Goal: Task Accomplishment & Management: Manage account settings

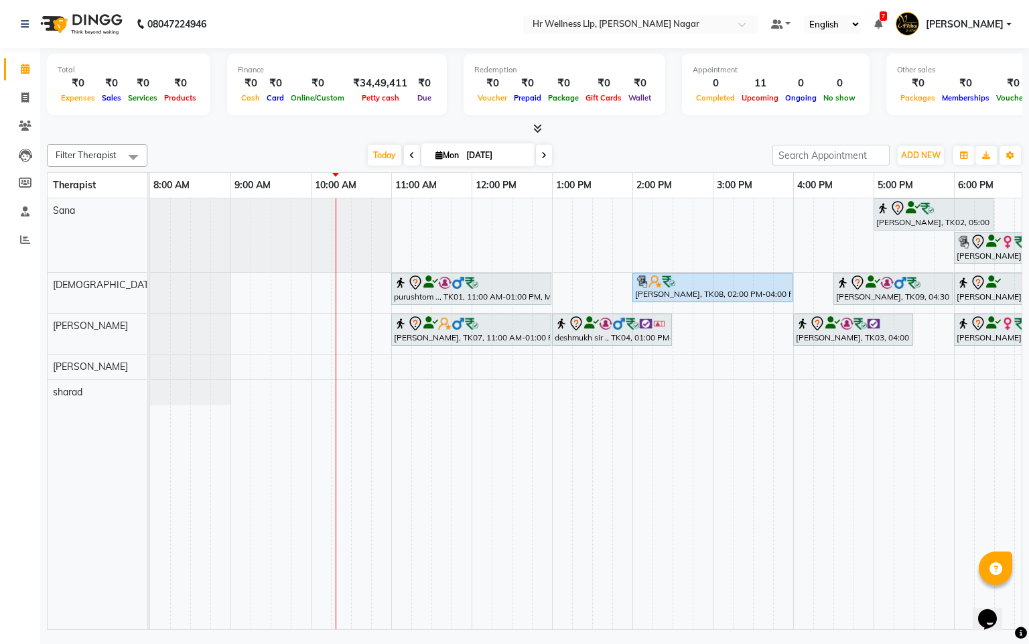
scroll to position [0, 174]
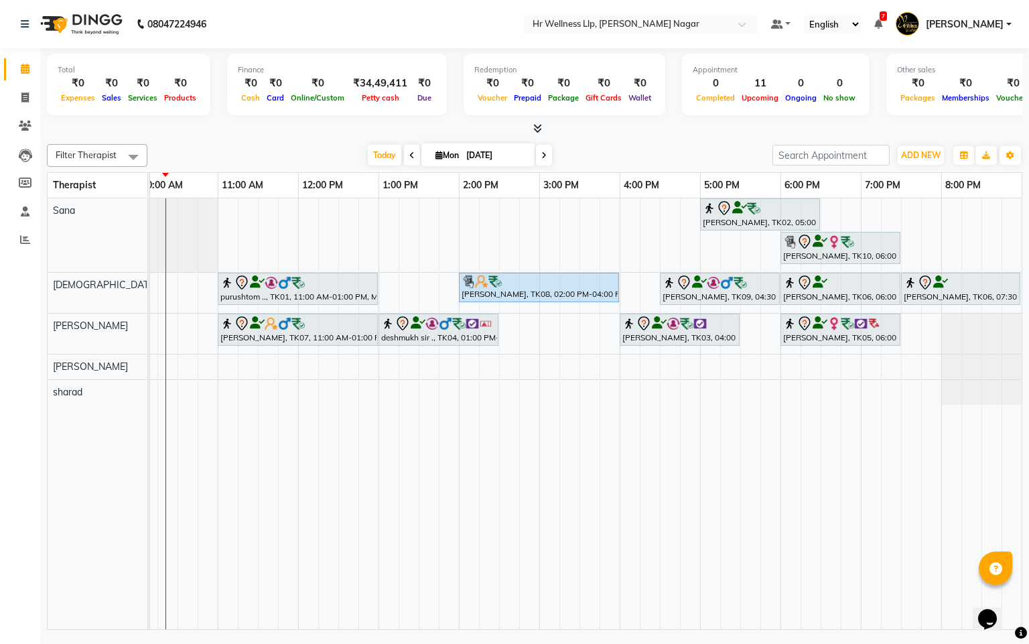
click at [544, 157] on icon at bounding box center [544, 155] width 5 height 8
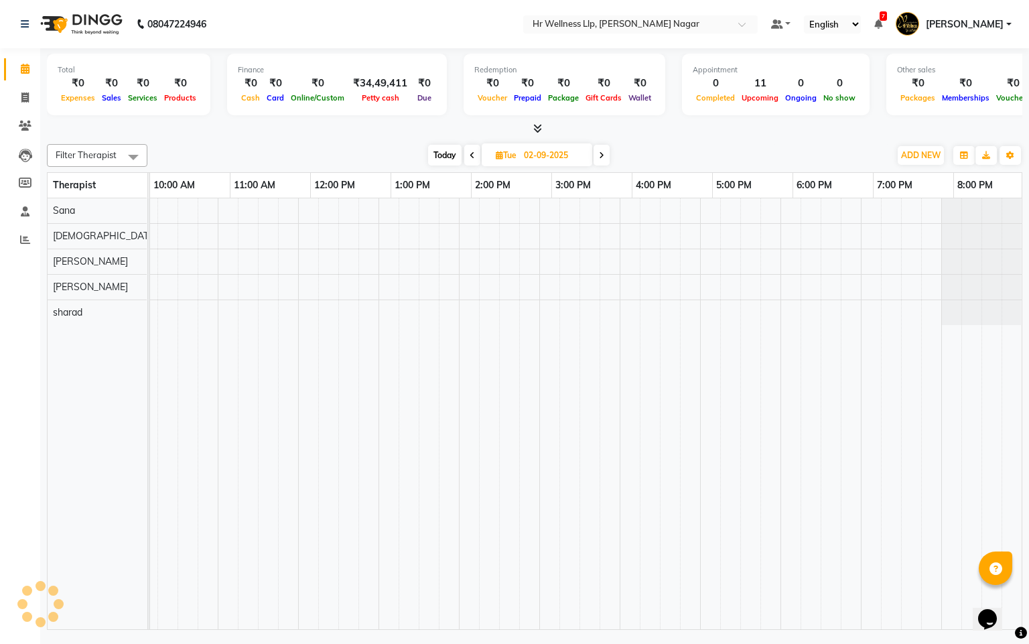
scroll to position [0, 162]
click at [602, 151] on icon at bounding box center [601, 155] width 5 height 8
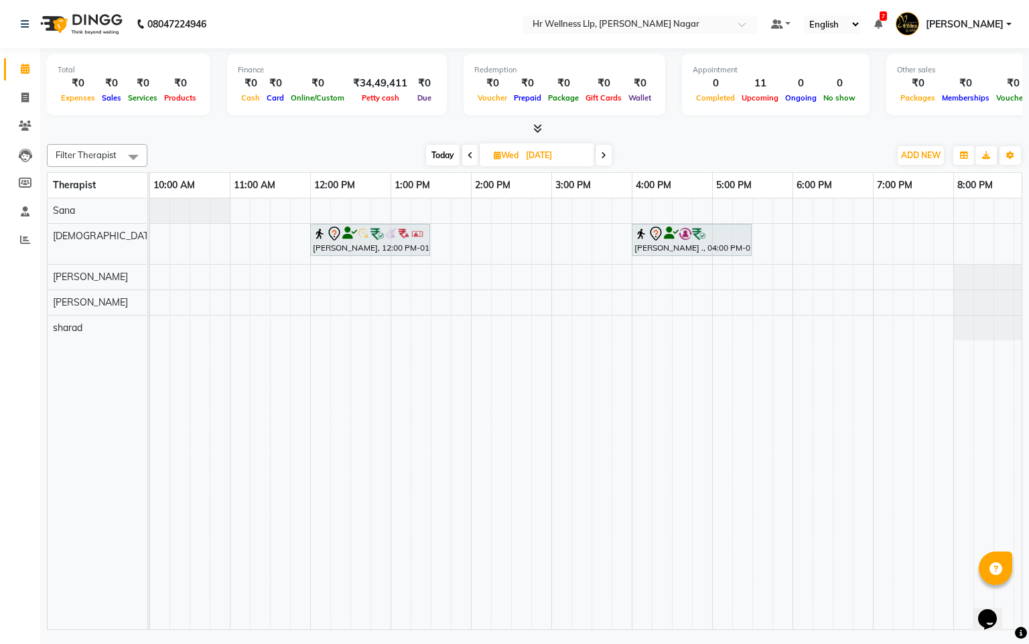
click at [439, 153] on span "Today" at bounding box center [443, 155] width 34 height 21
type input "[DATE]"
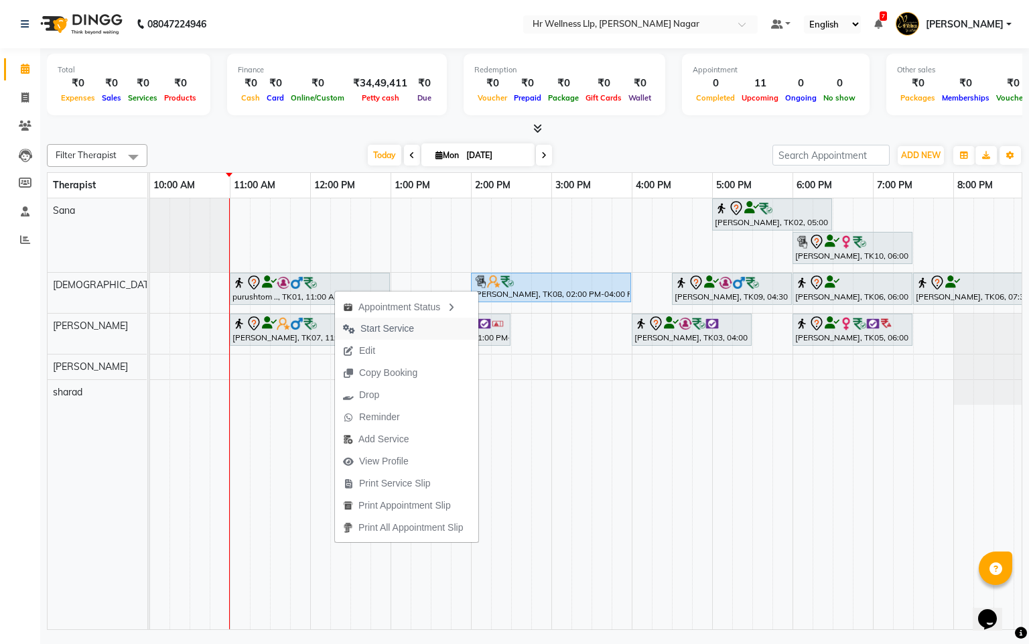
click at [385, 326] on span "Start Service" at bounding box center [388, 329] width 54 height 14
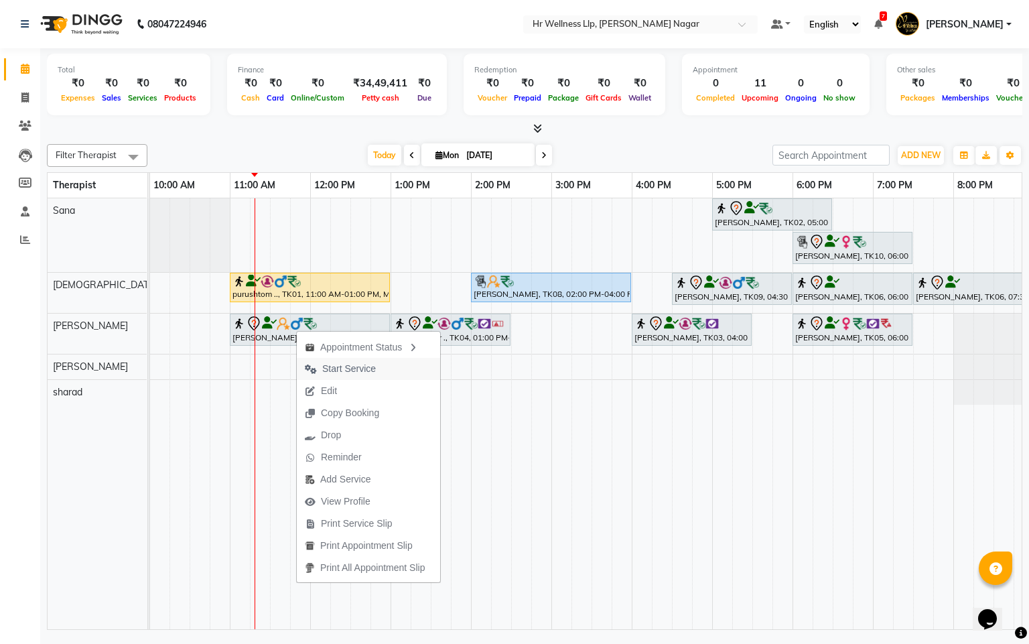
click at [324, 362] on span "Start Service" at bounding box center [349, 369] width 54 height 14
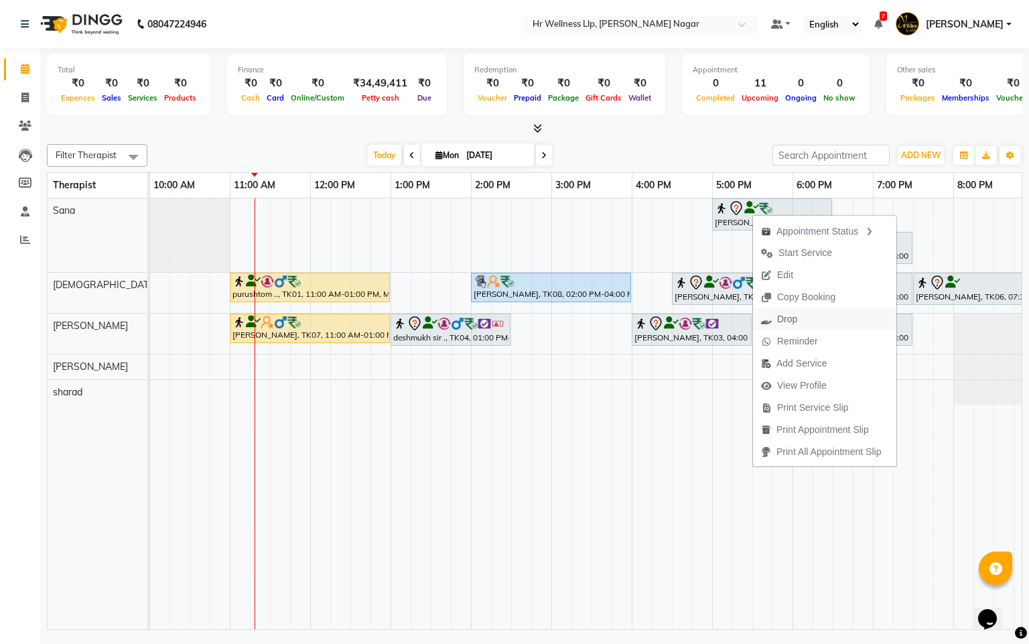
click at [783, 322] on span "Drop" at bounding box center [787, 319] width 20 height 14
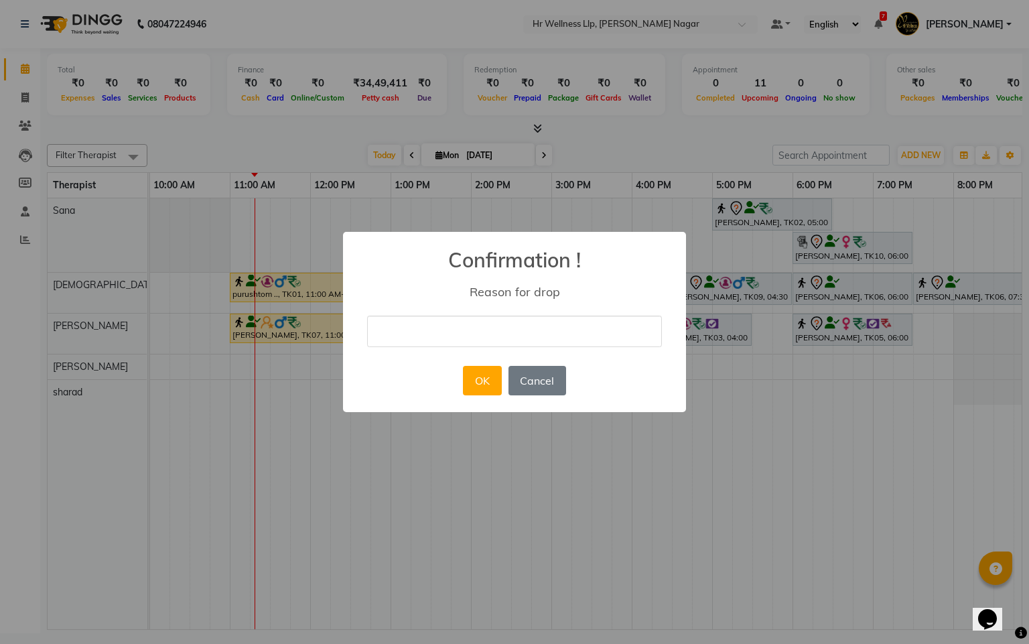
click at [587, 326] on input "text" at bounding box center [514, 332] width 295 height 32
type input "Guest will book next week"
click at [468, 385] on button "OK" at bounding box center [482, 380] width 38 height 29
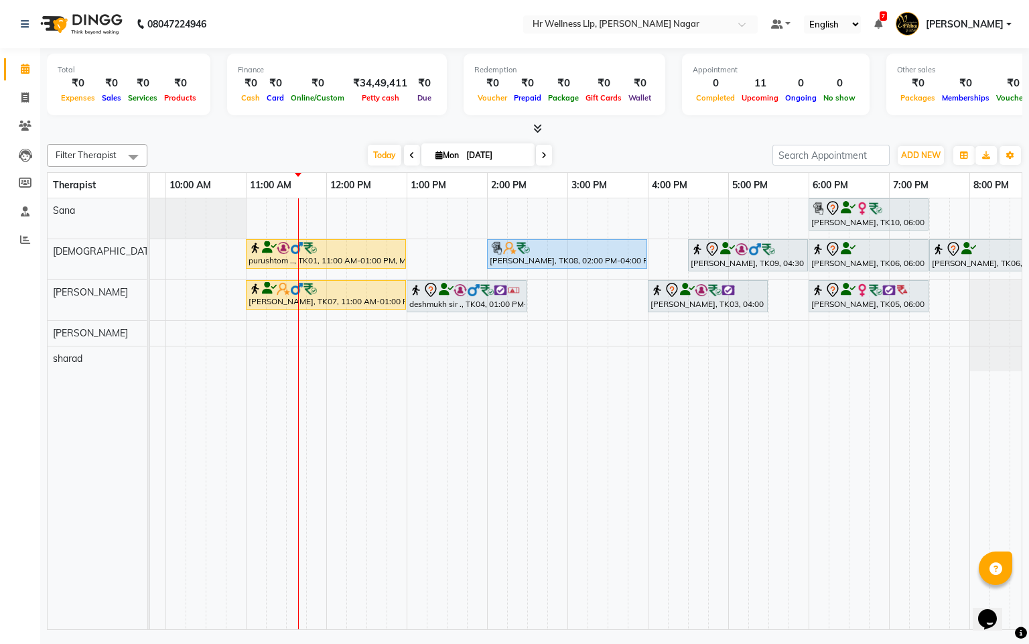
scroll to position [0, 174]
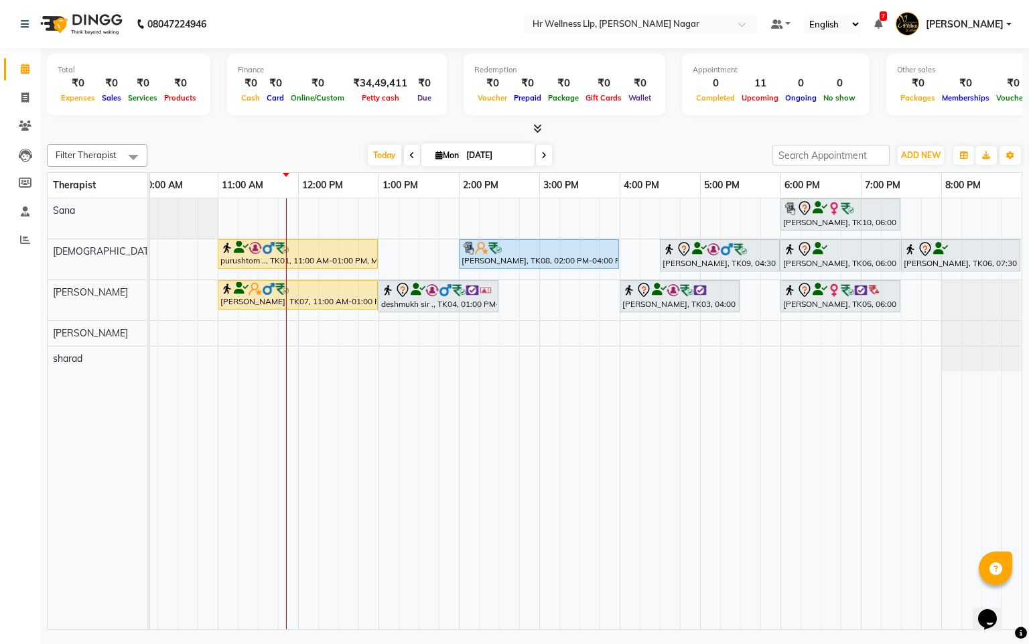
click at [432, 153] on span "Mon" at bounding box center [447, 155] width 30 height 10
select select "9"
select select "2025"
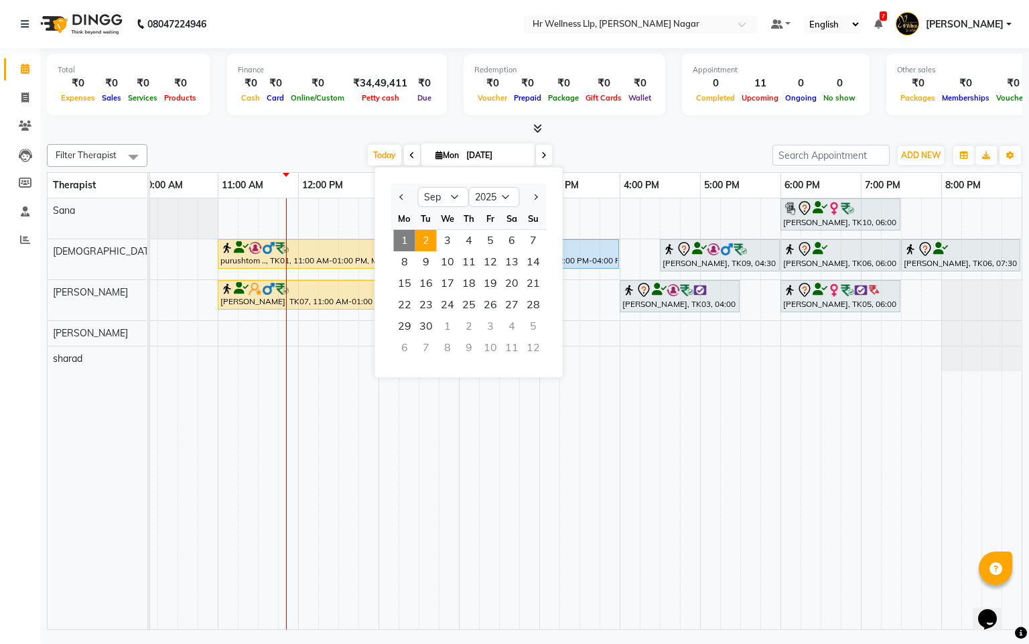
click at [435, 235] on span "2" at bounding box center [426, 240] width 21 height 21
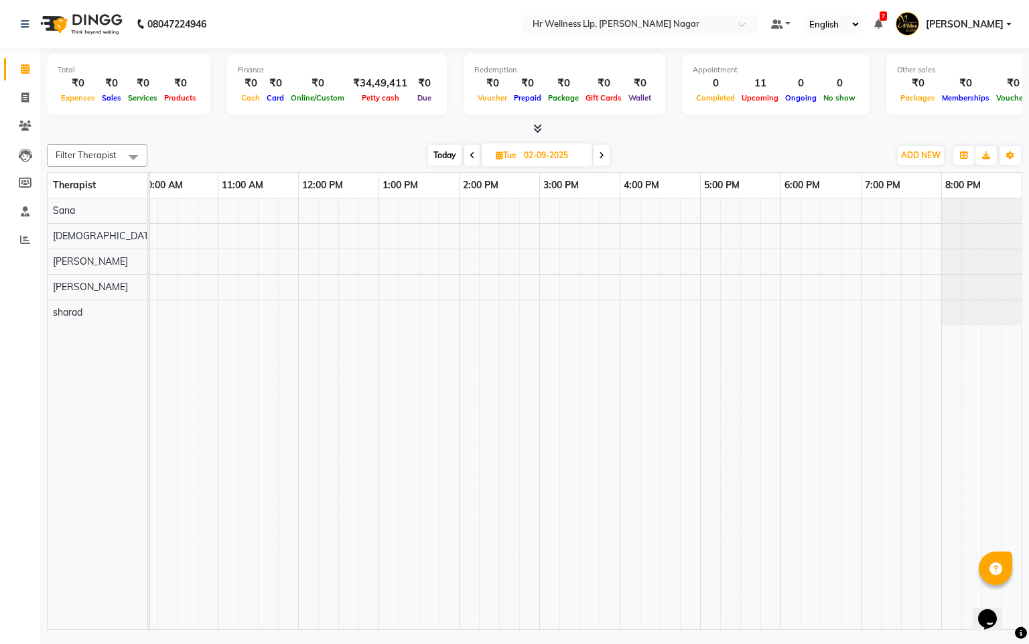
click at [604, 155] on icon at bounding box center [601, 155] width 5 height 8
type input "[DATE]"
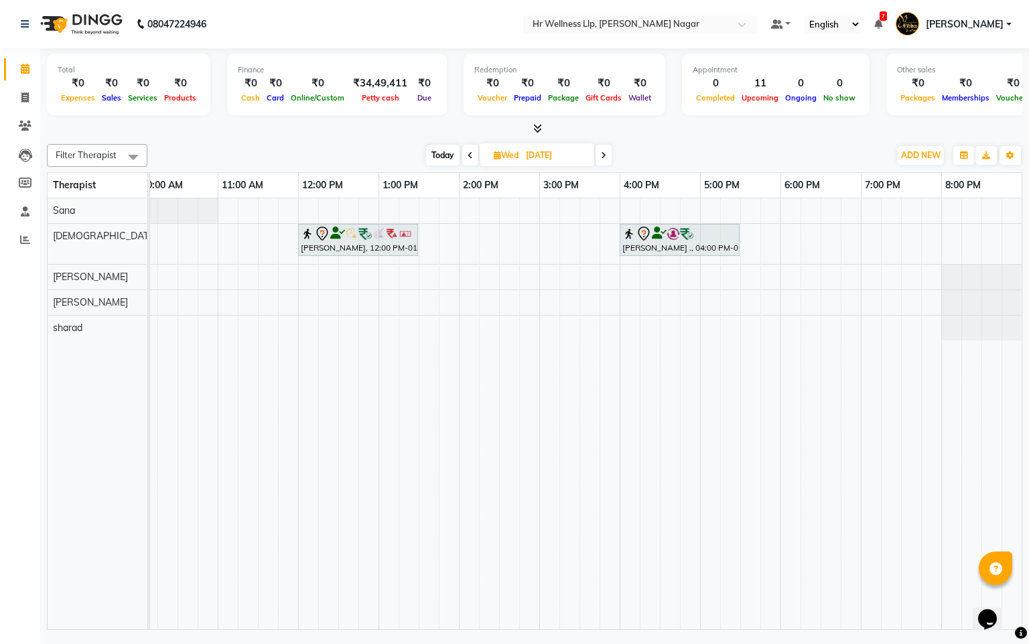
click at [473, 238] on div "Pooja Shimpi., 12:00 PM-01:30 PM, Massage 60 Min Pratik ., 04:00 PM-05:30 PM, M…" at bounding box center [500, 413] width 1046 height 431
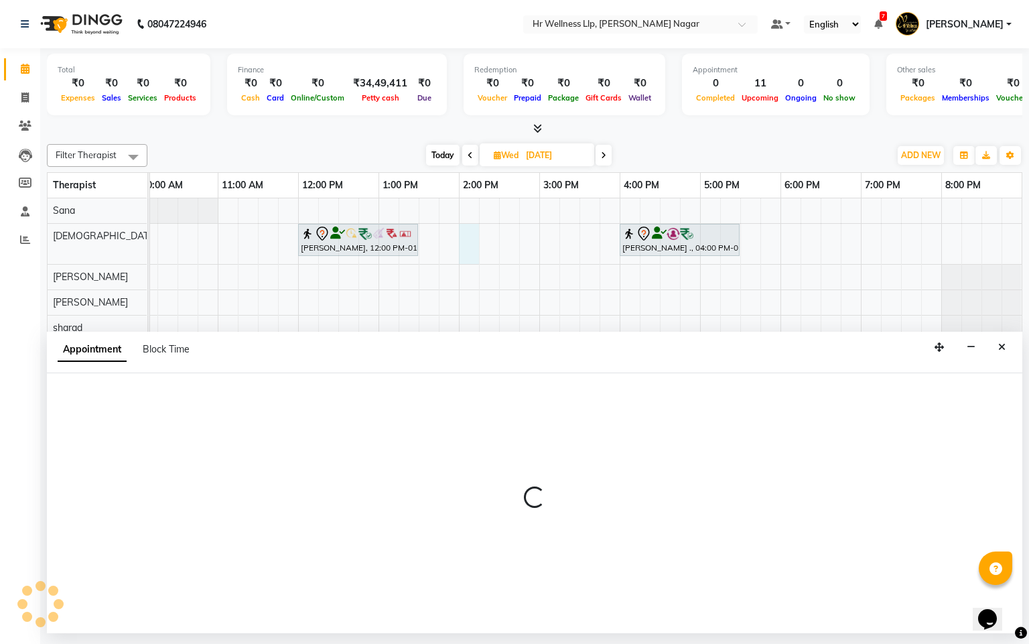
select select "19732"
select select "tentative"
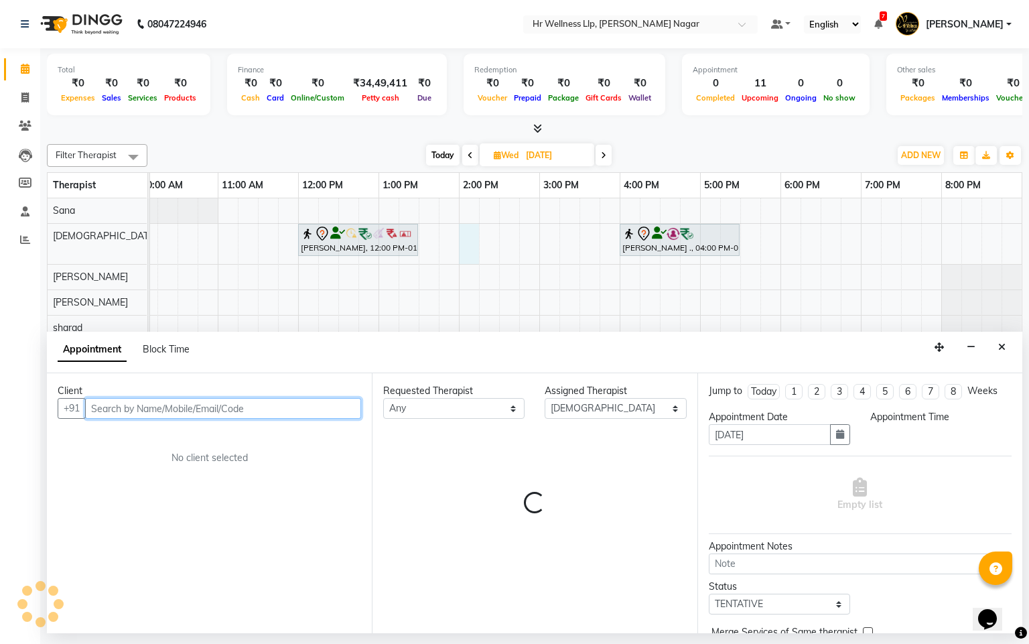
select select "840"
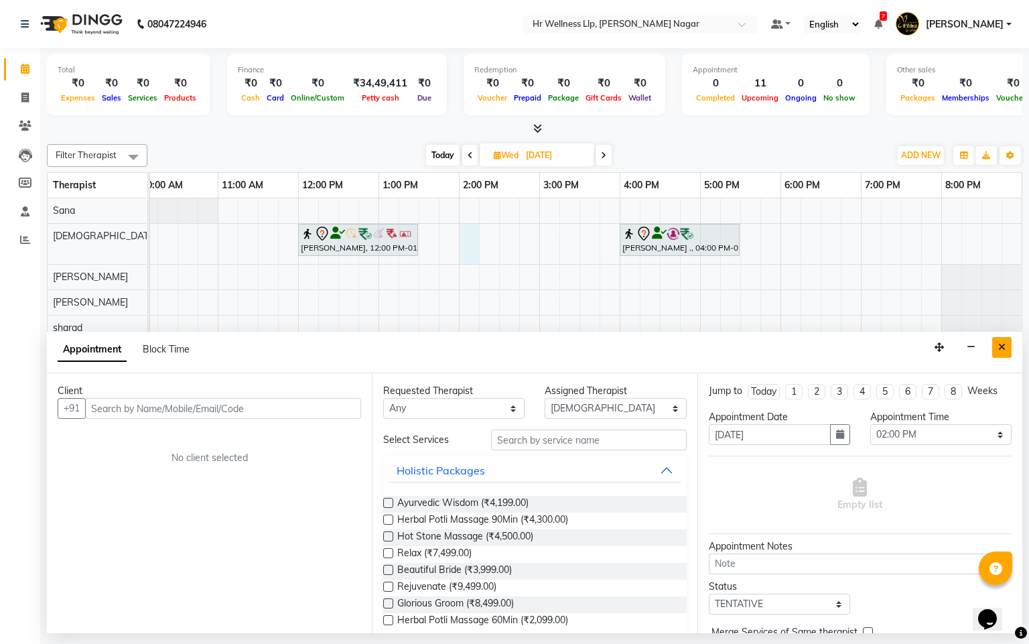
click at [1003, 347] on icon "Close" at bounding box center [1002, 346] width 7 height 9
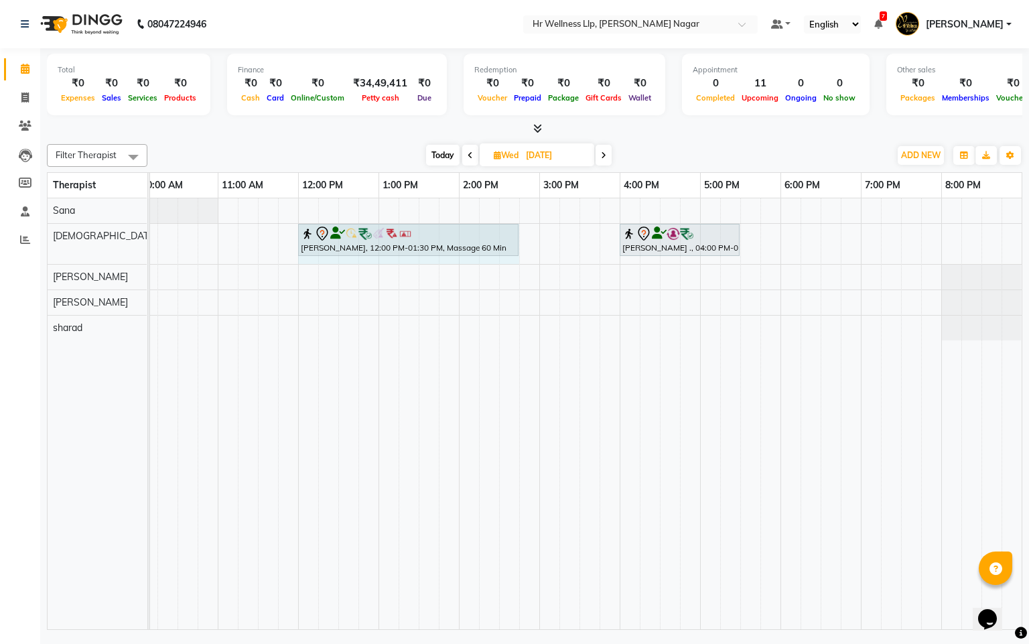
drag, startPoint x: 418, startPoint y: 243, endPoint x: 511, endPoint y: 268, distance: 96.4
click at [511, 268] on div "Pooja Shimpi., 12:00 PM-01:30 PM, Massage 60 Min Pratik ., 04:00 PM-05:30 PM, M…" at bounding box center [500, 413] width 1046 height 431
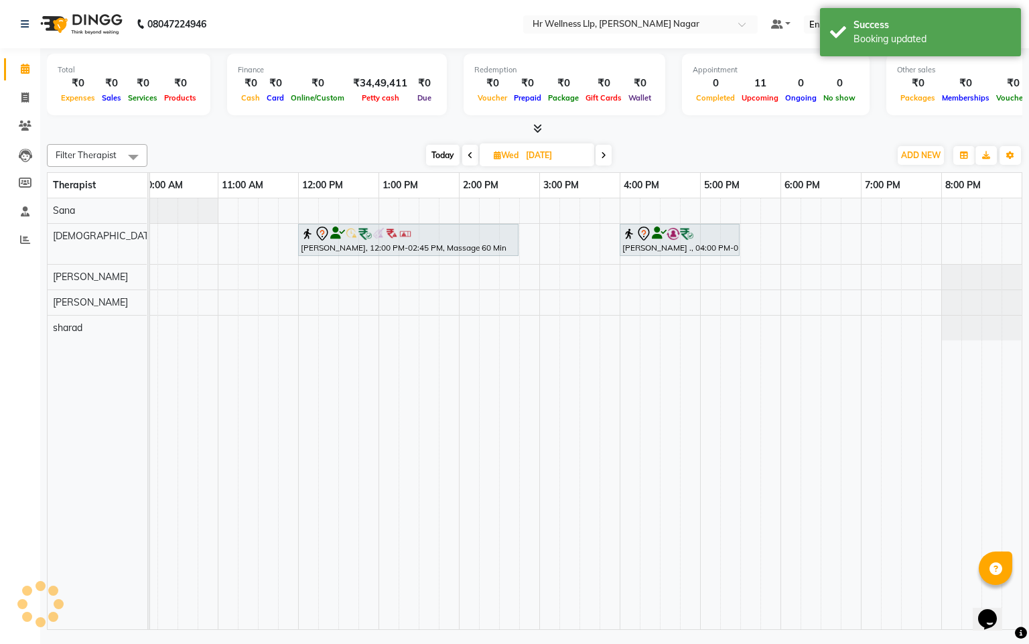
click at [426, 153] on span "Today" at bounding box center [443, 155] width 34 height 21
type input "[DATE]"
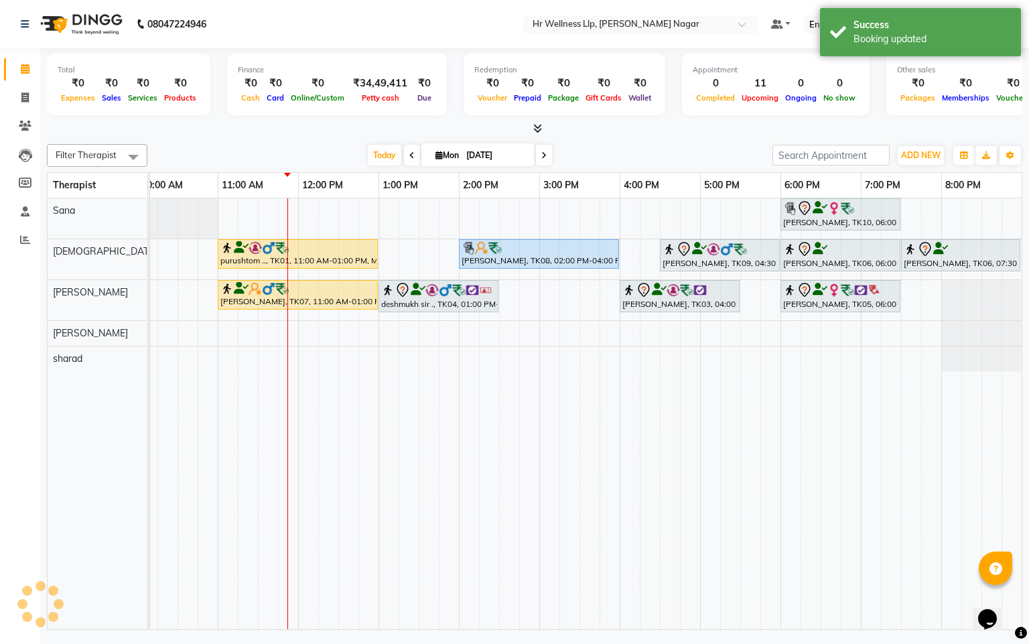
click at [399, 157] on div "[DATE] [DATE]" at bounding box center [460, 155] width 187 height 20
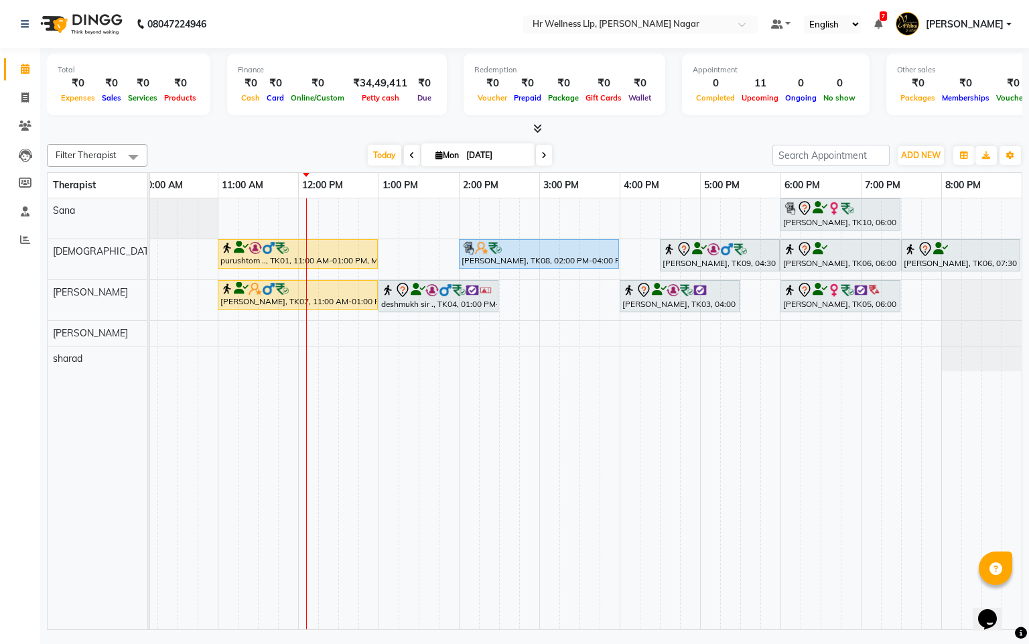
click at [37, 121] on li "Clients" at bounding box center [20, 126] width 40 height 29
click at [14, 123] on span at bounding box center [24, 126] width 23 height 15
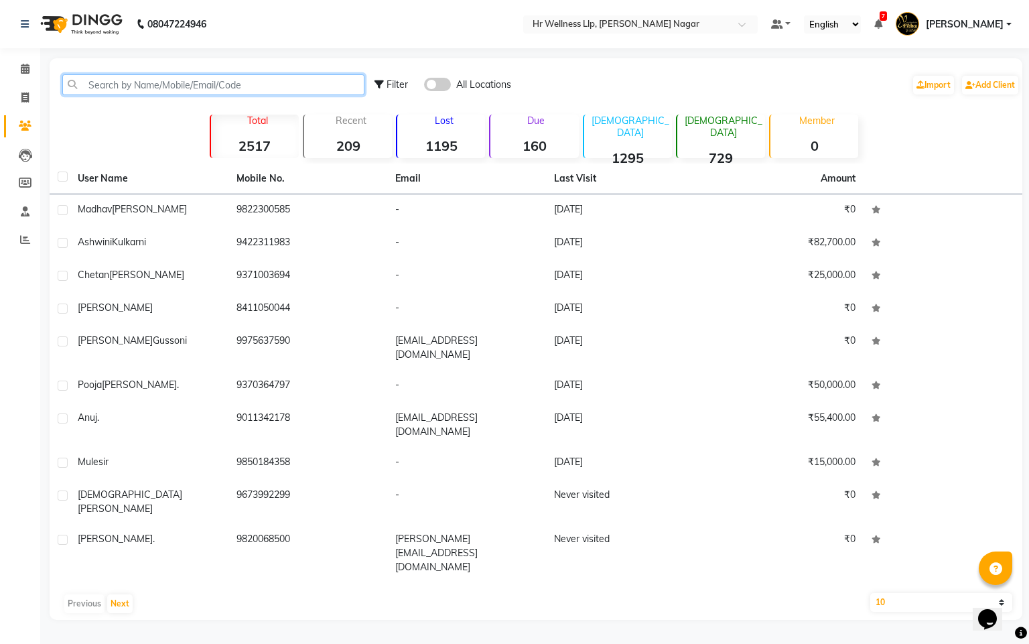
click at [272, 87] on input "text" at bounding box center [213, 84] width 302 height 21
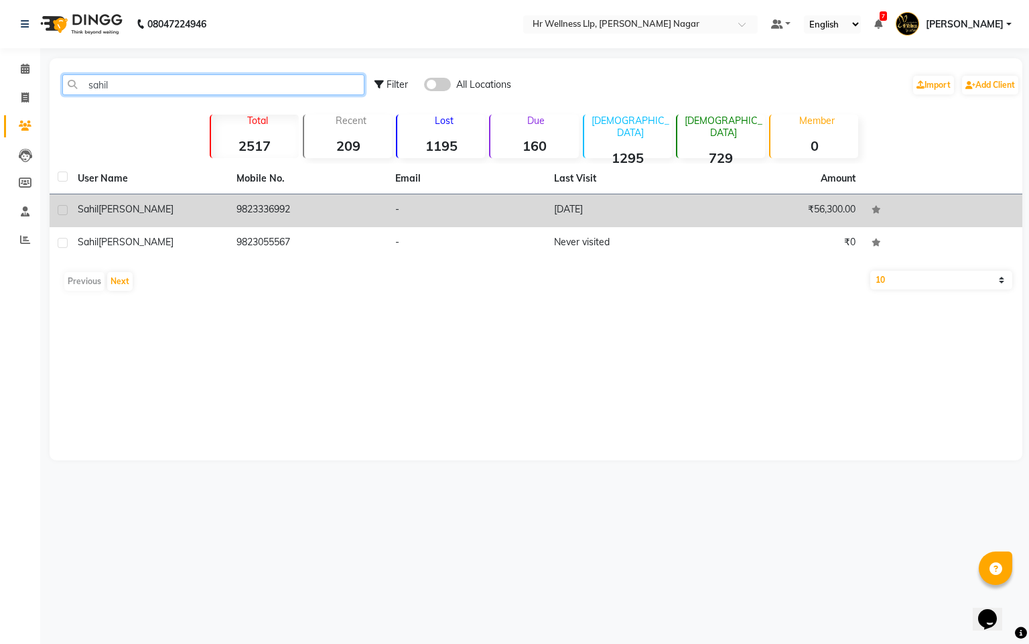
type input "sahil"
click at [229, 212] on td "9823336992" at bounding box center [308, 210] width 159 height 33
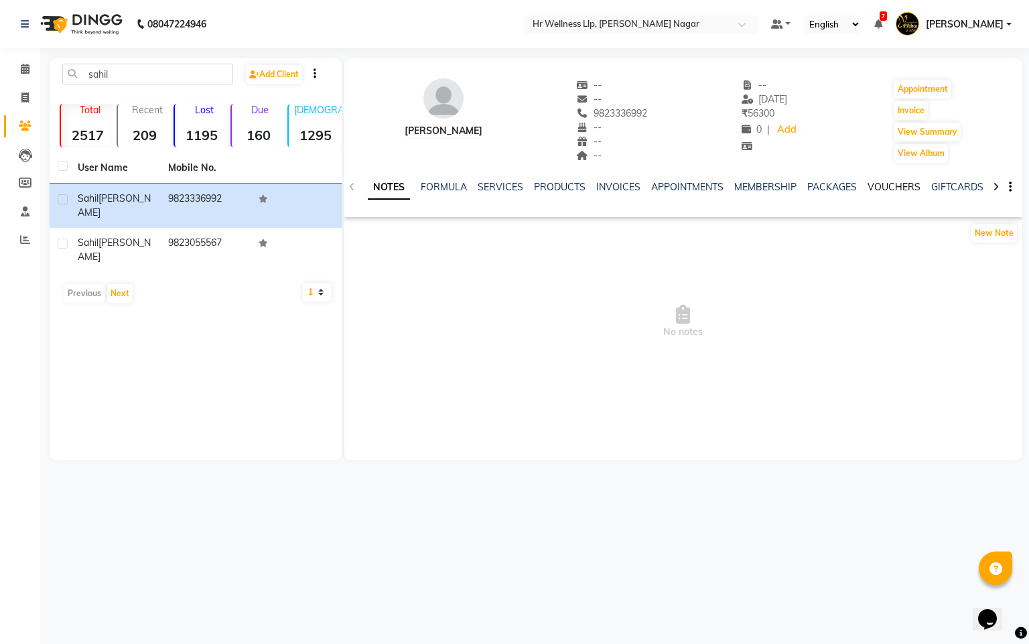
click at [883, 182] on link "VOUCHERS" at bounding box center [894, 187] width 53 height 12
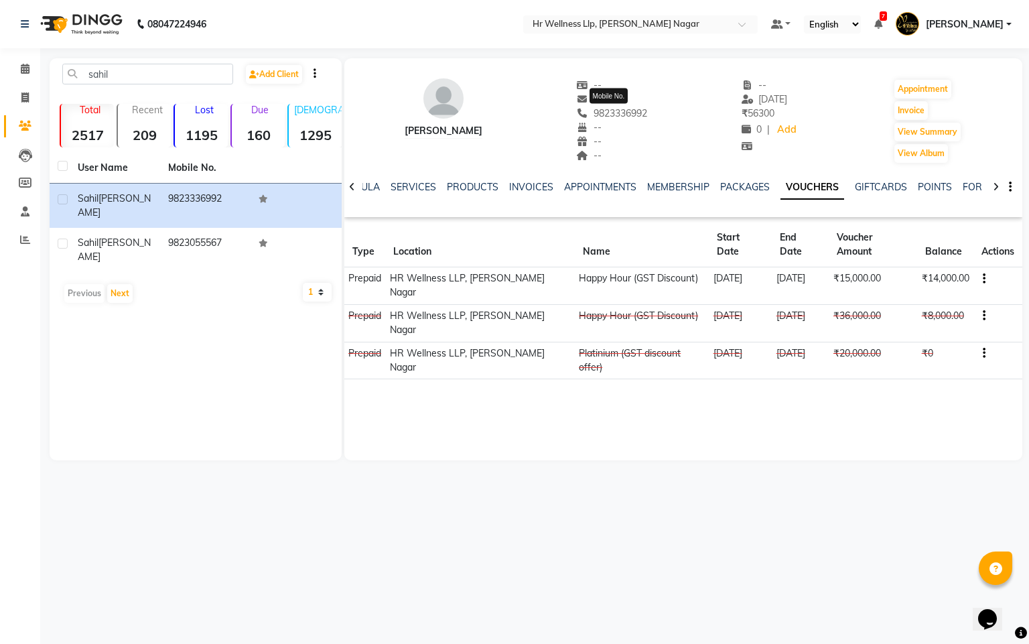
click at [614, 115] on span "9823336992" at bounding box center [612, 113] width 71 height 12
copy span "9823336992"
click at [33, 74] on span at bounding box center [24, 69] width 23 height 15
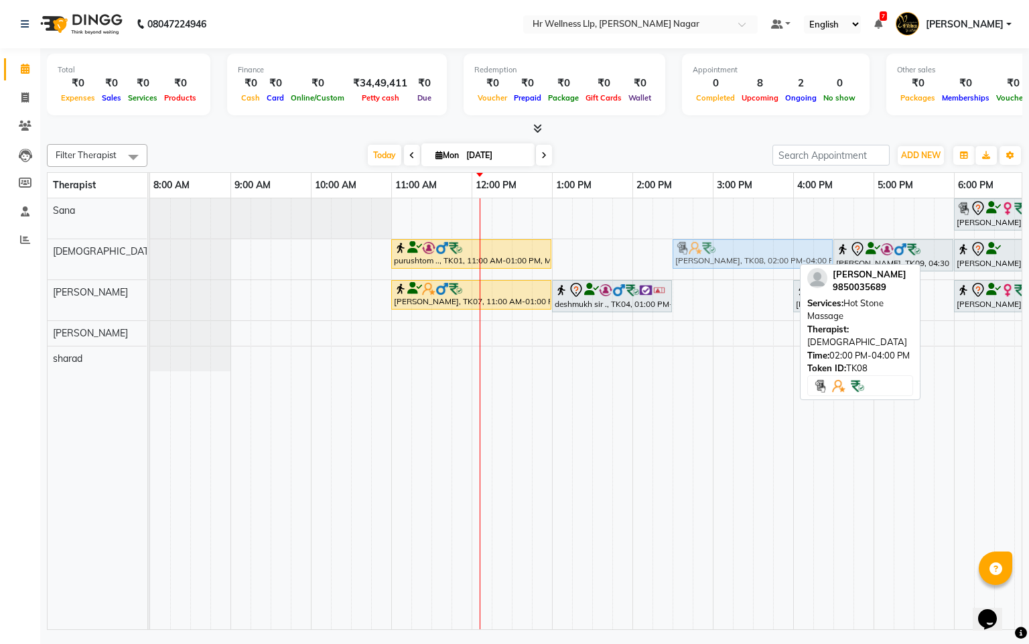
drag, startPoint x: 657, startPoint y: 264, endPoint x: 690, endPoint y: 276, distance: 35.0
click at [690, 276] on div "Muriel, TK10, 06:00 PM-07:30 PM, Massage 60 Min purushtom .., TK01, 11:00 AM-01…" at bounding box center [673, 413] width 1046 height 431
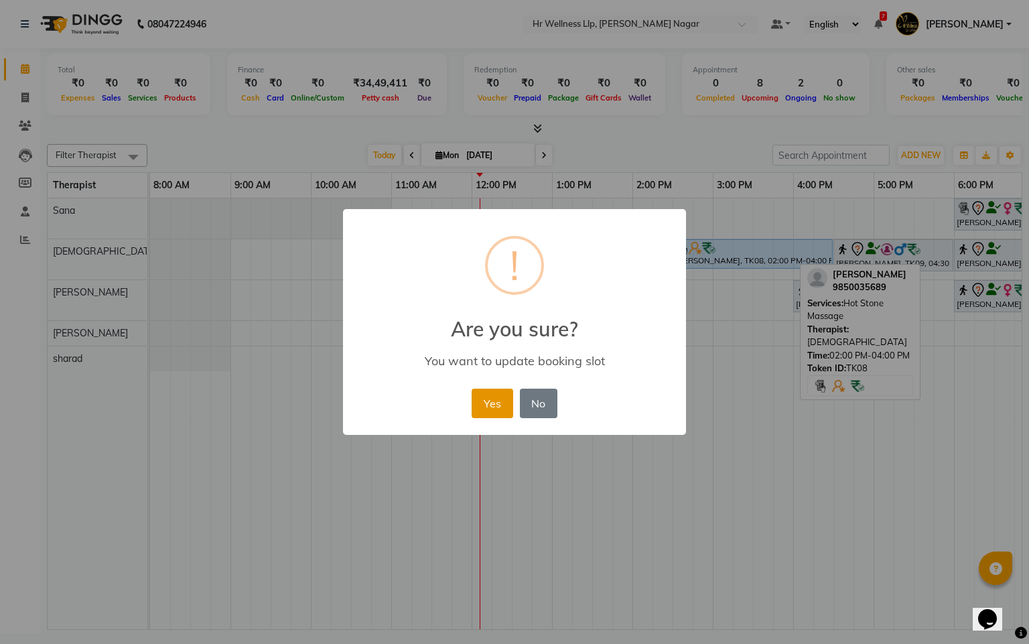
click at [485, 396] on button "Yes" at bounding box center [492, 403] width 41 height 29
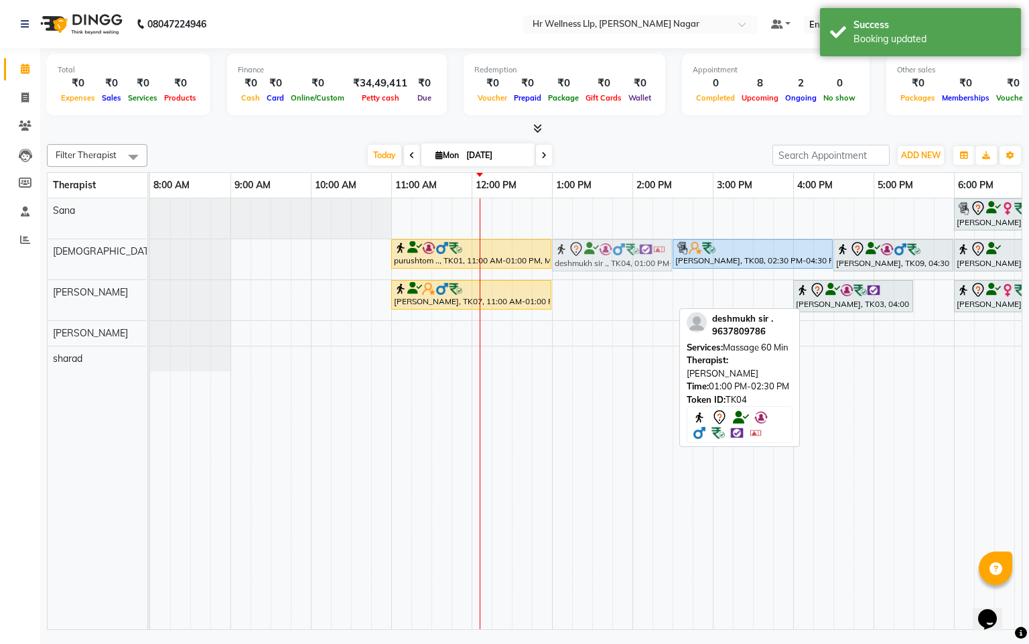
drag, startPoint x: 592, startPoint y: 298, endPoint x: 592, endPoint y: 264, distance: 33.5
click at [592, 264] on tbody "Muriel, TK10, 06:00 PM-07:30 PM, Massage 60 Min purushtom .., TK01, 11:00 AM-01…" at bounding box center [673, 284] width 1046 height 173
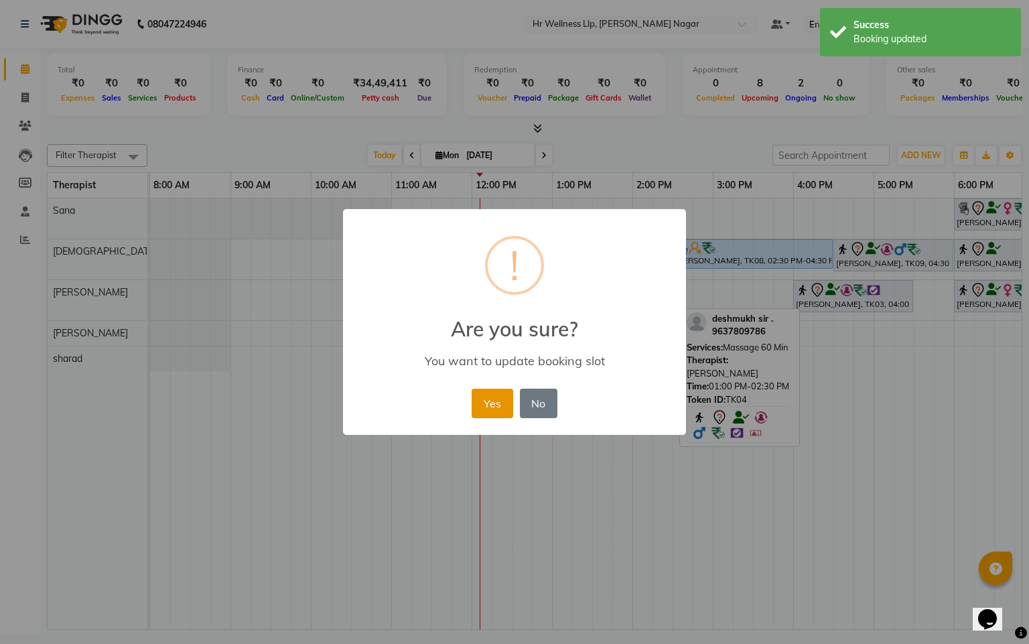
click at [483, 393] on button "Yes" at bounding box center [492, 403] width 41 height 29
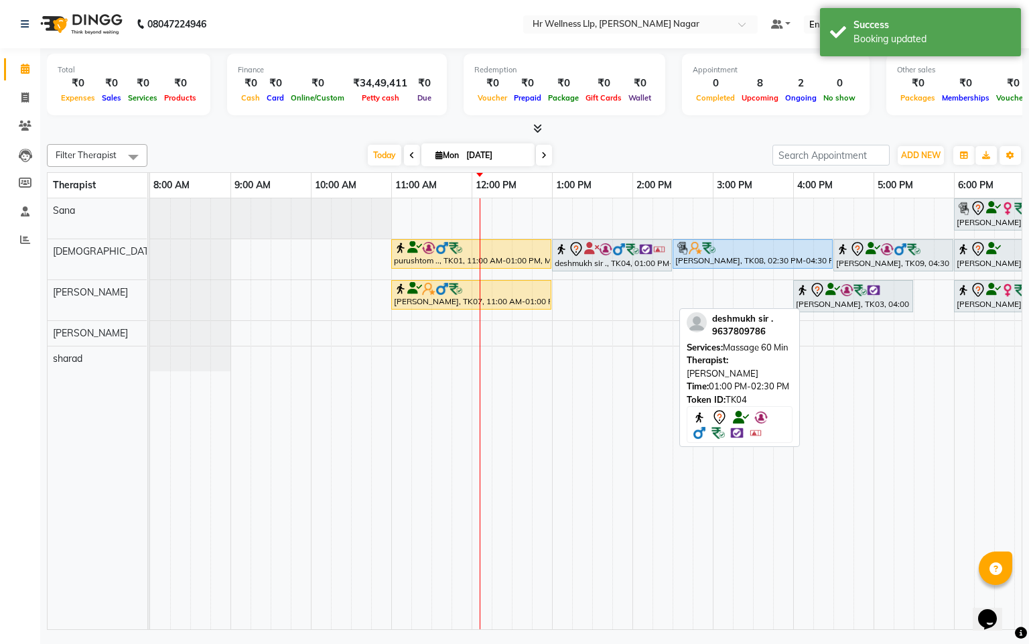
click at [570, 300] on div "Muriel, TK10, 06:00 PM-07:30 PM, Massage 60 Min purushtom .., TK01, 11:00 AM-01…" at bounding box center [673, 413] width 1046 height 431
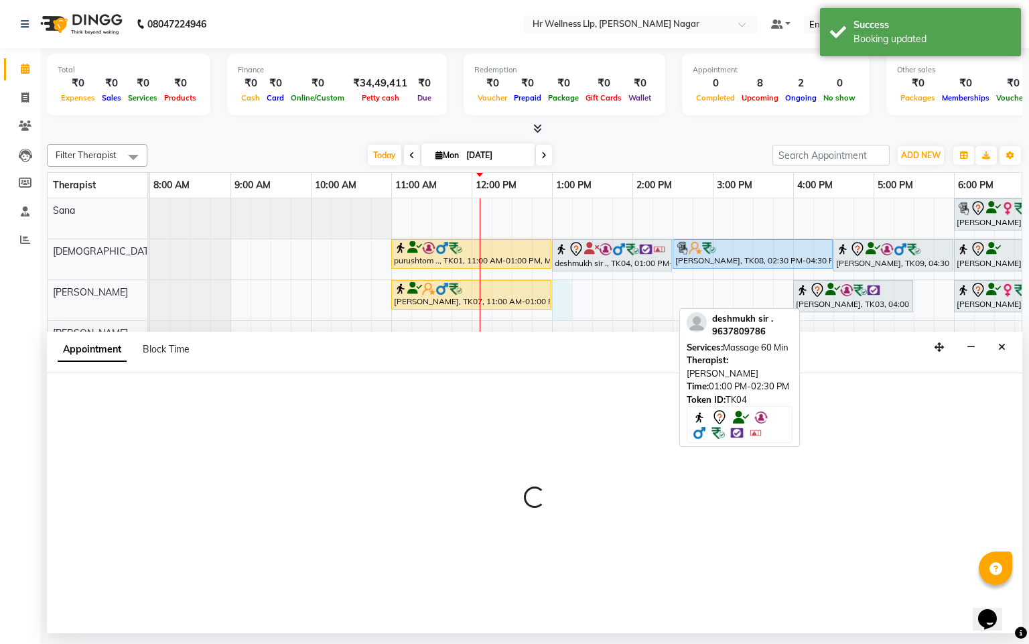
select select "50266"
select select "780"
select select "tentative"
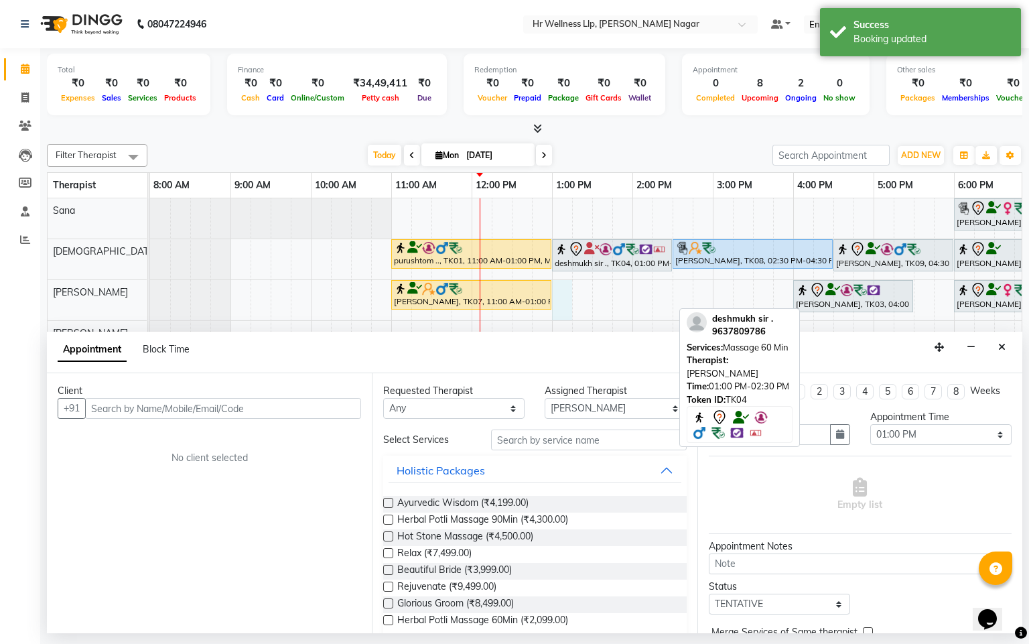
click at [180, 407] on input "text" at bounding box center [223, 408] width 276 height 21
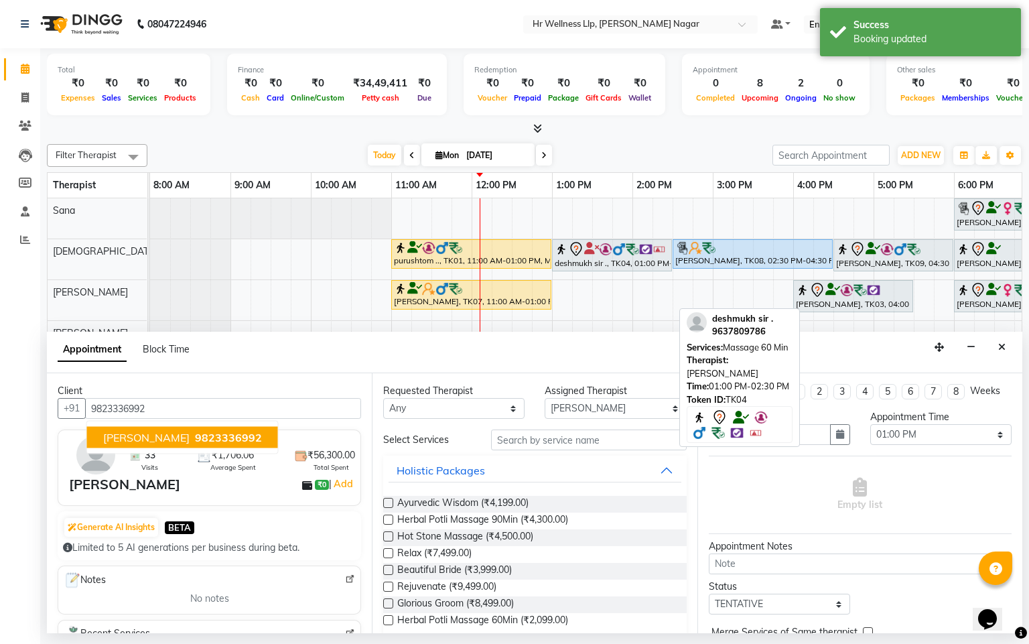
type input "9823336992"
click at [440, 409] on select "Any Krishna [PERSON_NAME] [PERSON_NAME] Sana [PERSON_NAME]" at bounding box center [453, 408] width 141 height 21
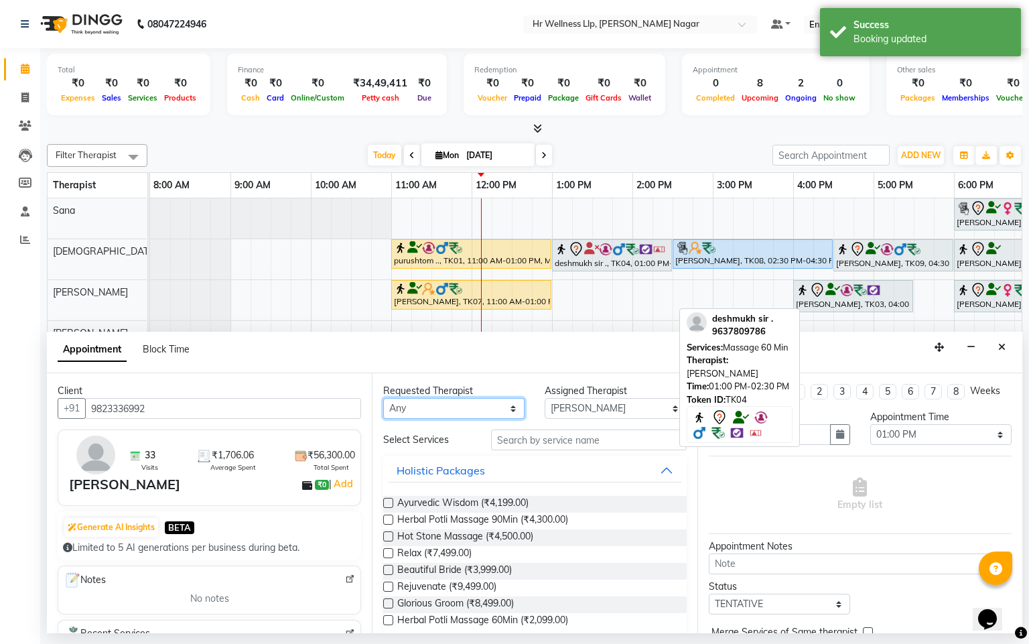
select select "50266"
click at [383, 399] on select "Any Krishna [PERSON_NAME] [PERSON_NAME] Sana [PERSON_NAME]" at bounding box center [453, 408] width 141 height 21
click at [548, 440] on input "text" at bounding box center [589, 440] width 196 height 21
type input "m"
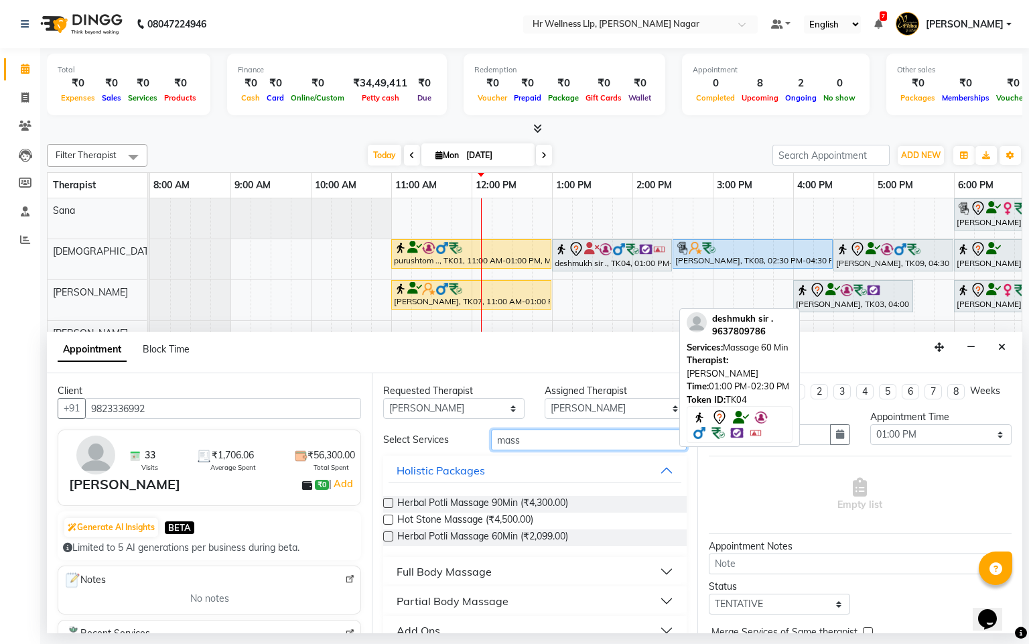
type input "mass"
click at [464, 558] on div "Full Body Massage" at bounding box center [534, 571] width 303 height 29
click at [460, 564] on div "Full Body Massage" at bounding box center [444, 572] width 95 height 16
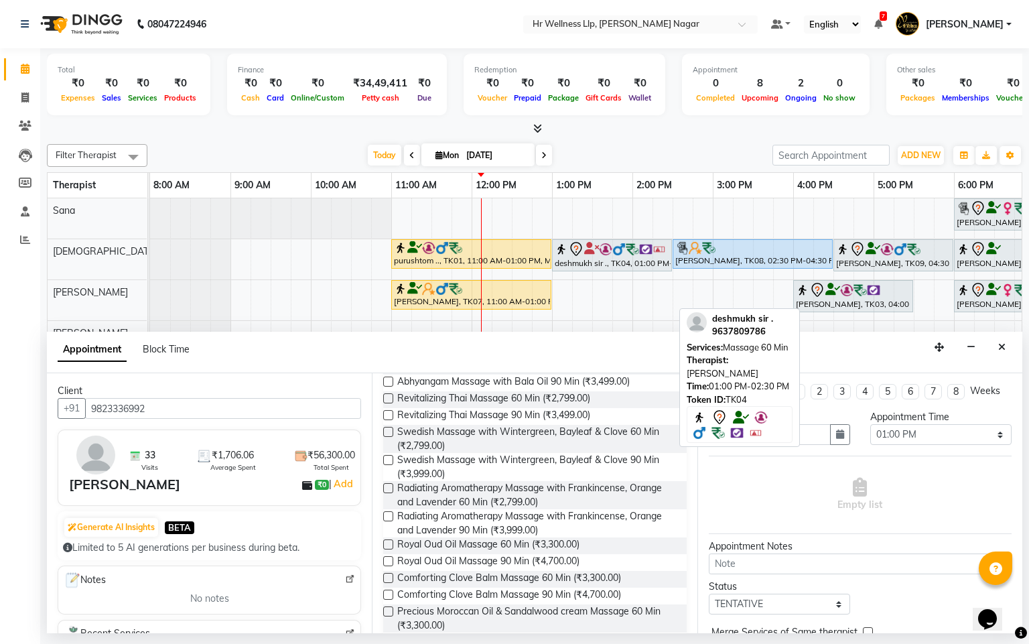
scroll to position [599, 0]
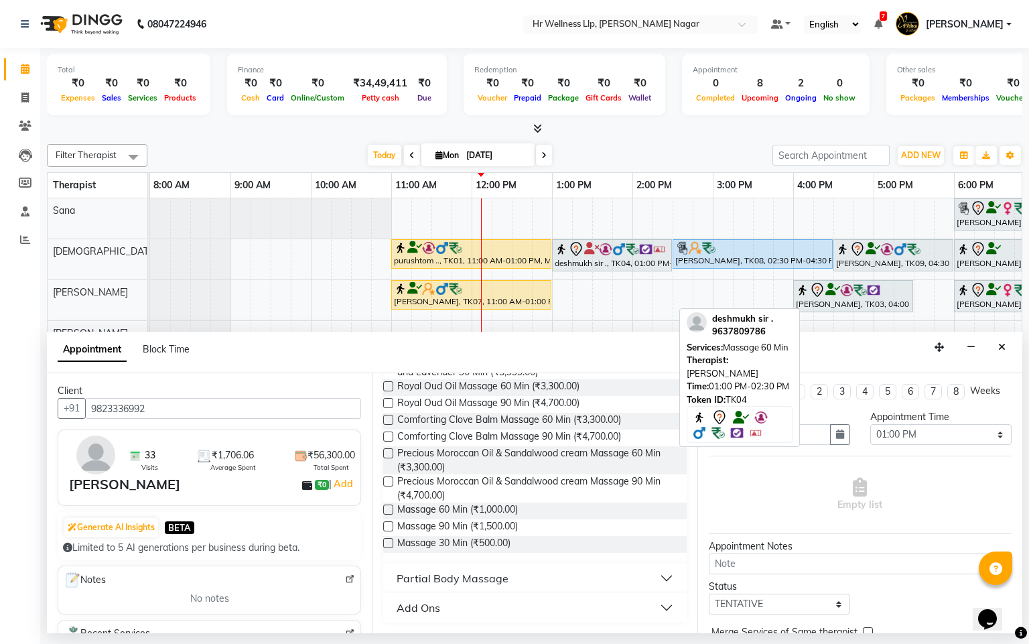
click at [390, 507] on label at bounding box center [388, 510] width 10 height 10
click at [390, 507] on input "checkbox" at bounding box center [387, 511] width 9 height 9
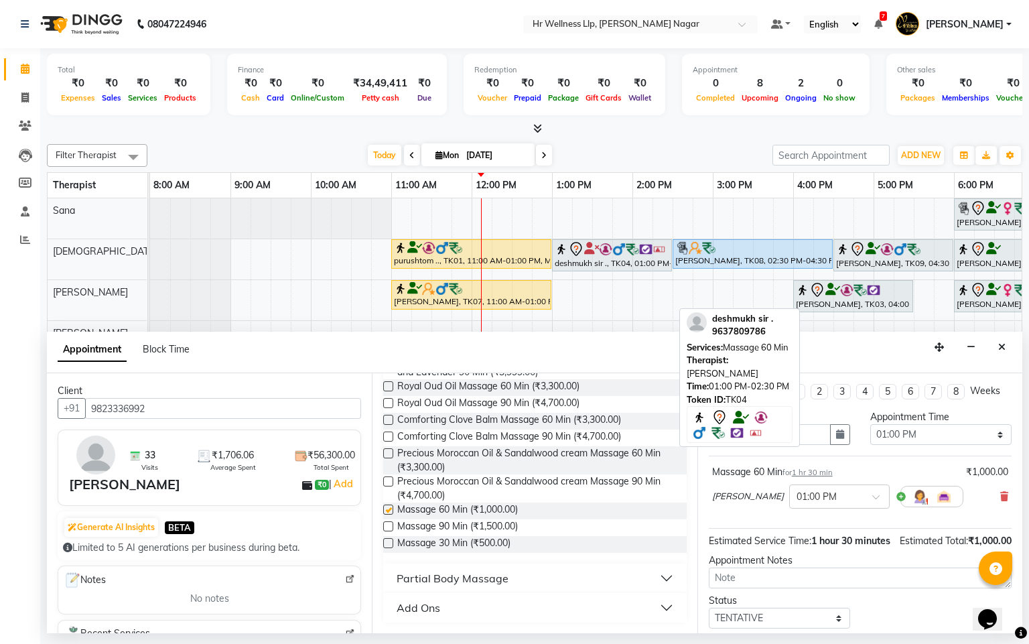
checkbox input "false"
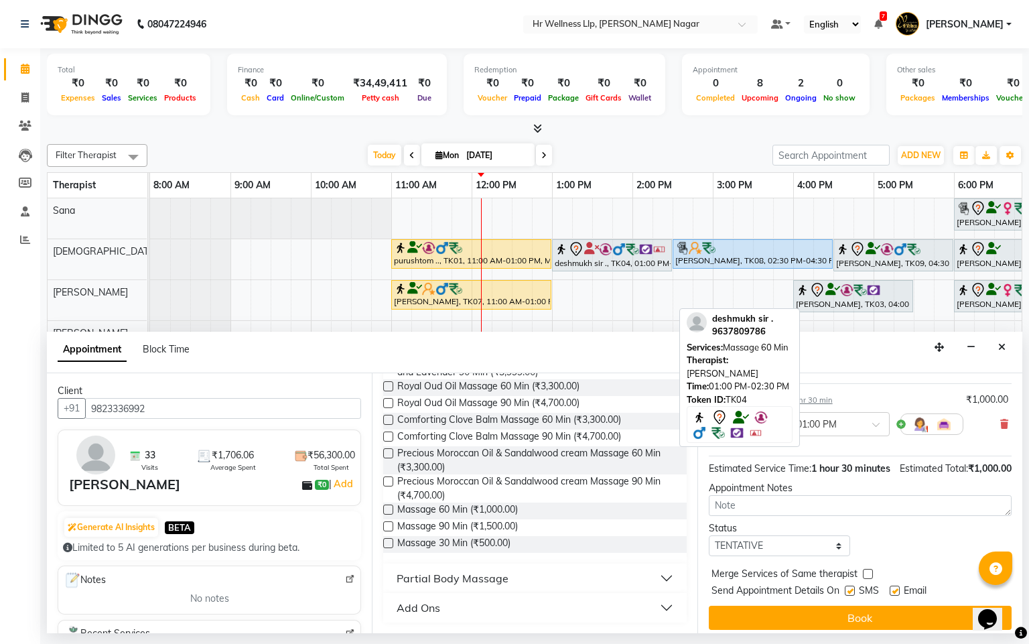
scroll to position [101, 0]
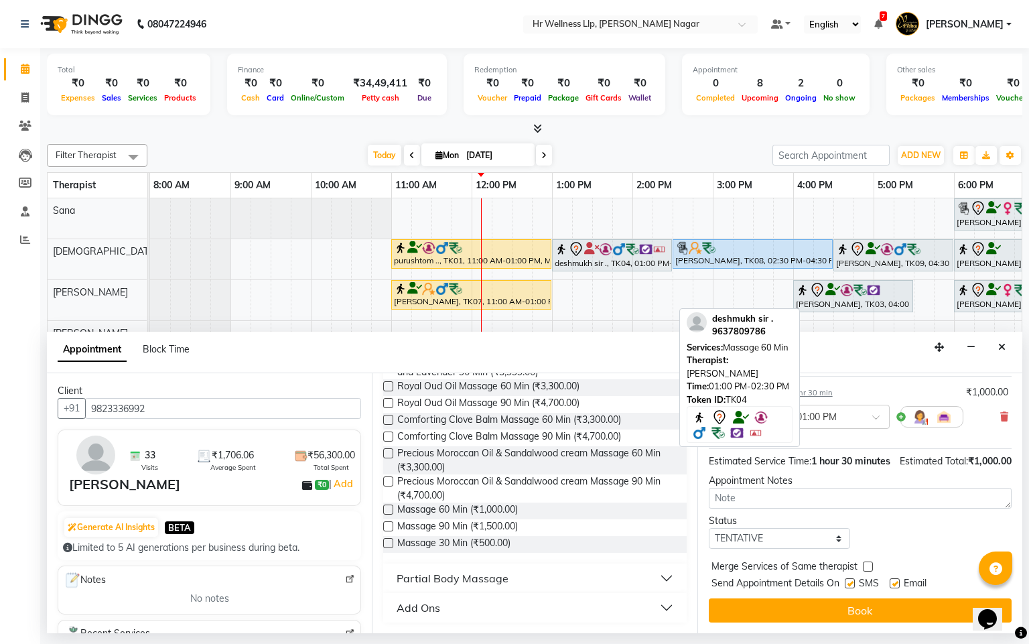
drag, startPoint x: 857, startPoint y: 594, endPoint x: 865, endPoint y: 594, distance: 8.7
click at [857, 593] on div "SMS" at bounding box center [867, 584] width 45 height 17
click at [891, 588] on label at bounding box center [895, 583] width 10 height 10
click at [891, 589] on input "checkbox" at bounding box center [894, 584] width 9 height 9
checkbox input "false"
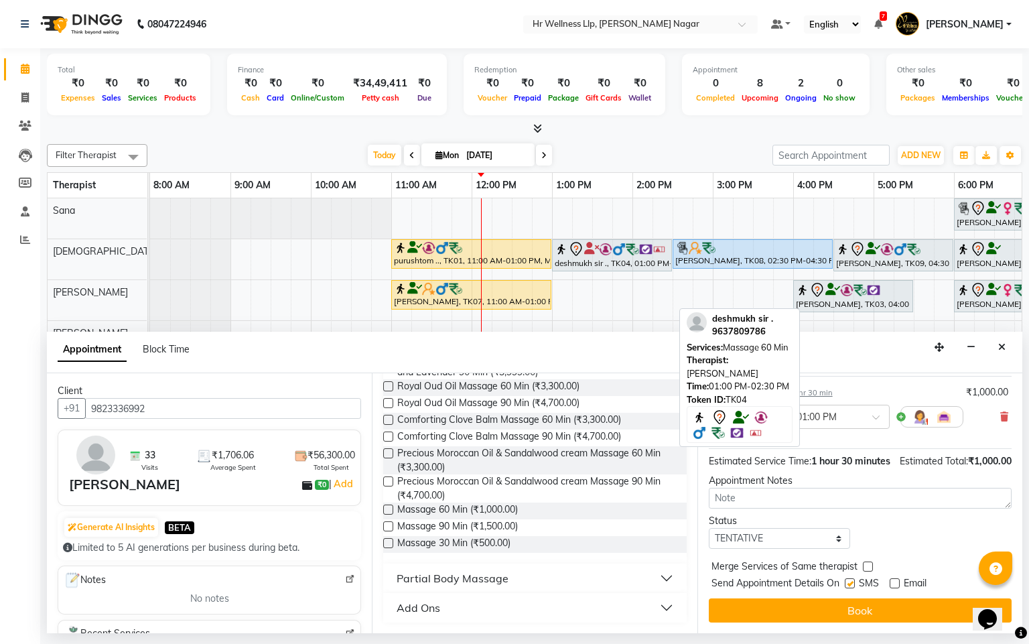
click at [851, 588] on label at bounding box center [850, 583] width 10 height 10
click at [851, 589] on input "checkbox" at bounding box center [849, 584] width 9 height 9
checkbox input "false"
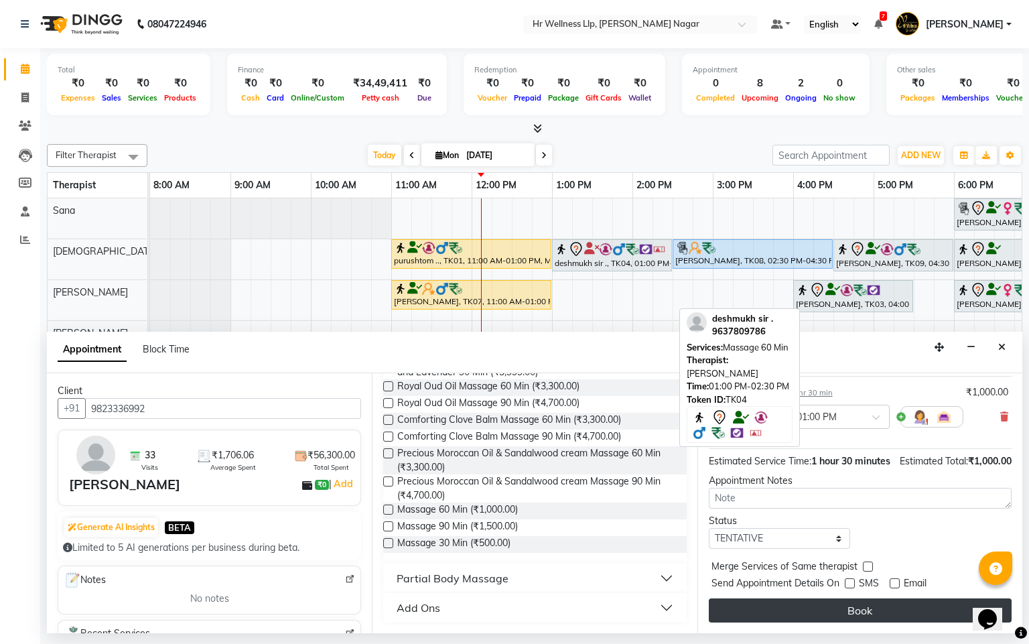
click at [846, 613] on button "Book" at bounding box center [860, 611] width 303 height 24
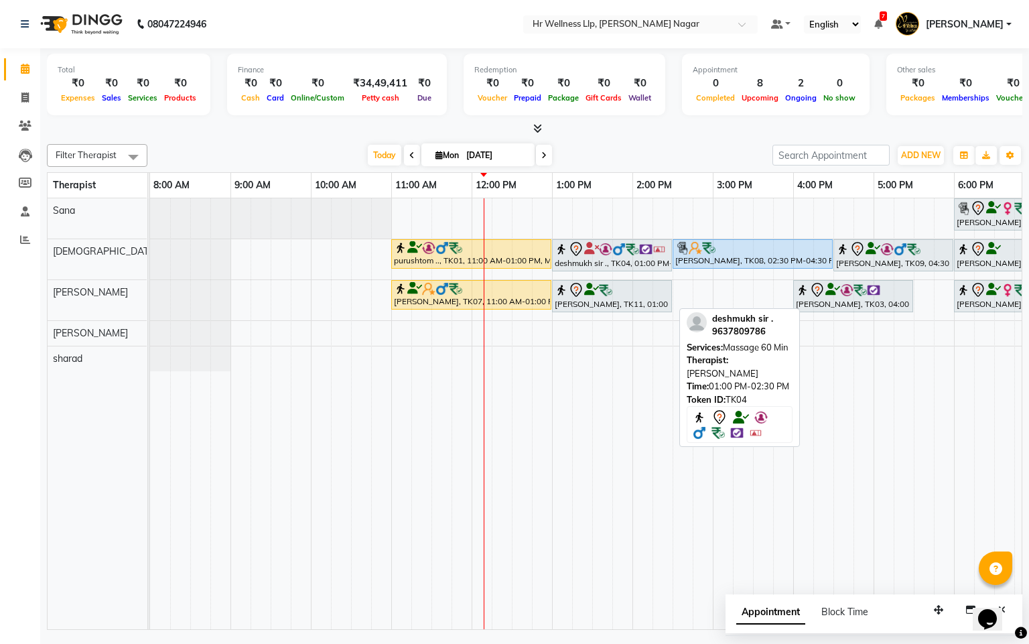
click at [436, 153] on icon at bounding box center [439, 155] width 7 height 9
select select "9"
select select "2025"
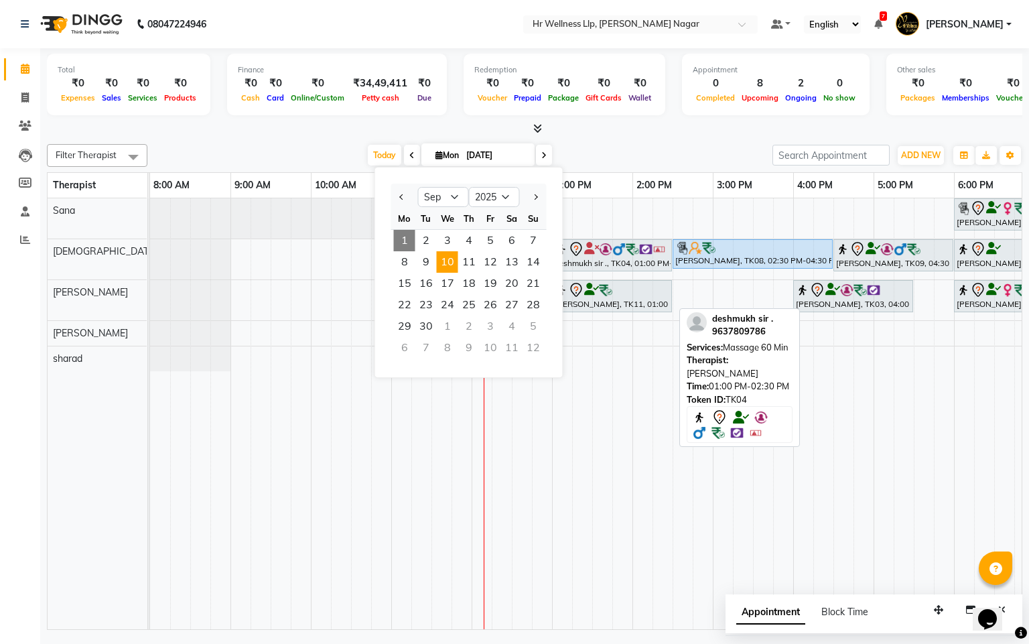
click at [447, 252] on span "10" at bounding box center [447, 261] width 21 height 21
type input "10-09-2025"
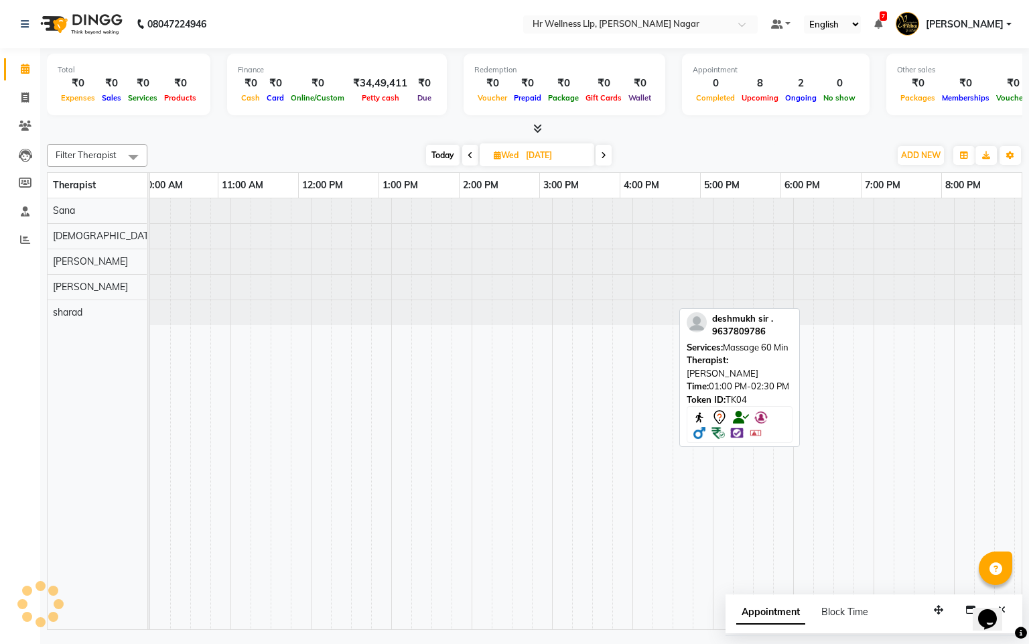
scroll to position [0, 174]
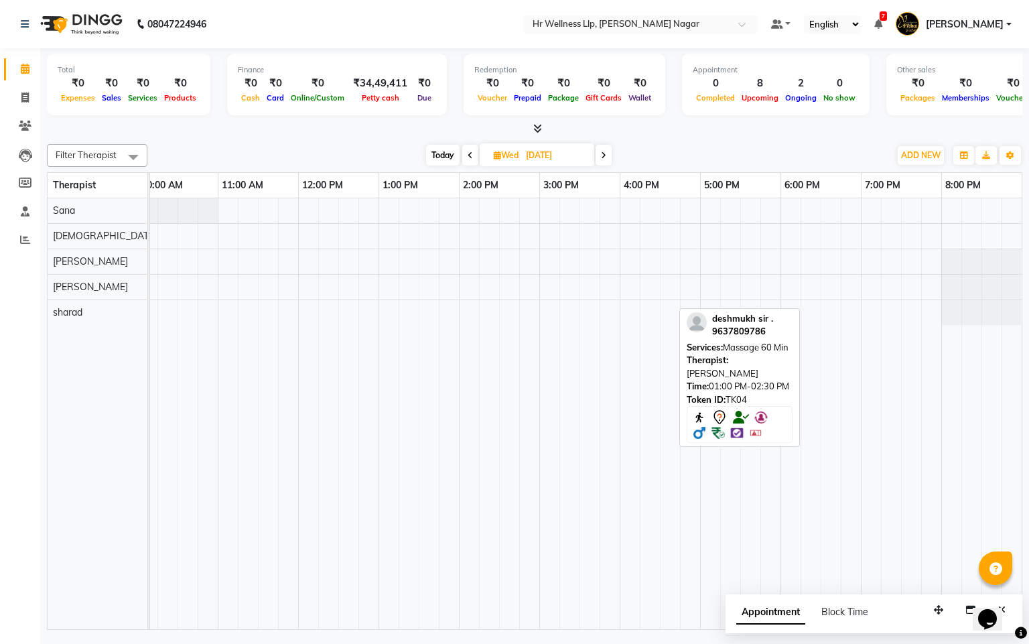
click at [494, 151] on icon at bounding box center [497, 155] width 7 height 9
select select "9"
select select "2025"
click at [499, 231] on span "3" at bounding box center [508, 240] width 21 height 21
type input "[DATE]"
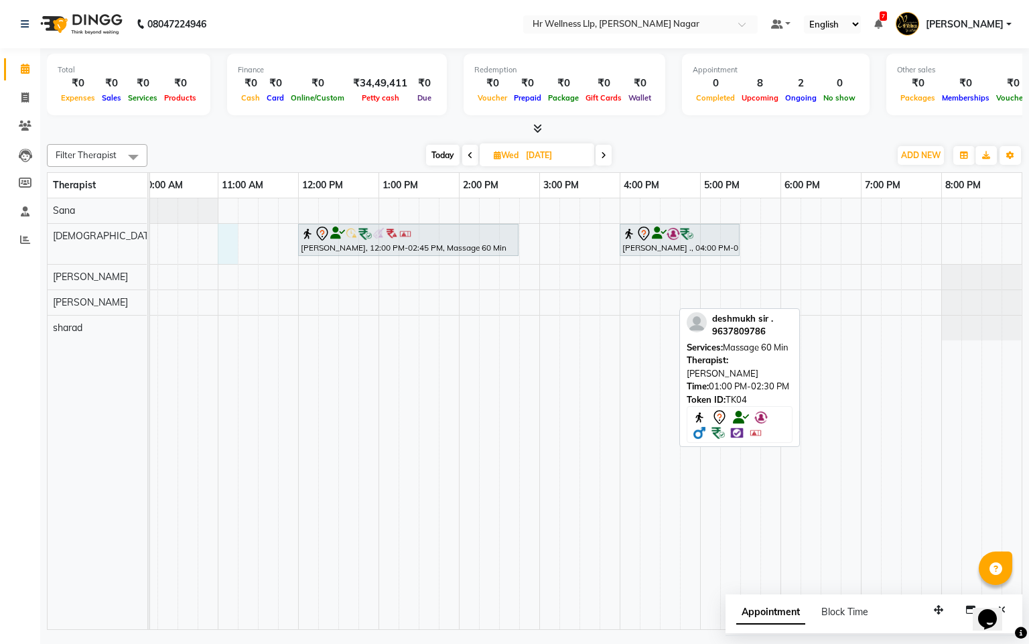
click at [226, 232] on div "Pooja Shimpi., 12:00 PM-02:45 PM, Massage 60 Min Pratik ., 04:00 PM-05:30 PM, M…" at bounding box center [500, 413] width 1046 height 431
select select "19732"
select select "660"
select select "tentative"
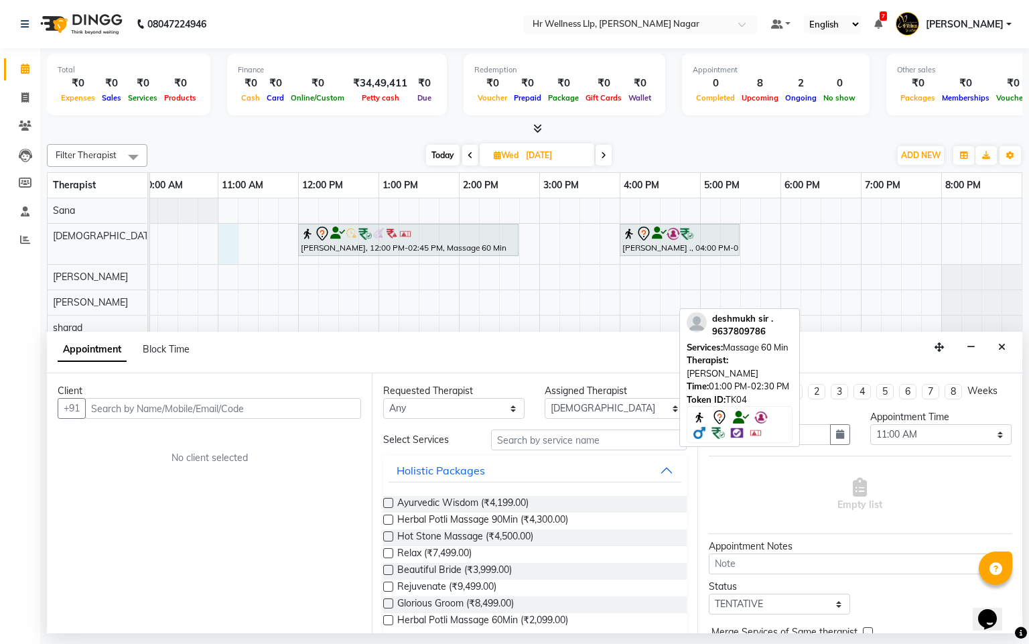
click at [253, 408] on input "text" at bounding box center [223, 408] width 276 height 21
type input "r"
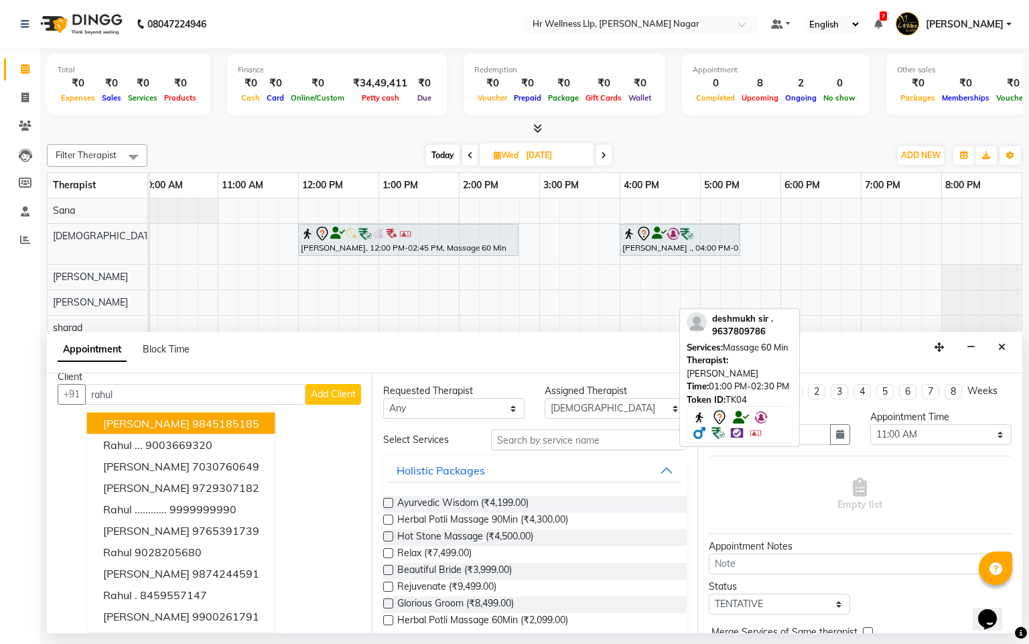
scroll to position [0, 0]
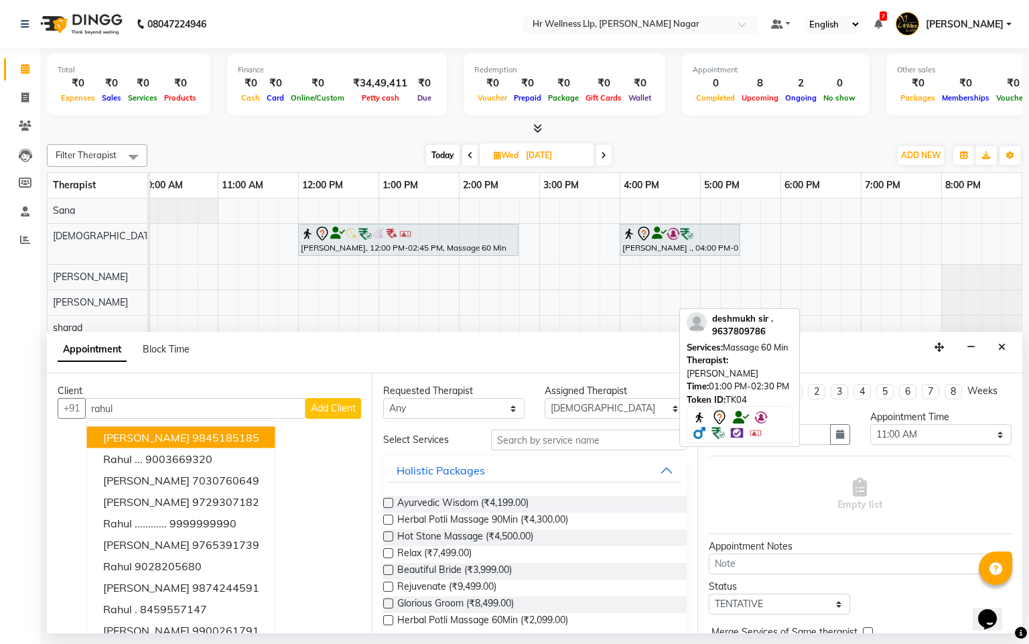
click at [149, 410] on input "rahul" at bounding box center [195, 408] width 221 height 21
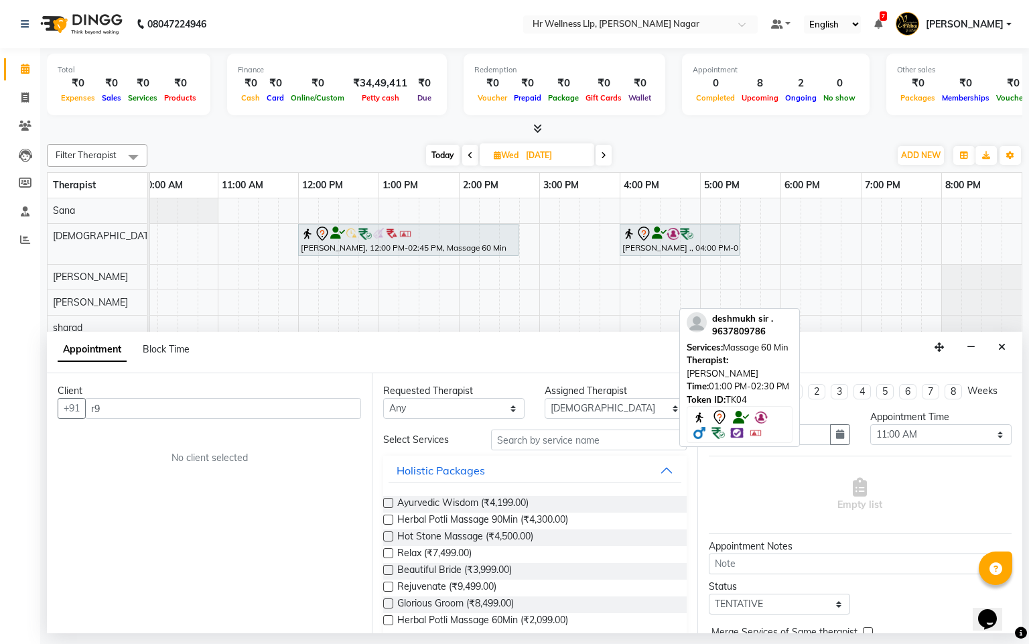
type input "r"
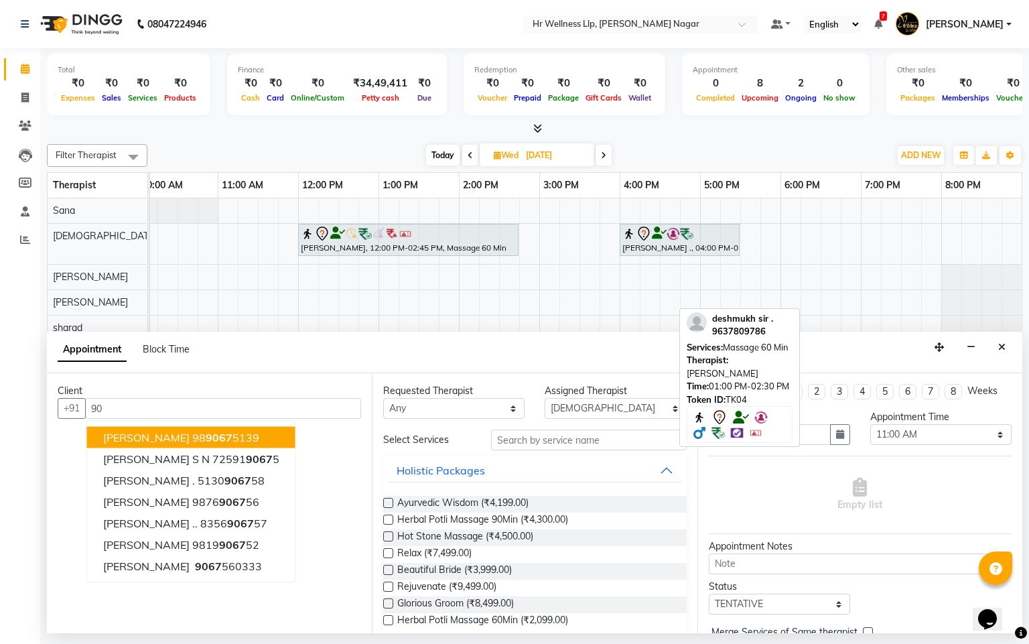
type input "9"
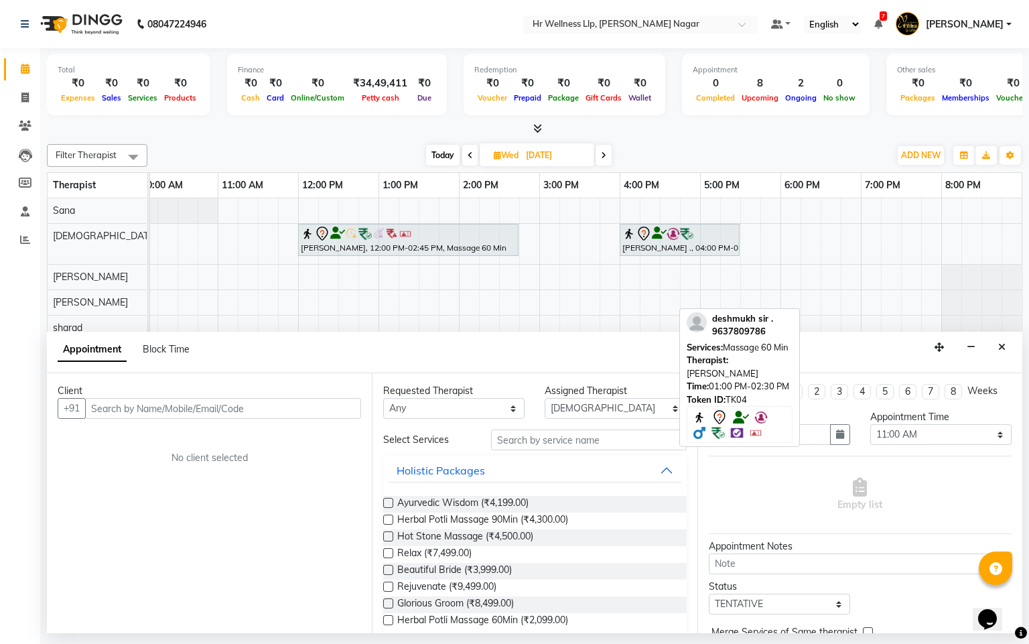
type input "8"
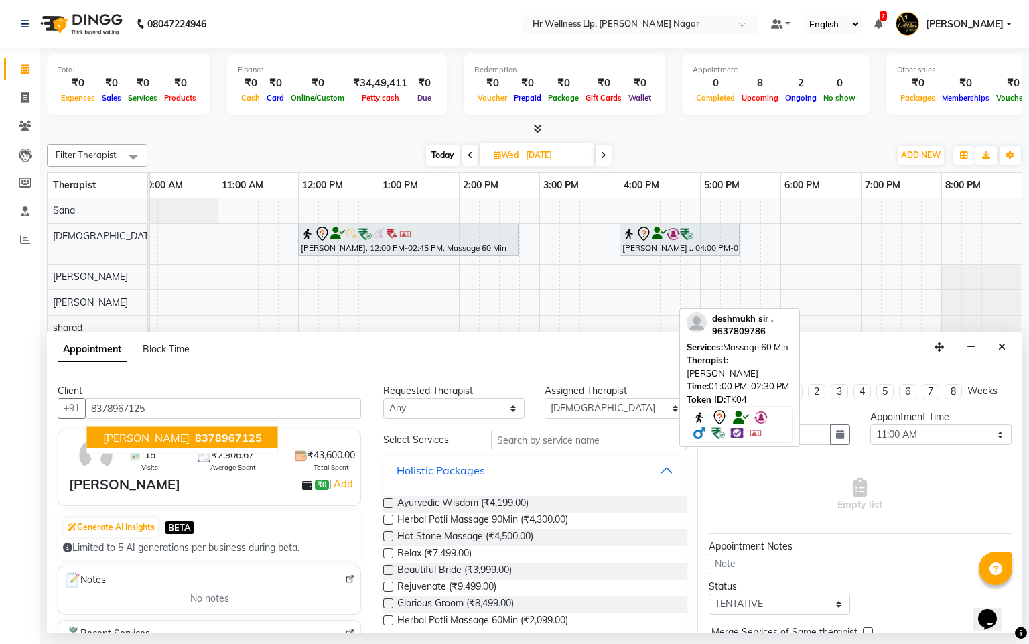
click at [201, 436] on span "8378967125" at bounding box center [228, 437] width 67 height 13
type input "8378967125"
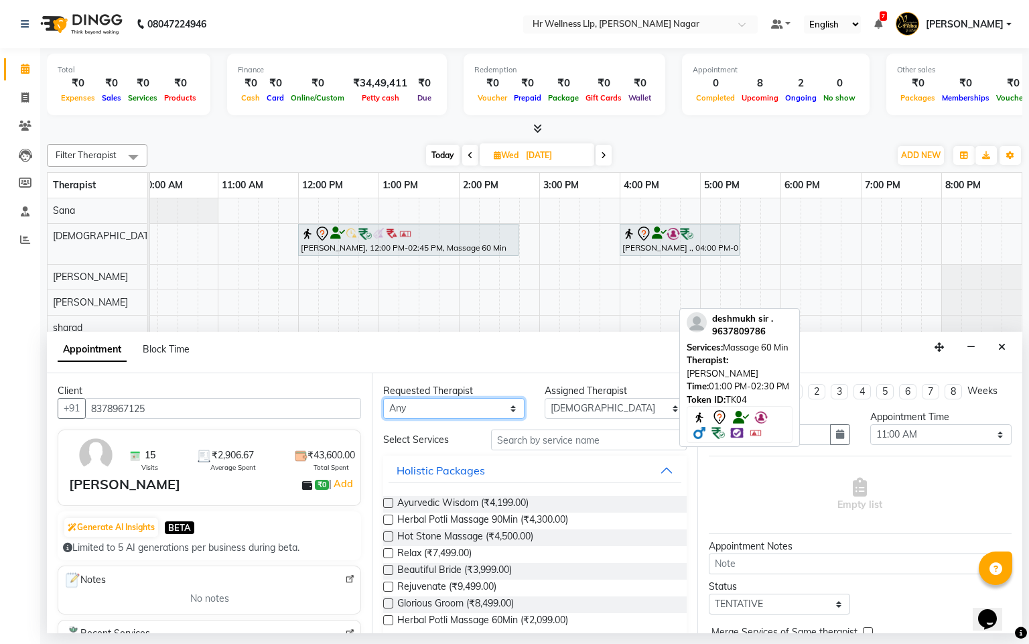
click at [460, 418] on select "Any Krishna [PERSON_NAME] [PERSON_NAME] Sana [PERSON_NAME]" at bounding box center [453, 408] width 141 height 21
select select "19732"
click at [383, 399] on select "Any Krishna [PERSON_NAME] [PERSON_NAME] Sana [PERSON_NAME]" at bounding box center [453, 408] width 141 height 21
click at [548, 445] on input "text" at bounding box center [589, 440] width 196 height 21
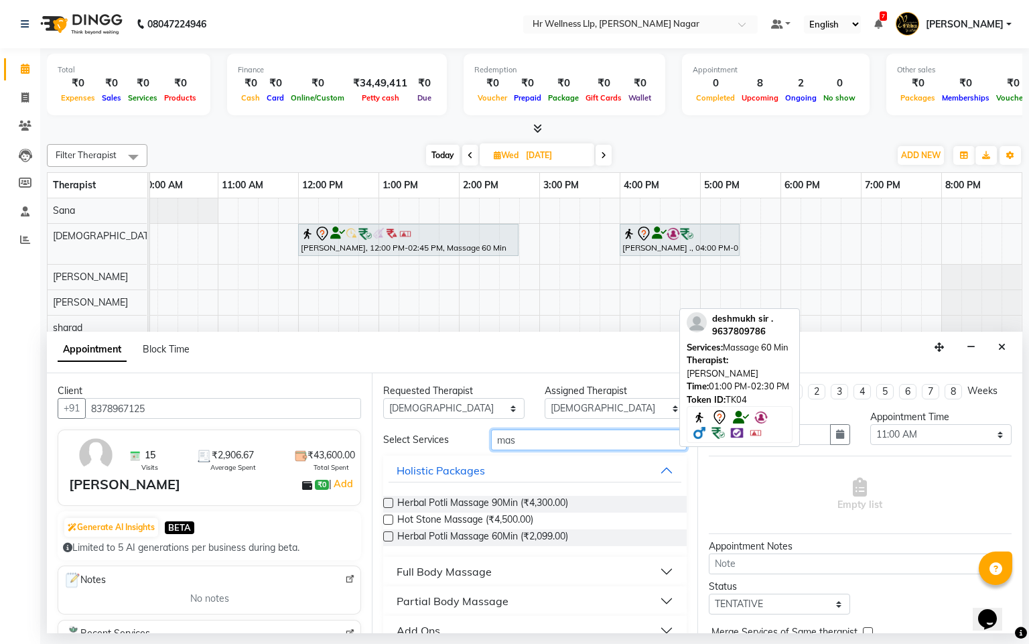
type input "mas"
click at [473, 566] on div "Full Body Massage" at bounding box center [444, 572] width 95 height 16
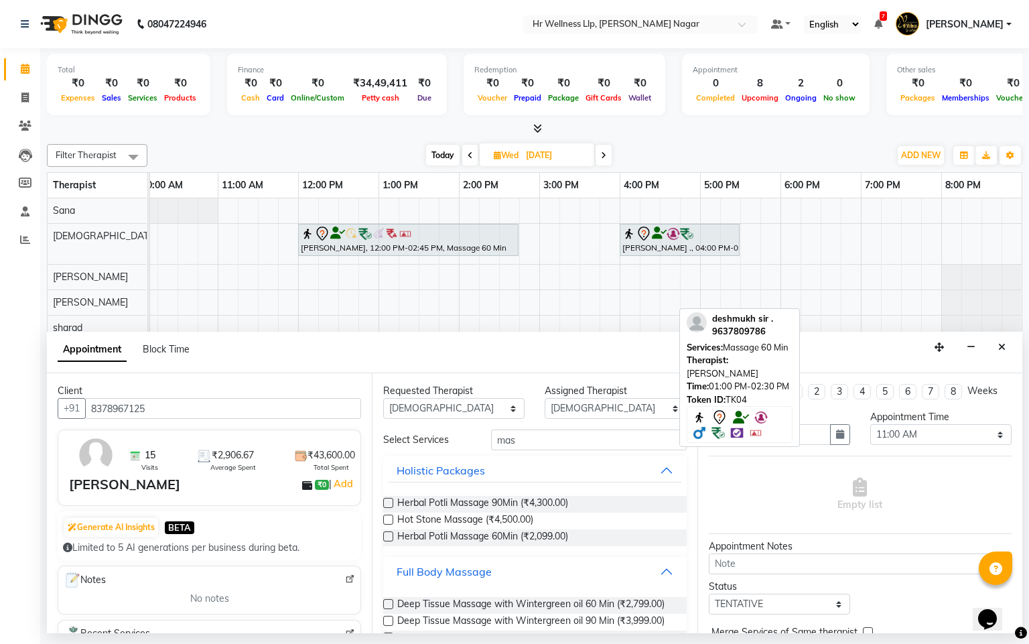
scroll to position [599, 0]
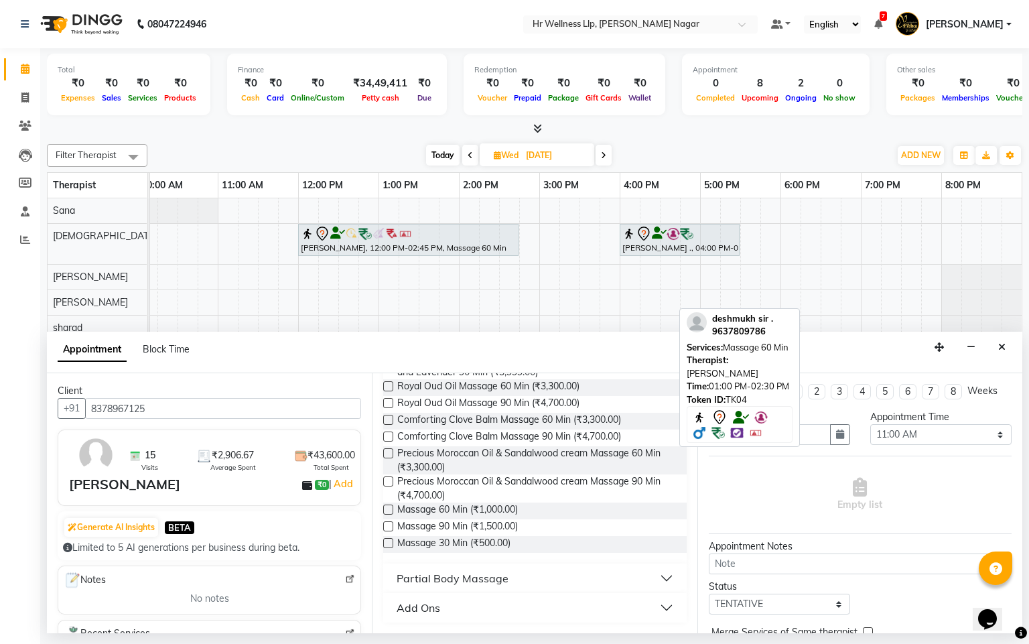
click at [384, 509] on label at bounding box center [388, 510] width 10 height 10
click at [384, 509] on input "checkbox" at bounding box center [387, 511] width 9 height 9
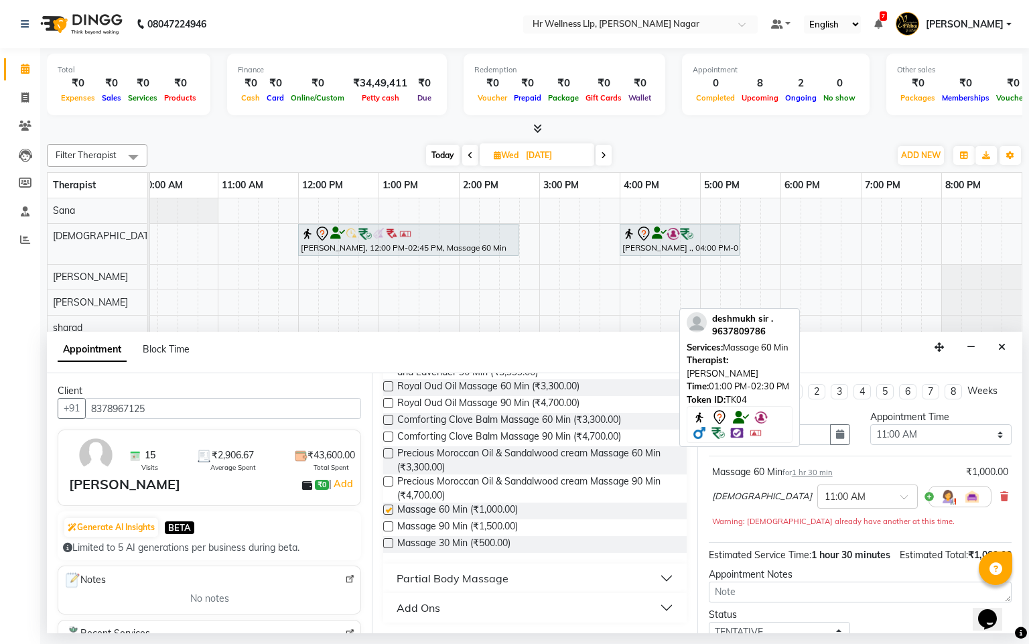
checkbox input "false"
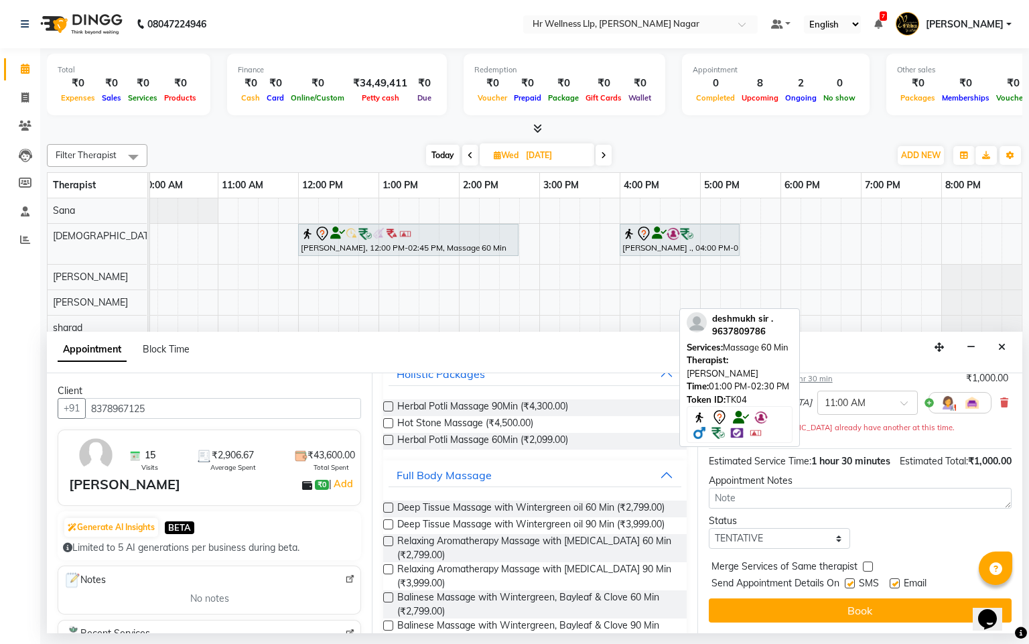
scroll to position [0, 0]
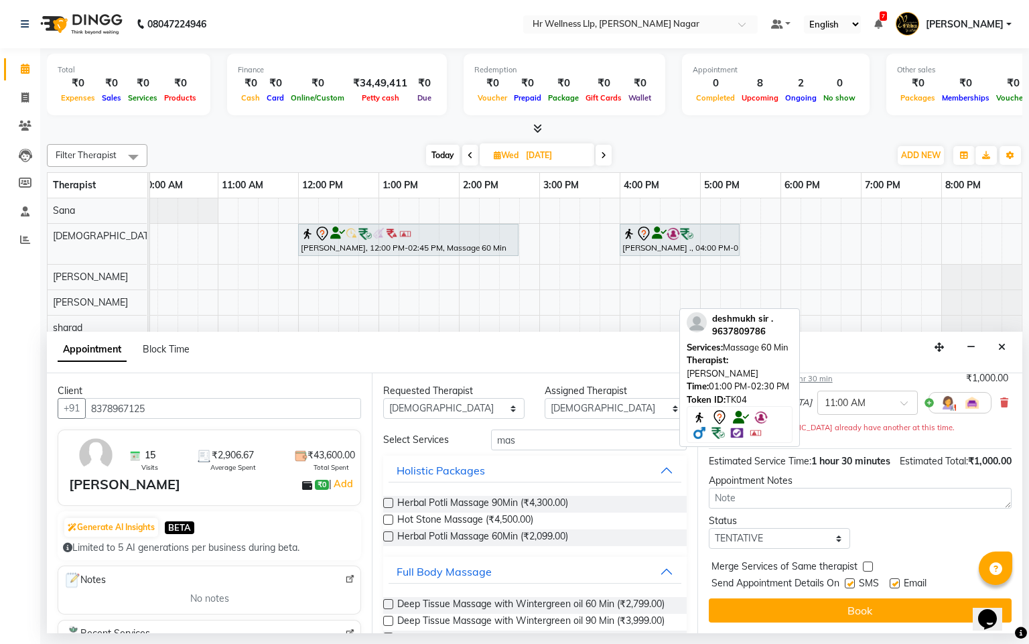
click at [439, 420] on div "Requested Therapist Any Krishna lucy Sakshi Shinde Sana sharad Assigned Therapi…" at bounding box center [534, 503] width 325 height 260
click at [442, 409] on select "Any Krishna [PERSON_NAME] [PERSON_NAME] Sana [PERSON_NAME]" at bounding box center [453, 408] width 141 height 21
select select "50266"
click at [383, 399] on select "Any Krishna [PERSON_NAME] [PERSON_NAME] Sana [PERSON_NAME]" at bounding box center [453, 408] width 141 height 21
select select "50266"
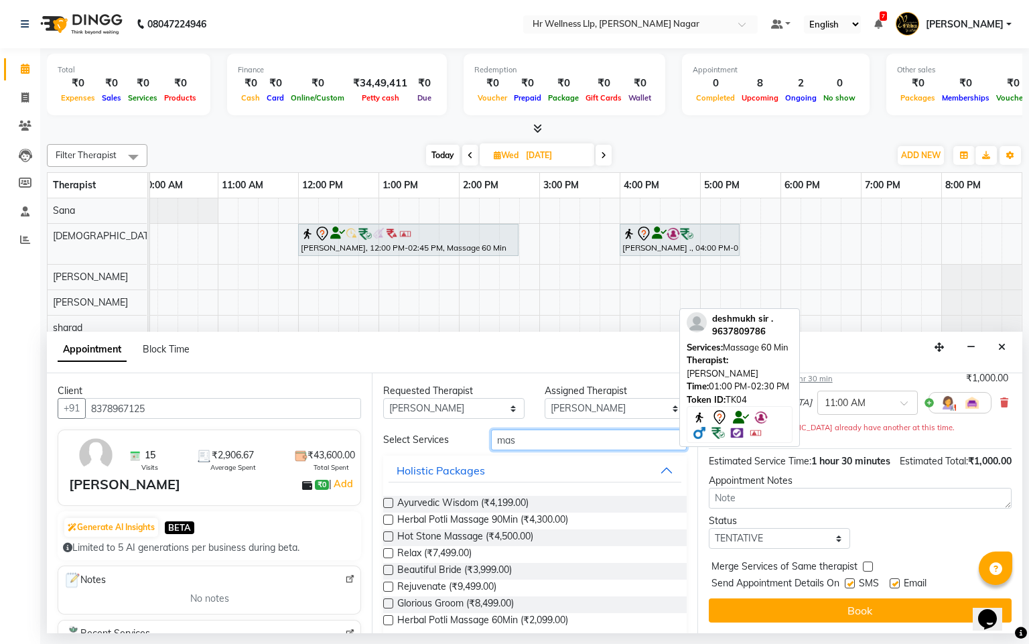
click at [527, 442] on input "mas" at bounding box center [589, 440] width 196 height 21
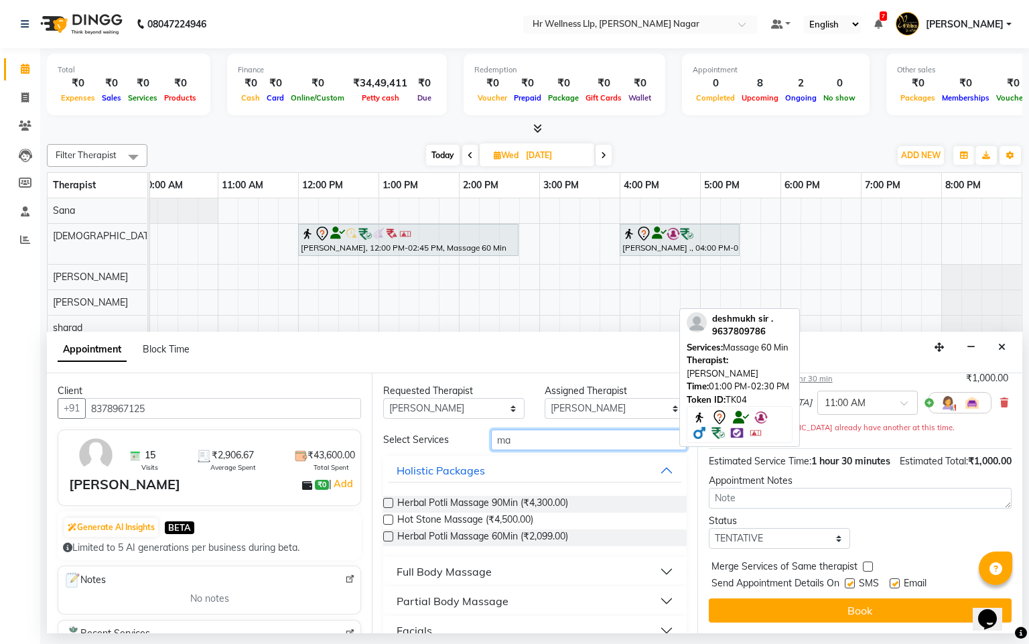
type input "mas"
click at [470, 571] on div "Full Body Massage" at bounding box center [444, 572] width 95 height 16
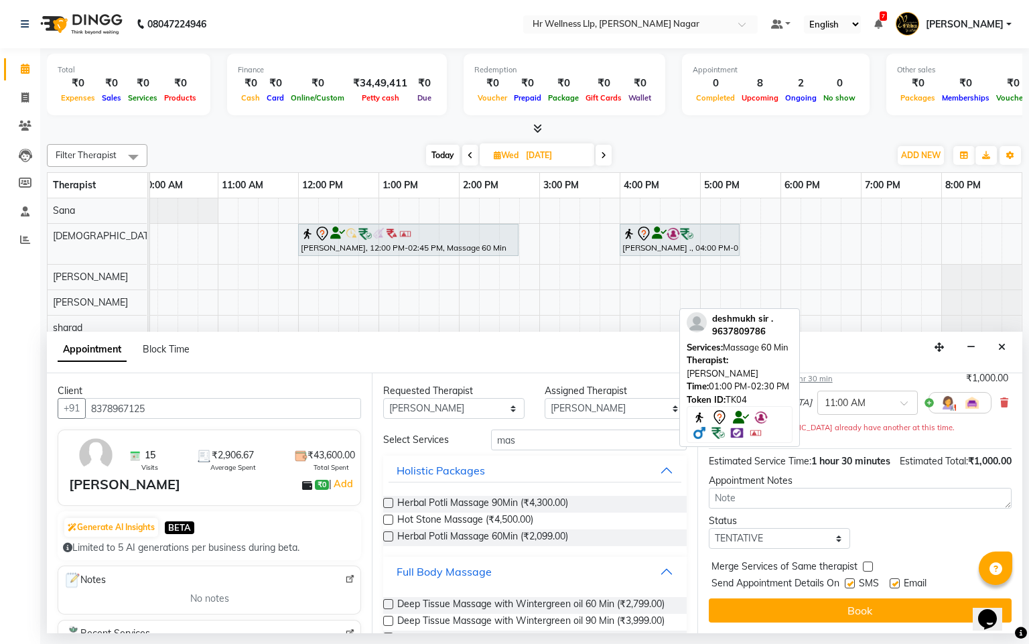
scroll to position [599, 0]
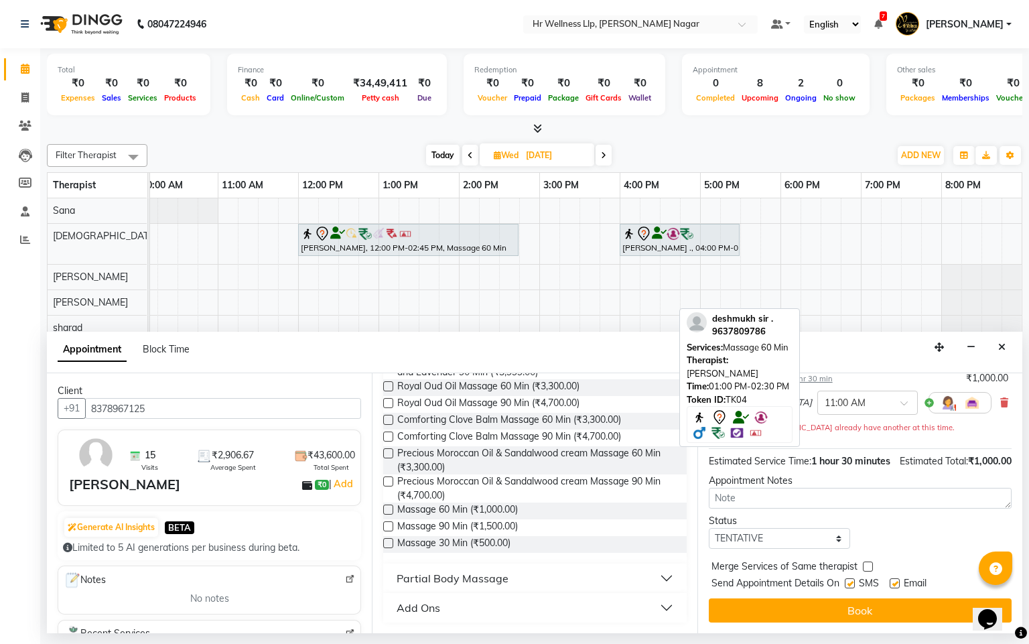
click at [386, 511] on label at bounding box center [388, 510] width 10 height 10
click at [386, 511] on input "checkbox" at bounding box center [387, 511] width 9 height 9
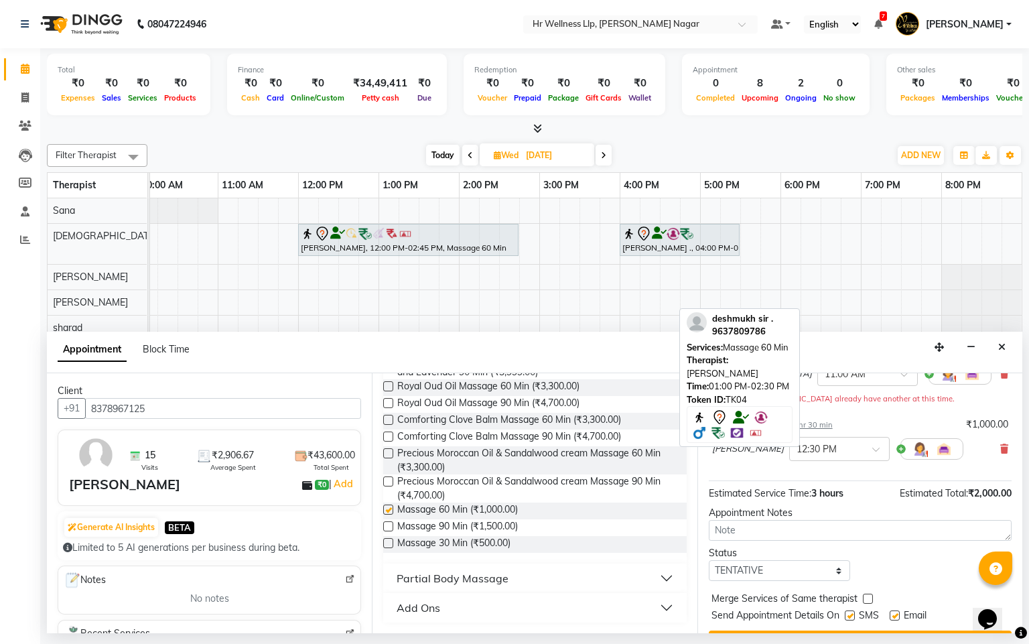
checkbox input "false"
click at [836, 455] on input "text" at bounding box center [826, 448] width 59 height 14
click at [804, 539] on div "11:00 AM" at bounding box center [839, 526] width 99 height 25
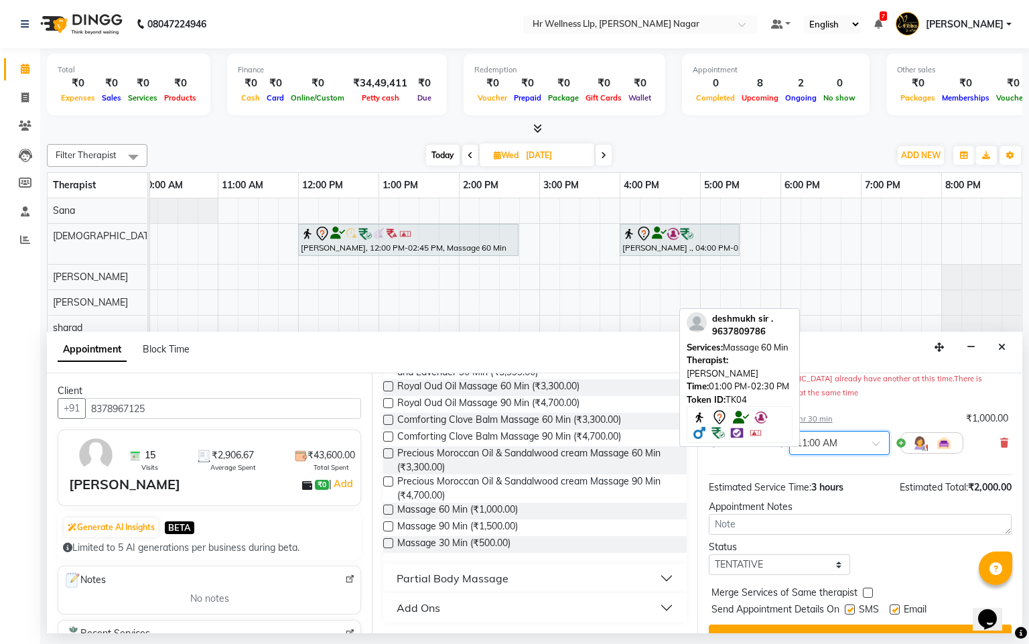
scroll to position [183, 0]
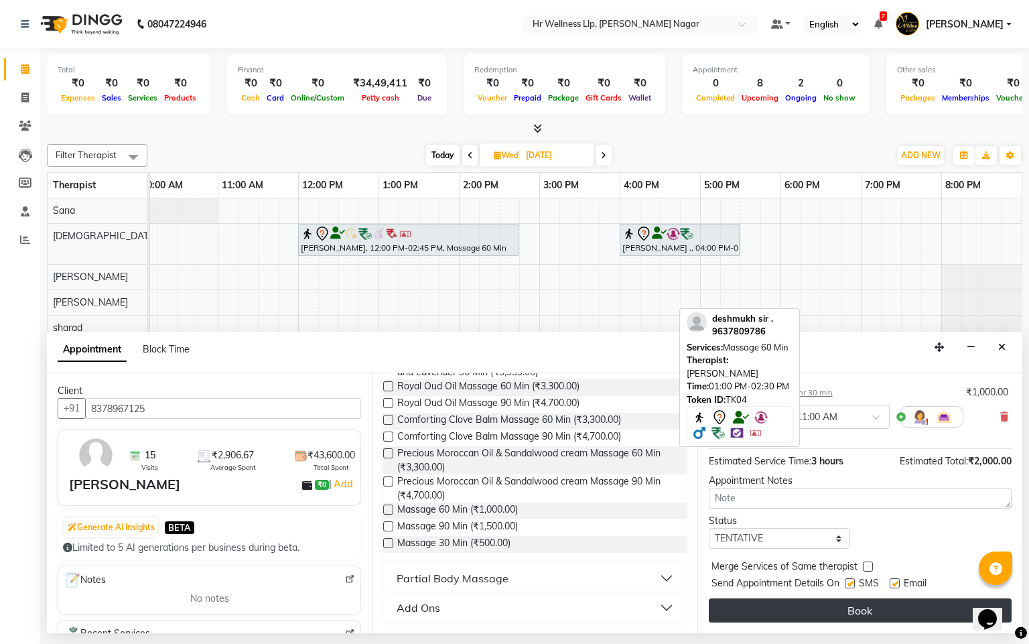
click at [836, 621] on button "Book" at bounding box center [860, 611] width 303 height 24
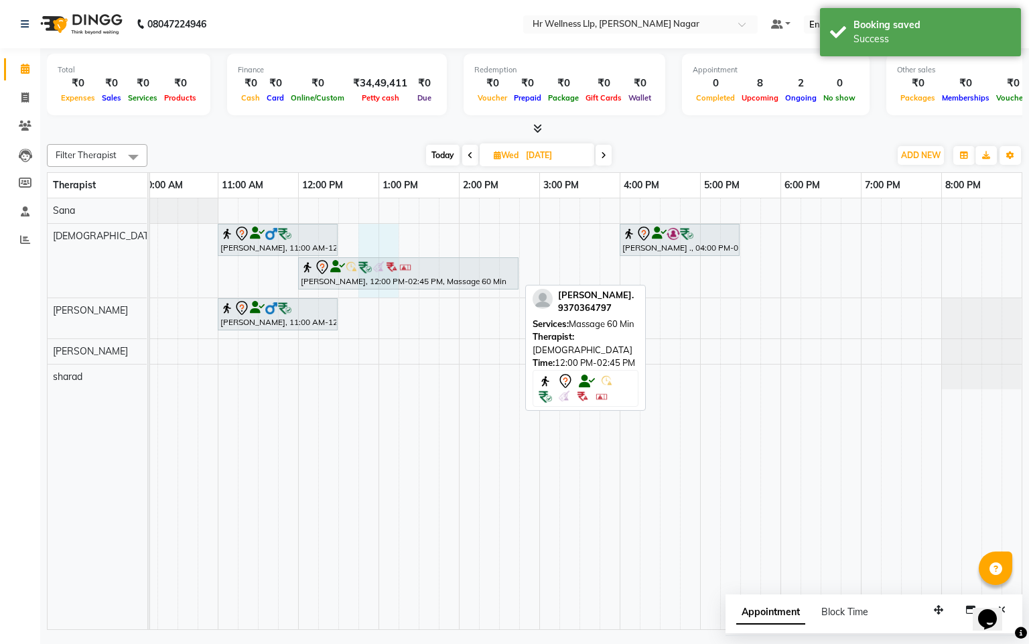
drag, startPoint x: 376, startPoint y: 292, endPoint x: 328, endPoint y: 271, distance: 51.7
click at [389, 280] on div "Pooja Shimpi., 12:00 PM-02:45 PM, Massage 60 Min" at bounding box center [408, 273] width 221 height 33
select select "19732"
select select "tentative"
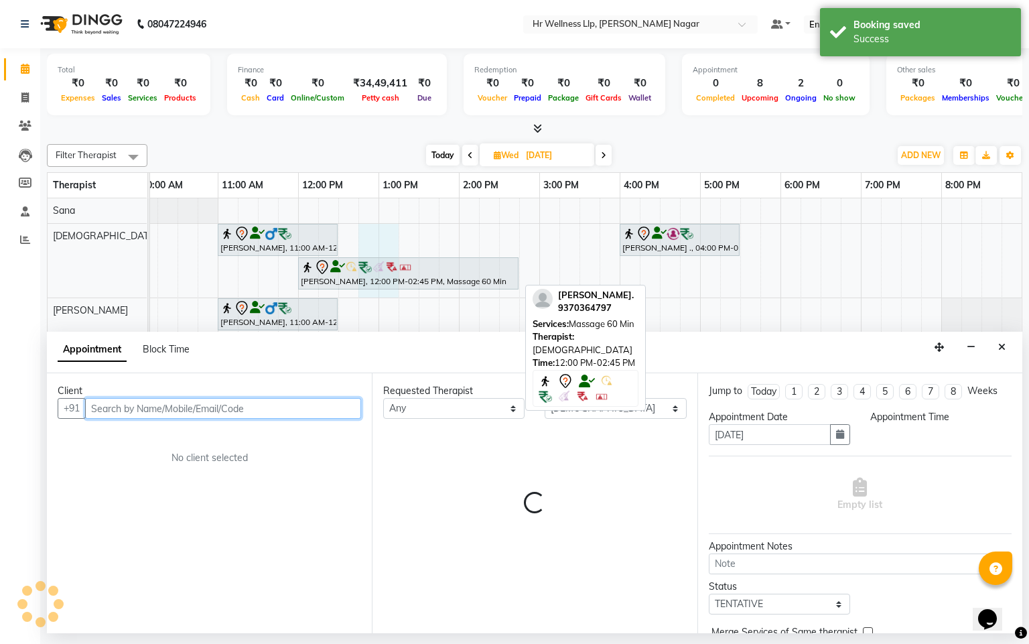
select select "765"
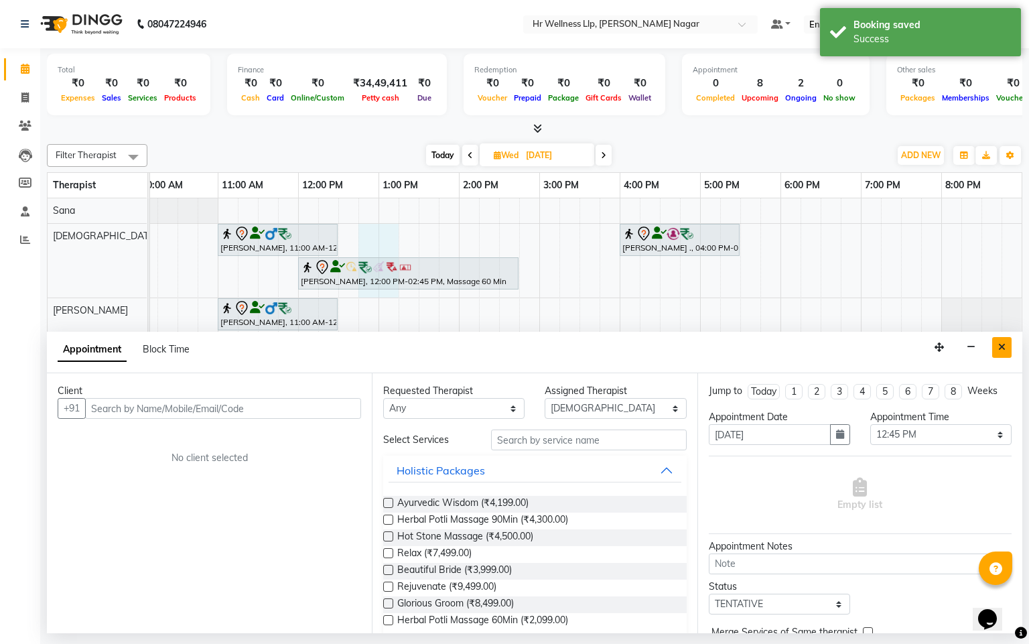
click at [995, 352] on button "Close" at bounding box center [1002, 347] width 19 height 21
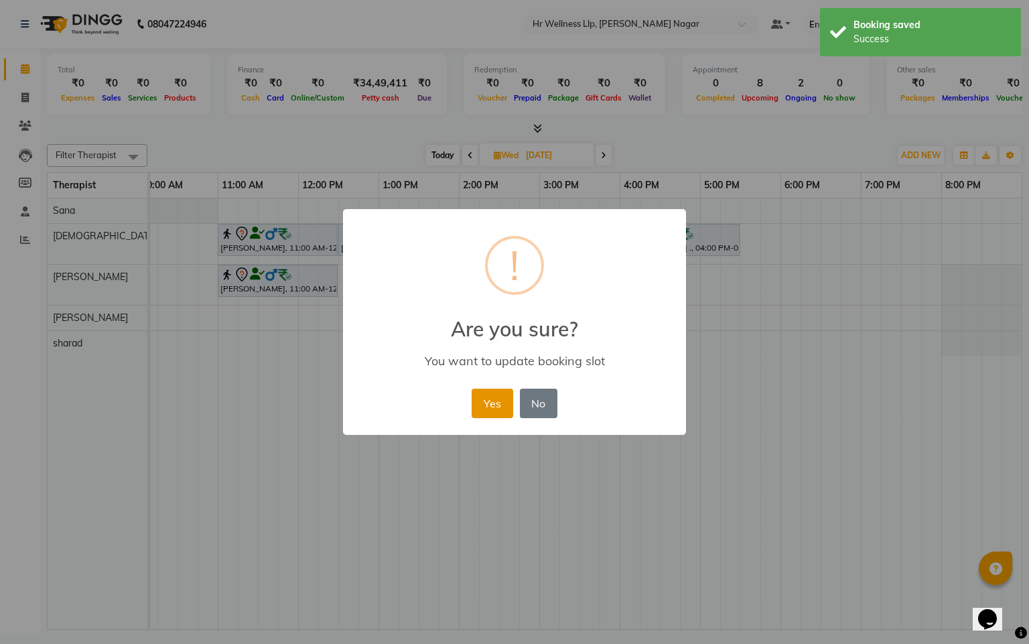
click at [505, 411] on button "Yes" at bounding box center [492, 403] width 41 height 29
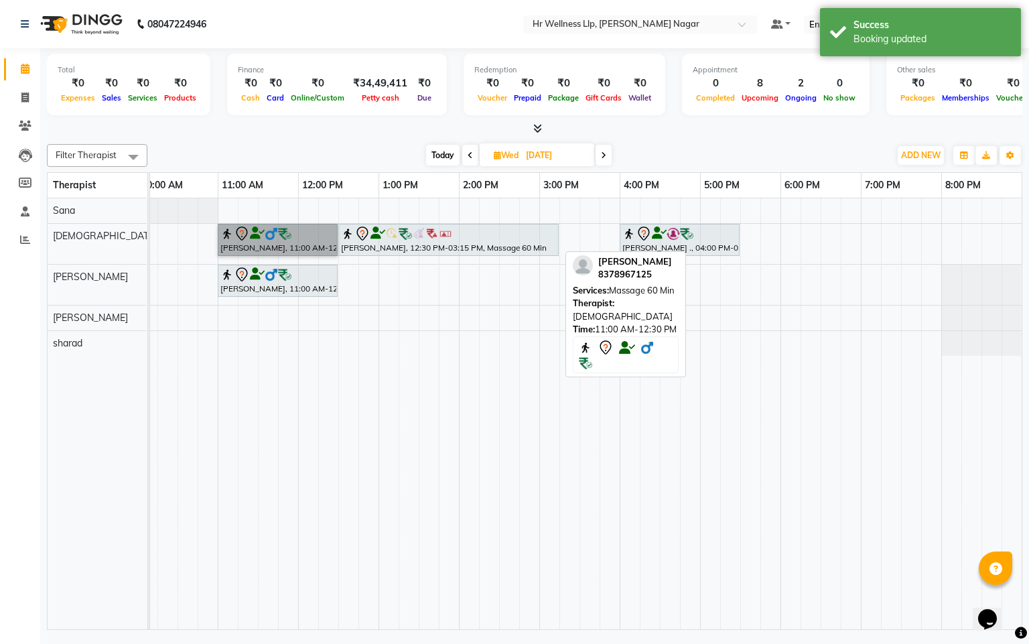
drag, startPoint x: 279, startPoint y: 258, endPoint x: 232, endPoint y: 239, distance: 51.2
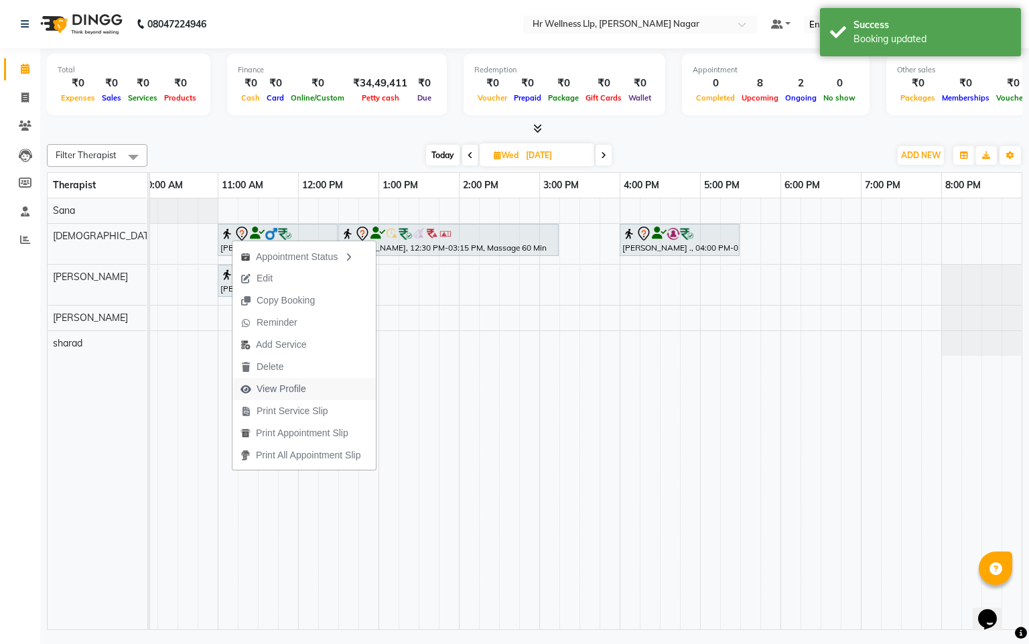
click at [282, 392] on span "View Profile" at bounding box center [282, 389] width 50 height 14
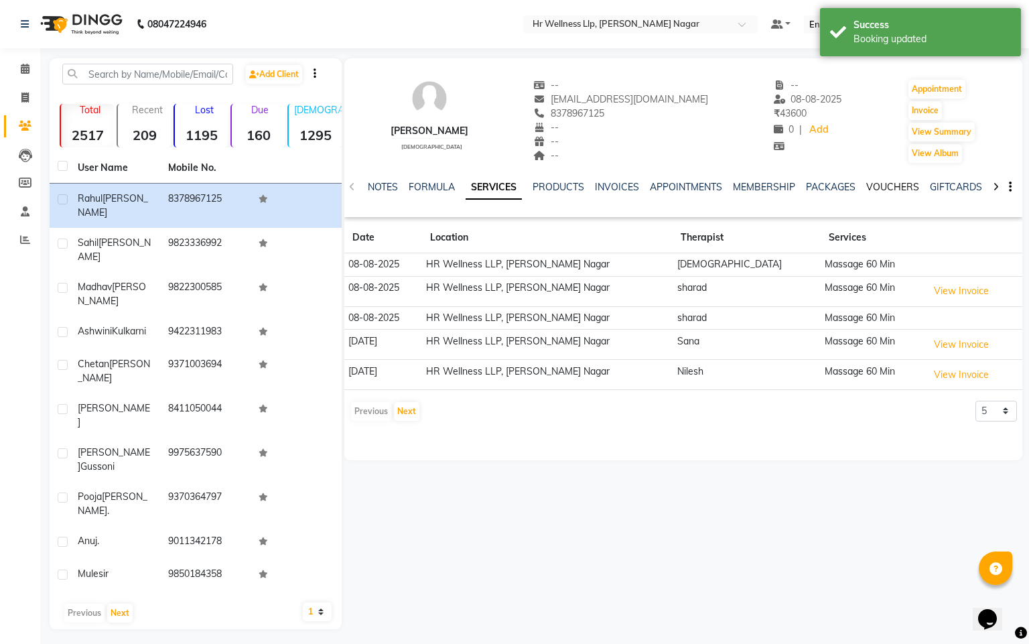
click at [895, 187] on link "VOUCHERS" at bounding box center [893, 187] width 53 height 12
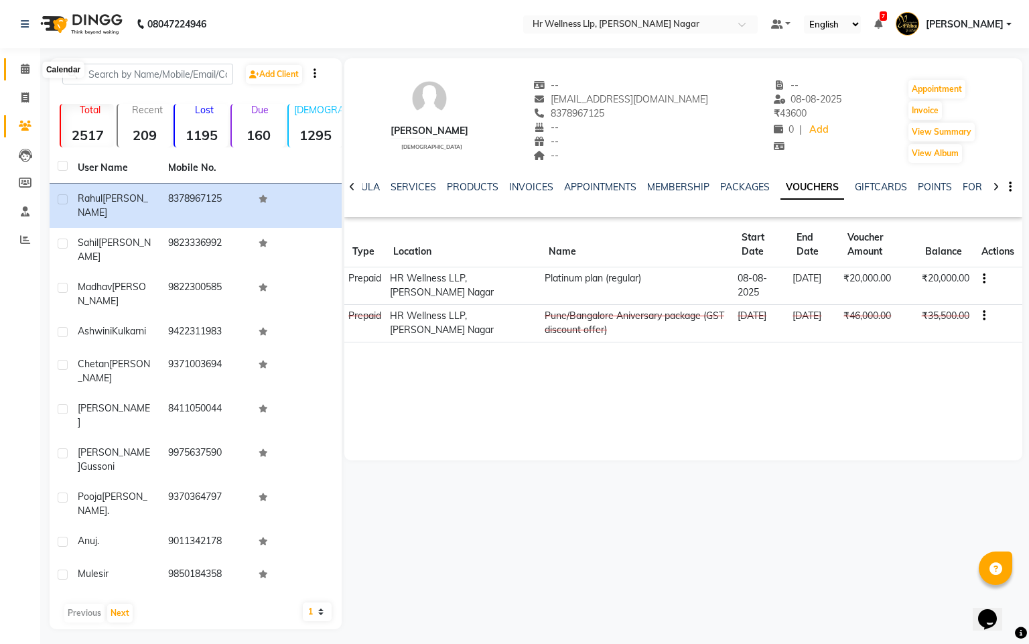
click at [16, 73] on span at bounding box center [24, 69] width 23 height 15
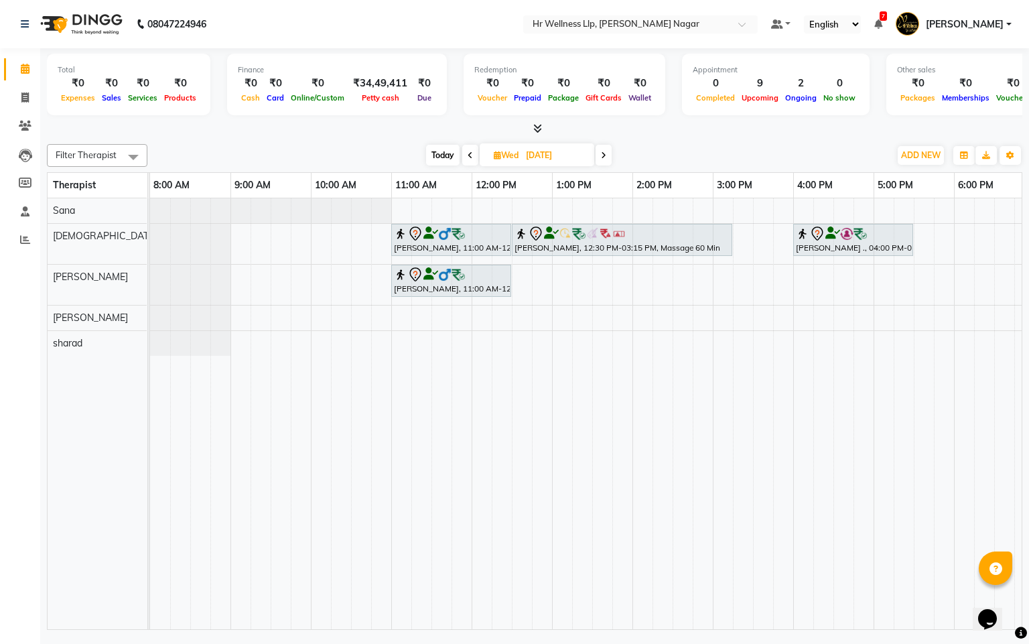
click at [440, 159] on span "Today" at bounding box center [443, 155] width 34 height 21
type input "[DATE]"
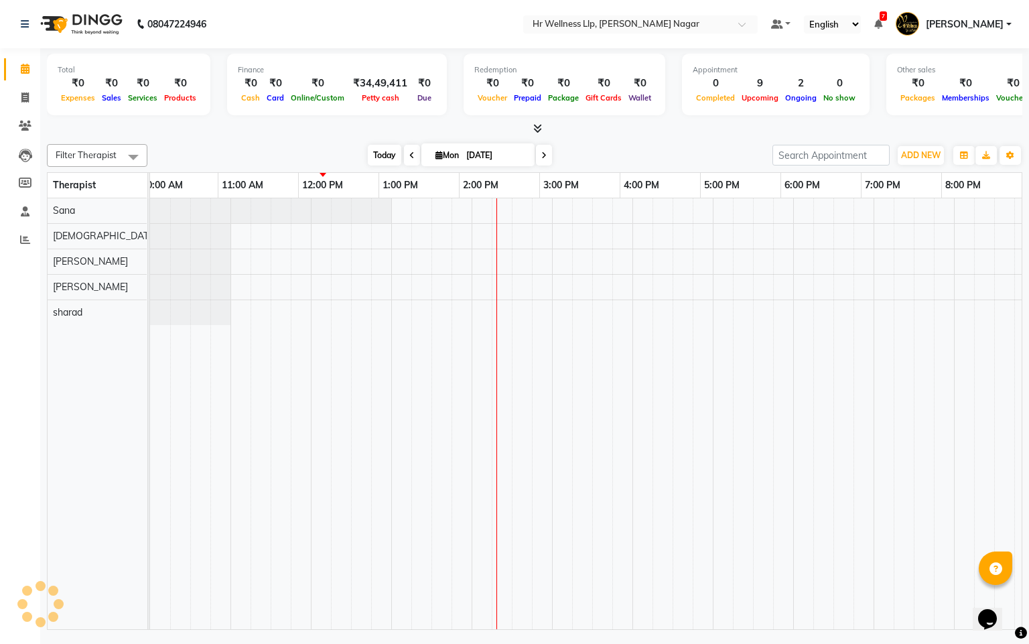
scroll to position [0, 174]
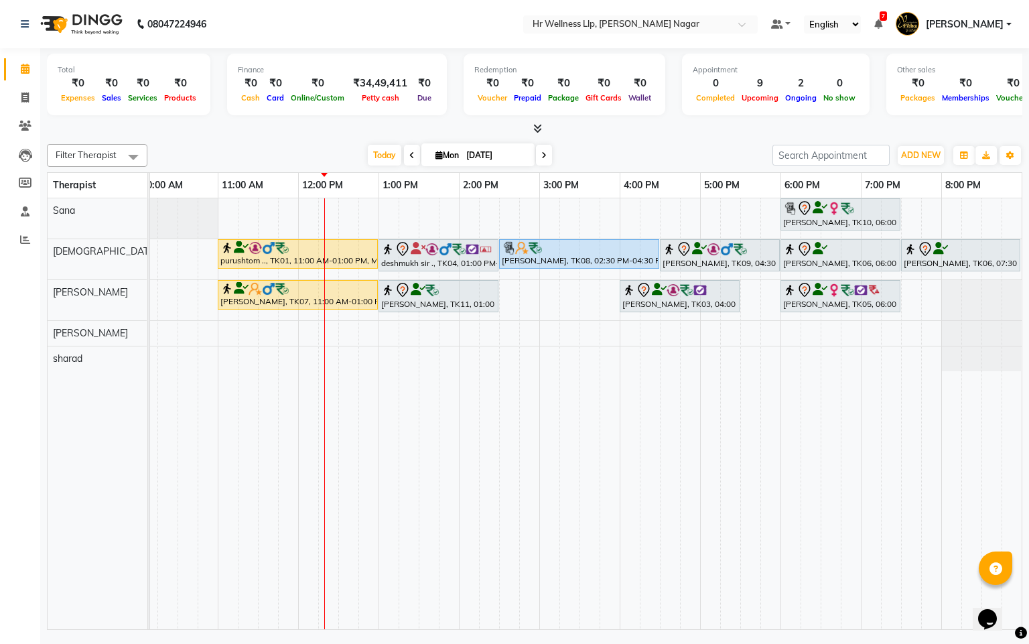
click at [436, 159] on icon at bounding box center [439, 155] width 7 height 9
select select "9"
select select "2025"
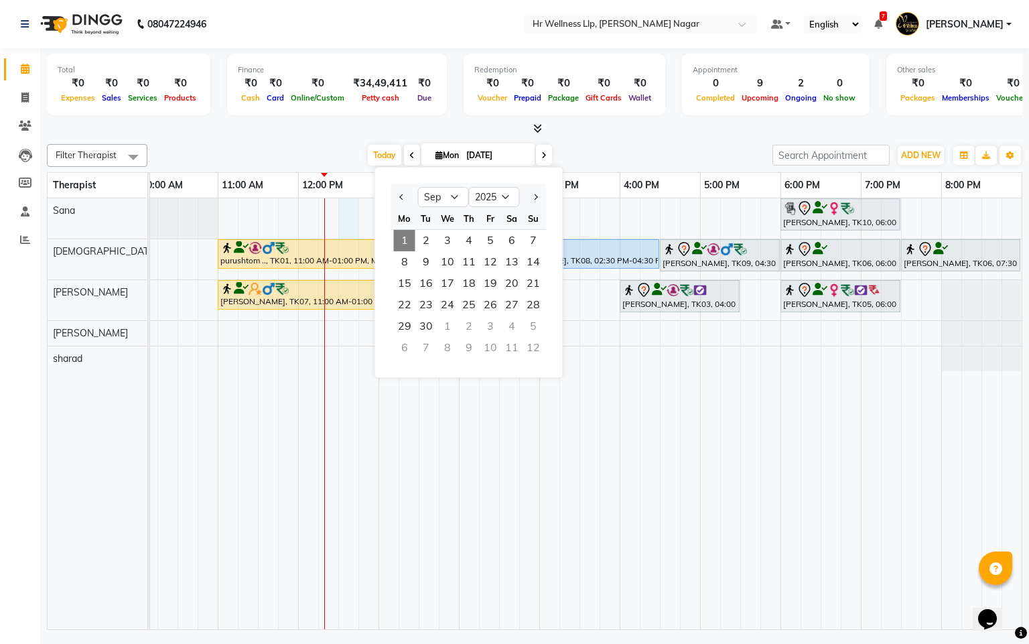
click at [344, 211] on div "Muriel, TK10, 06:00 PM-07:30 PM, Massage 60 Min purushtom .., TK01, 11:00 AM-01…" at bounding box center [500, 413] width 1046 height 431
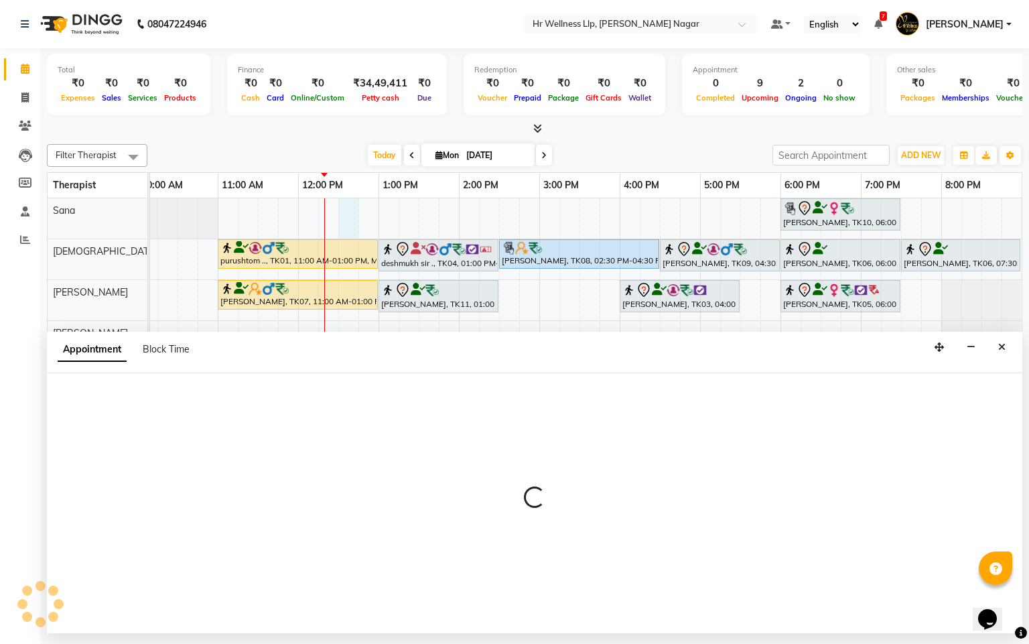
select select "19731"
select select "750"
select select "tentative"
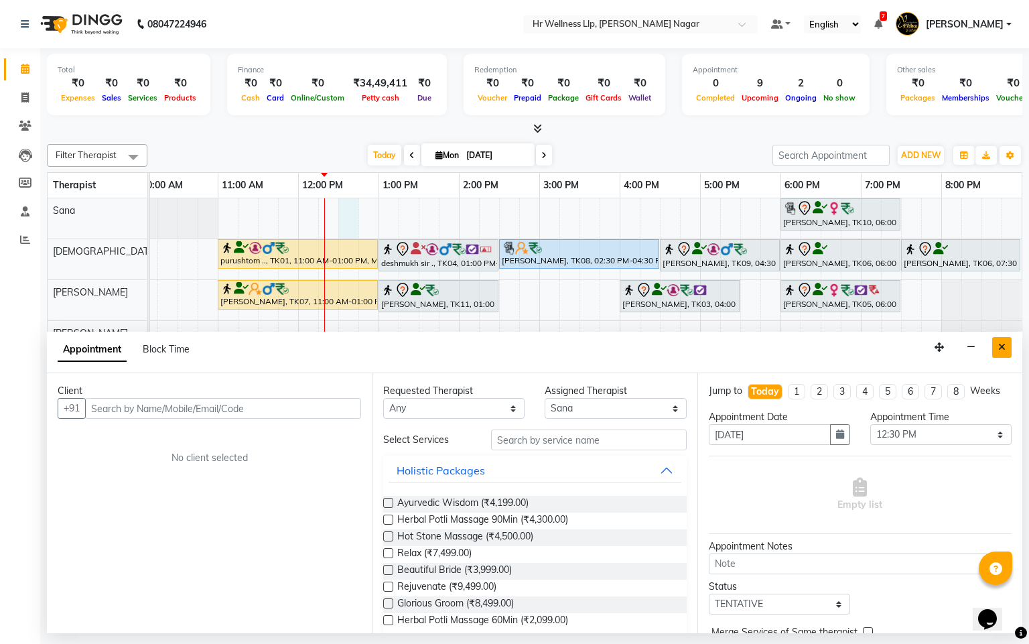
click at [1000, 347] on icon "Close" at bounding box center [1002, 346] width 7 height 9
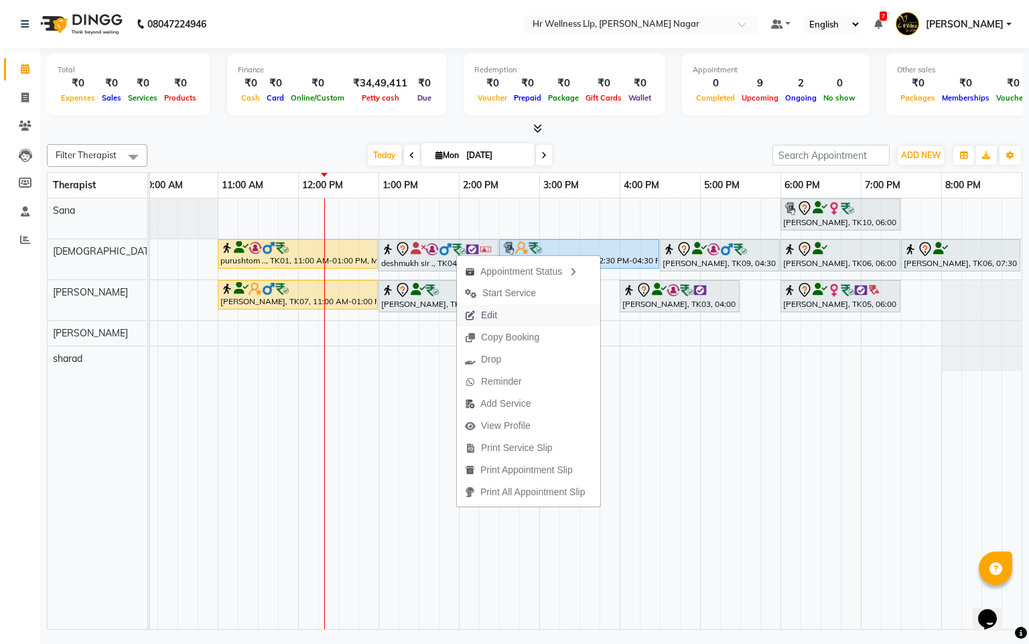
click at [491, 312] on span "Edit" at bounding box center [489, 315] width 16 height 14
select select "tentative"
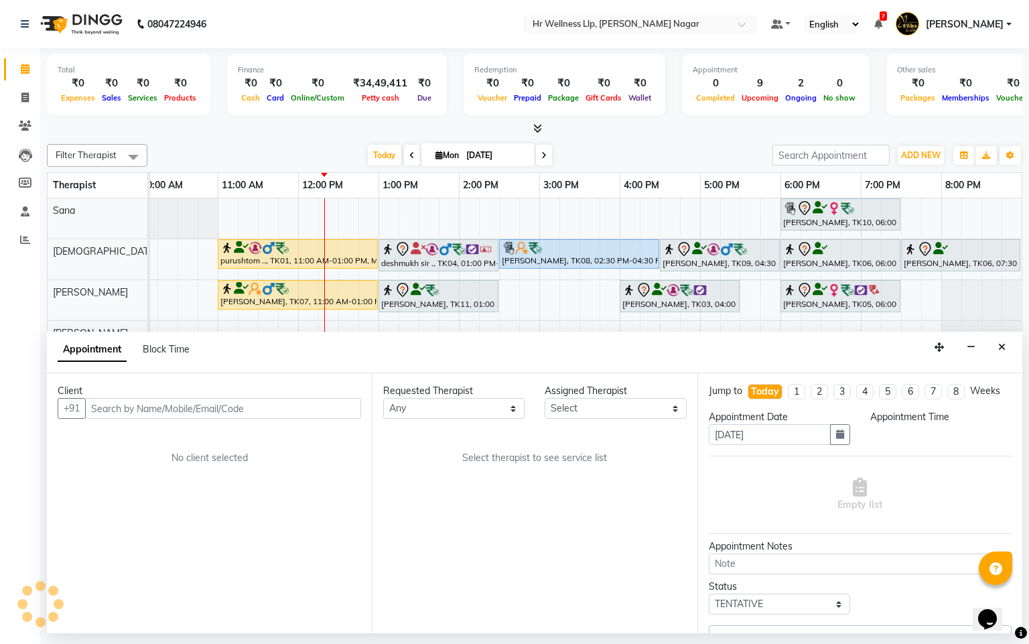
select select "50266"
select select "19732"
select select "780"
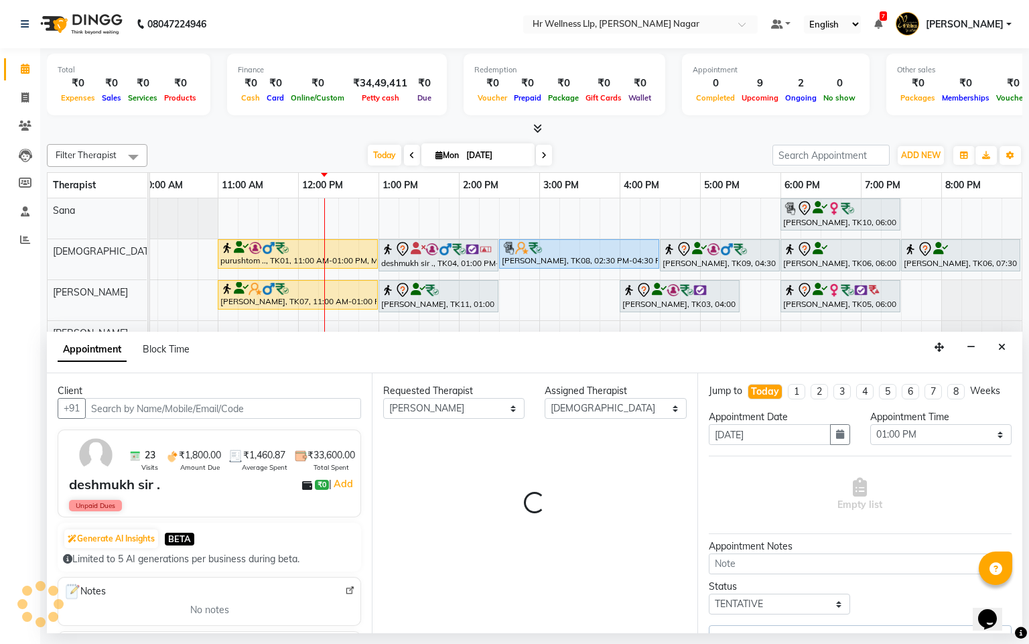
select select "1867"
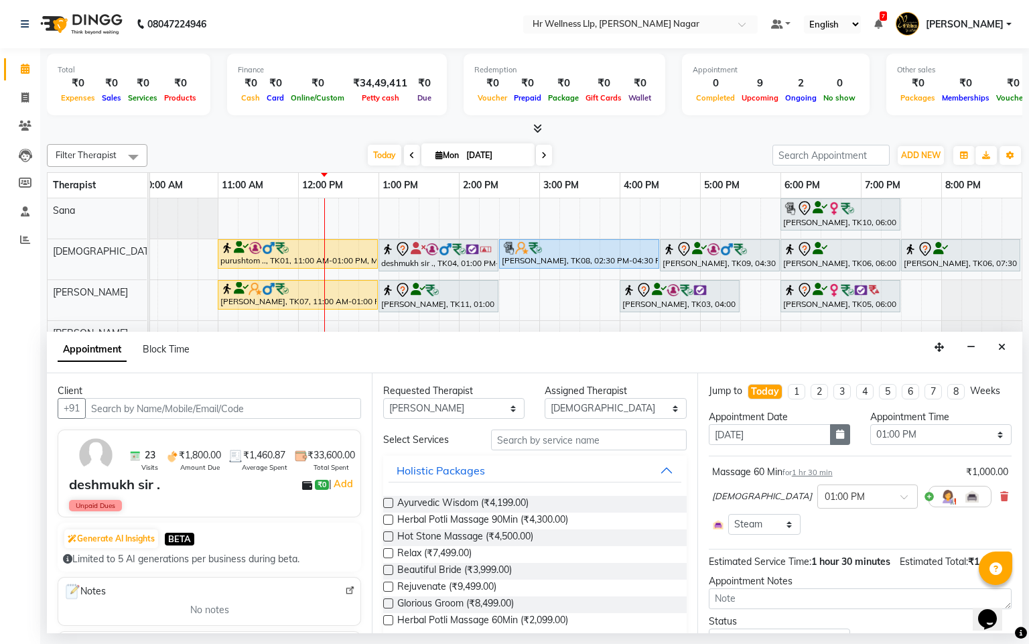
click at [830, 445] on button "button" at bounding box center [840, 434] width 20 height 21
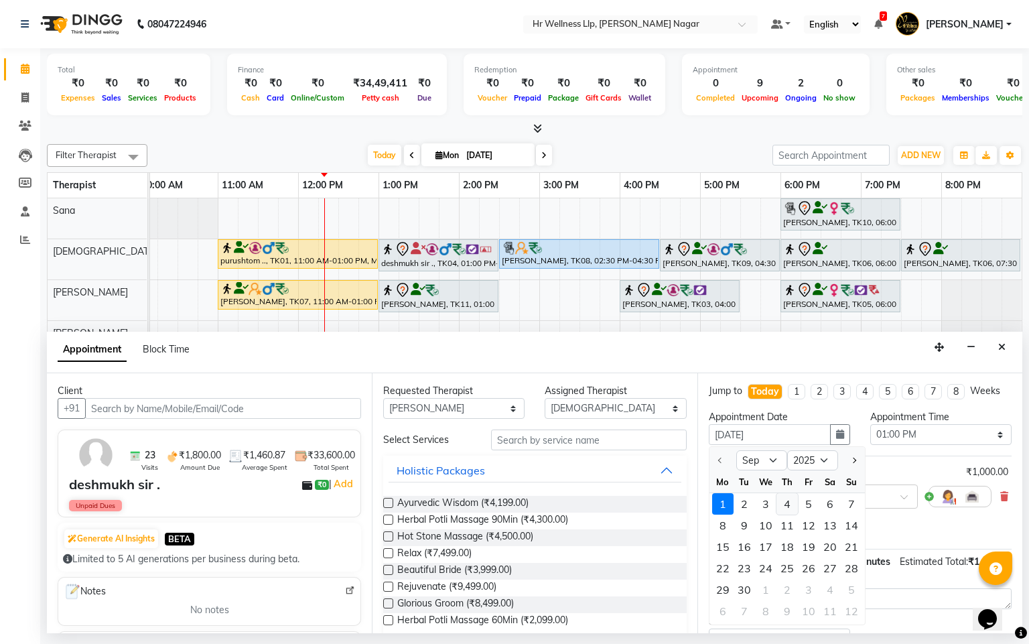
click at [782, 515] on div "4" at bounding box center [787, 503] width 21 height 21
type input "[DATE]"
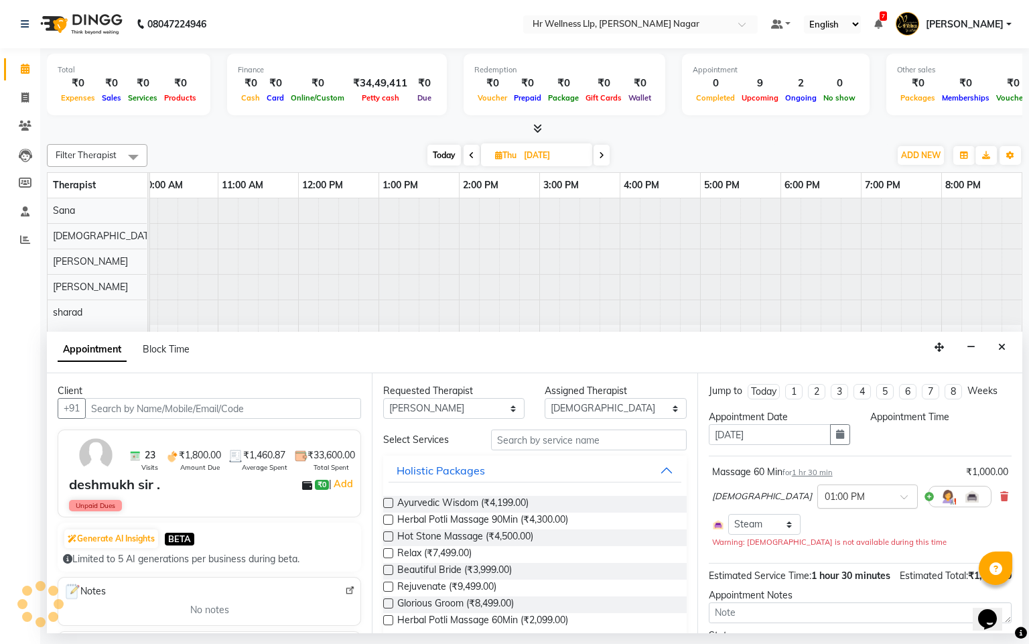
select select "780"
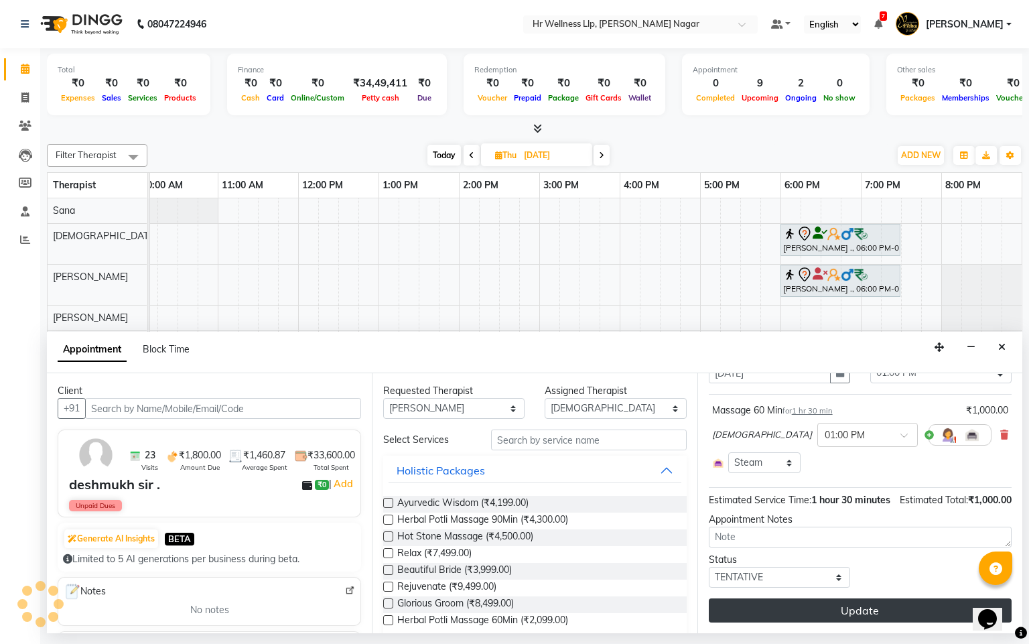
scroll to position [90, 0]
click at [859, 615] on button "Update" at bounding box center [860, 611] width 303 height 24
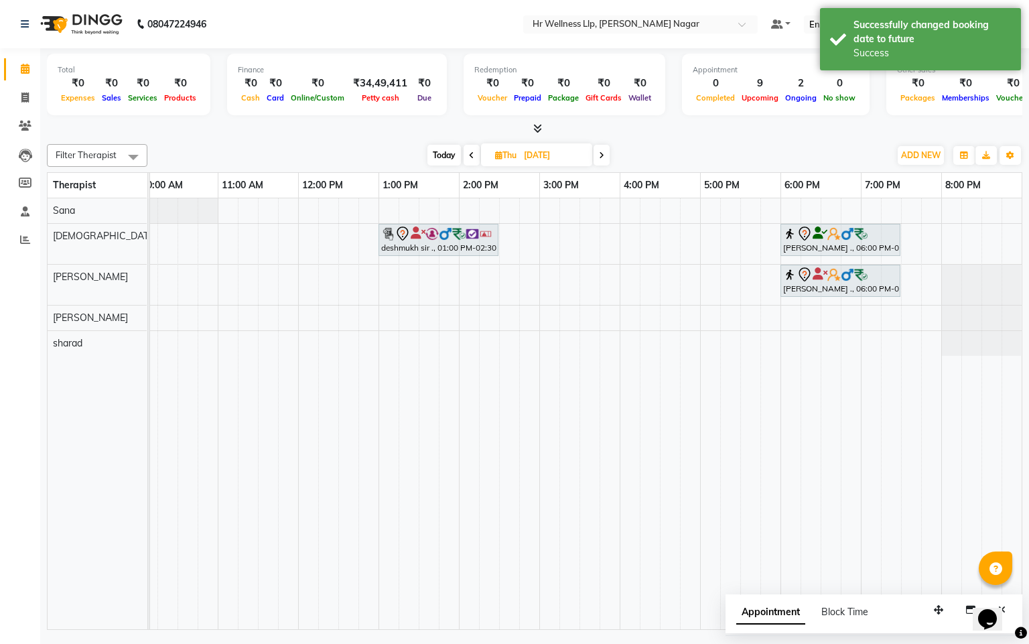
click at [438, 159] on span "Today" at bounding box center [445, 155] width 34 height 21
type input "[DATE]"
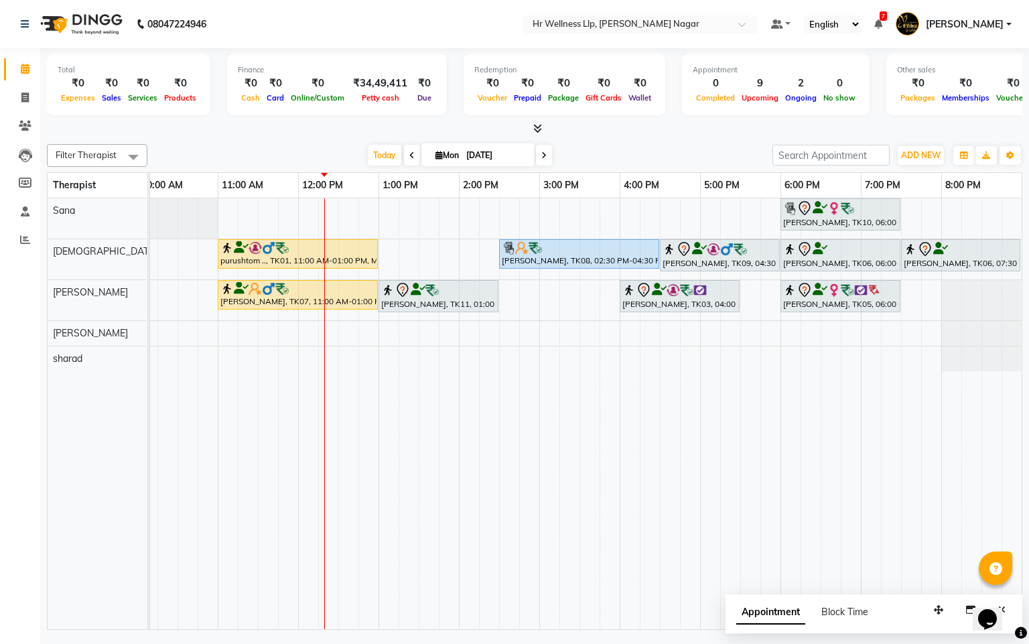
click at [436, 155] on icon at bounding box center [439, 155] width 7 height 9
select select "9"
select select "2025"
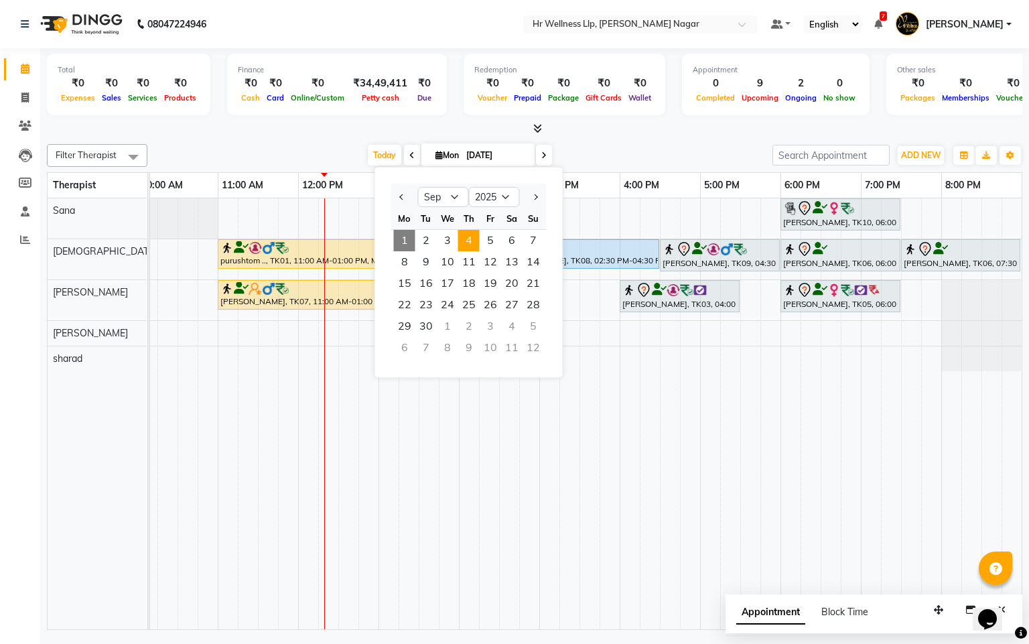
click at [473, 241] on span "4" at bounding box center [468, 240] width 21 height 21
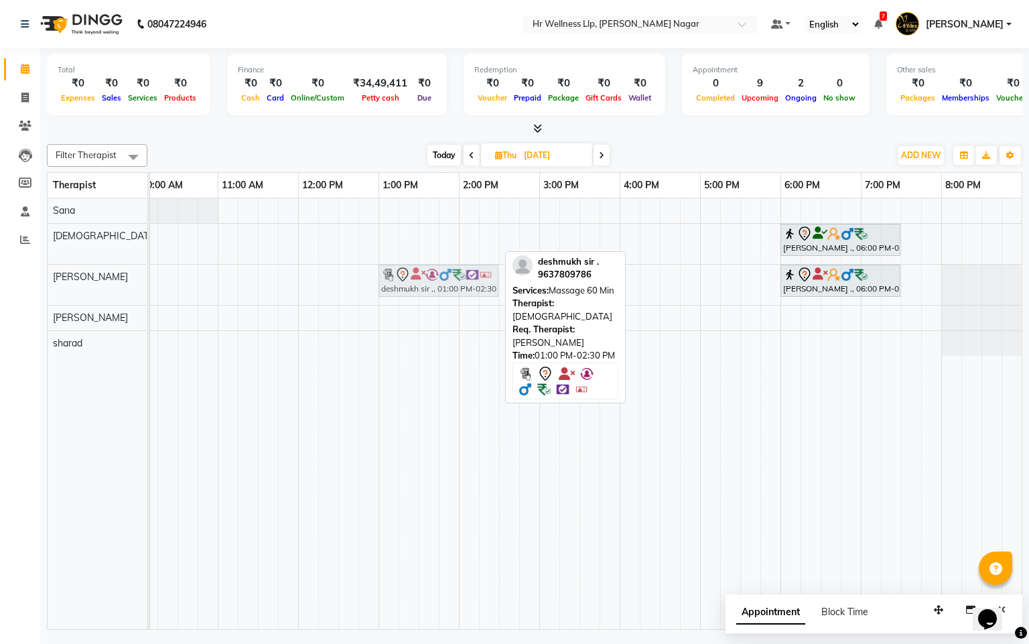
drag, startPoint x: 425, startPoint y: 248, endPoint x: 422, endPoint y: 284, distance: 36.3
click at [422, 284] on tbody "deshmukh sir ., 01:00 PM-02:30 PM, Massage 60 Min Abhijeet ., 06:00 PM-07:30 PM…" at bounding box center [500, 277] width 1046 height 158
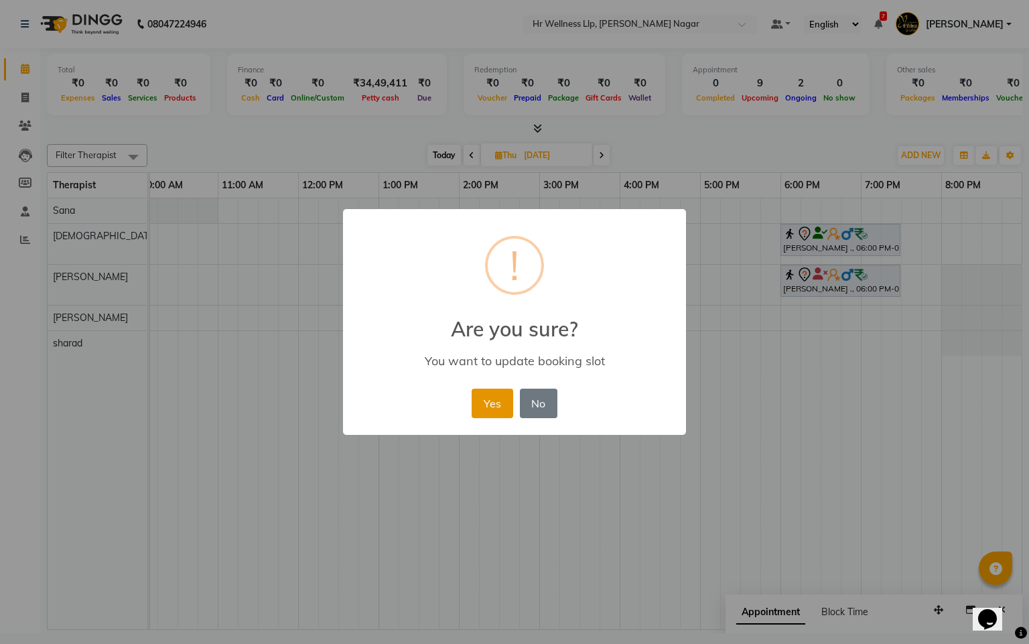
click at [477, 412] on button "Yes" at bounding box center [492, 403] width 41 height 29
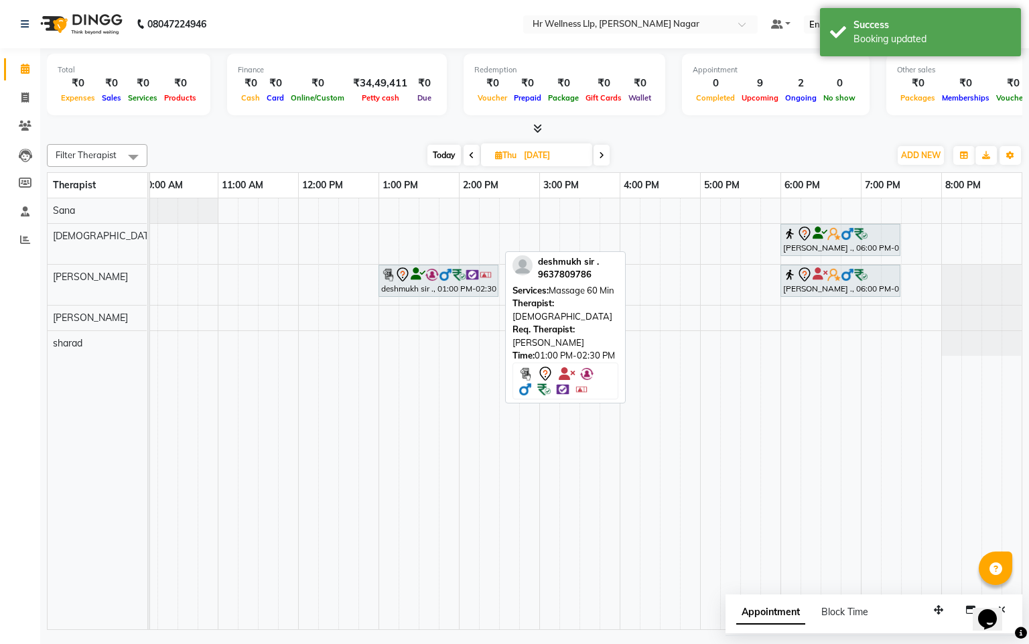
click at [434, 153] on span "Today" at bounding box center [445, 155] width 34 height 21
type input "[DATE]"
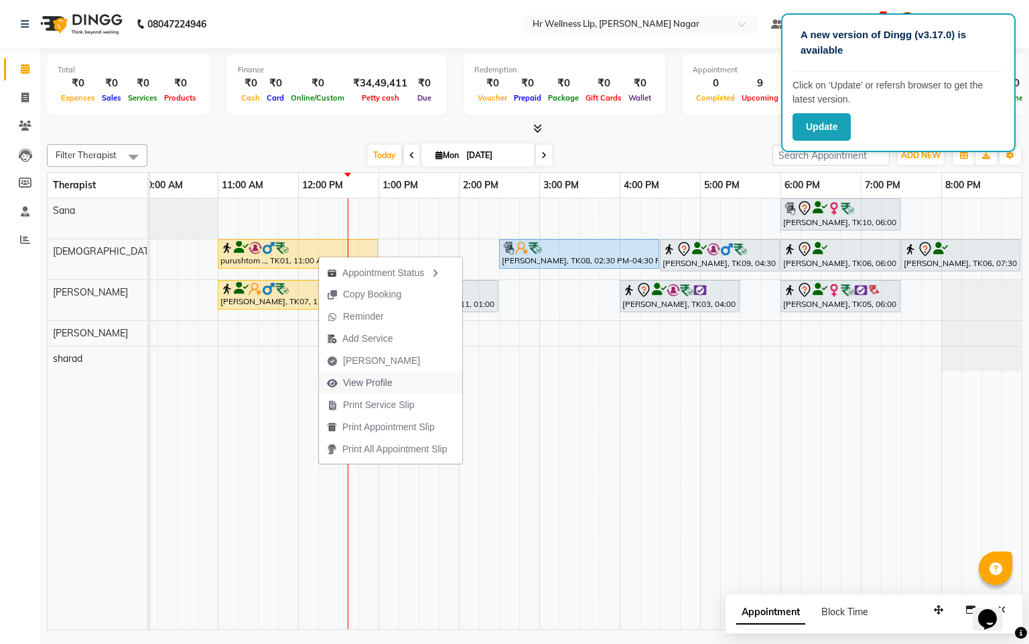
click at [374, 382] on span "View Profile" at bounding box center [368, 383] width 50 height 14
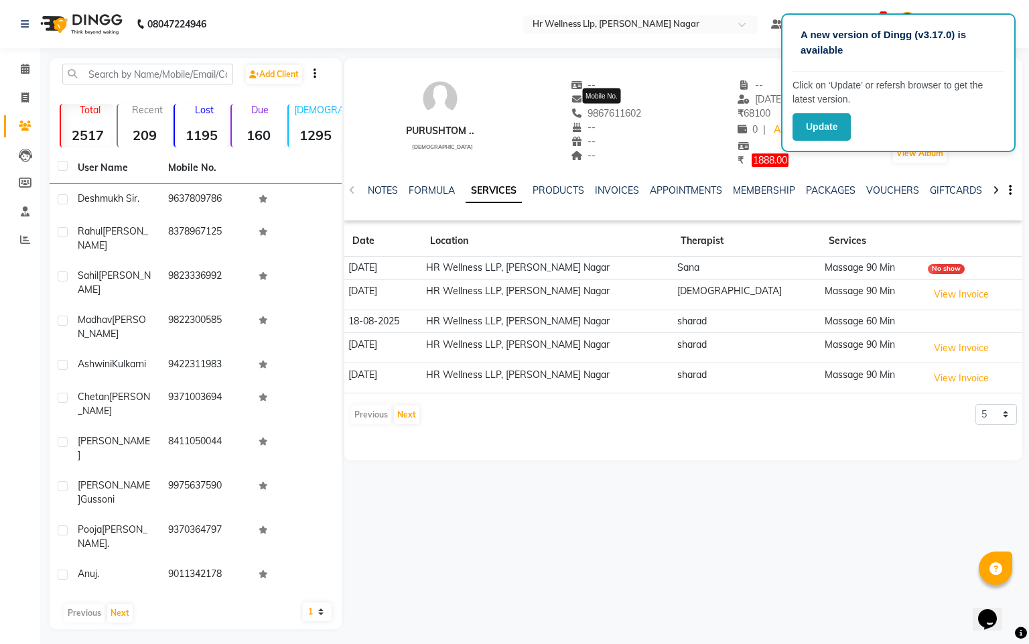
click at [609, 113] on span "9867611602" at bounding box center [606, 113] width 71 height 12
copy span "9867611602"
click at [24, 71] on icon at bounding box center [25, 69] width 9 height 10
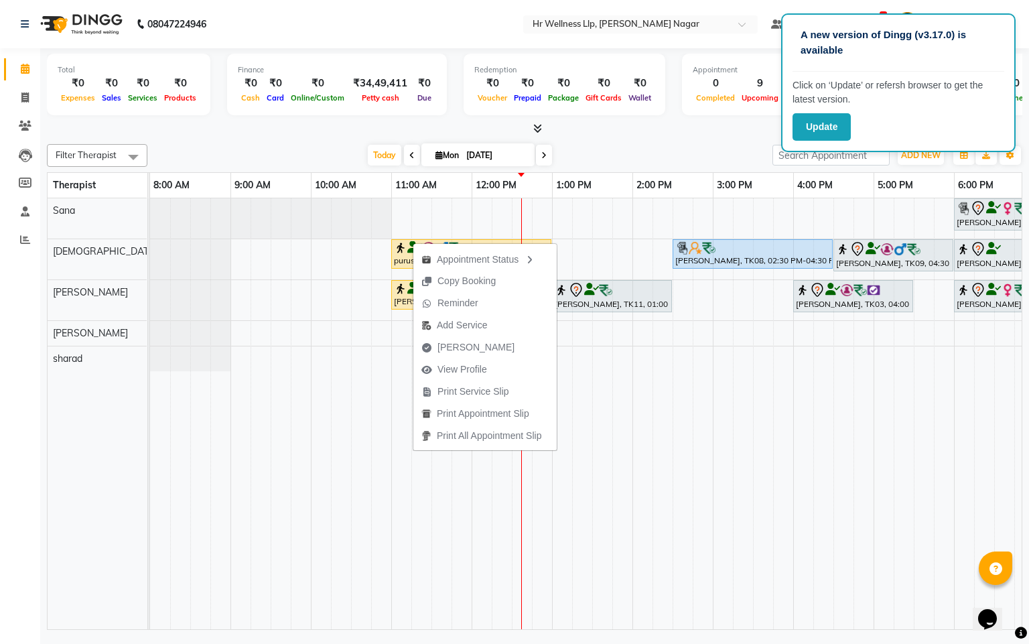
click at [440, 155] on span "Mon" at bounding box center [447, 155] width 30 height 10
select select "9"
select select "2025"
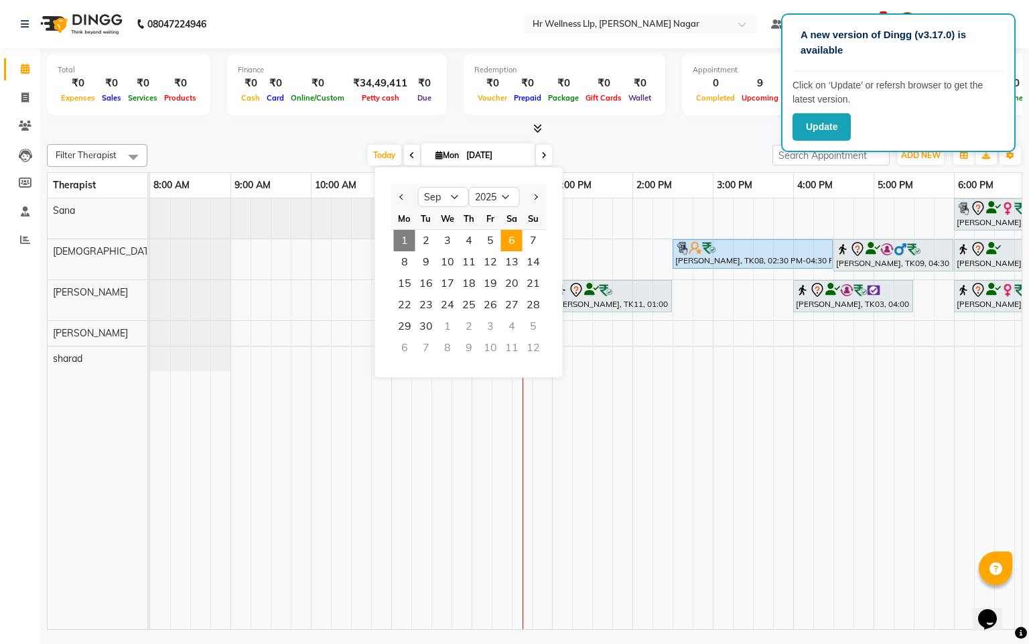
click at [511, 245] on span "6" at bounding box center [511, 240] width 21 height 21
type input "[DATE]"
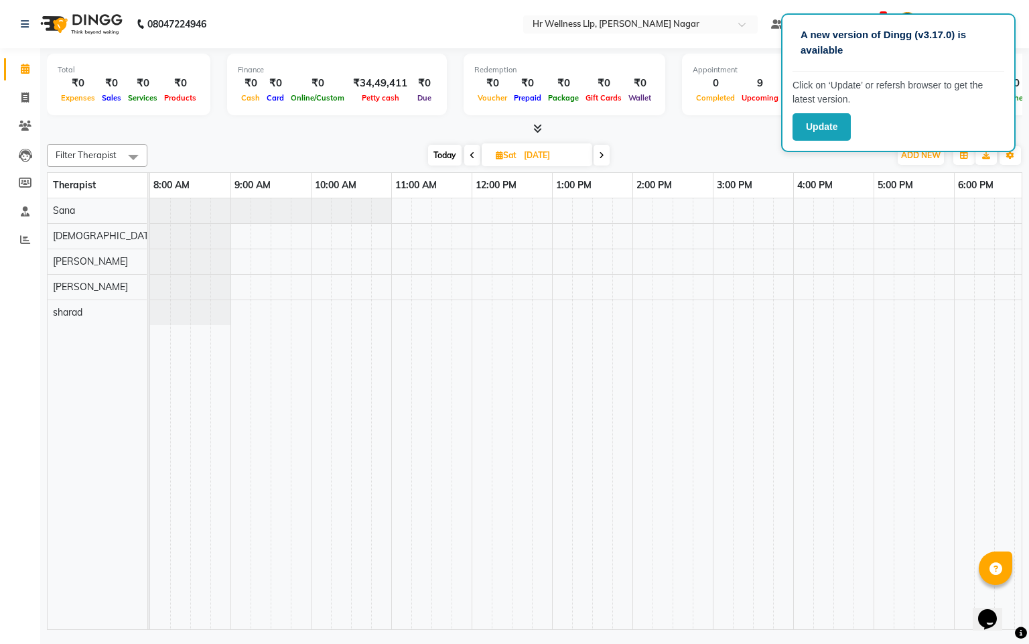
scroll to position [0, 174]
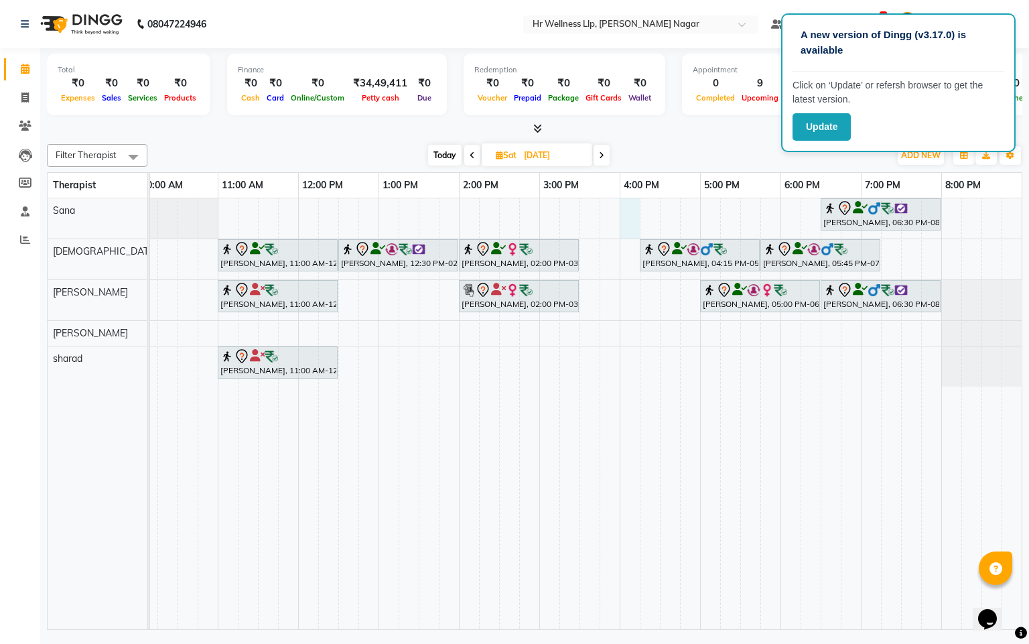
click at [625, 222] on div "Gaurav Garg, 06:30 PM-08:00 PM, Massage 60 Min MAMTA JUNNARKAR, 11:00 AM-12:30 …" at bounding box center [500, 413] width 1046 height 431
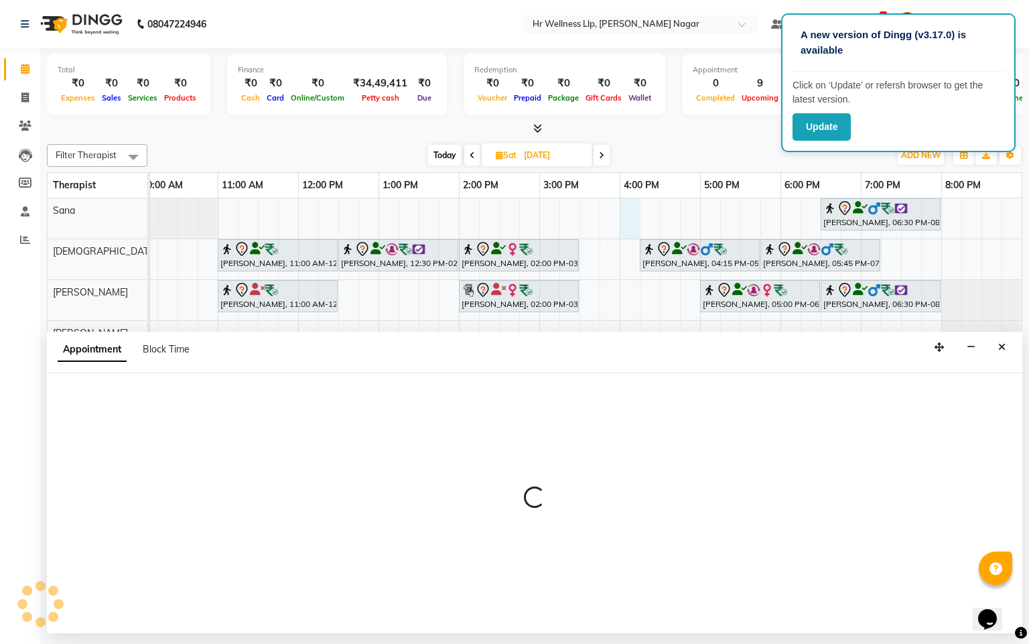
select select "19731"
select select "960"
select select "tentative"
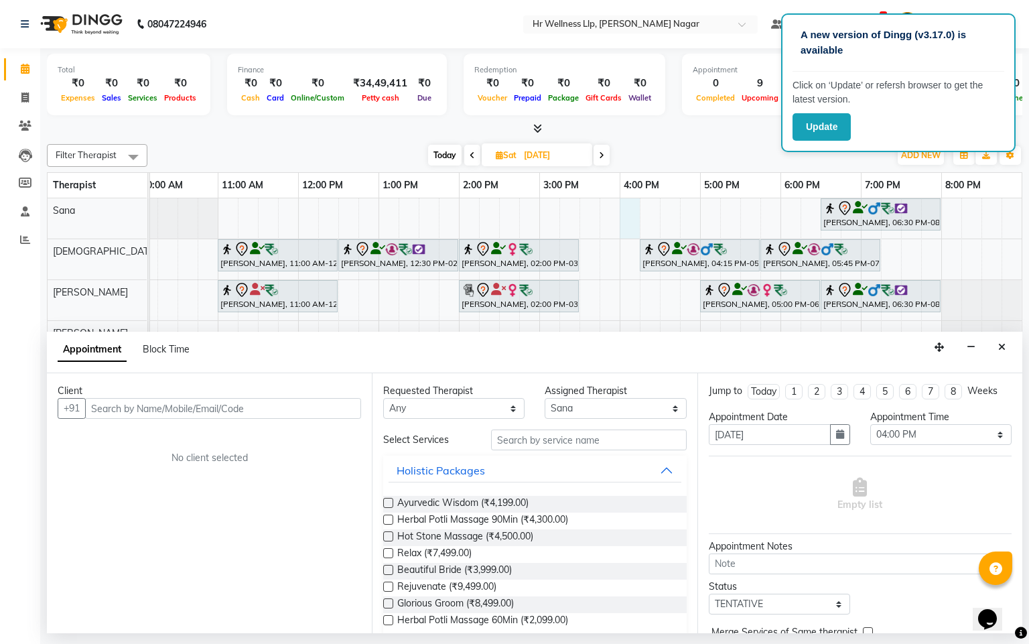
click at [265, 411] on input "text" at bounding box center [223, 408] width 276 height 21
click at [263, 410] on input "text" at bounding box center [223, 408] width 276 height 21
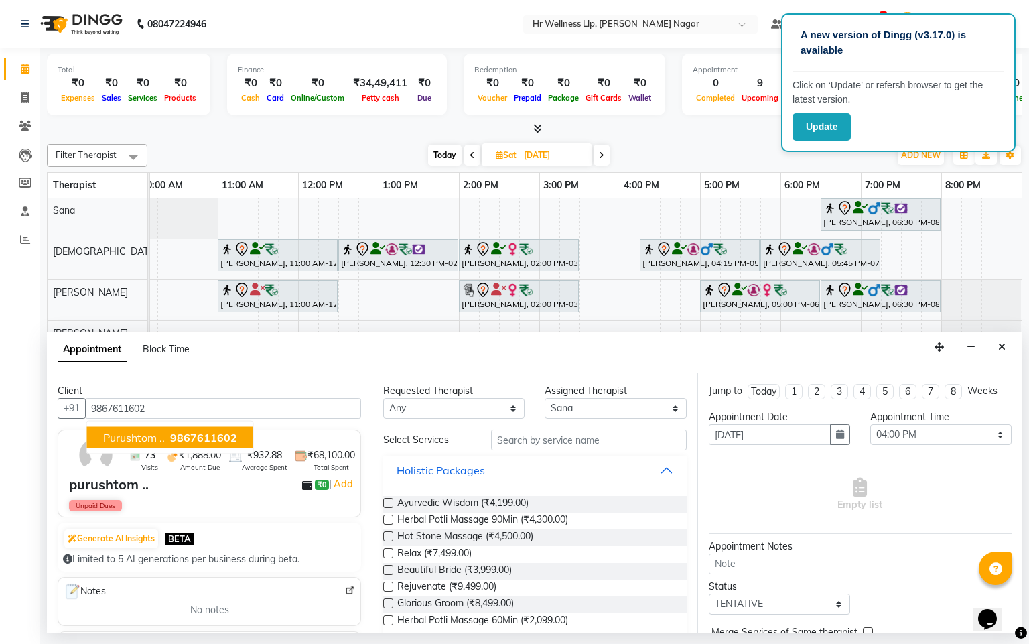
click at [209, 429] on button "purushtom .. 9867611602" at bounding box center [170, 437] width 166 height 21
type input "9867611602"
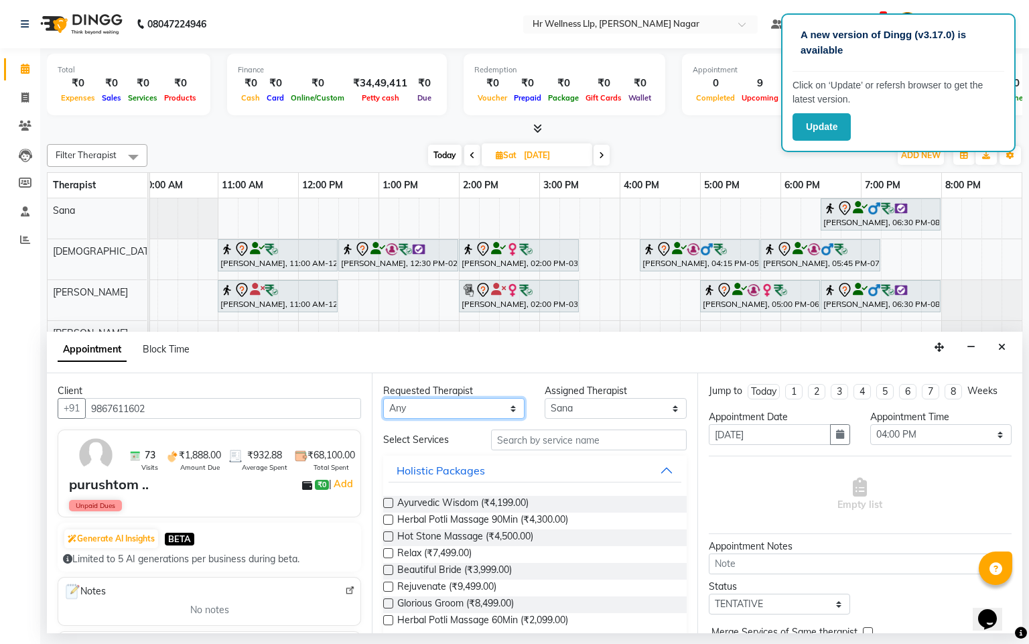
click at [424, 409] on select "Any Krishna [PERSON_NAME] [PERSON_NAME] Sana [PERSON_NAME]" at bounding box center [453, 408] width 141 height 21
click at [1007, 347] on button "Close" at bounding box center [1002, 347] width 19 height 21
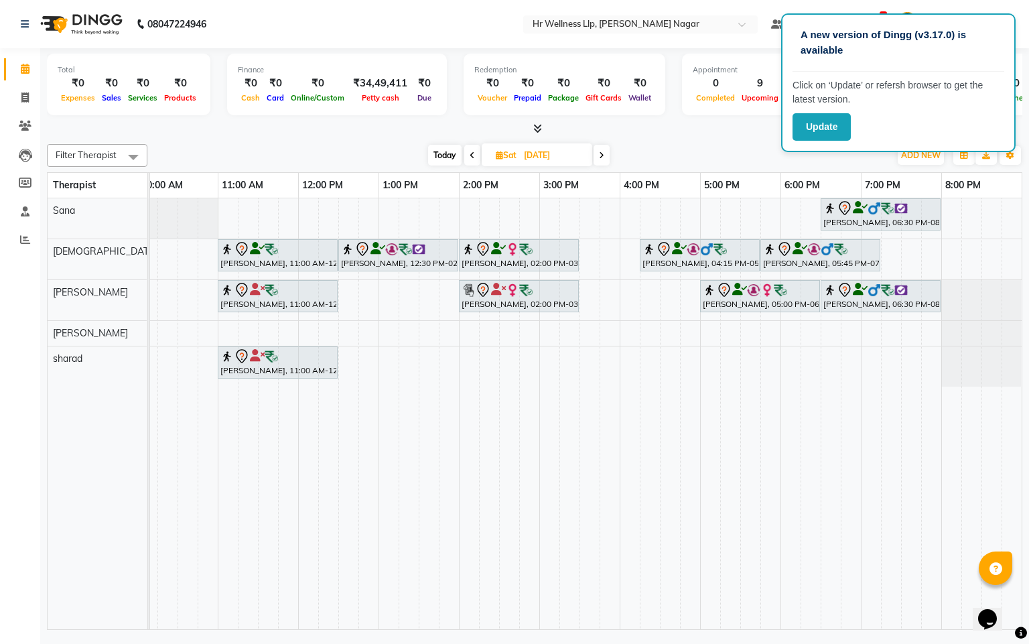
click at [599, 153] on icon at bounding box center [601, 155] width 5 height 8
type input "[DATE]"
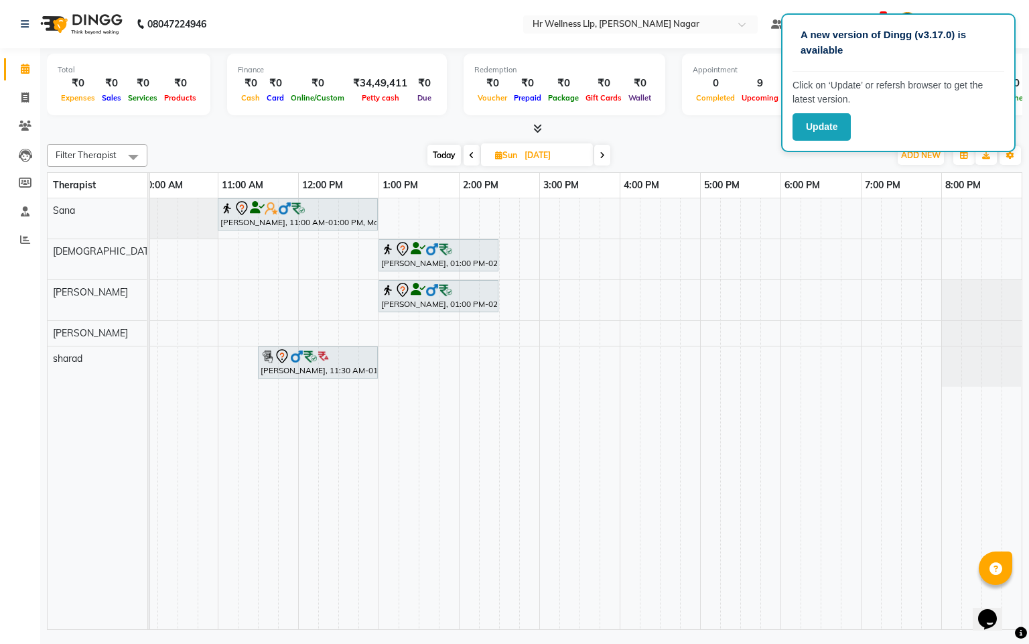
click at [228, 254] on div "Vishal Rajani, 11:00 AM-01:00 PM, Massage 90 Min Santosh Nair, 08:00 AM-09:30 A…" at bounding box center [500, 413] width 1046 height 431
select select "19732"
select select "tentative"
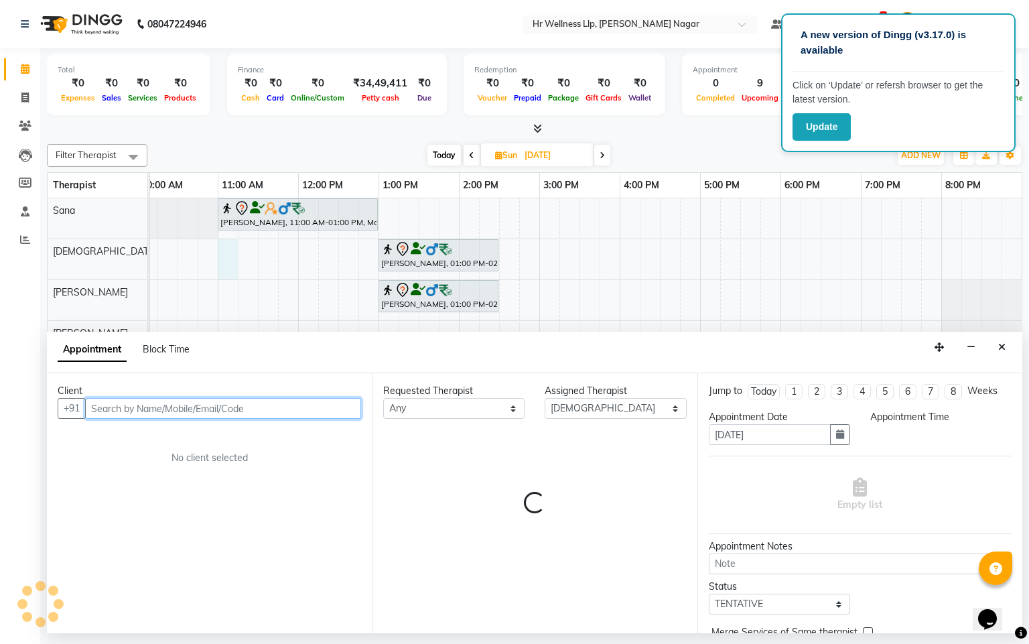
select select "660"
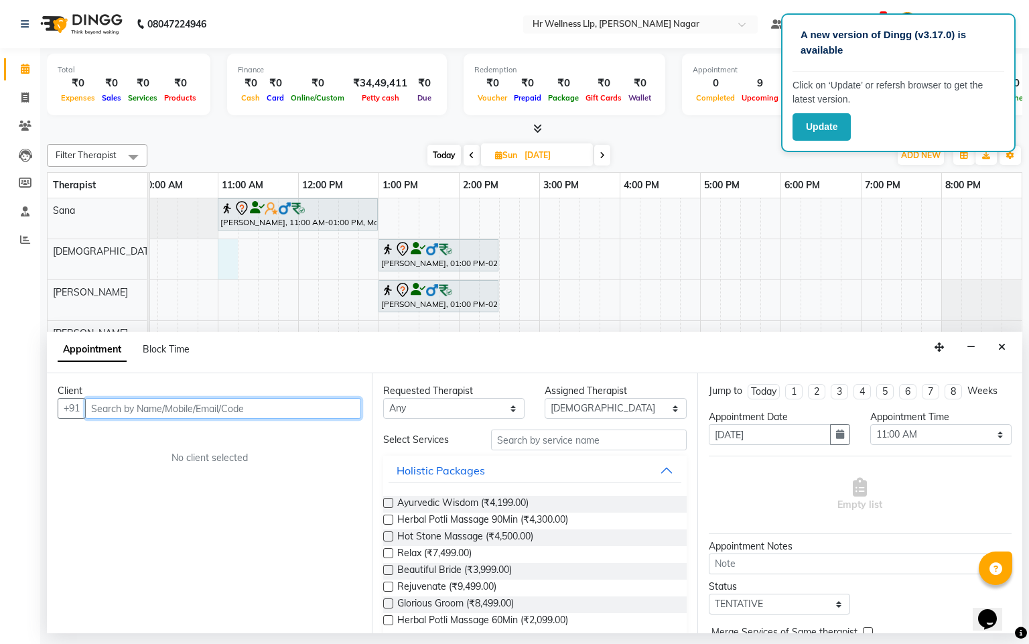
click at [193, 412] on input "text" at bounding box center [223, 408] width 276 height 21
paste input "9867611602"
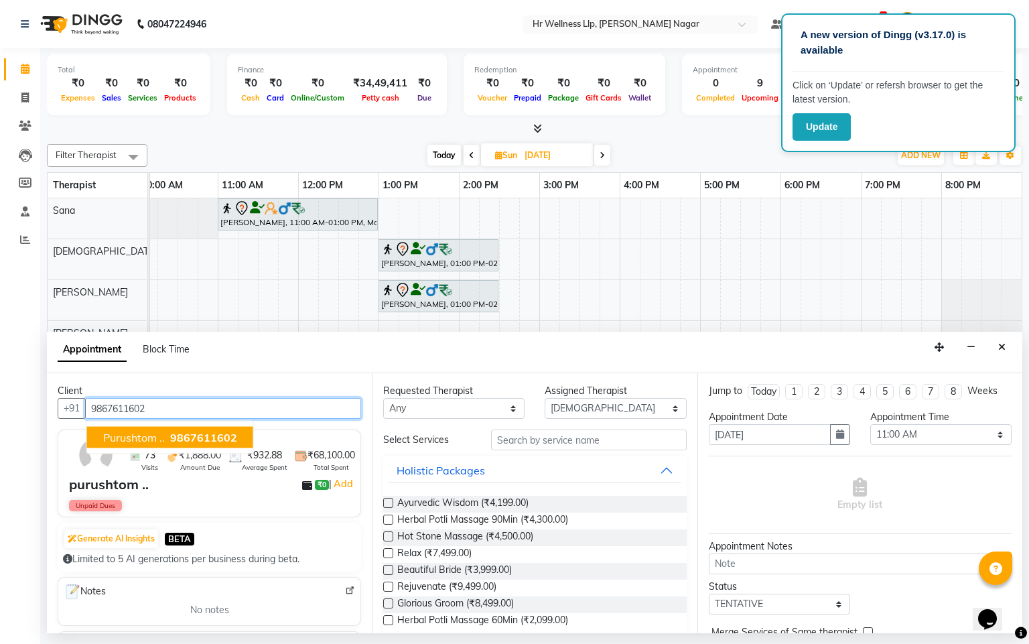
click at [193, 441] on span "9867611602" at bounding box center [203, 437] width 67 height 13
type input "9867611602"
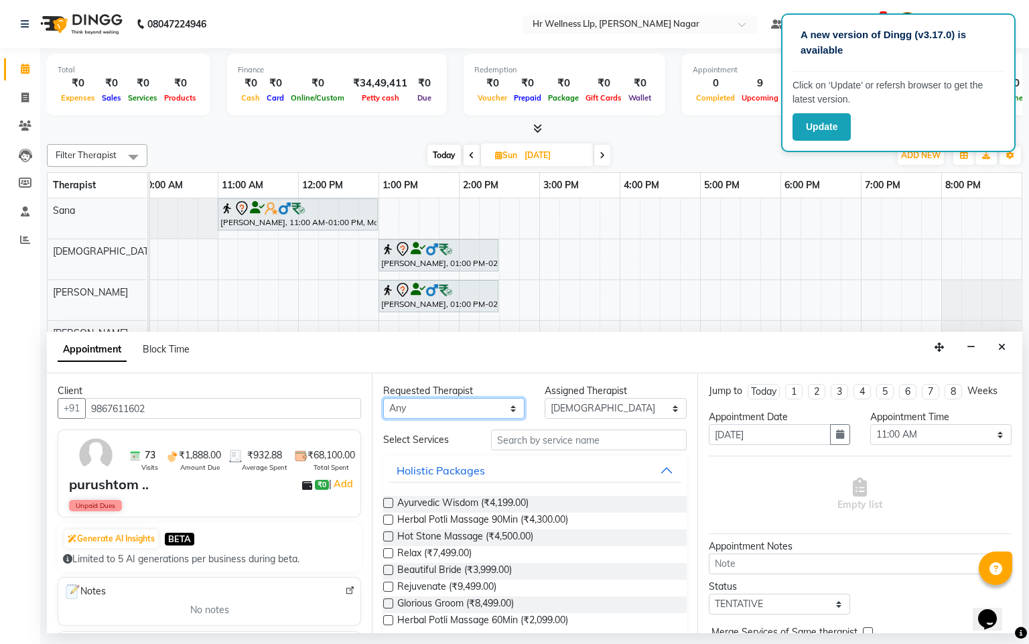
click at [405, 417] on select "Any Krishna [PERSON_NAME] [PERSON_NAME] Sana [PERSON_NAME]" at bounding box center [453, 408] width 141 height 21
select select "19732"
click at [383, 399] on select "Any Krishna [PERSON_NAME] [PERSON_NAME] Sana [PERSON_NAME]" at bounding box center [453, 408] width 141 height 21
click at [523, 448] on input "text" at bounding box center [589, 440] width 196 height 21
type input "m"
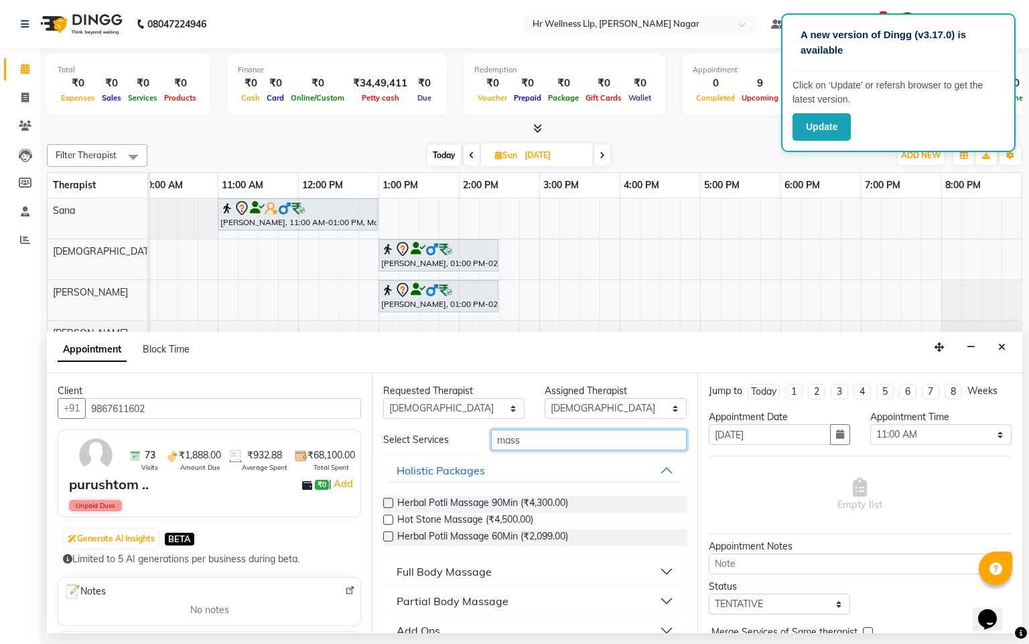
type input "mass"
click at [447, 578] on div "Full Body Massage" at bounding box center [444, 572] width 95 height 16
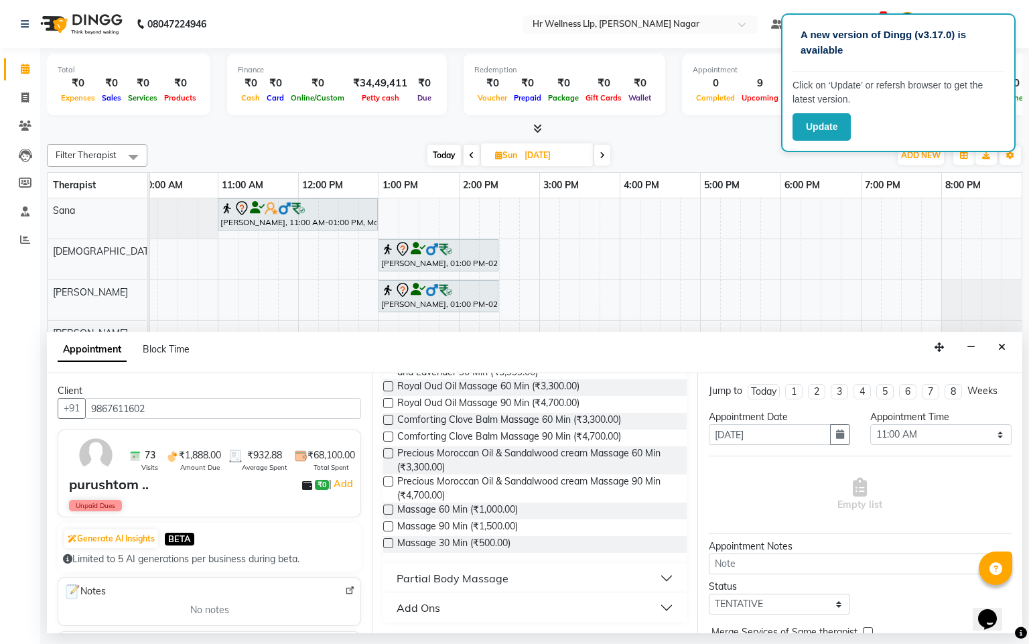
scroll to position [599, 0]
drag, startPoint x: 388, startPoint y: 517, endPoint x: 388, endPoint y: 527, distance: 10.1
click at [388, 525] on div "Deep Tissue Massage with Wintergreen oil 60 Min (₹2,799.00) Deep Tissue Massage…" at bounding box center [534, 286] width 303 height 554
click at [388, 527] on label at bounding box center [388, 526] width 10 height 10
click at [388, 527] on input "checkbox" at bounding box center [387, 527] width 9 height 9
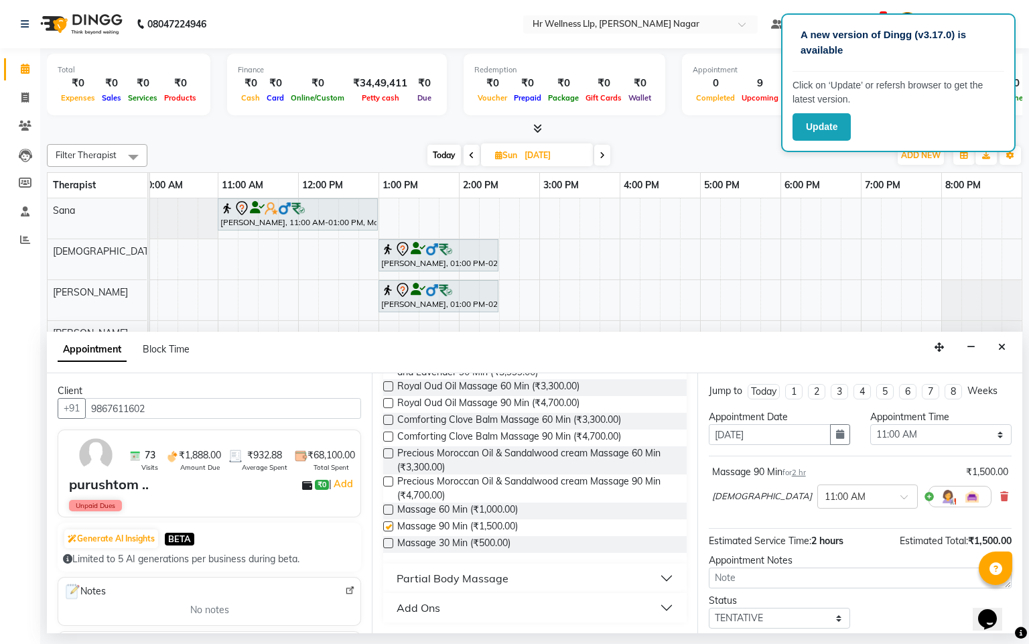
checkbox input "false"
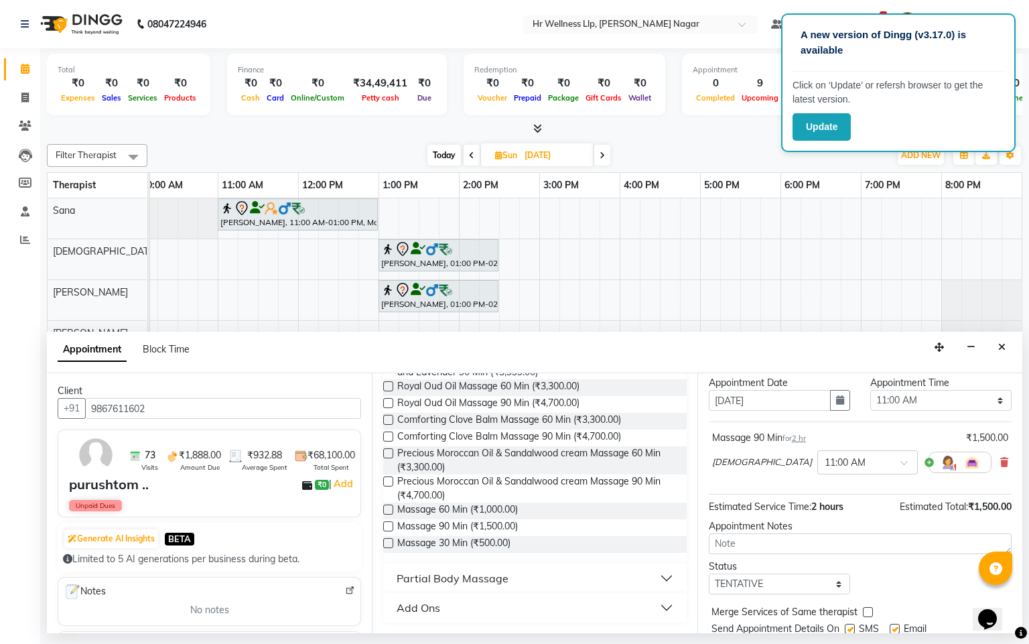
scroll to position [95, 0]
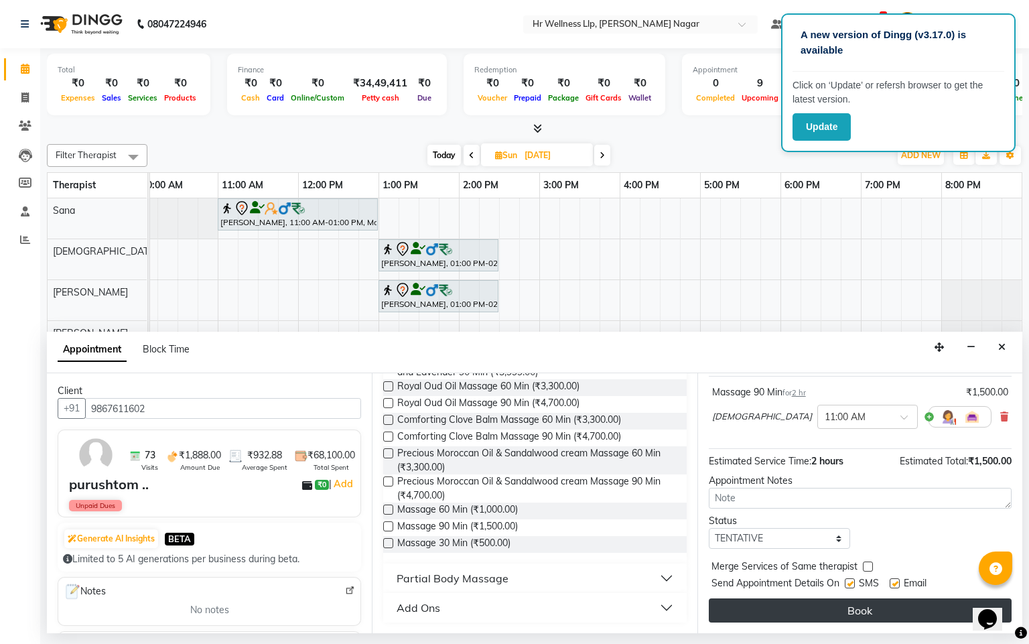
click at [849, 618] on button "Book" at bounding box center [860, 611] width 303 height 24
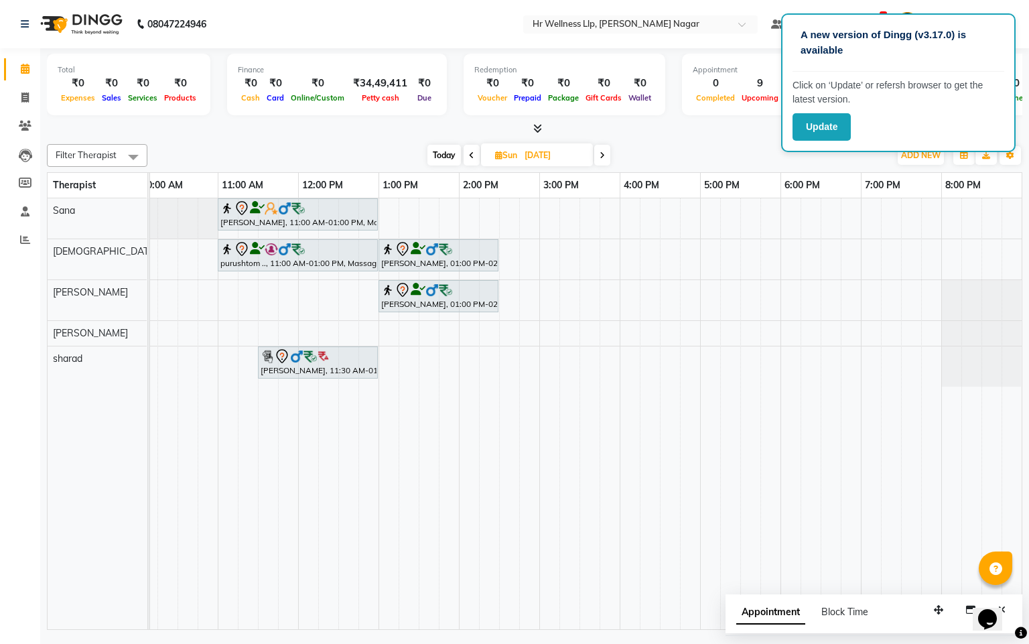
click at [448, 153] on span "Today" at bounding box center [445, 155] width 34 height 21
type input "[DATE]"
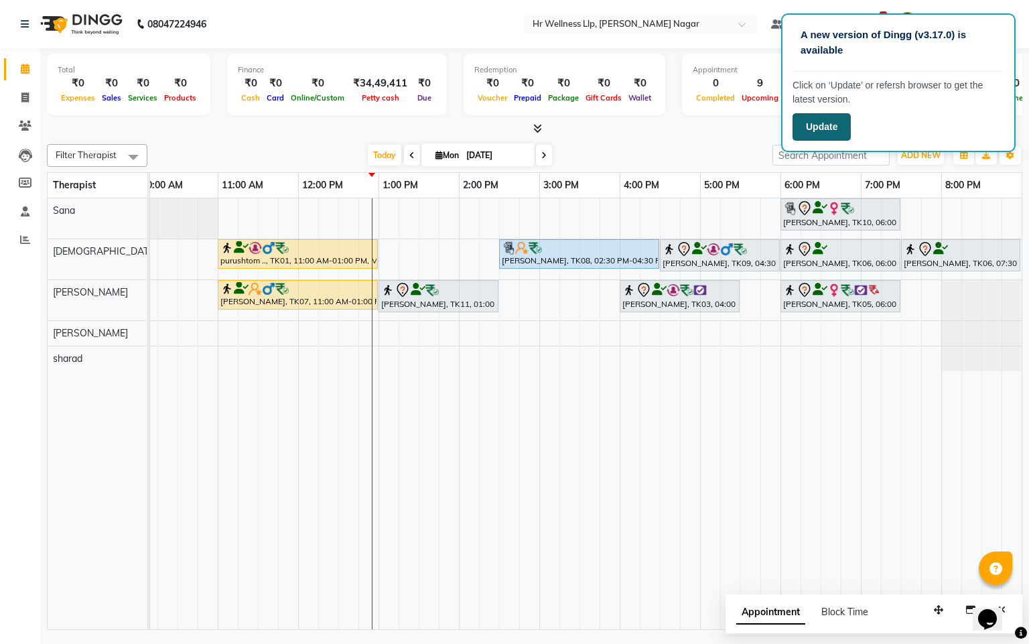
click at [827, 113] on button "Update" at bounding box center [822, 126] width 58 height 27
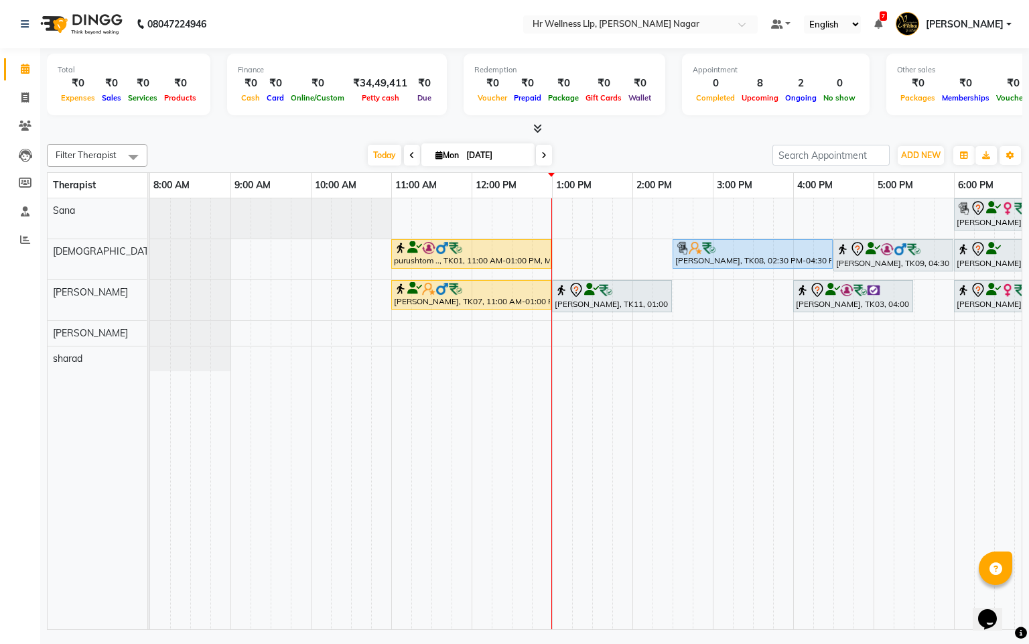
scroll to position [0, 174]
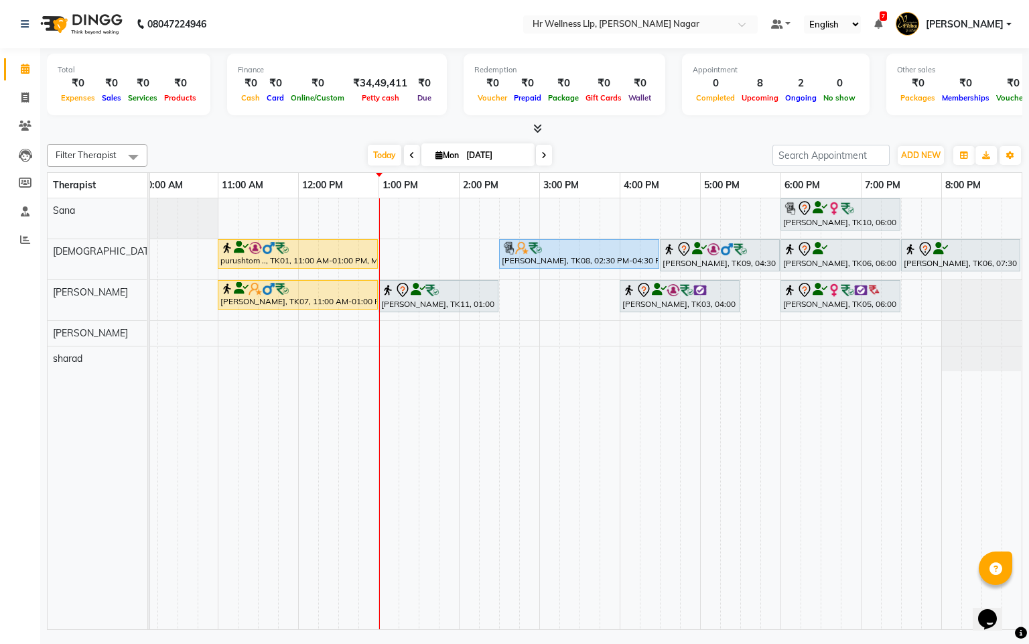
drag, startPoint x: 352, startPoint y: 630, endPoint x: 178, endPoint y: 623, distance: 174.4
click at [178, 623] on td "[PERSON_NAME], TK10, 06:00 PM-07:30 PM, Massage 60 Min purushtom .., TK01, 11:0…" at bounding box center [586, 414] width 873 height 432
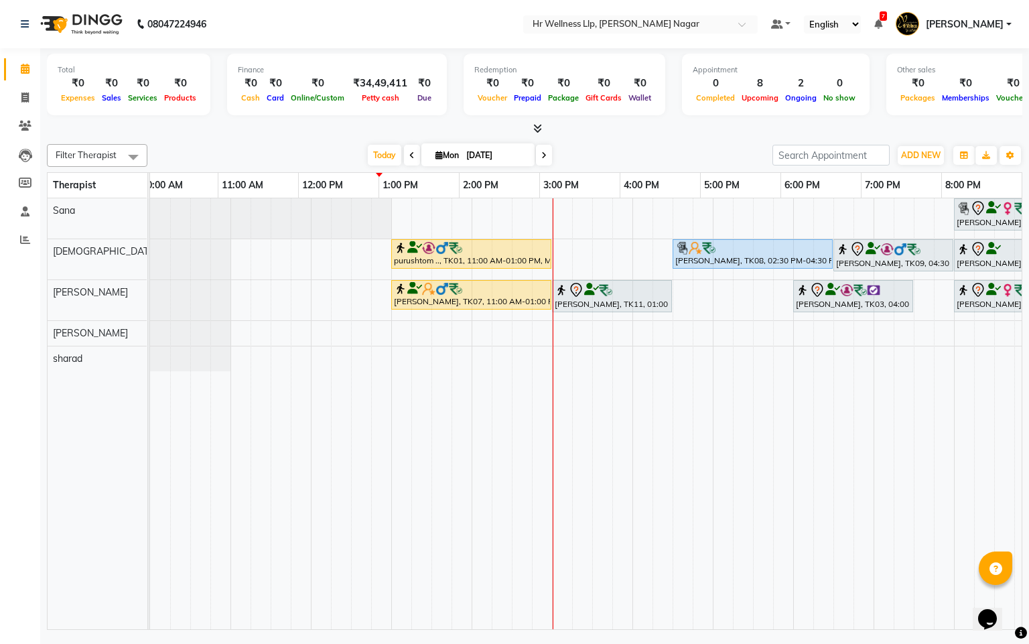
scroll to position [0, 0]
click at [436, 153] on icon at bounding box center [439, 155] width 7 height 9
select select "9"
select select "2025"
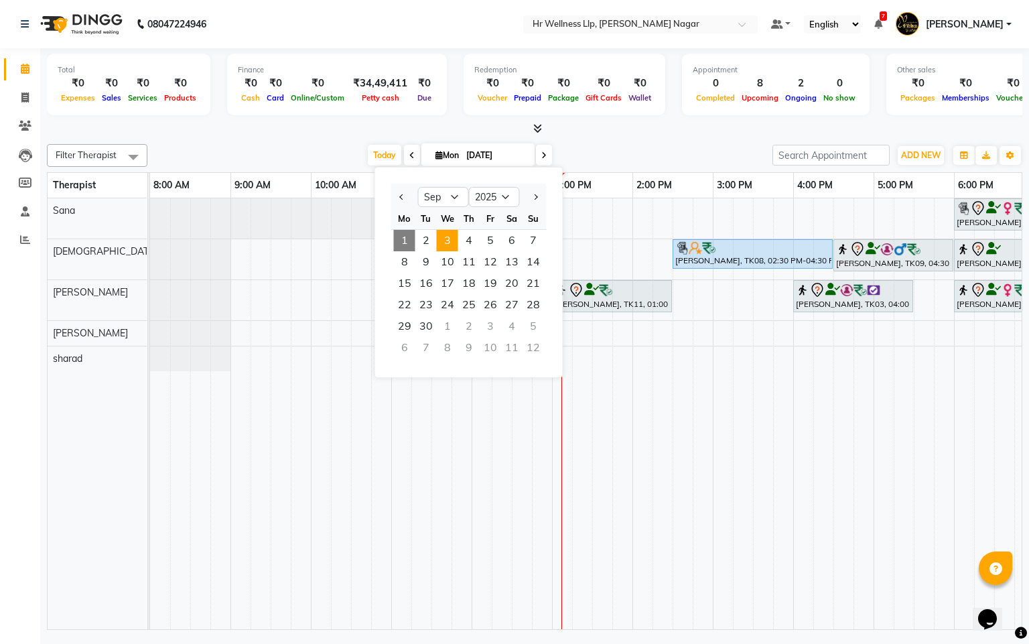
click at [453, 240] on span "3" at bounding box center [447, 240] width 21 height 21
type input "[DATE]"
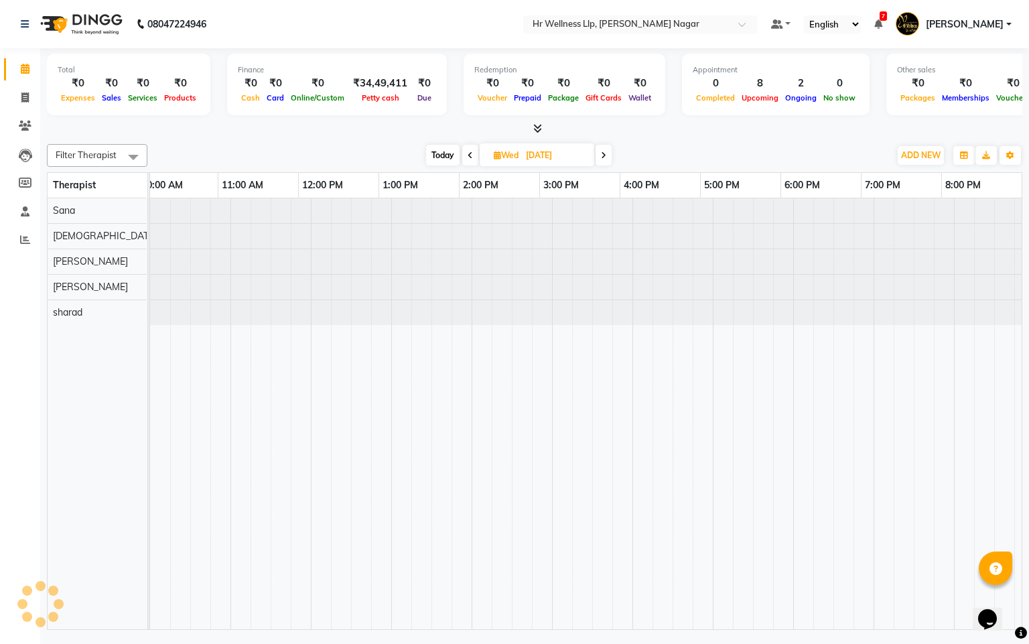
scroll to position [0, 174]
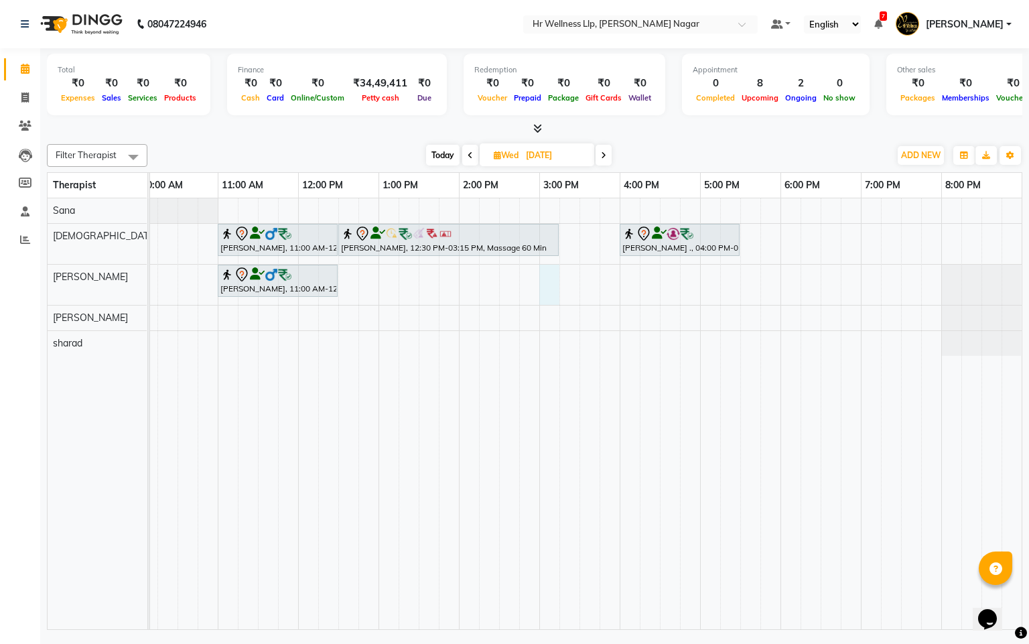
click at [551, 276] on div "[PERSON_NAME], 11:00 AM-12:30 PM, Massage 60 Min Pooja [PERSON_NAME]., 12:30 PM…" at bounding box center [500, 413] width 1046 height 431
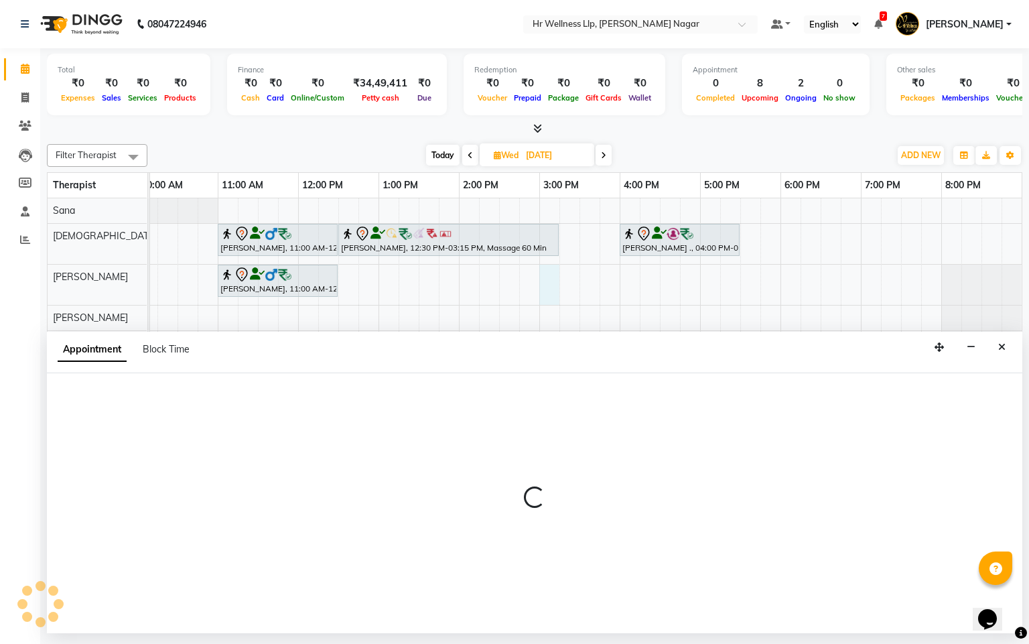
select select "50266"
select select "900"
select select "tentative"
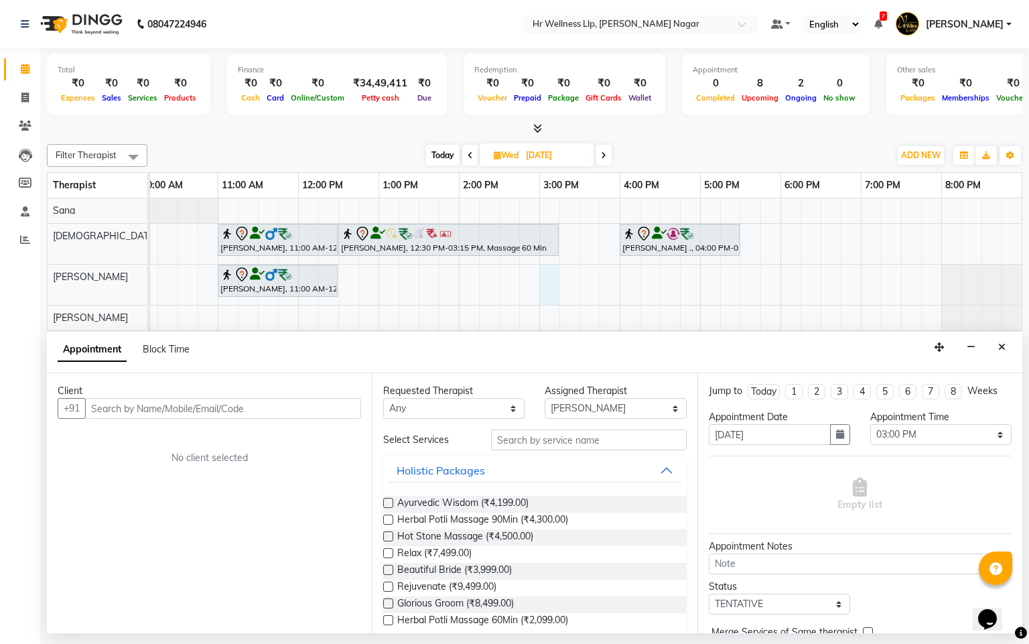
drag, startPoint x: 258, startPoint y: 407, endPoint x: 282, endPoint y: 393, distance: 27.9
click at [259, 406] on input "text" at bounding box center [223, 408] width 276 height 21
type input "8788465816"
click at [320, 416] on button "Add Client" at bounding box center [334, 408] width 56 height 21
select select "22"
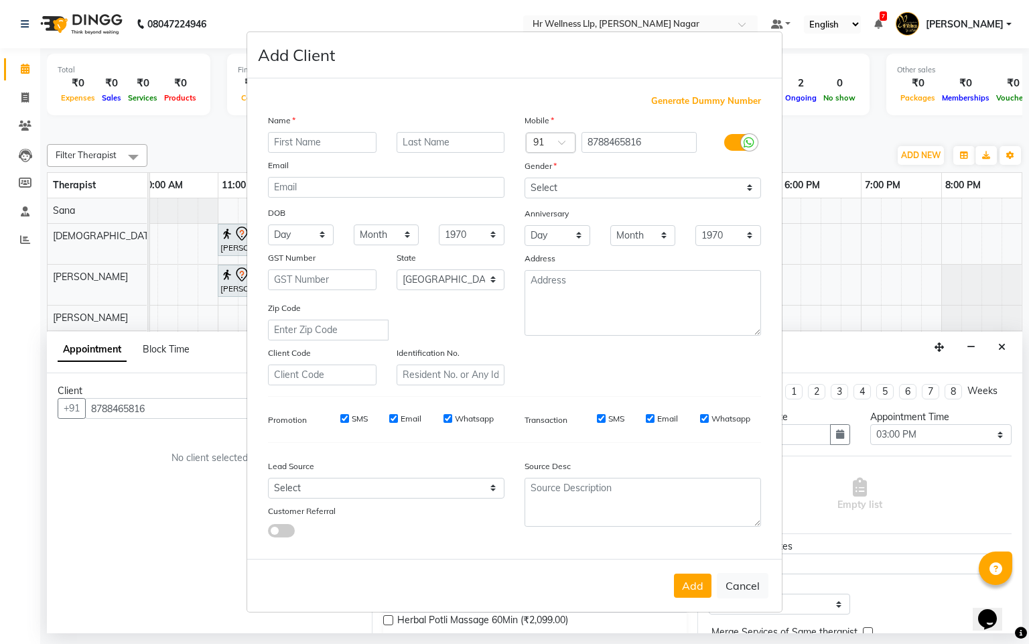
click at [279, 131] on div "Name" at bounding box center [279, 122] width 43 height 19
click at [281, 137] on input "text" at bounding box center [322, 142] width 109 height 21
type input "Aarti"
click at [431, 147] on input "text" at bounding box center [451, 142] width 109 height 21
type input "[PERSON_NAME]"
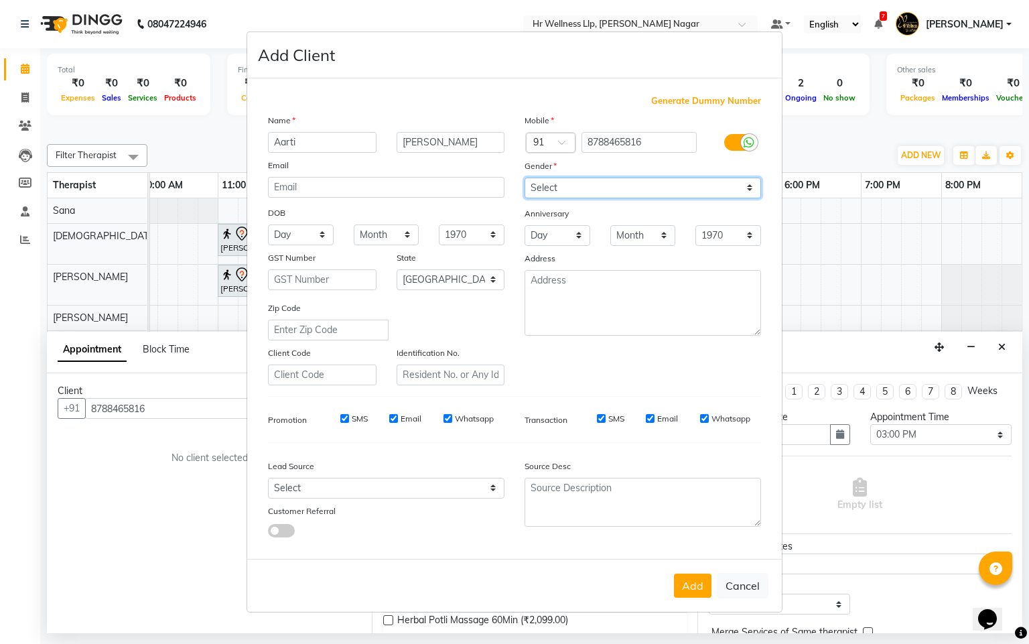
click at [564, 190] on select "Select [DEMOGRAPHIC_DATA] [DEMOGRAPHIC_DATA] Other Prefer Not To Say" at bounding box center [643, 188] width 237 height 21
select select "[DEMOGRAPHIC_DATA]"
click at [525, 178] on select "Select [DEMOGRAPHIC_DATA] [DEMOGRAPHIC_DATA] Other Prefer Not To Say" at bounding box center [643, 188] width 237 height 21
click at [698, 580] on button "Add" at bounding box center [693, 586] width 38 height 24
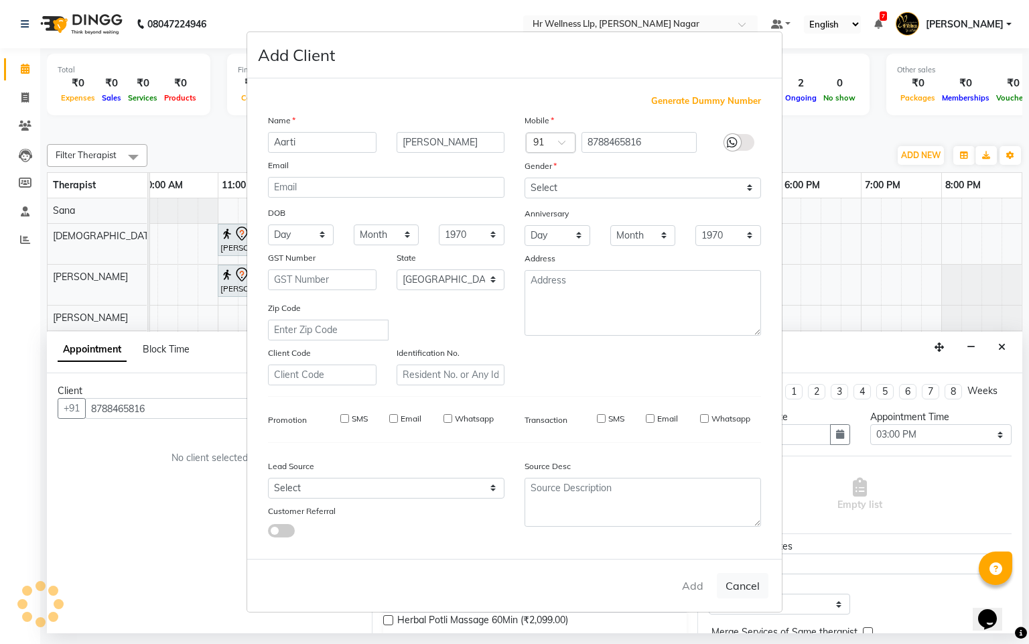
select select
select select "null"
select select
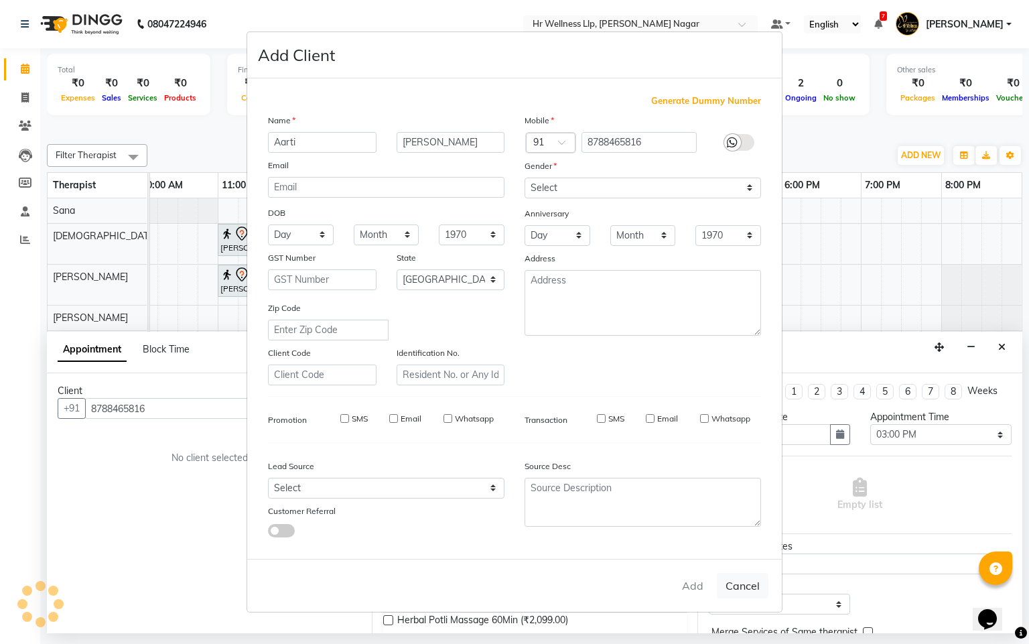
select select
checkbox input "false"
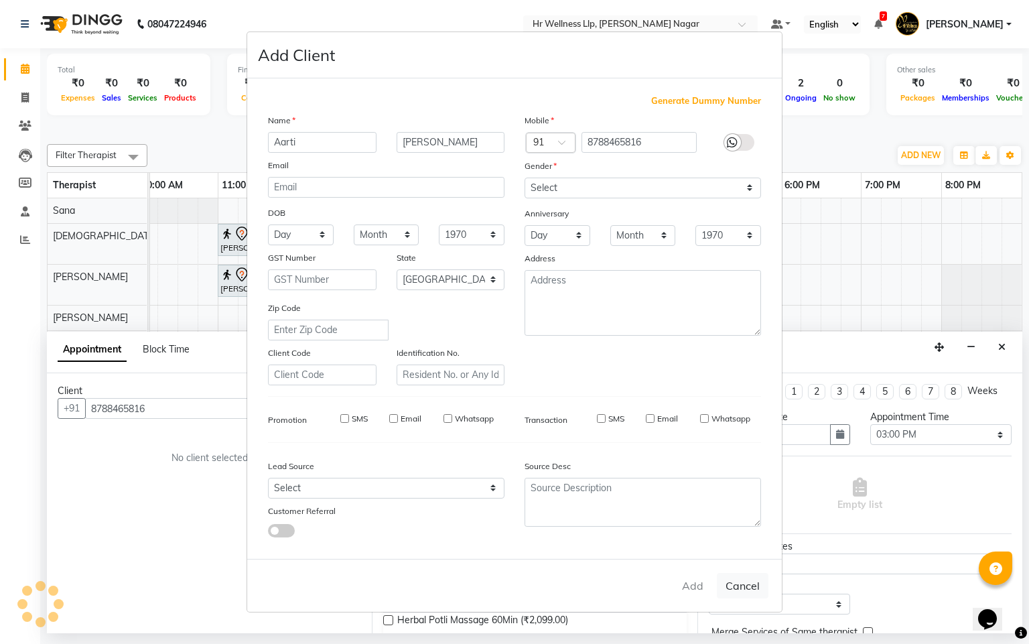
checkbox input "false"
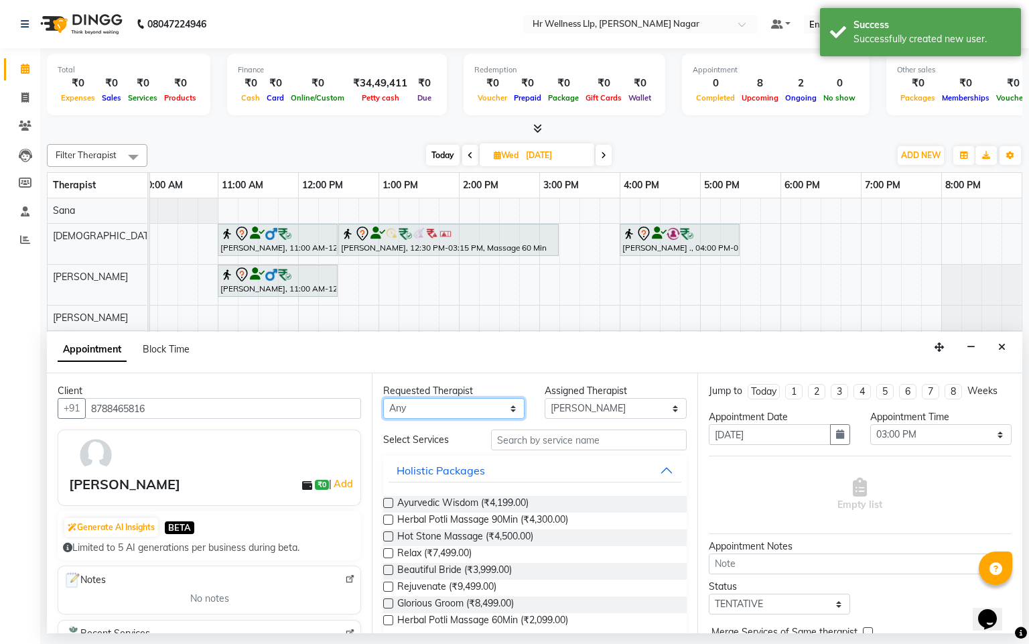
click at [397, 408] on select "Any Krishna [PERSON_NAME] [PERSON_NAME] Sana [PERSON_NAME]" at bounding box center [453, 408] width 141 height 21
select select "50266"
click at [383, 399] on select "Any Krishna [PERSON_NAME] [PERSON_NAME] Sana [PERSON_NAME]" at bounding box center [453, 408] width 141 height 21
click at [509, 445] on input "text" at bounding box center [589, 440] width 196 height 21
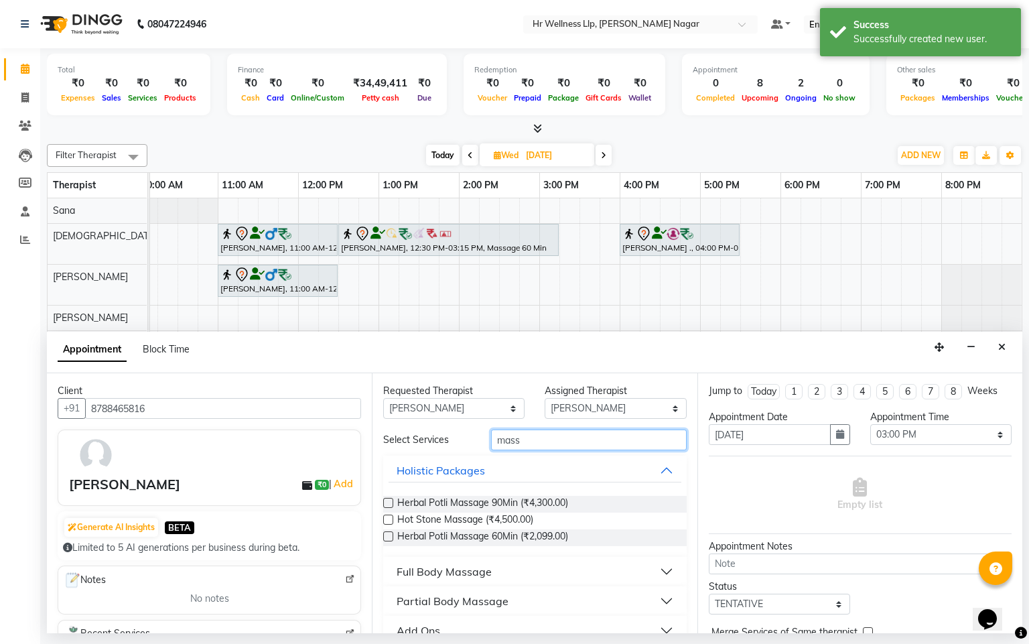
type input "mass"
click at [483, 563] on button "Full Body Massage" at bounding box center [535, 572] width 292 height 24
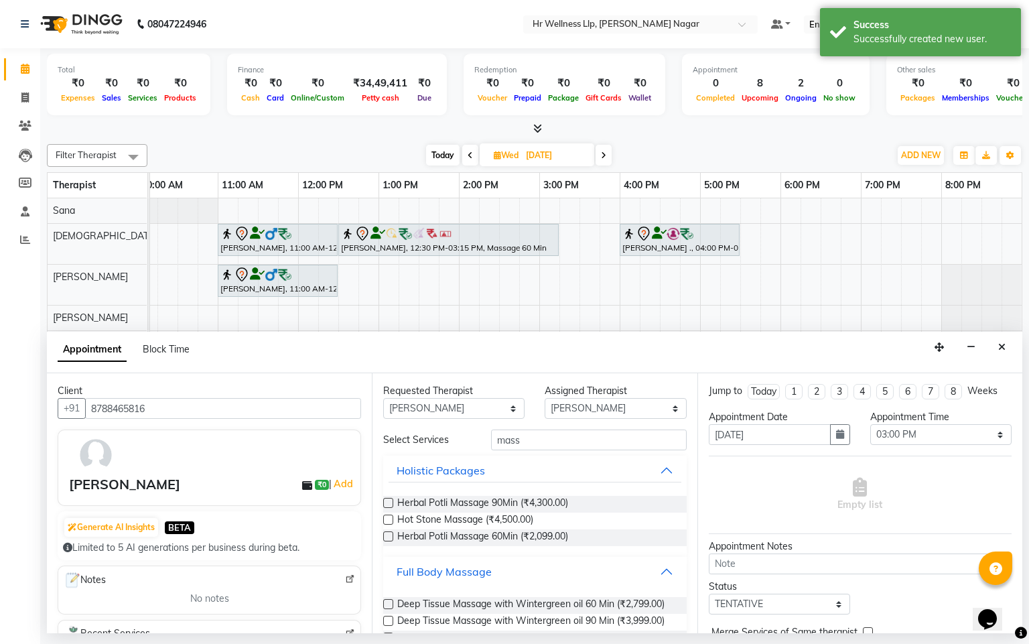
scroll to position [599, 0]
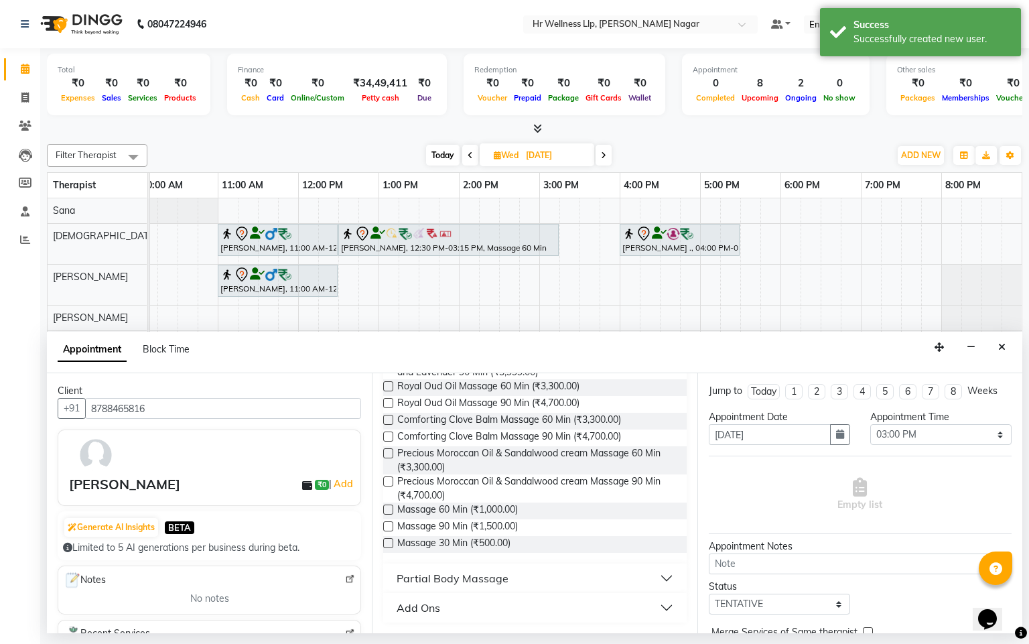
click at [386, 507] on label at bounding box center [388, 510] width 10 height 10
click at [386, 507] on input "checkbox" at bounding box center [387, 511] width 9 height 9
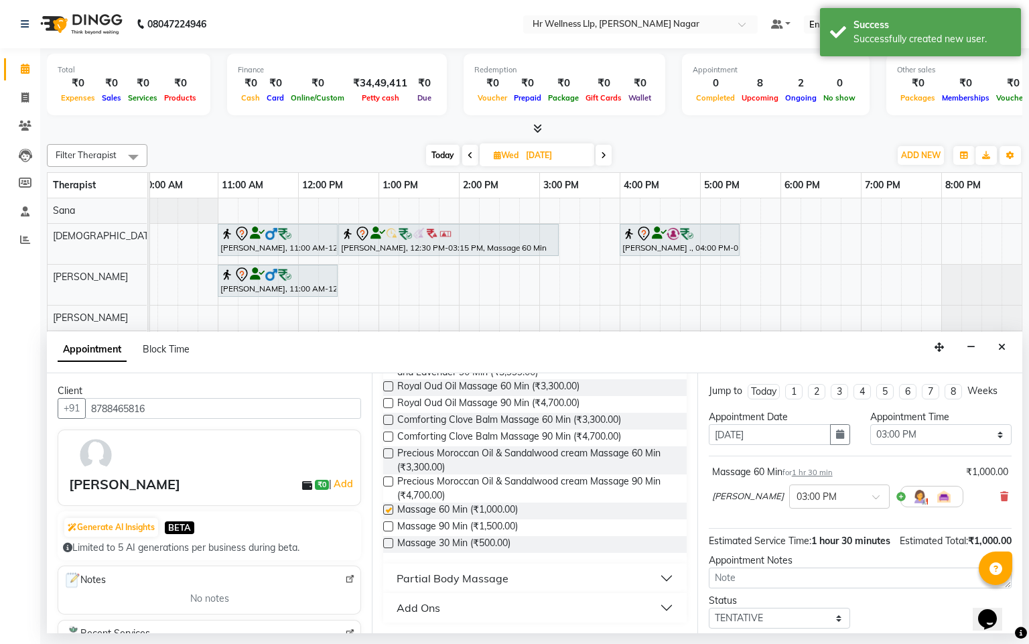
checkbox input "false"
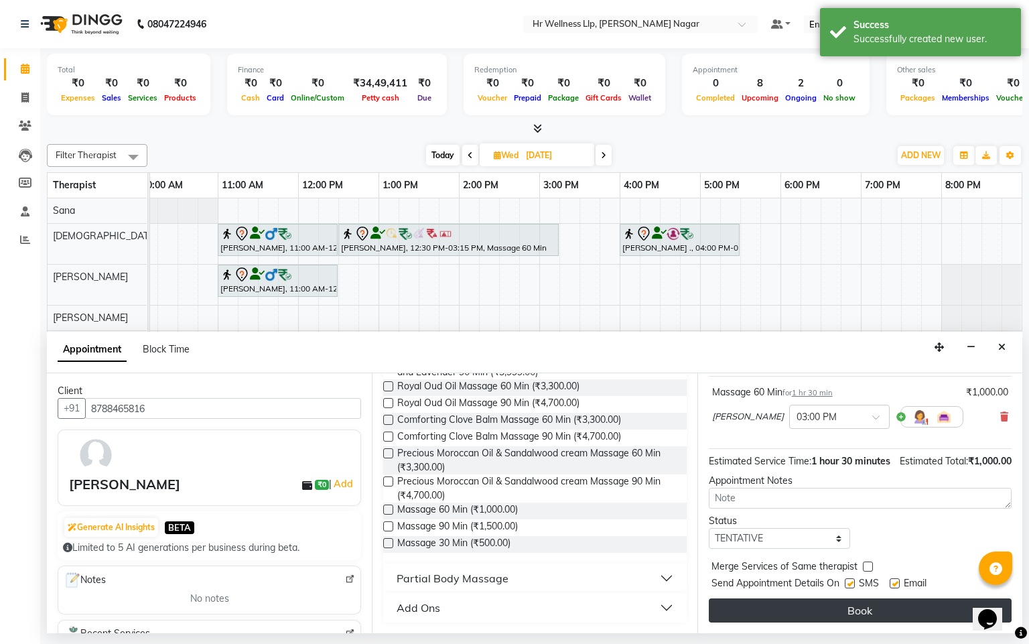
scroll to position [109, 0]
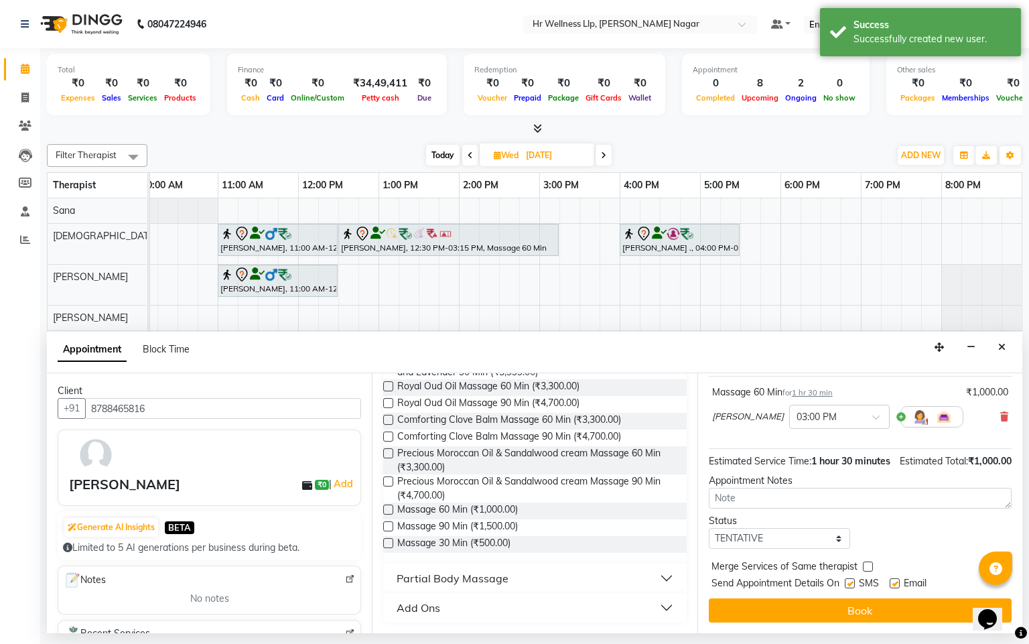
click at [847, 585] on label at bounding box center [850, 583] width 10 height 10
click at [847, 585] on input "checkbox" at bounding box center [849, 584] width 9 height 9
checkbox input "false"
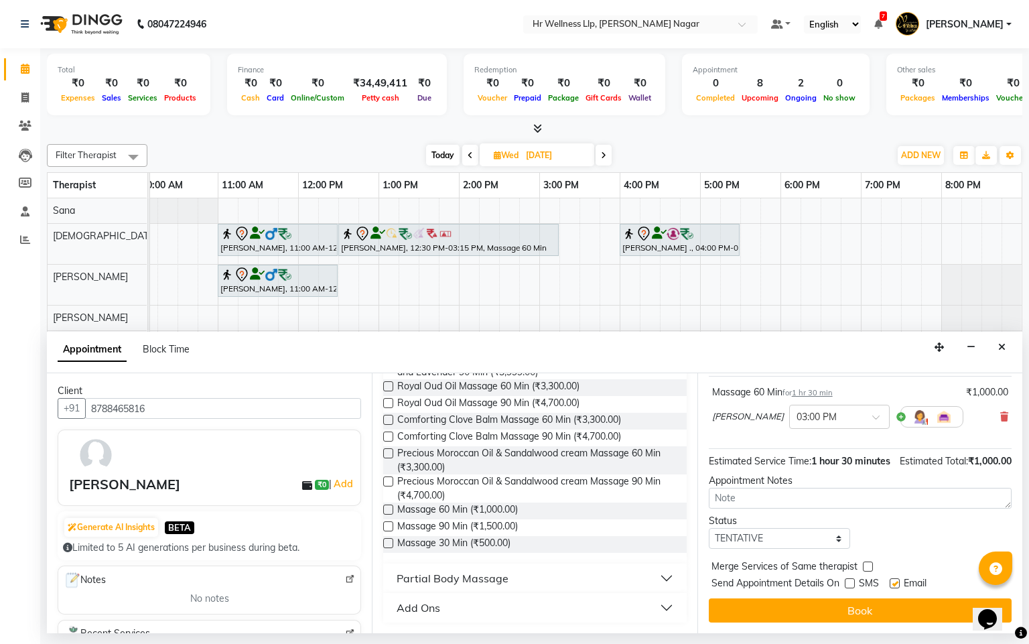
click at [895, 581] on label at bounding box center [895, 583] width 10 height 10
click at [895, 581] on input "checkbox" at bounding box center [894, 584] width 9 height 9
checkbox input "false"
click at [849, 586] on label at bounding box center [850, 583] width 10 height 10
click at [849, 586] on input "checkbox" at bounding box center [849, 584] width 9 height 9
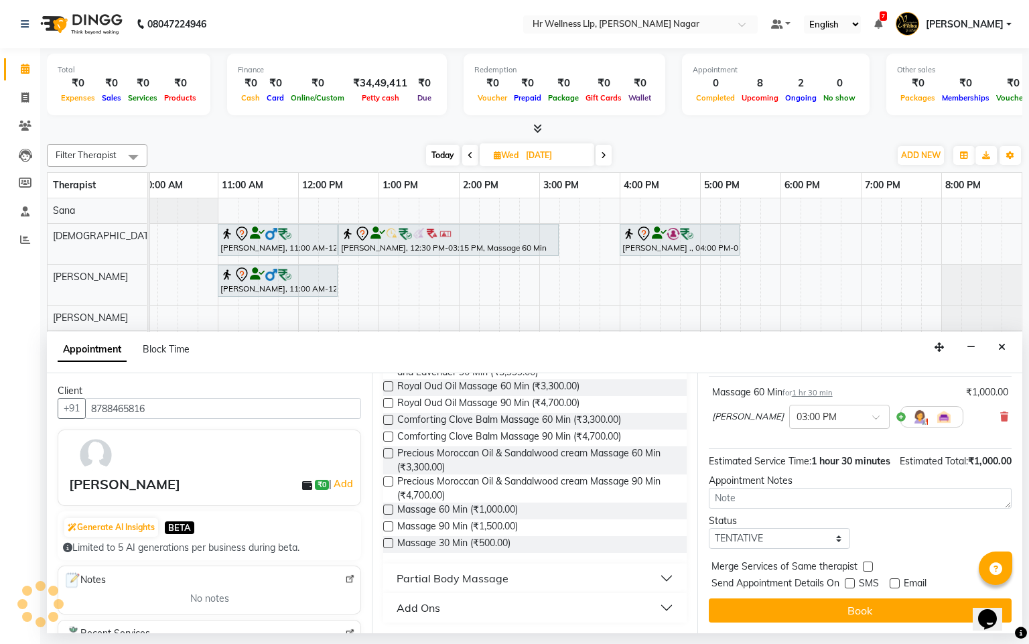
checkbox input "true"
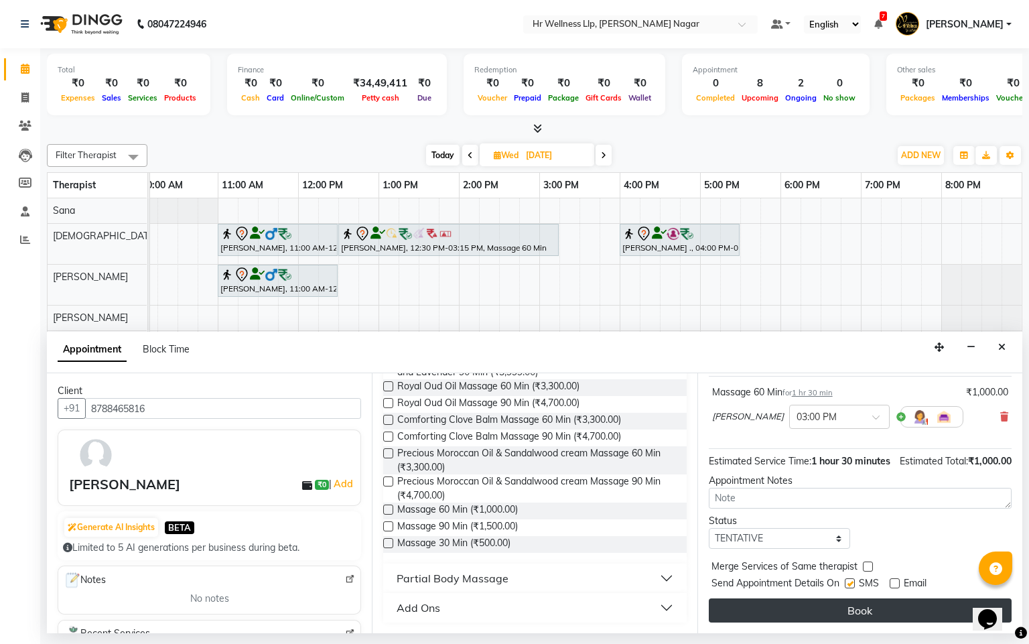
click at [863, 617] on button "Book" at bounding box center [860, 611] width 303 height 24
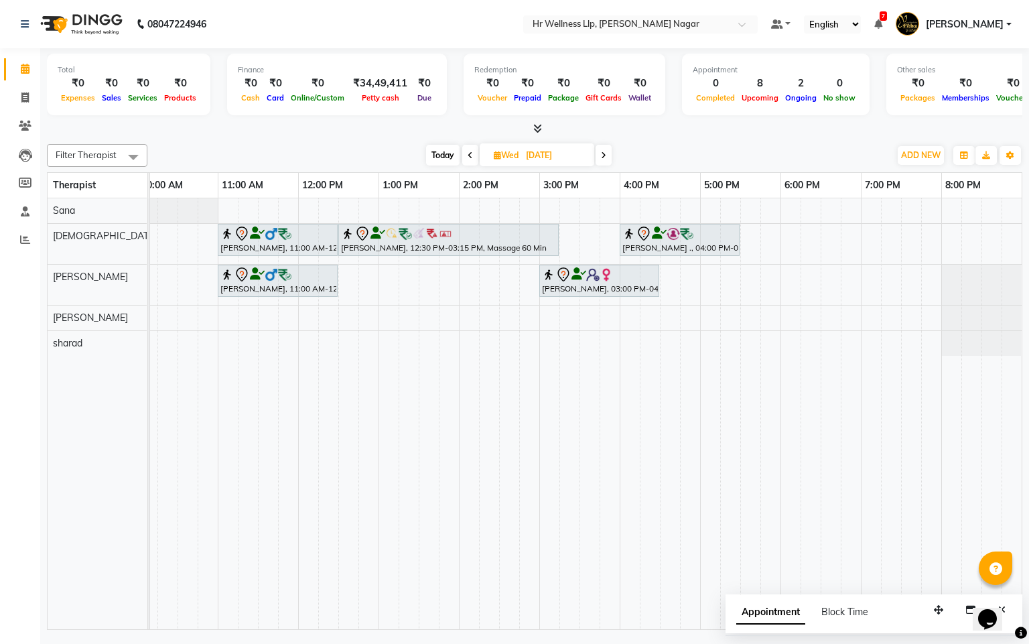
click at [447, 161] on span "Today" at bounding box center [443, 155] width 34 height 21
type input "[DATE]"
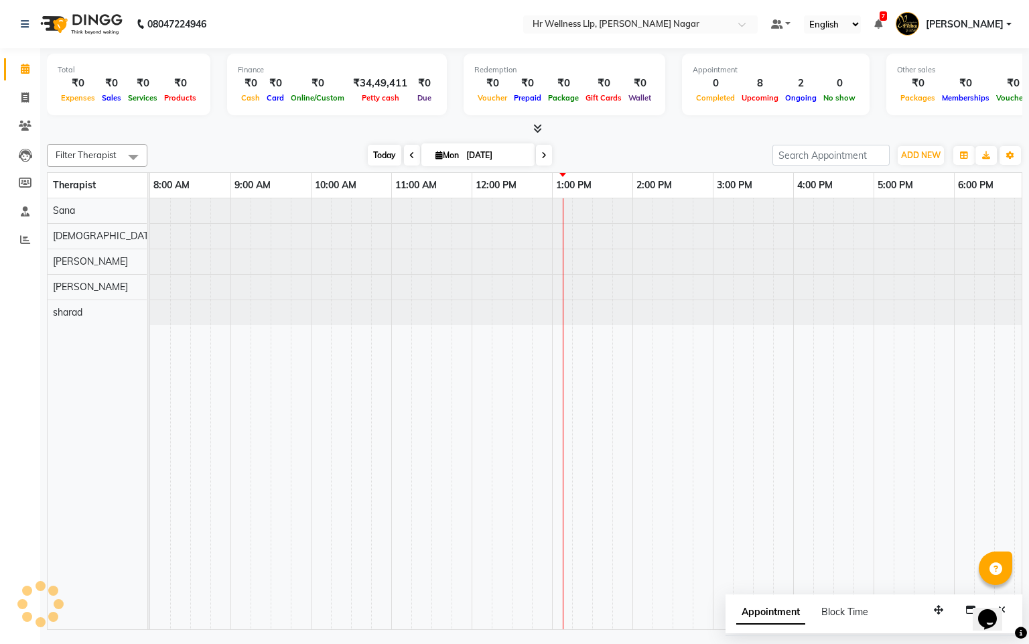
scroll to position [0, 174]
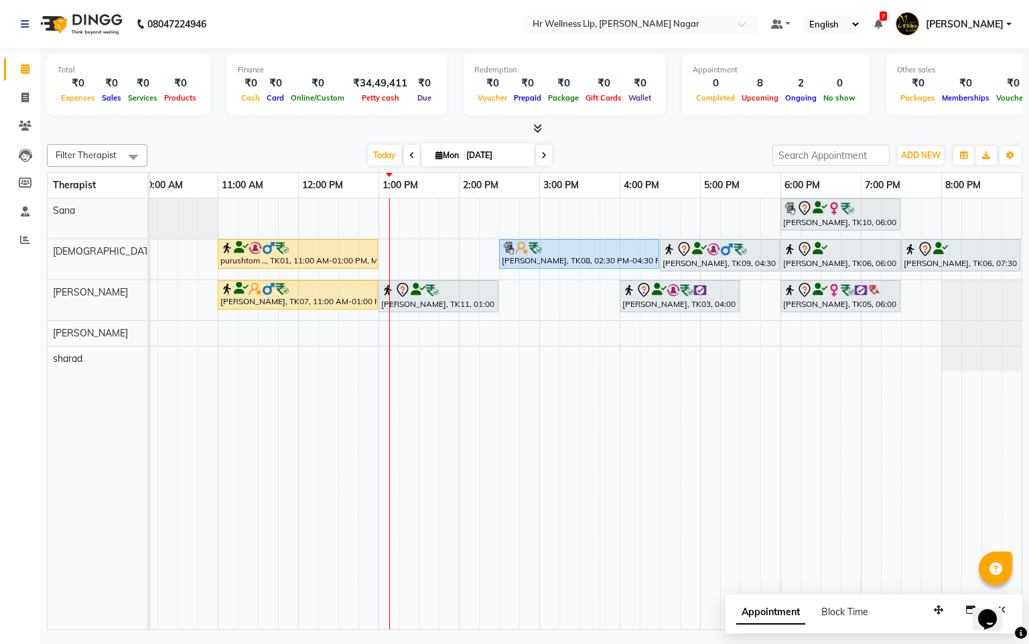
click at [381, 167] on div "Filter Therapist Select All Krishna [PERSON_NAME] [PERSON_NAME] Sana sharad [DA…" at bounding box center [535, 155] width 976 height 23
click at [446, 336] on span "Start Service" at bounding box center [466, 343] width 54 height 14
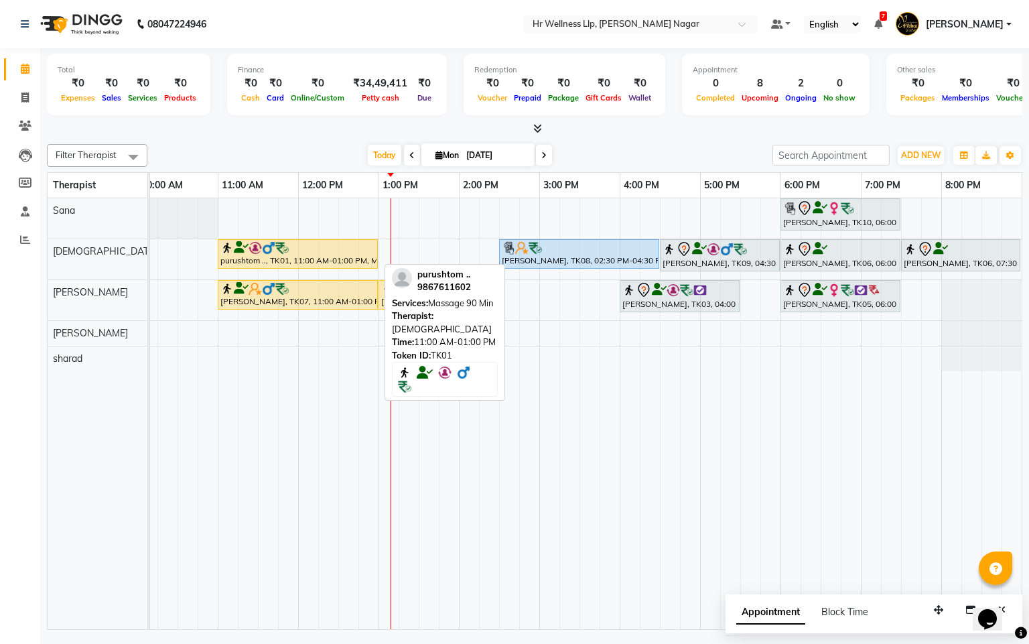
click at [332, 259] on div "purushtom .., TK01, 11:00 AM-01:00 PM, Massage 90 Min" at bounding box center [298, 253] width 158 height 25
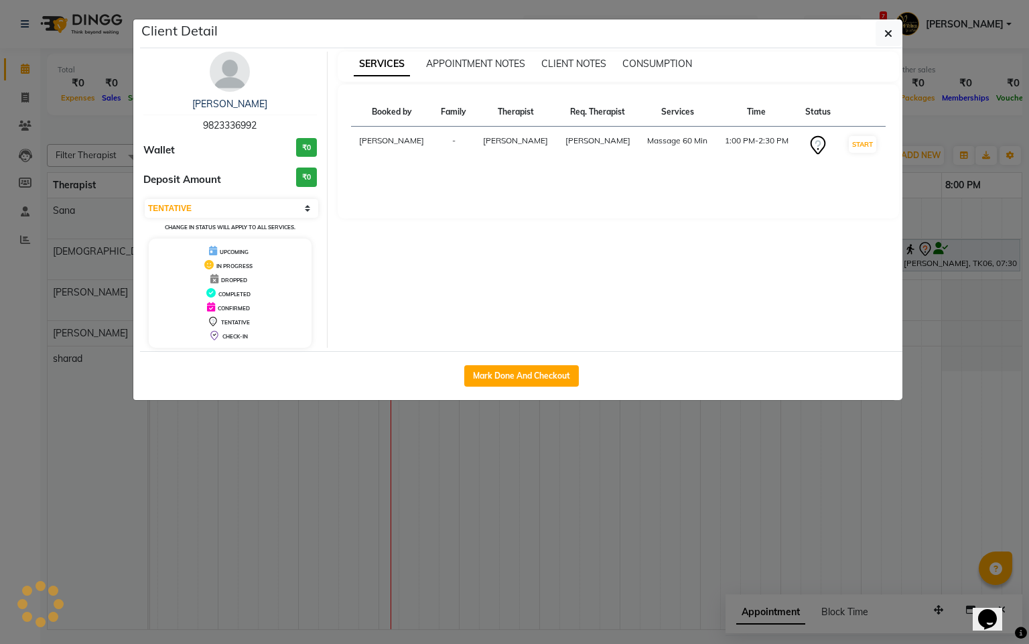
select select "1"
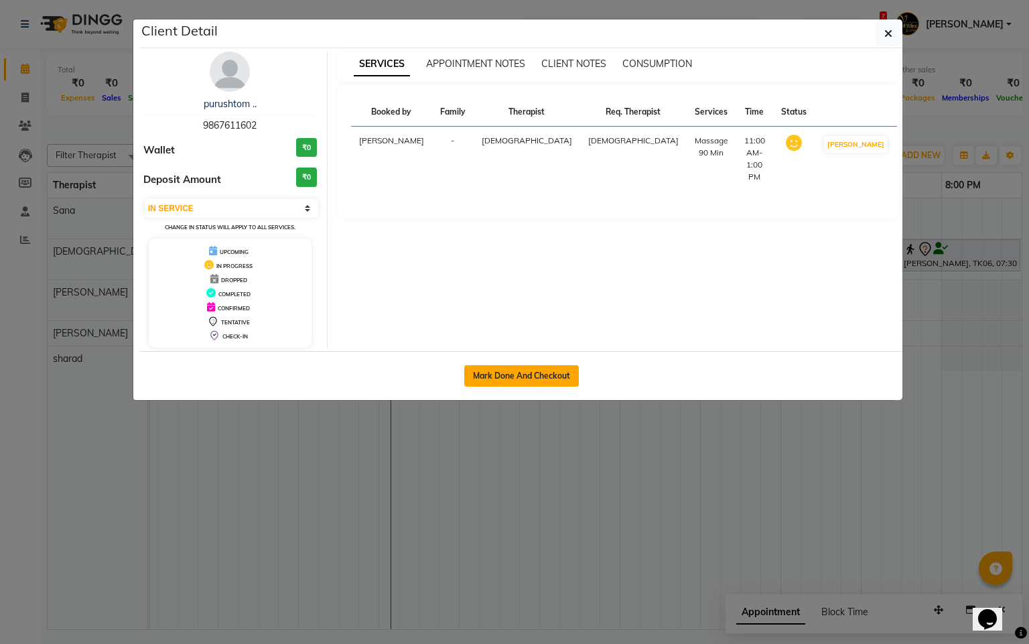
click at [501, 374] on button "Mark Done And Checkout" at bounding box center [521, 375] width 115 height 21
select select "service"
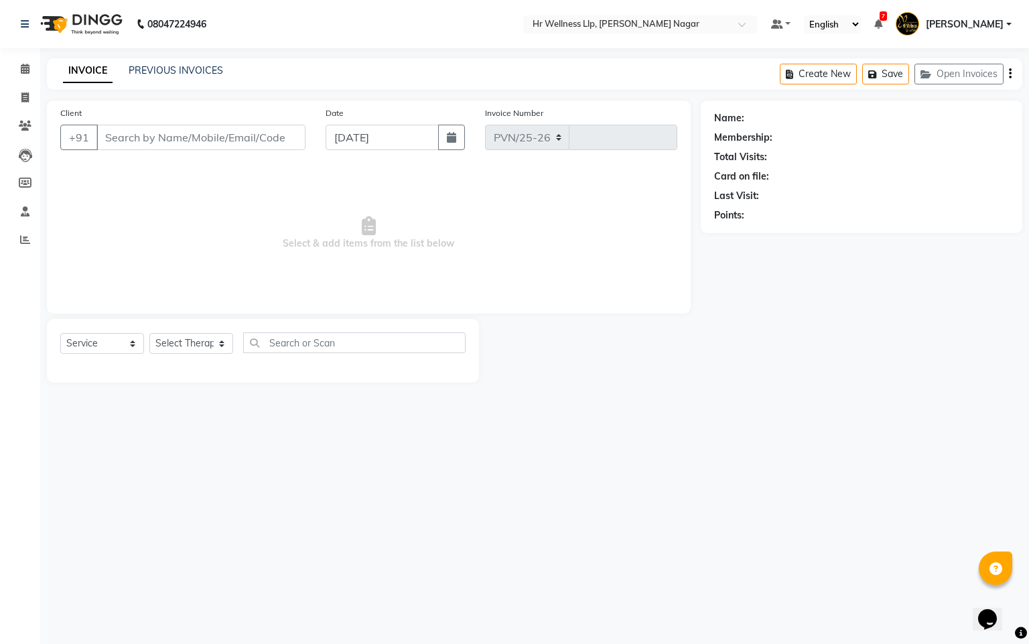
select select "4289"
type input "1080"
type input "9867611602"
select select "19732"
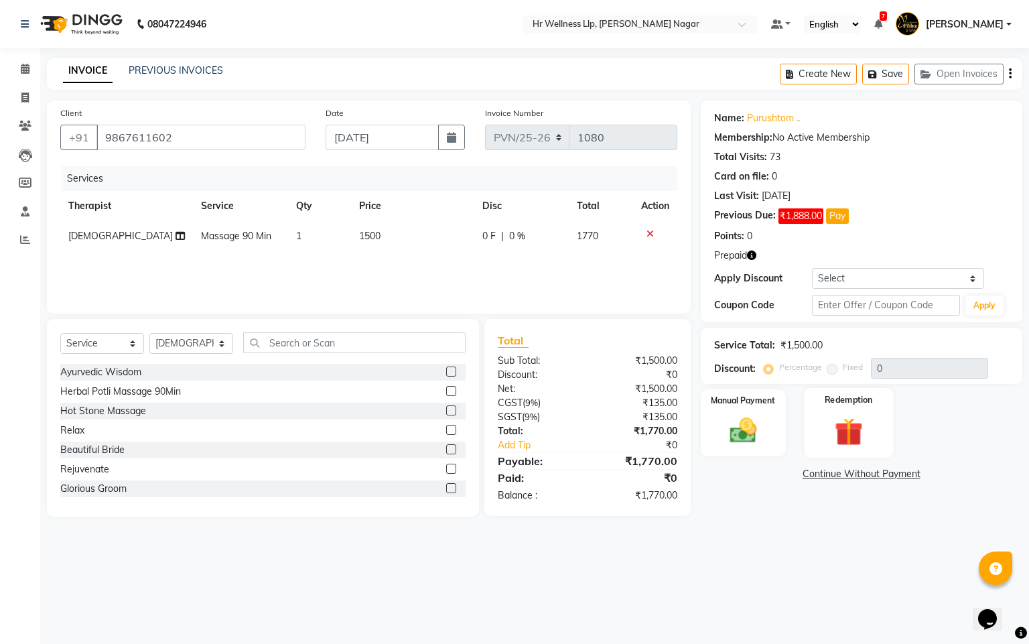
click at [853, 398] on label "Redemption" at bounding box center [849, 399] width 48 height 13
click at [843, 453] on div "Redemption" at bounding box center [849, 423] width 89 height 71
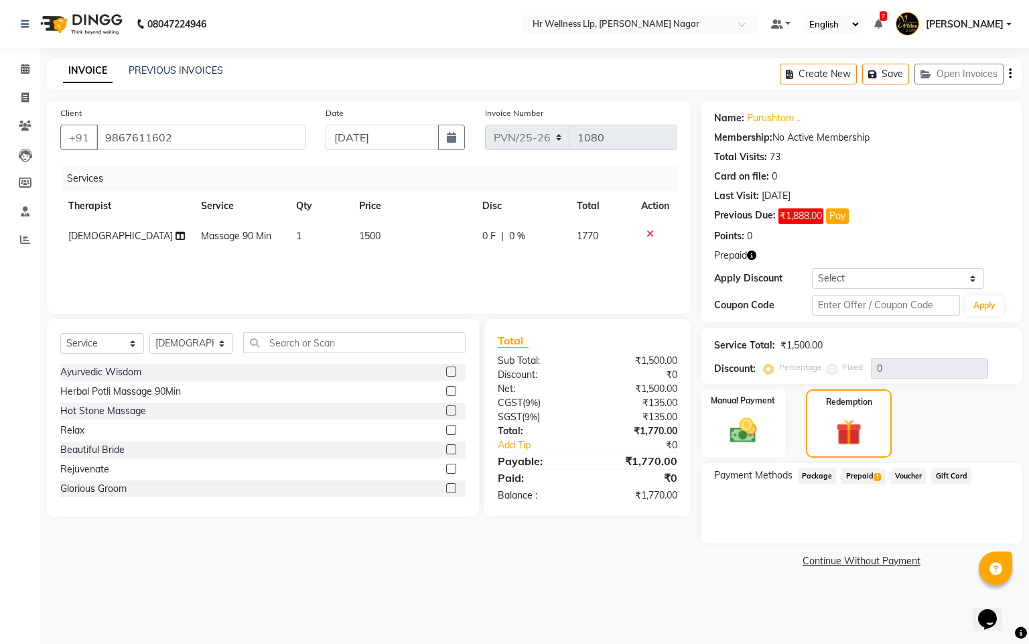
click at [871, 487] on div "Prepaid 1" at bounding box center [860, 477] width 49 height 18
click at [865, 477] on span "Prepaid 1" at bounding box center [864, 475] width 44 height 15
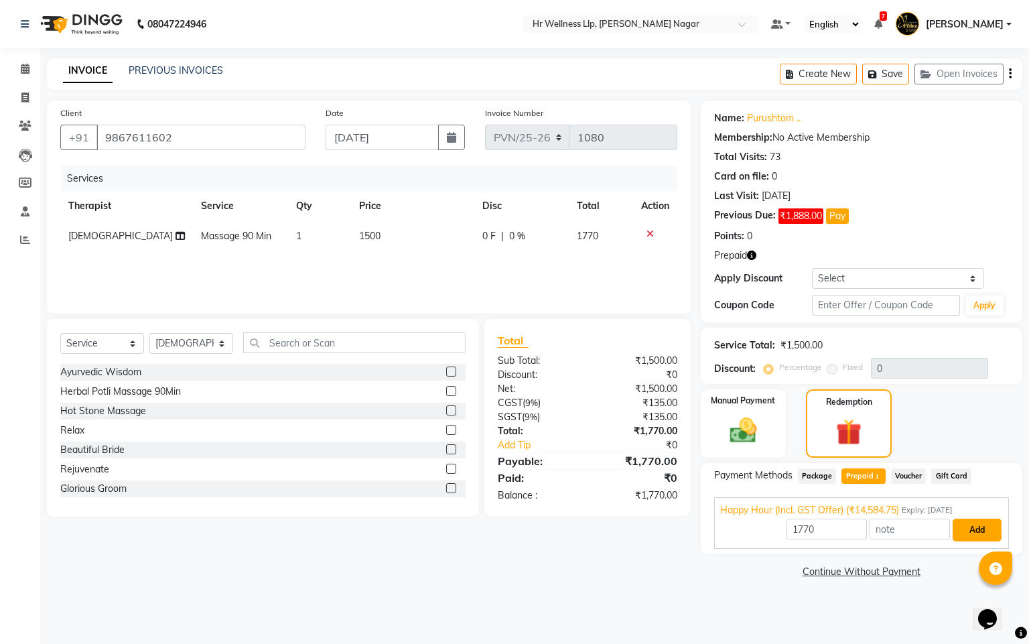
click at [976, 533] on button "Add" at bounding box center [977, 530] width 49 height 23
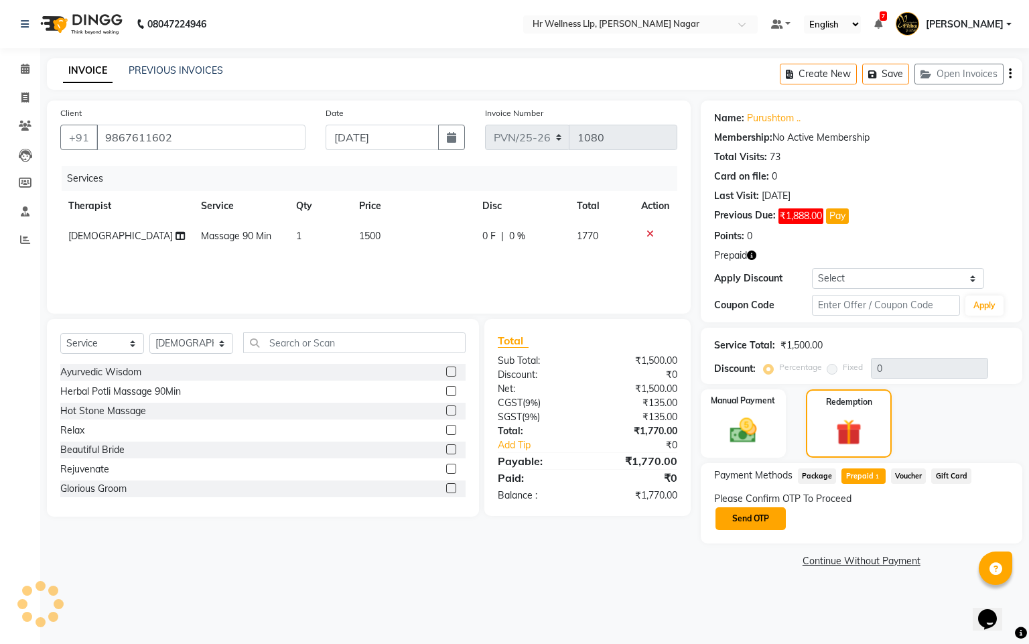
click at [769, 519] on button "Send OTP" at bounding box center [751, 518] width 70 height 23
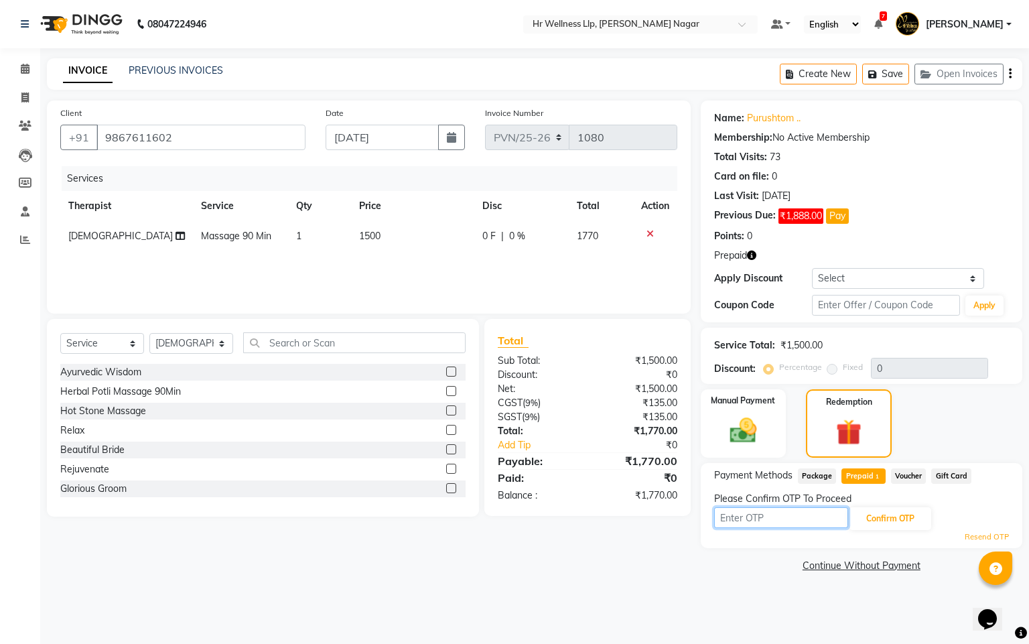
click at [776, 521] on input "text" at bounding box center [781, 517] width 134 height 21
type input "8"
type input "8483"
click at [889, 517] on button "Confirm OTP" at bounding box center [891, 518] width 82 height 23
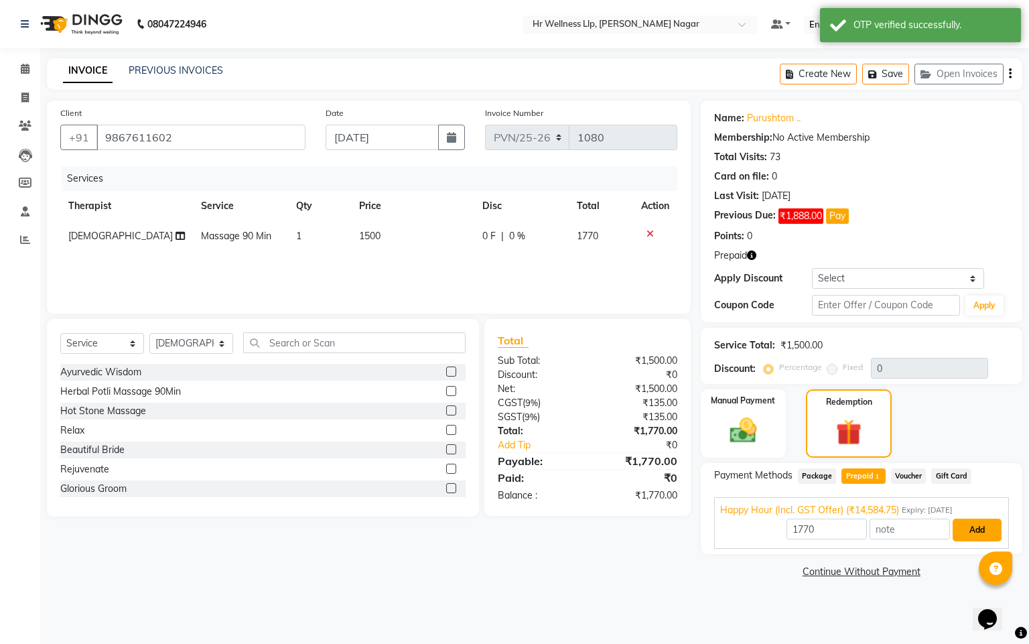
click at [971, 538] on button "Add" at bounding box center [977, 530] width 49 height 23
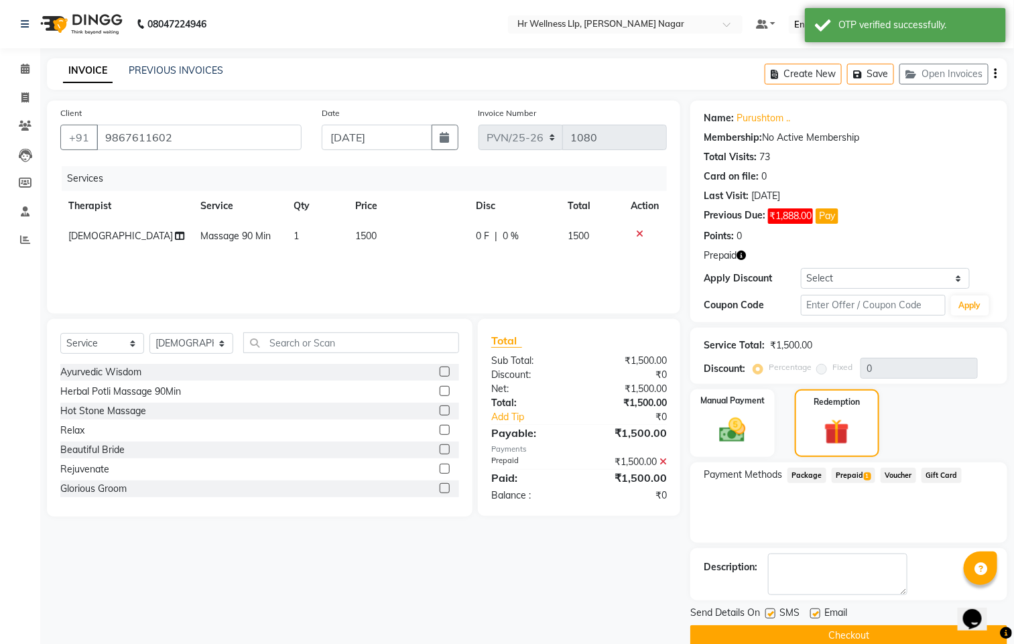
click at [770, 613] on label at bounding box center [770, 614] width 10 height 10
click at [770, 613] on input "checkbox" at bounding box center [769, 614] width 9 height 9
checkbox input "false"
click at [815, 614] on label at bounding box center [815, 614] width 10 height 10
click at [815, 614] on input "checkbox" at bounding box center [814, 614] width 9 height 9
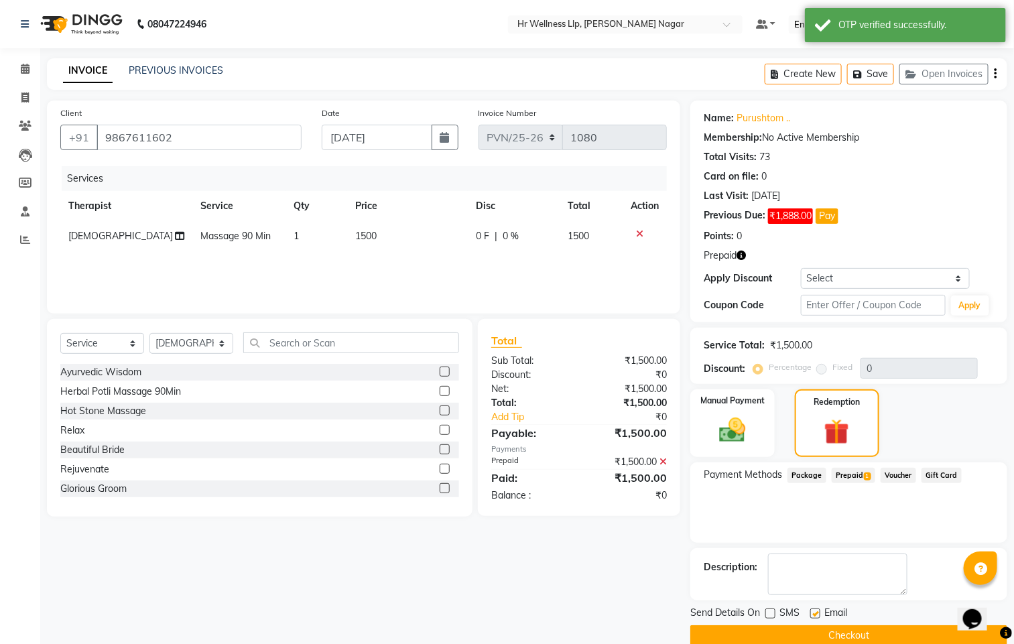
checkbox input "false"
click at [808, 638] on button "Checkout" at bounding box center [848, 635] width 317 height 21
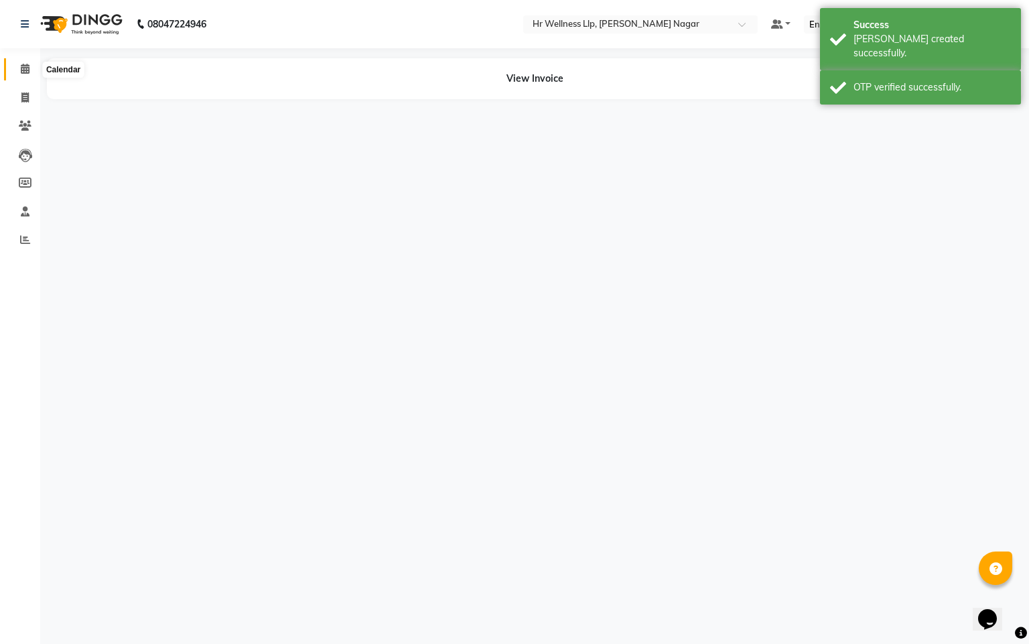
click at [25, 76] on span at bounding box center [24, 69] width 23 height 15
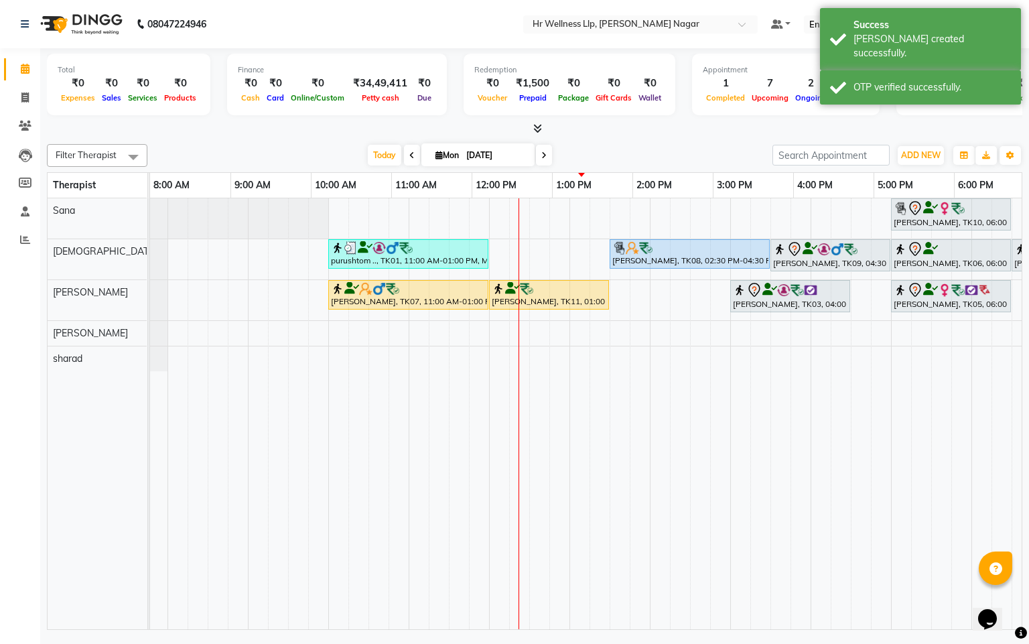
scroll to position [0, 84]
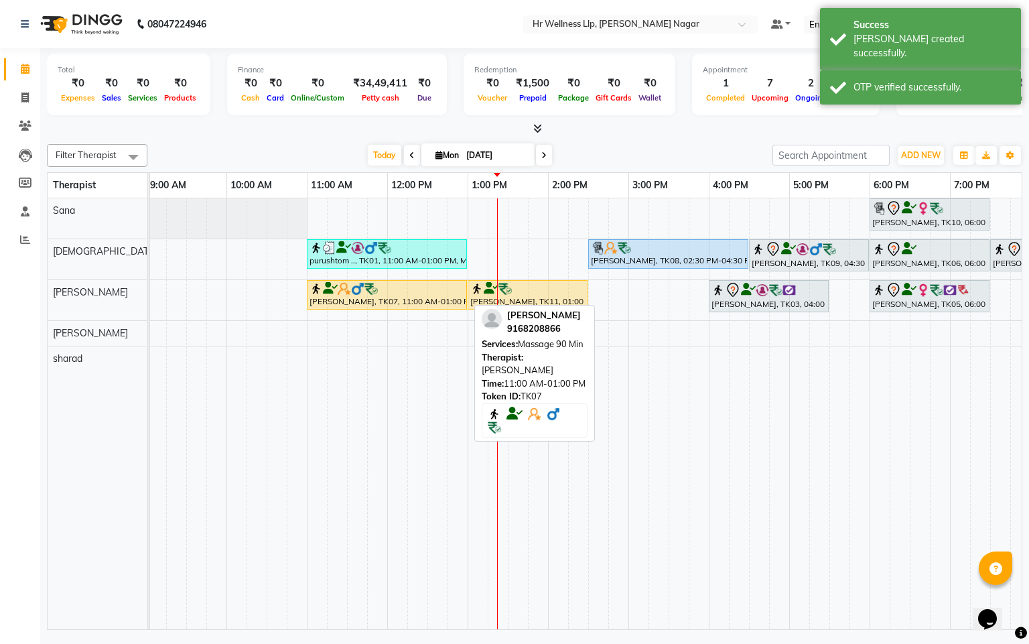
click at [367, 296] on img at bounding box center [371, 288] width 13 height 13
select select "1"
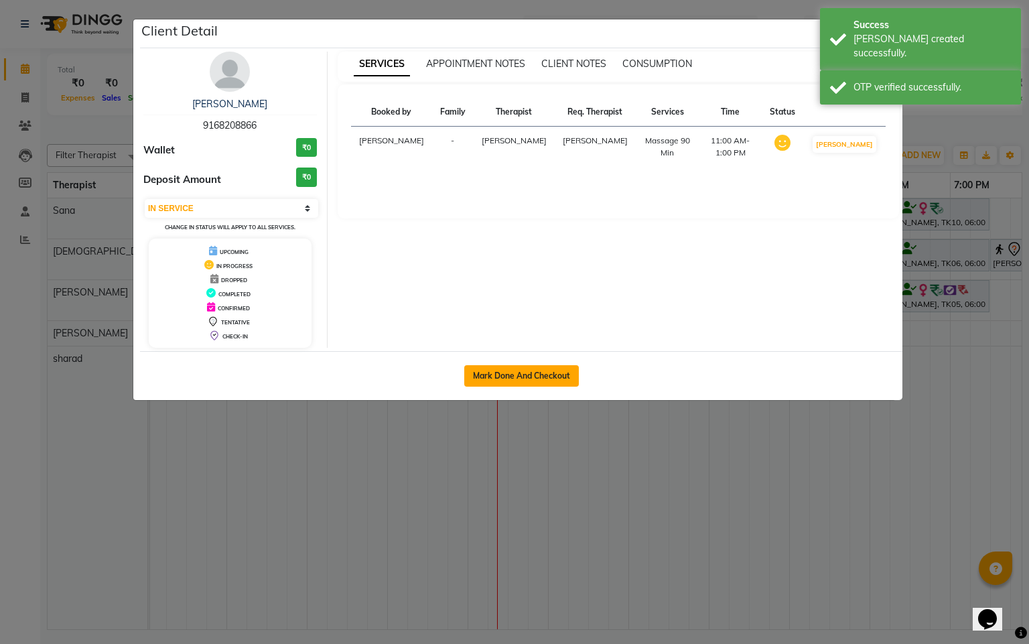
click at [509, 382] on button "Mark Done And Checkout" at bounding box center [521, 375] width 115 height 21
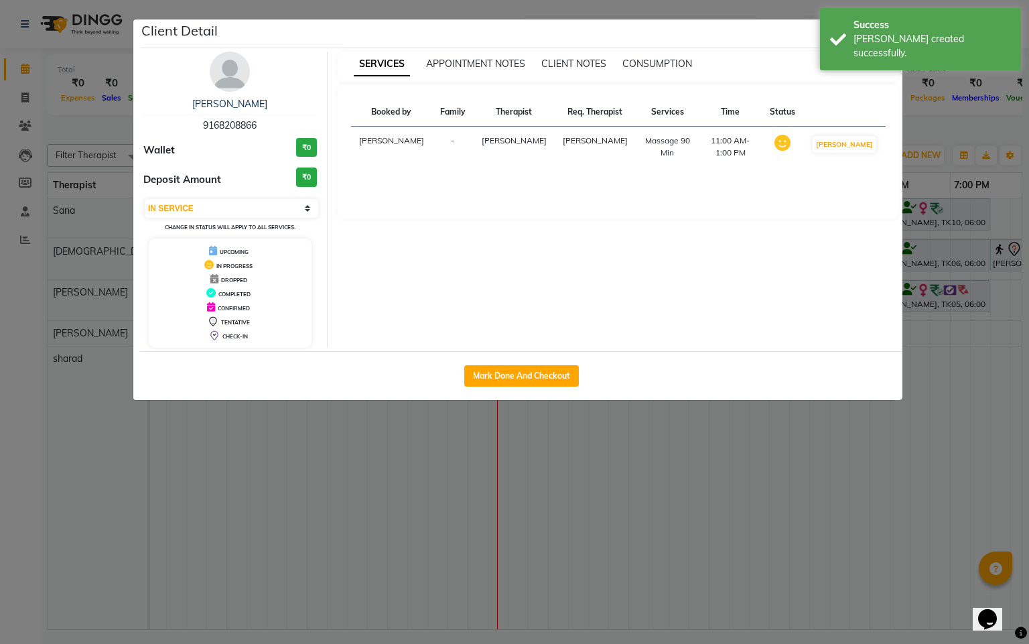
select select "service"
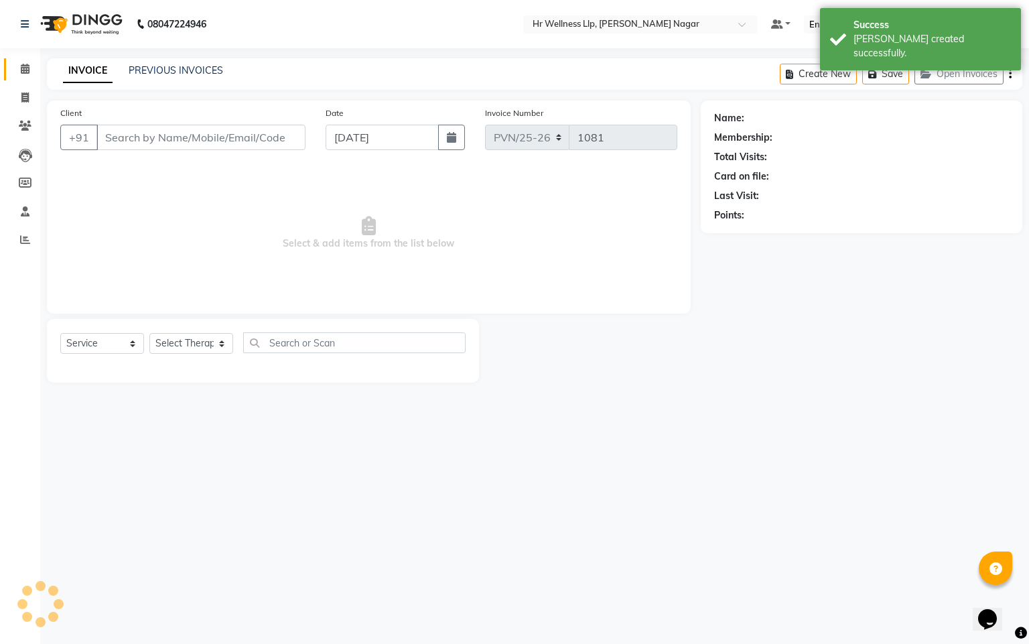
type input "9168208866"
select select "50266"
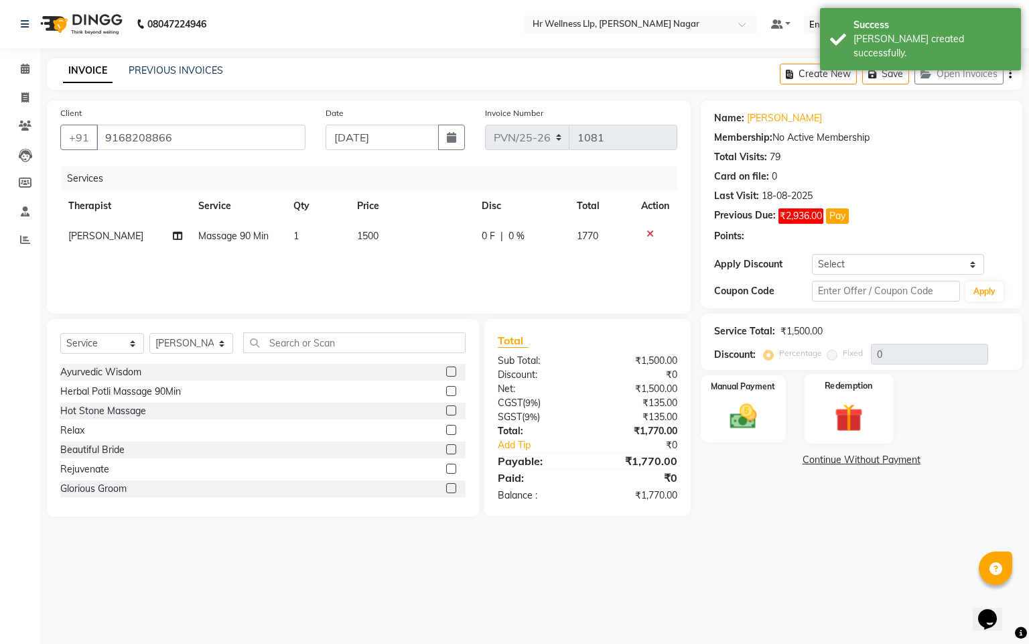
click at [837, 392] on label "Redemption" at bounding box center [849, 385] width 48 height 13
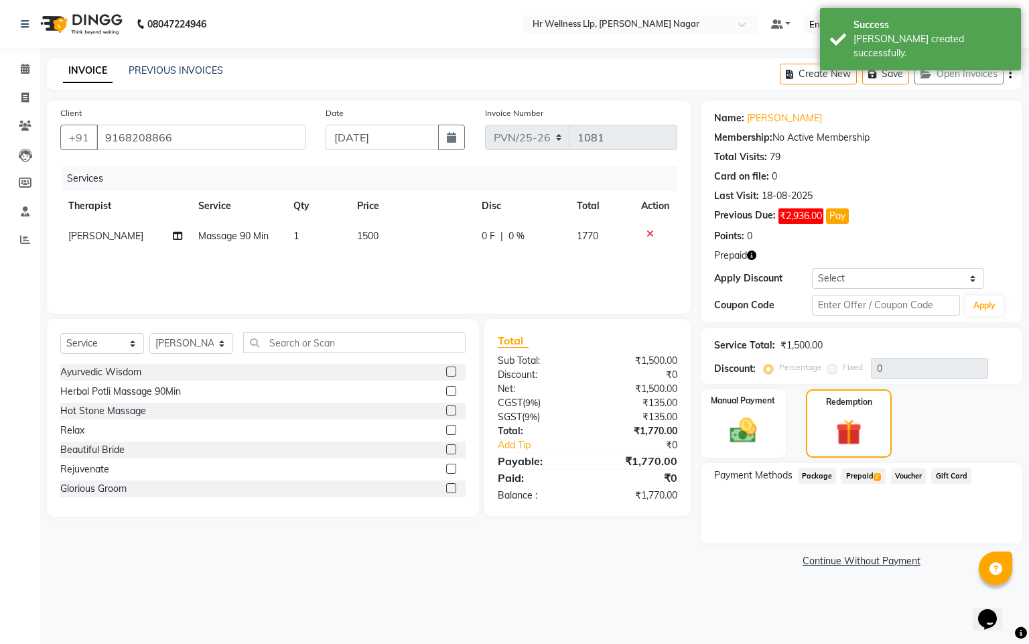
click at [867, 473] on span "Prepaid 2" at bounding box center [864, 475] width 44 height 15
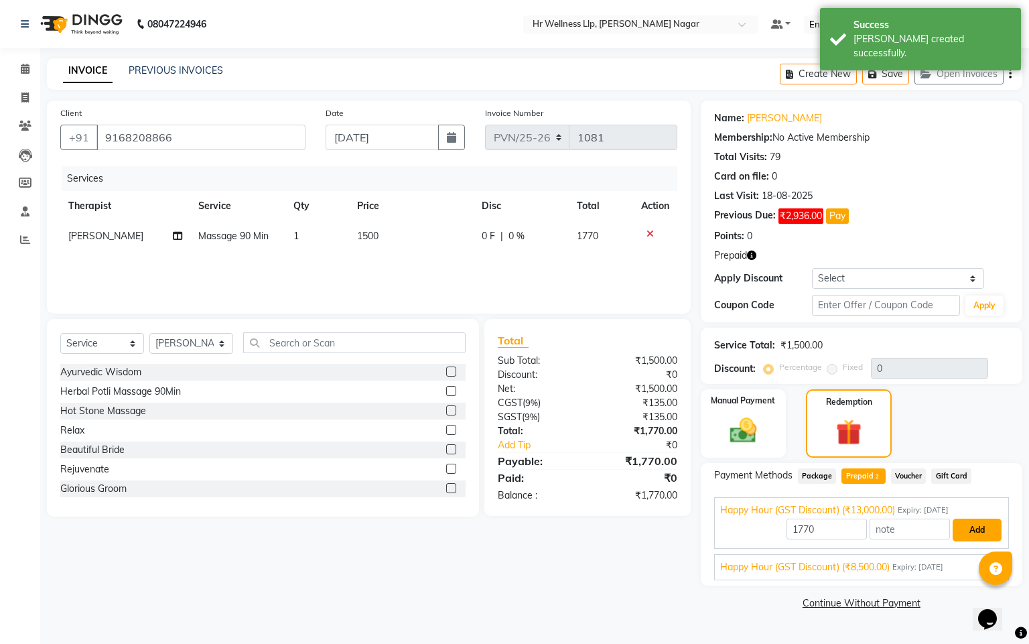
click at [962, 529] on button "Add" at bounding box center [977, 530] width 49 height 23
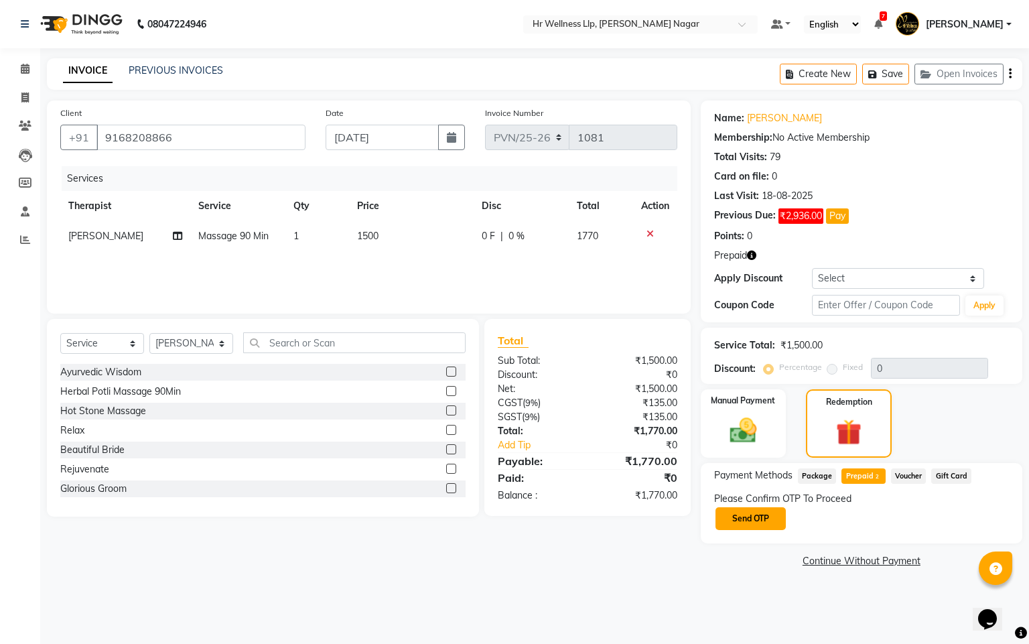
click at [757, 525] on button "Send OTP" at bounding box center [751, 518] width 70 height 23
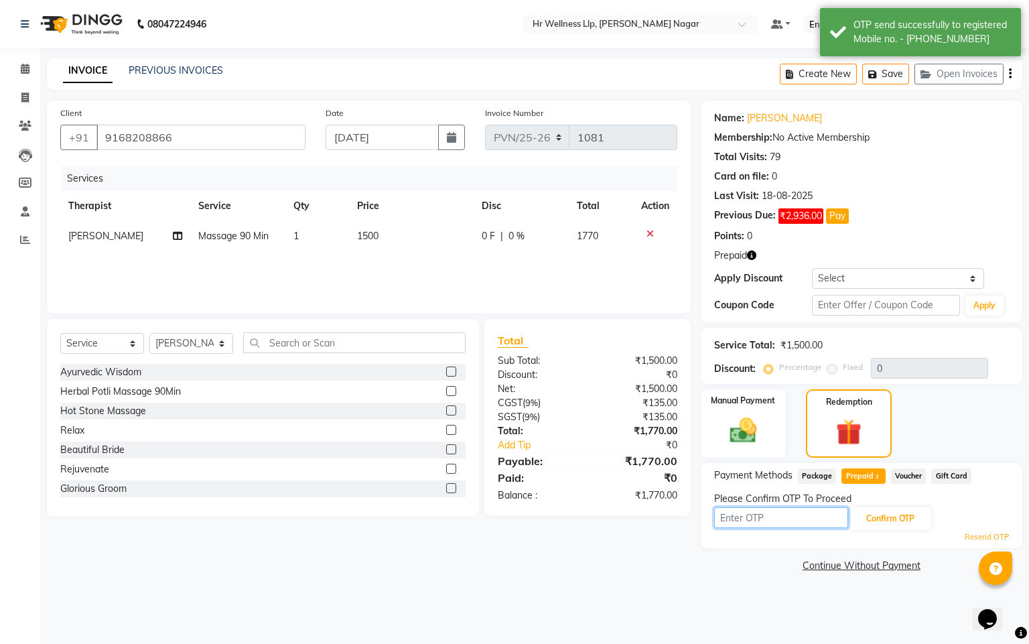
click at [757, 523] on input "text" at bounding box center [781, 517] width 134 height 21
type input "8483"
click at [909, 525] on button "Confirm OTP" at bounding box center [891, 518] width 82 height 23
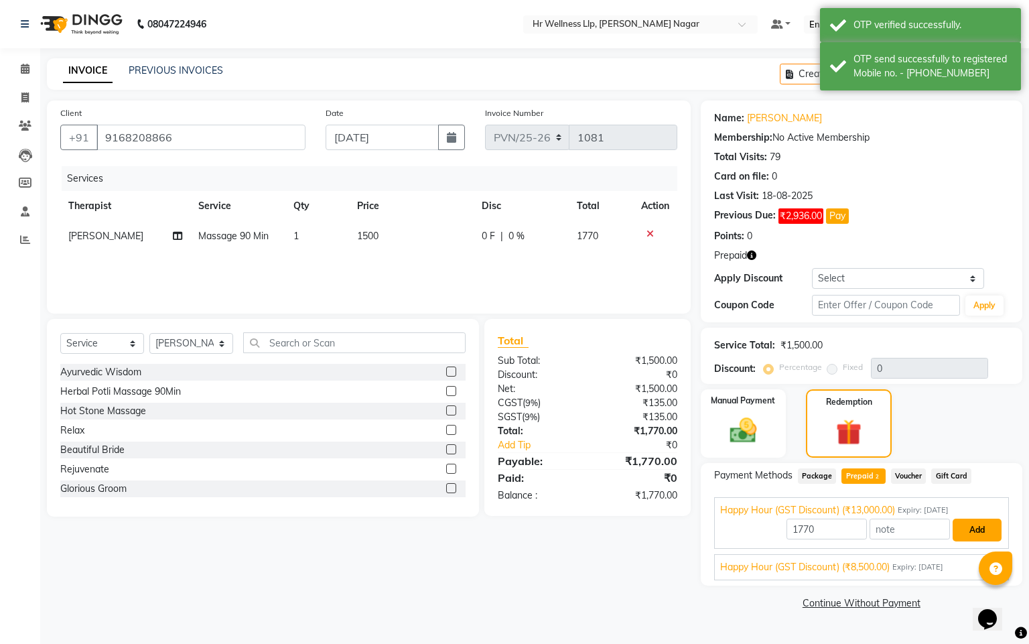
click at [984, 529] on button "Add" at bounding box center [977, 530] width 49 height 23
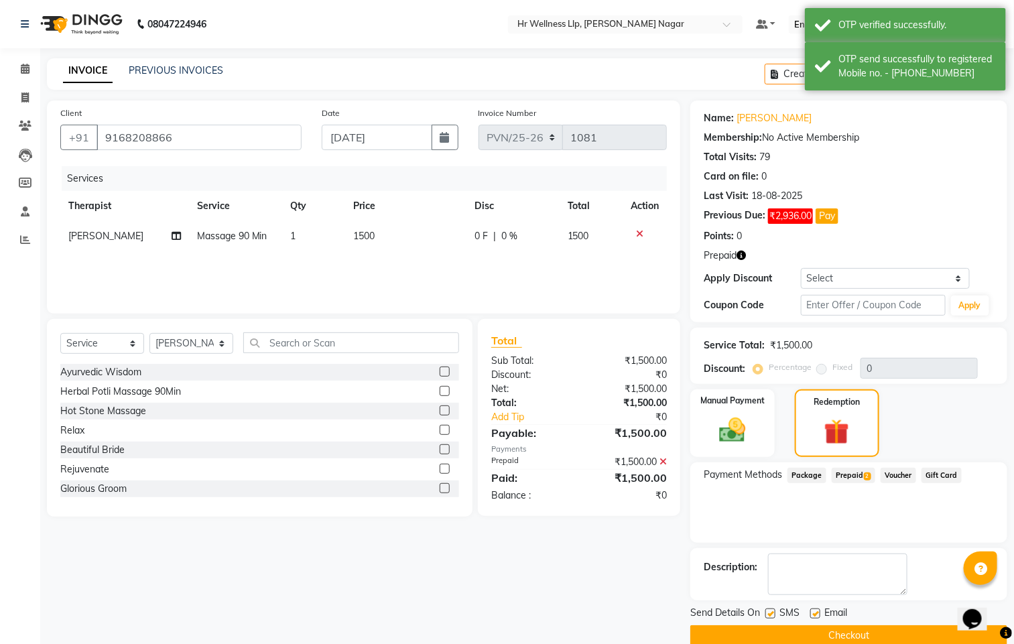
click at [768, 615] on label at bounding box center [770, 614] width 10 height 10
click at [768, 615] on input "checkbox" at bounding box center [769, 614] width 9 height 9
checkbox input "false"
click at [815, 612] on label at bounding box center [815, 614] width 10 height 10
click at [815, 612] on input "checkbox" at bounding box center [814, 614] width 9 height 9
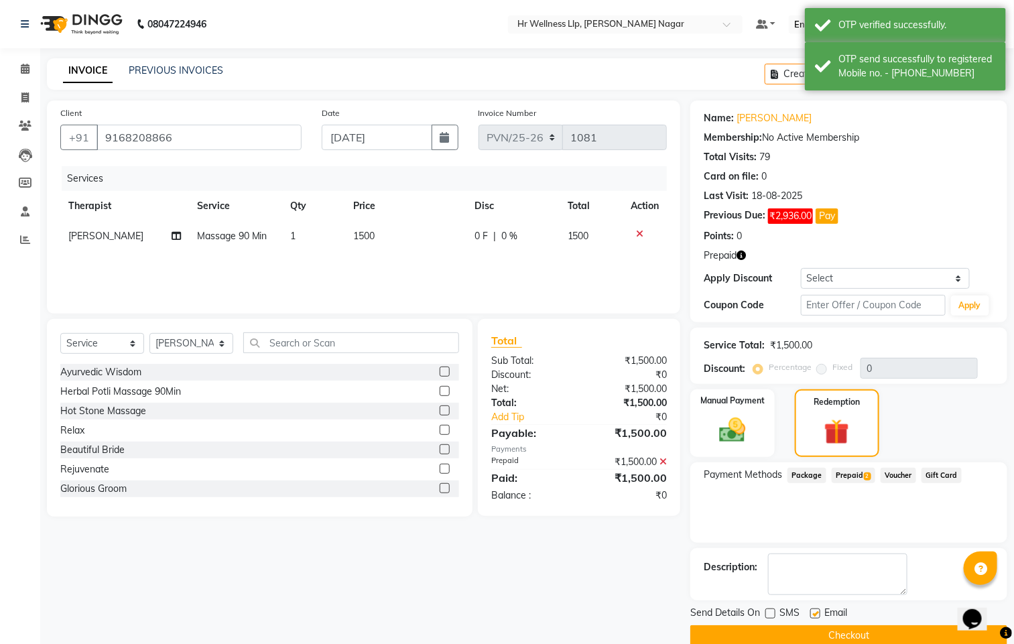
checkbox input "false"
click at [815, 625] on div "Send Details On SMS Email Checkout" at bounding box center [848, 626] width 317 height 40
click at [763, 630] on button "Checkout" at bounding box center [848, 635] width 317 height 21
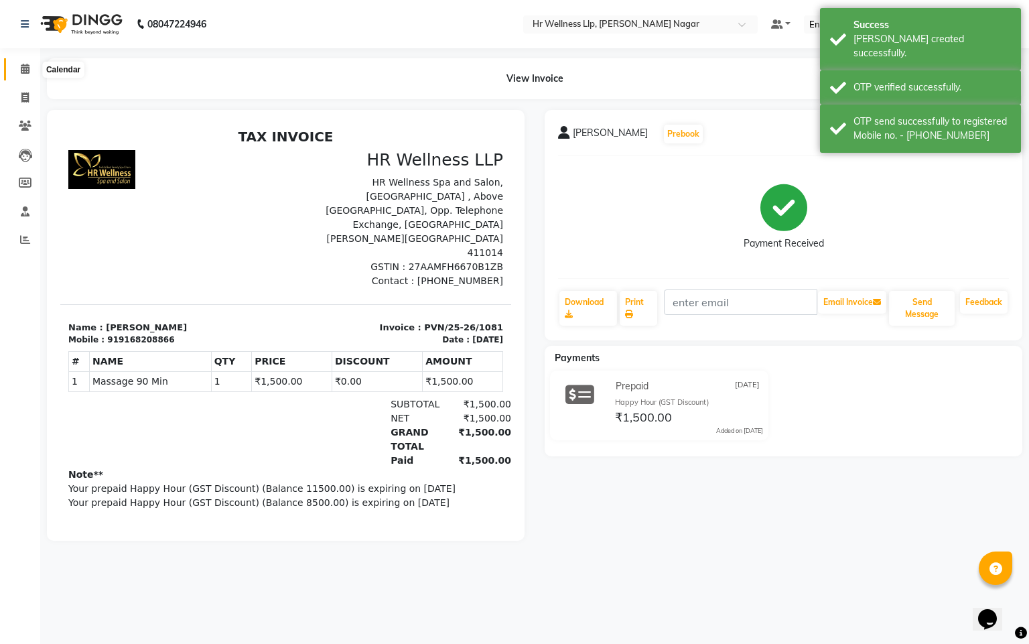
click at [32, 75] on span at bounding box center [24, 69] width 23 height 15
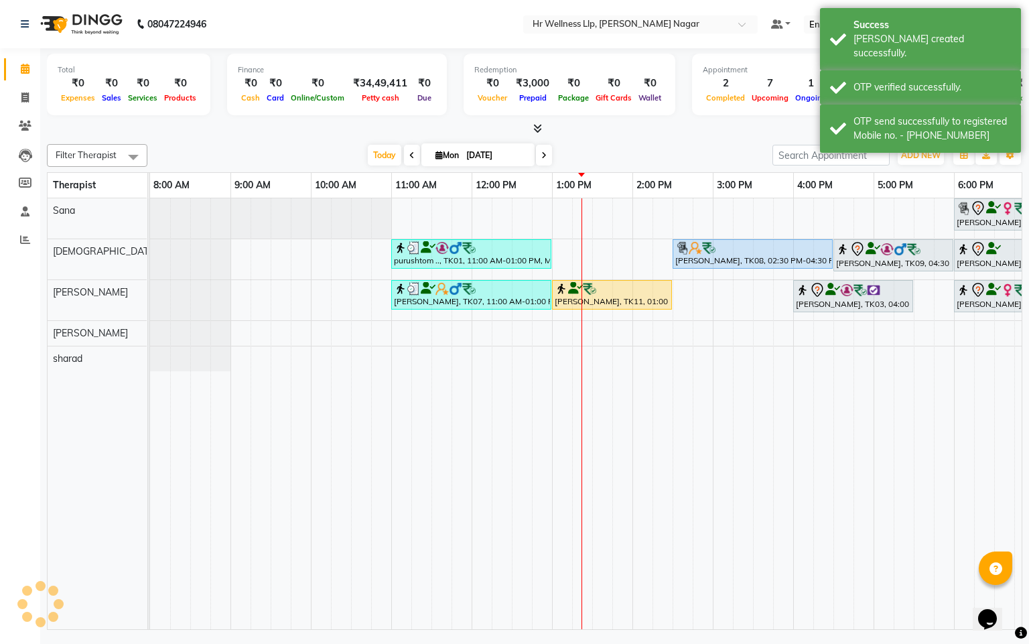
click at [26, 78] on link "Calendar" at bounding box center [20, 69] width 32 height 22
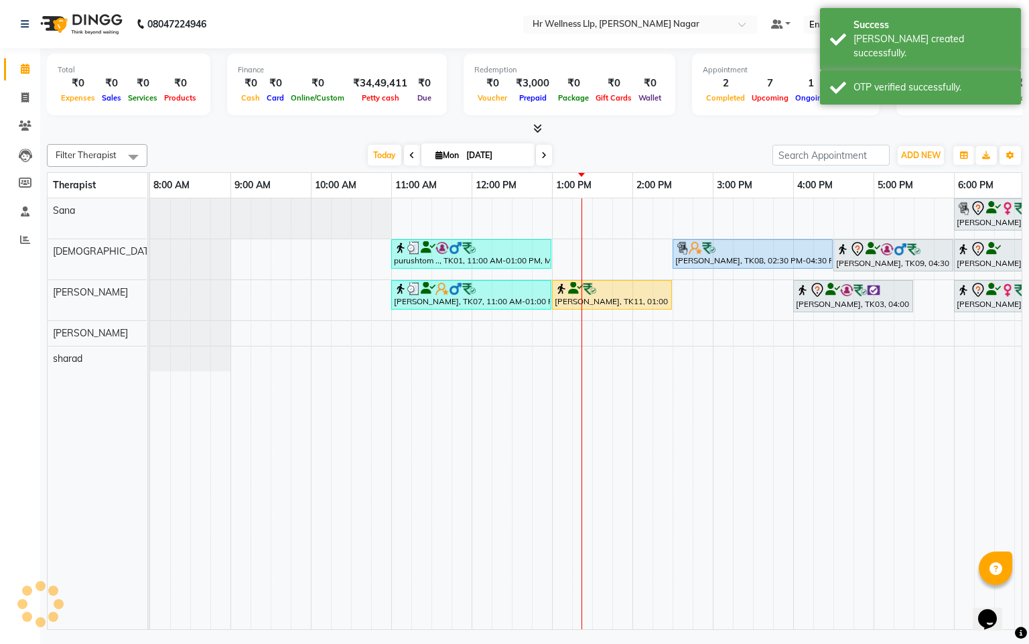
click at [564, 253] on div "[PERSON_NAME], TK10, 06:00 PM-07:30 PM, Massage 60 Min purushtom .., TK01, 11:0…" at bounding box center [673, 413] width 1046 height 431
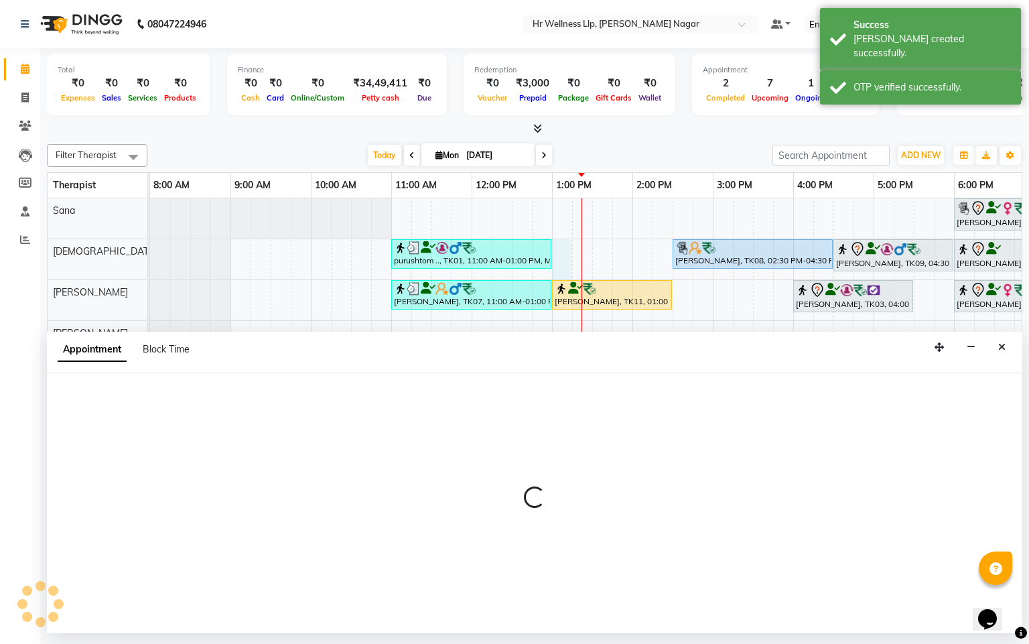
select select "19732"
select select "780"
select select "tentative"
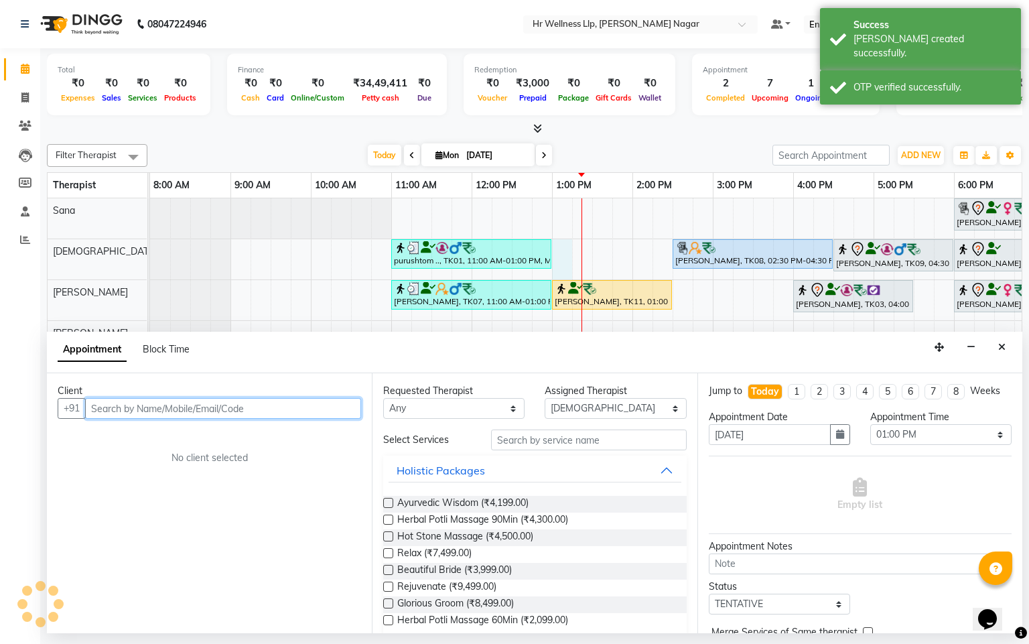
click at [143, 398] on input "text" at bounding box center [223, 408] width 276 height 21
click at [141, 409] on input "text" at bounding box center [223, 408] width 276 height 21
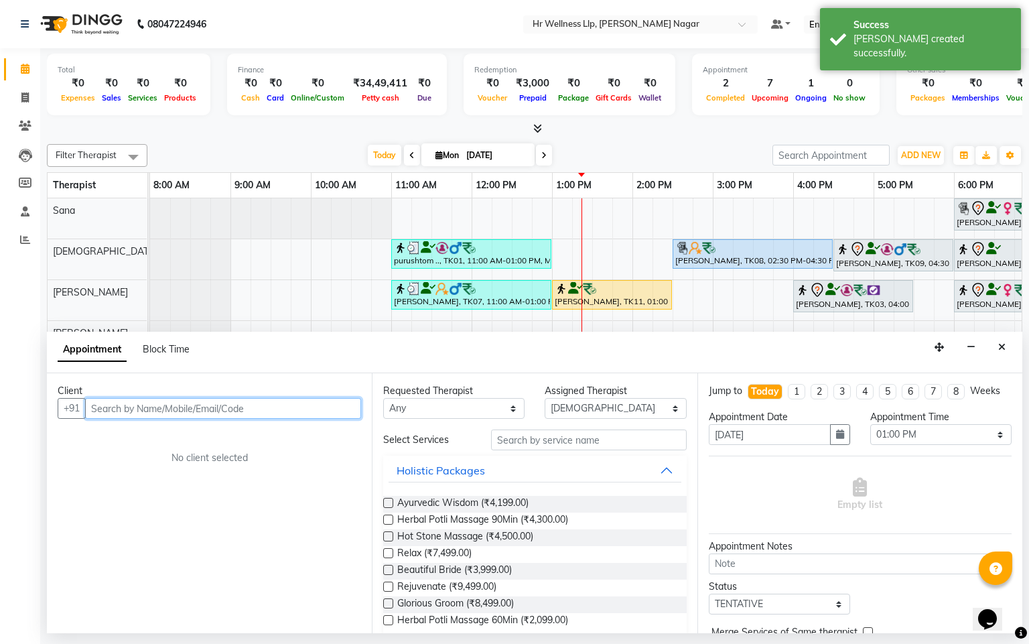
type input "s"
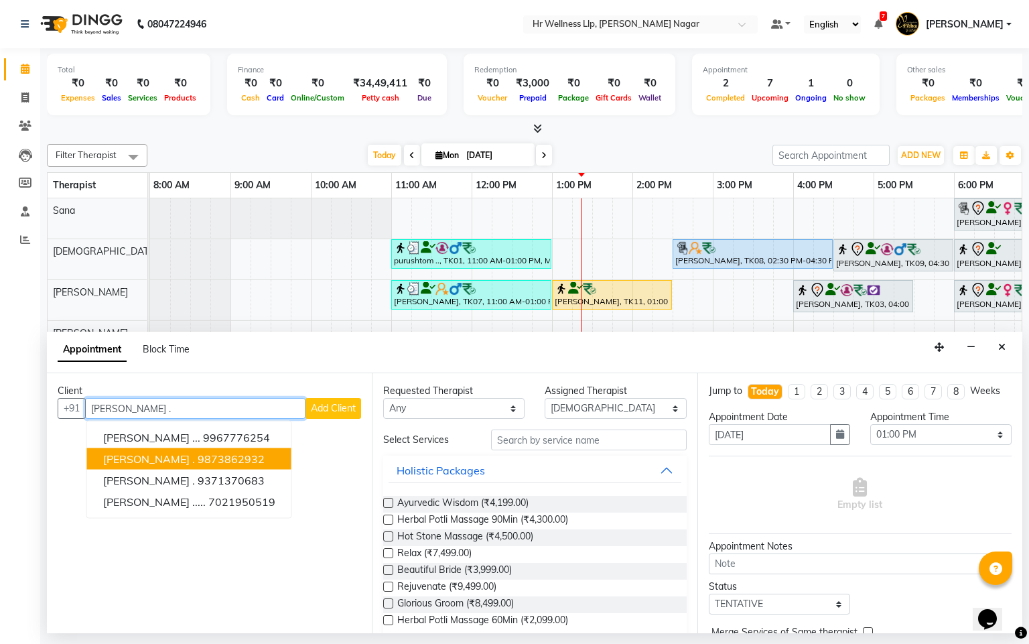
click at [198, 454] on ngb-highlight "9873862932" at bounding box center [231, 458] width 67 height 13
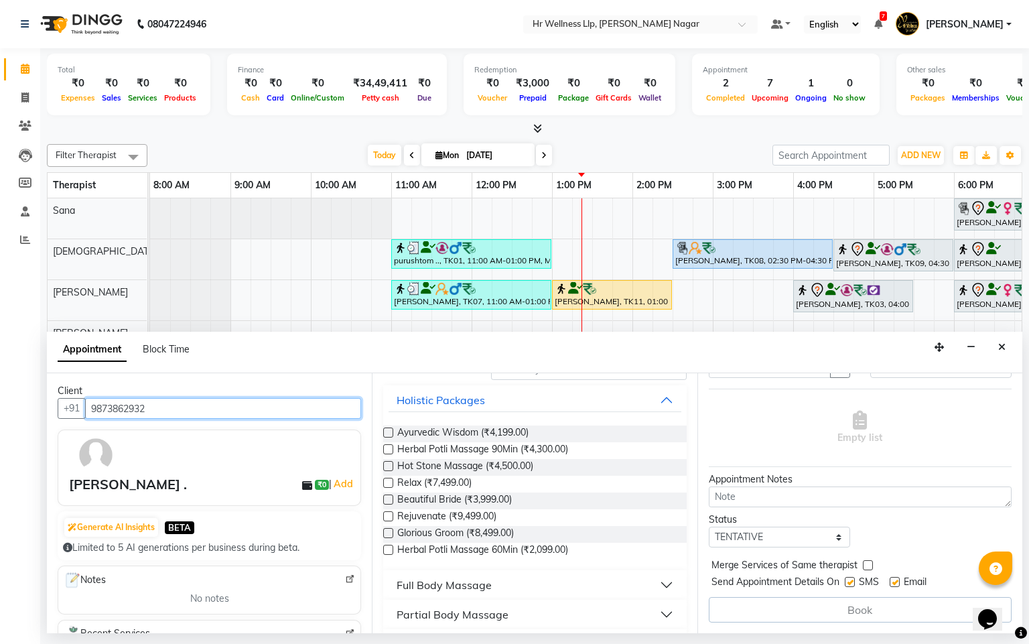
scroll to position [101, 0]
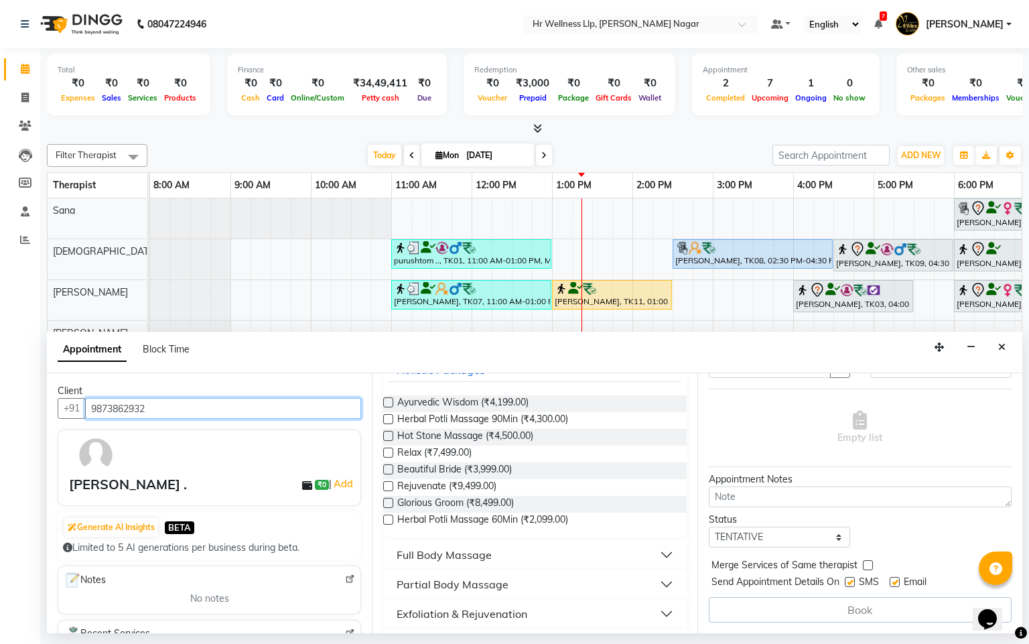
type input "9873862932"
click at [814, 610] on div "Book" at bounding box center [860, 609] width 303 height 25
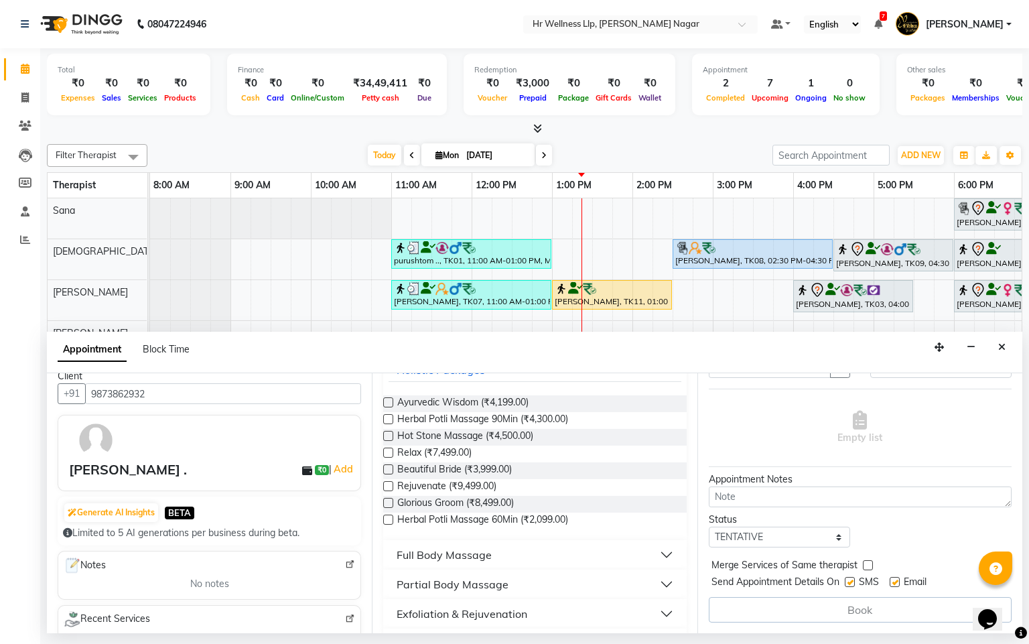
scroll to position [0, 0]
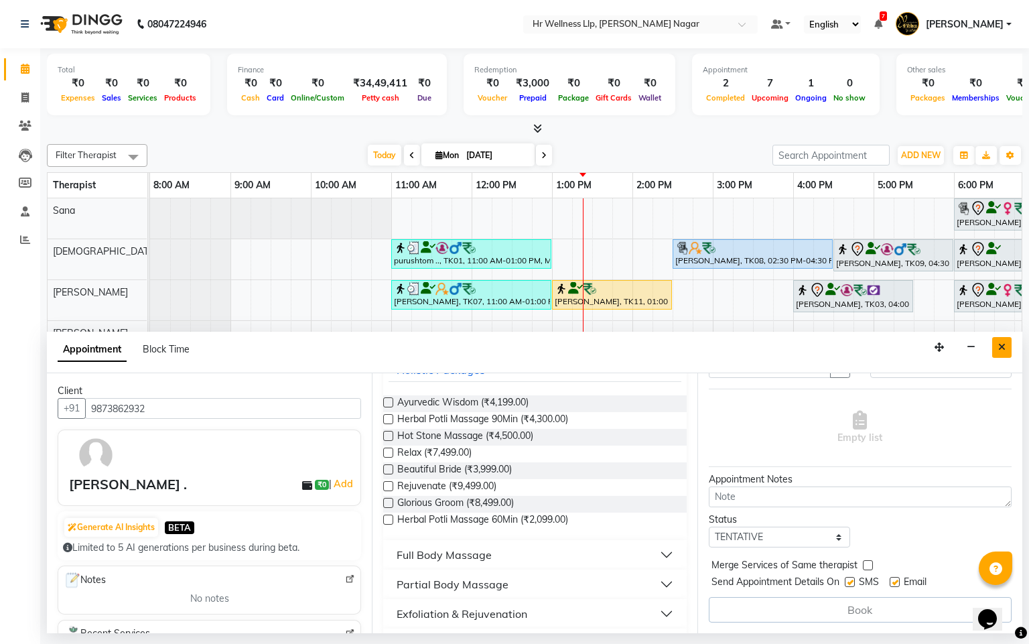
click at [994, 349] on button "Close" at bounding box center [1002, 347] width 19 height 21
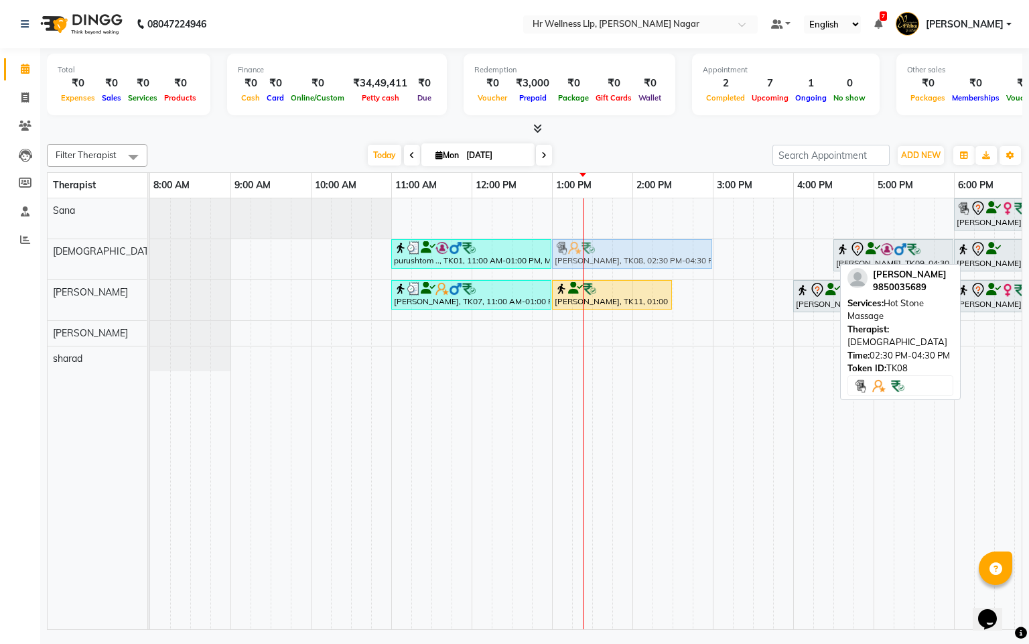
drag, startPoint x: 757, startPoint y: 255, endPoint x: 634, endPoint y: 261, distance: 122.8
click at [150, 261] on div "purushtom .., TK01, 11:00 AM-01:00 PM, Massage 90 Min [PERSON_NAME], TK08, 02:3…" at bounding box center [150, 259] width 0 height 40
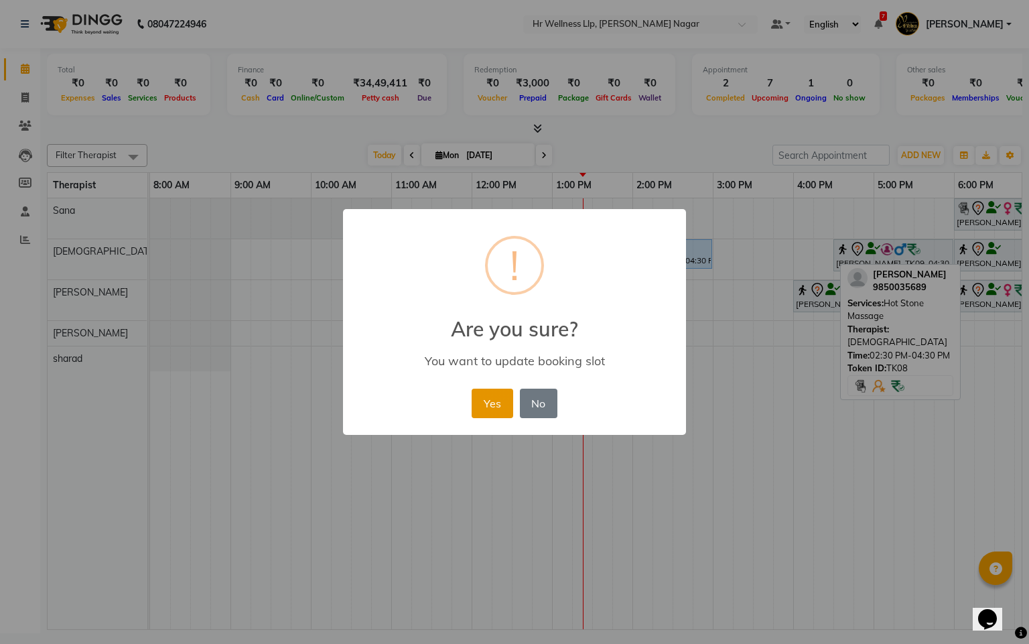
click at [479, 393] on button "Yes" at bounding box center [492, 403] width 41 height 29
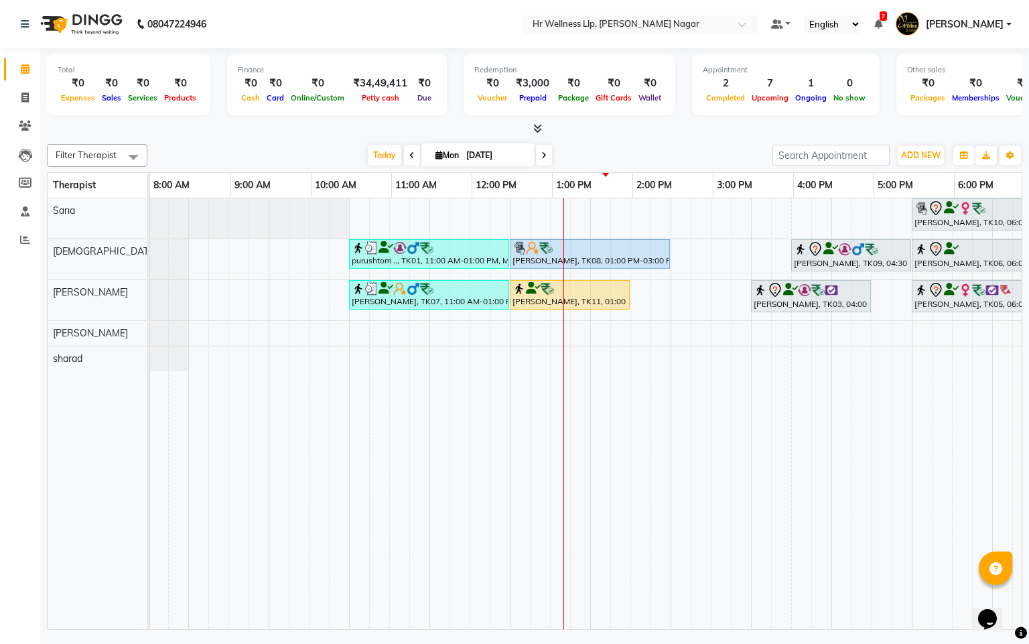
scroll to position [0, 174]
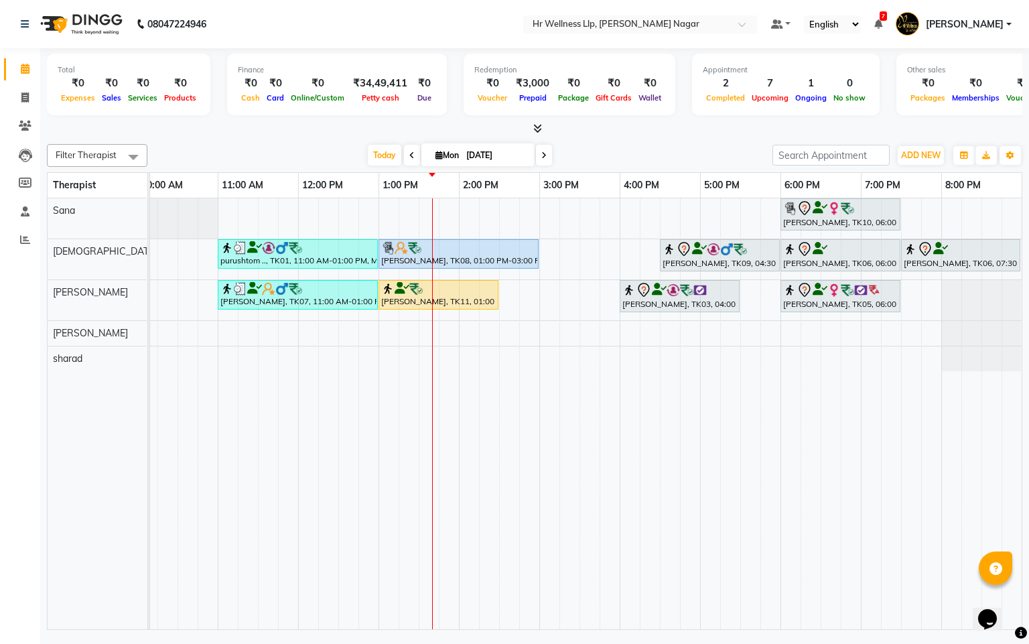
drag, startPoint x: 786, startPoint y: 608, endPoint x: 694, endPoint y: 619, distance: 93.2
click at [700, 617] on div "[PERSON_NAME], TK10, 06:00 PM-07:30 PM, Massage 60 Min purushtom .., TK01, 11:0…" at bounding box center [586, 413] width 872 height 431
click at [436, 157] on icon at bounding box center [439, 155] width 7 height 9
select select "9"
select select "2025"
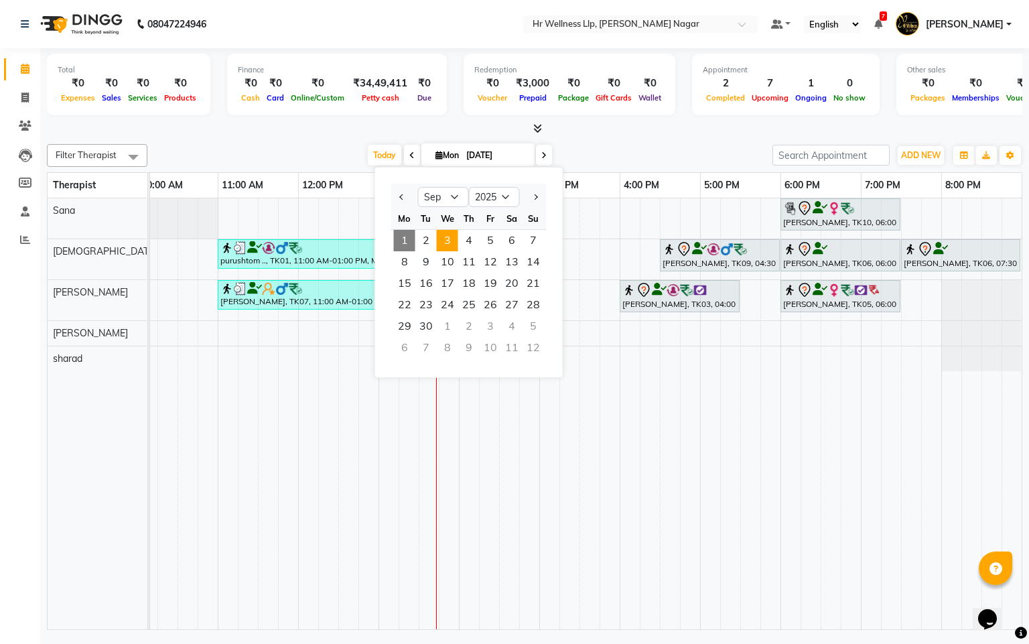
click at [437, 236] on span "3" at bounding box center [447, 240] width 21 height 21
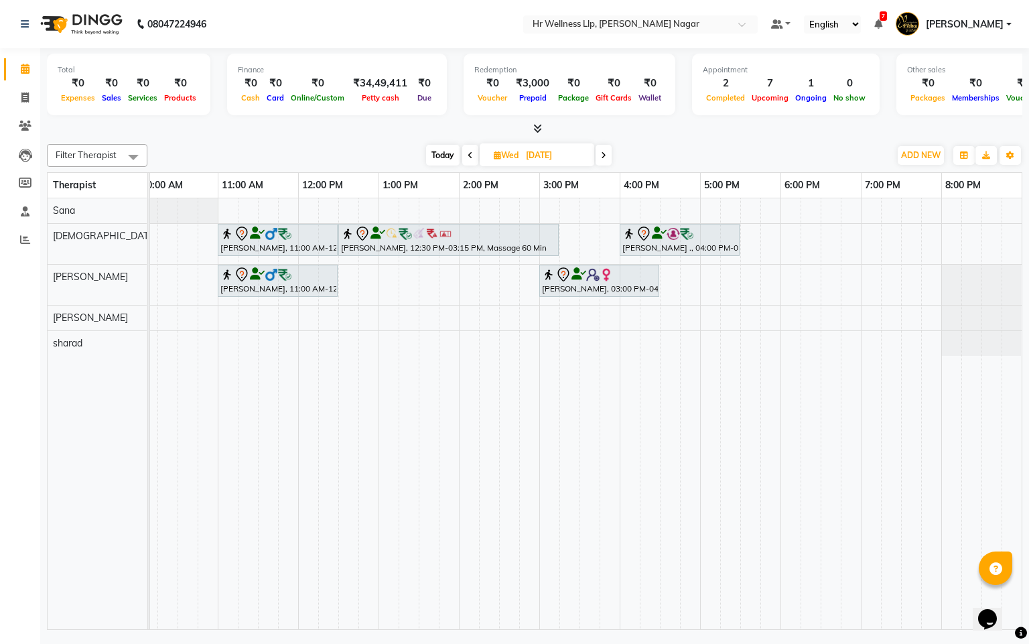
click at [436, 144] on div "Filter Therapist Select All Krishna [PERSON_NAME] [PERSON_NAME] Sana sharad [DA…" at bounding box center [535, 155] width 976 height 23
click at [435, 155] on span "Today" at bounding box center [443, 155] width 34 height 21
type input "[DATE]"
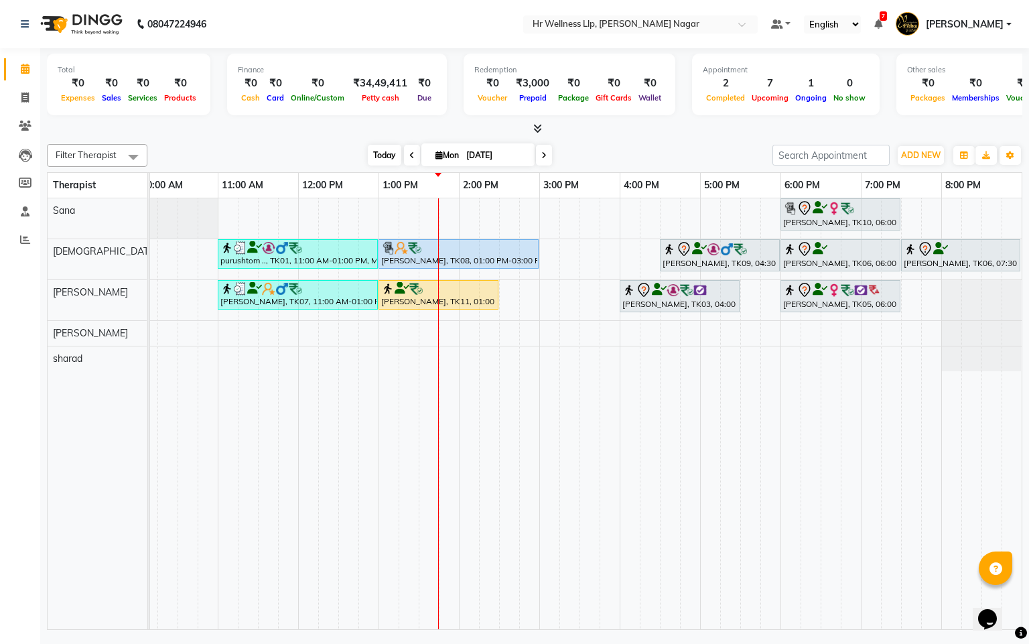
click at [389, 155] on span "Today" at bounding box center [385, 155] width 34 height 21
click at [440, 157] on span "Mon" at bounding box center [447, 155] width 30 height 10
select select "9"
select select "2025"
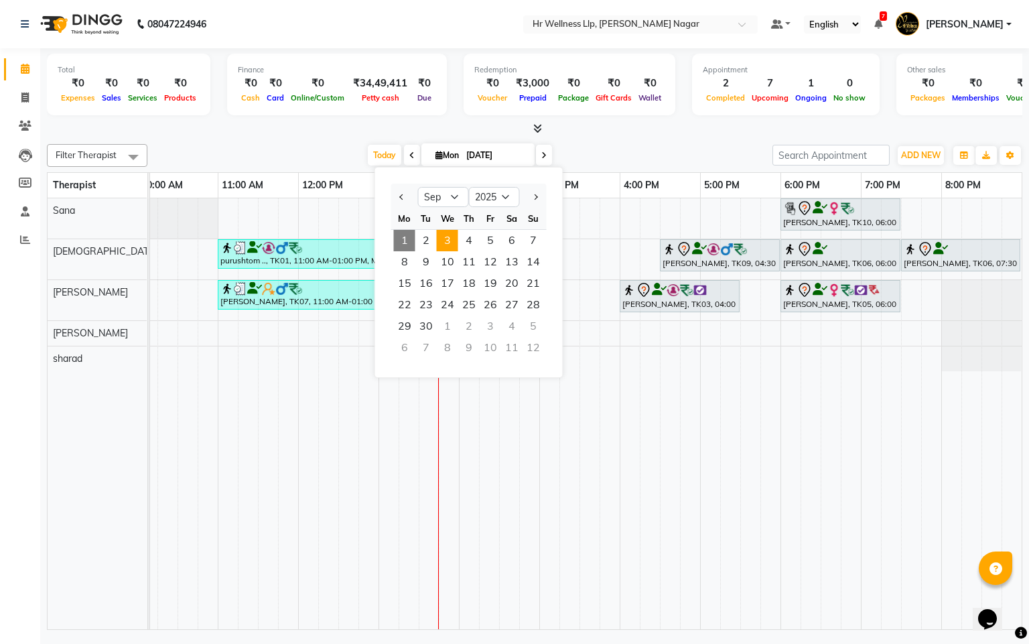
click at [450, 245] on span "3" at bounding box center [447, 240] width 21 height 21
type input "[DATE]"
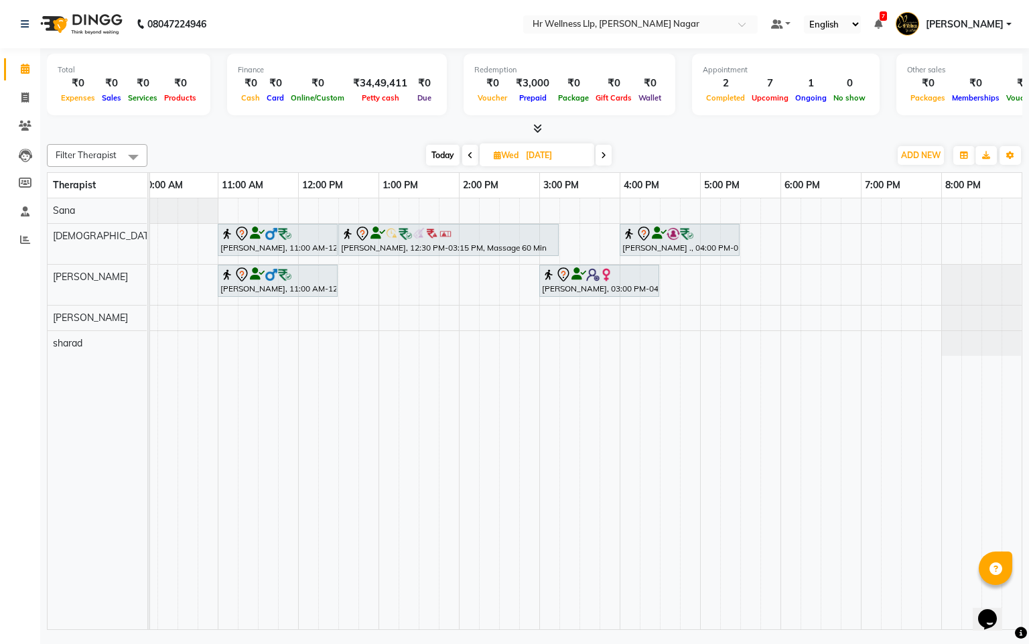
click at [817, 276] on div "[PERSON_NAME], 11:00 AM-12:30 PM, Massage 60 Min Pooja [PERSON_NAME]., 12:30 PM…" at bounding box center [500, 413] width 1046 height 431
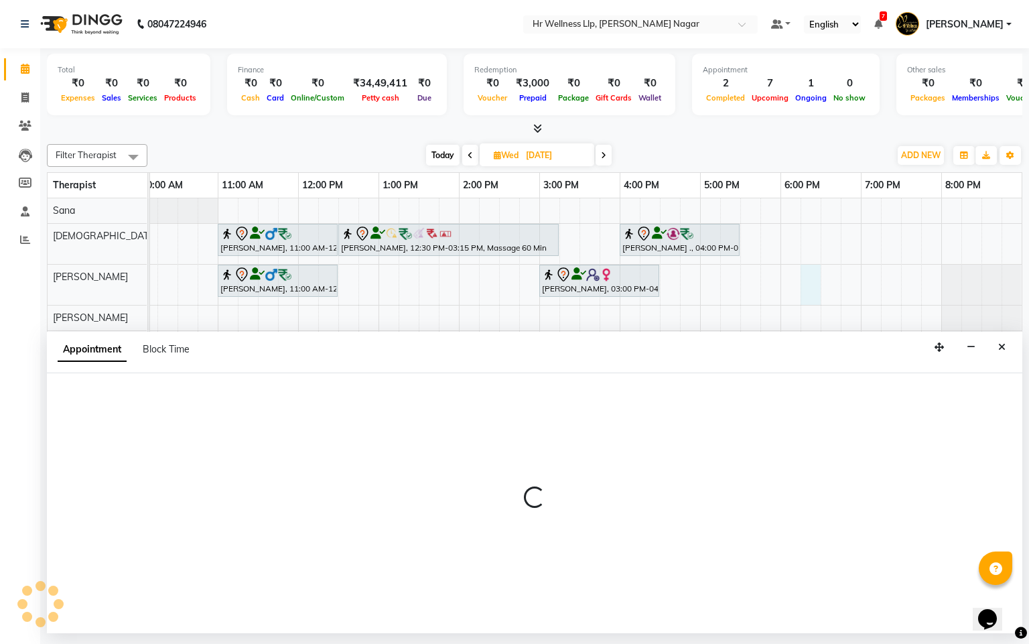
select select "50266"
select select "1095"
select select "tentative"
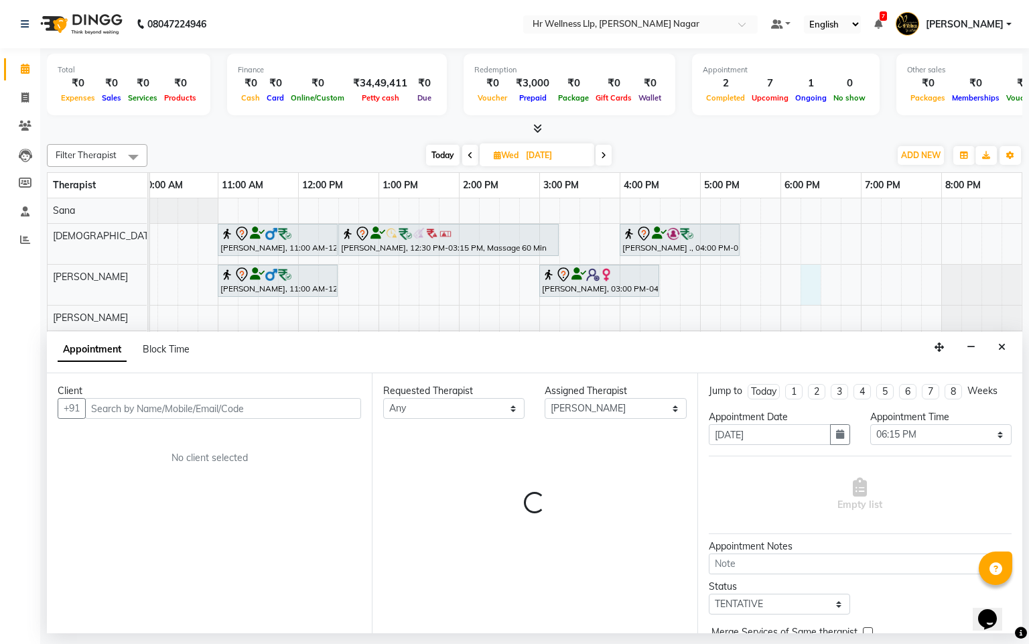
click at [190, 402] on input "text" at bounding box center [223, 408] width 276 height 21
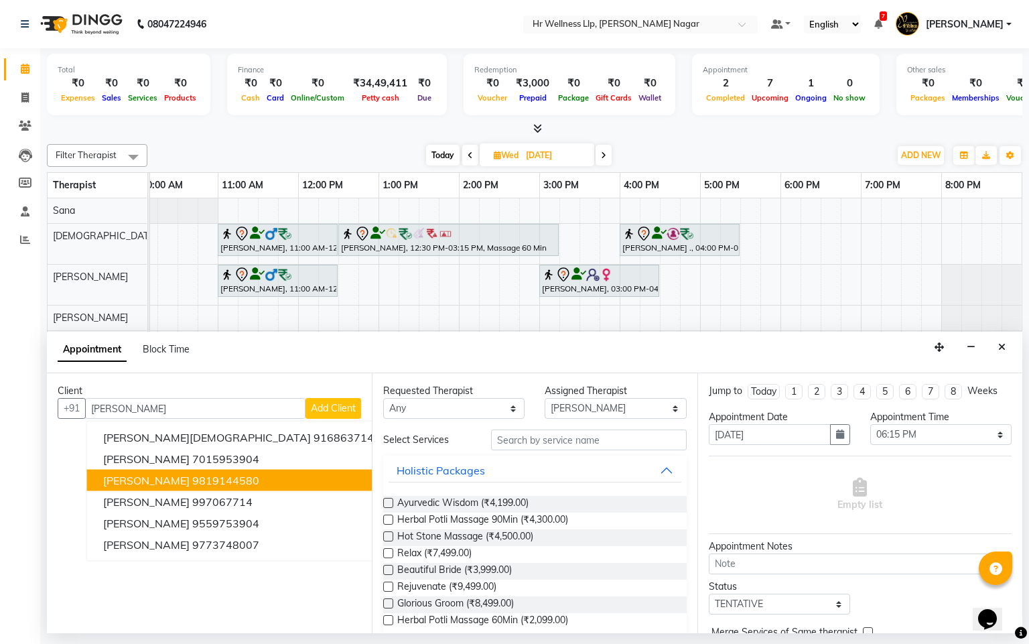
click at [192, 481] on ngb-highlight "9819144580" at bounding box center [225, 480] width 67 height 13
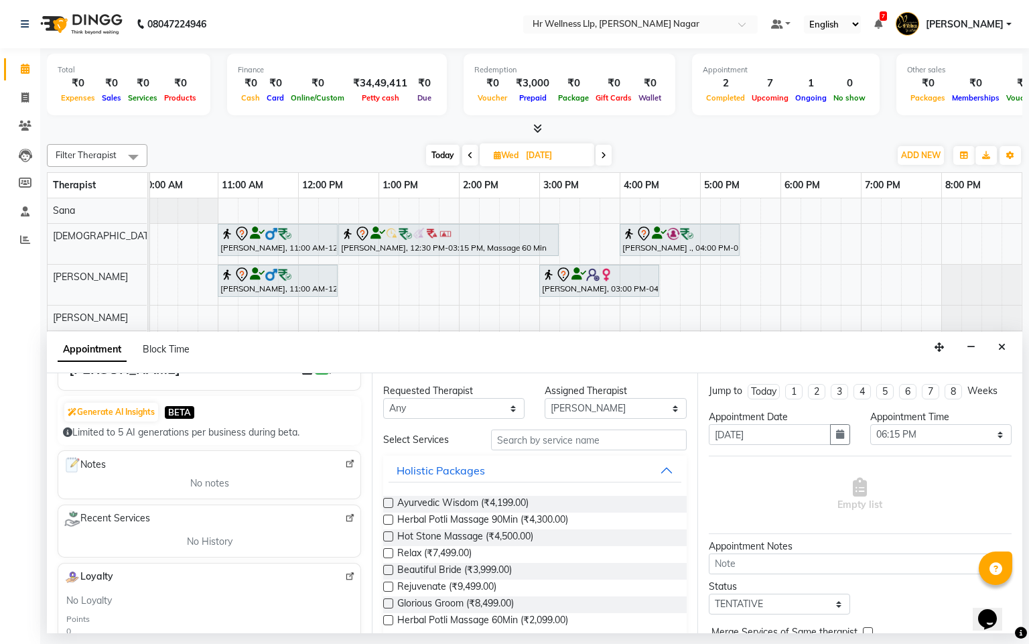
scroll to position [0, 0]
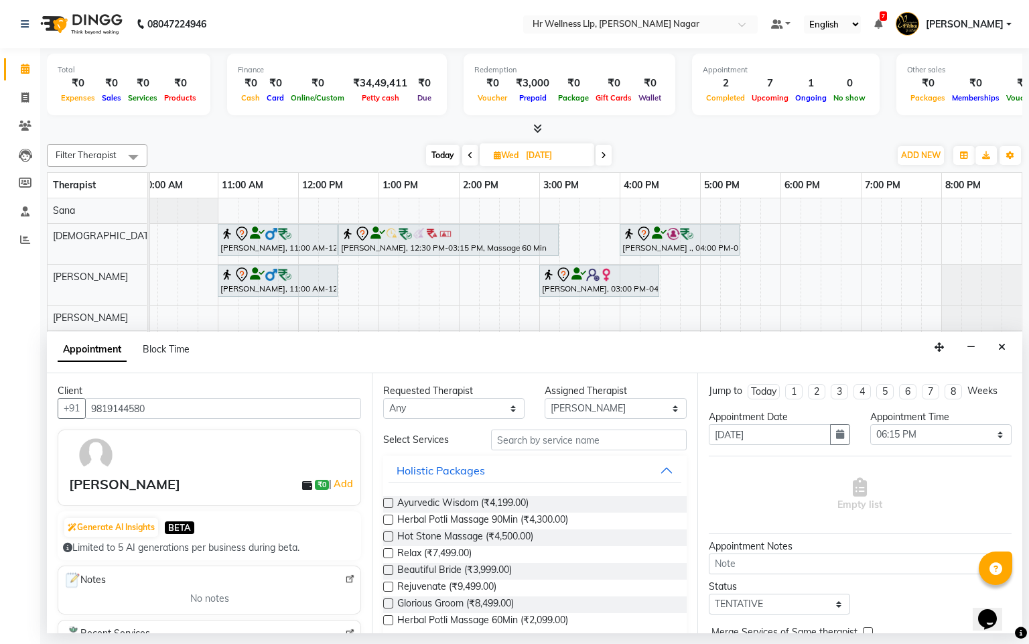
type input "9819144580"
click at [434, 414] on select "Any Krishna [PERSON_NAME] [PERSON_NAME] Sana [PERSON_NAME]" at bounding box center [453, 408] width 141 height 21
select select "50266"
click at [383, 399] on select "Any Krishna [PERSON_NAME] [PERSON_NAME] Sana [PERSON_NAME]" at bounding box center [453, 408] width 141 height 21
click at [529, 443] on input "text" at bounding box center [589, 440] width 196 height 21
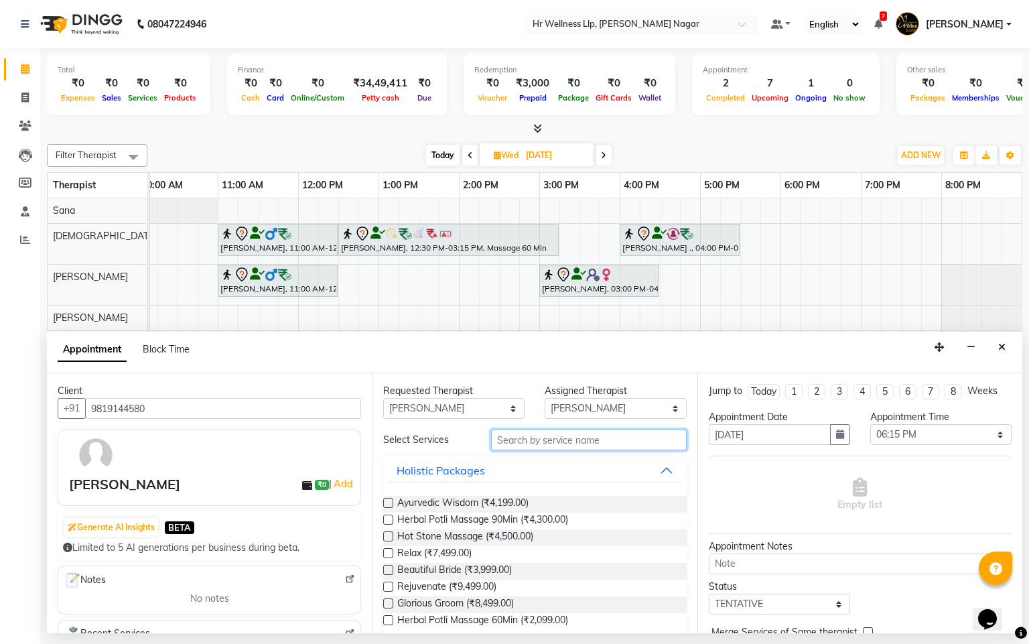
type input "m"
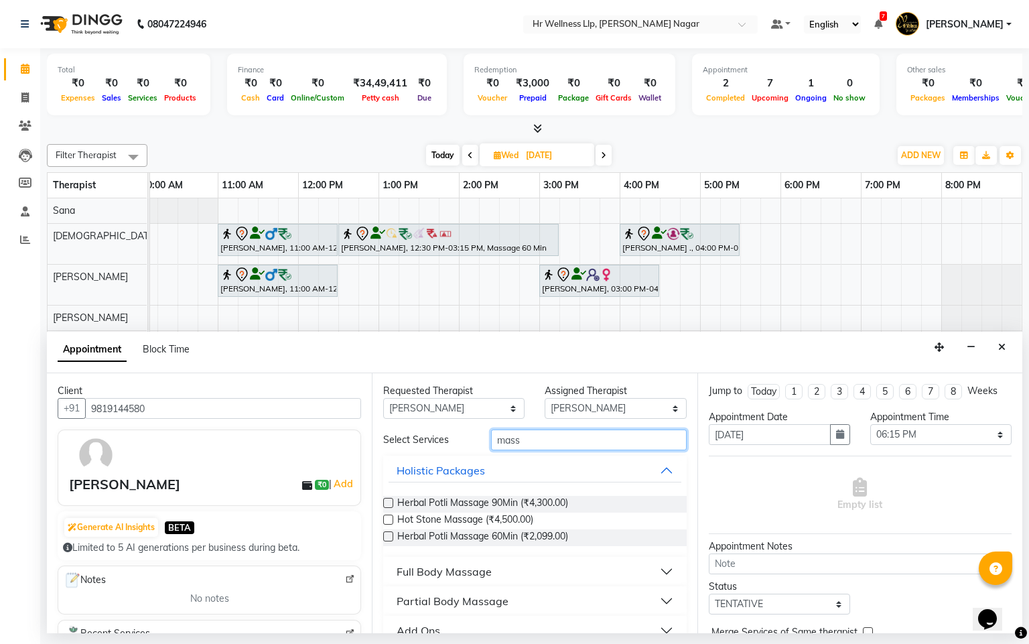
type input "mass"
click at [473, 571] on div "Full Body Massage" at bounding box center [444, 572] width 95 height 16
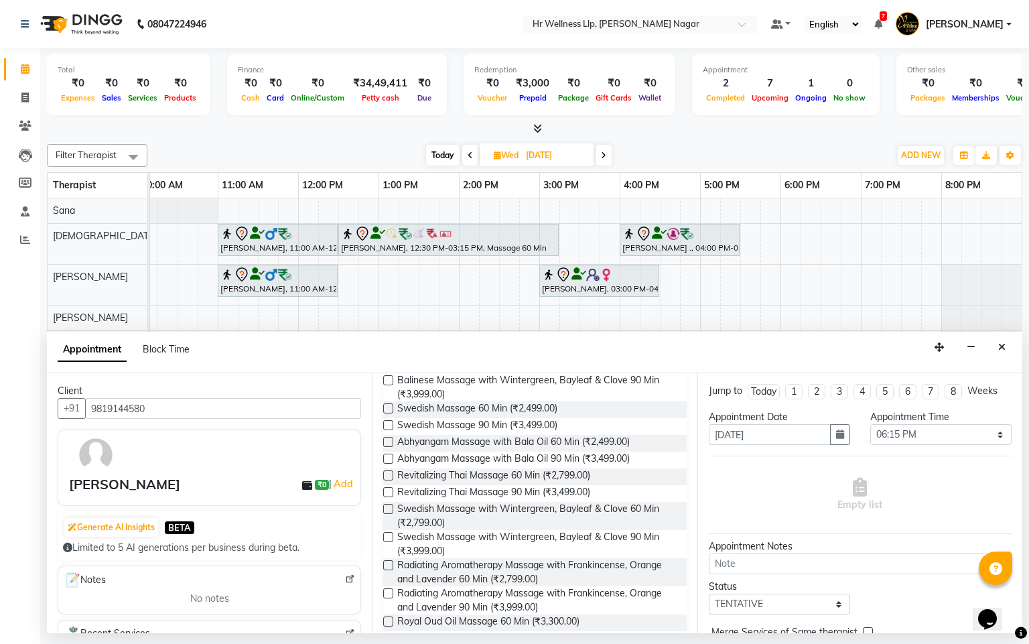
scroll to position [599, 0]
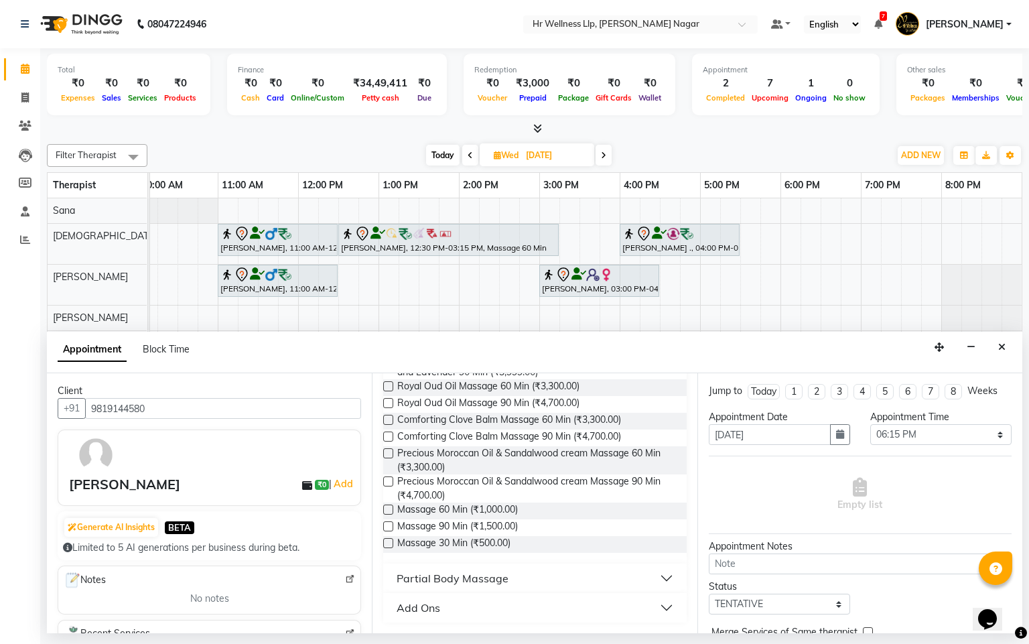
click at [392, 511] on label at bounding box center [388, 510] width 10 height 10
click at [392, 511] on input "checkbox" at bounding box center [387, 511] width 9 height 9
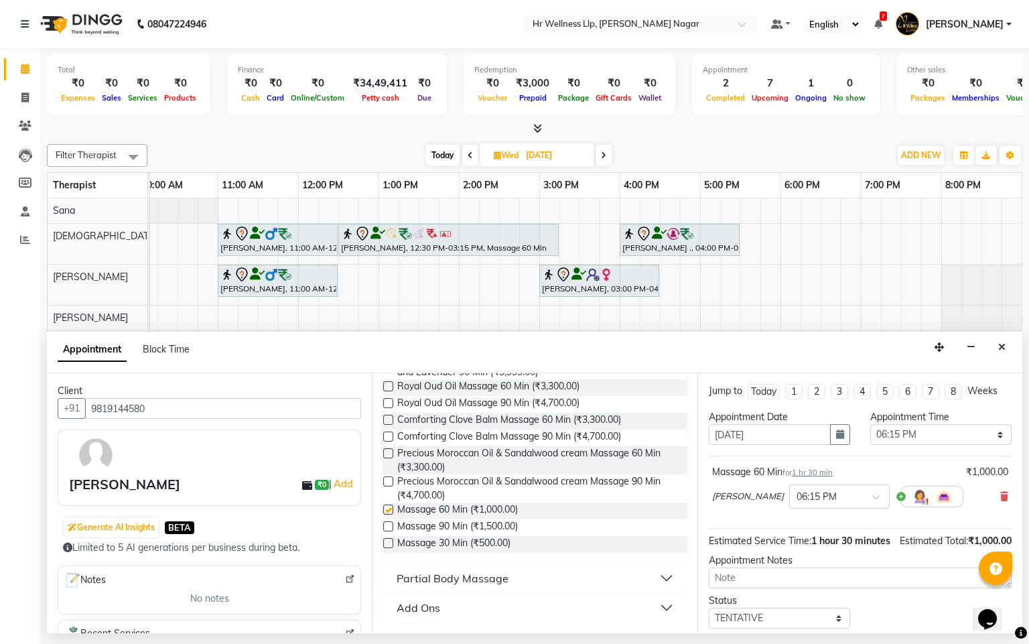
checkbox input "false"
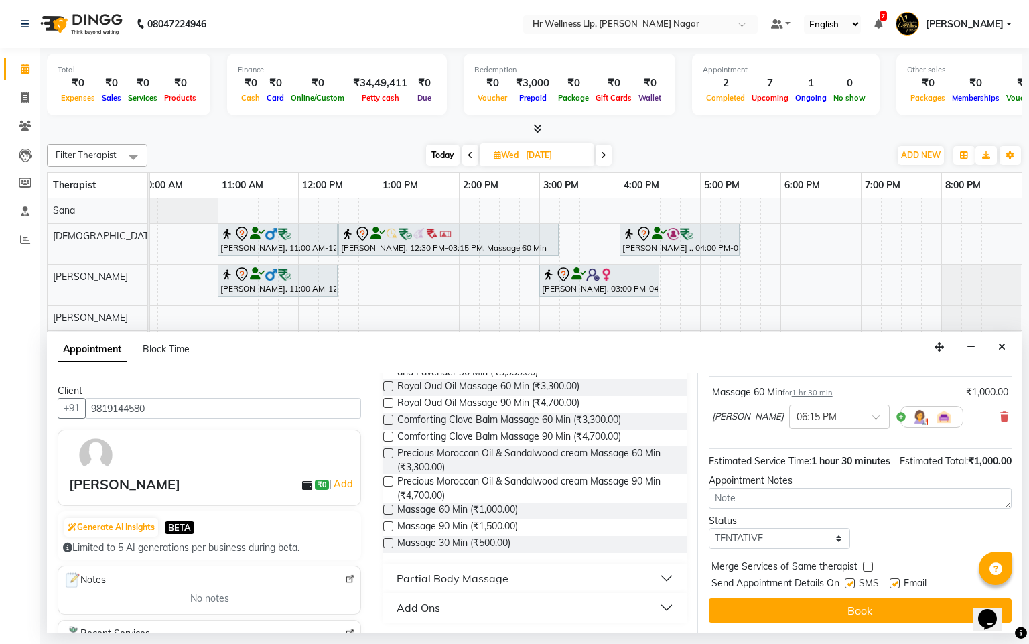
scroll to position [109, 0]
click at [855, 584] on label at bounding box center [850, 583] width 10 height 10
click at [854, 584] on input "checkbox" at bounding box center [849, 584] width 9 height 9
checkbox input "false"
click at [895, 584] on label at bounding box center [895, 583] width 10 height 10
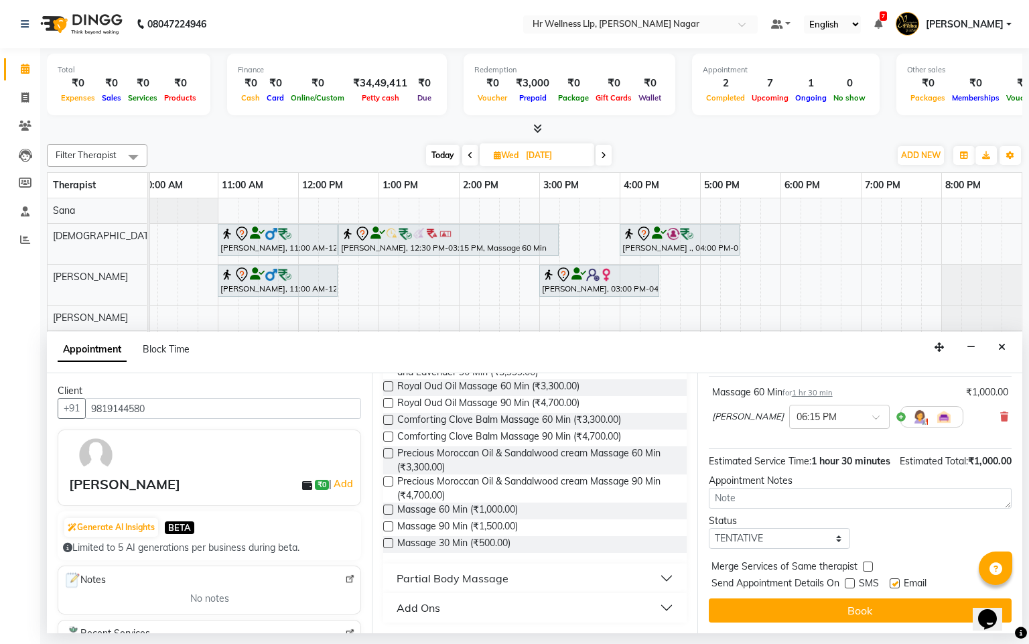
click at [895, 584] on input "checkbox" at bounding box center [894, 584] width 9 height 9
checkbox input "false"
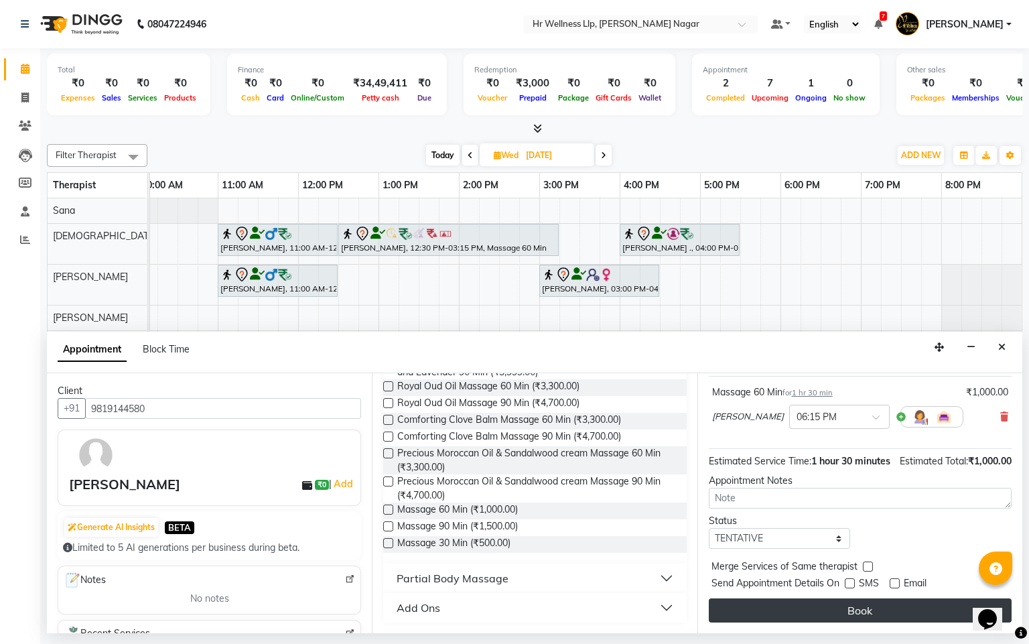
click at [855, 607] on button "Book" at bounding box center [860, 611] width 303 height 24
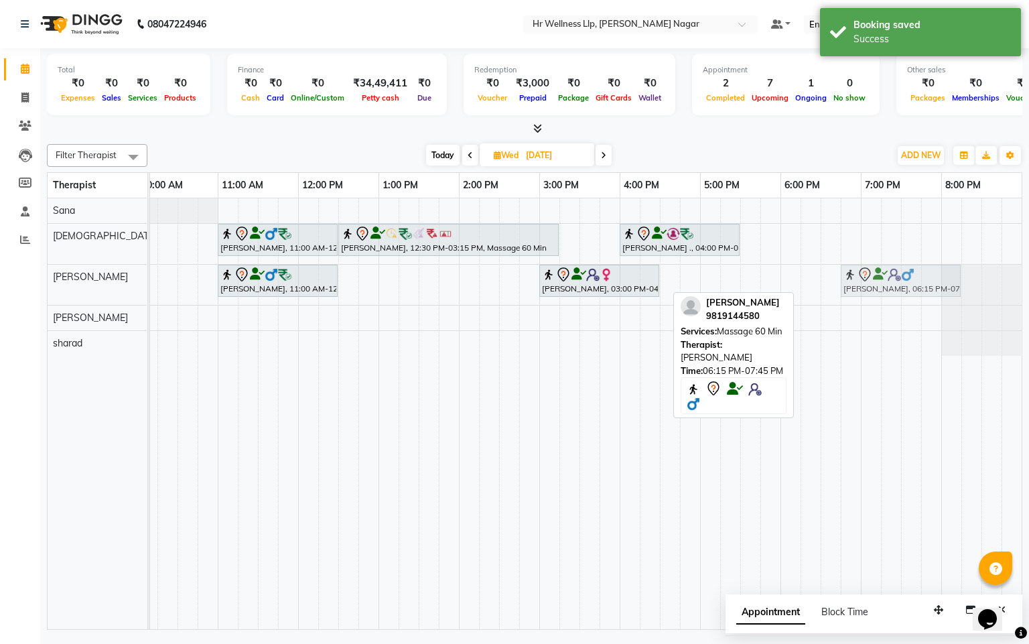
drag, startPoint x: 875, startPoint y: 288, endPoint x: 905, endPoint y: 288, distance: 30.8
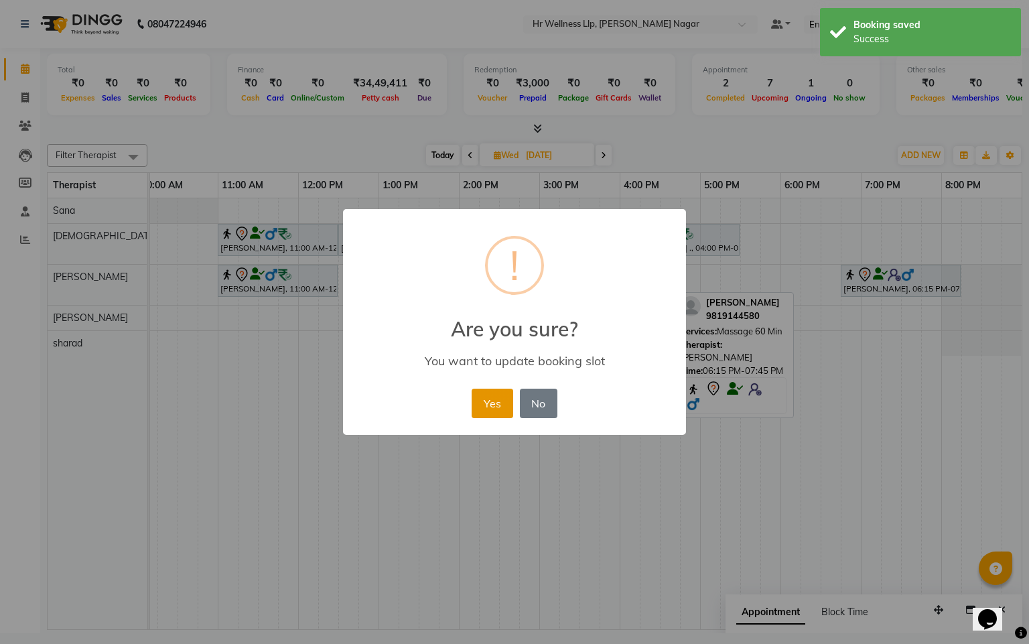
click at [483, 399] on button "Yes" at bounding box center [492, 403] width 41 height 29
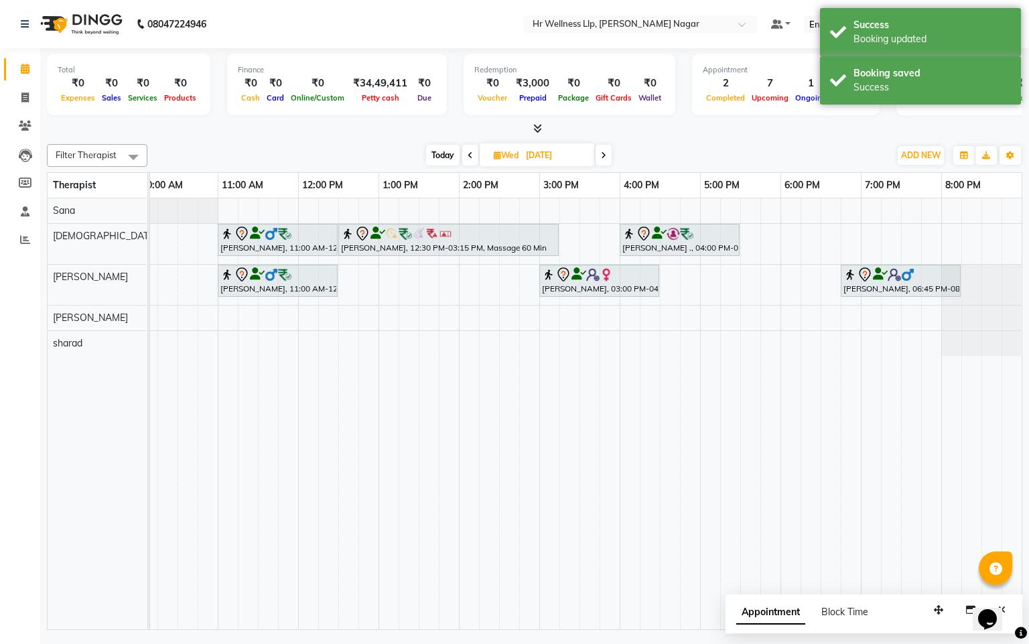
click at [452, 153] on span "Today" at bounding box center [443, 155] width 34 height 21
type input "[DATE]"
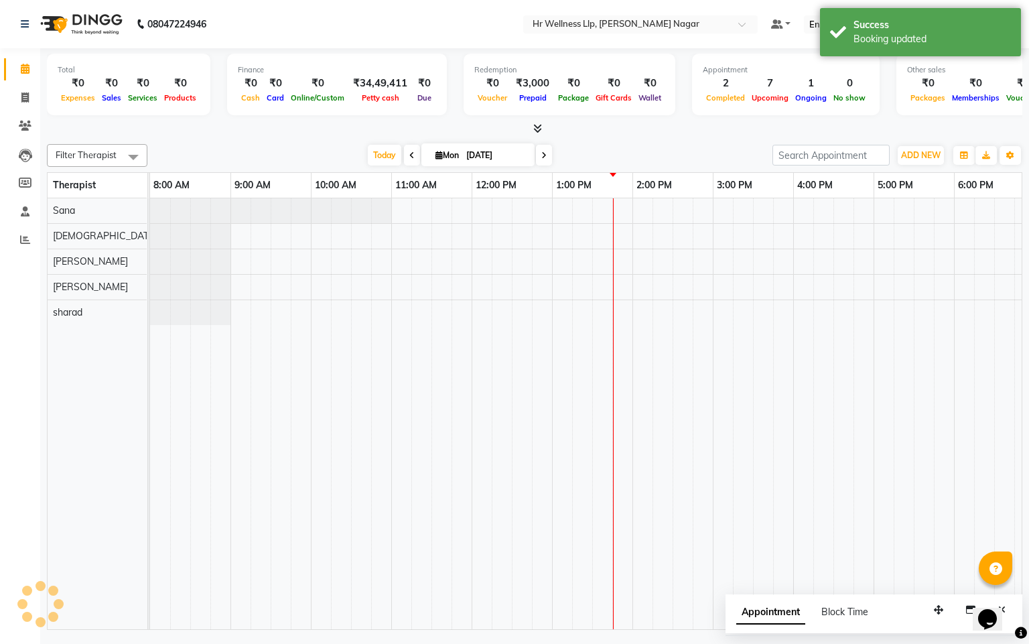
scroll to position [0, 174]
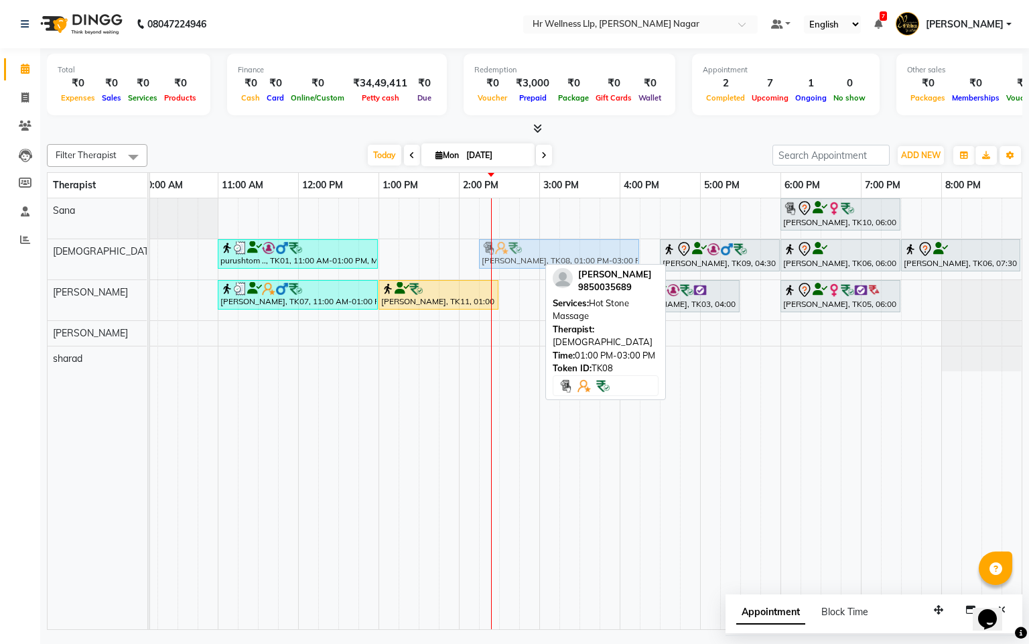
drag, startPoint x: 431, startPoint y: 254, endPoint x: 540, endPoint y: 262, distance: 108.9
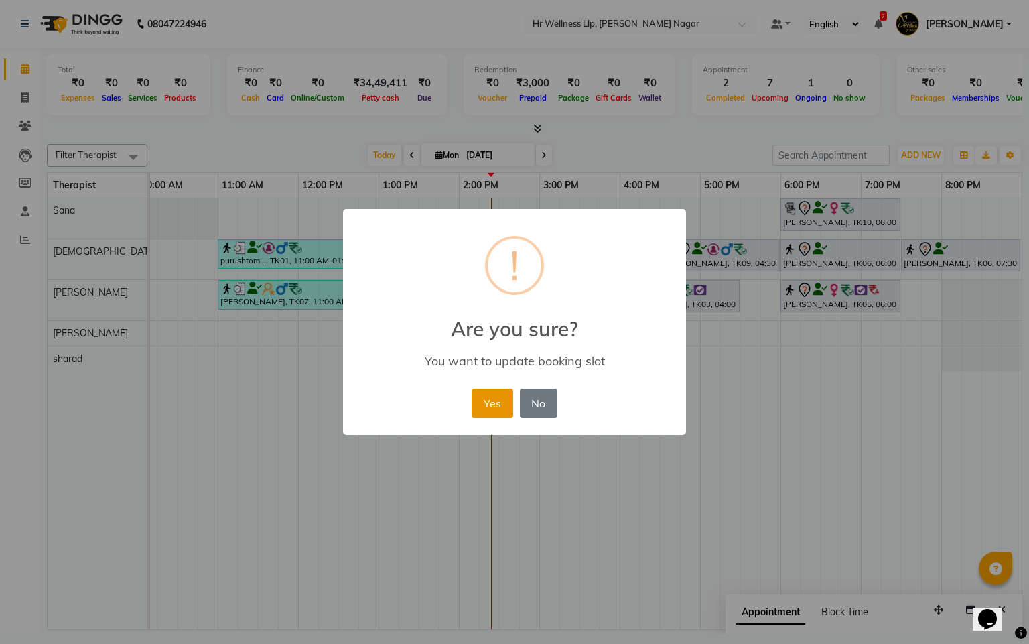
click at [491, 398] on button "Yes" at bounding box center [492, 403] width 41 height 29
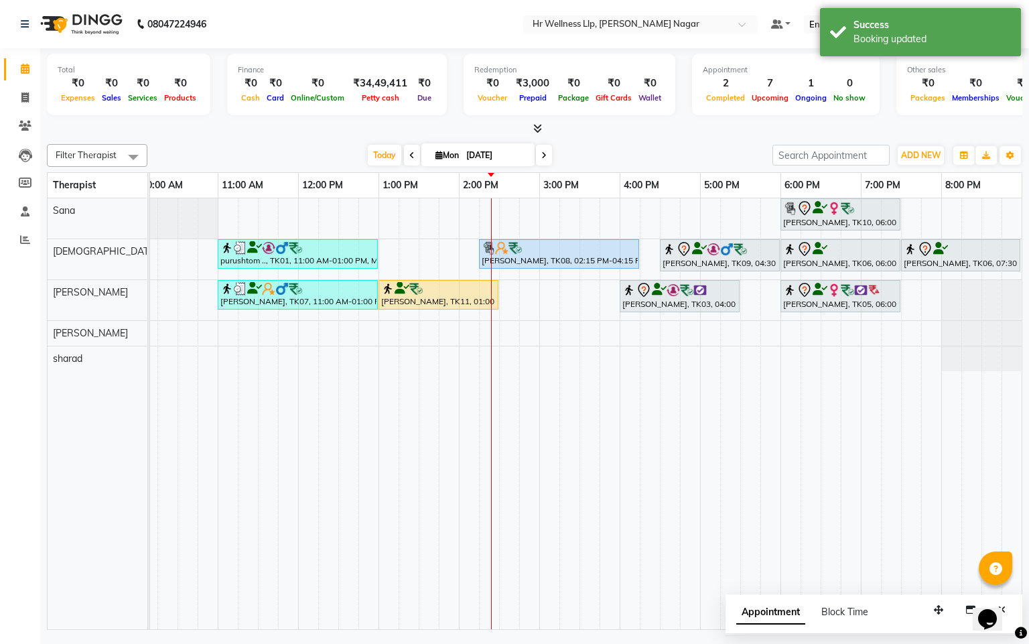
click at [395, 256] on div "[PERSON_NAME], TK10, 06:00 PM-07:30 PM, Massage 60 Min purushtom .., TK01, 11:0…" at bounding box center [500, 413] width 1046 height 431
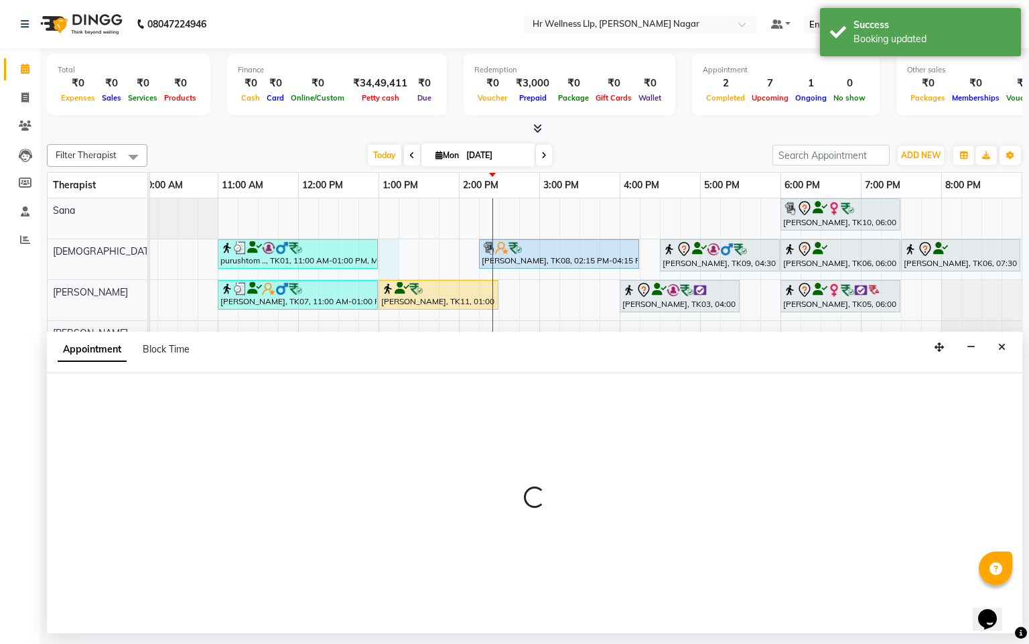
select select "19732"
select select "tentative"
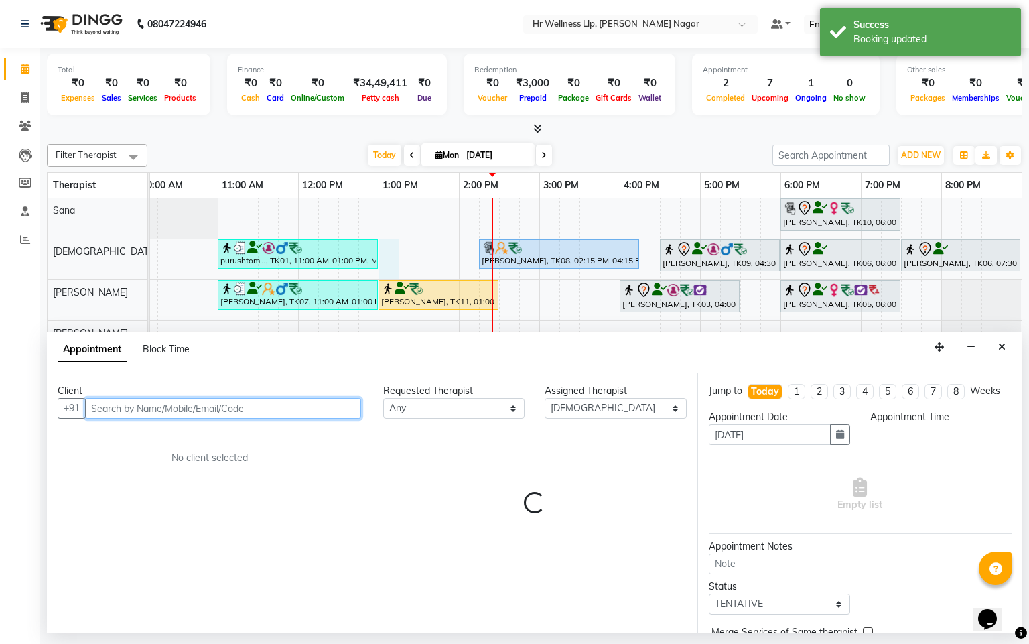
select select "780"
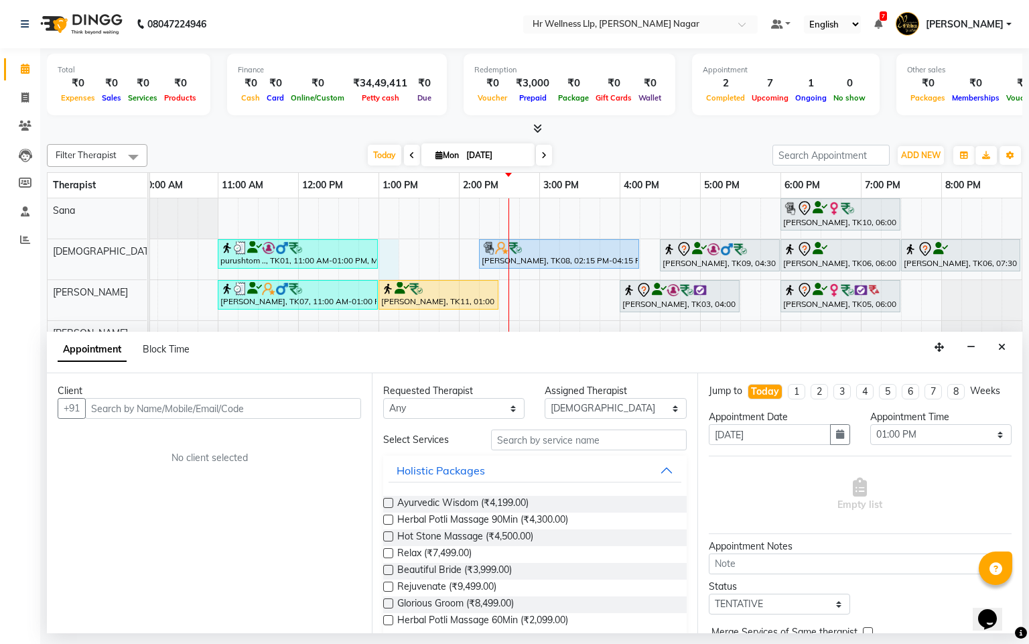
click at [436, 151] on icon at bounding box center [439, 155] width 7 height 9
select select "9"
select select "2025"
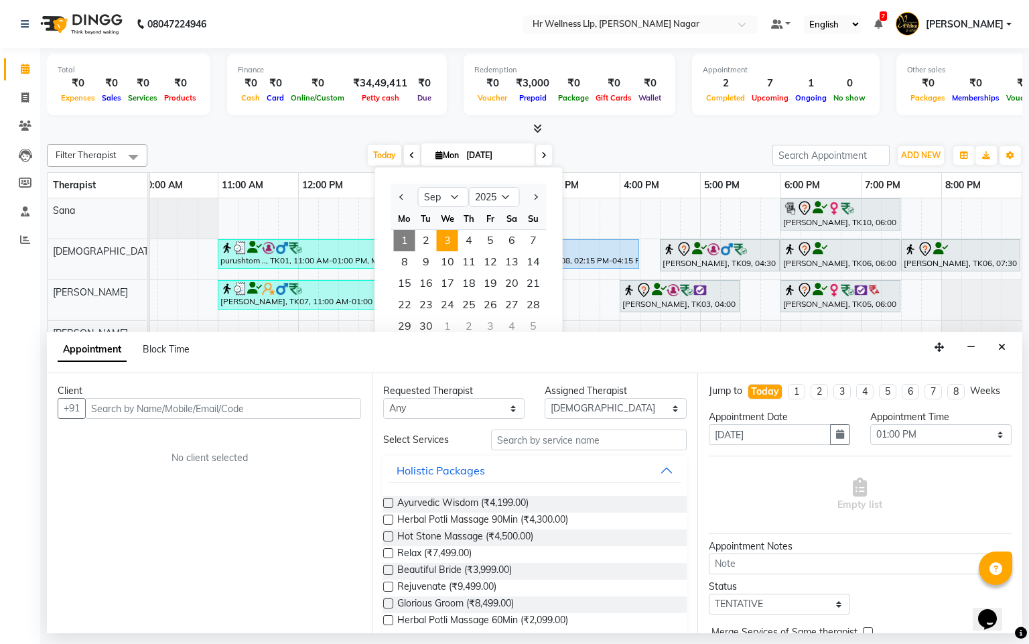
click at [446, 241] on span "3" at bounding box center [447, 240] width 21 height 21
type input "[DATE]"
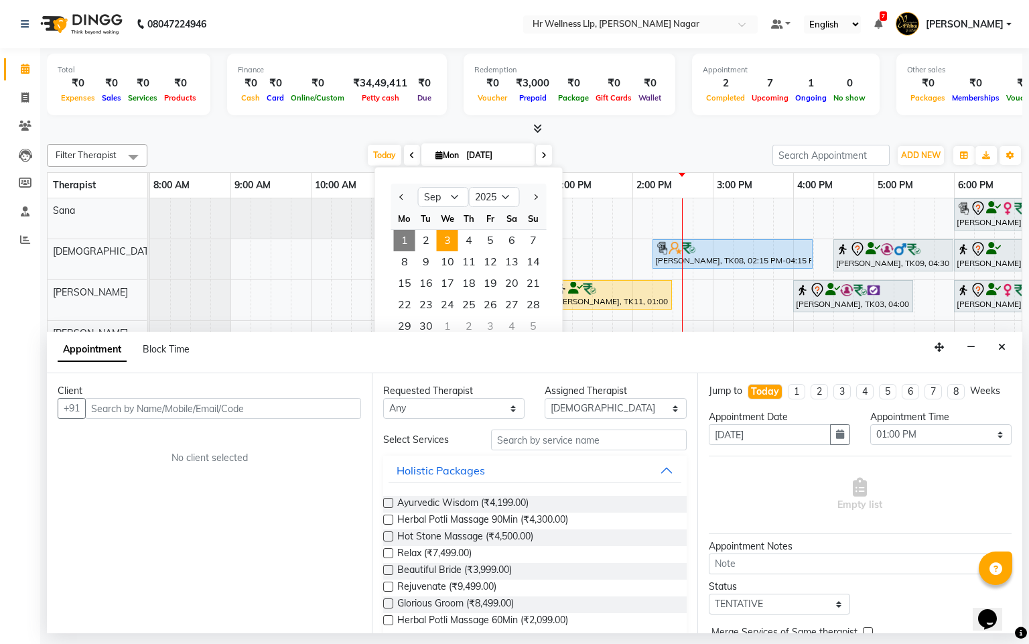
select select "780"
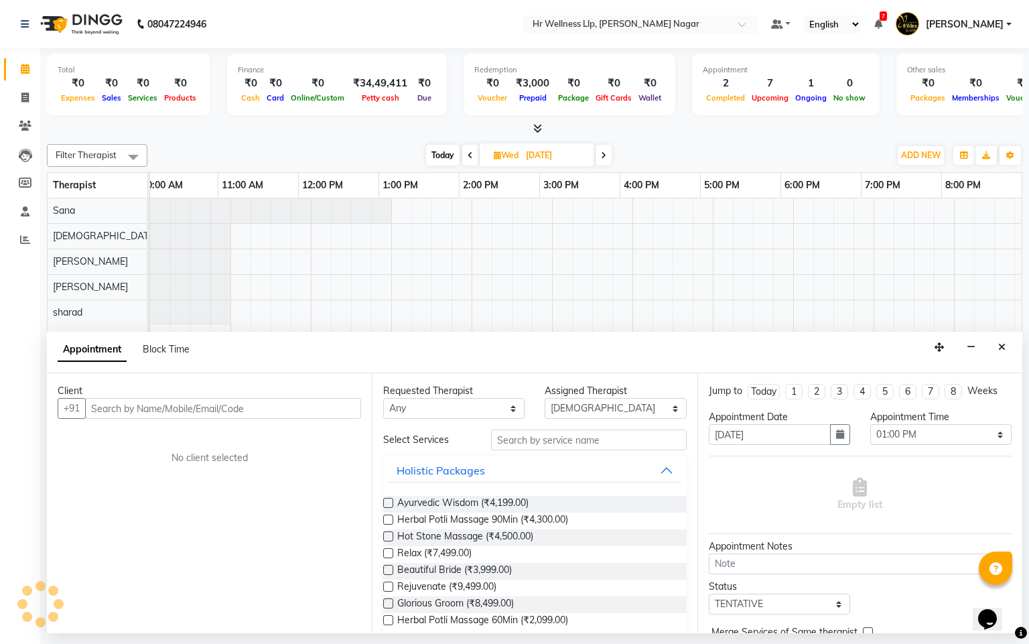
scroll to position [0, 174]
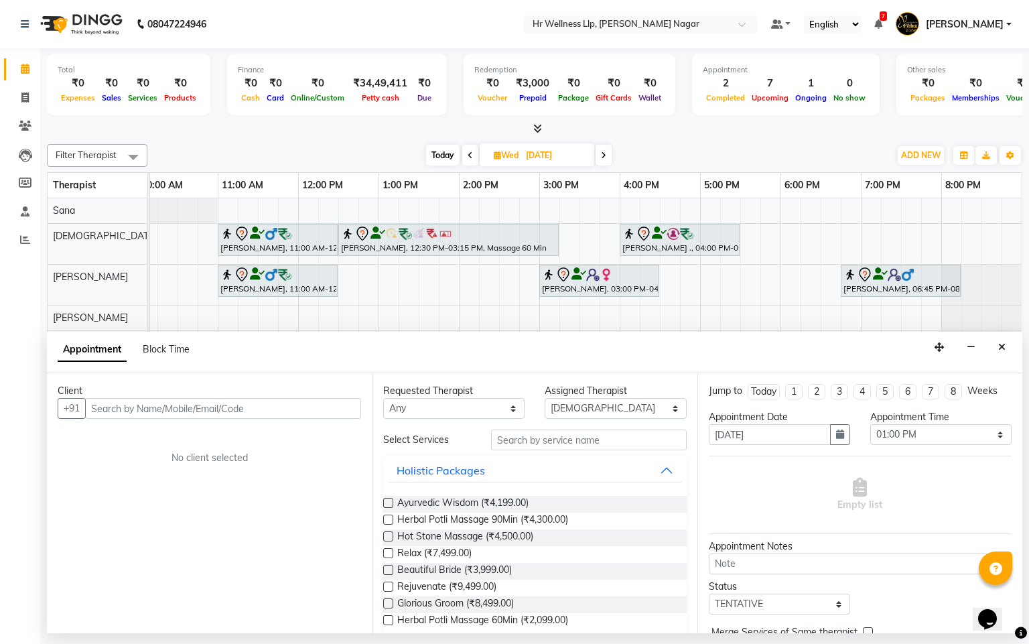
click at [603, 155] on icon at bounding box center [603, 155] width 5 height 8
type input "[DATE]"
select select "780"
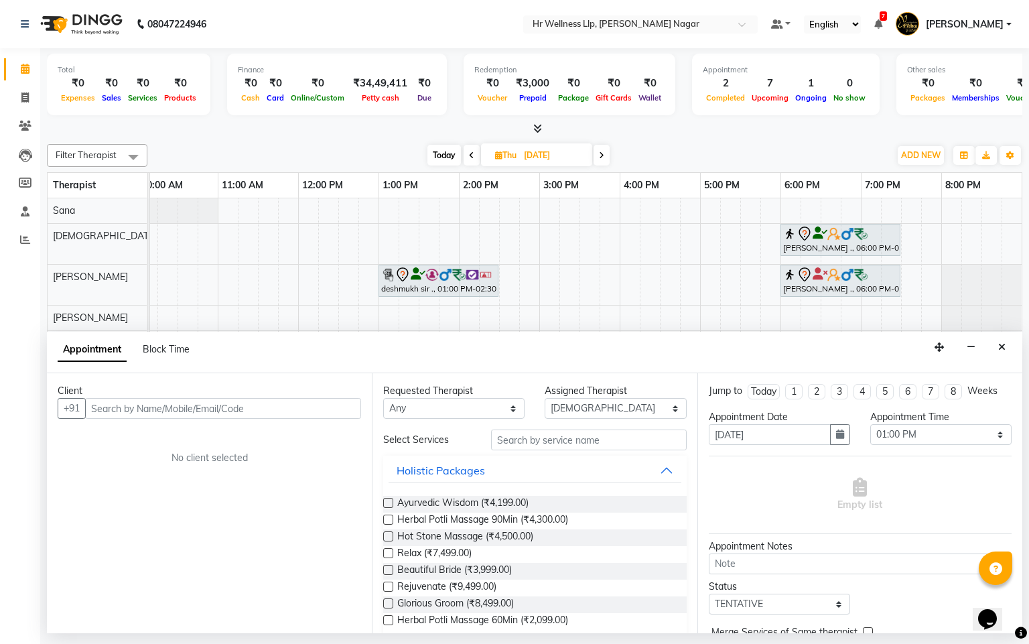
click at [477, 153] on span at bounding box center [472, 155] width 16 height 21
type input "[DATE]"
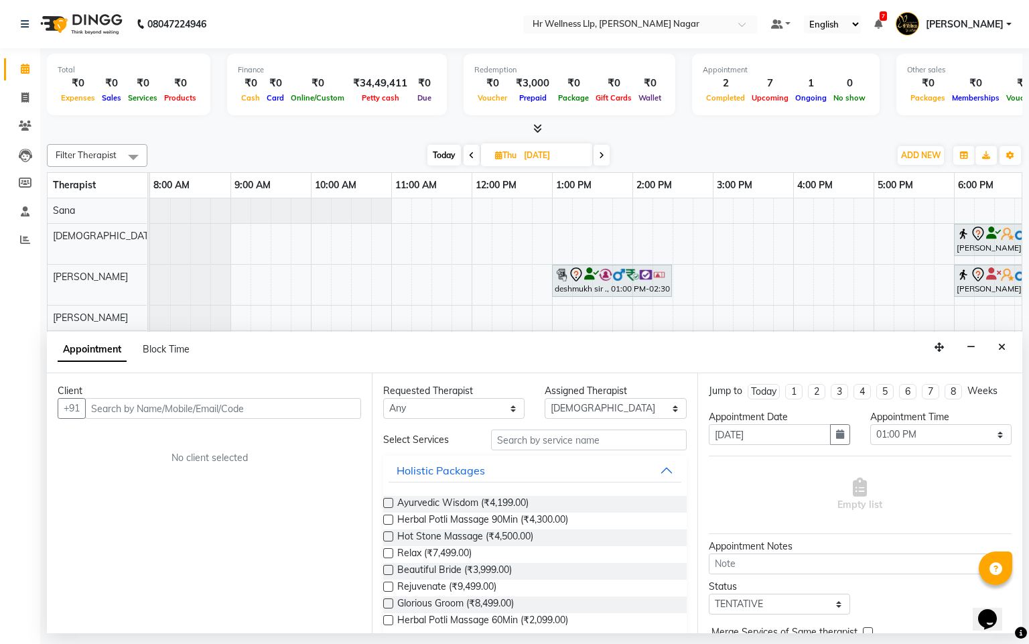
select select "780"
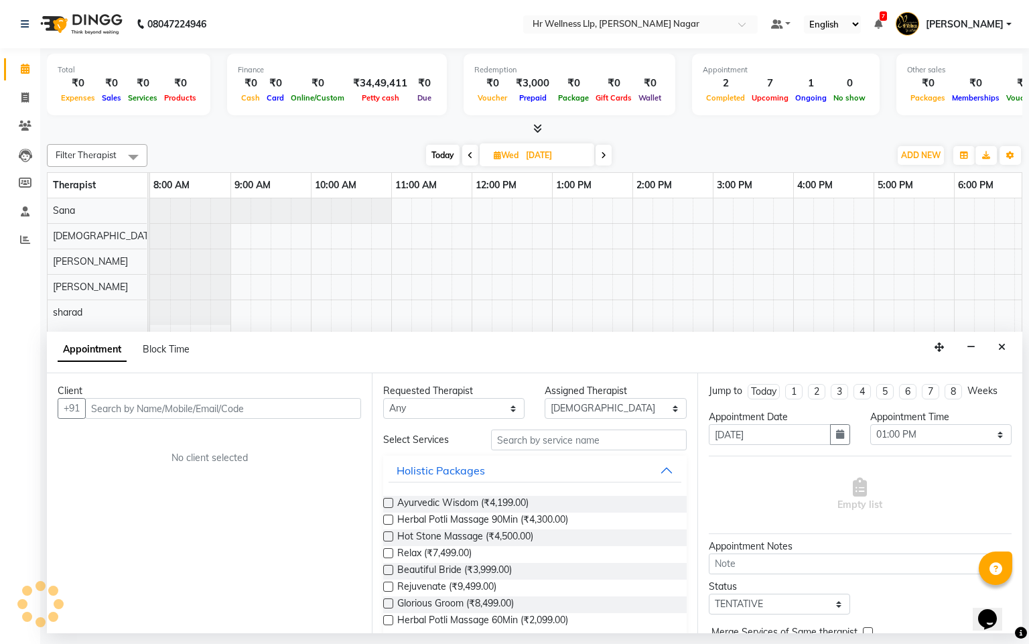
scroll to position [0, 174]
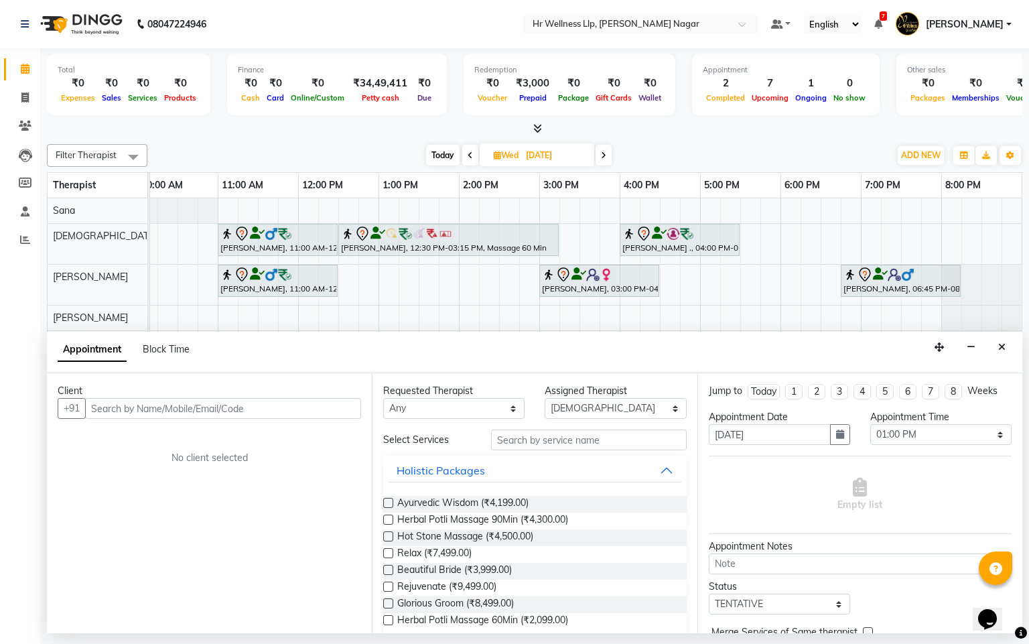
click at [386, 286] on div "[PERSON_NAME], 11:00 AM-12:30 PM, Massage 60 Min Pooja [PERSON_NAME]., 12:30 PM…" at bounding box center [500, 413] width 1046 height 431
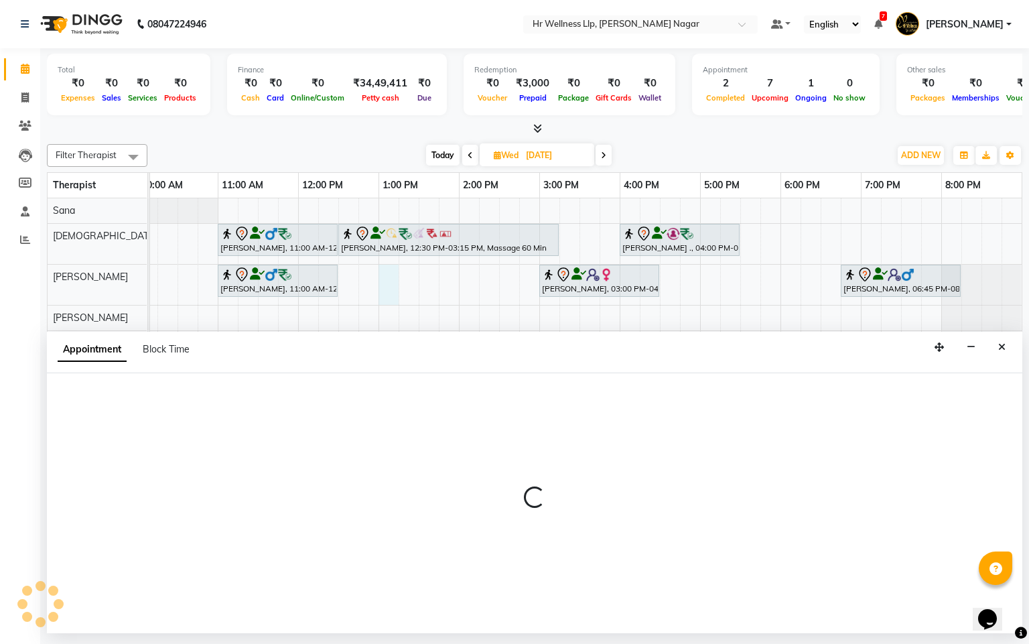
select select "50266"
select select "780"
select select "tentative"
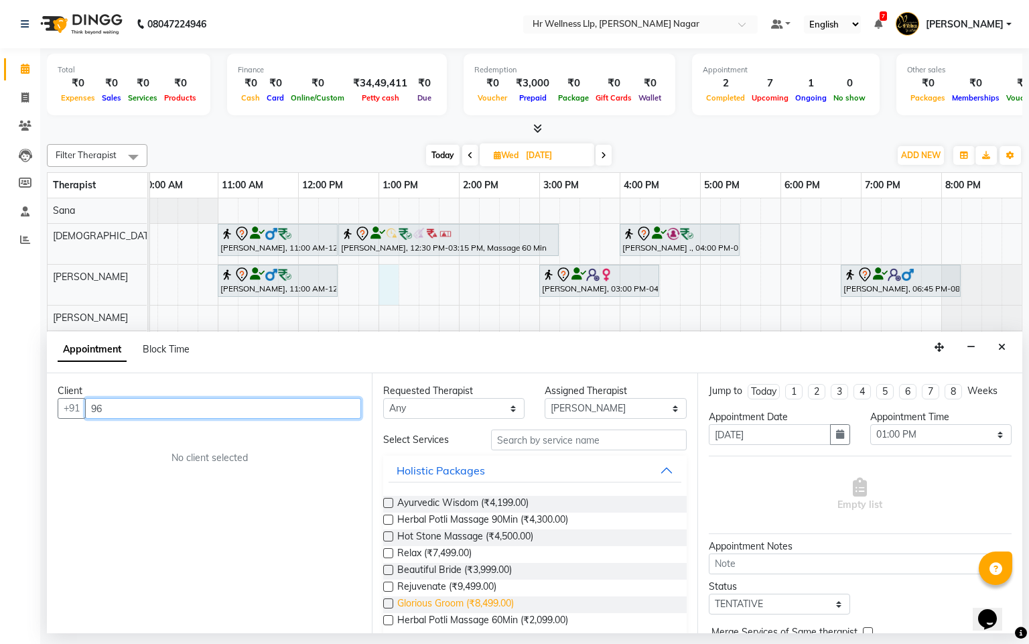
type input "9"
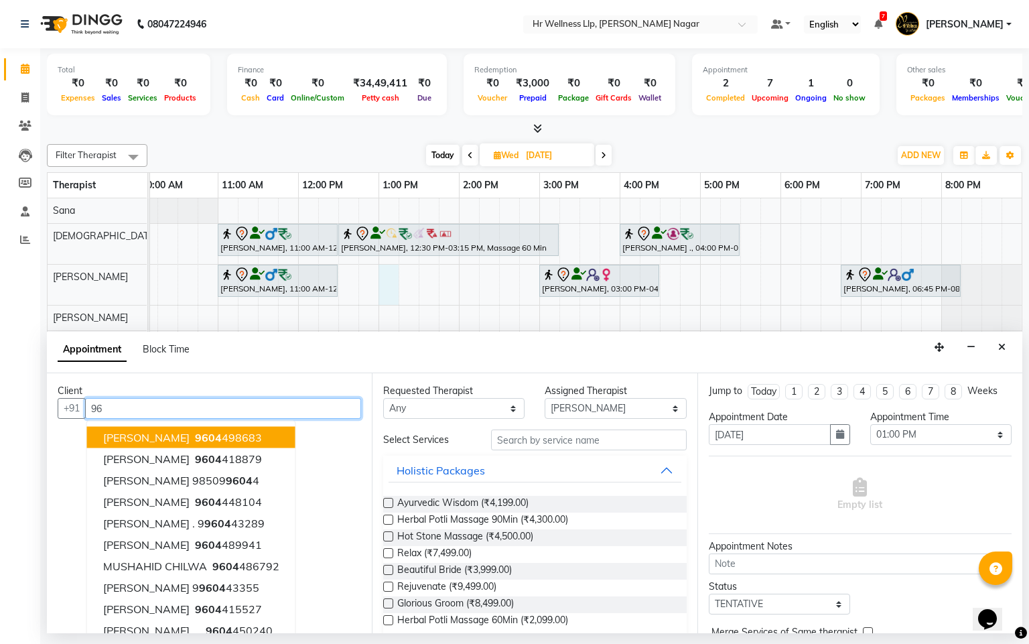
type input "9"
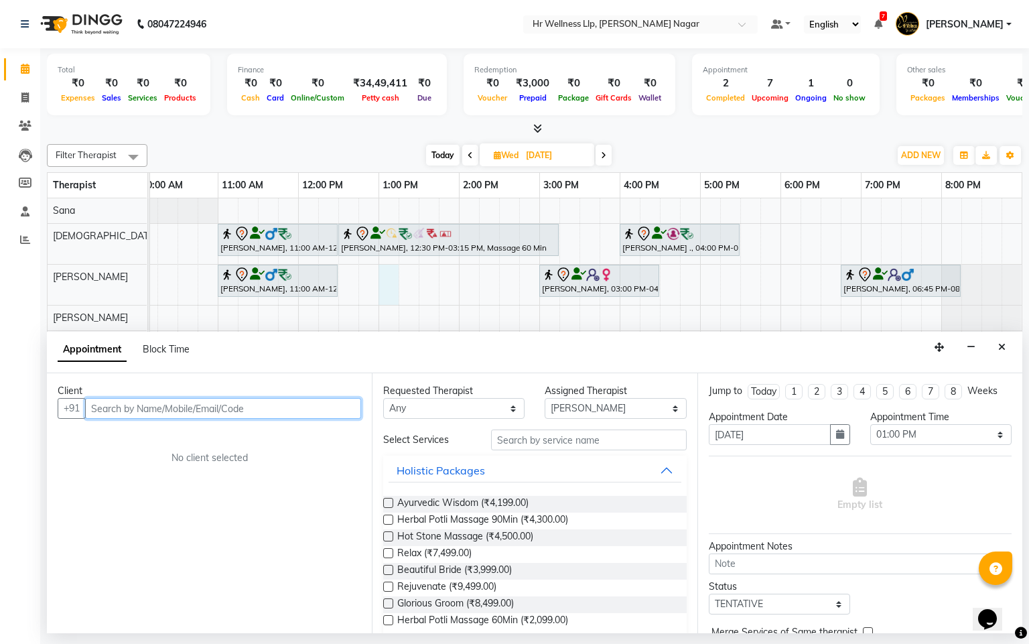
type input "8"
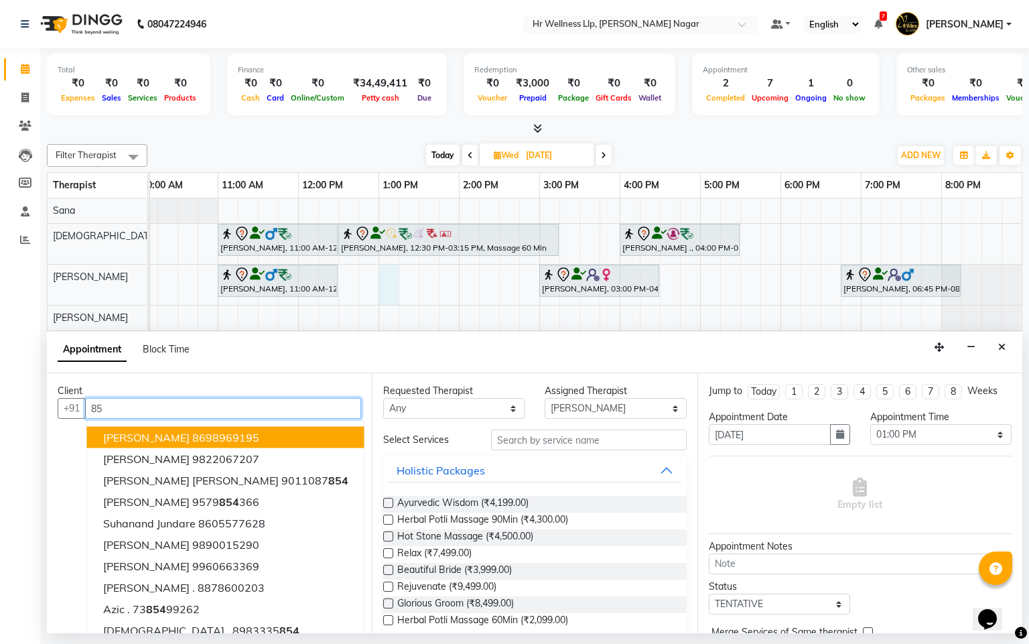
type input "8"
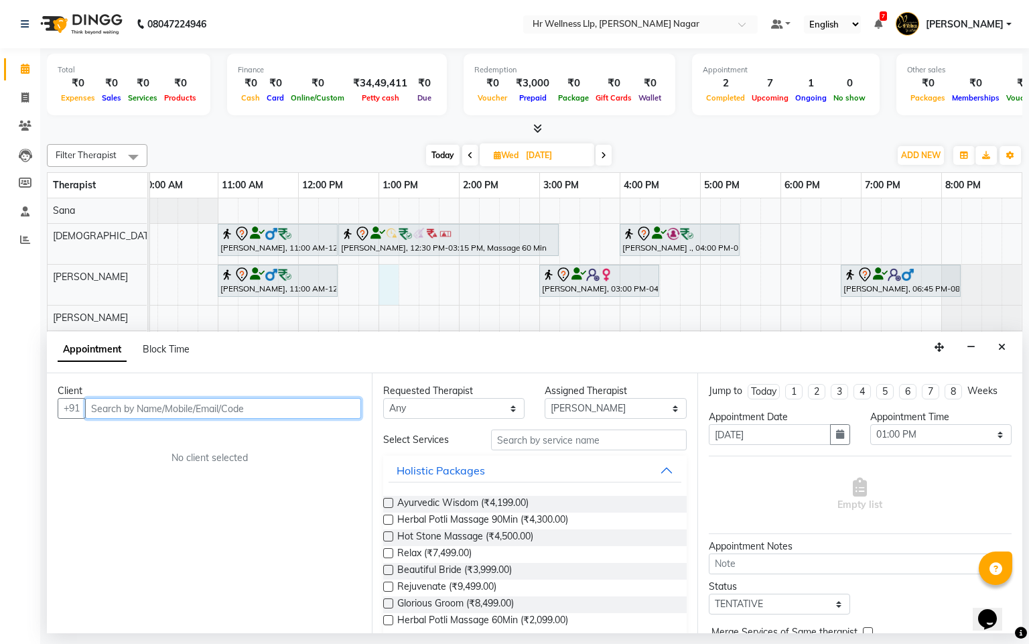
type input "9"
type input "9604413"
click at [141, 410] on input "9604413" at bounding box center [195, 408] width 221 height 21
click at [139, 411] on input "9604413" at bounding box center [195, 408] width 221 height 21
paste input "9371370683"
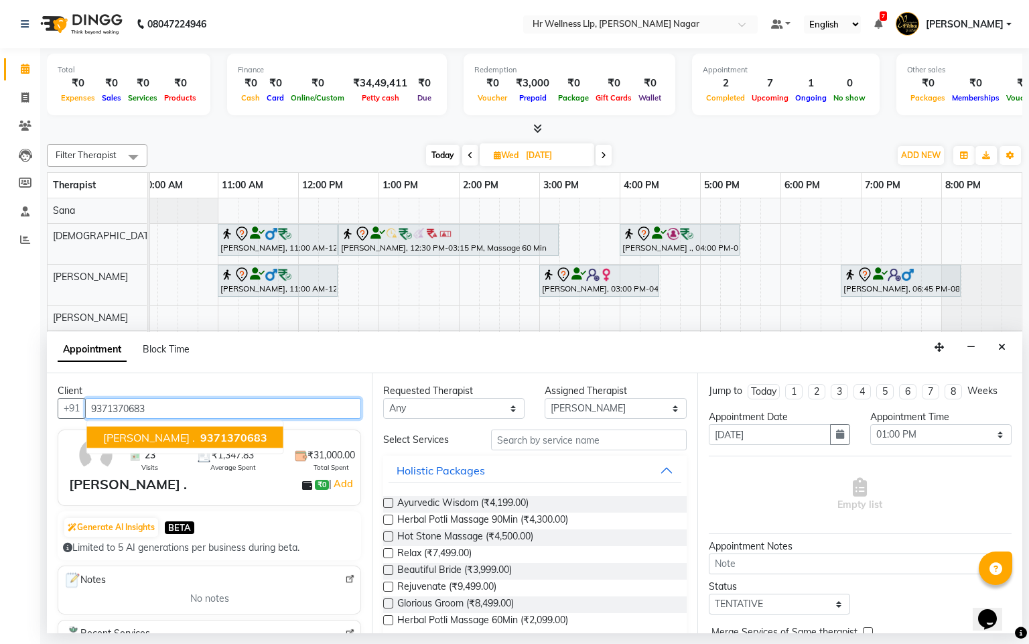
click at [200, 439] on span "9371370683" at bounding box center [233, 437] width 67 height 13
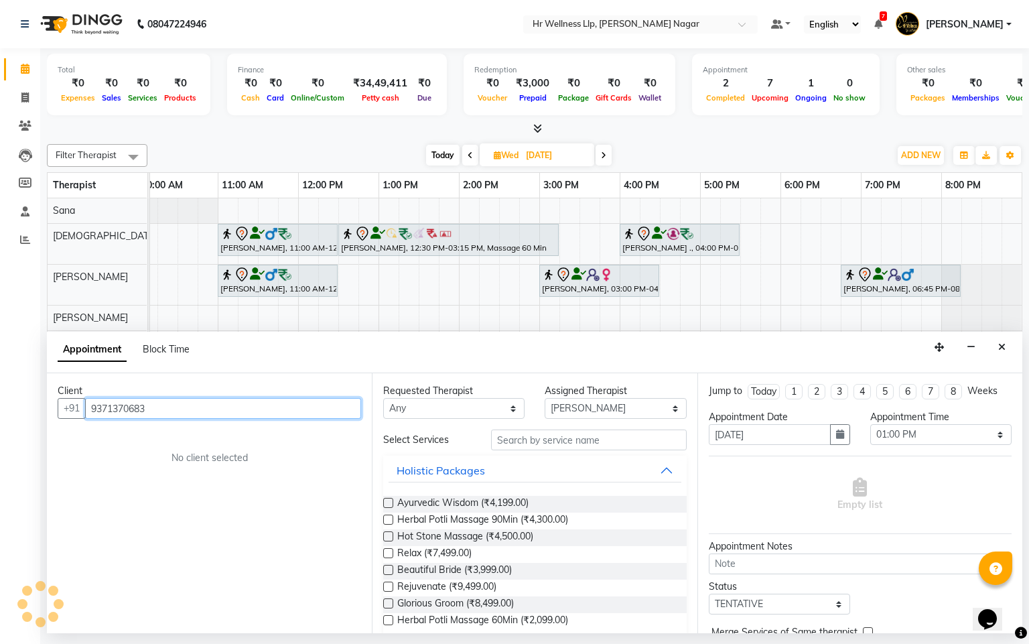
type input "9371370683"
drag, startPoint x: 421, startPoint y: 410, endPoint x: 421, endPoint y: 418, distance: 8.0
click at [421, 411] on select "Any Krishna [PERSON_NAME] [PERSON_NAME] Sana [PERSON_NAME]" at bounding box center [453, 408] width 141 height 21
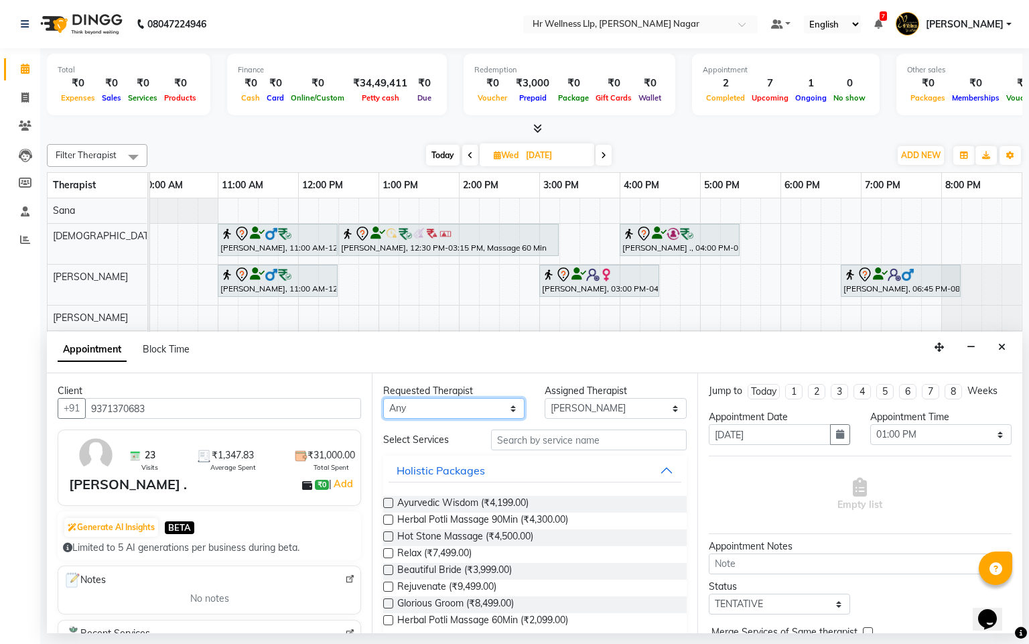
select select "50266"
click at [383, 399] on select "Any Krishna [PERSON_NAME] [PERSON_NAME] Sana [PERSON_NAME]" at bounding box center [453, 408] width 141 height 21
click at [493, 436] on input "text" at bounding box center [589, 440] width 196 height 21
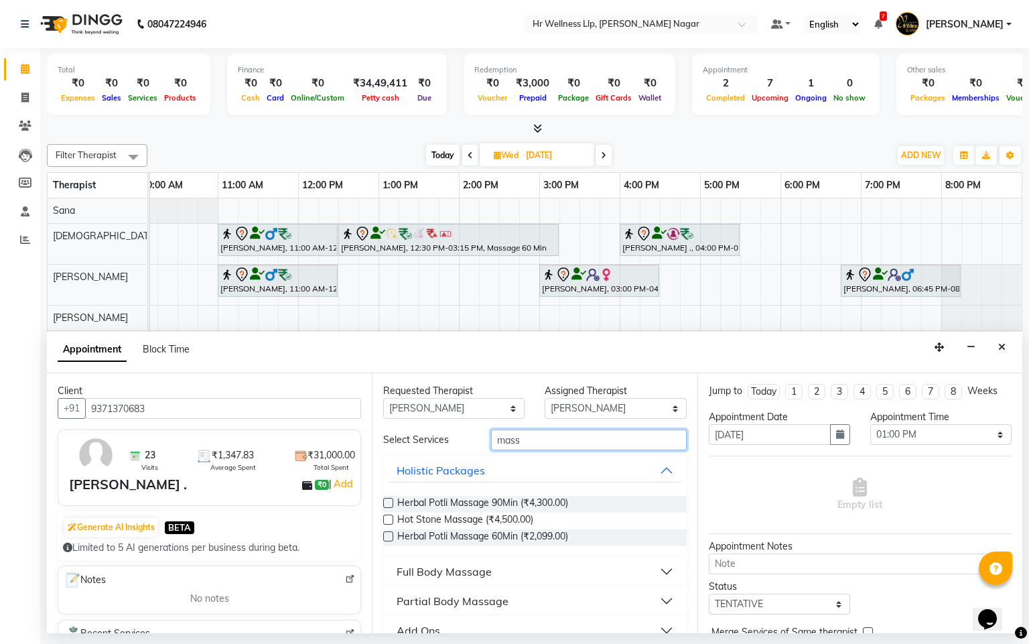
type input "mass"
click at [420, 573] on div "Full Body Massage" at bounding box center [444, 572] width 95 height 16
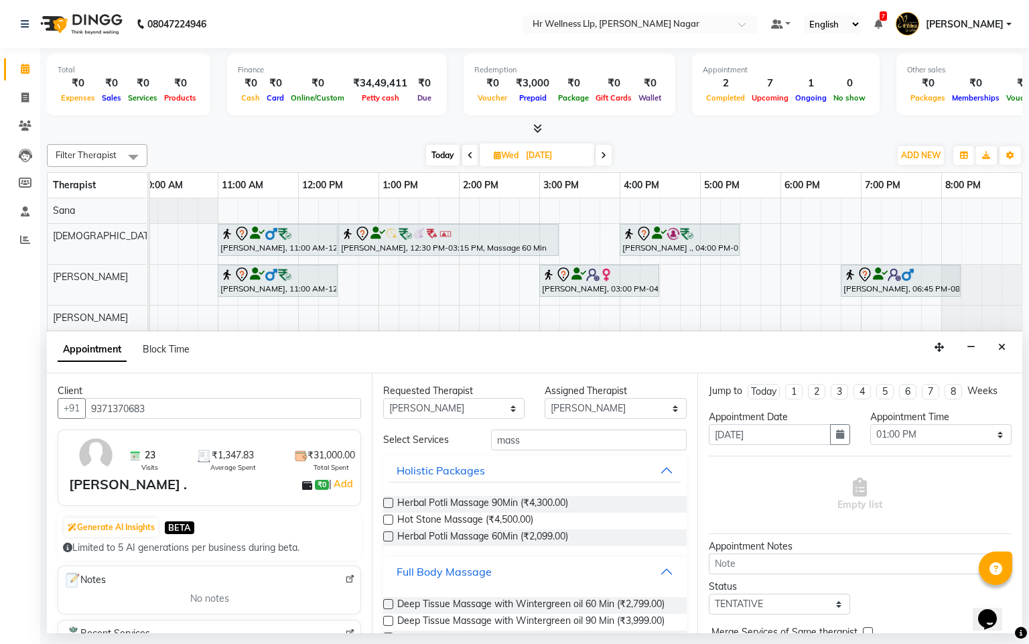
scroll to position [599, 0]
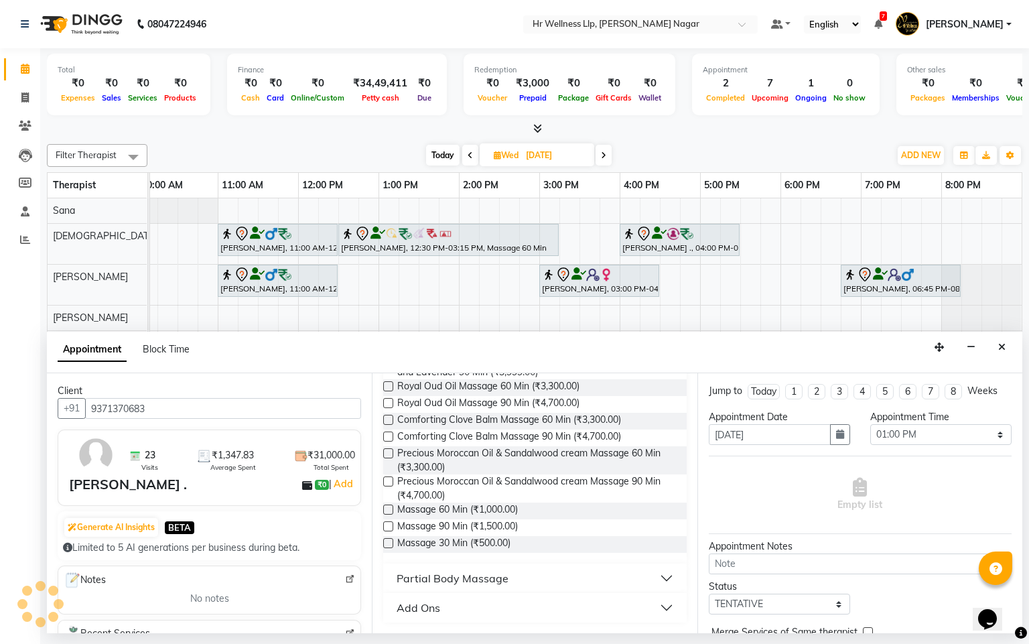
click at [393, 513] on label at bounding box center [388, 510] width 10 height 10
click at [392, 513] on input "checkbox" at bounding box center [387, 511] width 9 height 9
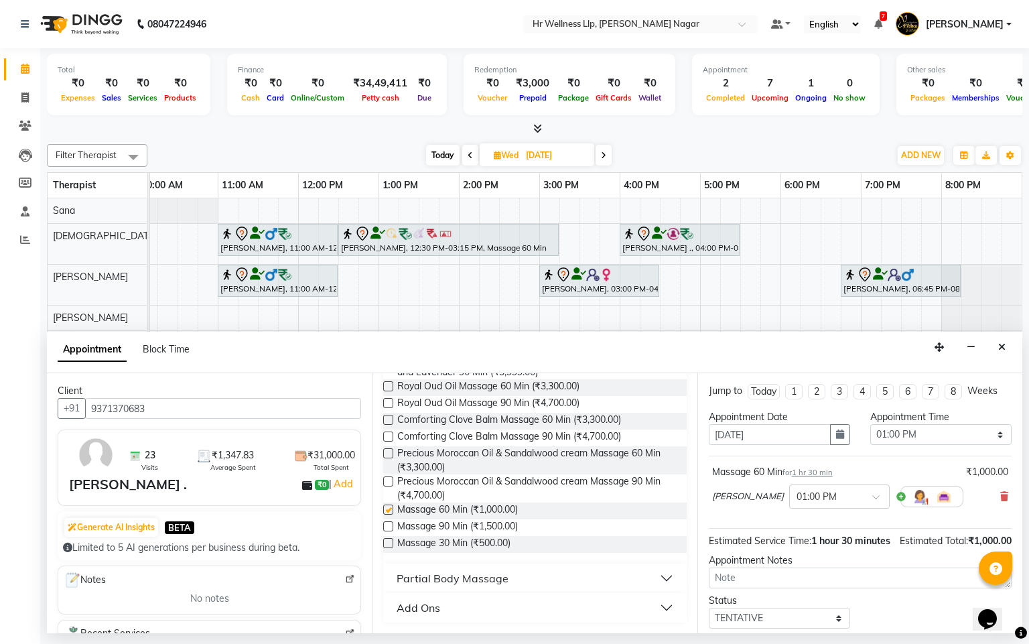
checkbox input "false"
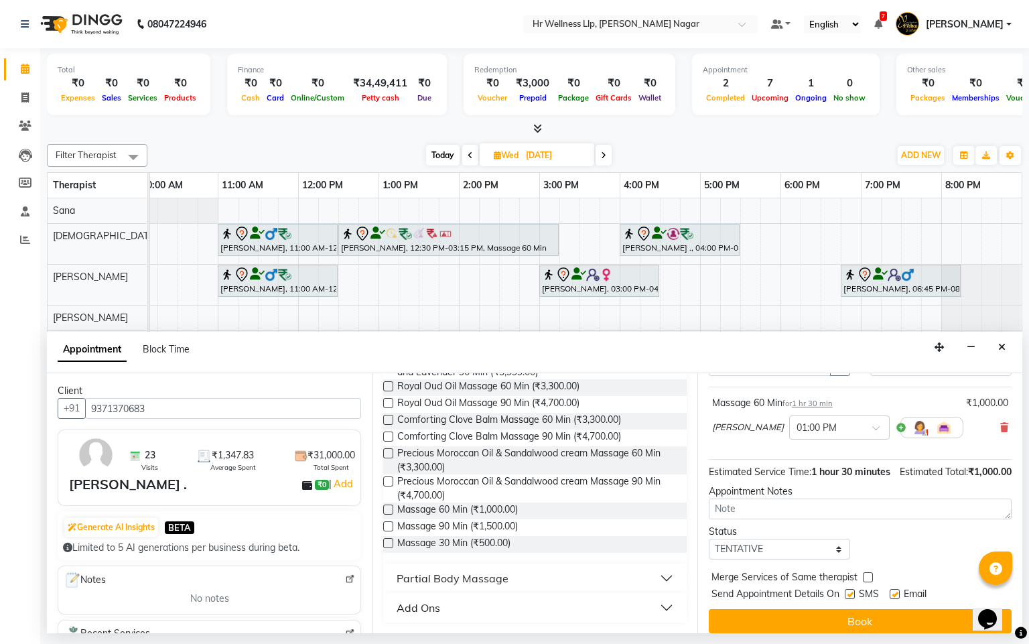
scroll to position [101, 0]
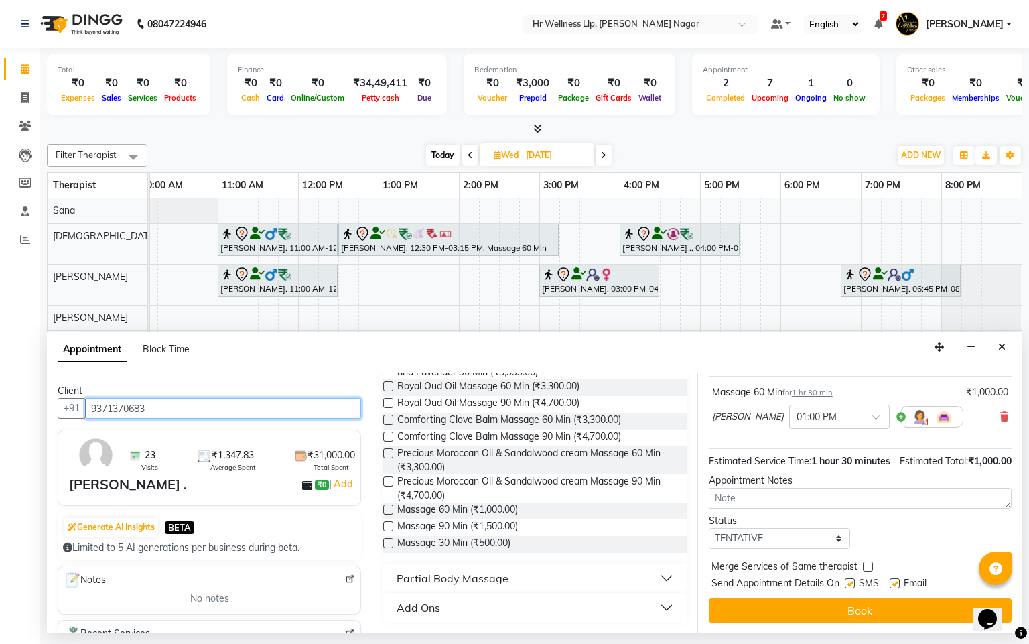
click at [127, 405] on input "9371370683" at bounding box center [223, 408] width 276 height 21
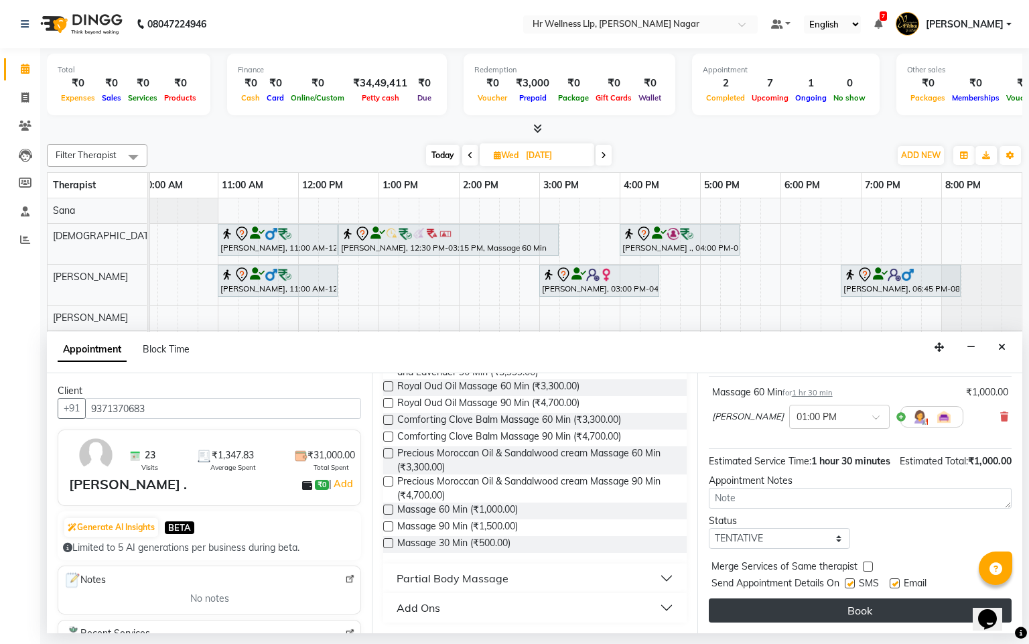
click at [887, 618] on button "Book" at bounding box center [860, 611] width 303 height 24
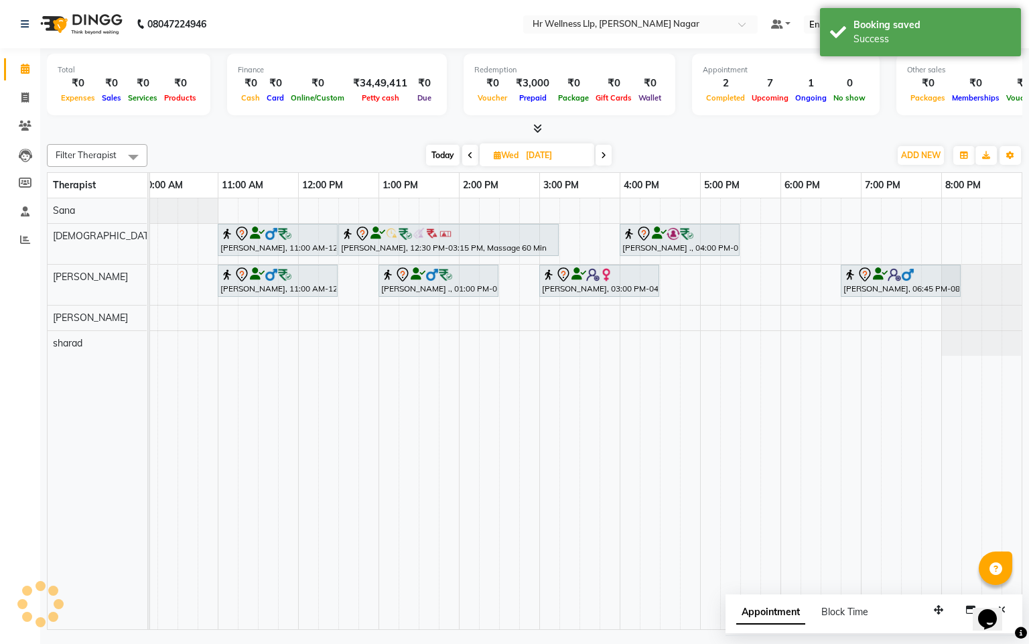
click at [438, 153] on span "Today" at bounding box center [443, 155] width 34 height 21
type input "[DATE]"
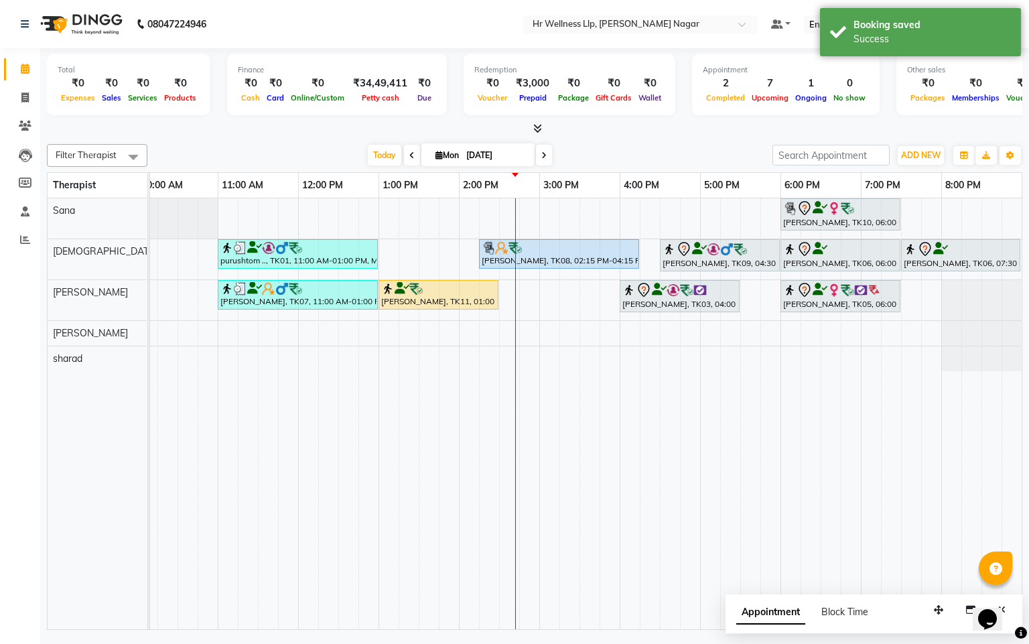
click at [387, 256] on div "[PERSON_NAME], TK10, 06:00 PM-07:30 PM, Massage 60 Min purushtom .., TK01, 11:0…" at bounding box center [500, 413] width 1046 height 431
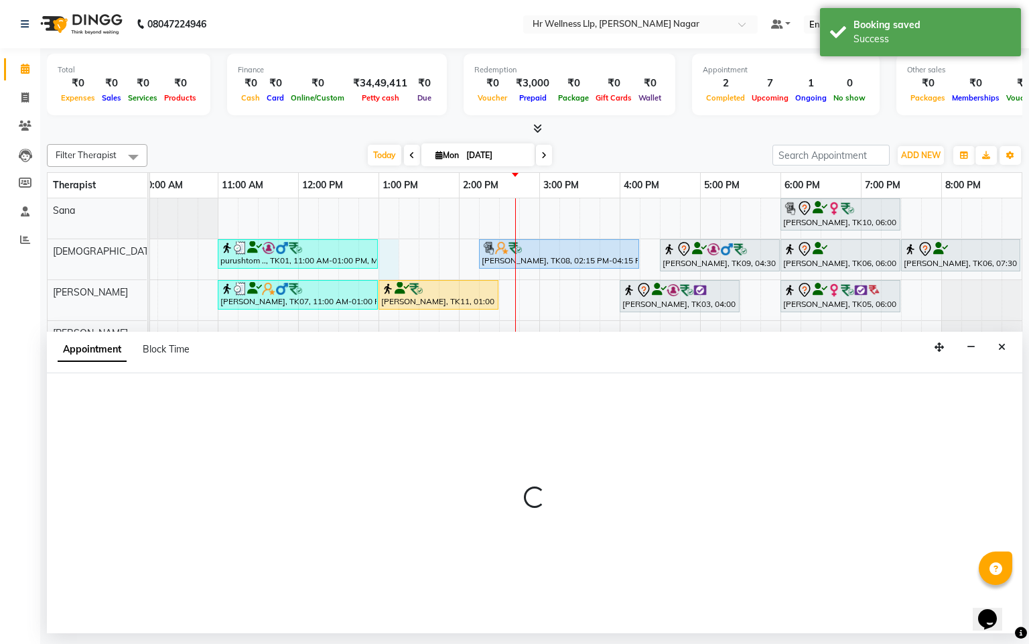
select select "19732"
select select "780"
select select "tentative"
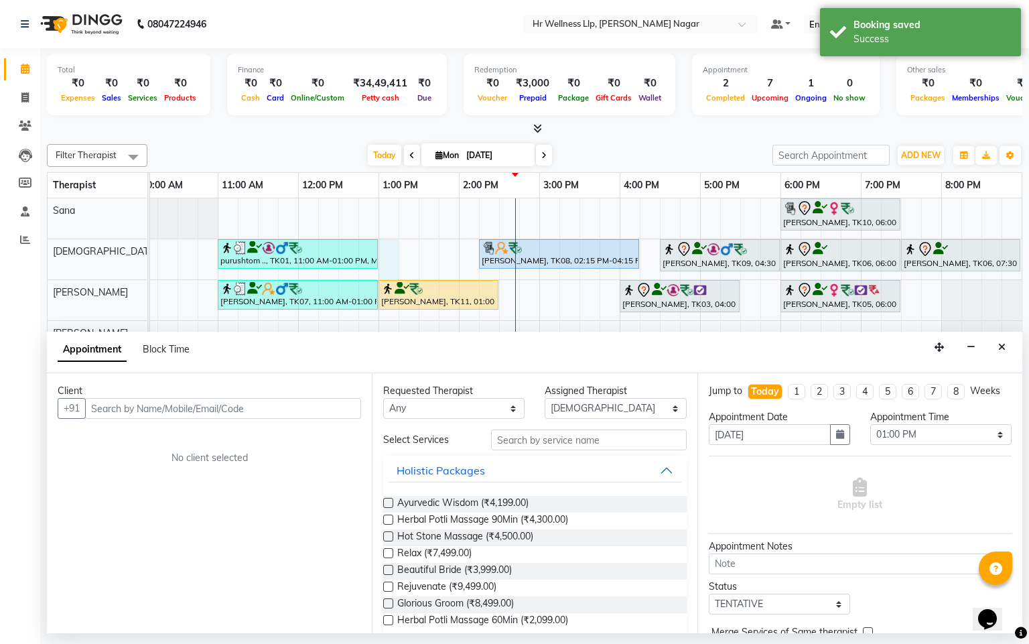
click at [193, 405] on input "text" at bounding box center [223, 408] width 276 height 21
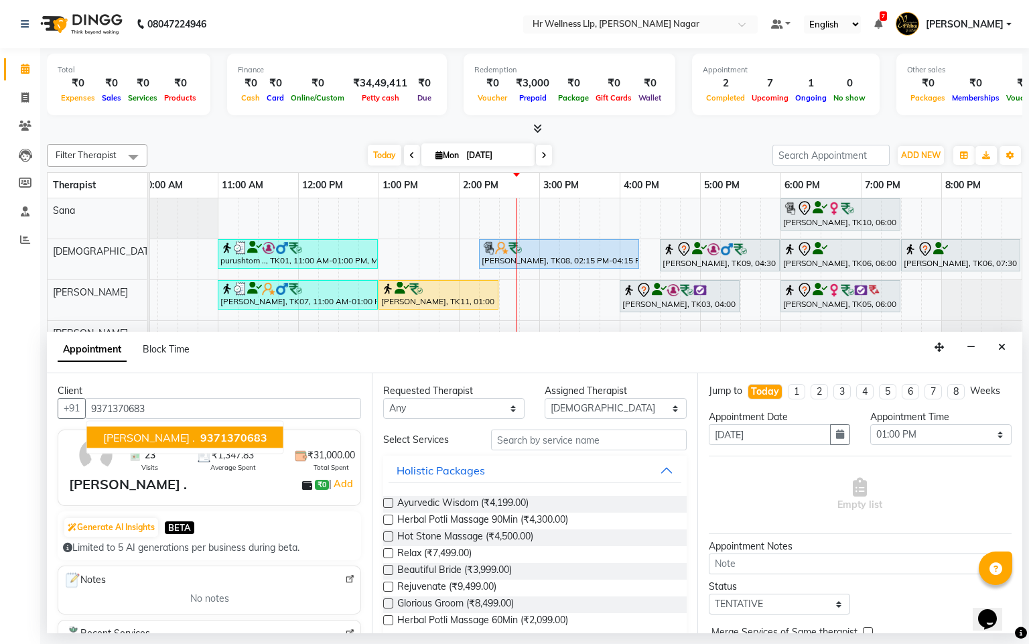
click at [200, 437] on span "9371370683" at bounding box center [233, 437] width 67 height 13
type input "9371370683"
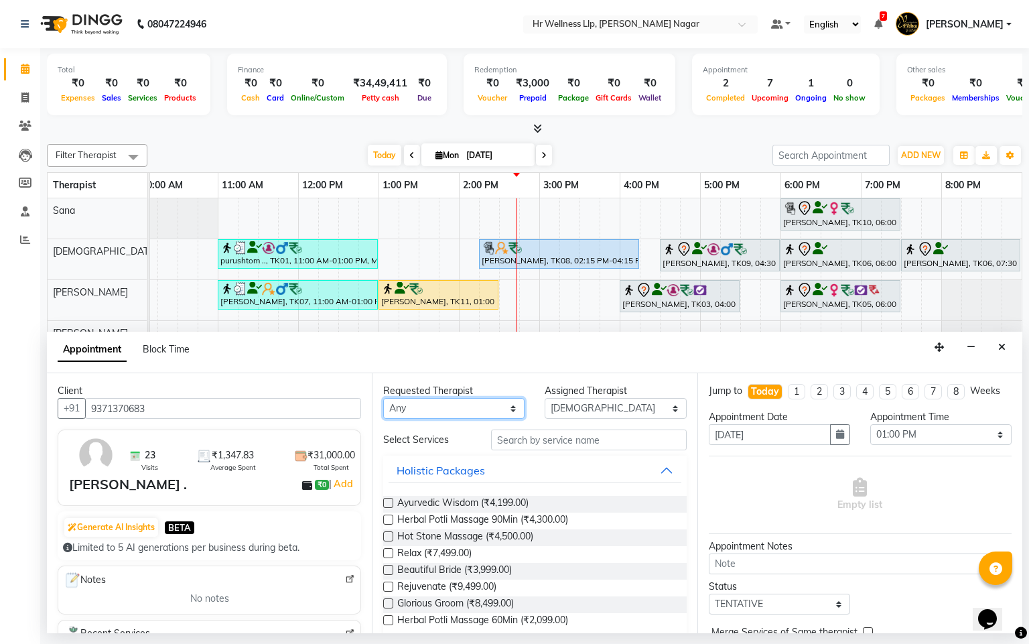
click at [420, 411] on select "Any Krishna [PERSON_NAME] [PERSON_NAME] Sana [PERSON_NAME]" at bounding box center [453, 408] width 141 height 21
select select "19732"
click at [383, 399] on select "Any Krishna [PERSON_NAME] [PERSON_NAME] Sana [PERSON_NAME]" at bounding box center [453, 408] width 141 height 21
click at [527, 438] on input "text" at bounding box center [589, 440] width 196 height 21
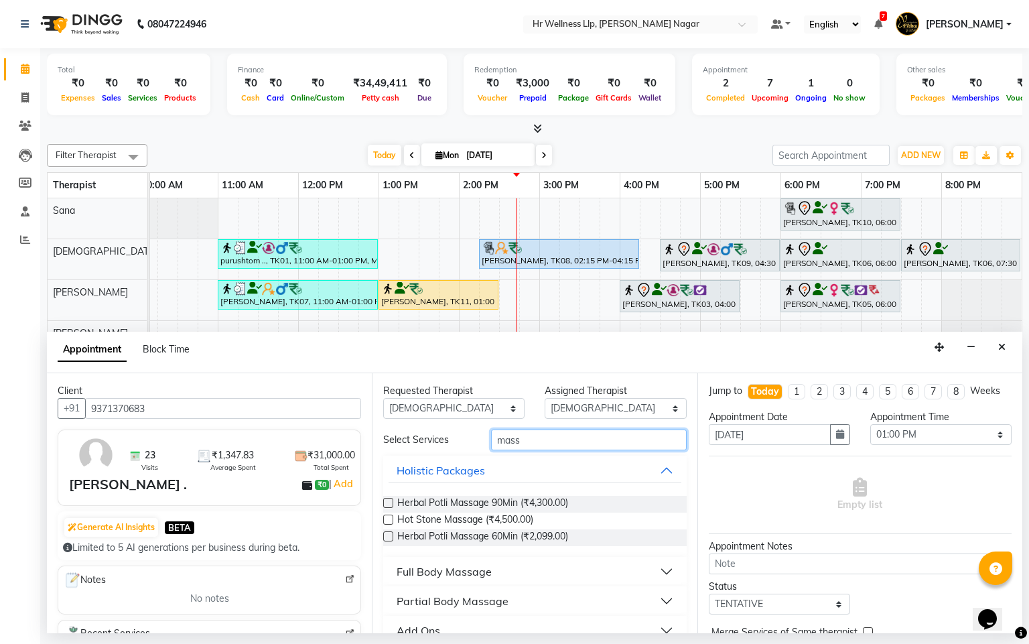
type input "mass"
click at [459, 579] on div "Full Body Massage" at bounding box center [444, 572] width 95 height 16
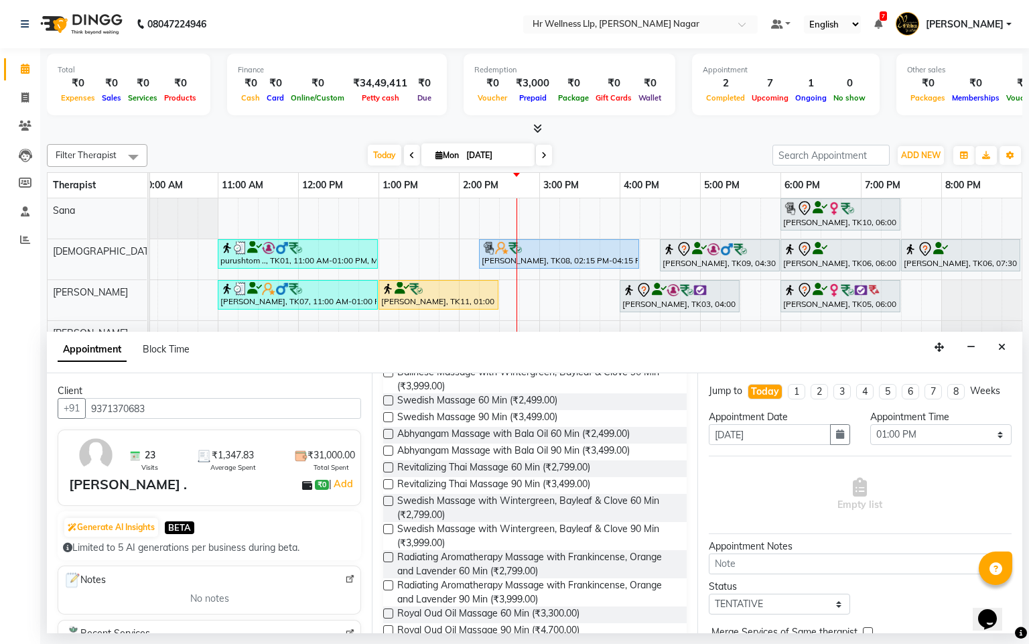
scroll to position [599, 0]
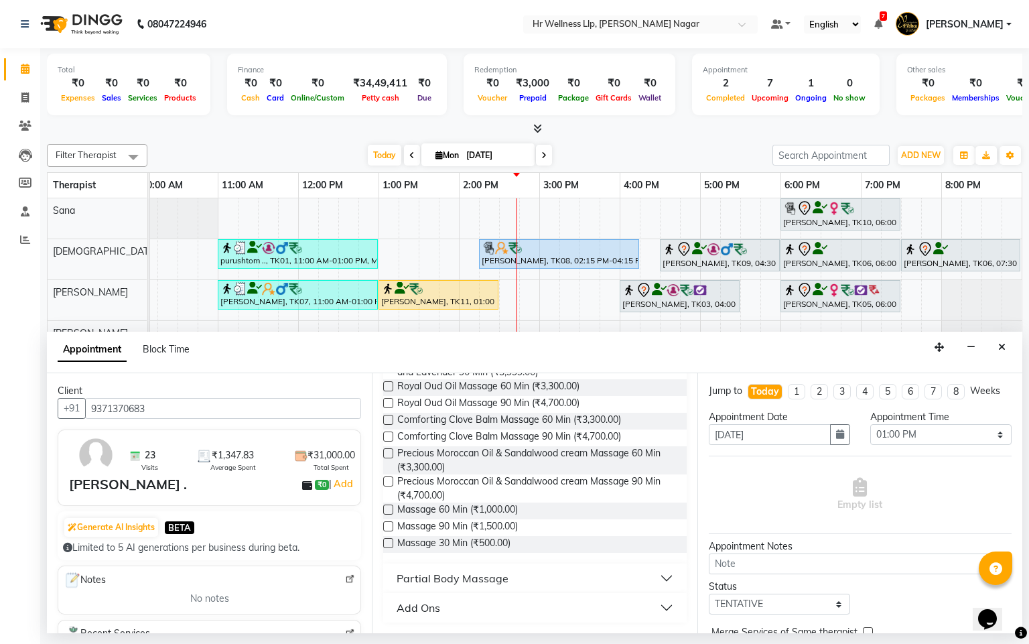
drag, startPoint x: 386, startPoint y: 509, endPoint x: 394, endPoint y: 511, distance: 8.2
click at [387, 509] on label at bounding box center [388, 510] width 10 height 10
click at [387, 509] on input "checkbox" at bounding box center [387, 511] width 9 height 9
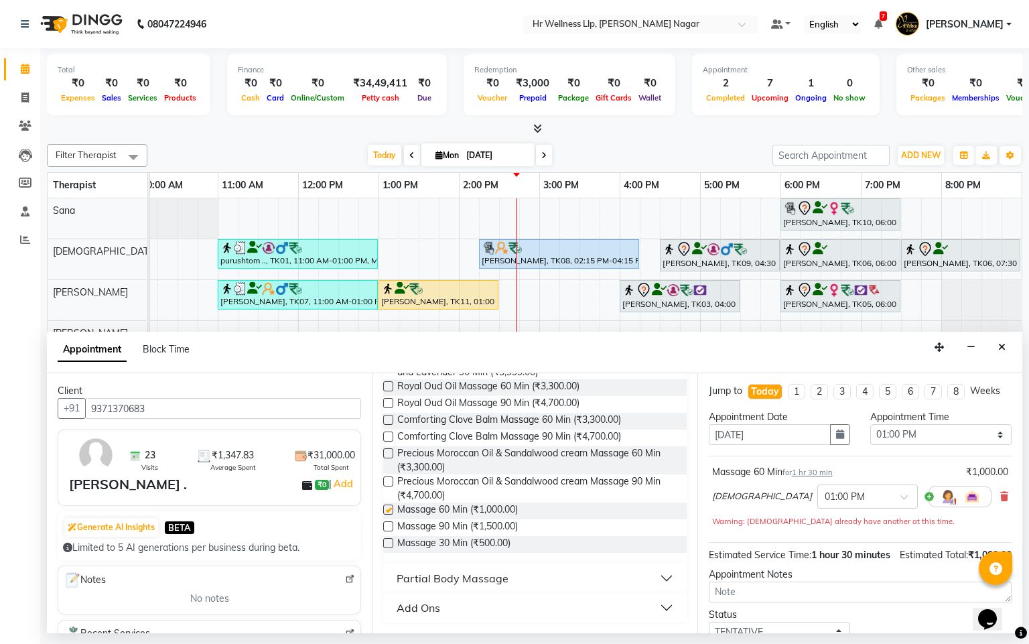
checkbox input "false"
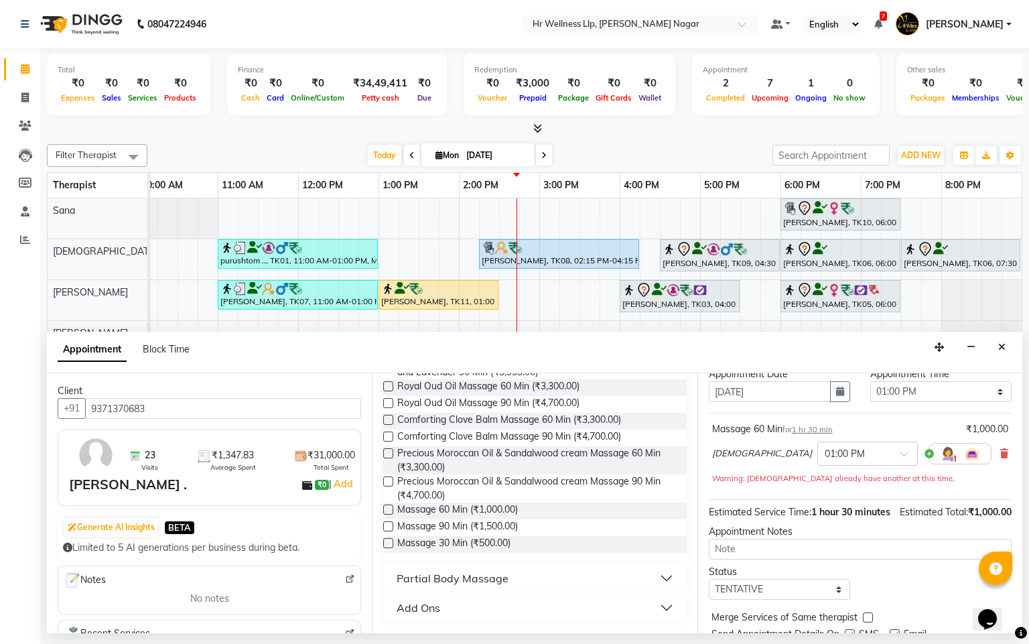
scroll to position [101, 0]
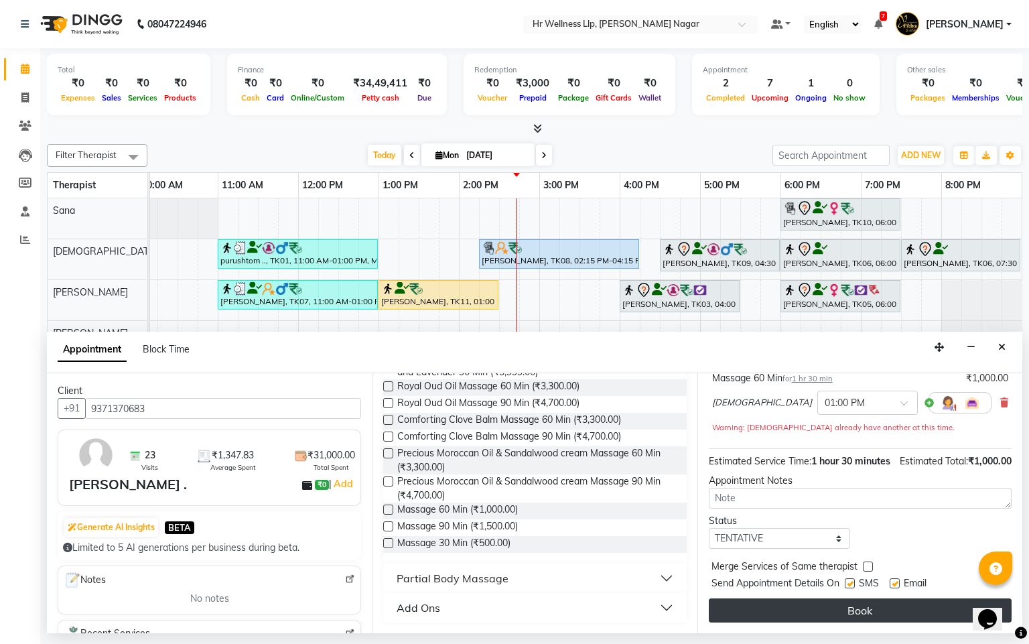
click at [853, 623] on button "Book" at bounding box center [860, 611] width 303 height 24
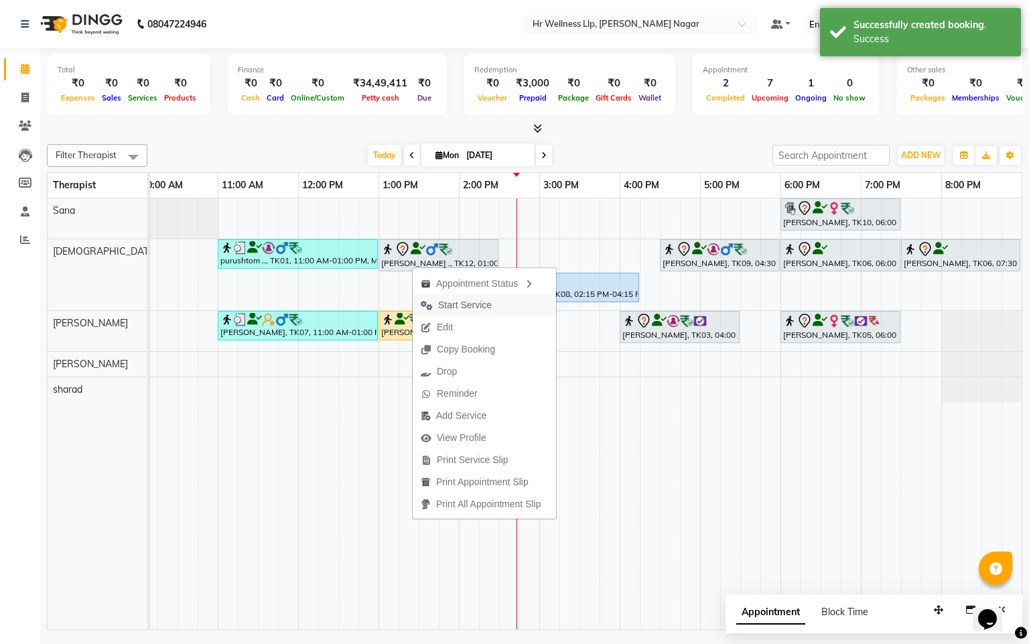
click at [457, 302] on span "Start Service" at bounding box center [465, 305] width 54 height 14
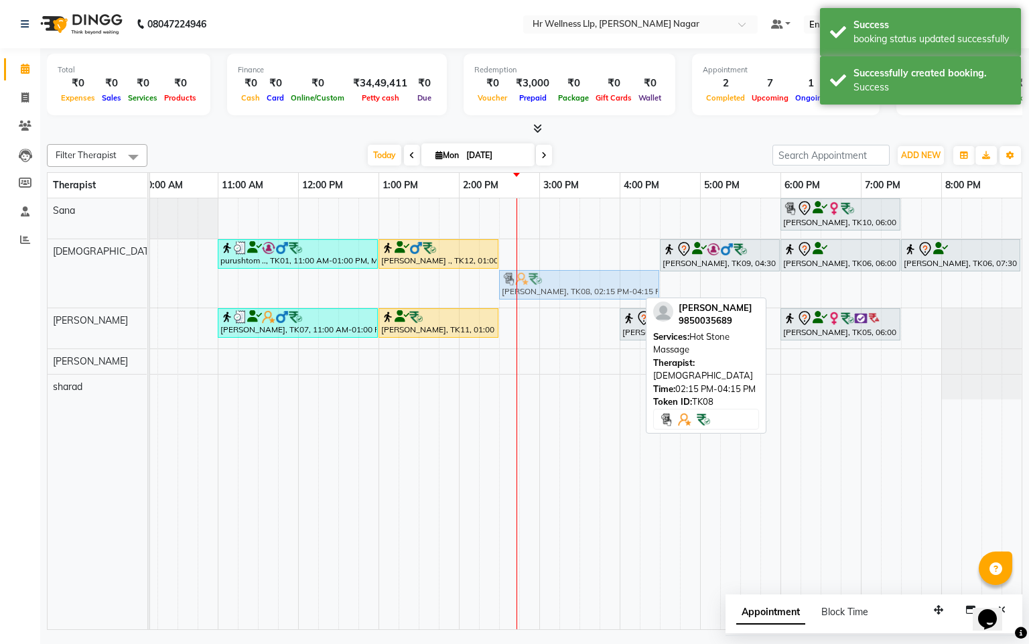
drag, startPoint x: 546, startPoint y: 288, endPoint x: 563, endPoint y: 258, distance: 34.3
click at [563, 258] on div "[PERSON_NAME], TK10, 06:00 PM-07:30 PM, Massage 60 Min purushtom .., TK01, 11:0…" at bounding box center [500, 413] width 1046 height 431
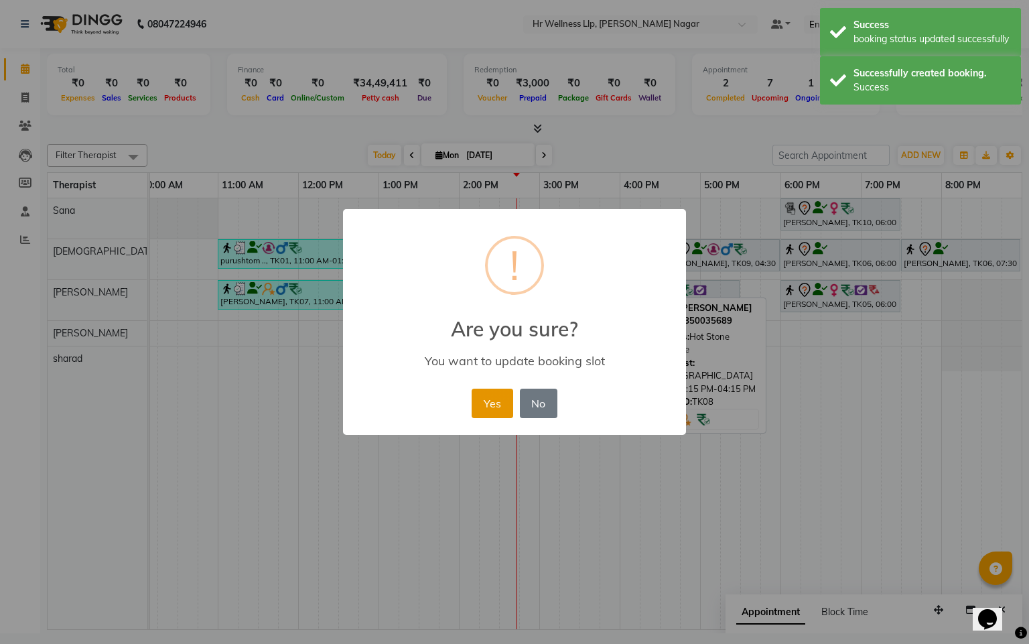
click at [489, 407] on button "Yes" at bounding box center [492, 403] width 41 height 29
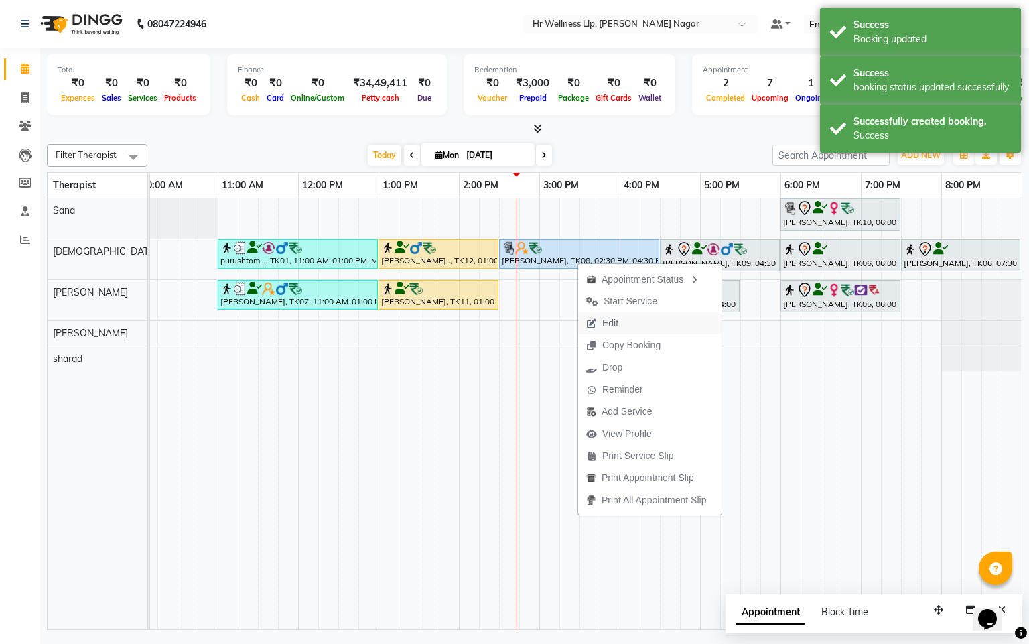
click at [617, 326] on span "Edit" at bounding box center [611, 323] width 16 height 14
select select "tentative"
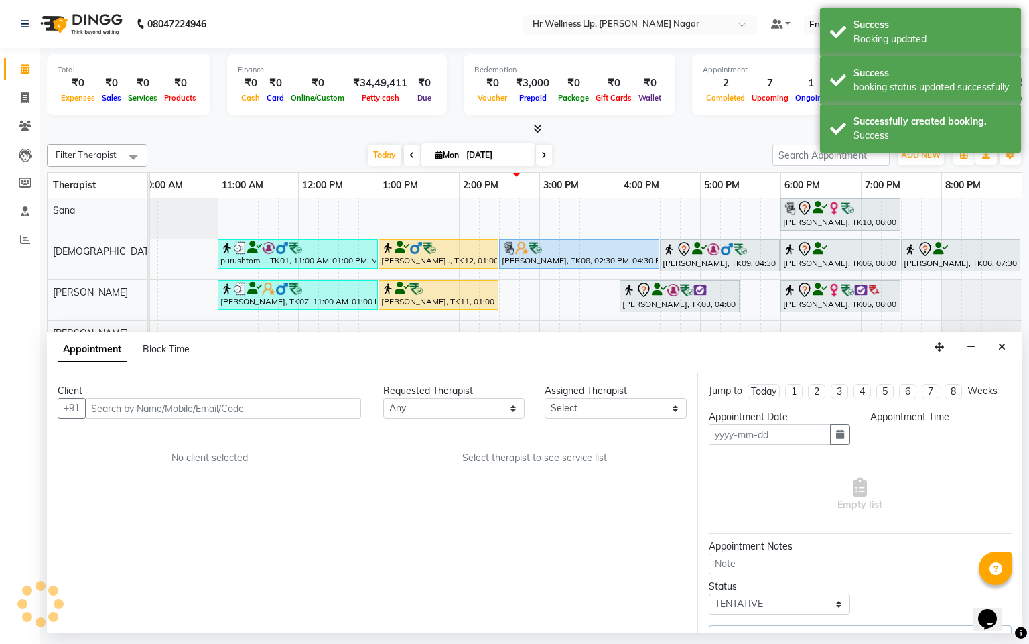
type input "[DATE]"
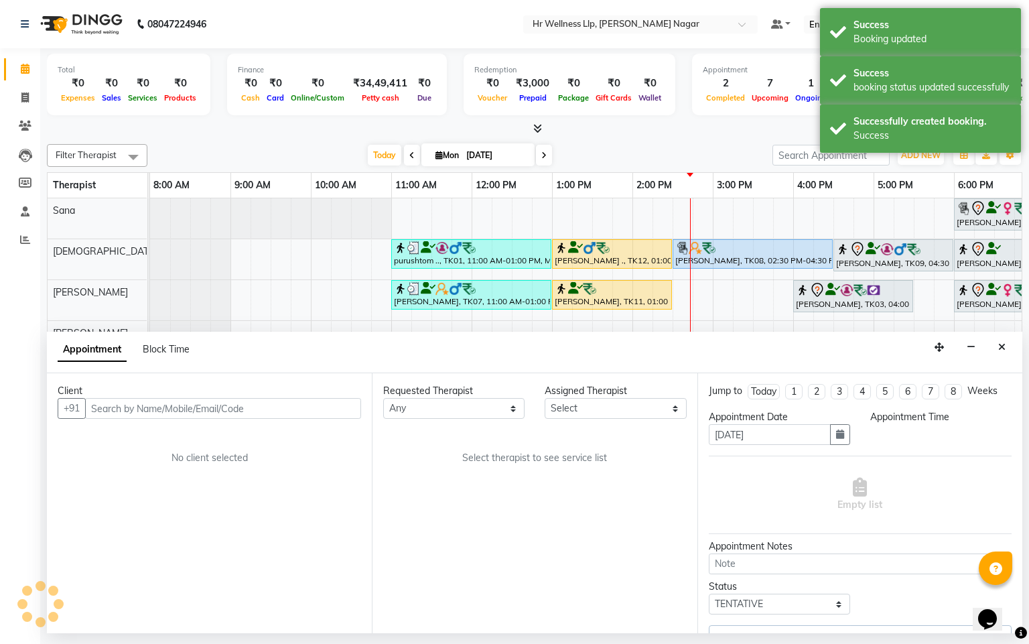
select select "19732"
select select "upcoming"
select select "870"
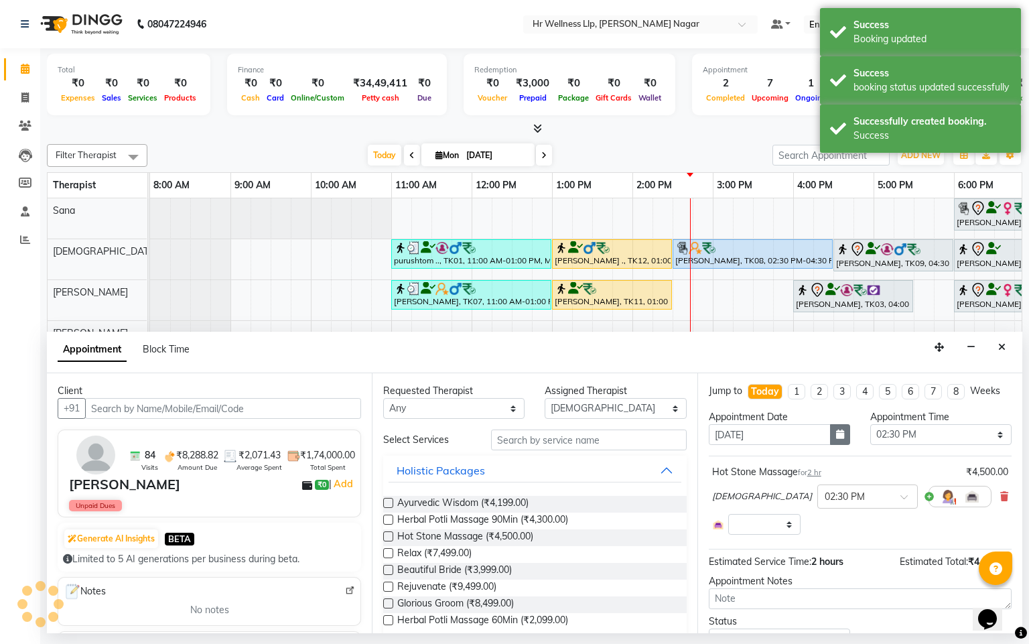
select select "1865"
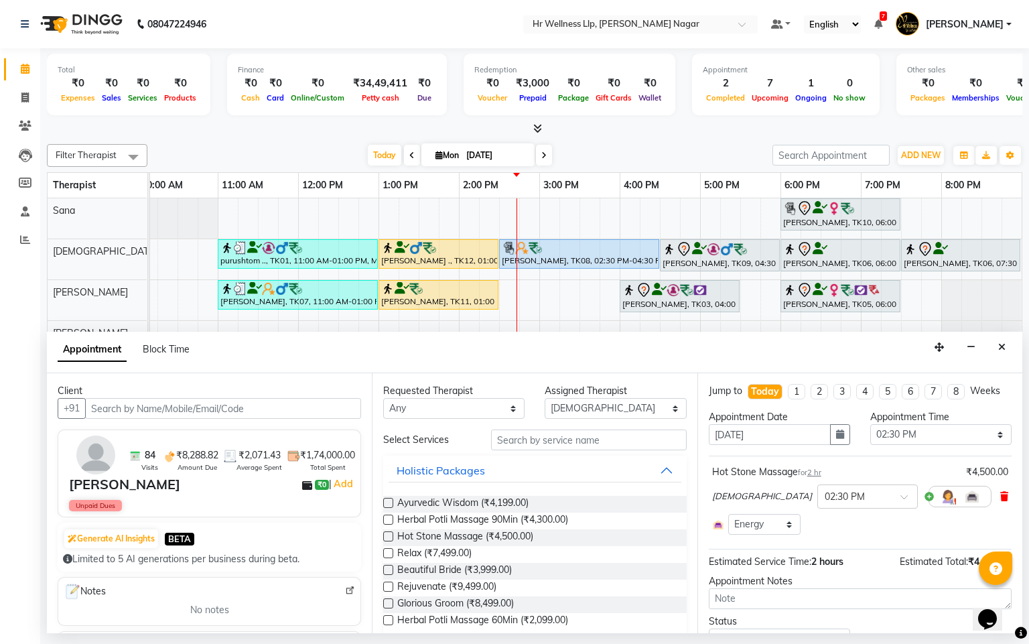
click at [1001, 504] on span at bounding box center [1005, 497] width 8 height 14
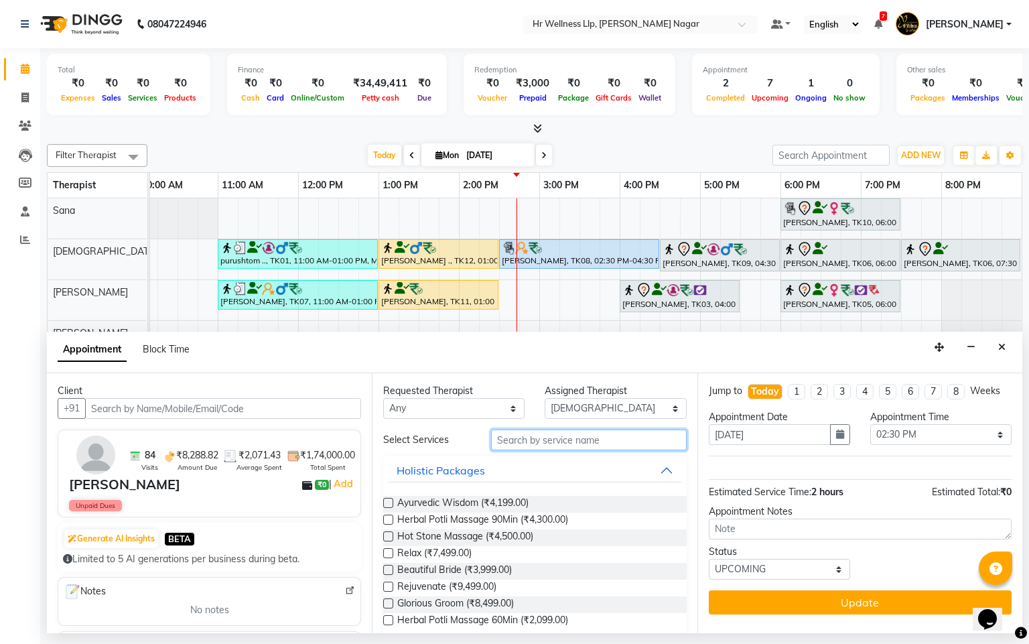
drag, startPoint x: 497, startPoint y: 430, endPoint x: 499, endPoint y: 438, distance: 8.2
click at [499, 430] on input "text" at bounding box center [589, 440] width 196 height 21
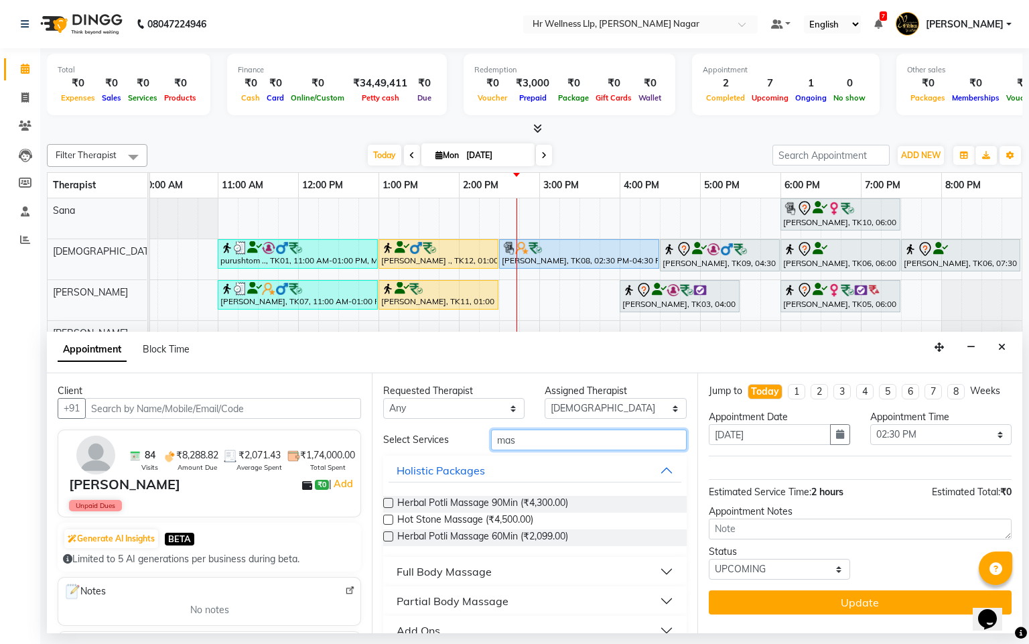
type input "mas"
click at [445, 563] on button "Full Body Massage" at bounding box center [535, 572] width 292 height 24
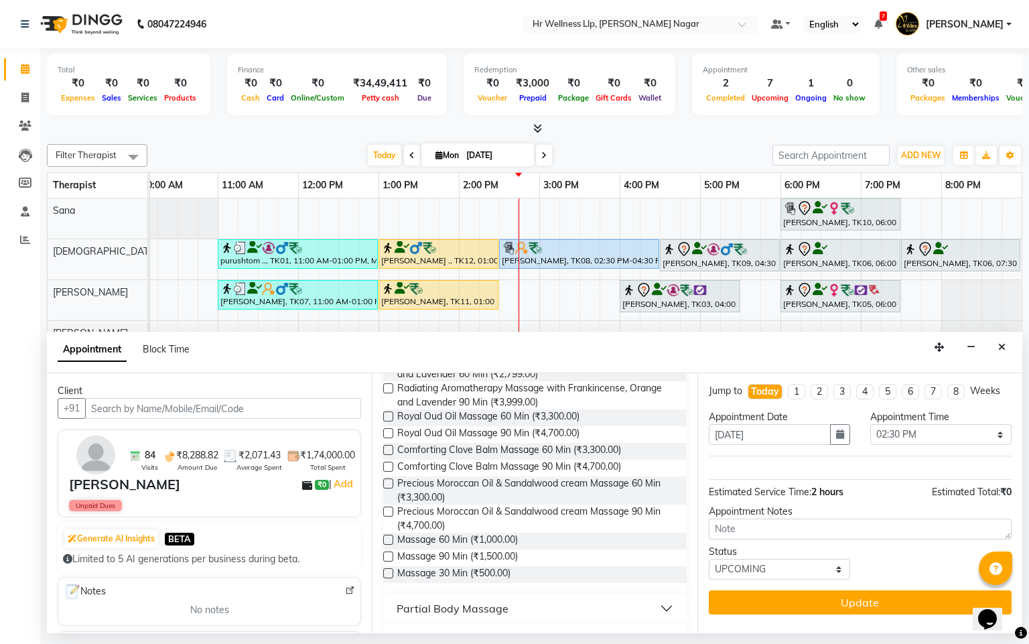
scroll to position [599, 0]
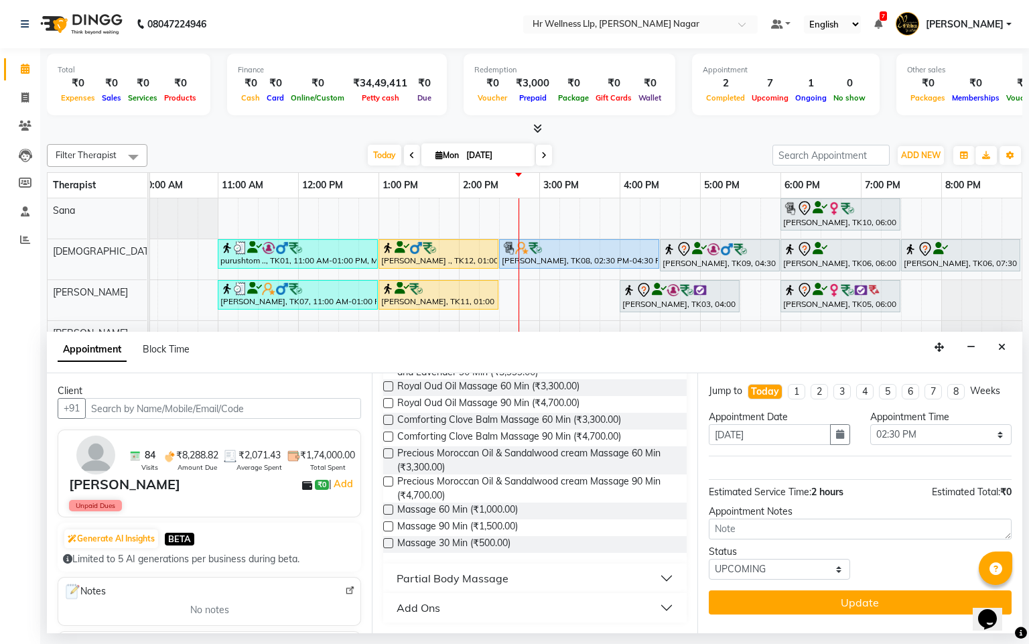
click at [392, 509] on label at bounding box center [388, 510] width 10 height 10
click at [392, 509] on input "checkbox" at bounding box center [387, 511] width 9 height 9
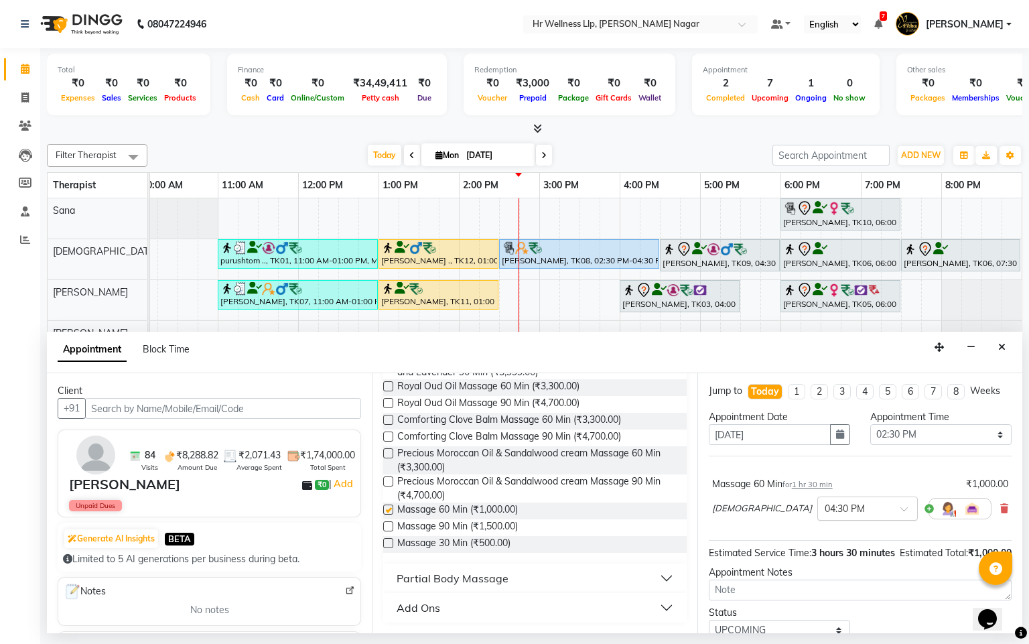
checkbox input "false"
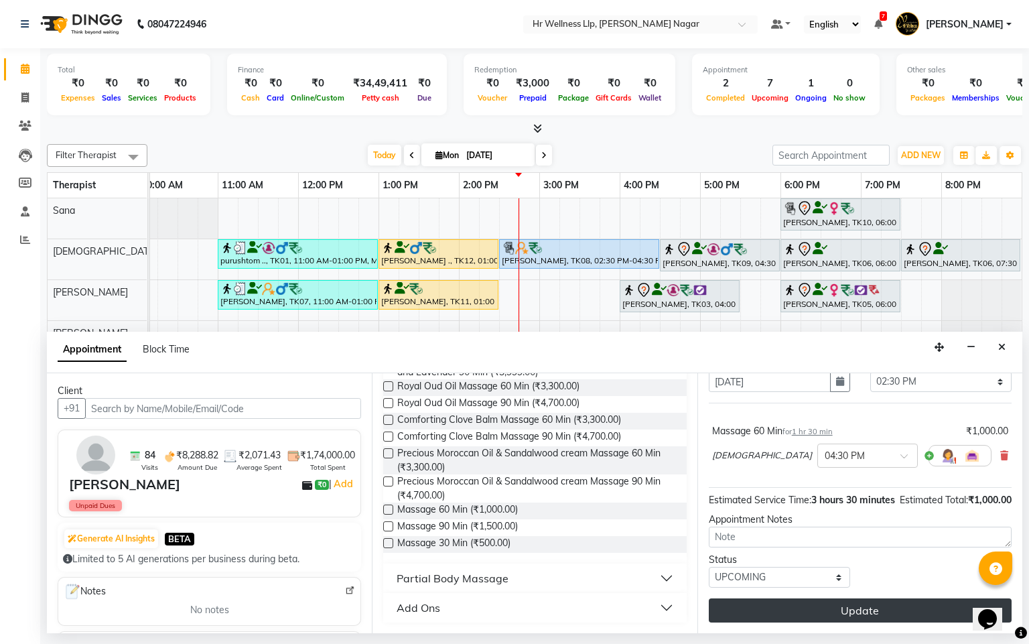
scroll to position [81, 0]
click at [823, 614] on button "Update" at bounding box center [860, 611] width 303 height 24
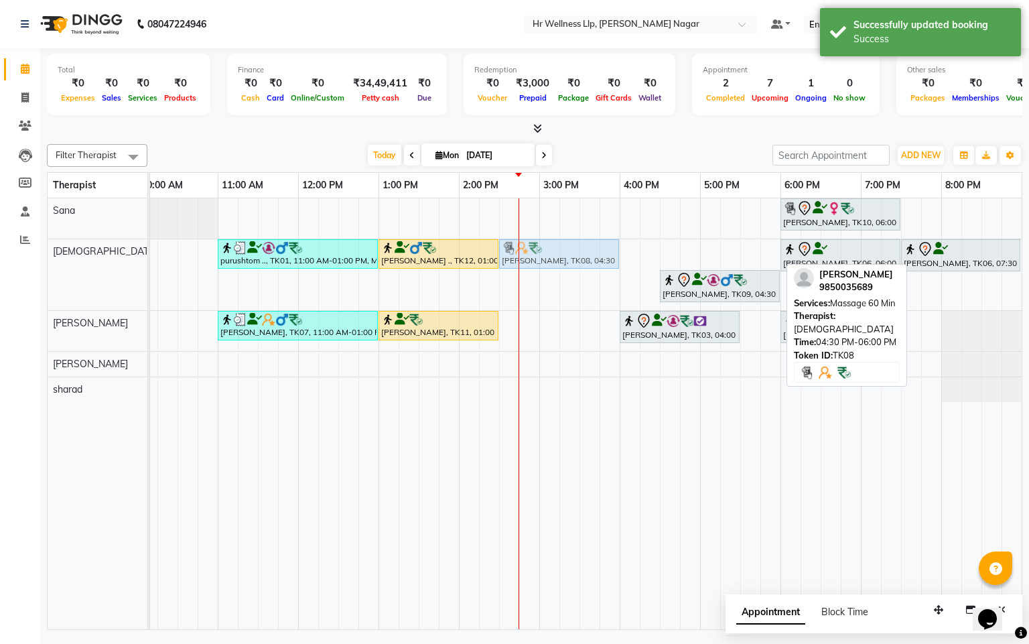
drag, startPoint x: 736, startPoint y: 260, endPoint x: 573, endPoint y: 298, distance: 167.3
click at [573, 298] on div "[PERSON_NAME], TK10, 06:00 PM-07:30 PM, Massage 60 Min purushtom .., TK01, 11:0…" at bounding box center [500, 413] width 1046 height 431
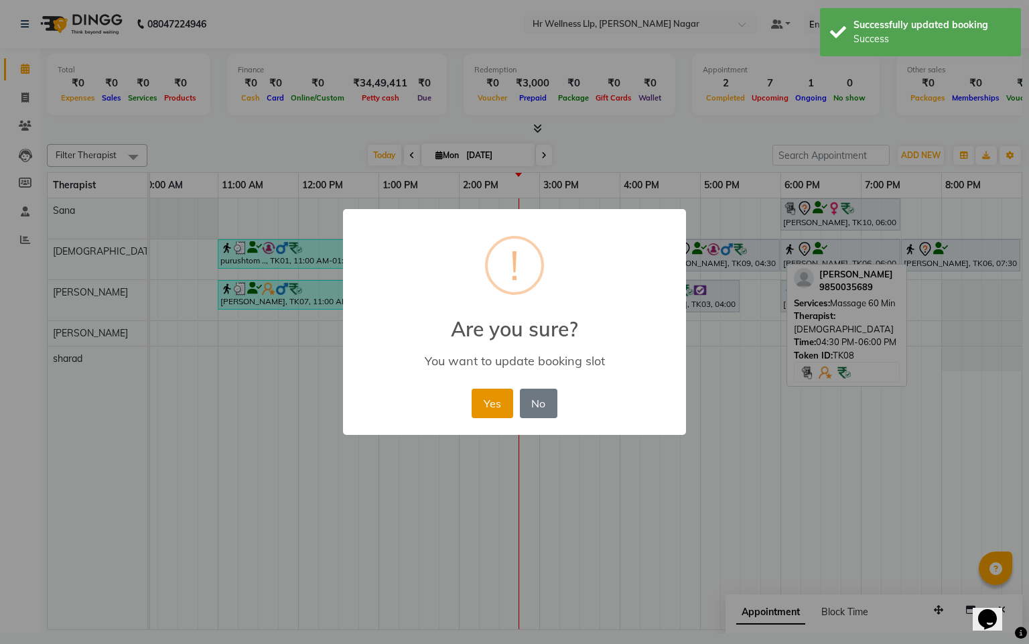
click at [481, 411] on button "Yes" at bounding box center [492, 403] width 41 height 29
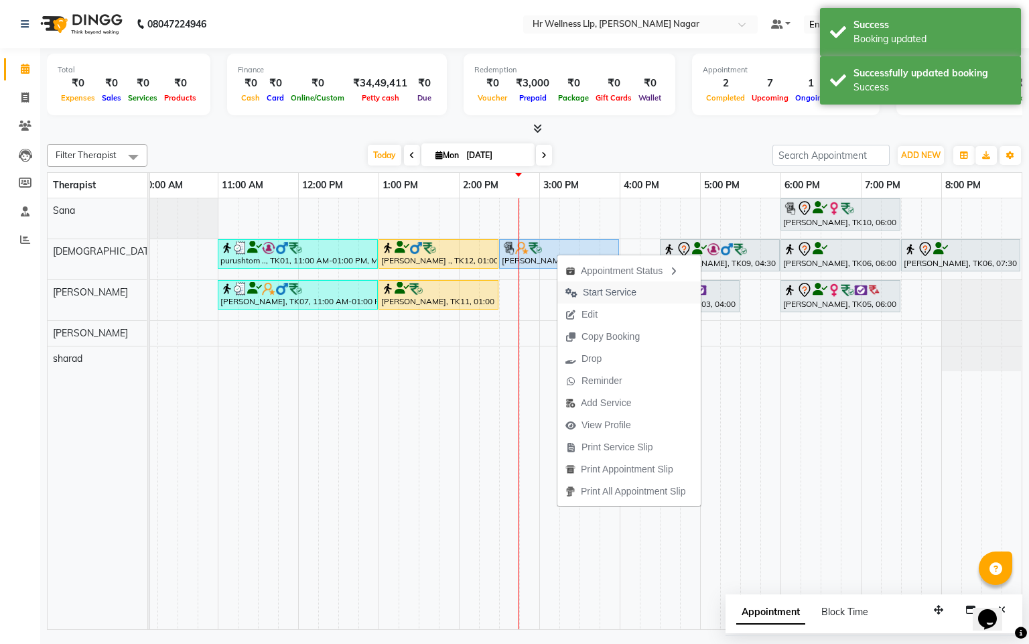
click at [597, 281] on span "Start Service" at bounding box center [601, 292] width 87 height 22
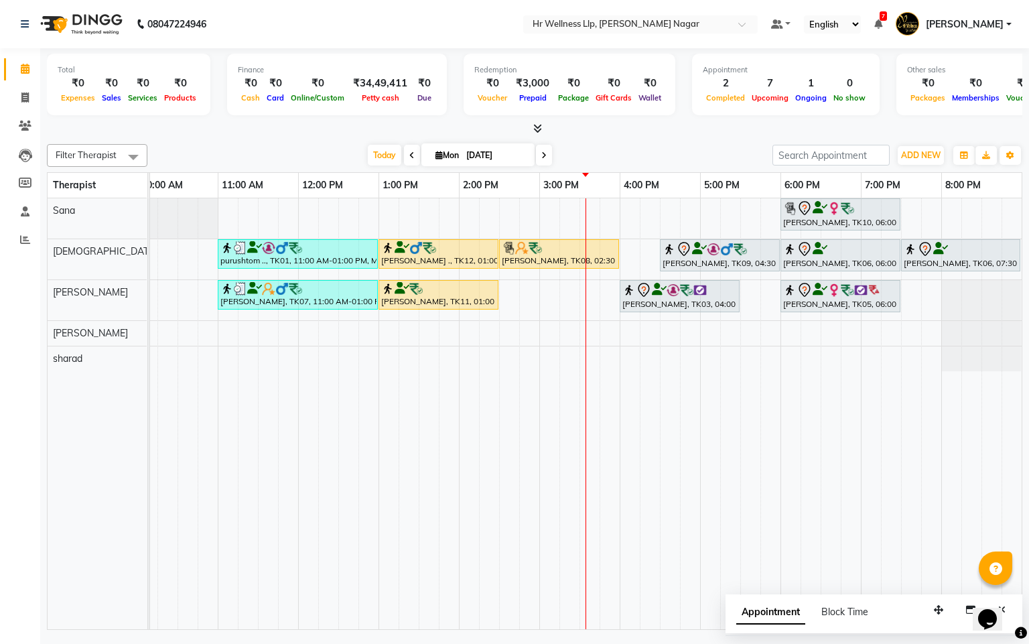
click at [542, 153] on icon at bounding box center [544, 155] width 5 height 8
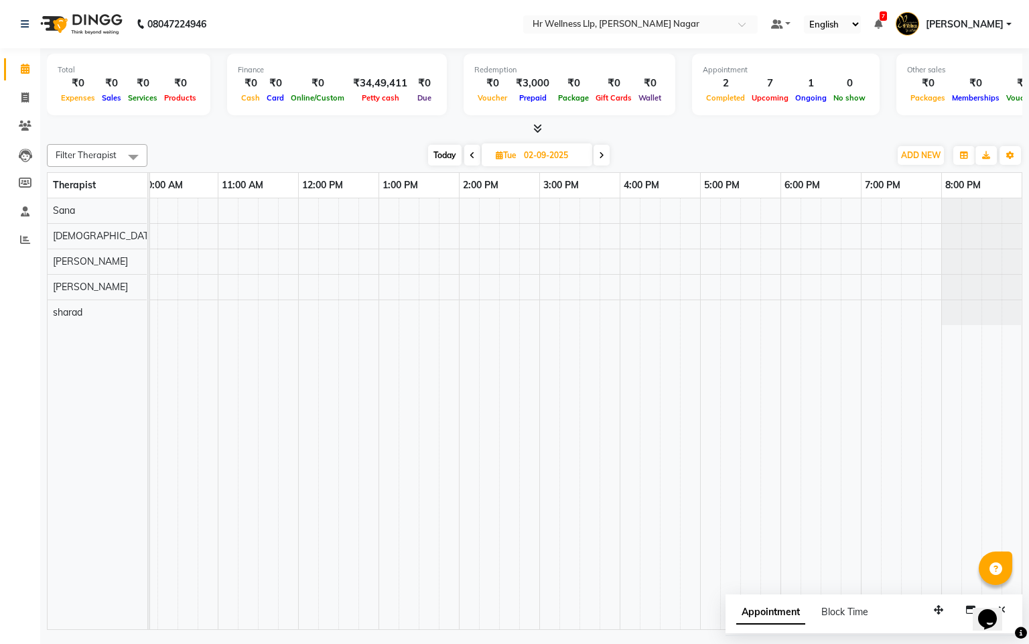
click at [604, 158] on icon at bounding box center [601, 155] width 5 height 8
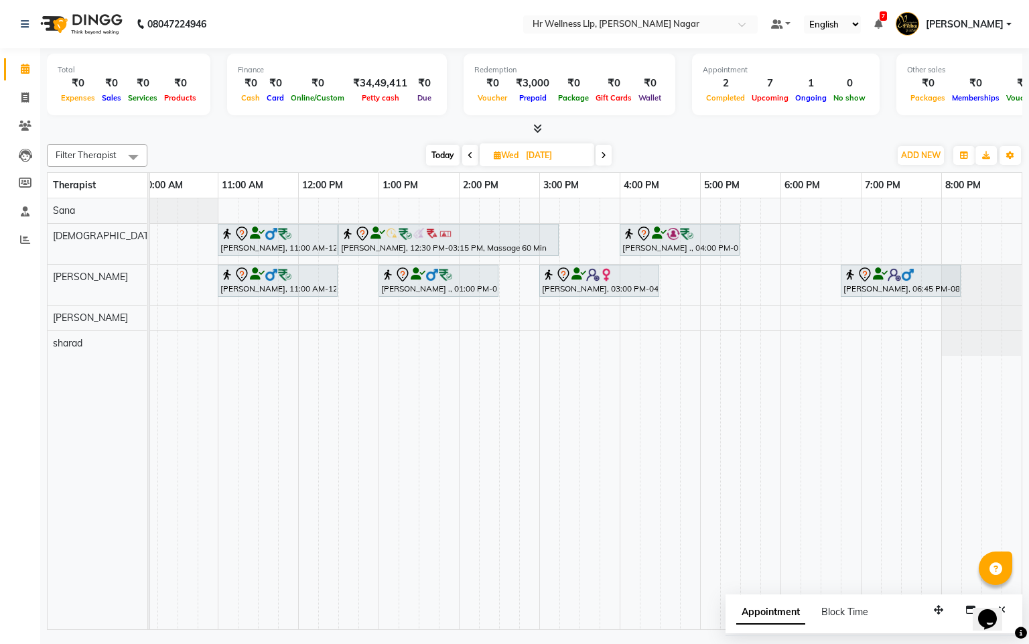
click at [431, 147] on span "Today" at bounding box center [443, 155] width 34 height 21
type input "[DATE]"
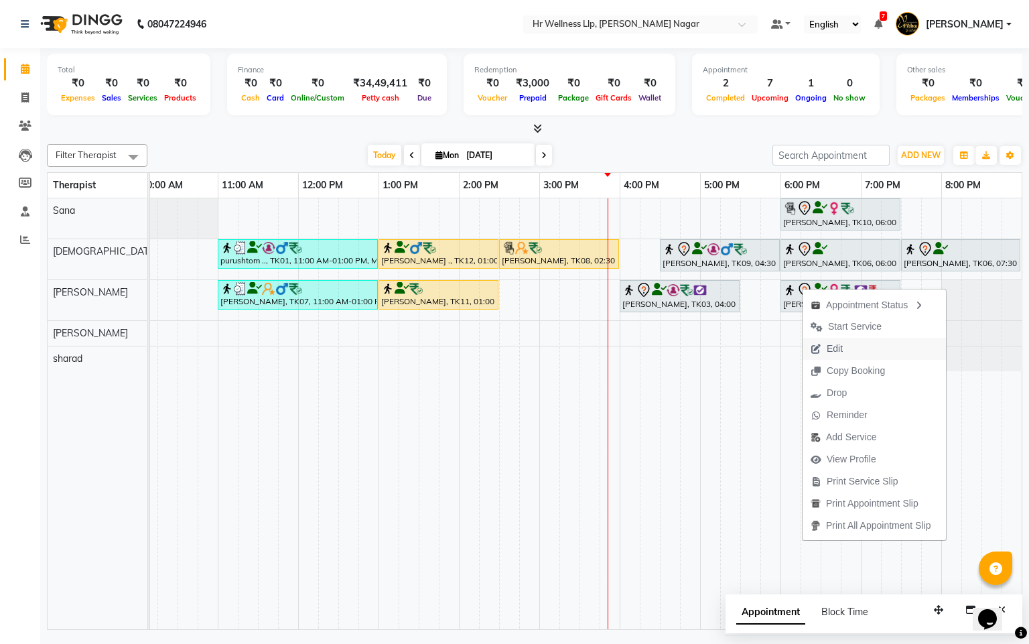
click at [832, 342] on span "Edit" at bounding box center [835, 349] width 16 height 14
select select "tentative"
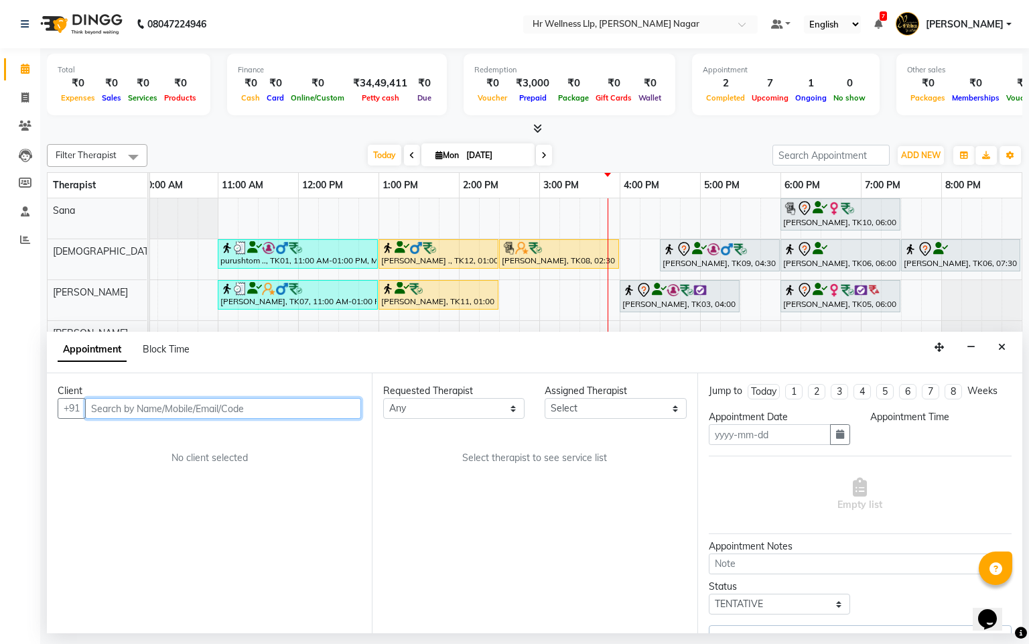
type input "[DATE]"
select select "50266"
select select "1080"
select select "1867"
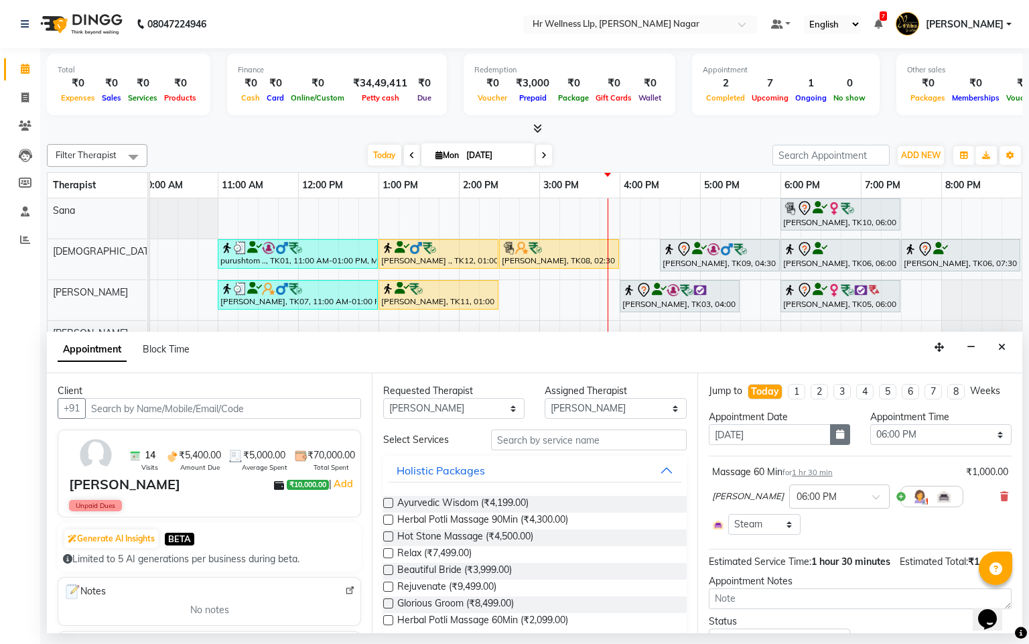
click at [840, 445] on button "button" at bounding box center [840, 434] width 20 height 21
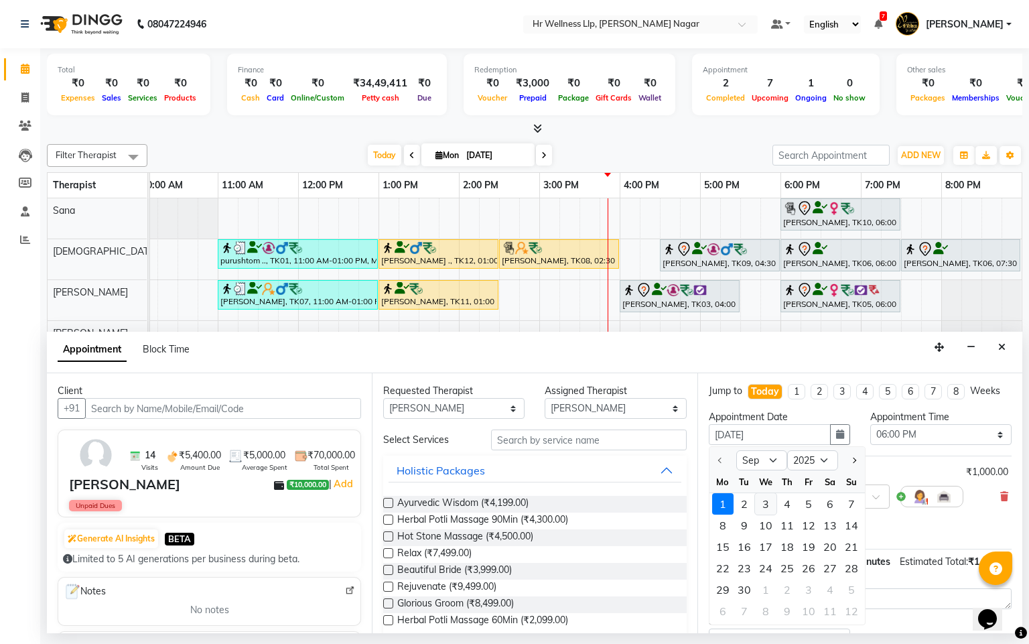
click at [773, 515] on div "3" at bounding box center [765, 503] width 21 height 21
type input "[DATE]"
select select "1080"
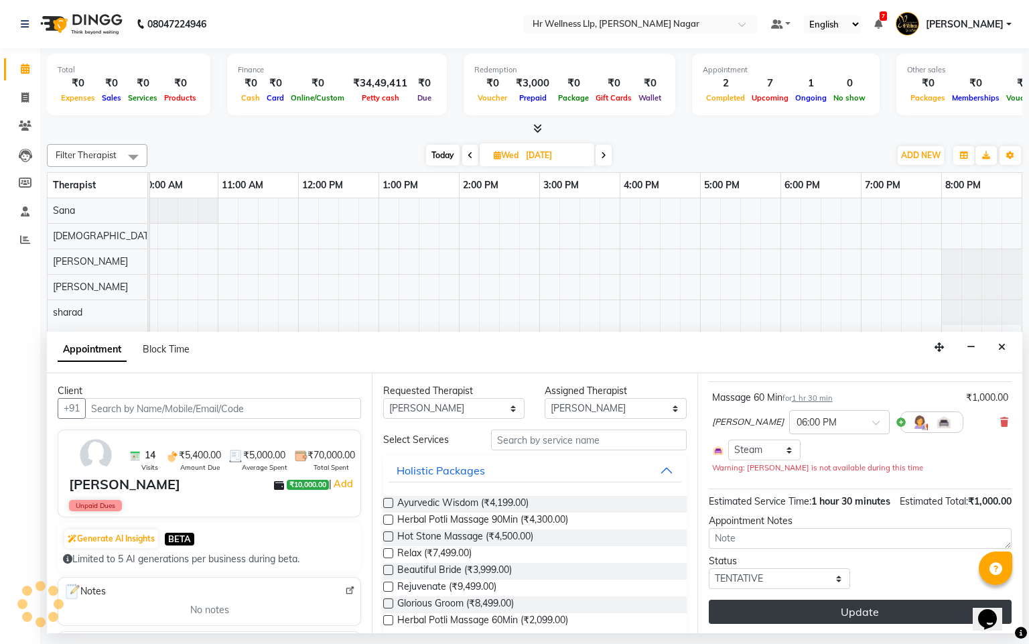
scroll to position [101, 0]
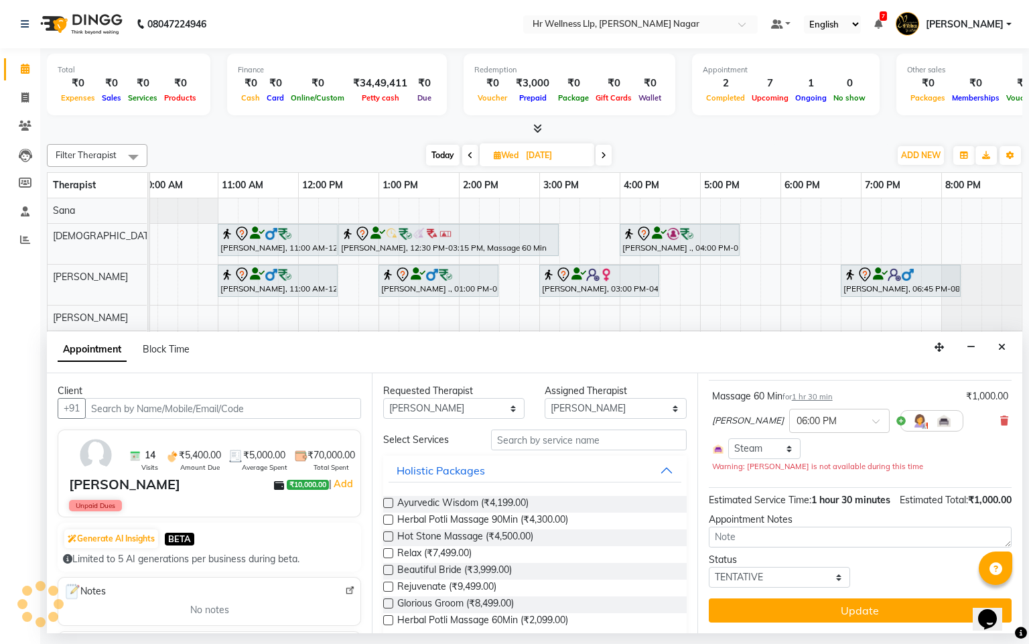
drag, startPoint x: 851, startPoint y: 626, endPoint x: 836, endPoint y: 609, distance: 21.9
click at [848, 623] on button "Update" at bounding box center [860, 611] width 303 height 24
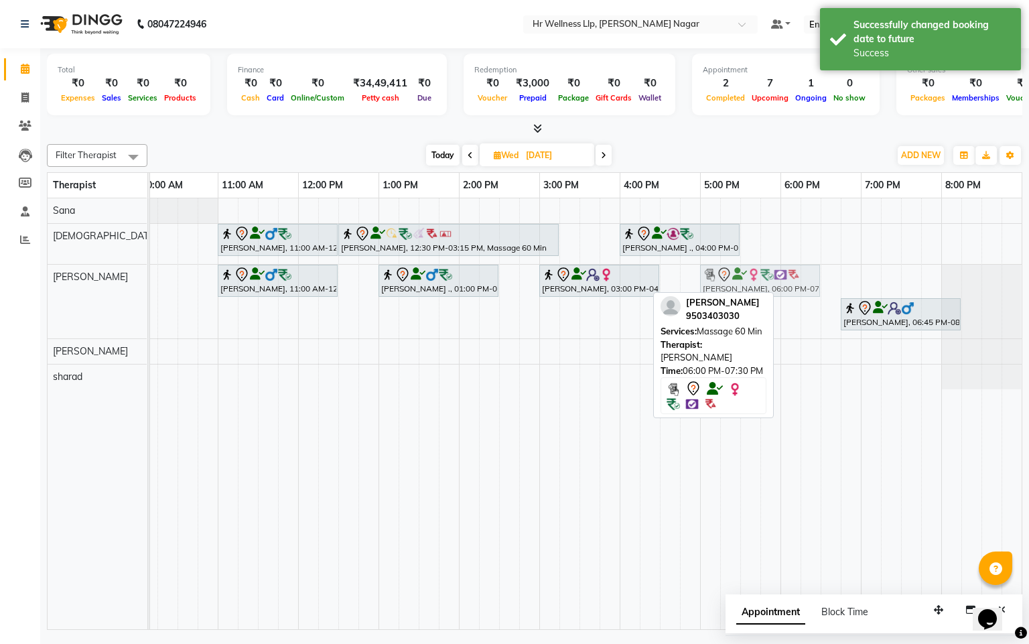
drag, startPoint x: 816, startPoint y: 282, endPoint x: 728, endPoint y: 304, distance: 91.2
click at [728, 304] on div "Filter Therapist Select All Krishna [PERSON_NAME] [PERSON_NAME] Sana sharad [DA…" at bounding box center [535, 384] width 976 height 491
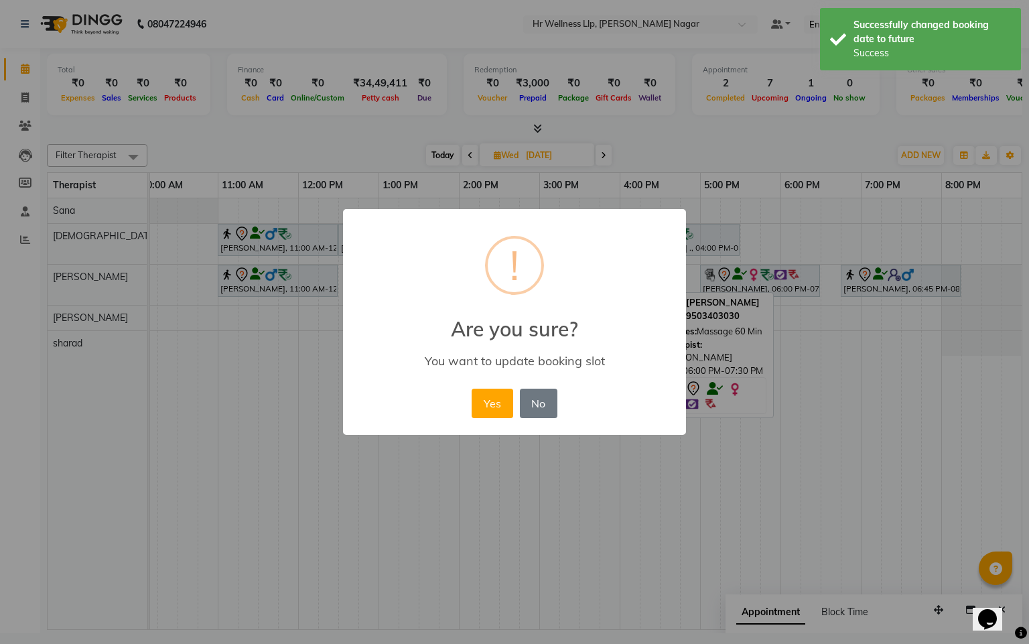
click at [466, 401] on div "× ! Are you sure? You want to update booking slot Yes No No" at bounding box center [514, 322] width 343 height 227
drag, startPoint x: 493, startPoint y: 406, endPoint x: 386, endPoint y: 334, distance: 129.0
click at [493, 406] on button "Yes" at bounding box center [492, 403] width 41 height 29
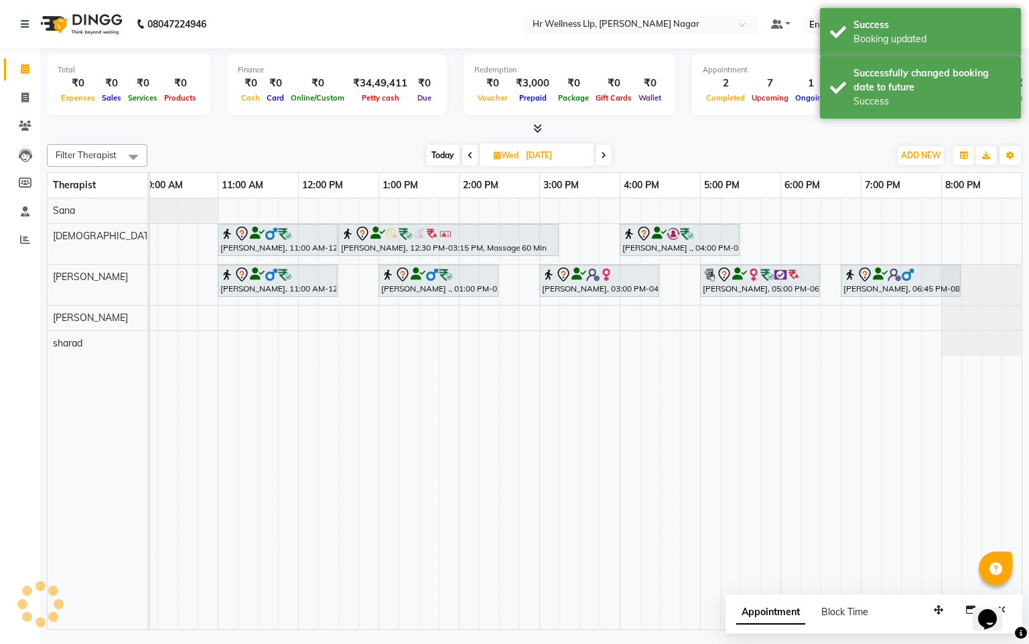
click at [433, 155] on span "Today" at bounding box center [443, 155] width 34 height 21
type input "[DATE]"
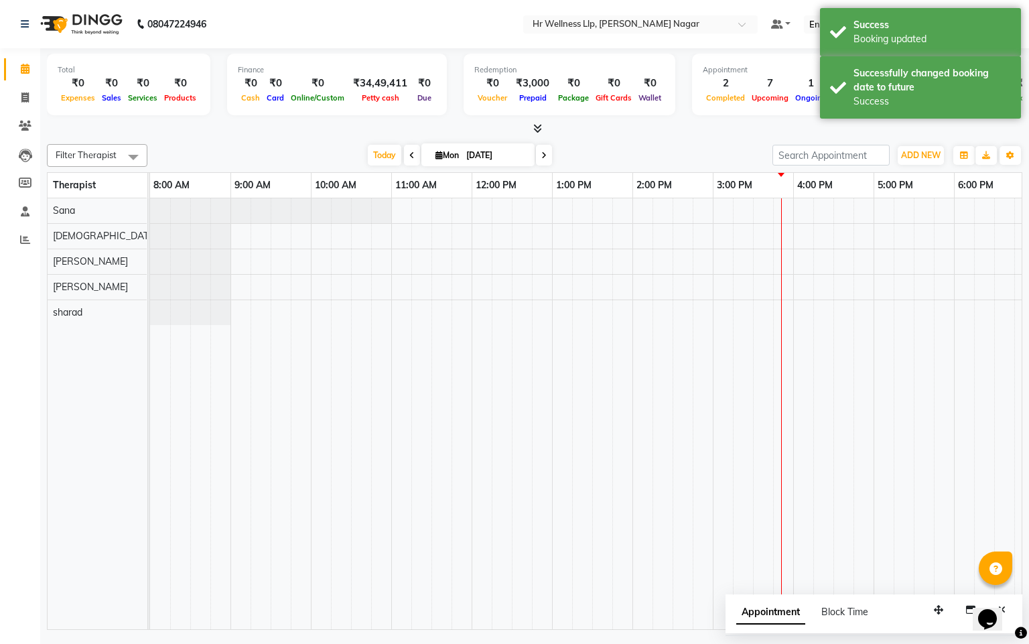
scroll to position [0, 174]
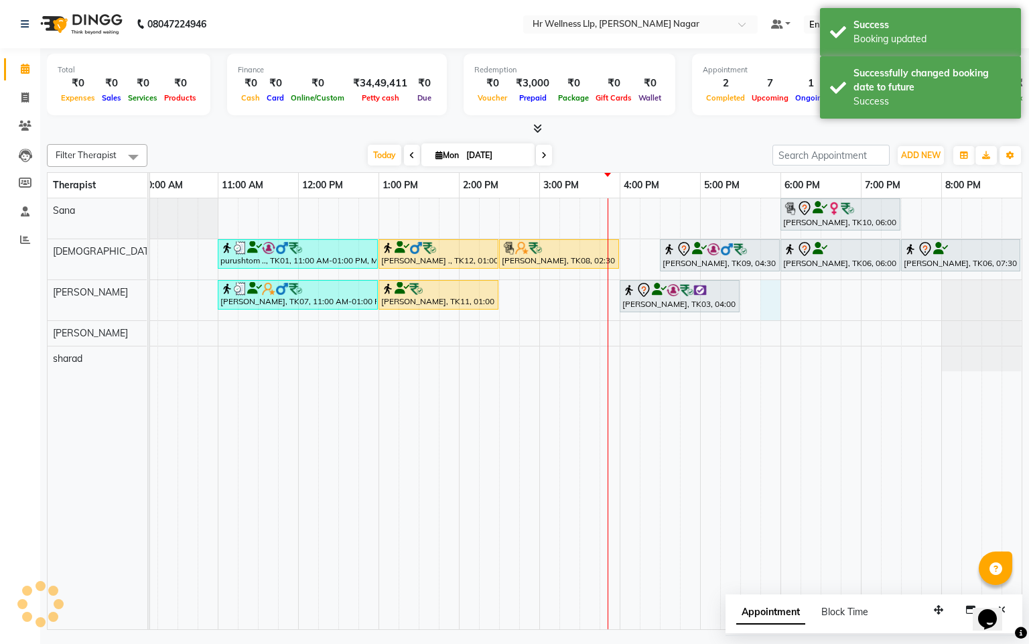
click at [772, 290] on div "[PERSON_NAME], TK10, 06:00 PM-07:30 PM, Massage 60 Min purushtom .., TK01, 11:0…" at bounding box center [500, 413] width 1046 height 431
select select "50266"
select select "1065"
select select "tentative"
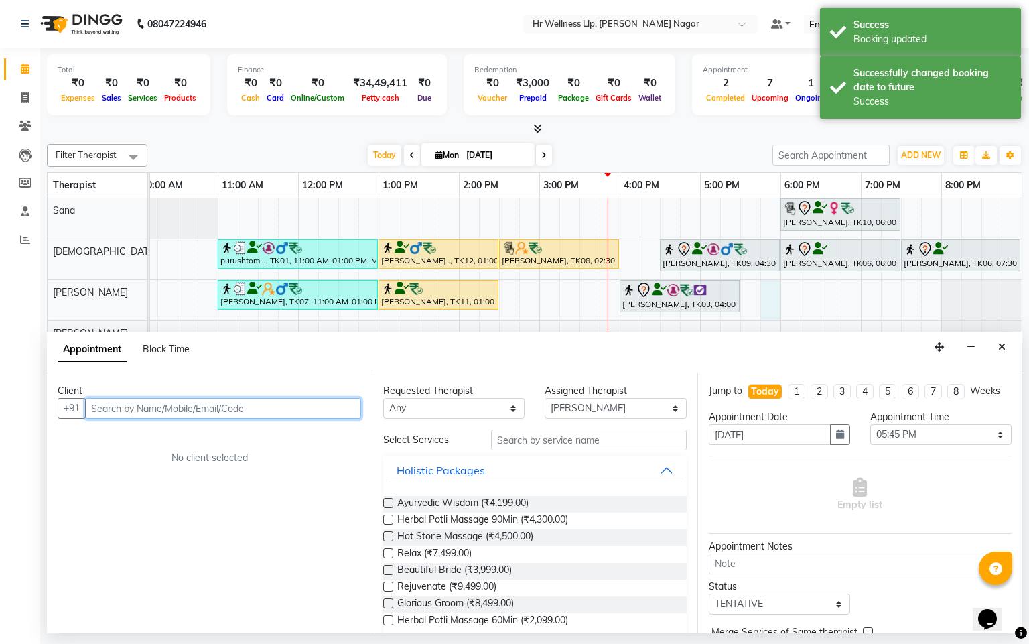
click at [318, 404] on input "text" at bounding box center [223, 408] width 276 height 21
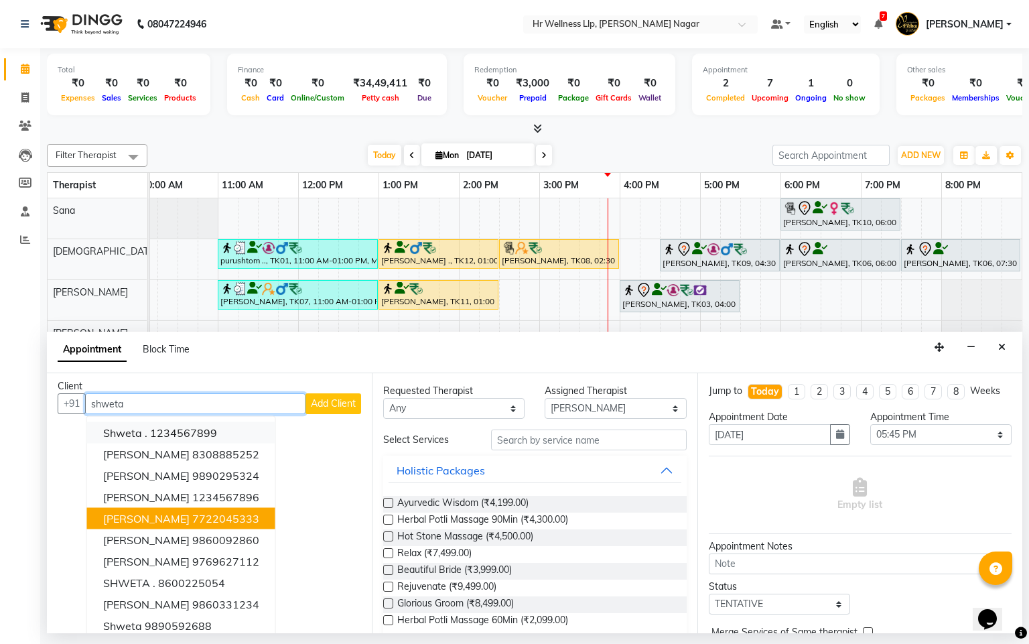
scroll to position [0, 0]
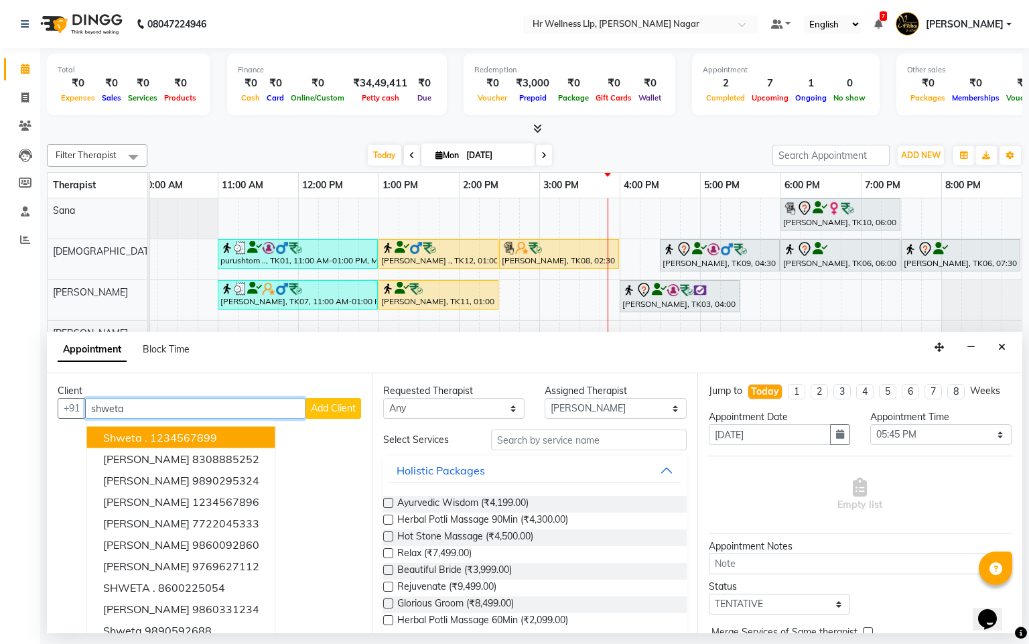
click at [151, 406] on input "shweta" at bounding box center [195, 408] width 221 height 21
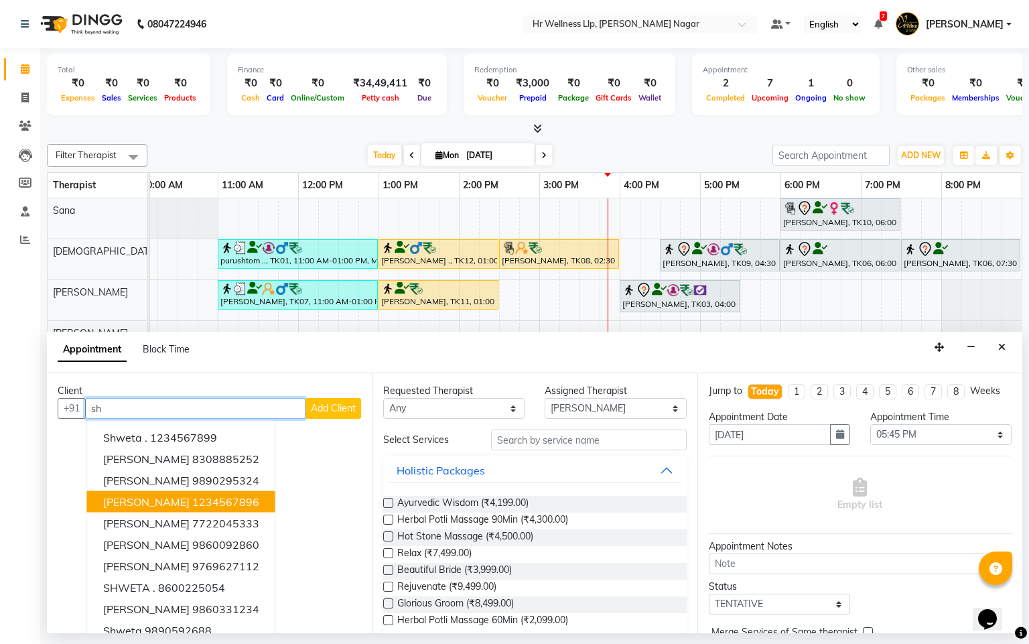
type input "s"
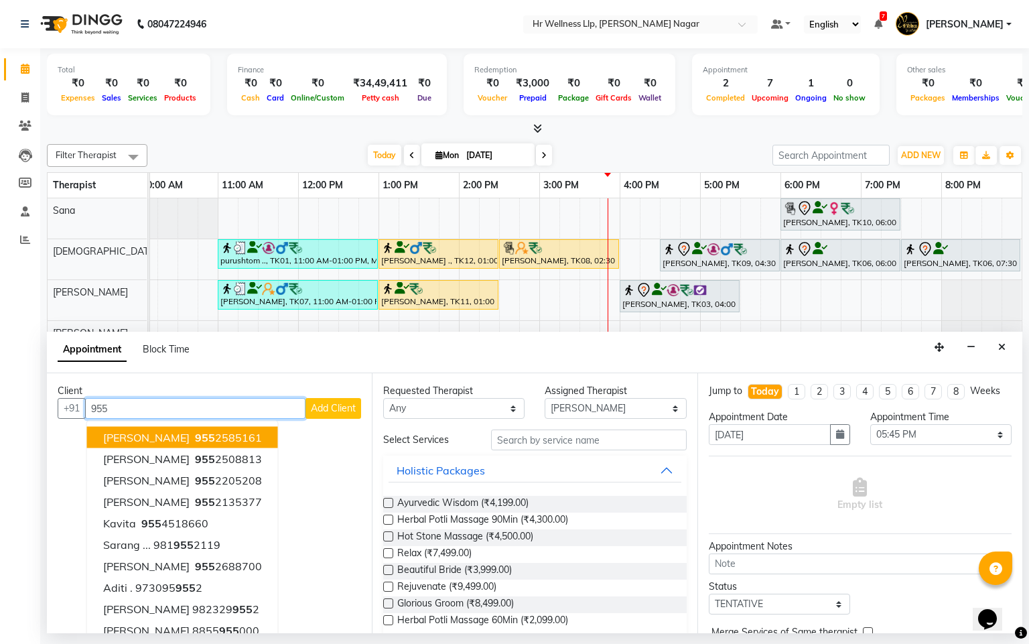
type input "9552"
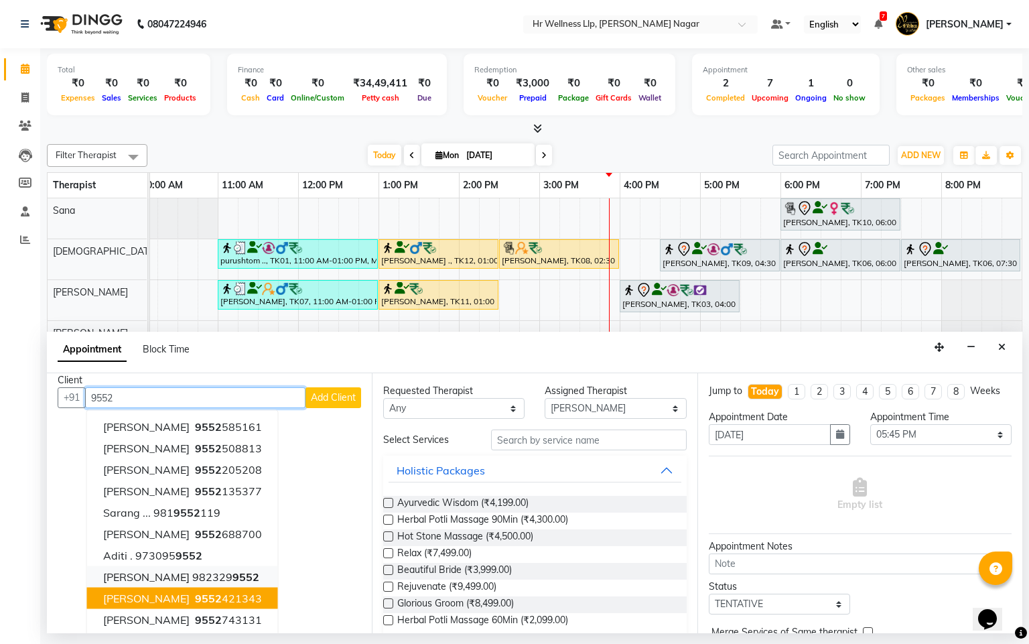
scroll to position [14, 0]
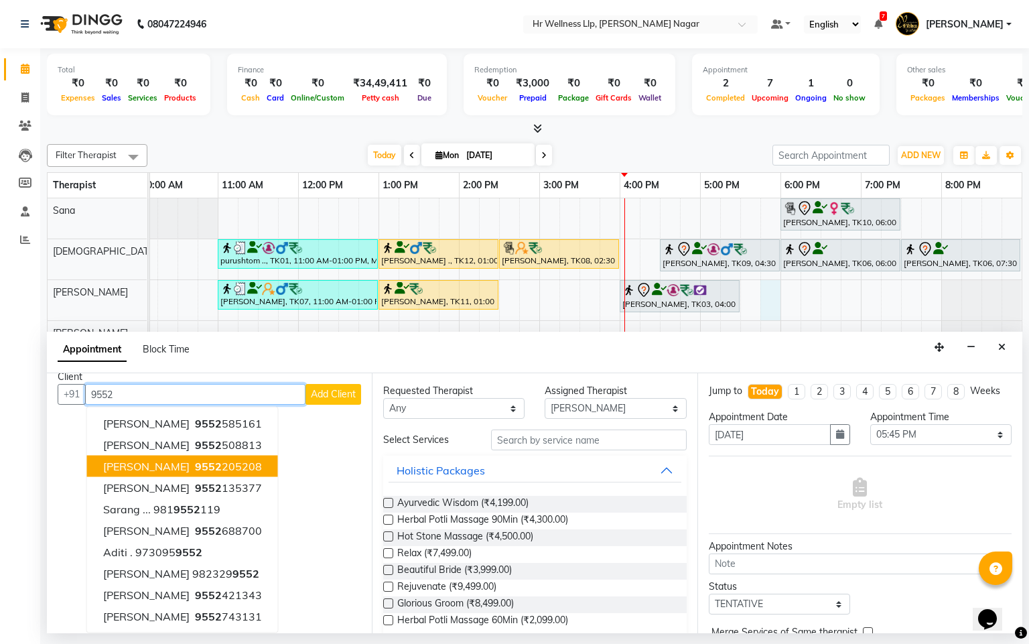
click at [776, 302] on div "[PERSON_NAME], TK10, 06:00 PM-07:30 PM, Massage 60 Min purushtom .., TK01, 11:0…" at bounding box center [500, 413] width 1046 height 431
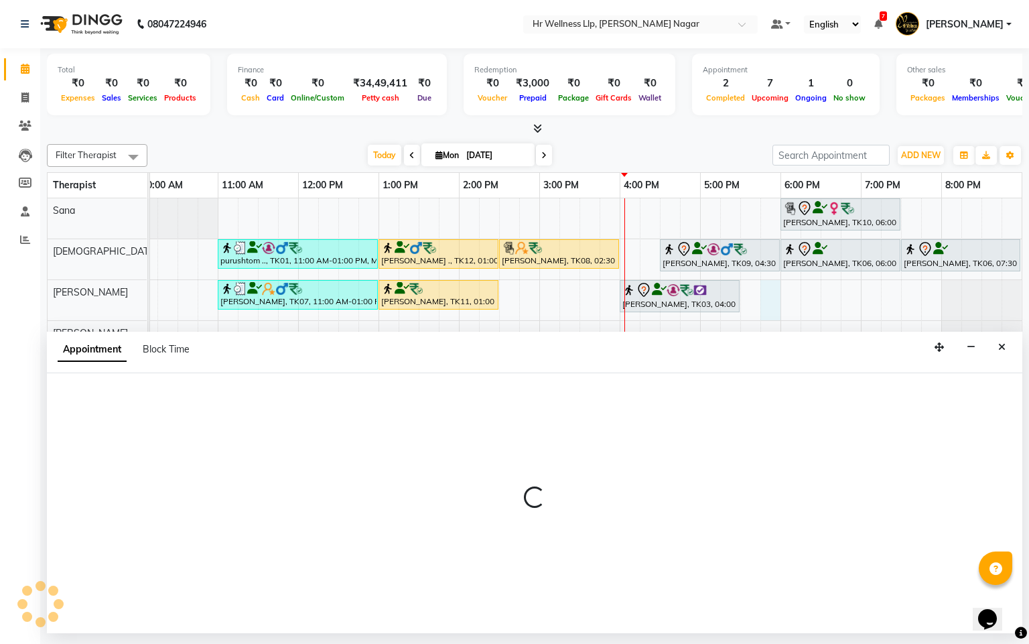
select select "50266"
select select "1065"
select select "tentative"
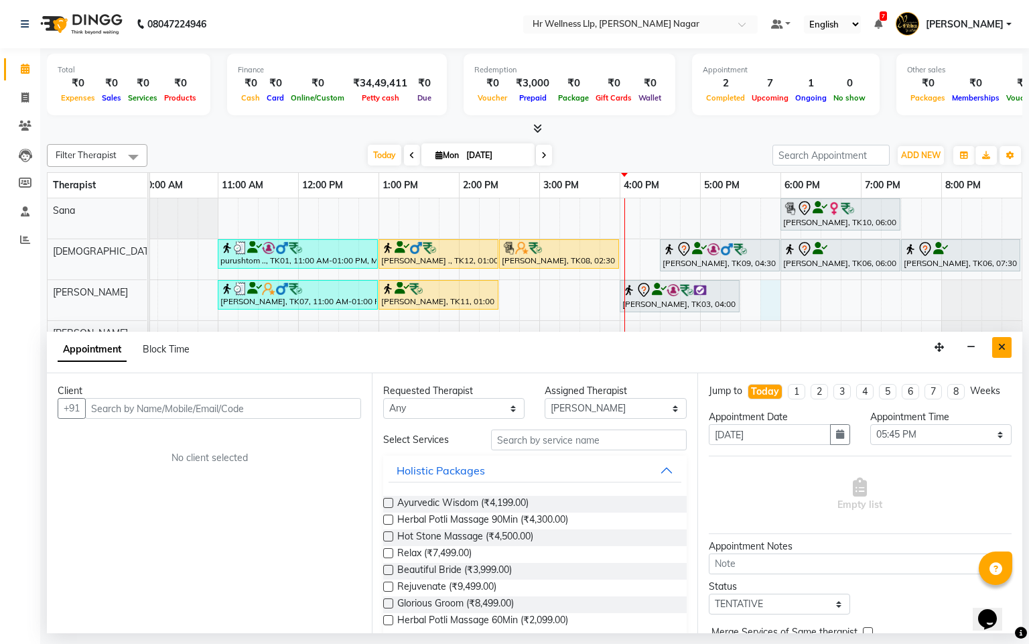
click at [999, 344] on icon "Close" at bounding box center [1002, 346] width 7 height 9
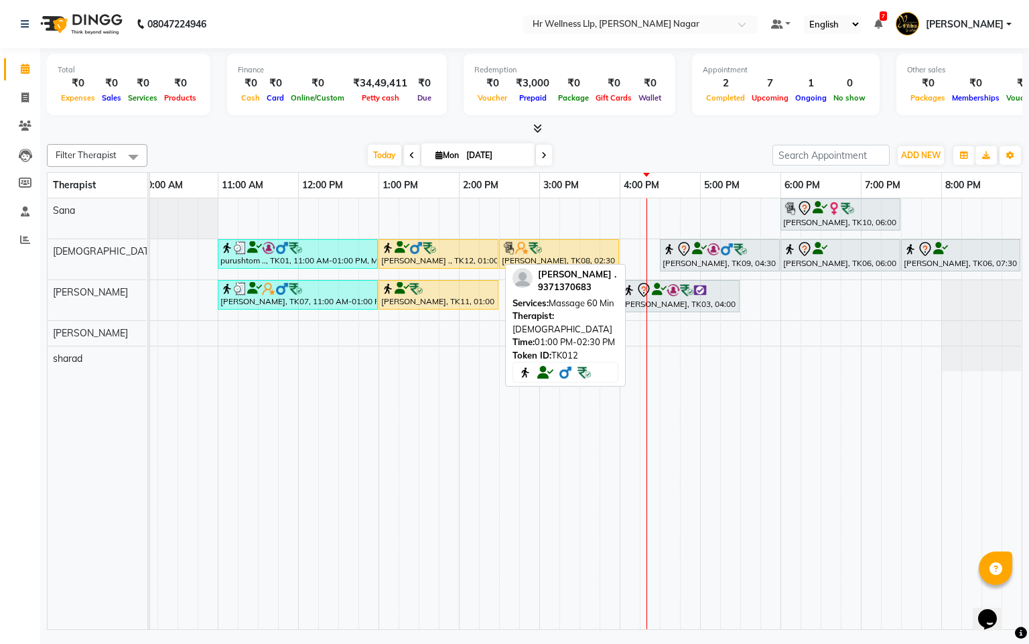
click at [452, 257] on div "[PERSON_NAME] ., TK12, 01:00 PM-02:30 PM, Massage 60 Min" at bounding box center [438, 253] width 117 height 25
click at [432, 261] on div "[PERSON_NAME] ., TK12, 01:00 PM-02:30 PM, Massage 60 Min" at bounding box center [438, 253] width 117 height 25
select select "1"
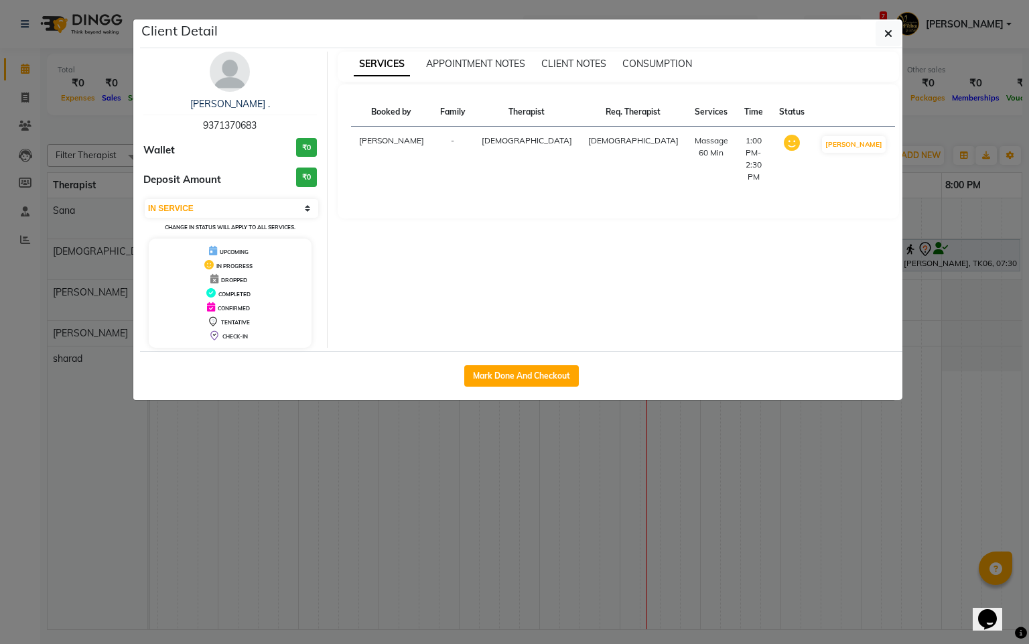
drag, startPoint x: 471, startPoint y: 363, endPoint x: 517, endPoint y: 408, distance: 64.5
click at [499, 388] on div "Mark Done And Checkout" at bounding box center [521, 375] width 763 height 49
click at [509, 383] on button "Mark Done And Checkout" at bounding box center [521, 375] width 115 height 21
select select "service"
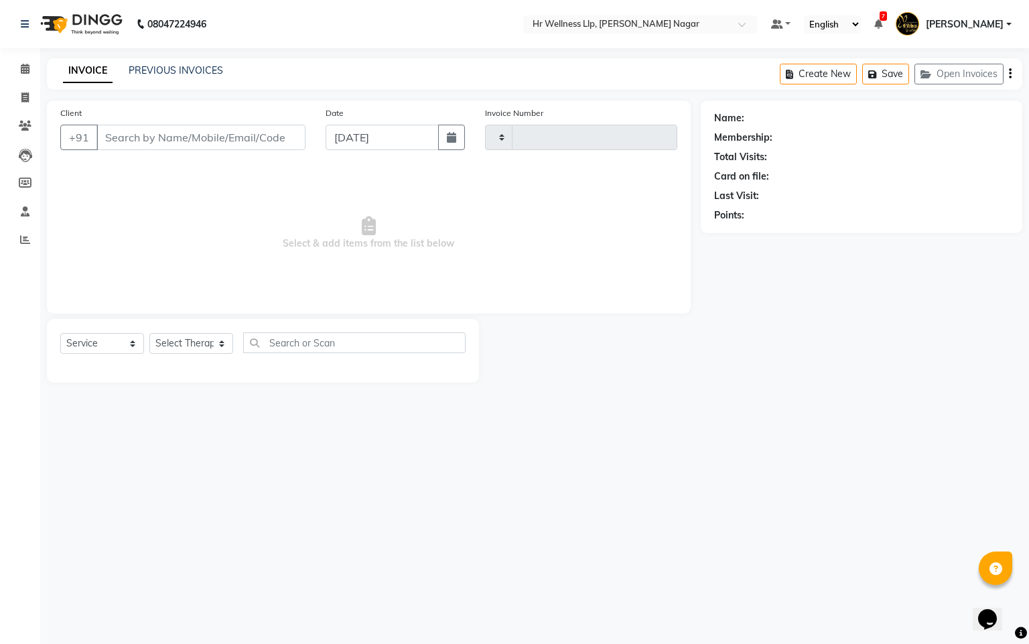
type input "1082"
select select "4289"
type input "9371370683"
select select "19732"
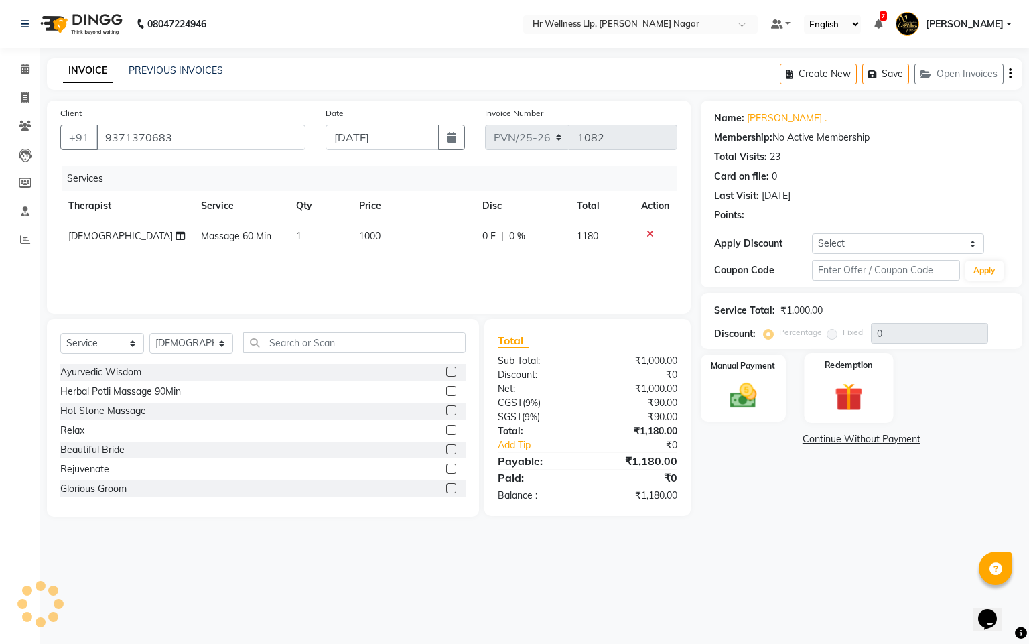
click at [846, 371] on label "Redemption" at bounding box center [849, 365] width 48 height 13
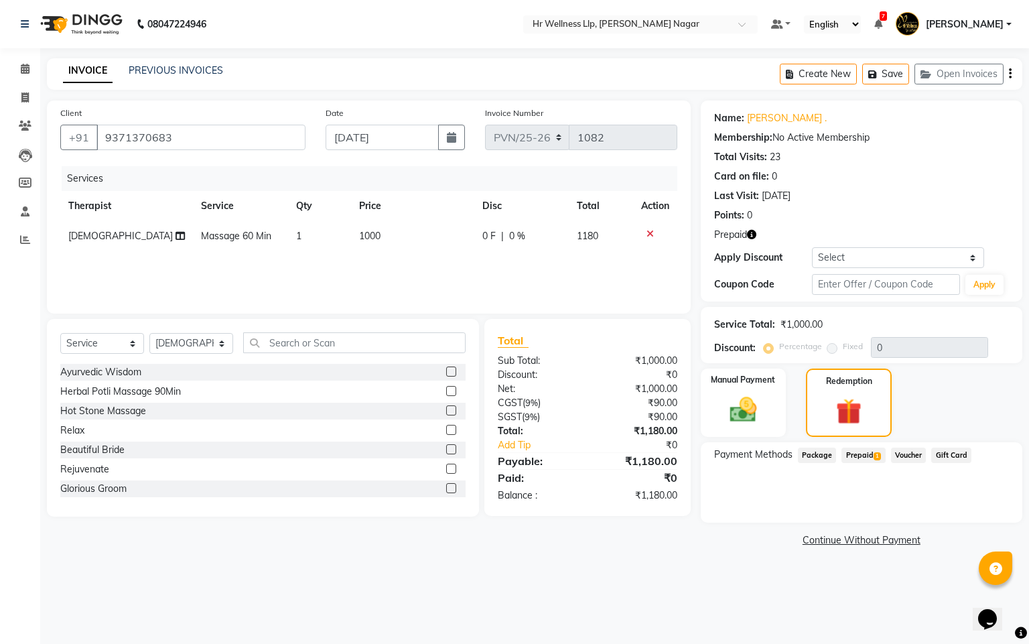
click at [861, 450] on span "Prepaid 1" at bounding box center [864, 455] width 44 height 15
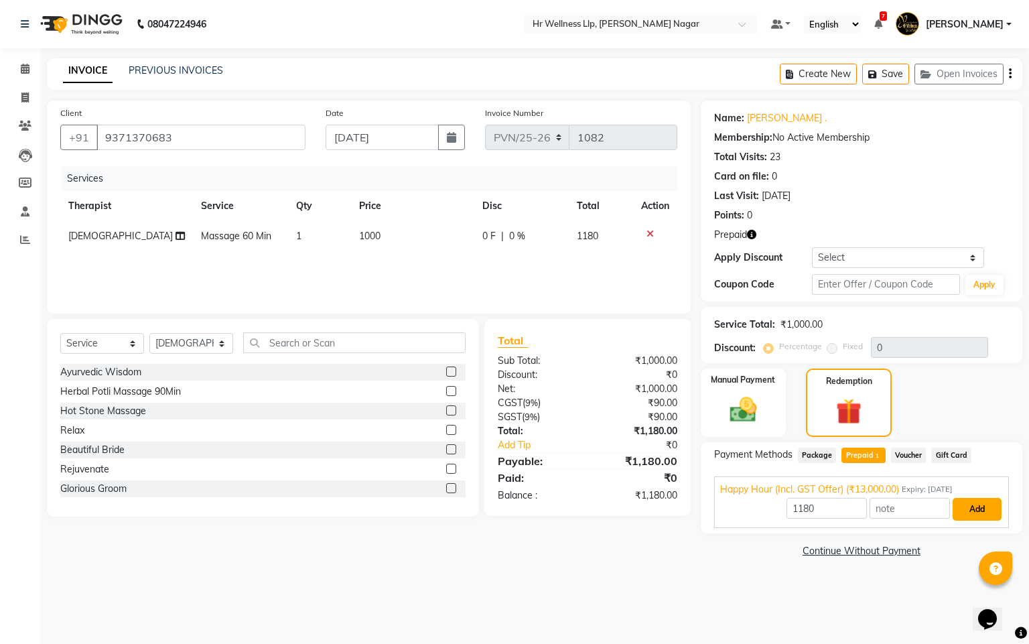
click at [958, 511] on button "Add" at bounding box center [977, 509] width 49 height 23
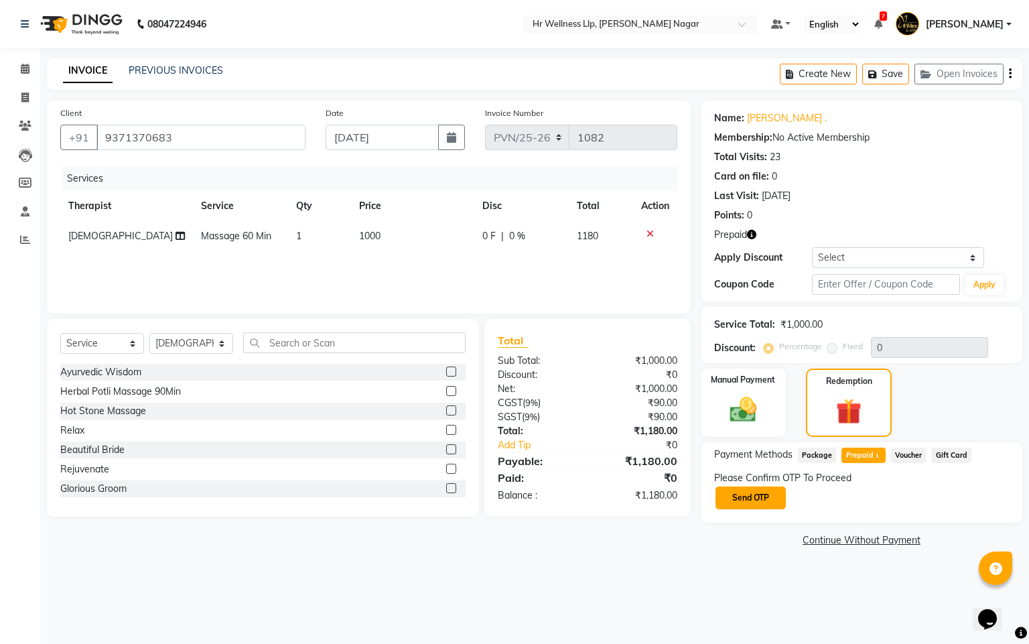
click at [743, 503] on button "Send OTP" at bounding box center [751, 498] width 70 height 23
click at [794, 493] on div "Please Confirm OTP To Proceed Send OTP" at bounding box center [861, 491] width 295 height 40
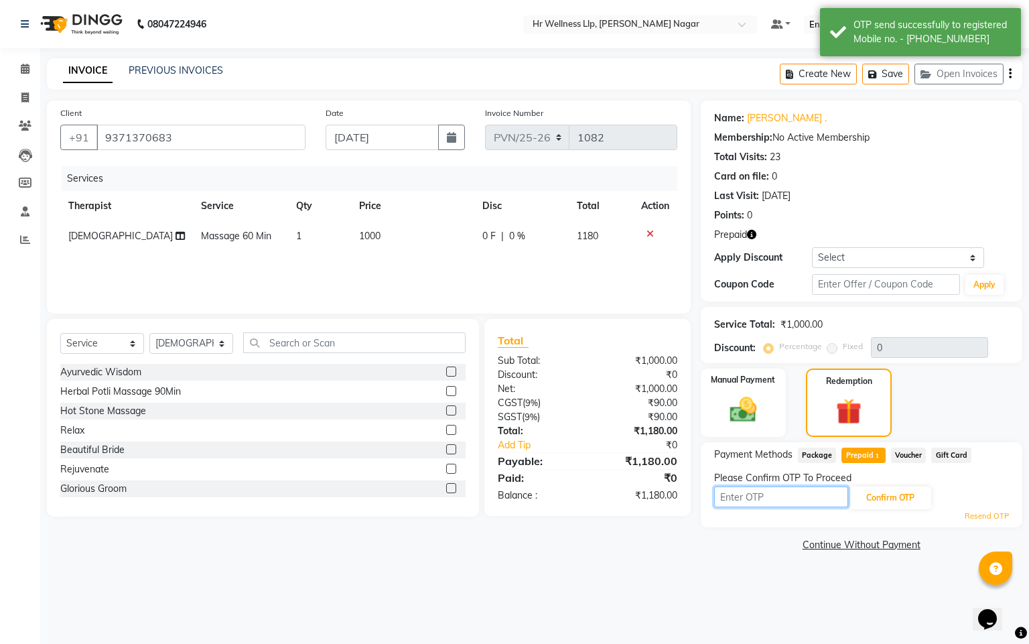
drag, startPoint x: 794, startPoint y: 493, endPoint x: 757, endPoint y: 493, distance: 37.5
click at [757, 493] on input "text" at bounding box center [781, 497] width 134 height 21
type input "8483"
click at [879, 485] on div "8483 Confirm OTP" at bounding box center [861, 497] width 295 height 25
click at [885, 495] on button "Confirm OTP" at bounding box center [891, 498] width 82 height 23
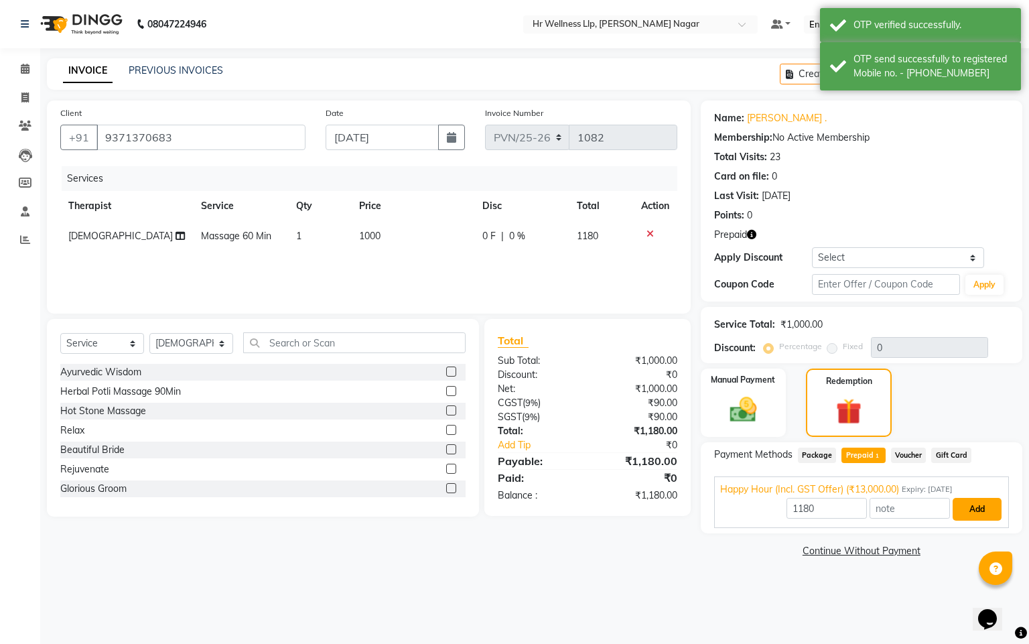
click at [968, 513] on button "Add" at bounding box center [977, 509] width 49 height 23
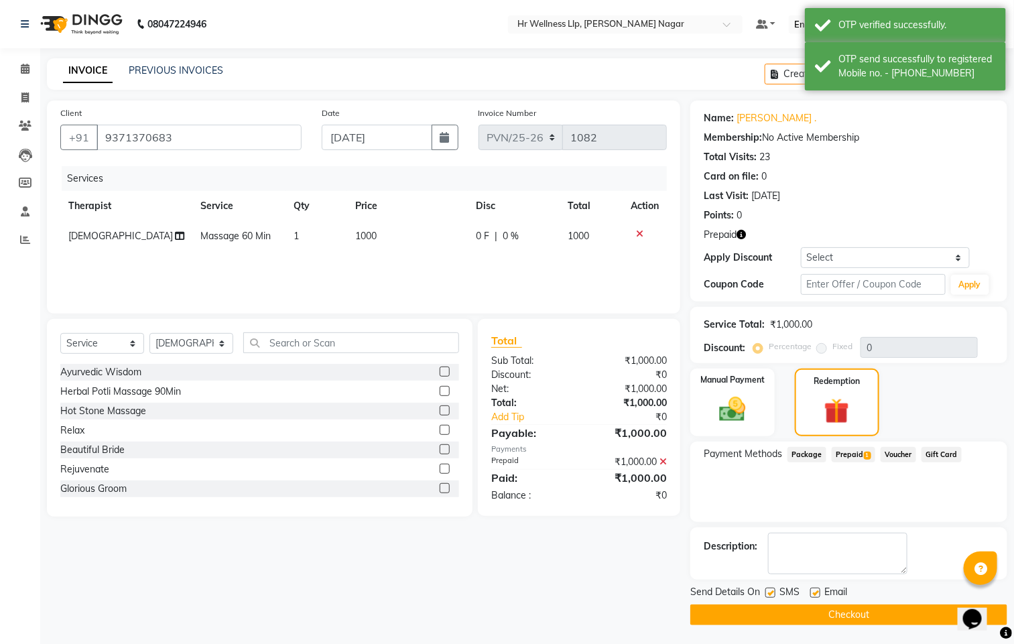
click at [767, 595] on label at bounding box center [770, 593] width 10 height 10
click at [767, 595] on input "checkbox" at bounding box center [769, 593] width 9 height 9
checkbox input "false"
click at [819, 590] on label at bounding box center [815, 593] width 10 height 10
click at [819, 590] on input "checkbox" at bounding box center [814, 593] width 9 height 9
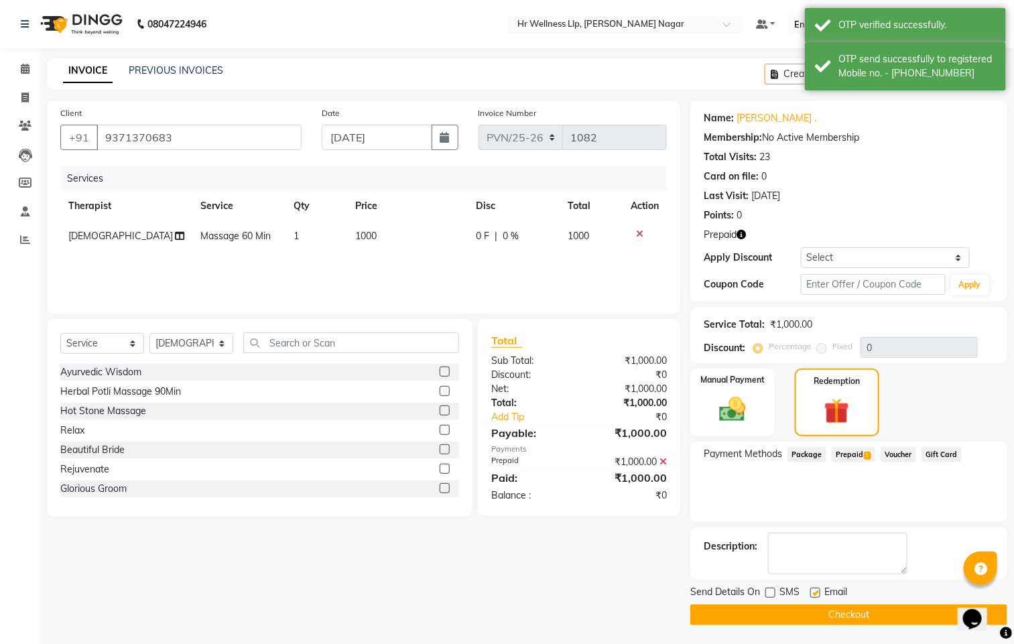
checkbox input "false"
click at [814, 609] on button "Checkout" at bounding box center [848, 615] width 317 height 21
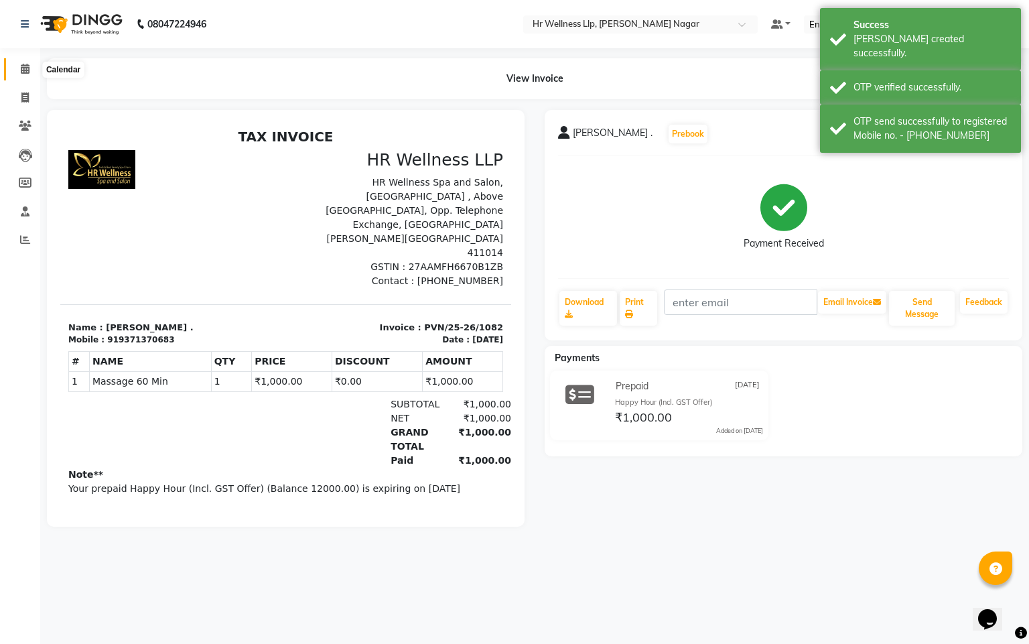
click at [23, 66] on icon at bounding box center [25, 69] width 9 height 10
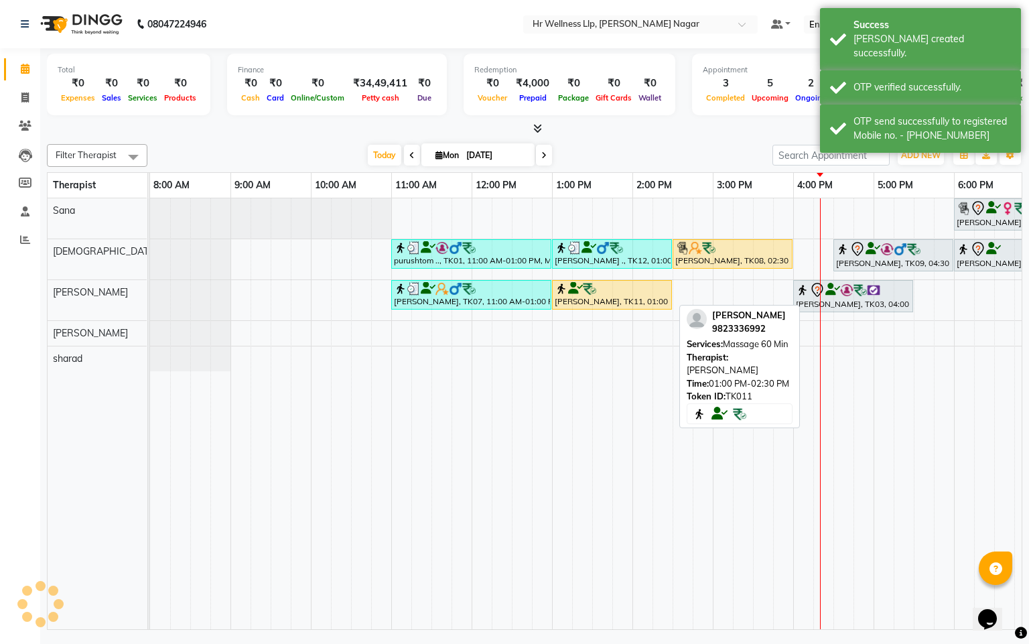
click at [615, 300] on div "[PERSON_NAME], TK11, 01:00 PM-02:30 PM, Massage 60 Min" at bounding box center [612, 294] width 117 height 25
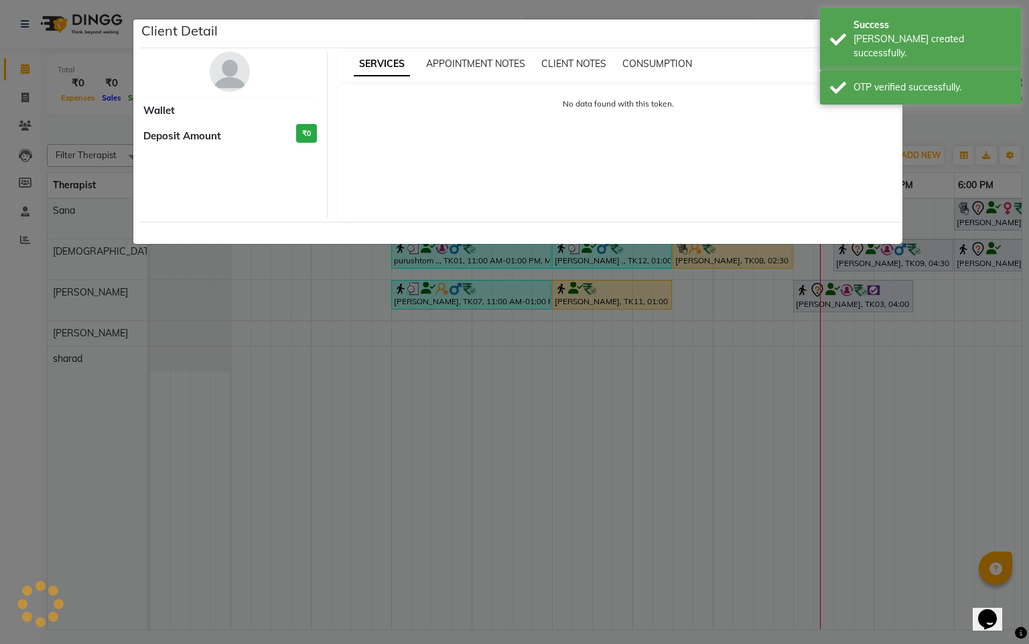
select select "1"
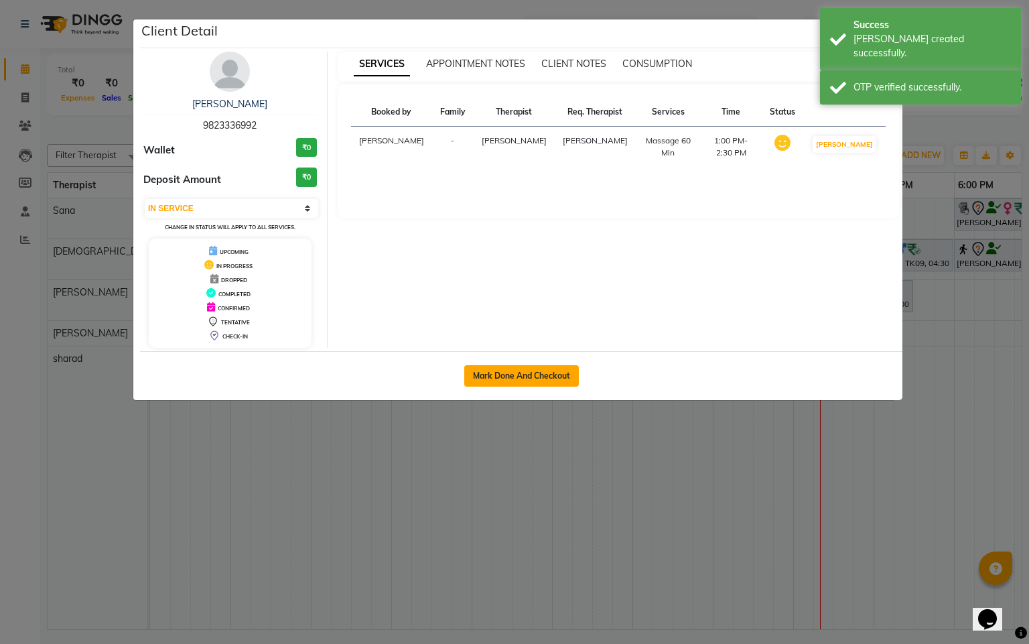
click at [503, 375] on button "Mark Done And Checkout" at bounding box center [521, 375] width 115 height 21
select select "service"
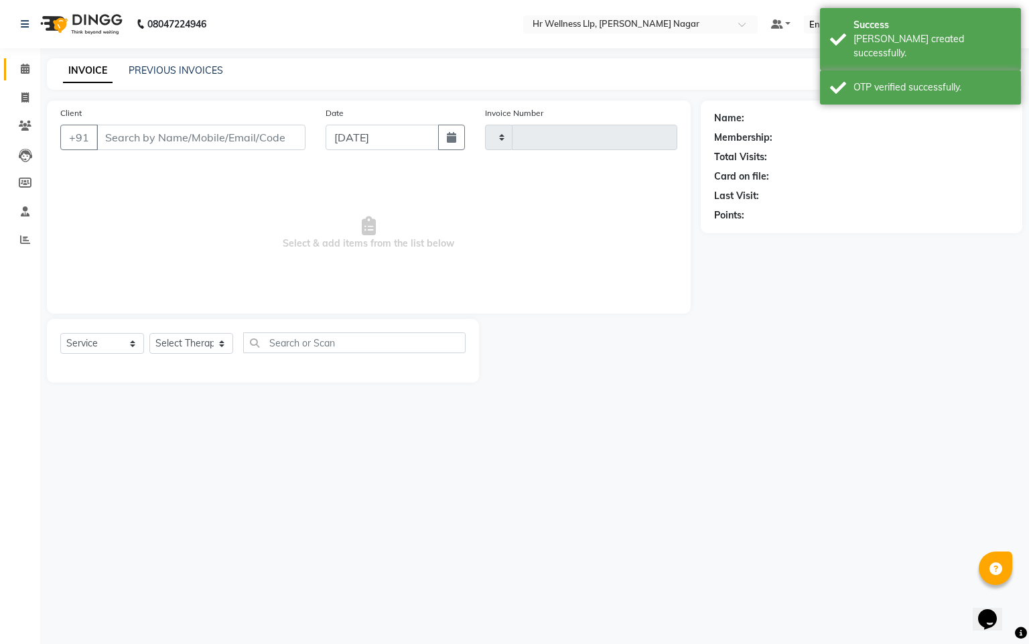
type input "1083"
select select "4289"
type input "9823336992"
select select "50266"
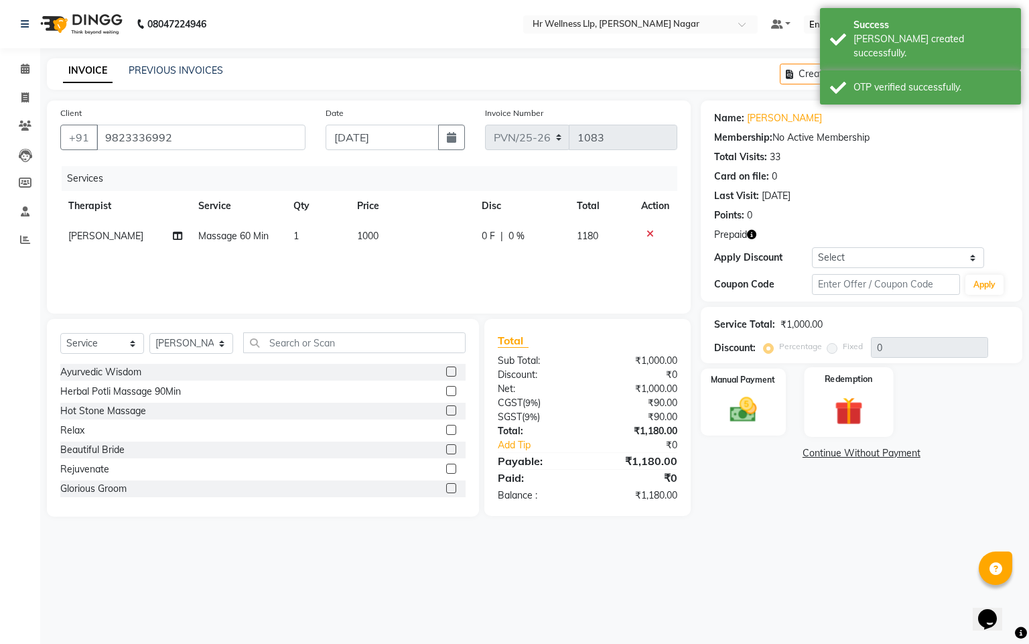
click at [847, 386] on div "Redemption" at bounding box center [849, 402] width 89 height 70
click at [871, 457] on span "Prepaid 1" at bounding box center [864, 455] width 44 height 15
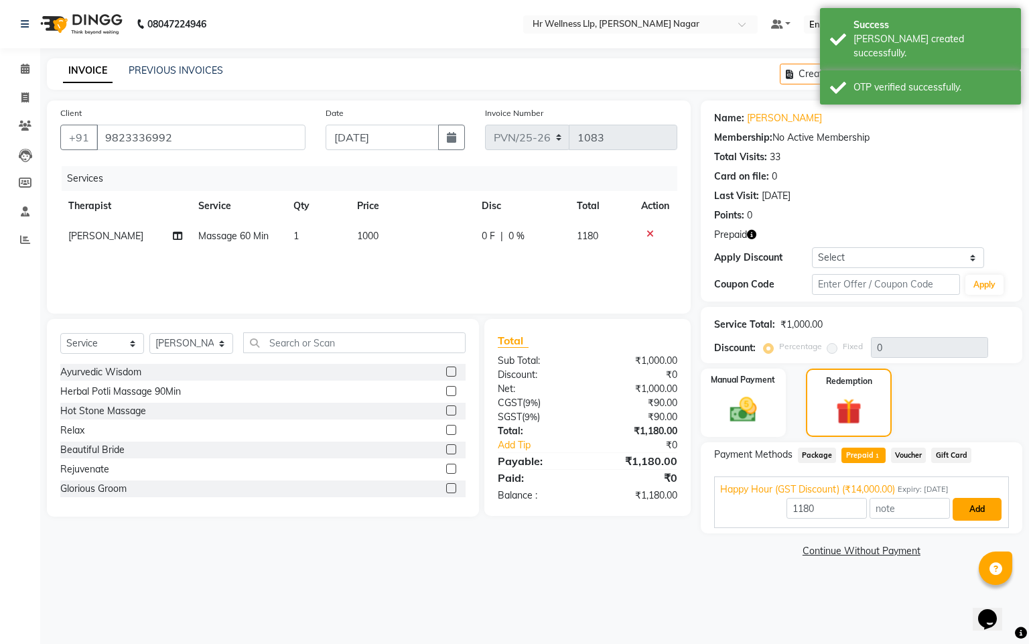
click at [978, 513] on button "Add" at bounding box center [977, 509] width 49 height 23
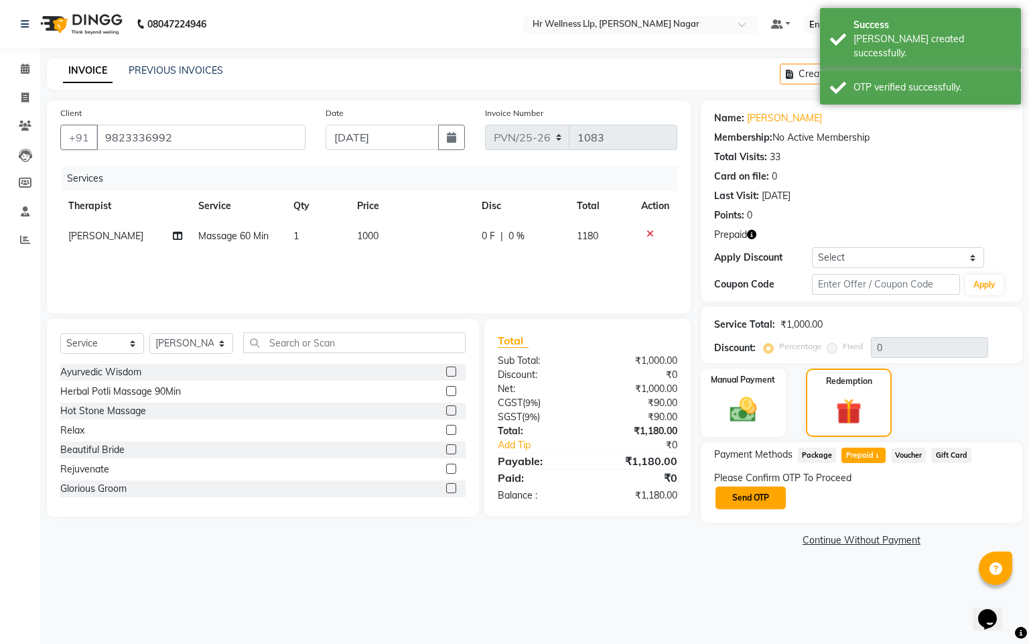
click at [750, 503] on button "Send OTP" at bounding box center [751, 498] width 70 height 23
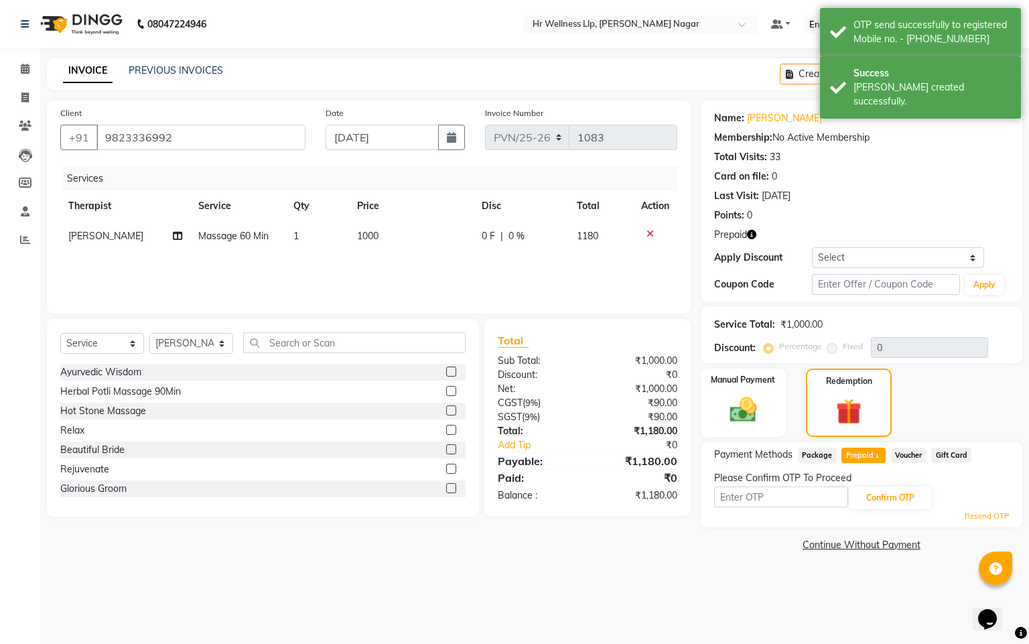
click at [750, 503] on input "text" at bounding box center [781, 497] width 134 height 21
type input "8483"
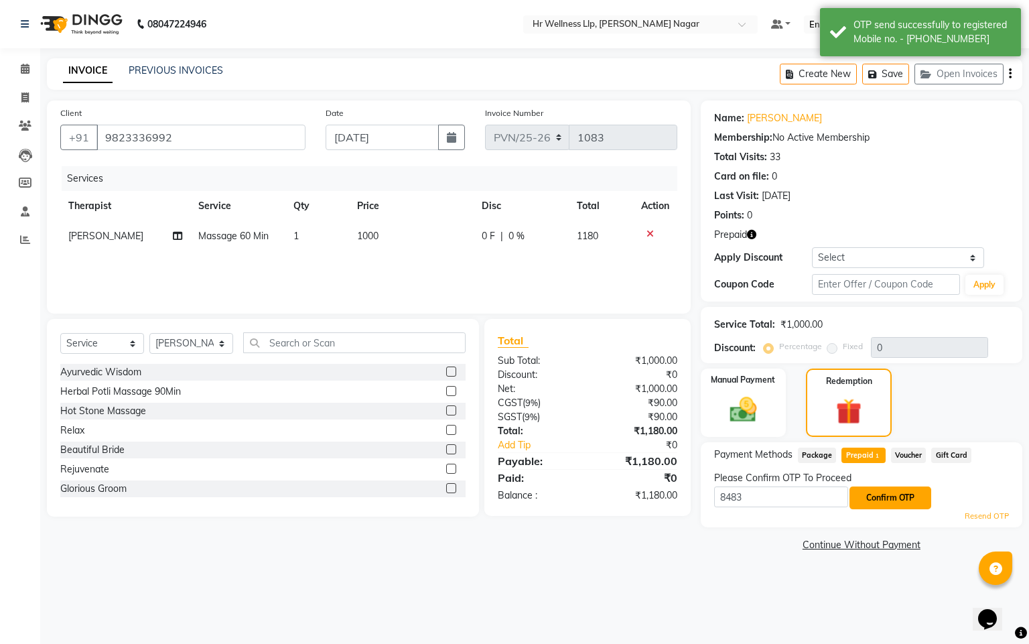
click at [915, 499] on button "Confirm OTP" at bounding box center [891, 498] width 82 height 23
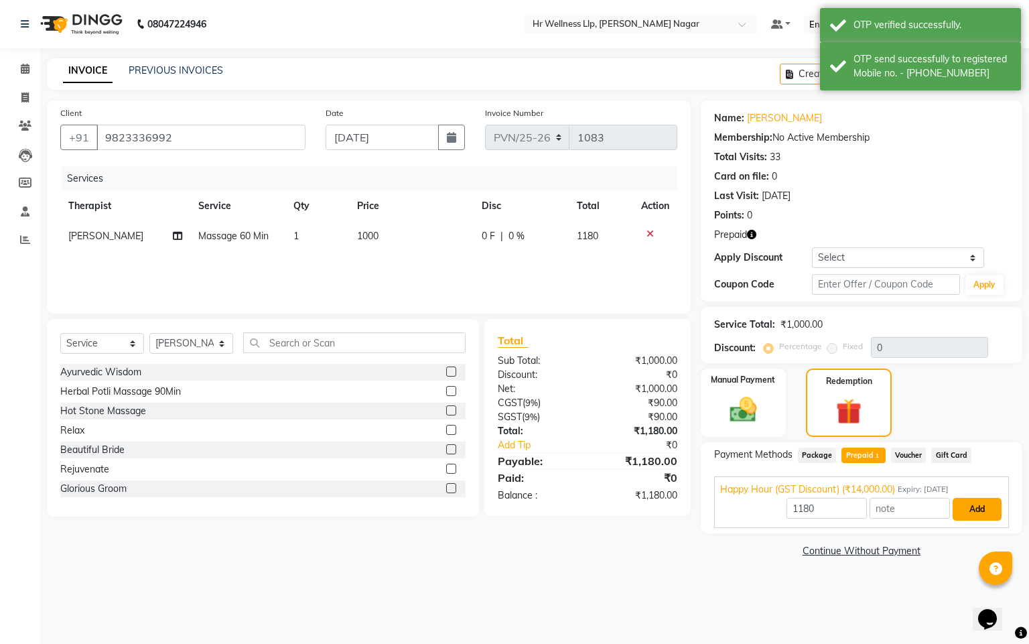
click at [957, 509] on button "Add" at bounding box center [977, 509] width 49 height 23
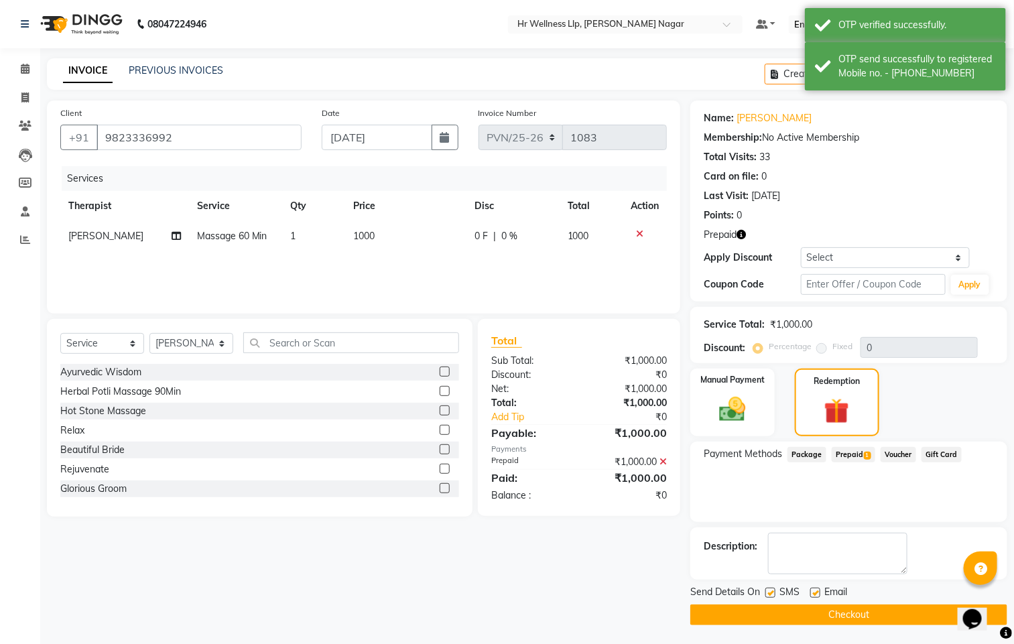
click at [769, 591] on label at bounding box center [770, 593] width 10 height 10
click at [769, 591] on input "checkbox" at bounding box center [769, 593] width 9 height 9
checkbox input "false"
click at [814, 589] on label at bounding box center [815, 593] width 10 height 10
click at [814, 589] on input "checkbox" at bounding box center [814, 593] width 9 height 9
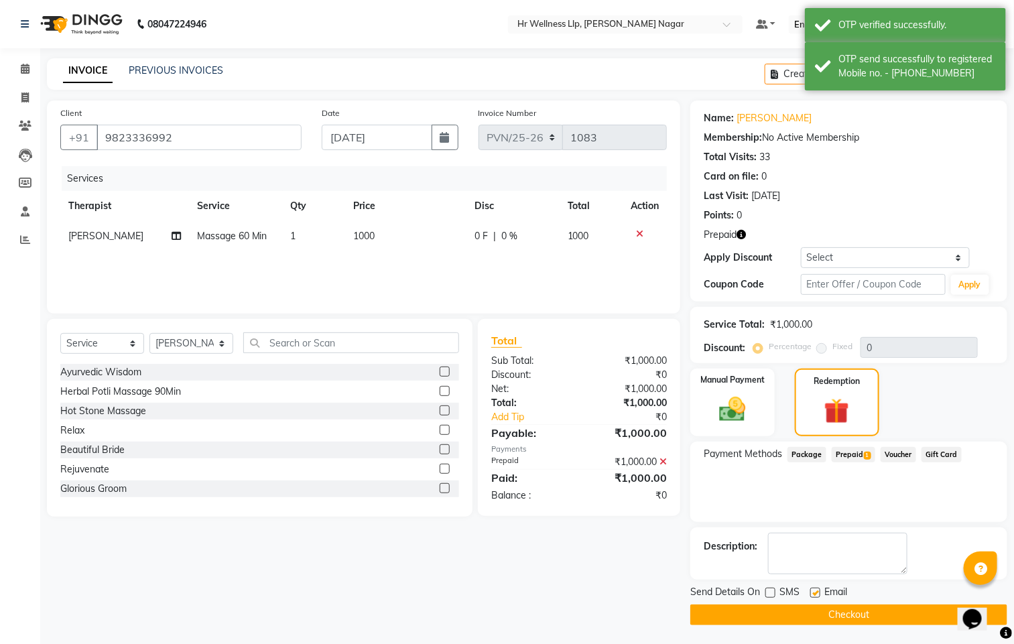
checkbox input "false"
click at [805, 609] on button "Checkout" at bounding box center [848, 615] width 317 height 21
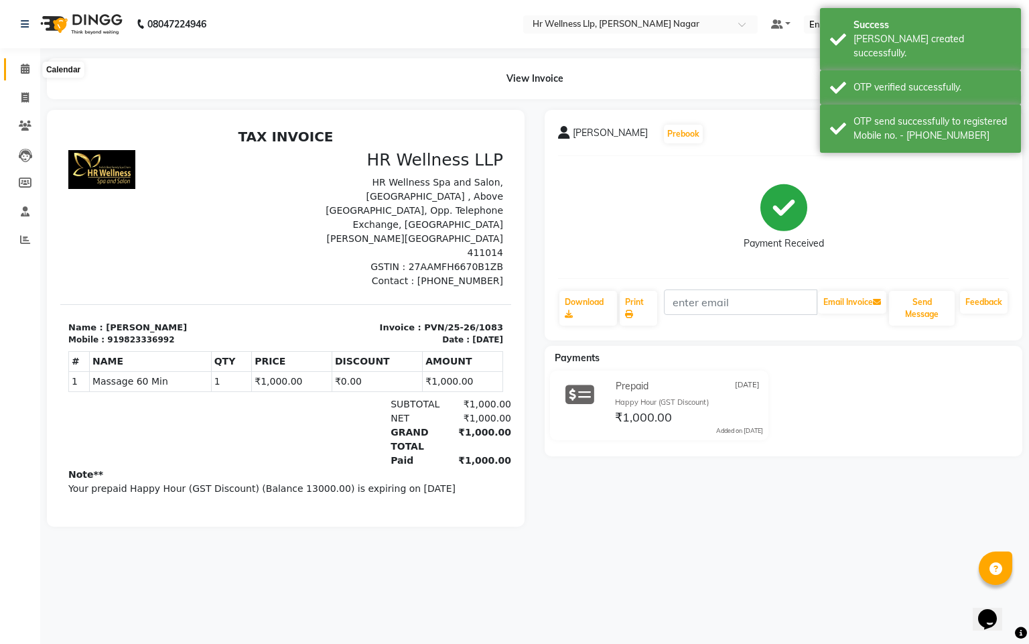
click at [30, 67] on span at bounding box center [24, 69] width 23 height 15
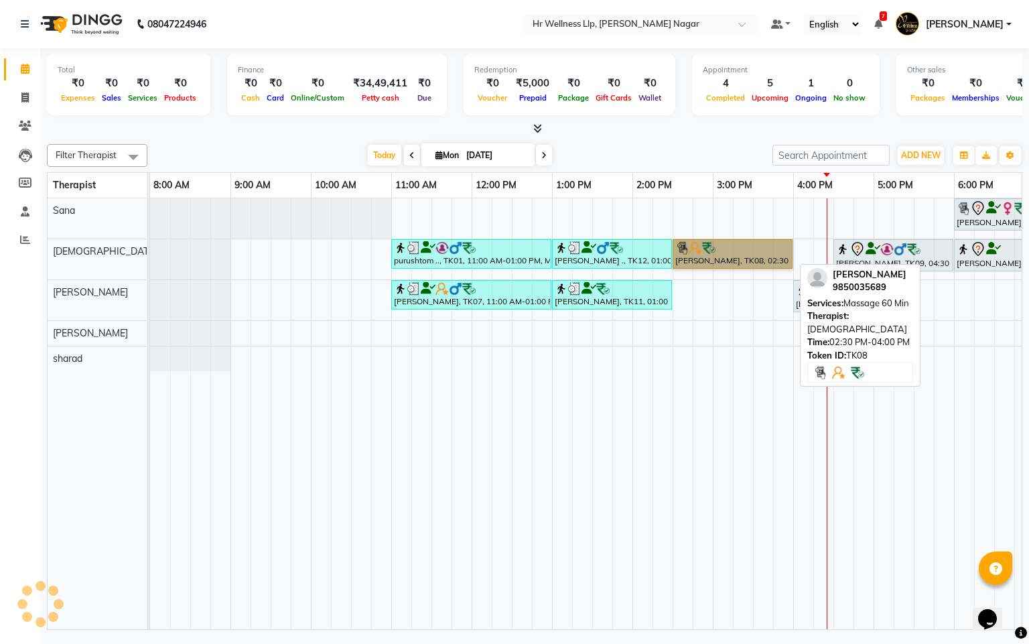
drag, startPoint x: 714, startPoint y: 235, endPoint x: 762, endPoint y: 266, distance: 56.7
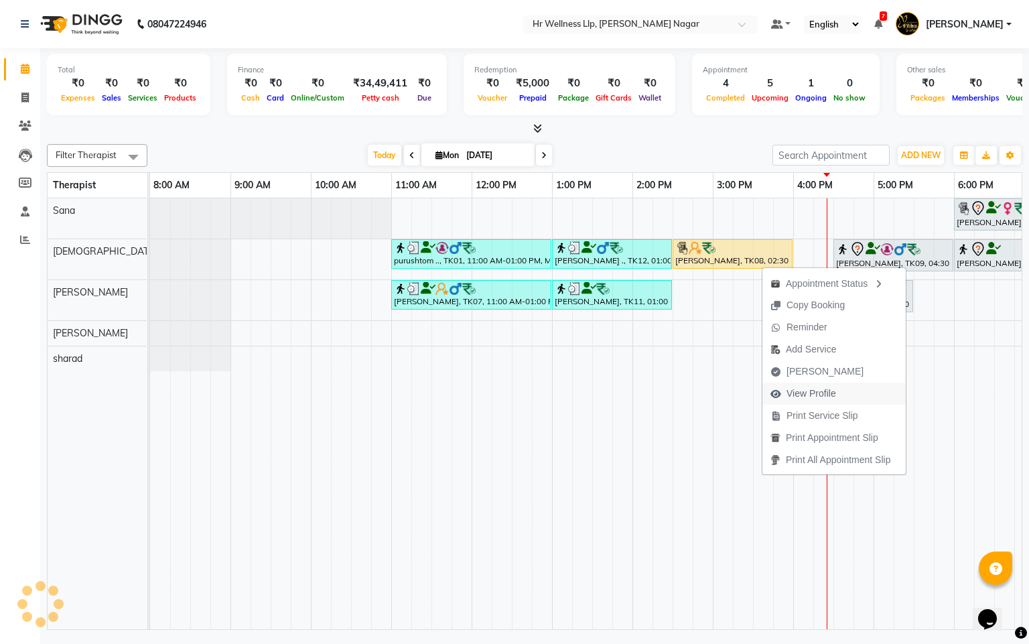
click at [811, 397] on span "View Profile" at bounding box center [812, 394] width 50 height 14
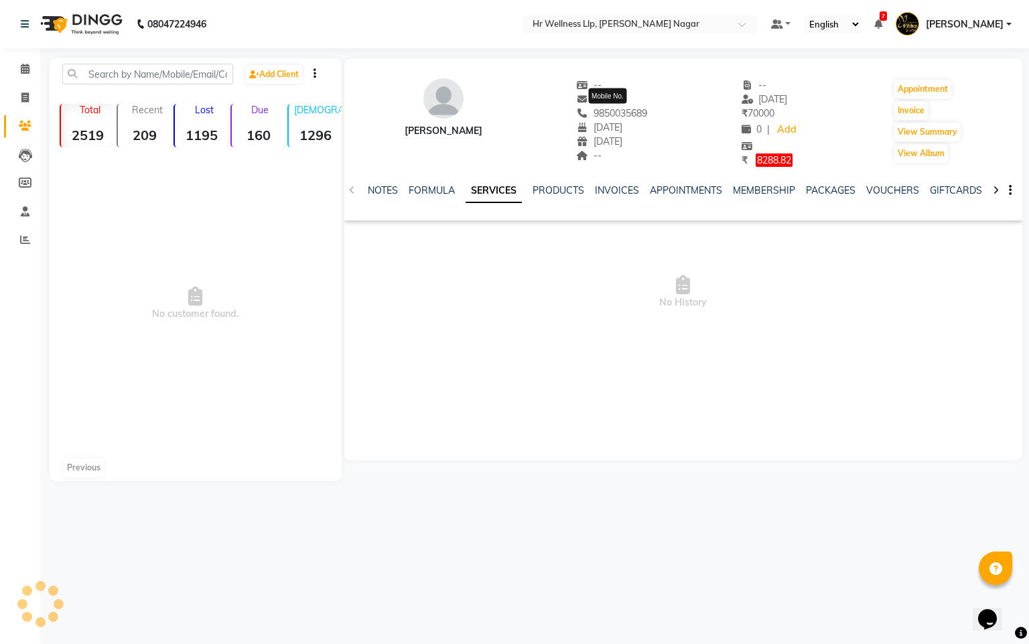
click at [612, 109] on span "9850035689" at bounding box center [612, 113] width 71 height 12
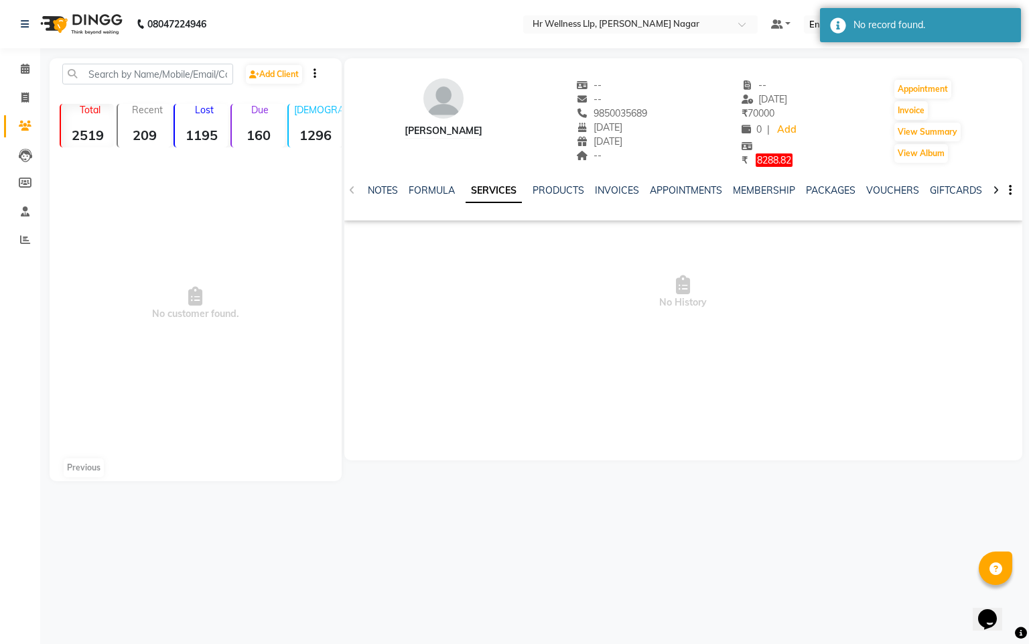
copy span "9850035689"
click at [28, 70] on icon at bounding box center [25, 69] width 9 height 10
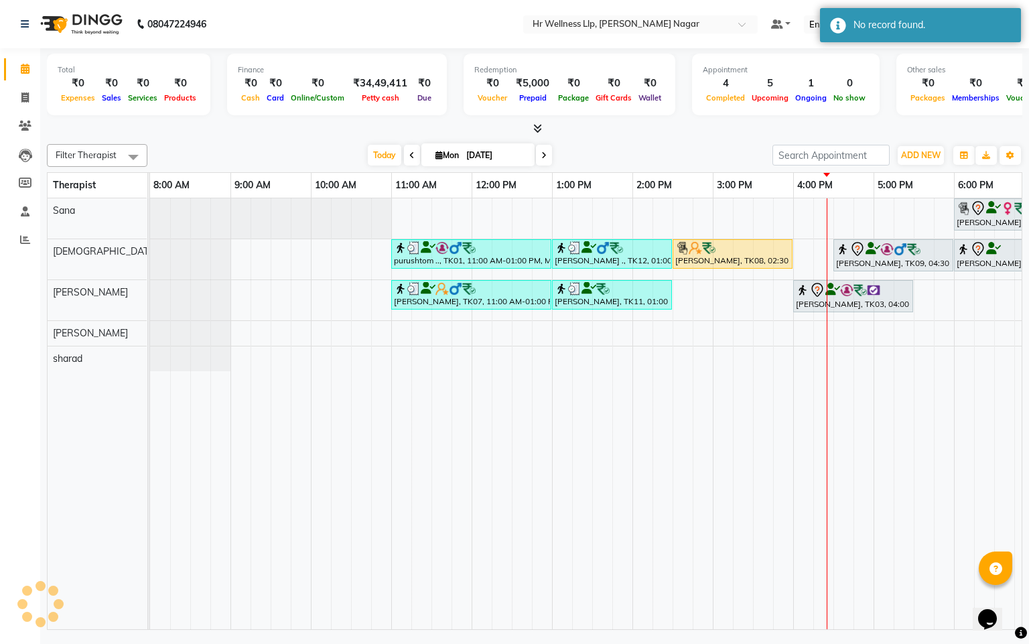
click at [438, 153] on icon at bounding box center [439, 155] width 7 height 9
select select "9"
select select "2025"
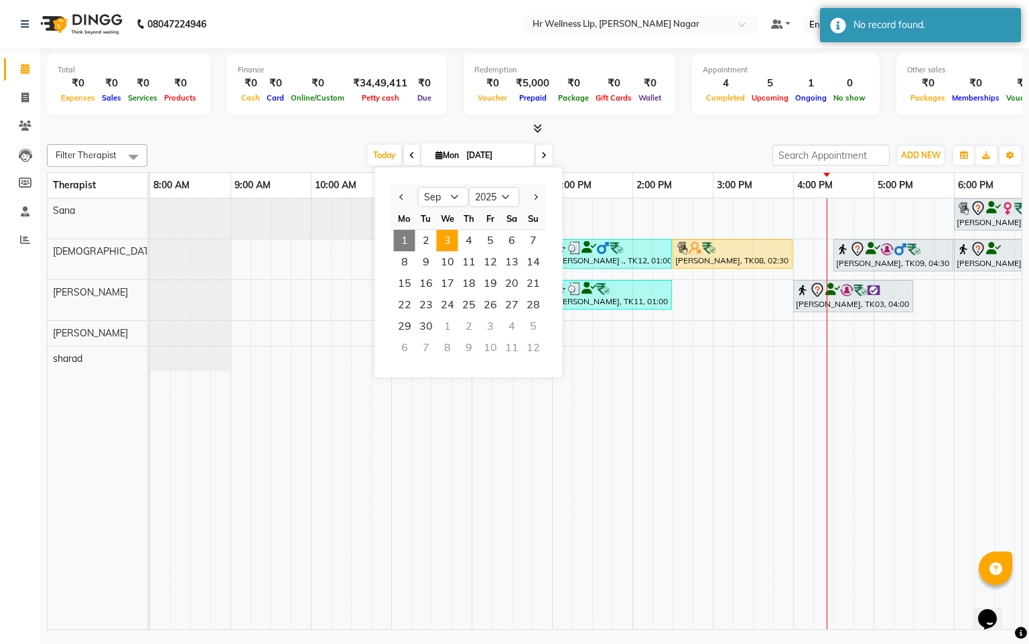
click at [447, 235] on span "3" at bounding box center [447, 240] width 21 height 21
type input "[DATE]"
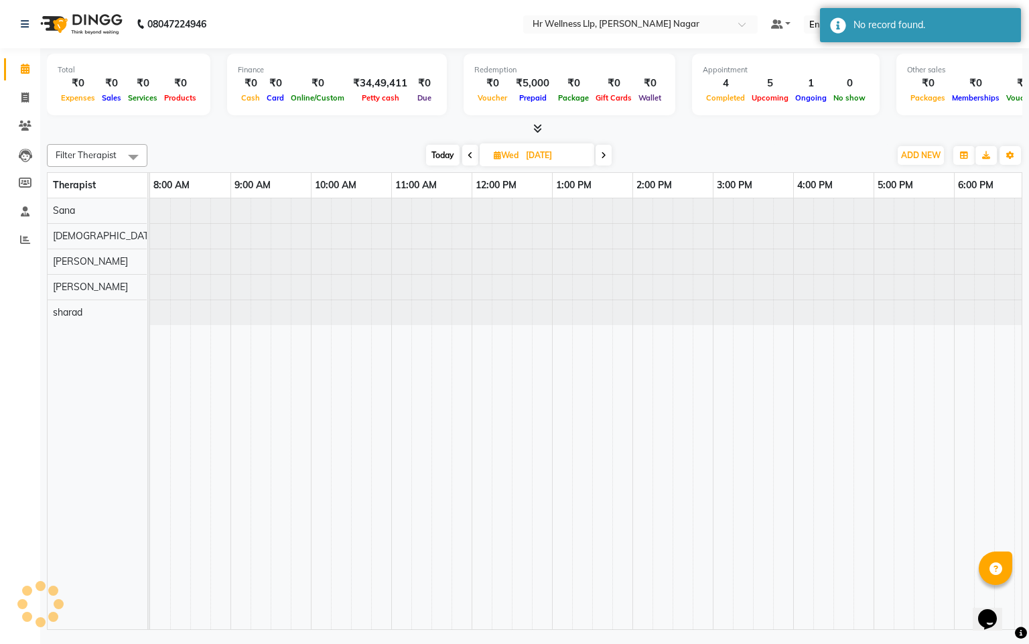
scroll to position [0, 93]
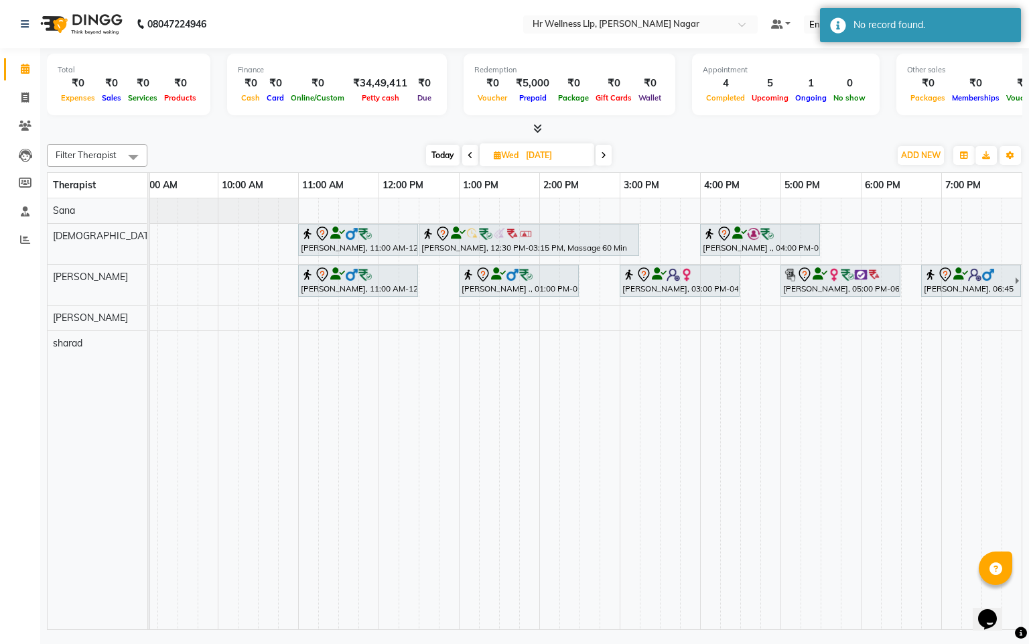
click at [489, 149] on span "[DATE]" at bounding box center [537, 154] width 115 height 23
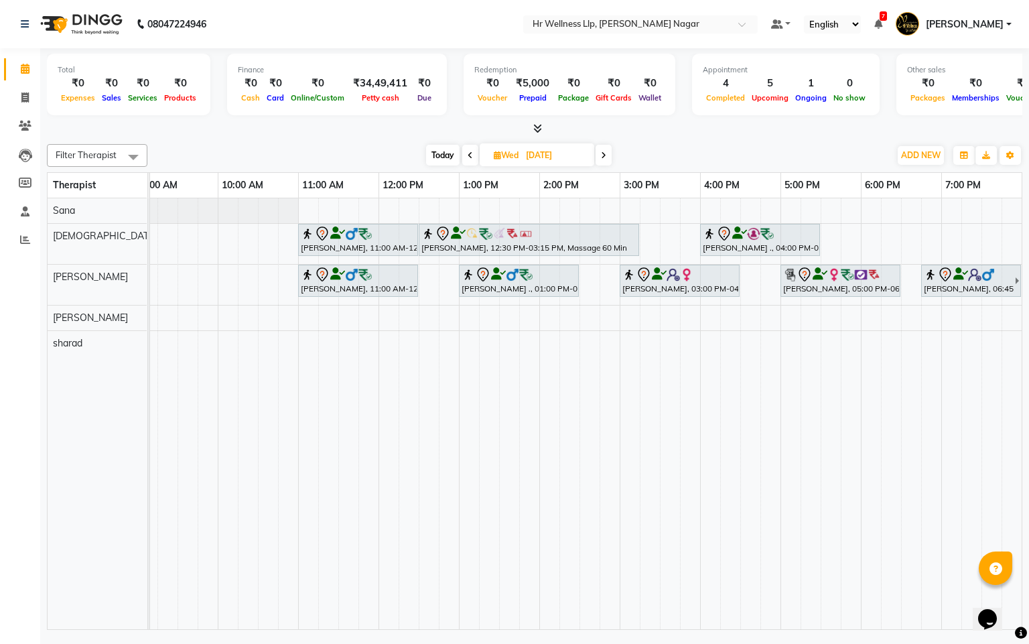
click at [499, 155] on span "Wed" at bounding box center [507, 155] width 32 height 10
select select "9"
select select "2025"
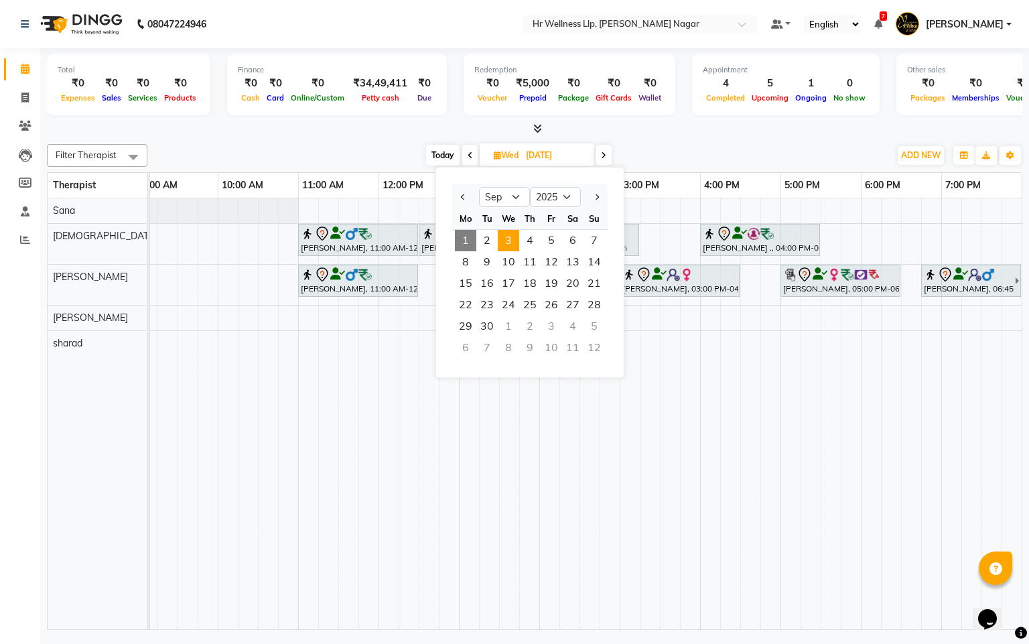
click at [437, 157] on span "Today" at bounding box center [443, 155] width 34 height 21
type input "[DATE]"
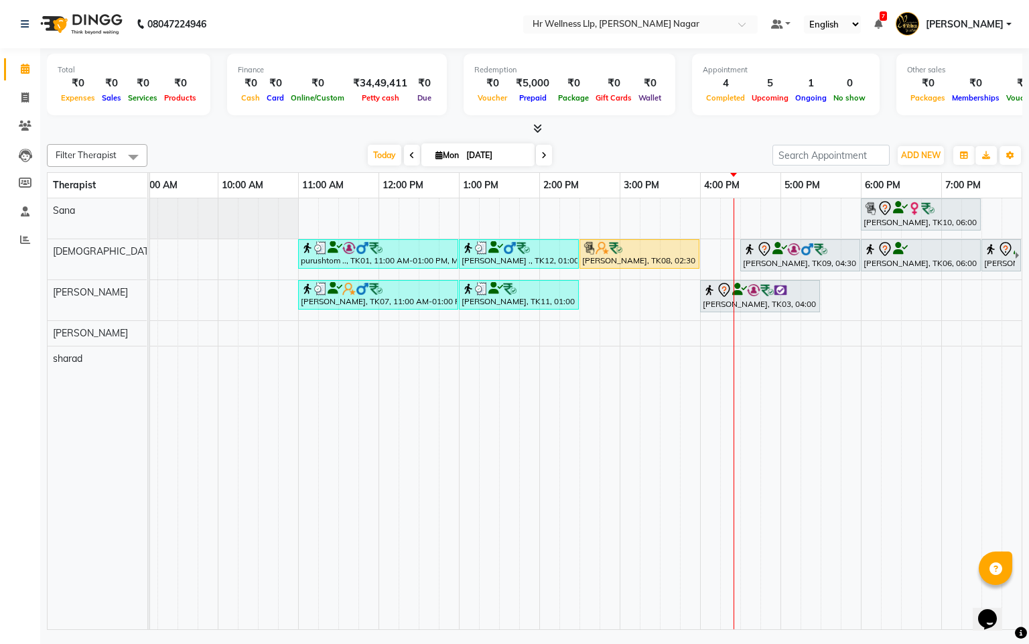
click at [443, 153] on span "Mon" at bounding box center [447, 155] width 30 height 10
select select "9"
select select "2025"
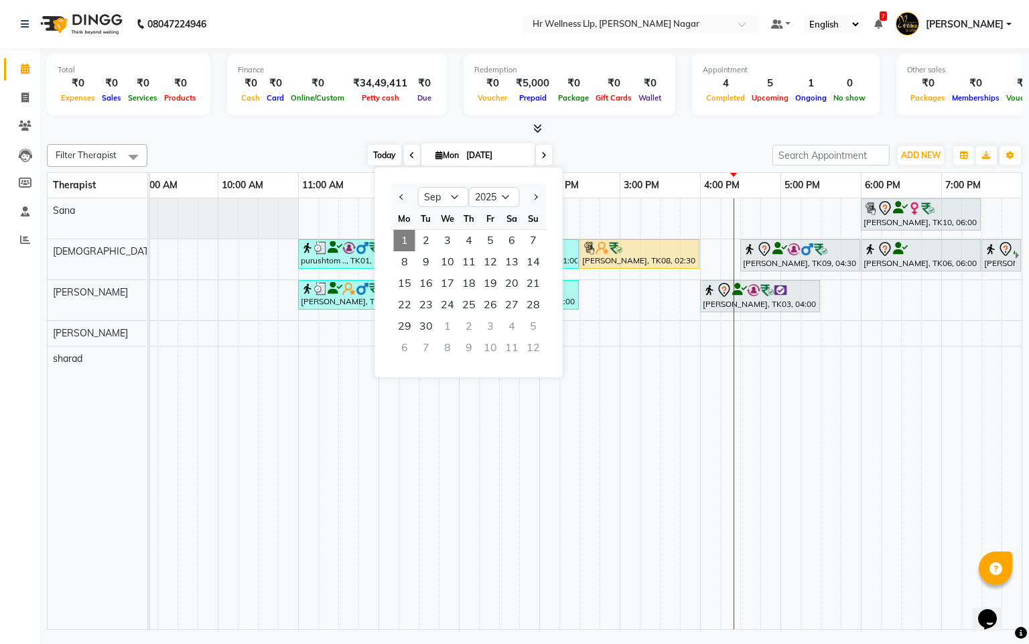
click at [388, 158] on span "Today" at bounding box center [385, 155] width 34 height 21
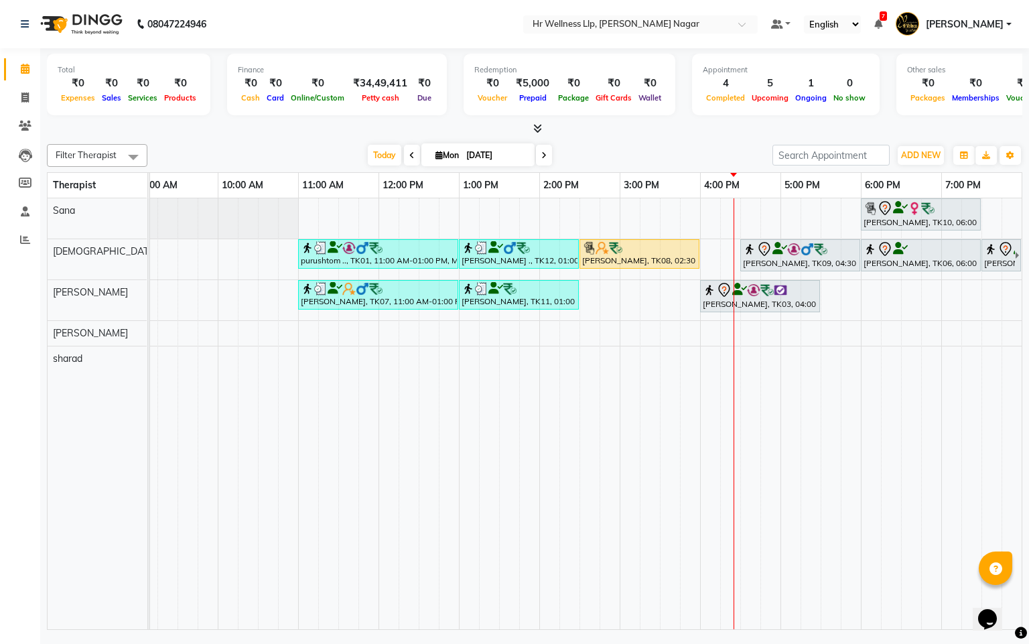
click at [438, 151] on icon at bounding box center [439, 155] width 7 height 9
select select "9"
select select "2025"
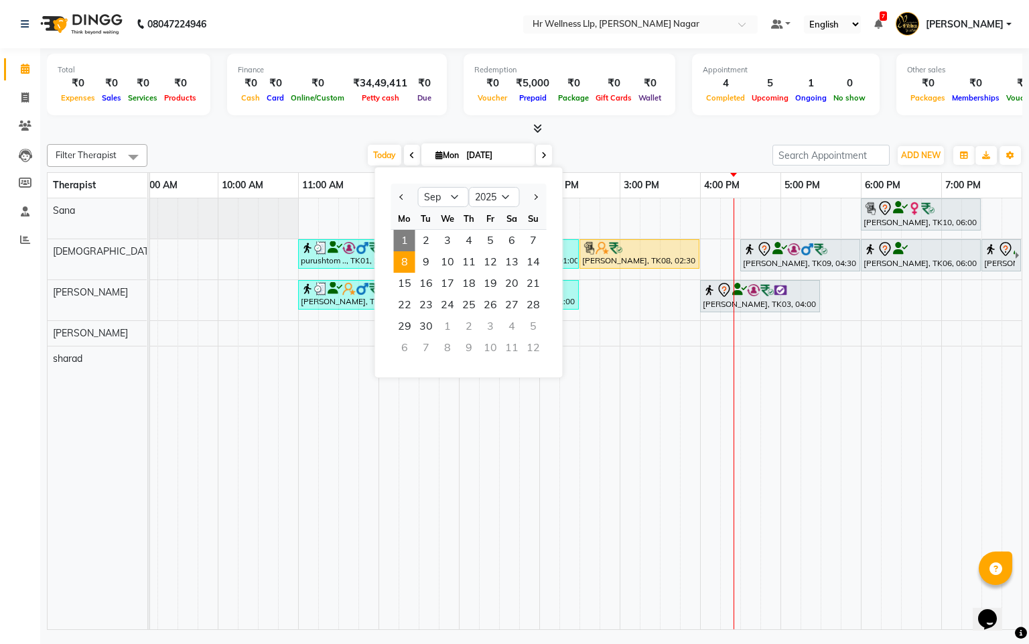
click at [409, 266] on span "8" at bounding box center [404, 261] width 21 height 21
type input "[DATE]"
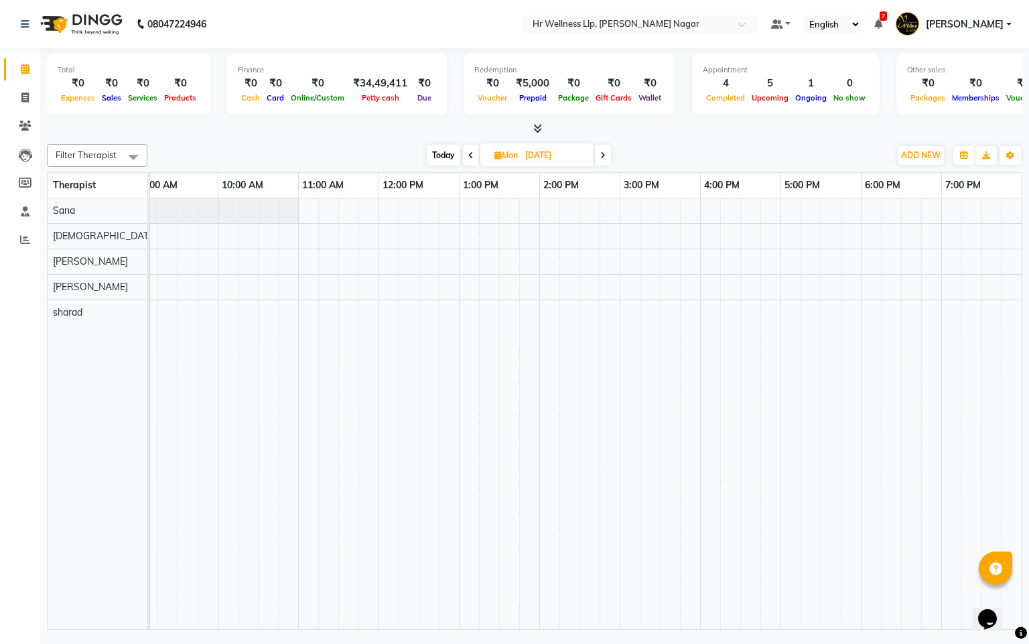
click at [383, 234] on div at bounding box center [539, 413] width 965 height 431
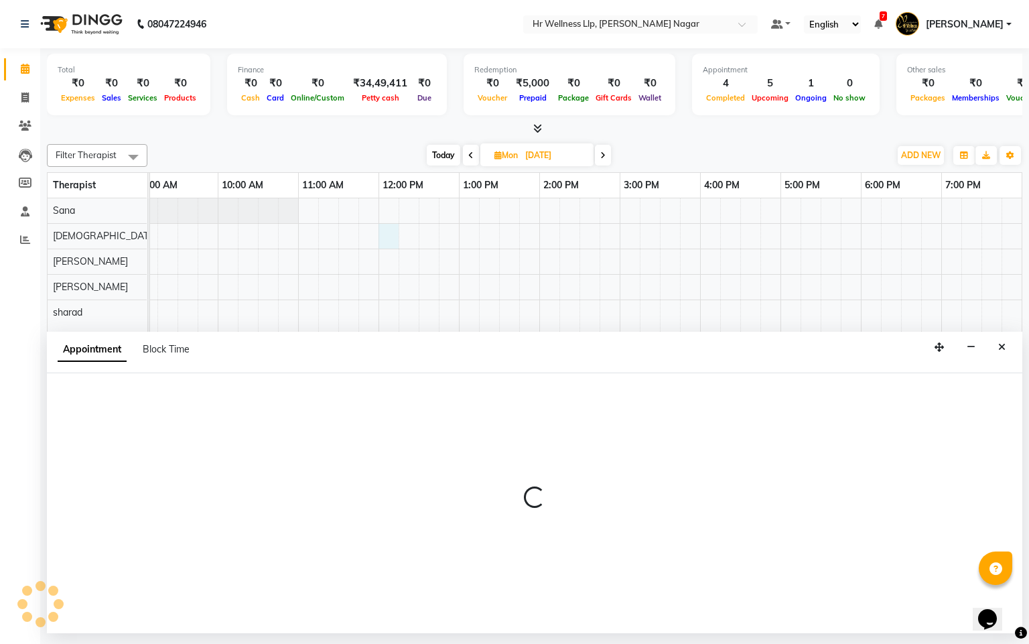
select select "19732"
select select "tentative"
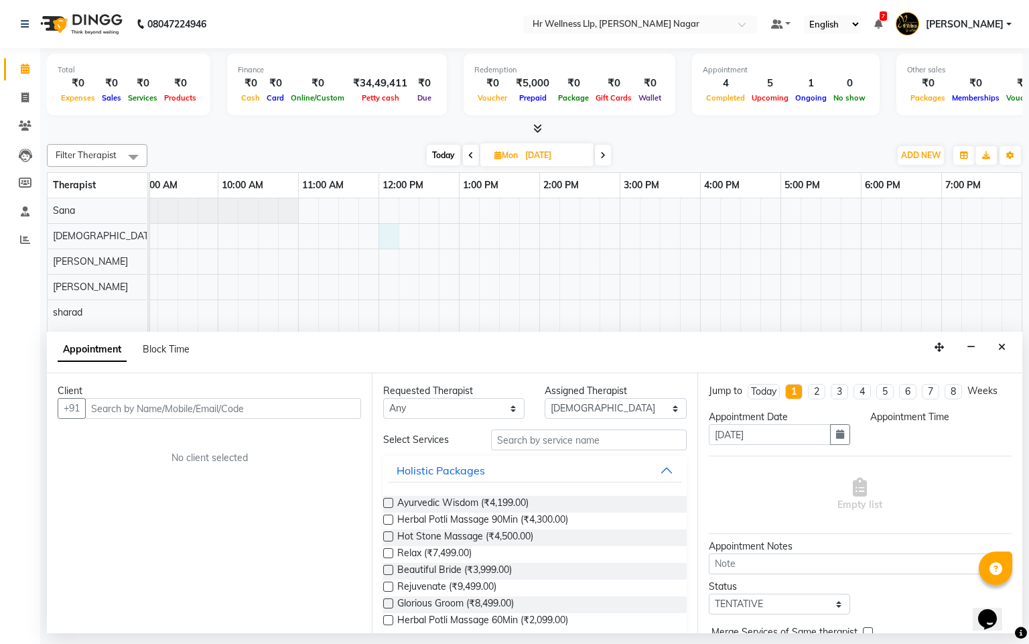
click at [151, 408] on input "text" at bounding box center [223, 408] width 276 height 21
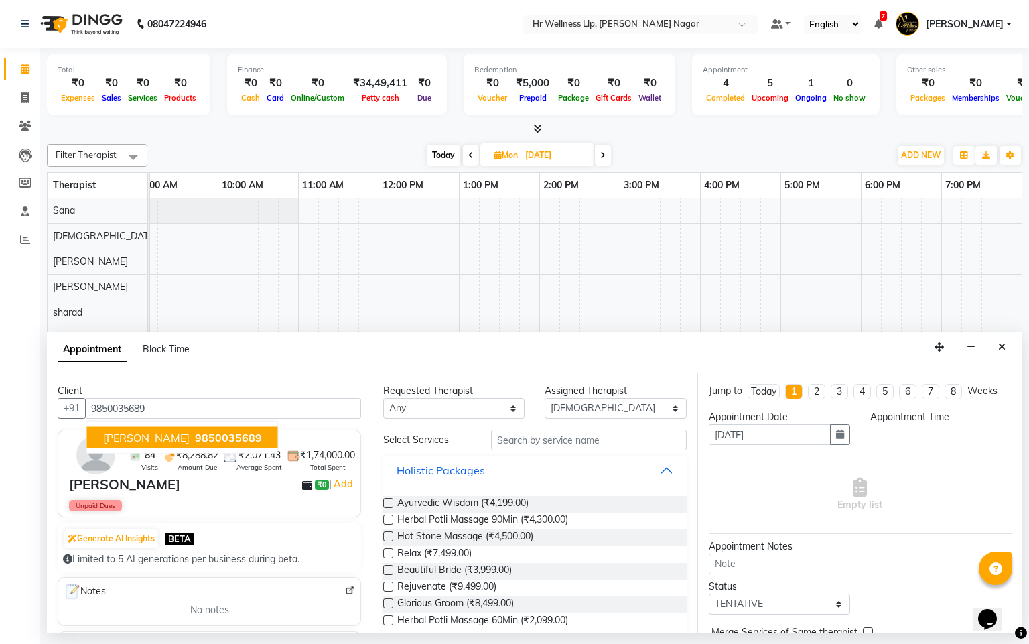
click at [213, 436] on span "9850035689" at bounding box center [228, 437] width 67 height 13
type input "9850035689"
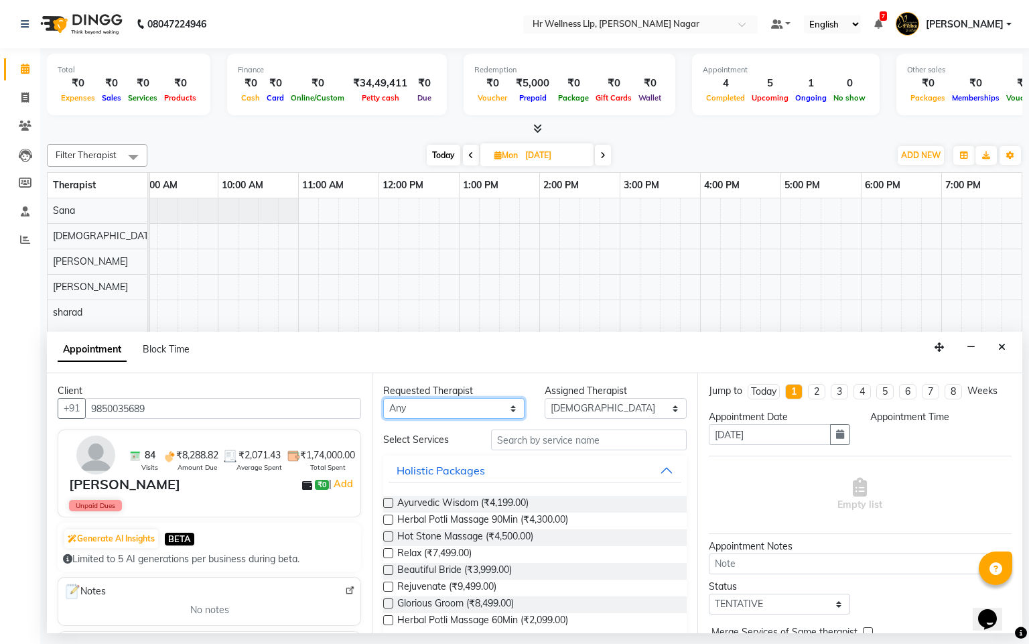
click at [431, 405] on select "Any Krishna [PERSON_NAME] [PERSON_NAME] Sana [PERSON_NAME]" at bounding box center [453, 408] width 141 height 21
select select "19732"
click at [383, 399] on select "Any Krishna [PERSON_NAME] [PERSON_NAME] Sana [PERSON_NAME]" at bounding box center [453, 408] width 141 height 21
click at [523, 435] on input "text" at bounding box center [589, 440] width 196 height 21
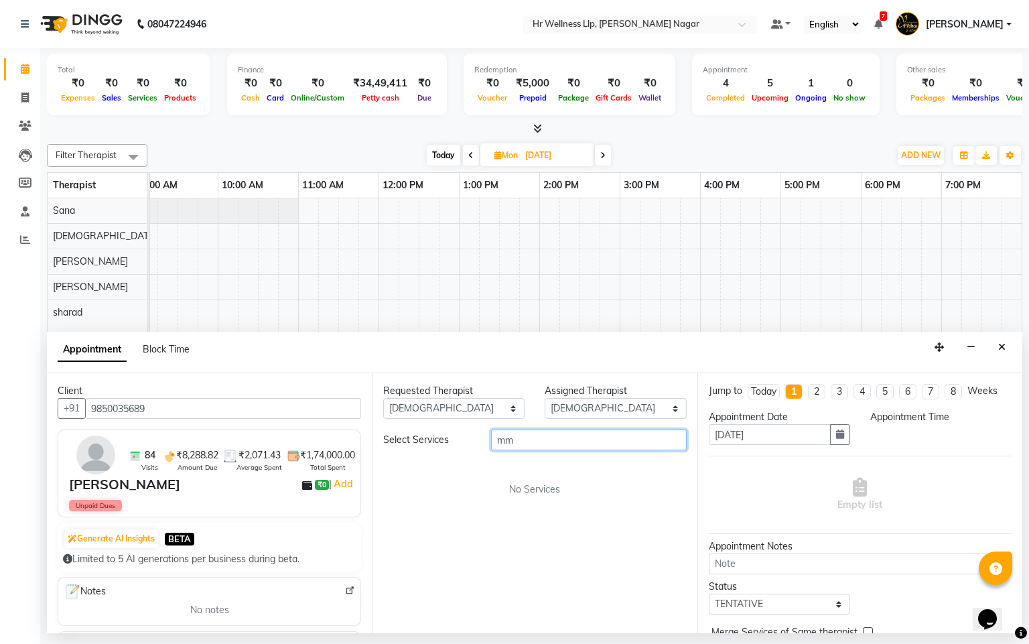
type input "m"
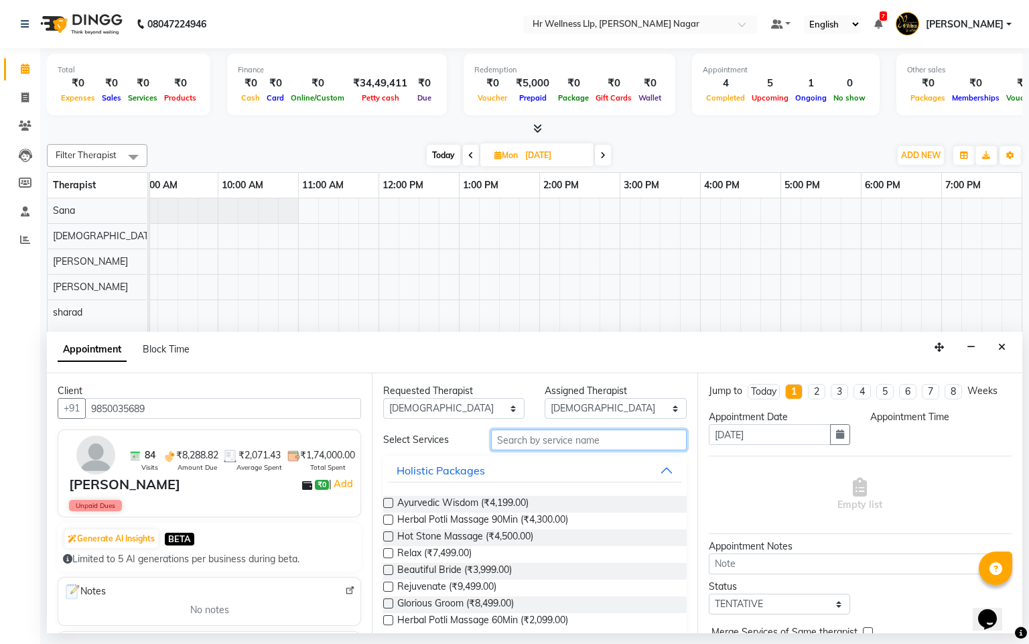
type input "m"
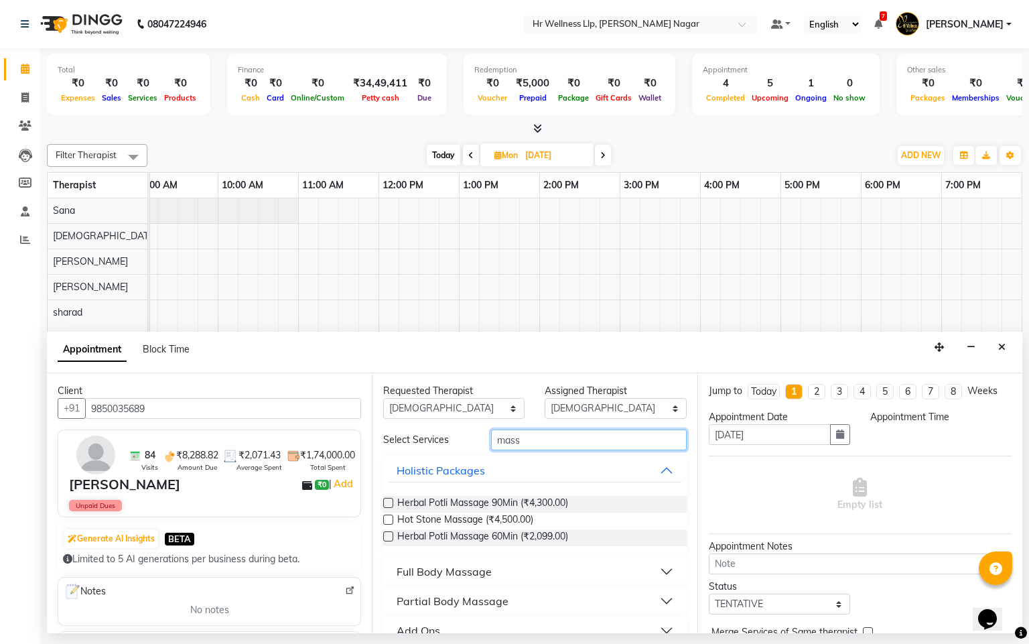
type input "mass"
click at [467, 582] on button "Full Body Massage" at bounding box center [535, 572] width 292 height 24
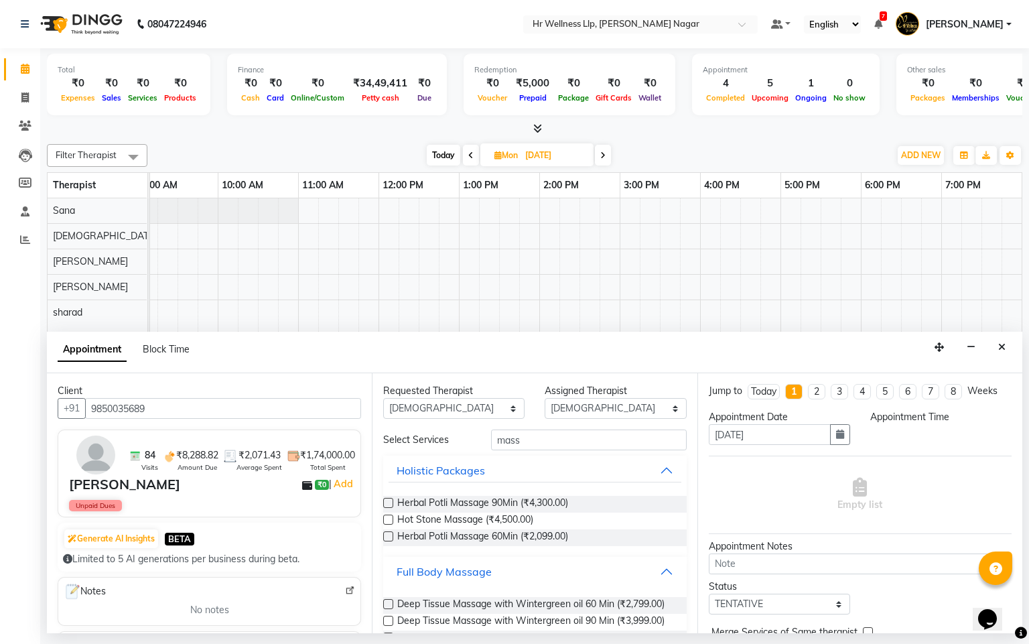
scroll to position [599, 0]
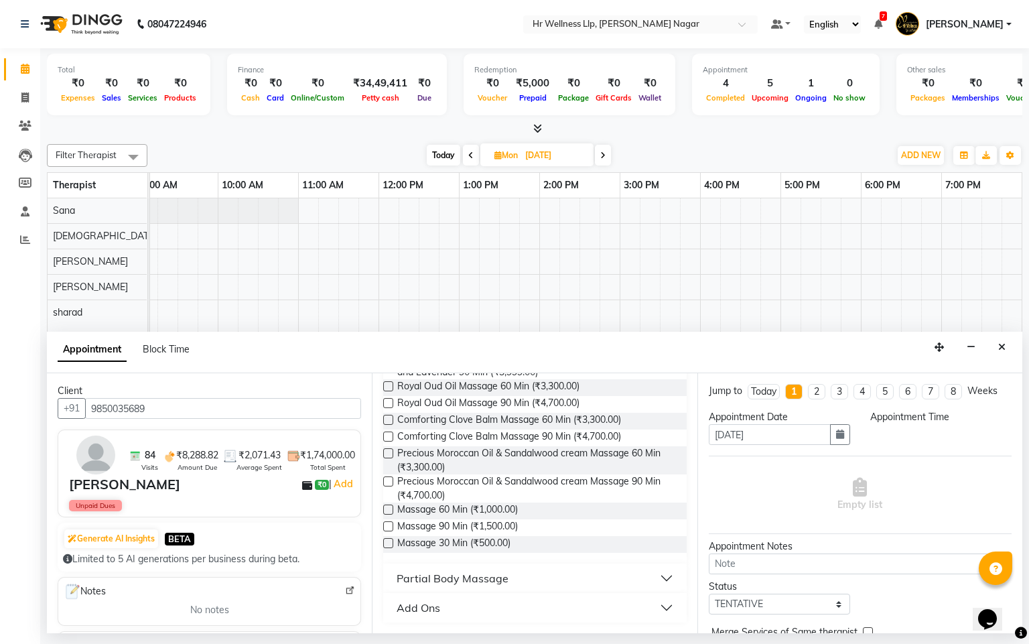
click at [389, 513] on label at bounding box center [388, 510] width 10 height 10
click at [389, 513] on input "checkbox" at bounding box center [387, 511] width 9 height 9
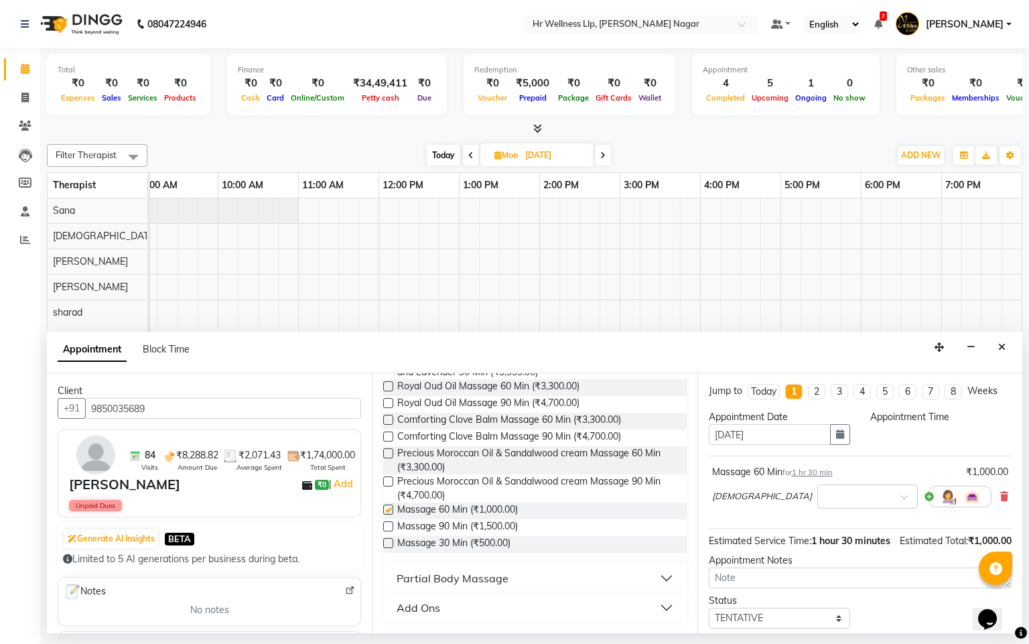
checkbox input "false"
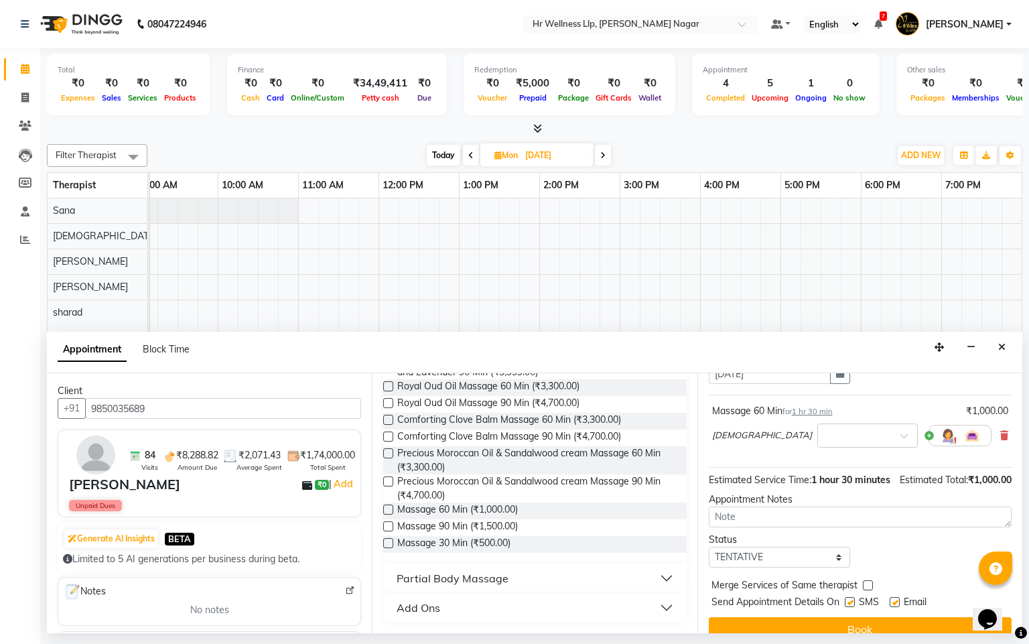
scroll to position [109, 0]
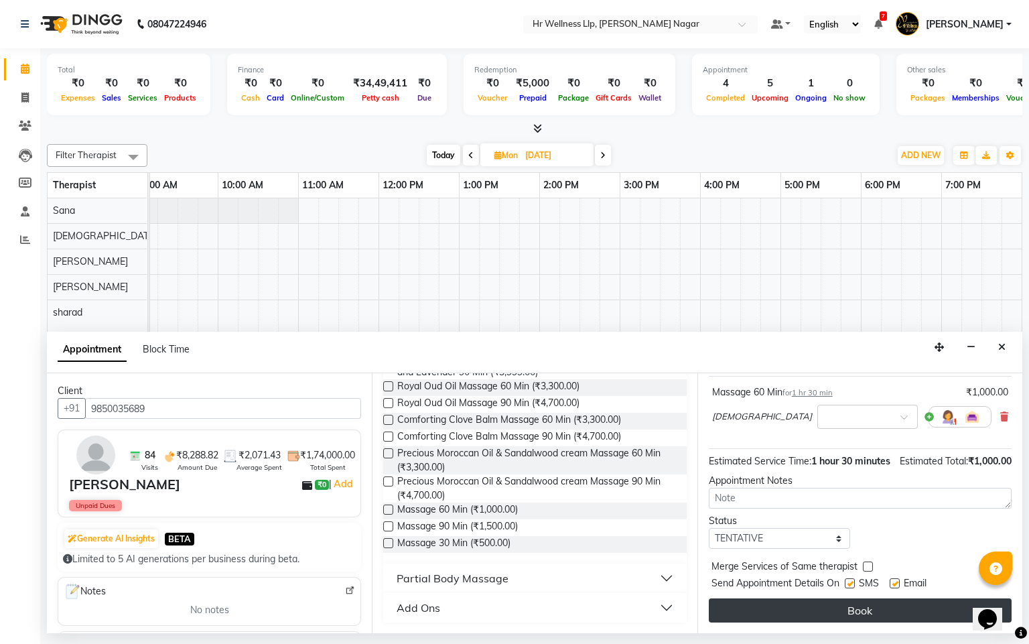
click at [855, 611] on button "Book" at bounding box center [860, 611] width 303 height 24
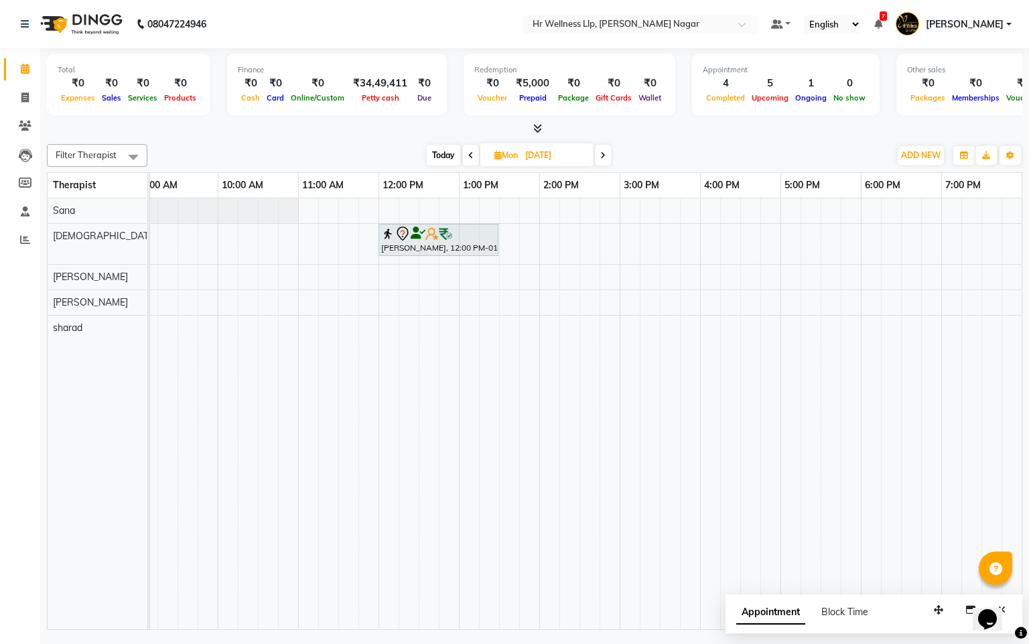
click at [454, 159] on span "Today" at bounding box center [444, 155] width 34 height 21
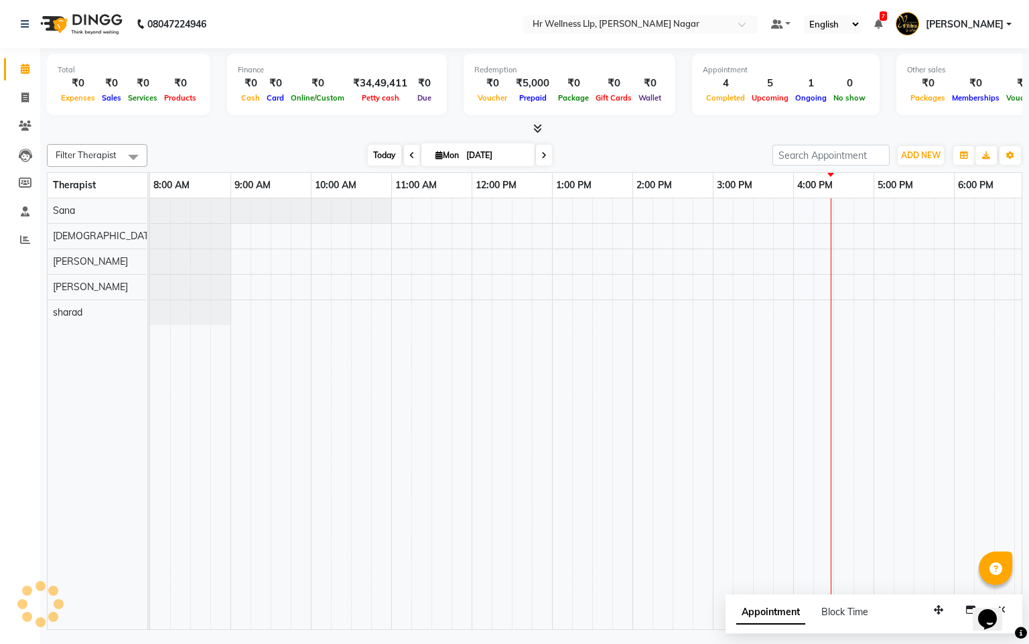
scroll to position [0, 93]
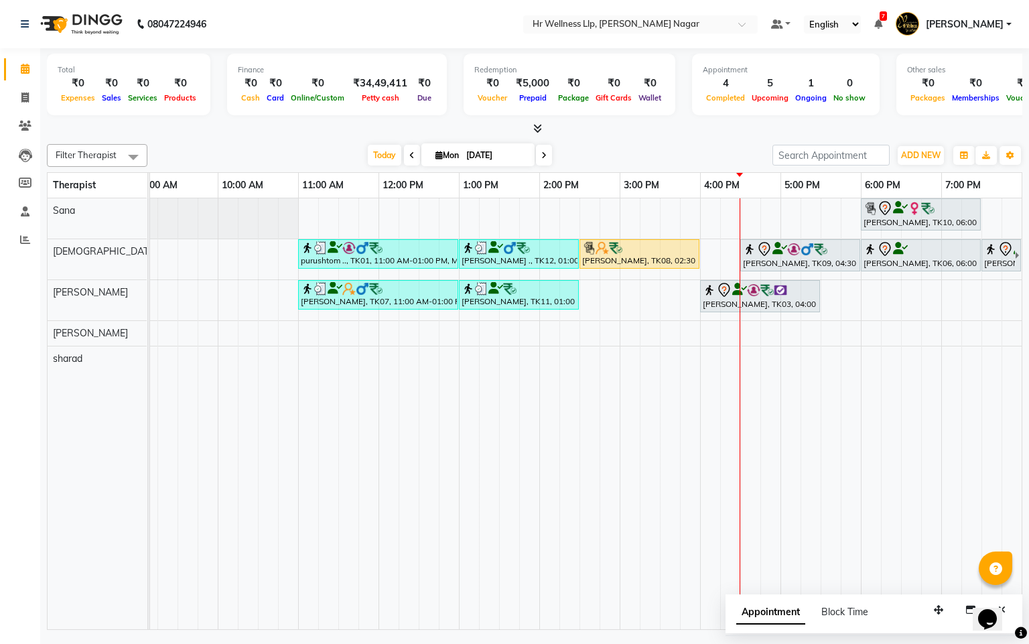
click at [536, 160] on span at bounding box center [544, 155] width 16 height 21
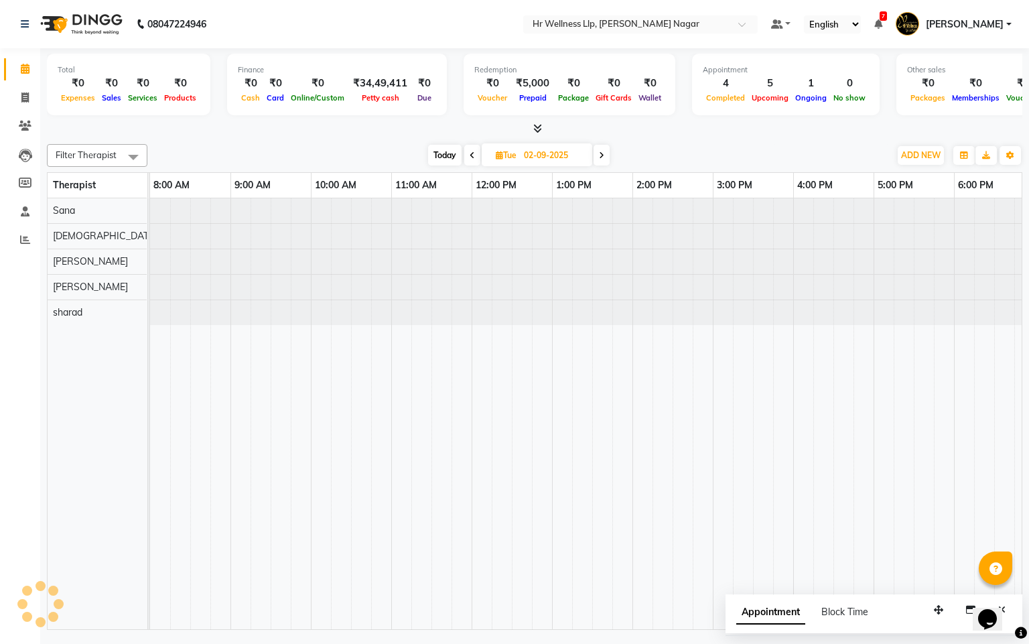
click at [605, 147] on span at bounding box center [602, 155] width 16 height 21
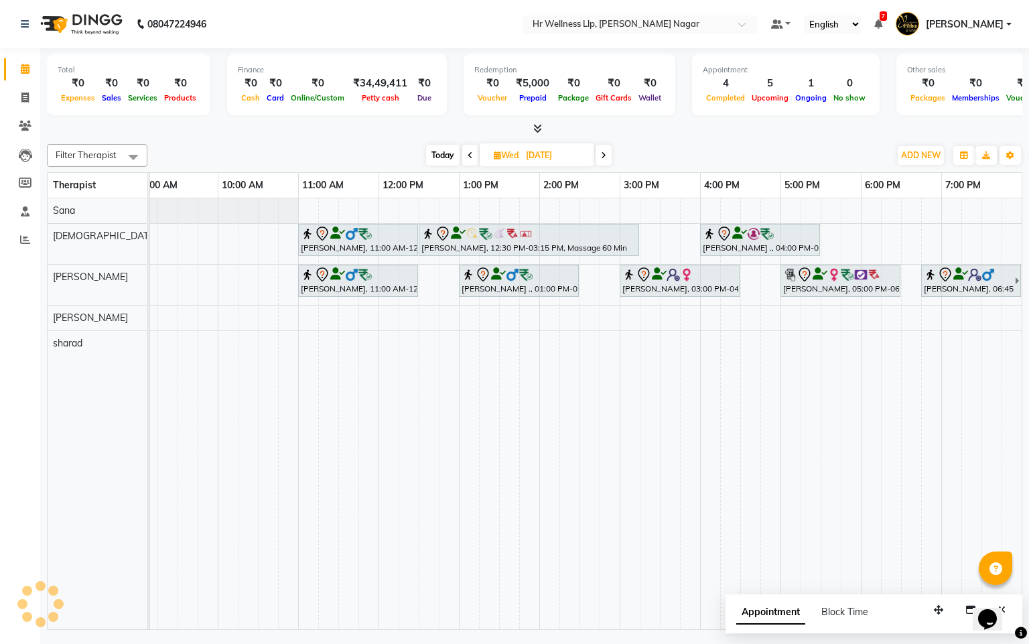
click at [439, 155] on span "Today" at bounding box center [443, 155] width 34 height 21
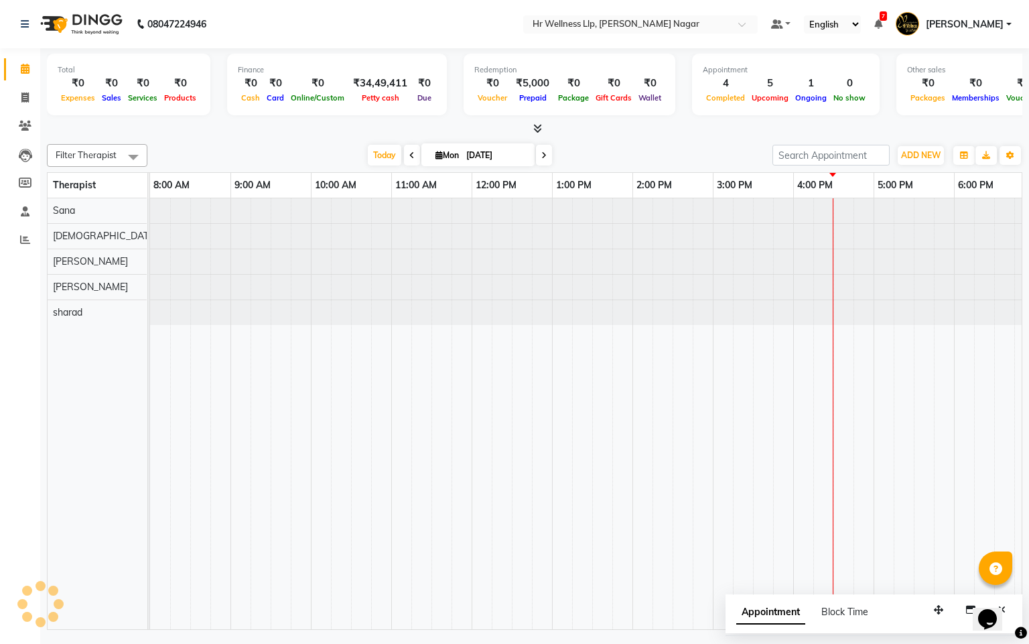
scroll to position [0, 93]
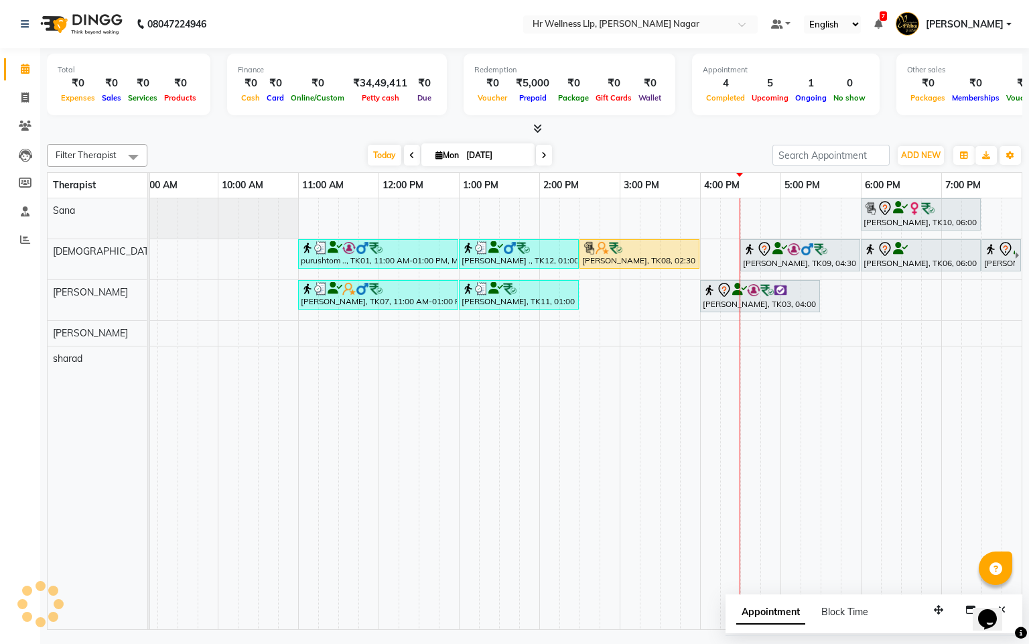
click at [543, 151] on icon at bounding box center [544, 155] width 5 height 8
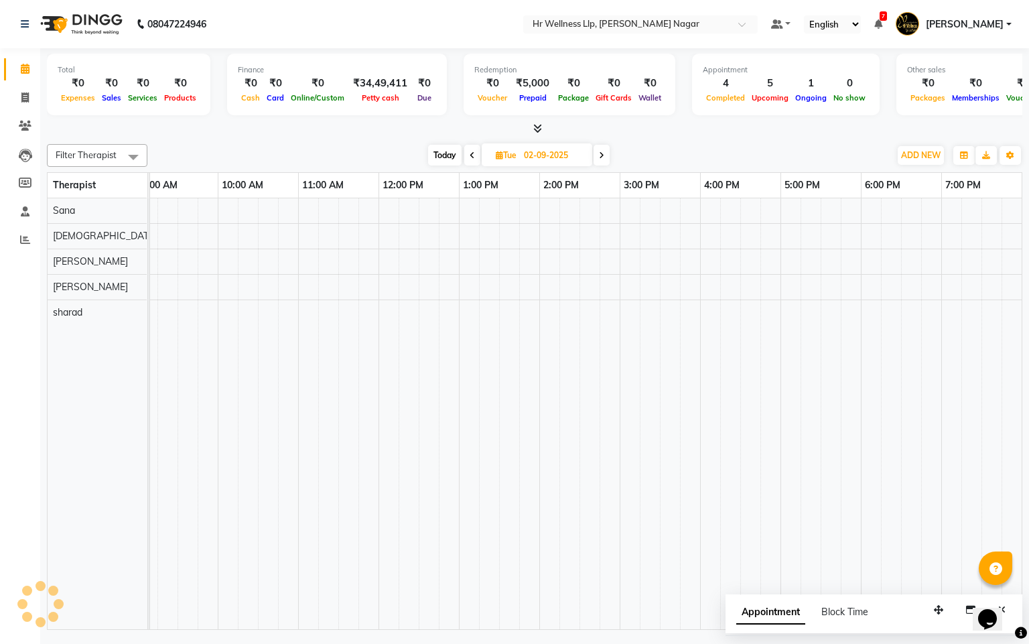
click at [596, 155] on span at bounding box center [602, 155] width 16 height 21
click at [602, 155] on icon at bounding box center [603, 155] width 5 height 8
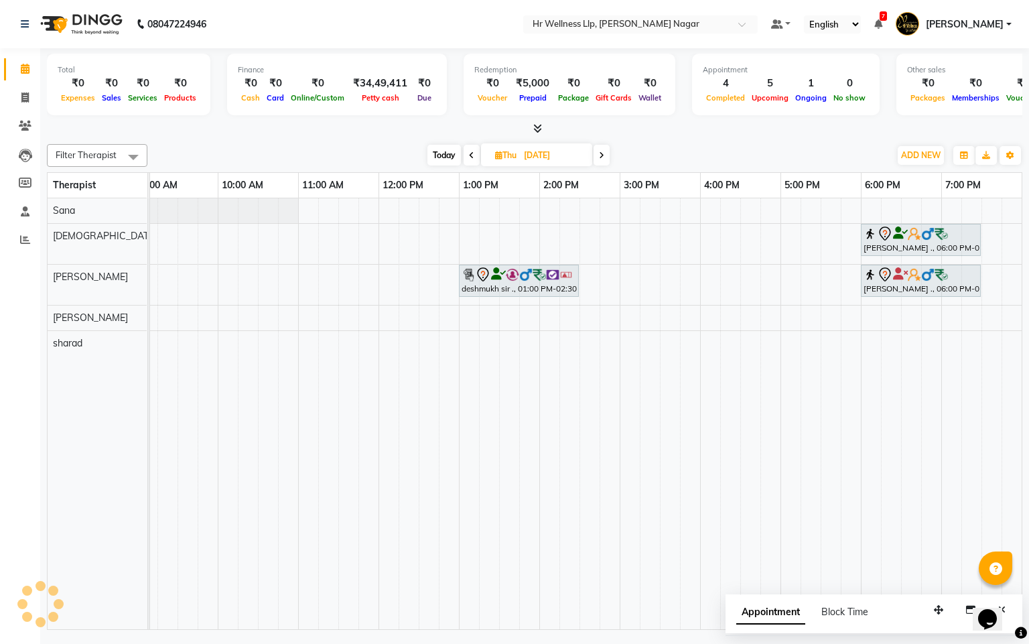
click at [606, 162] on span at bounding box center [602, 155] width 16 height 21
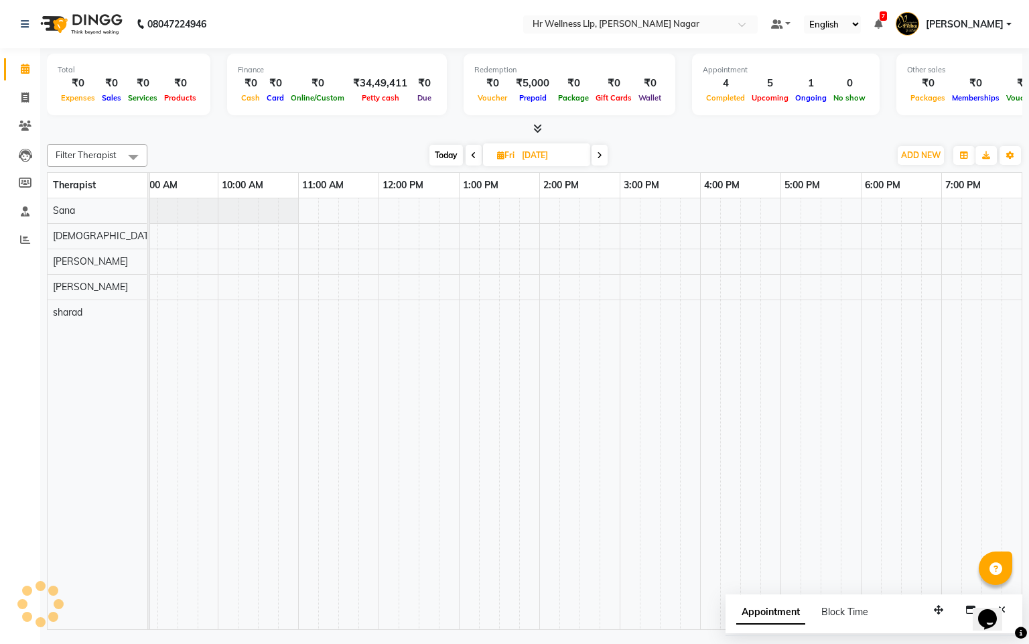
click at [602, 160] on span at bounding box center [600, 155] width 16 height 21
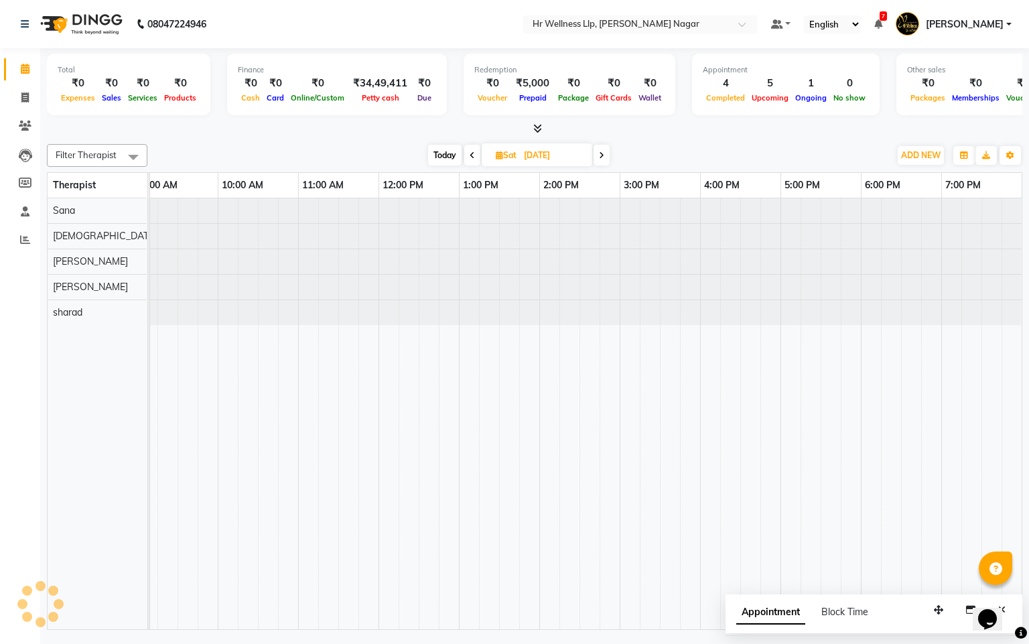
scroll to position [0, 0]
click at [602, 159] on icon at bounding box center [601, 155] width 5 height 8
type input "[DATE]"
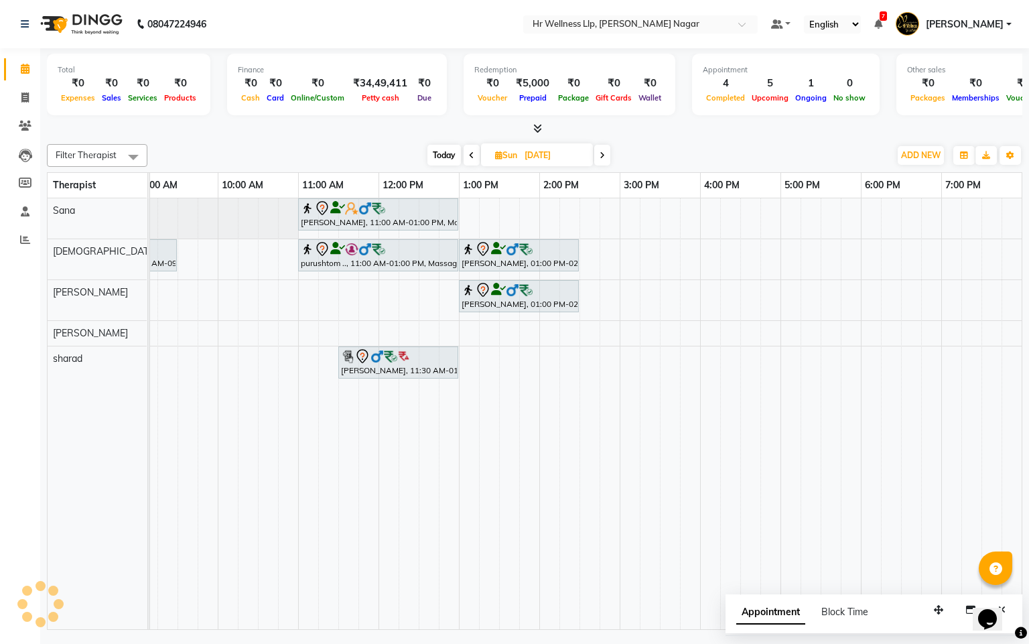
scroll to position [0, 109]
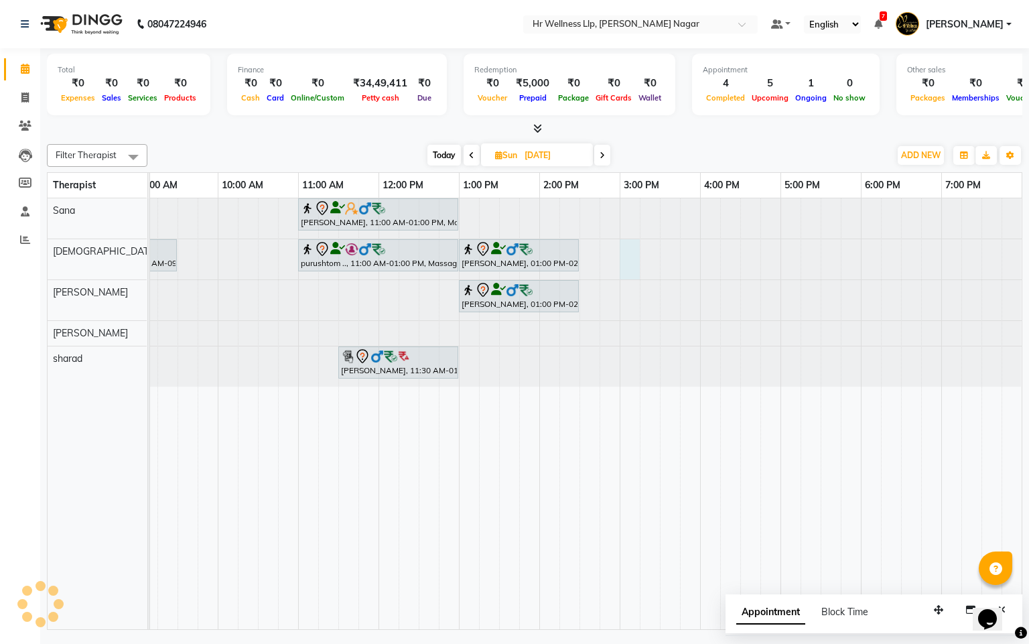
click at [57, 258] on div at bounding box center [57, 259] width 0 height 40
select select "19732"
select select "tentative"
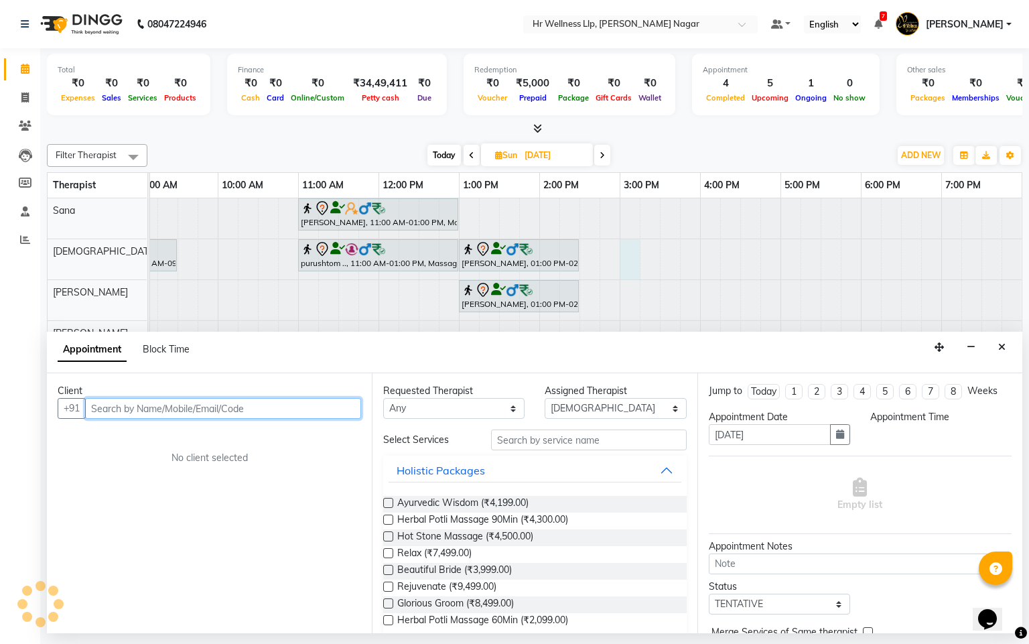
click at [286, 412] on input "text" at bounding box center [223, 408] width 276 height 21
type input "9"
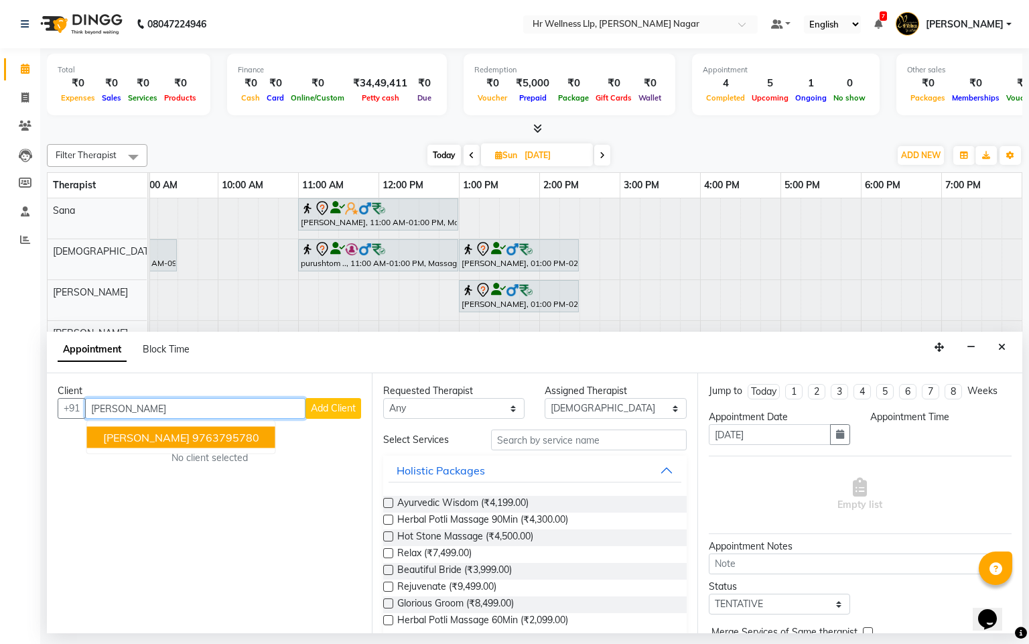
click at [225, 438] on ngb-highlight "9763795780" at bounding box center [225, 437] width 67 height 13
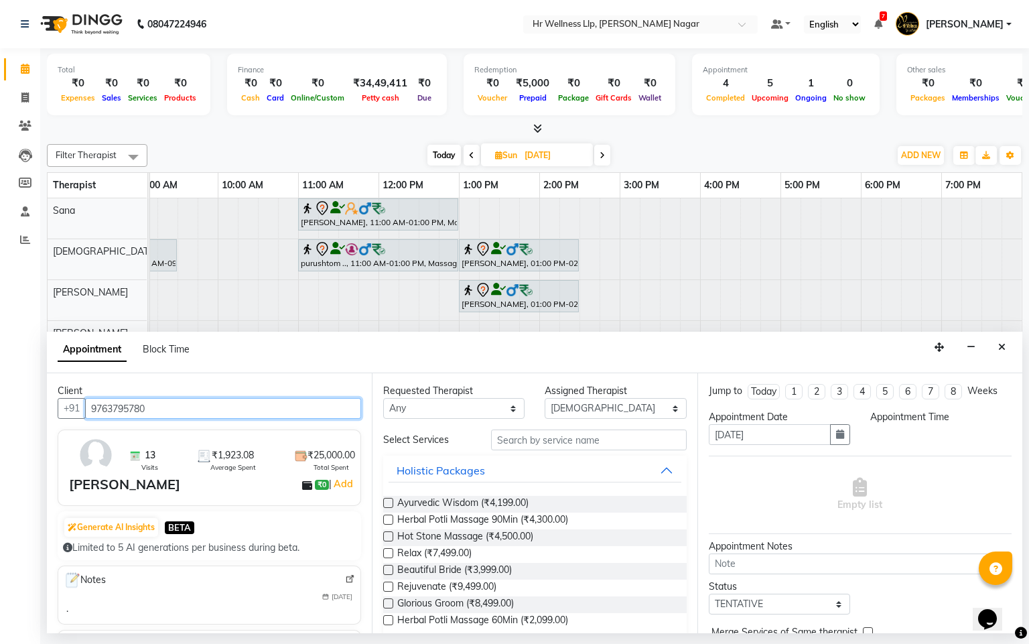
type input "9763795780"
click at [461, 418] on select "Any Krishna [PERSON_NAME] [PERSON_NAME] Sana [PERSON_NAME]" at bounding box center [453, 408] width 141 height 21
select select "19732"
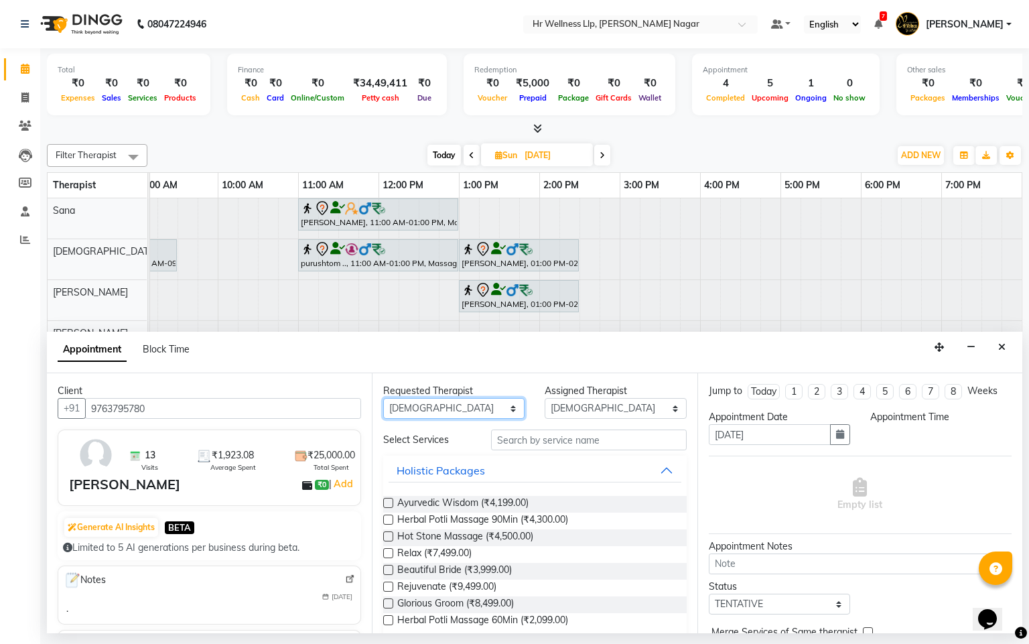
click at [383, 399] on select "Any Krishna [PERSON_NAME] [PERSON_NAME] Sana [PERSON_NAME]" at bounding box center [453, 408] width 141 height 21
click at [539, 440] on input "text" at bounding box center [589, 440] width 196 height 21
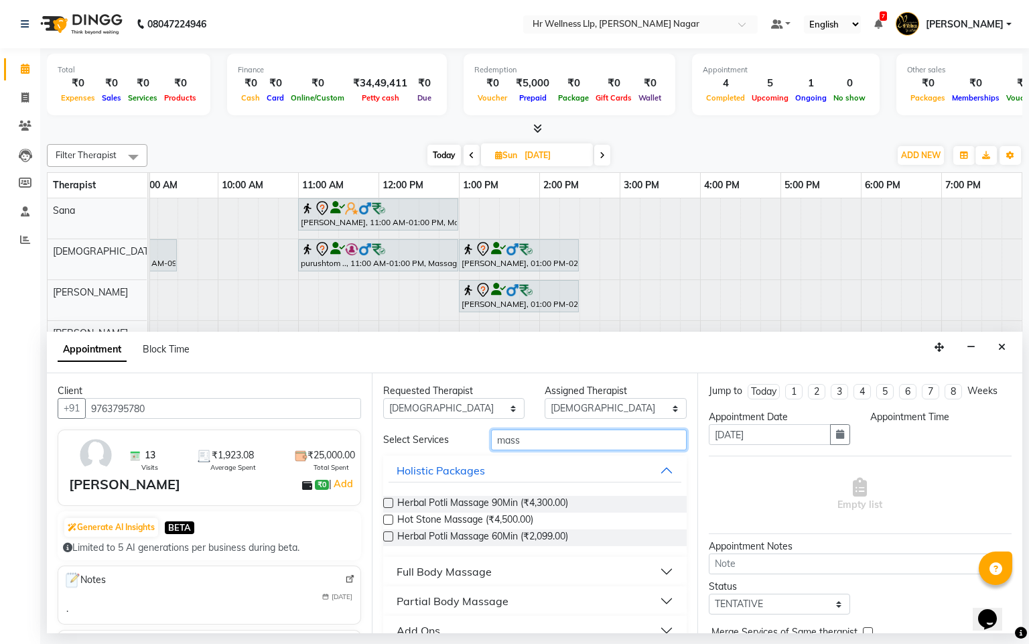
type input "mass"
click at [468, 566] on div "Full Body Massage" at bounding box center [444, 572] width 95 height 16
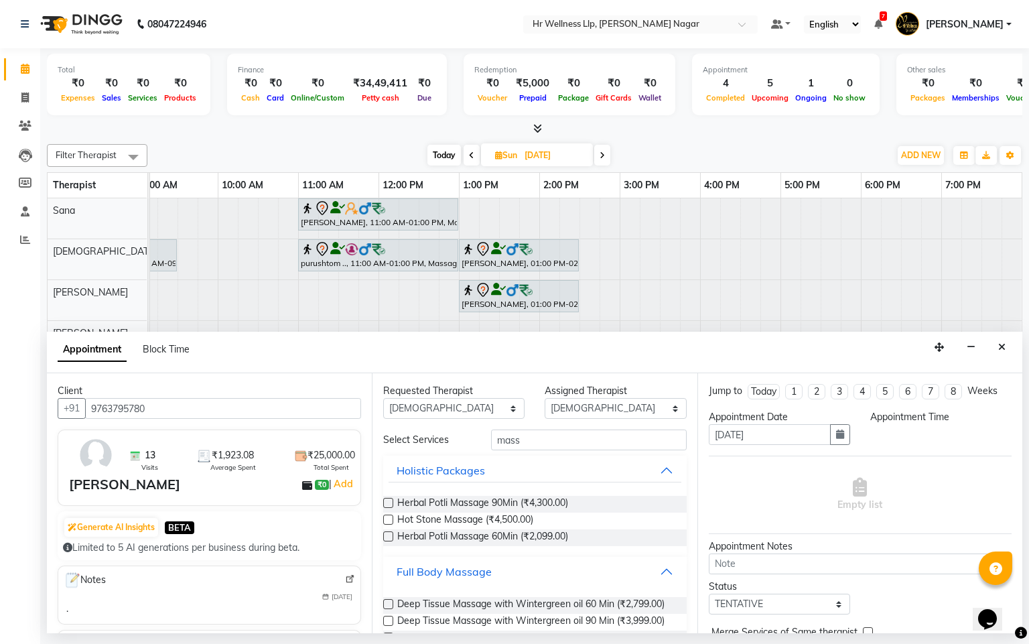
scroll to position [599, 0]
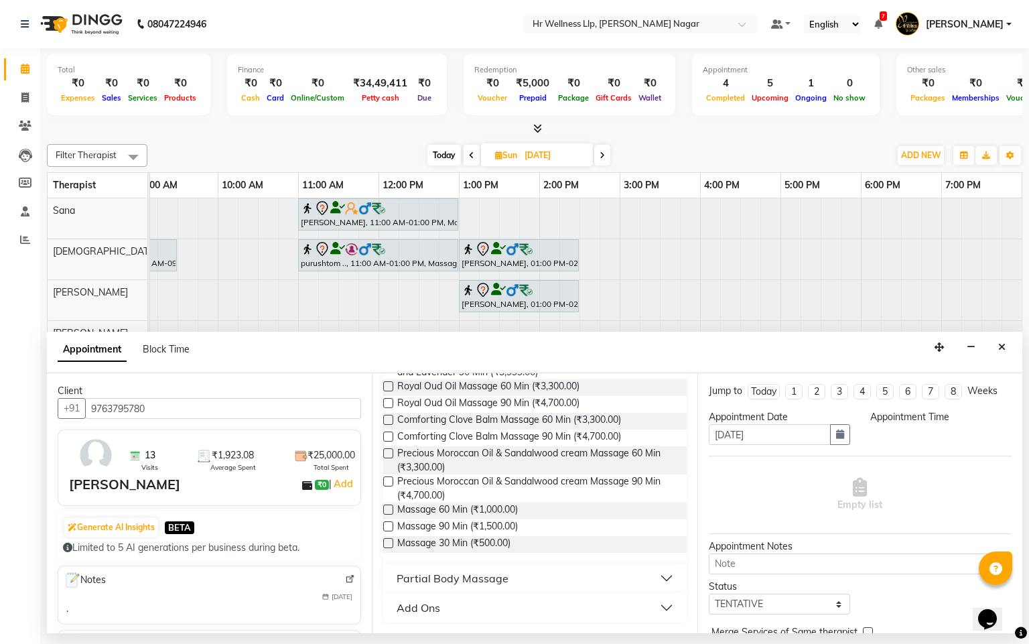
click at [386, 511] on label at bounding box center [388, 510] width 10 height 10
click at [386, 511] on input "checkbox" at bounding box center [387, 511] width 9 height 9
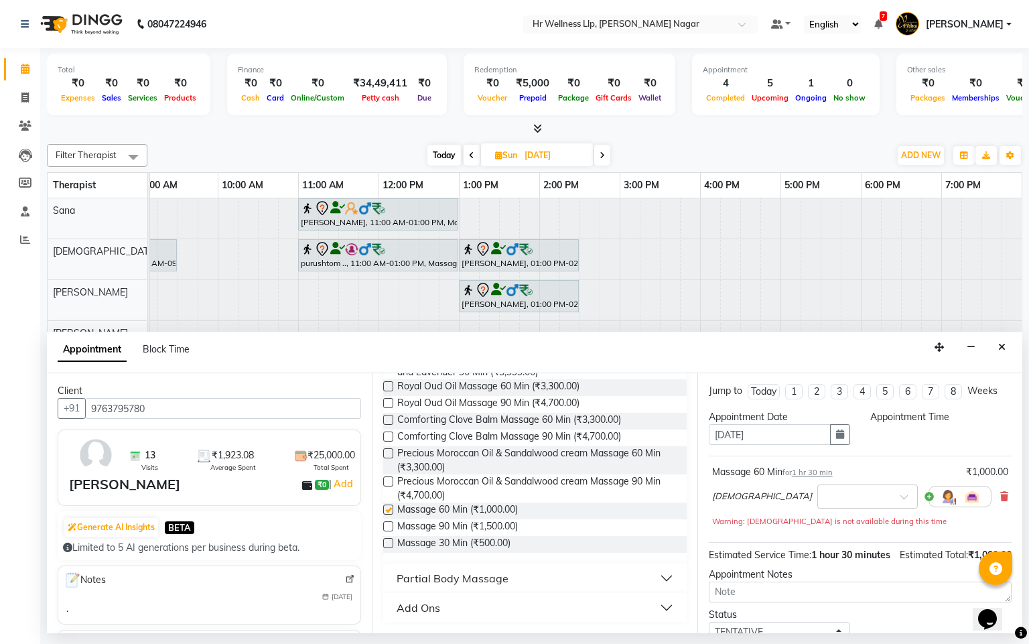
checkbox input "false"
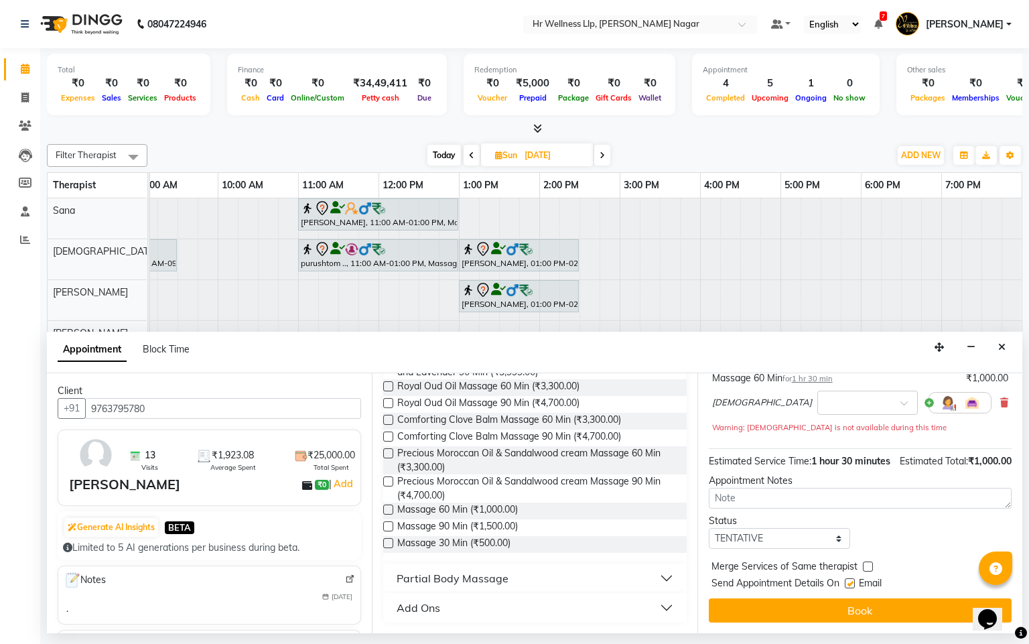
scroll to position [123, 0]
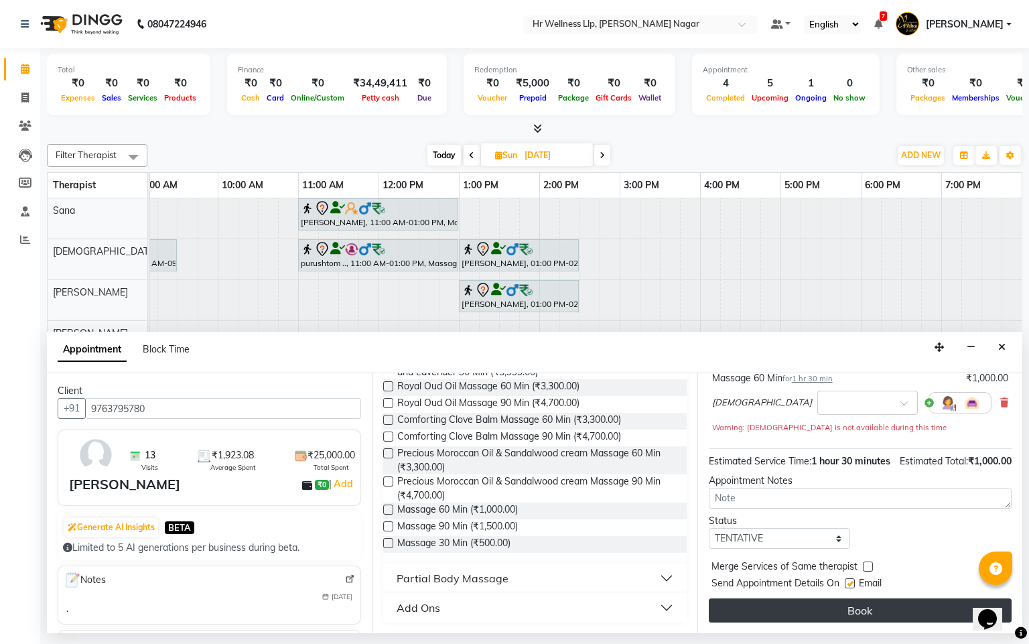
click at [907, 615] on button "Book" at bounding box center [860, 611] width 303 height 24
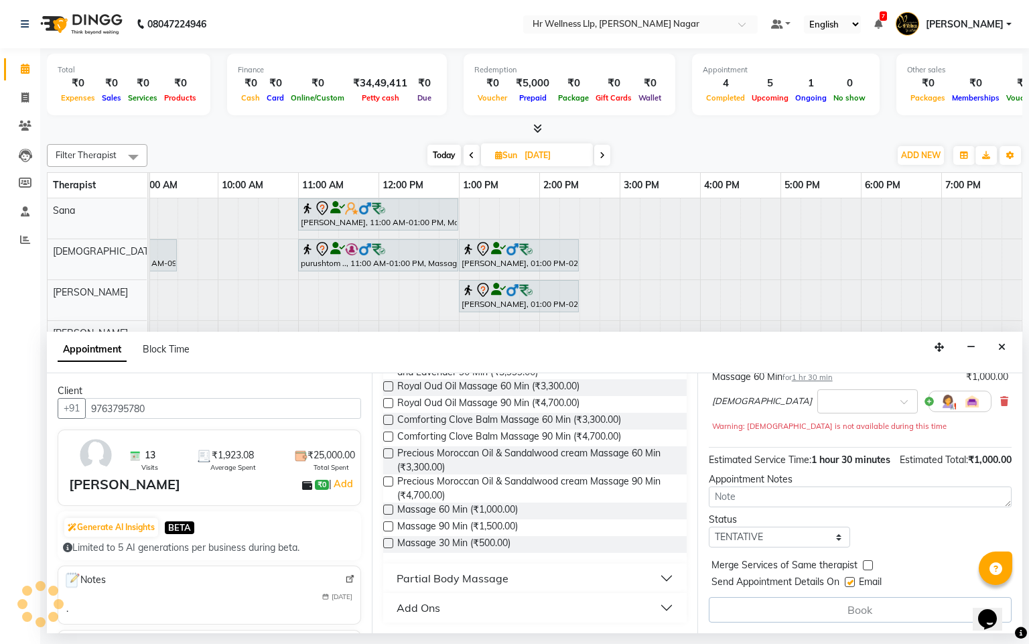
scroll to position [125, 0]
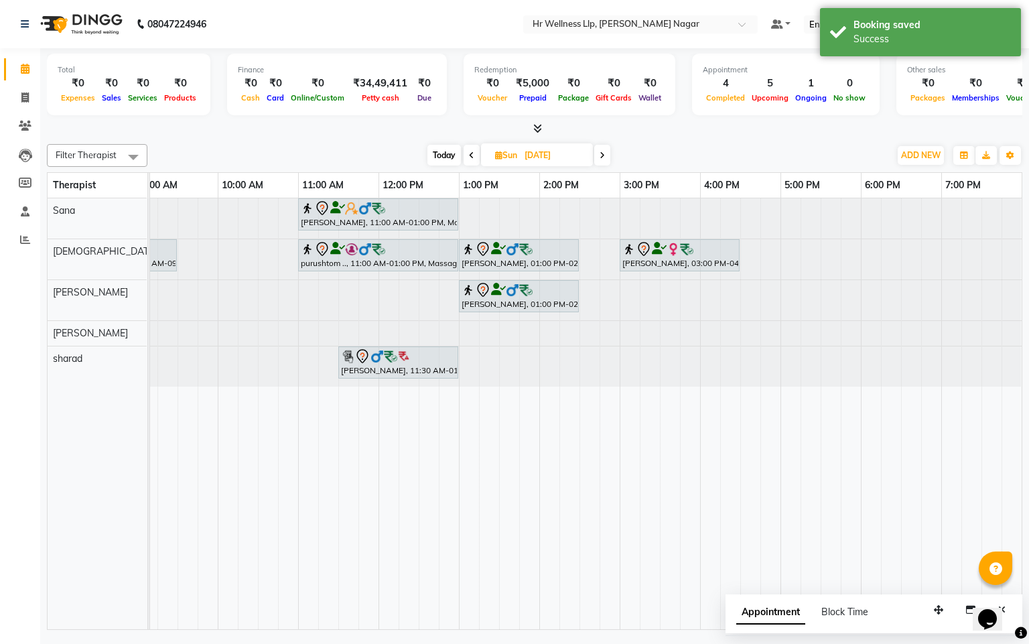
click at [429, 158] on span "Today" at bounding box center [445, 155] width 34 height 21
type input "[DATE]"
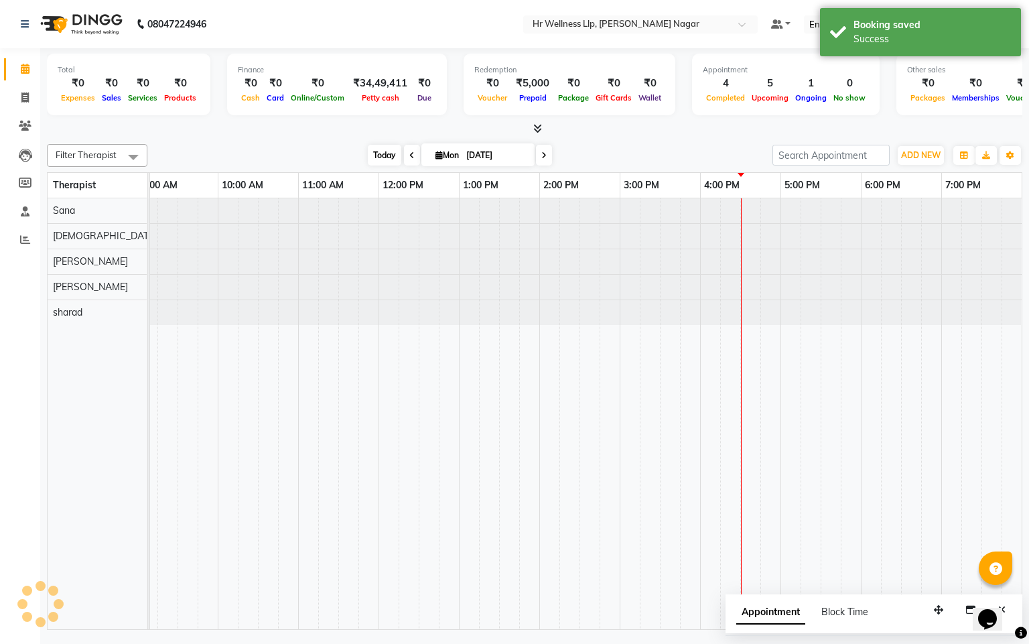
scroll to position [0, 93]
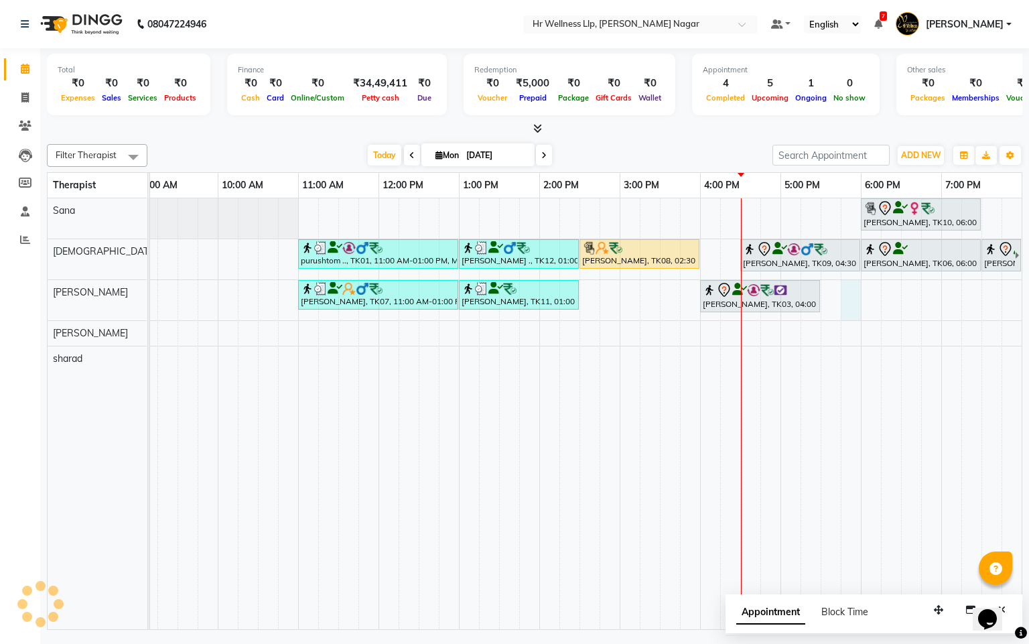
click at [846, 292] on div "[PERSON_NAME], TK10, 06:00 PM-07:30 PM, Massage 60 Min purushtom .., TK01, 11:0…" at bounding box center [539, 413] width 965 height 431
select select "50266"
select select "tentative"
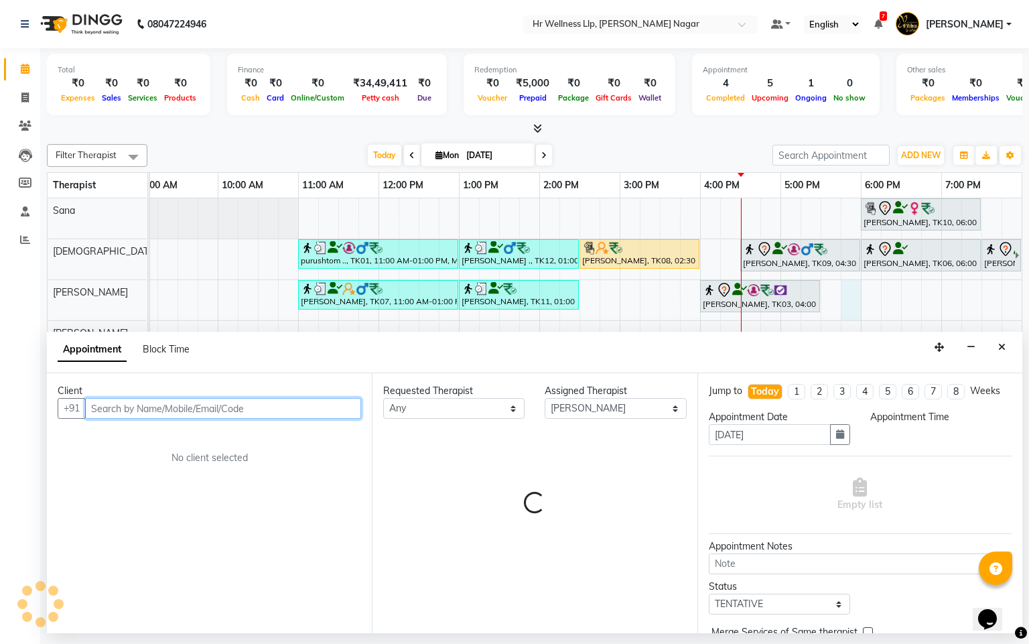
click at [121, 414] on input "text" at bounding box center [223, 408] width 276 height 21
click at [178, 410] on input "text" at bounding box center [223, 408] width 276 height 21
click at [220, 413] on input "text" at bounding box center [223, 408] width 276 height 21
type input "9"
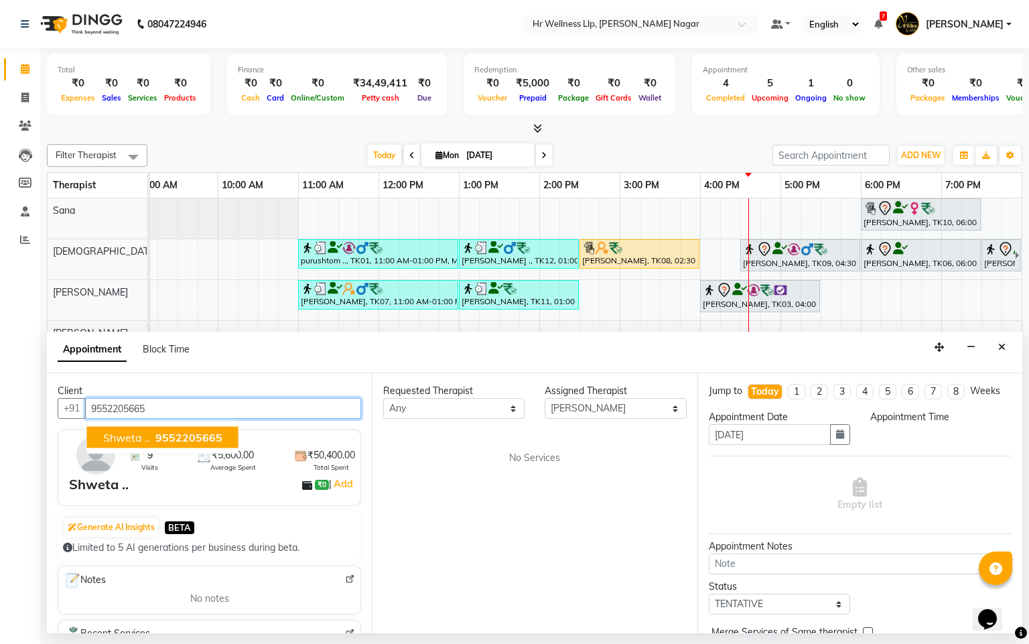
click at [195, 435] on span "9552205665" at bounding box center [188, 437] width 67 height 13
type input "9552205665"
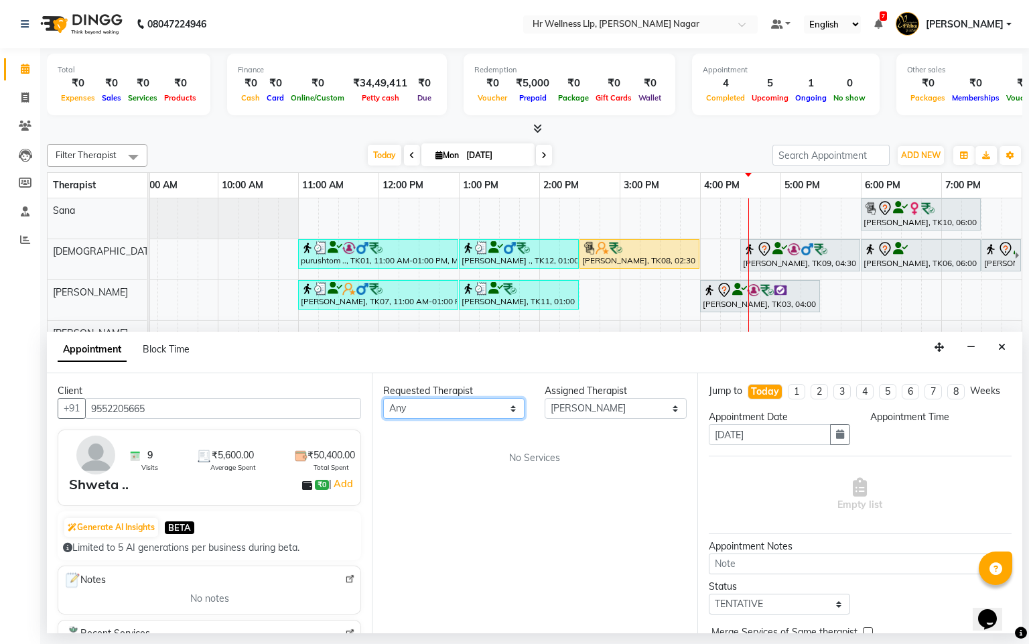
click at [420, 416] on select "Any Krishna [PERSON_NAME] [PERSON_NAME] Sana [PERSON_NAME]" at bounding box center [453, 408] width 141 height 21
select select "50266"
click at [383, 399] on select "Any Krishna [PERSON_NAME] [PERSON_NAME] Sana [PERSON_NAME]" at bounding box center [453, 408] width 141 height 21
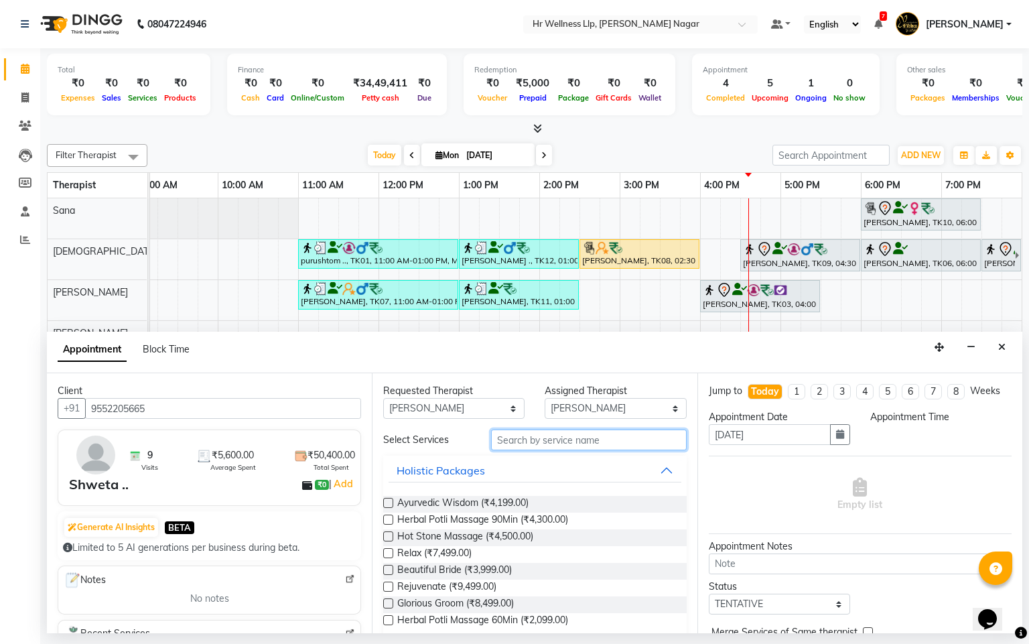
click at [592, 445] on input "text" at bounding box center [589, 440] width 196 height 21
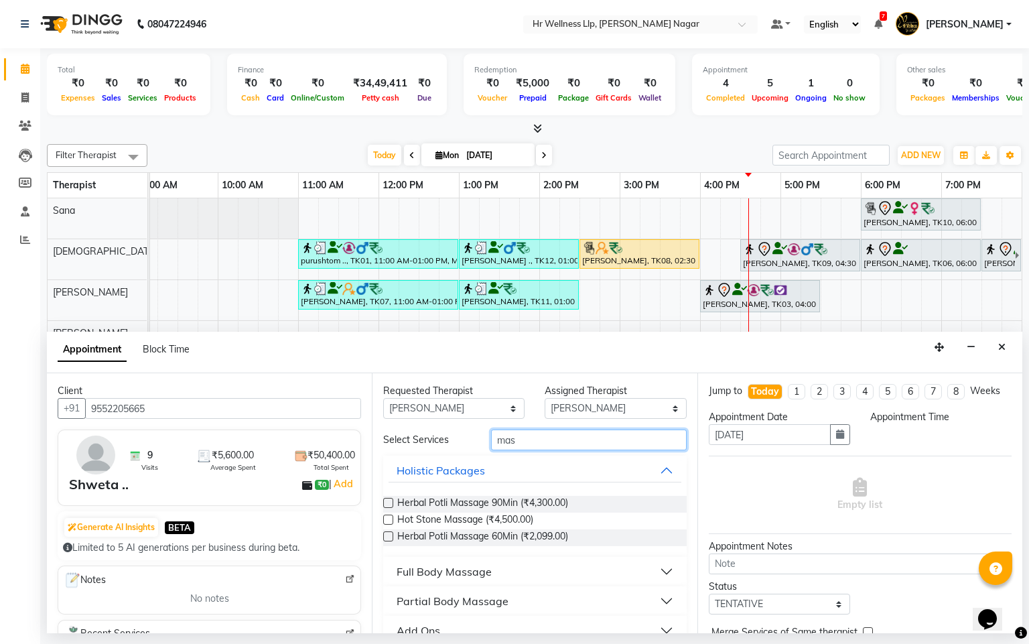
type input "mas"
click at [444, 573] on div "Full Body Massage" at bounding box center [444, 572] width 95 height 16
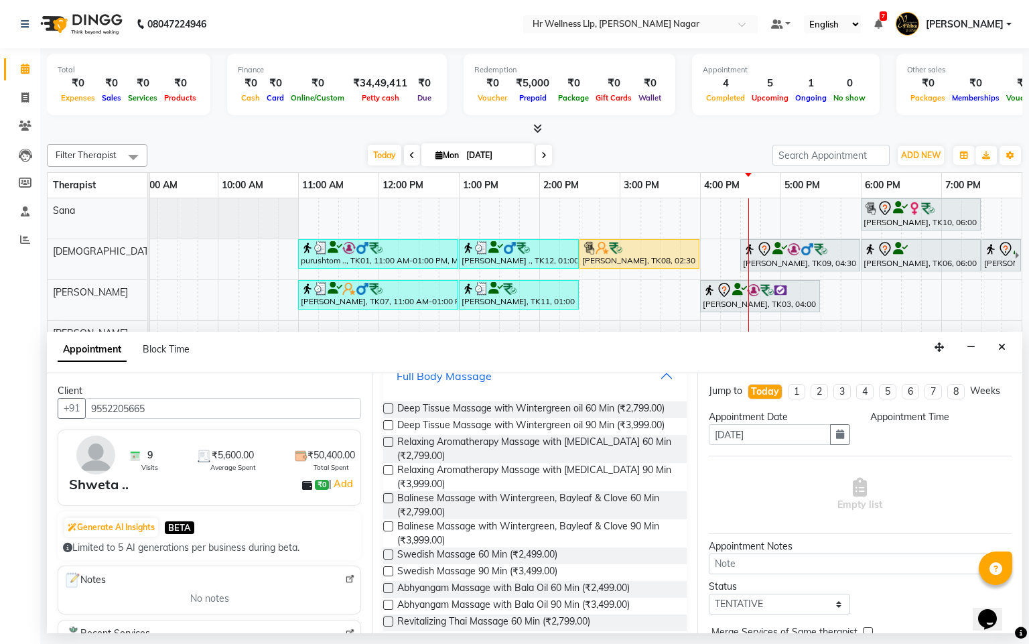
scroll to position [599, 0]
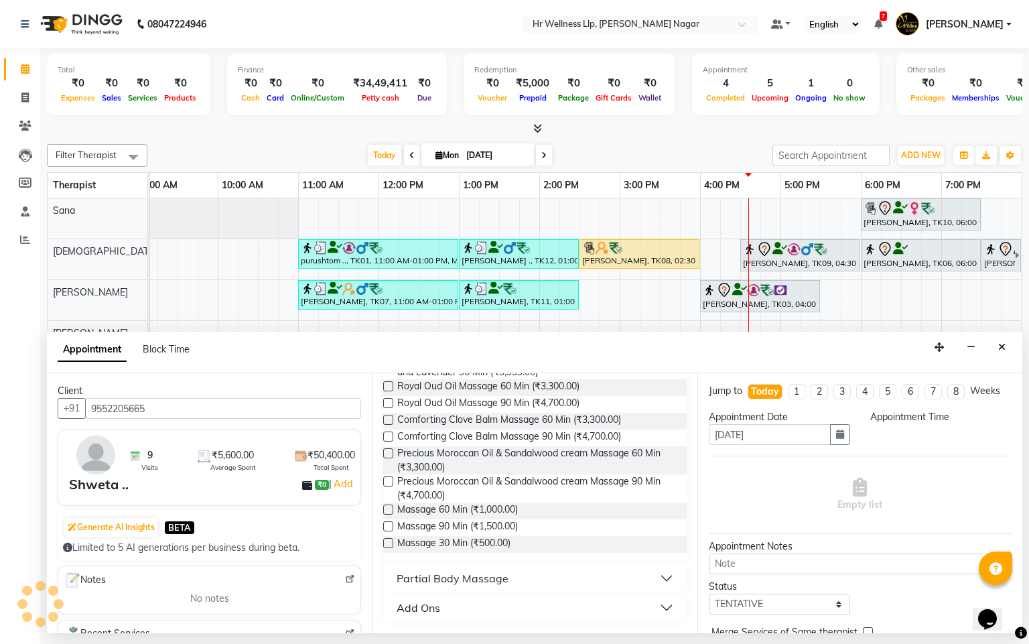
click at [392, 505] on label at bounding box center [388, 510] width 10 height 10
click at [392, 507] on input "checkbox" at bounding box center [387, 511] width 9 height 9
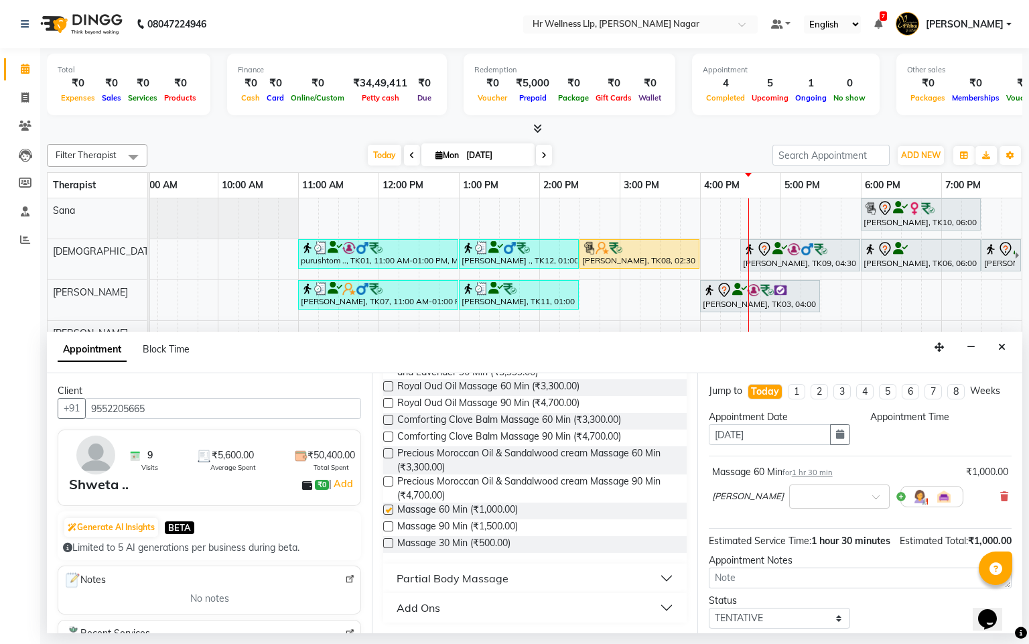
checkbox input "false"
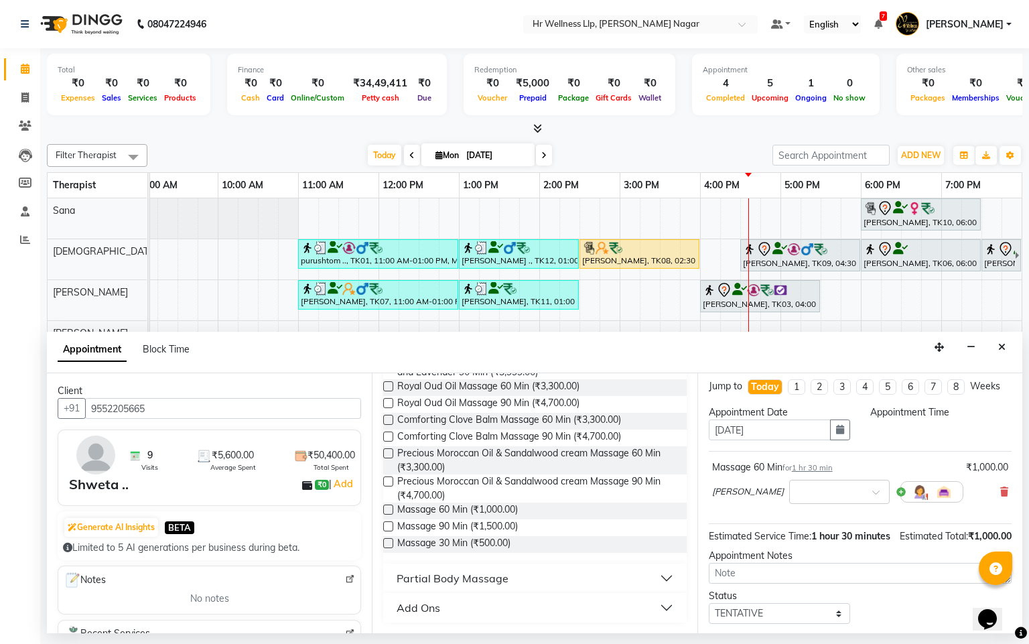
scroll to position [0, 0]
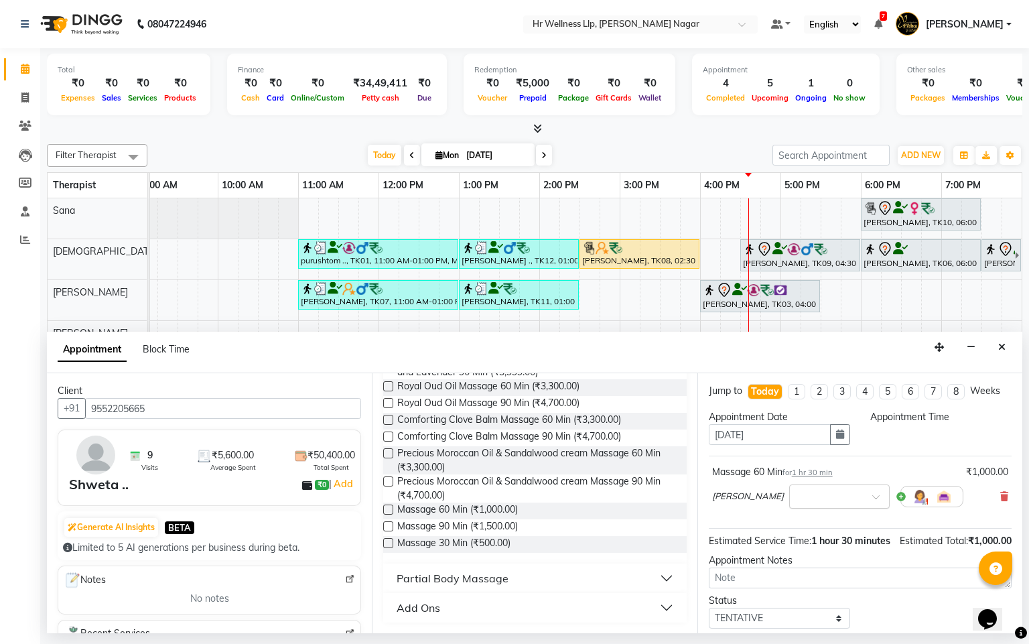
click at [826, 509] on div "×" at bounding box center [840, 497] width 101 height 24
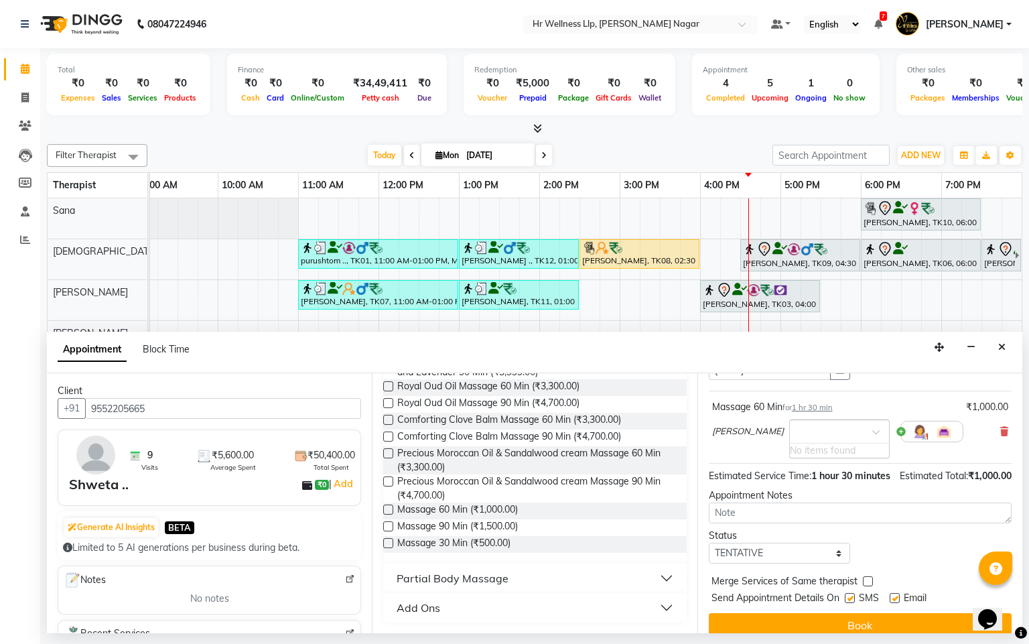
scroll to position [109, 0]
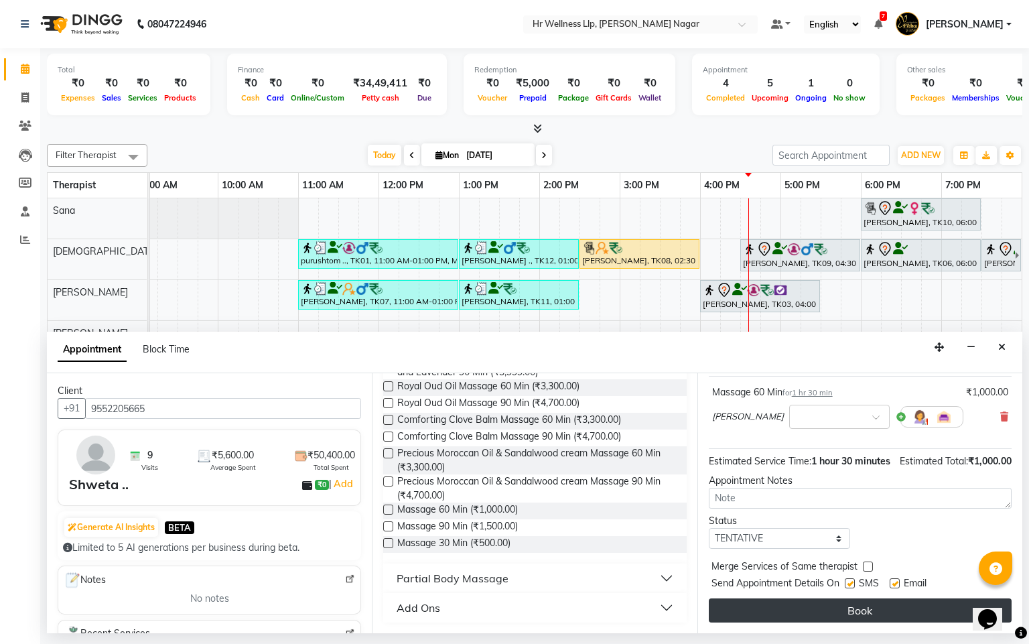
click at [819, 599] on button "Book" at bounding box center [860, 611] width 303 height 24
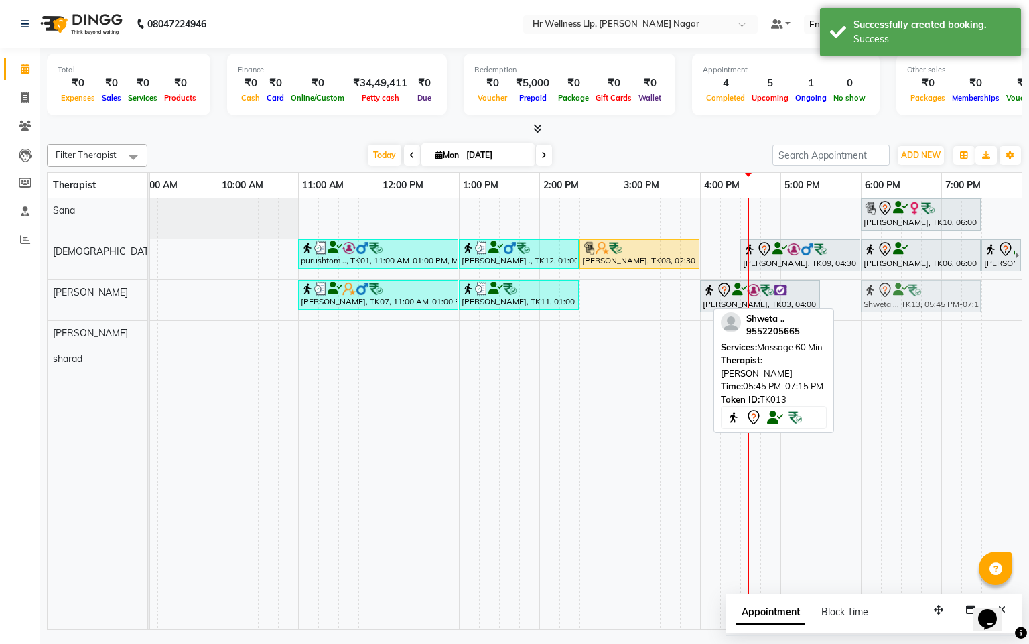
click at [57, 296] on div "[PERSON_NAME], TK07, 11:00 AM-01:00 PM, Massage 90 Min [PERSON_NAME], TK11, 01:…" at bounding box center [57, 300] width 0 height 40
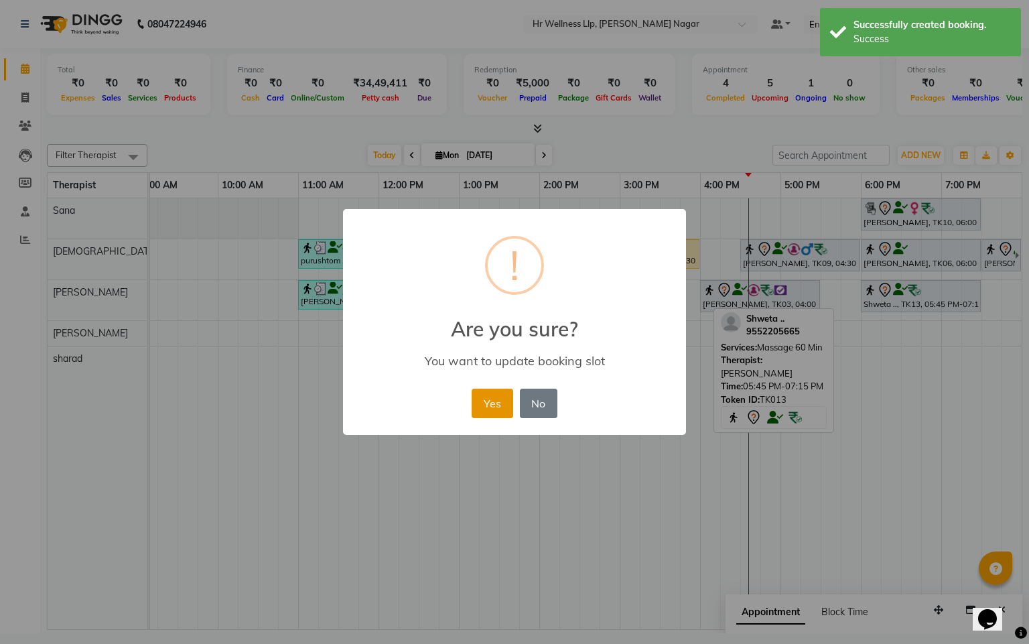
click at [491, 412] on button "Yes" at bounding box center [492, 403] width 41 height 29
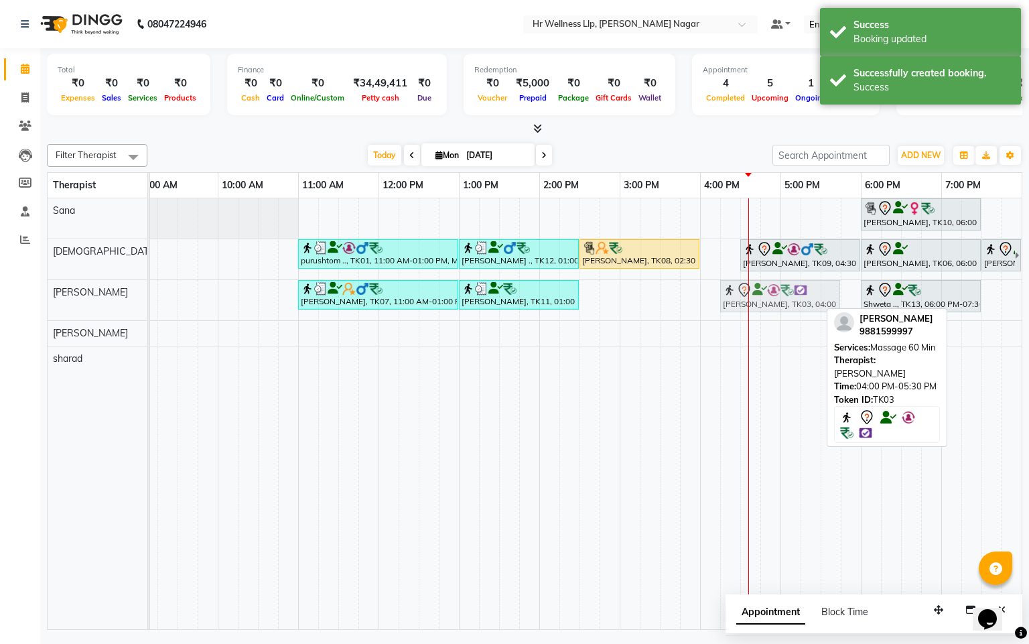
click at [57, 308] on div "[PERSON_NAME], TK07, 11:00 AM-01:00 PM, Massage 90 Min [PERSON_NAME], TK11, 01:…" at bounding box center [57, 300] width 0 height 40
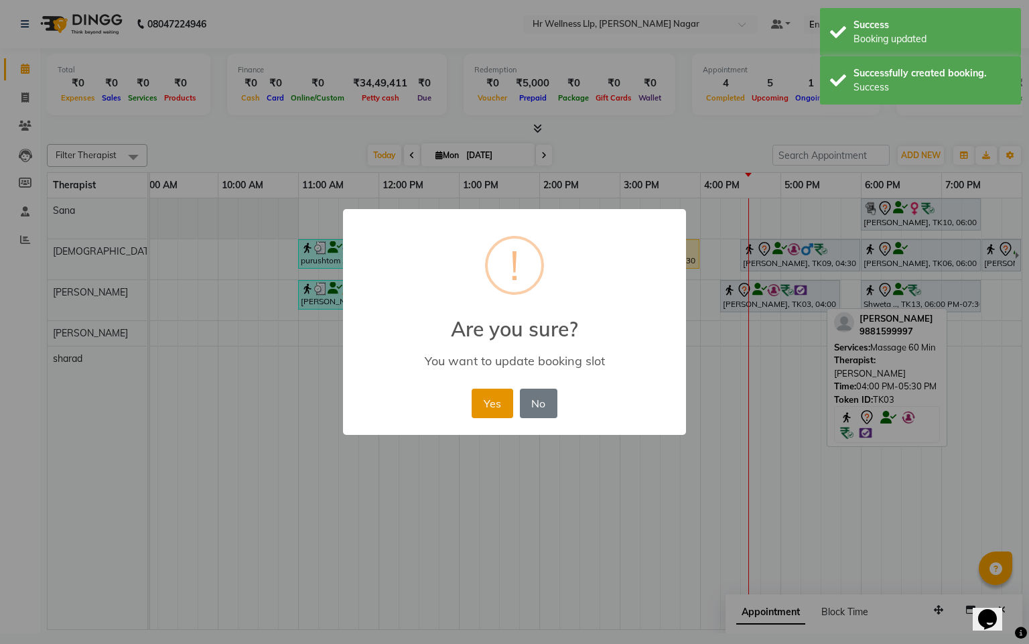
click at [497, 409] on button "Yes" at bounding box center [492, 403] width 41 height 29
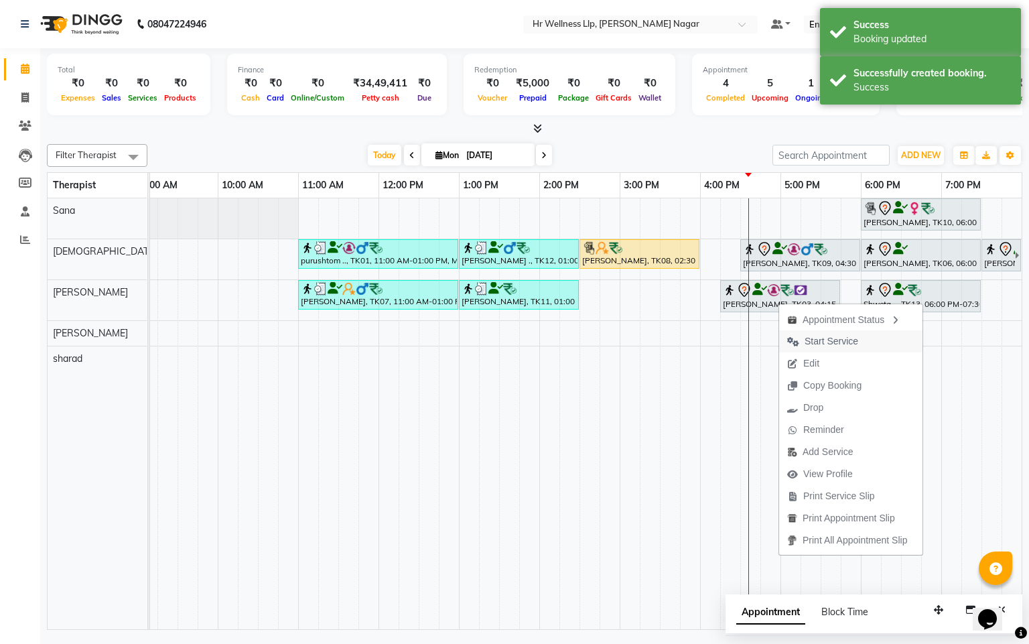
click at [814, 330] on span "Start Service" at bounding box center [822, 341] width 87 height 22
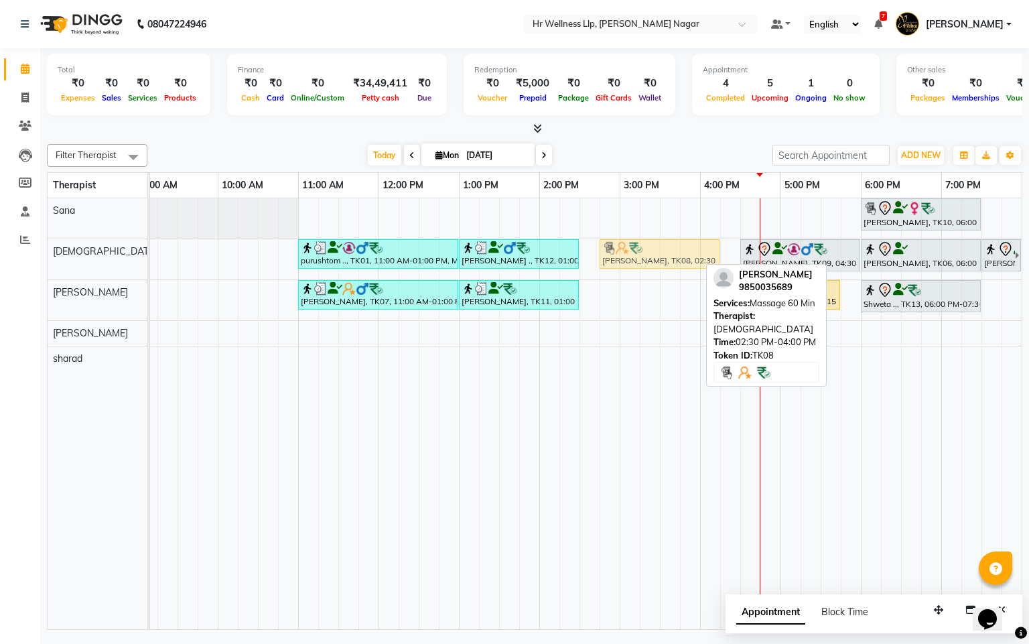
drag, startPoint x: 645, startPoint y: 253, endPoint x: 664, endPoint y: 257, distance: 18.5
click at [57, 257] on div "purushtom .., TK01, 11:00 AM-01:00 PM, Massage 90 Min [PERSON_NAME] ., TK12, 01…" at bounding box center [57, 259] width 0 height 40
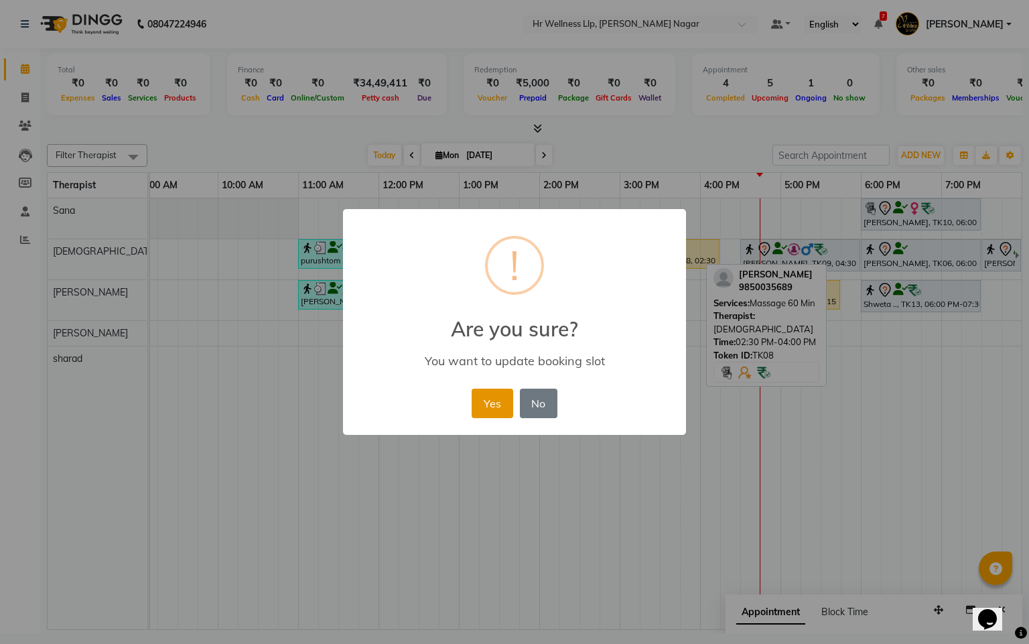
click at [475, 399] on button "Yes" at bounding box center [492, 403] width 41 height 29
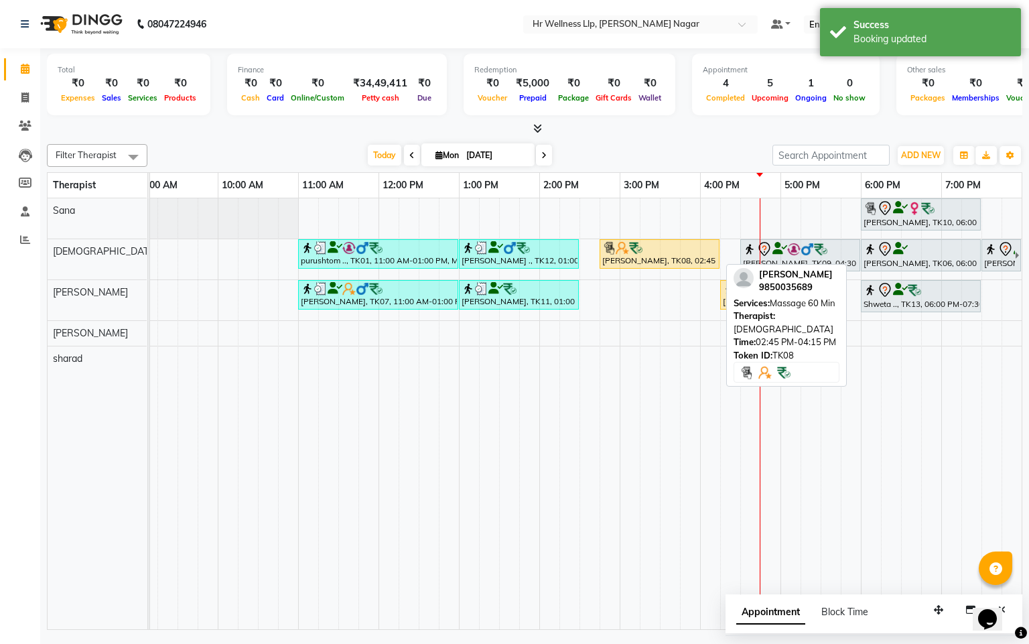
click at [662, 254] on div at bounding box center [660, 247] width 115 height 13
click at [652, 250] on div at bounding box center [660, 247] width 115 height 13
select select "1"
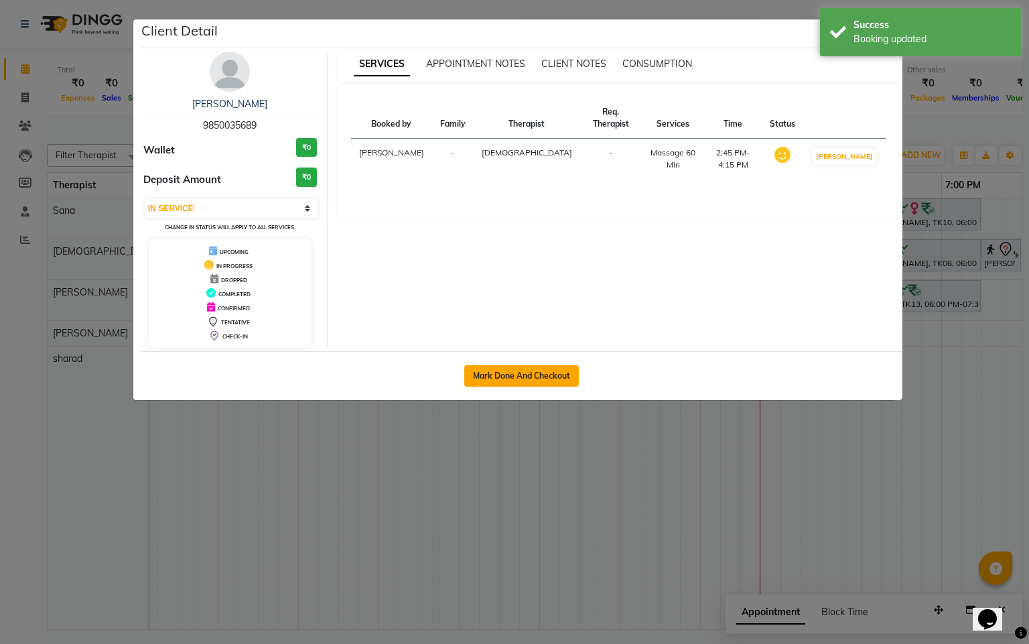
click at [495, 368] on button "Mark Done And Checkout" at bounding box center [521, 375] width 115 height 21
select select "service"
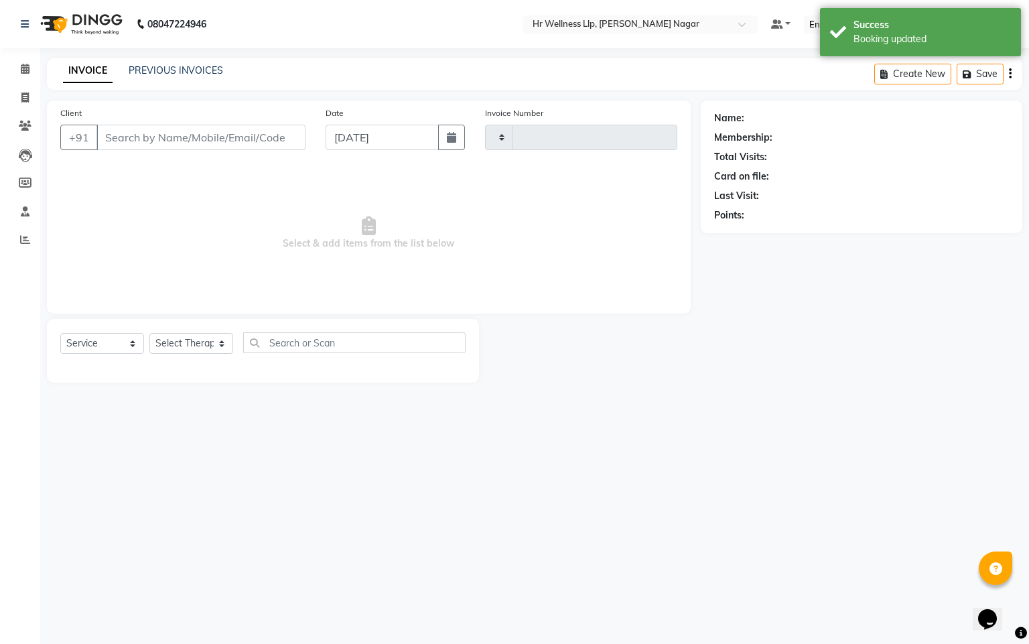
type input "1084"
select select "4289"
type input "9850035689"
select select "19732"
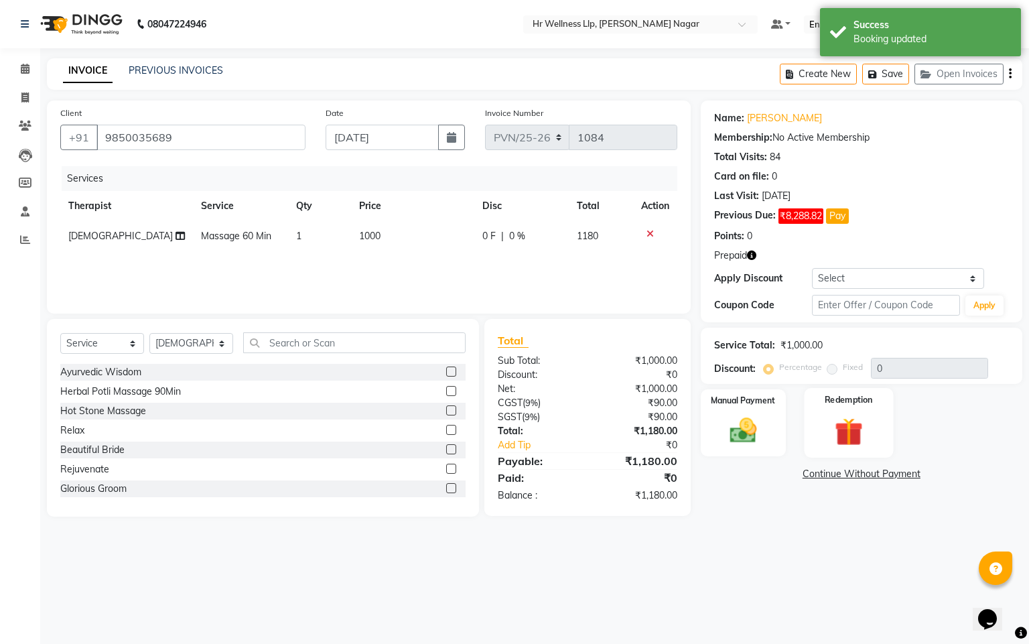
click at [859, 413] on div "Redemption" at bounding box center [849, 423] width 89 height 70
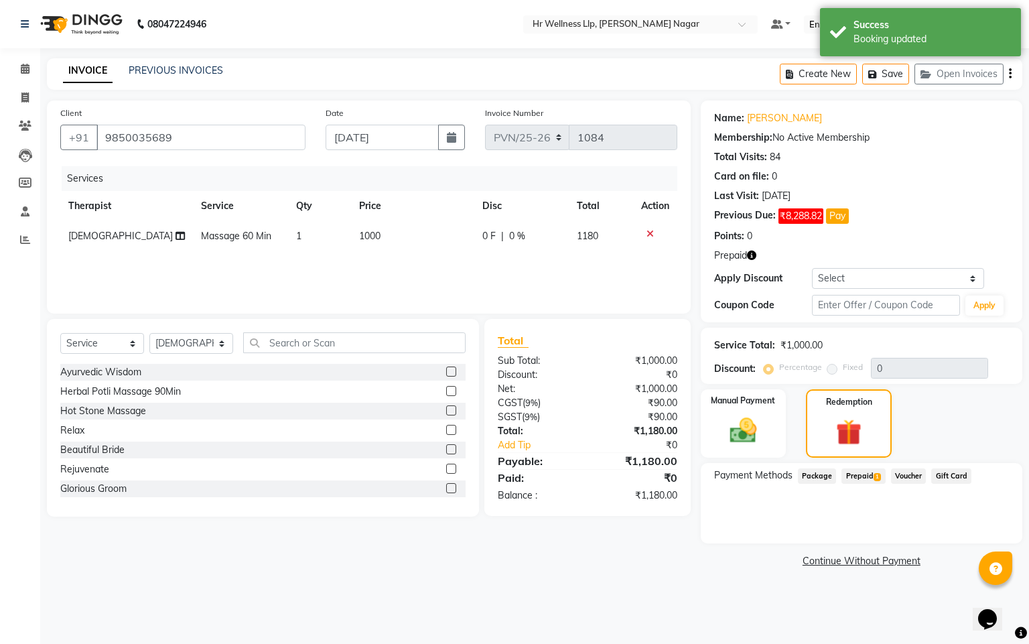
click at [857, 473] on span "Prepaid 1" at bounding box center [864, 475] width 44 height 15
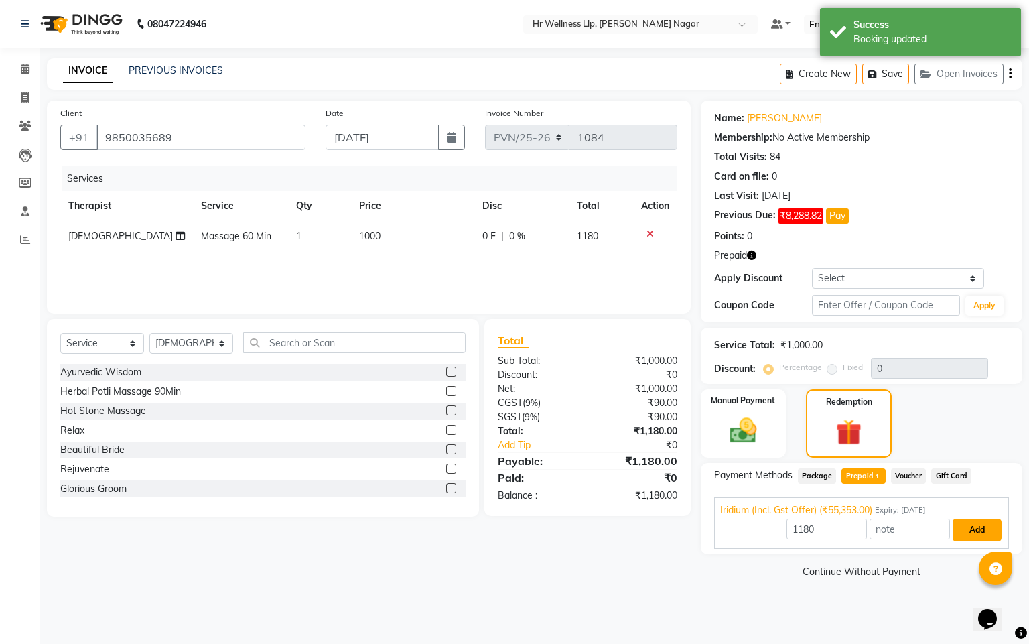
click at [973, 533] on button "Add" at bounding box center [977, 530] width 49 height 23
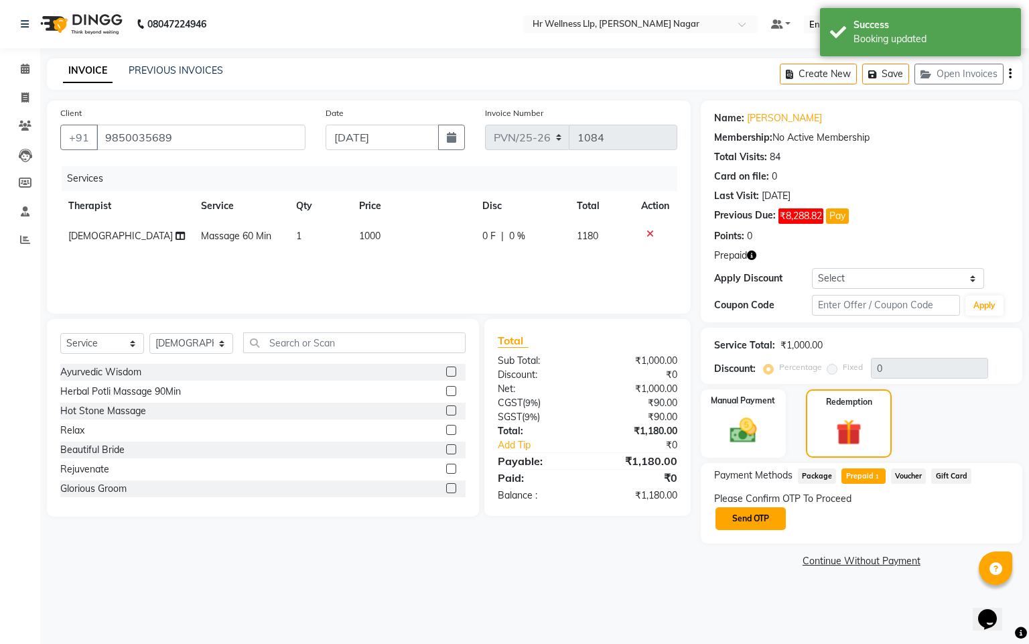
click at [758, 517] on button "Send OTP" at bounding box center [751, 518] width 70 height 23
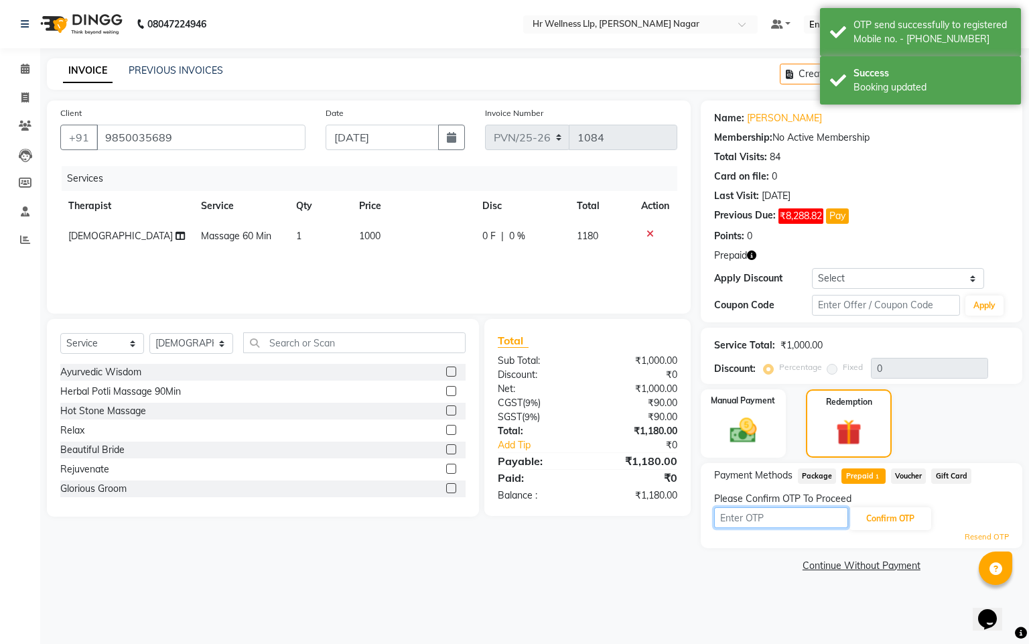
click at [758, 517] on input "text" at bounding box center [781, 517] width 134 height 21
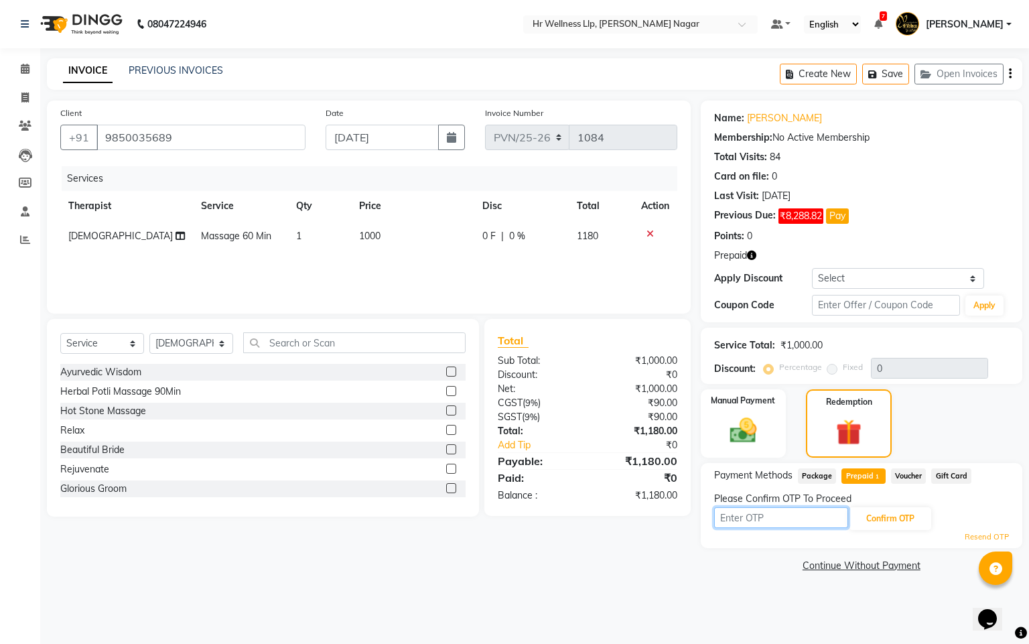
click at [738, 527] on input "text" at bounding box center [781, 517] width 134 height 21
type input "7"
type input "1849"
drag, startPoint x: 889, startPoint y: 527, endPoint x: 920, endPoint y: 535, distance: 31.7
click at [889, 527] on button "Confirm OTP" at bounding box center [891, 518] width 82 height 23
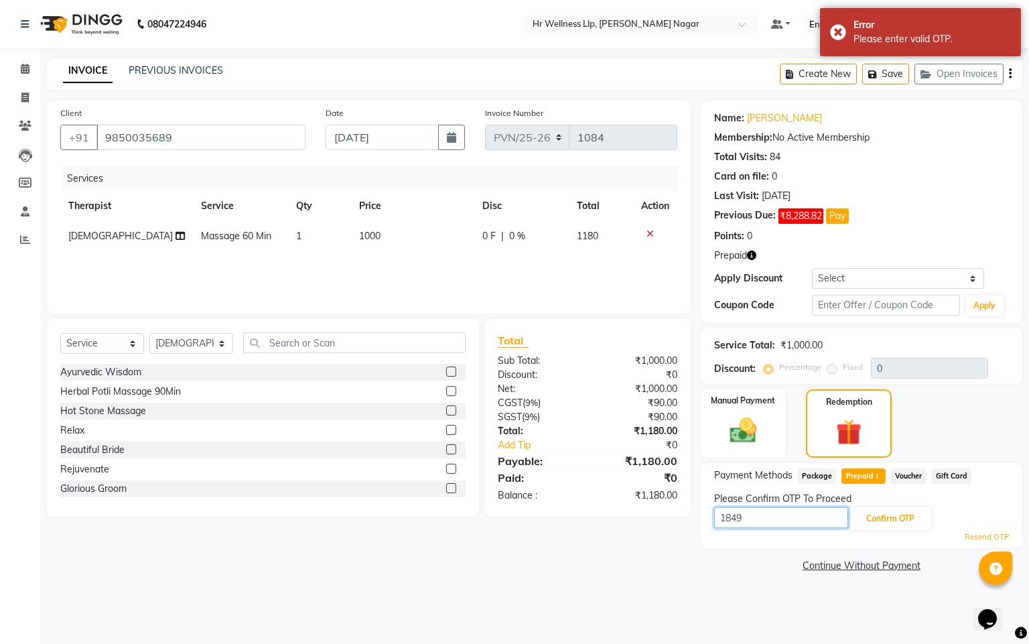
click at [816, 528] on input "1849" at bounding box center [781, 517] width 134 height 21
type input "7849"
click at [877, 519] on button "Confirm OTP" at bounding box center [891, 518] width 82 height 23
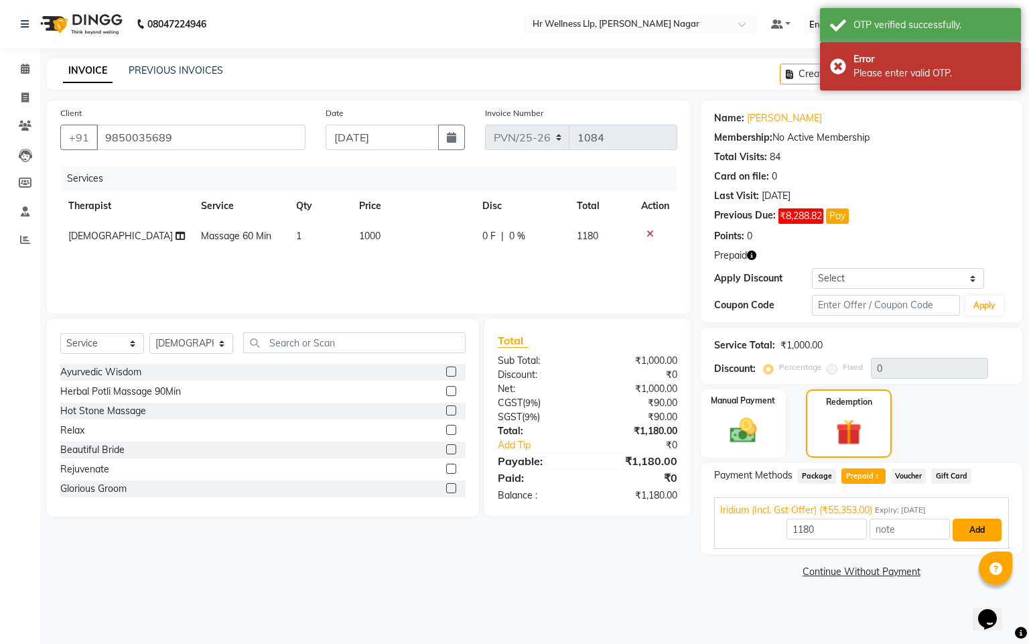
click at [959, 525] on button "Add" at bounding box center [977, 530] width 49 height 23
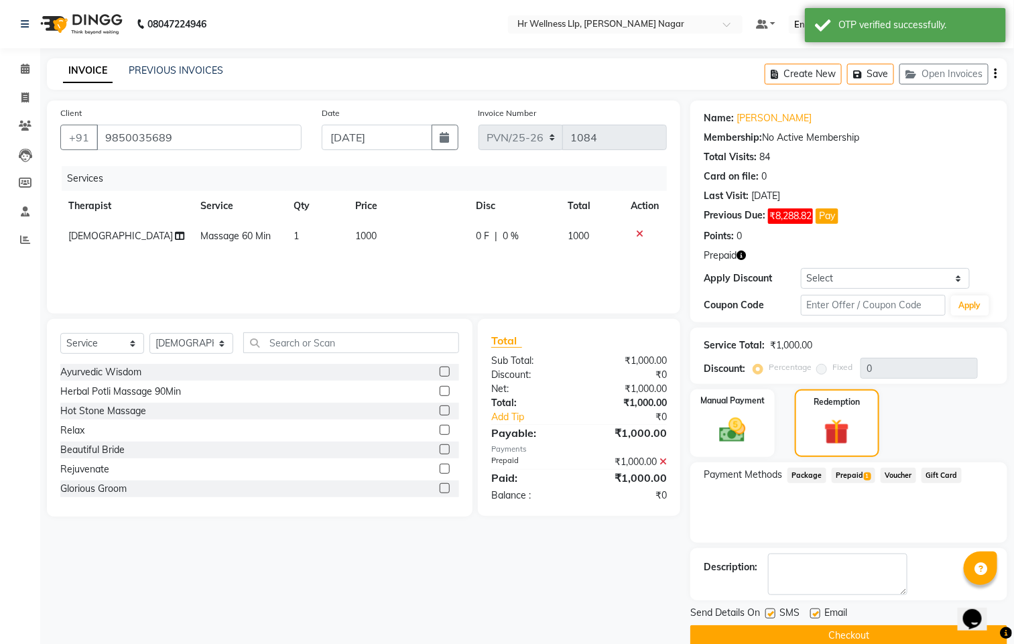
click at [765, 616] on label at bounding box center [770, 614] width 10 height 10
click at [765, 616] on input "checkbox" at bounding box center [769, 614] width 9 height 9
checkbox input "false"
drag, startPoint x: 814, startPoint y: 614, endPoint x: 806, endPoint y: 633, distance: 21.0
click at [814, 616] on label at bounding box center [815, 614] width 10 height 10
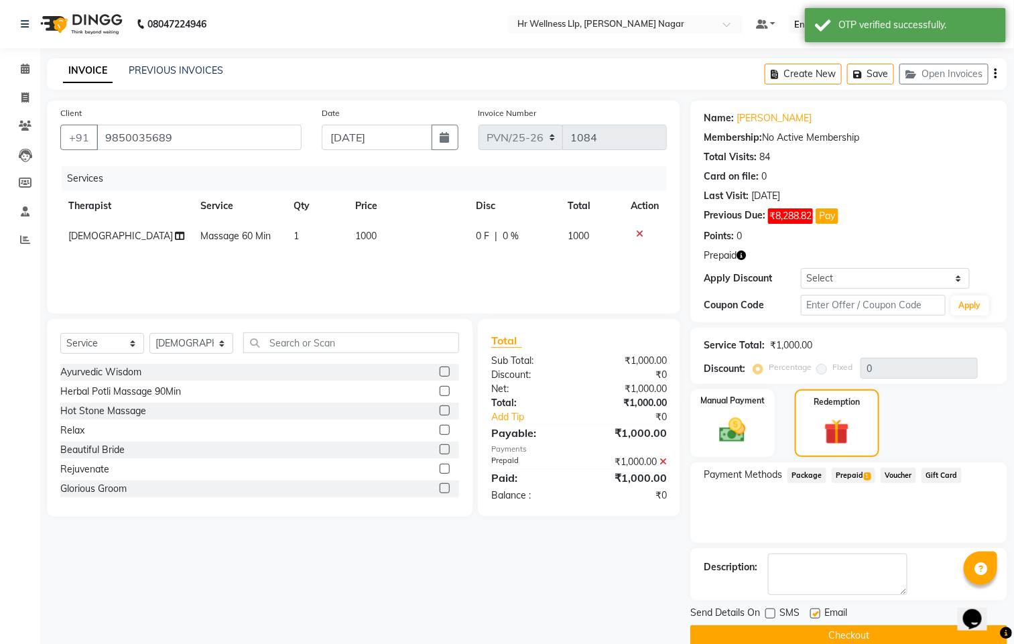
click at [814, 616] on input "checkbox" at bounding box center [814, 614] width 9 height 9
checkbox input "false"
click at [806, 633] on button "Checkout" at bounding box center [848, 635] width 317 height 21
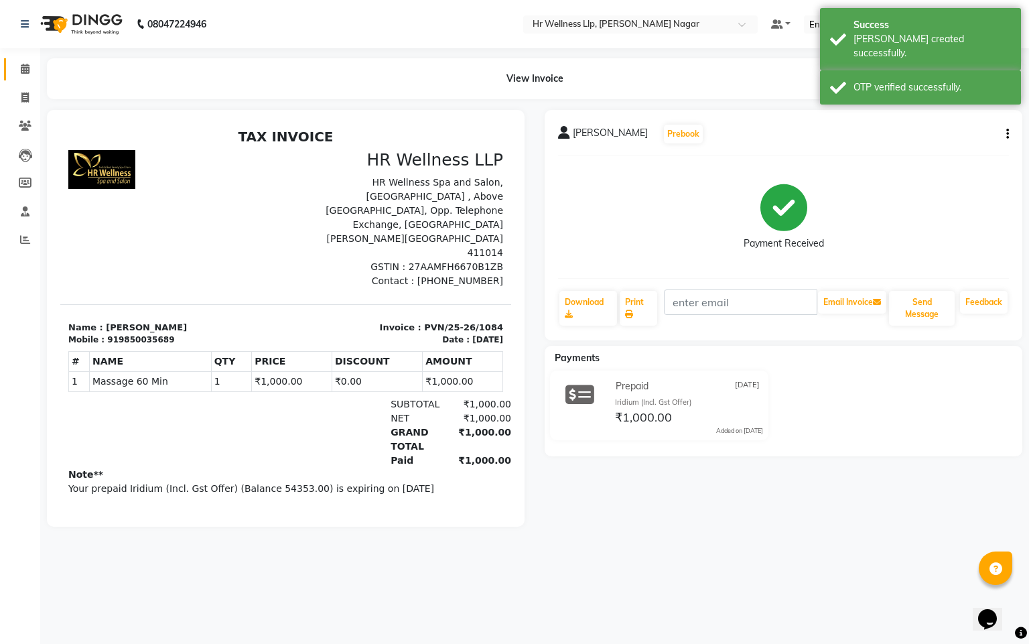
click at [18, 77] on link "Calendar" at bounding box center [20, 69] width 32 height 22
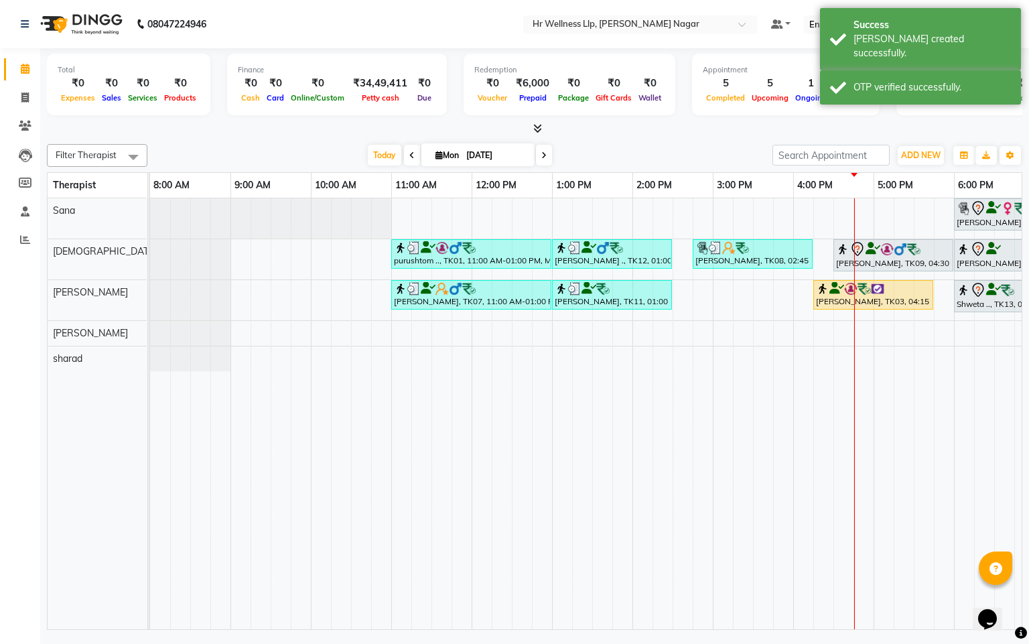
drag, startPoint x: 529, startPoint y: 629, endPoint x: 612, endPoint y: 628, distance: 82.4
click at [612, 628] on div "[PERSON_NAME], TK10, 06:00 PM-07:30 PM, Massage 60 Min purushtom .., TK01, 11:0…" at bounding box center [586, 413] width 872 height 431
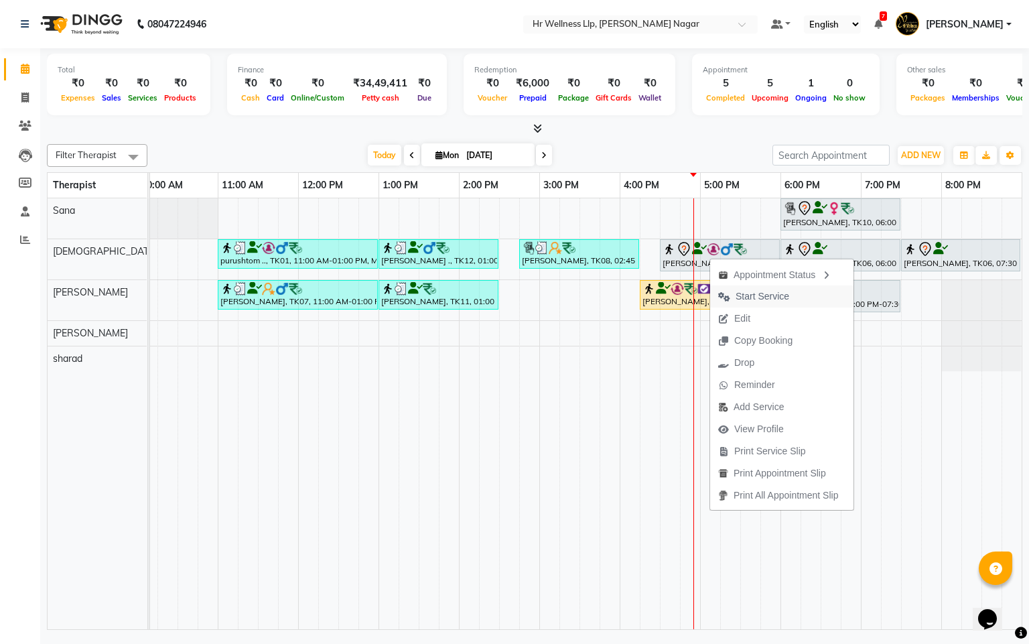
click at [739, 286] on span "Start Service" at bounding box center [753, 297] width 87 height 22
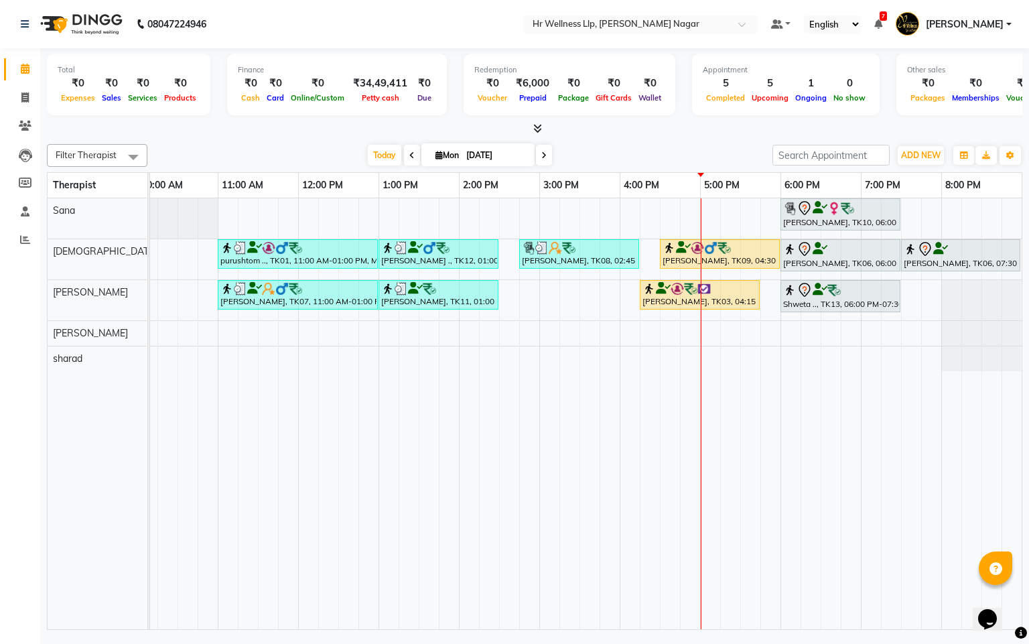
click at [432, 153] on span "Mon" at bounding box center [447, 155] width 30 height 10
select select "9"
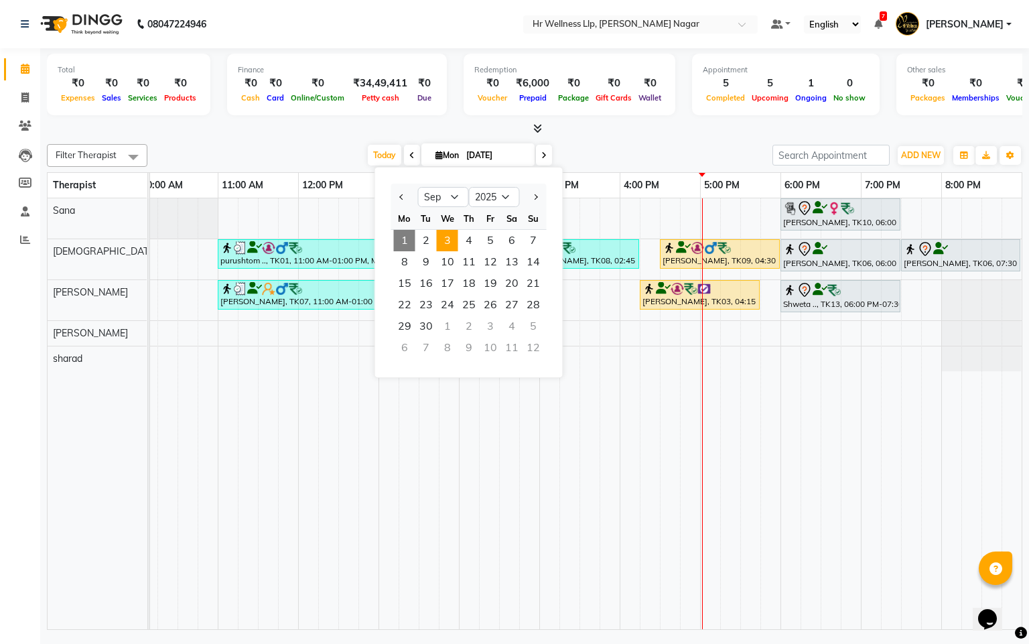
click at [442, 244] on span "3" at bounding box center [447, 240] width 21 height 21
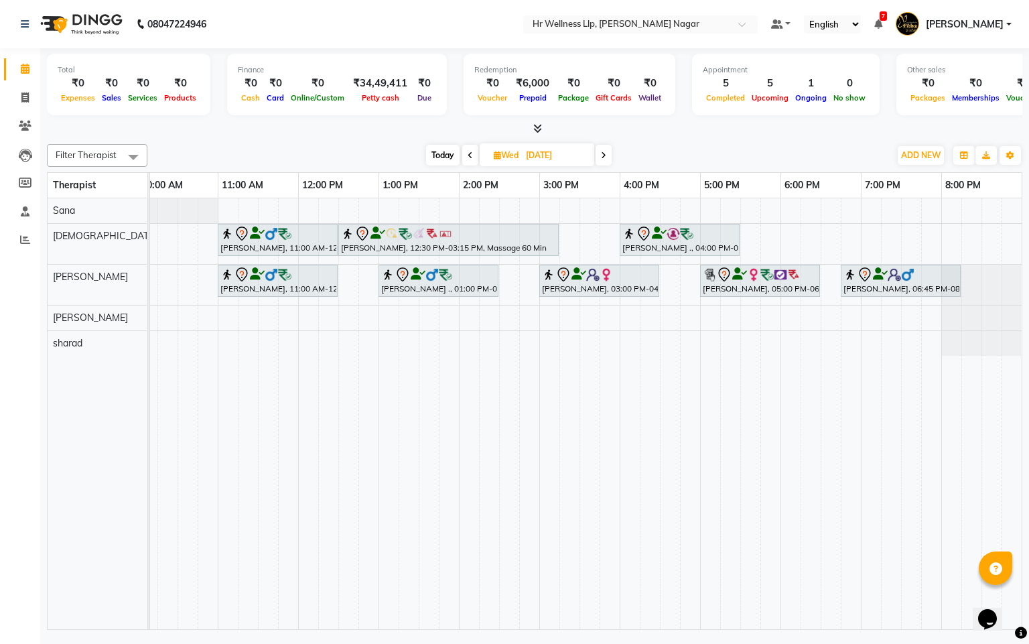
click at [608, 151] on span at bounding box center [604, 155] width 16 height 21
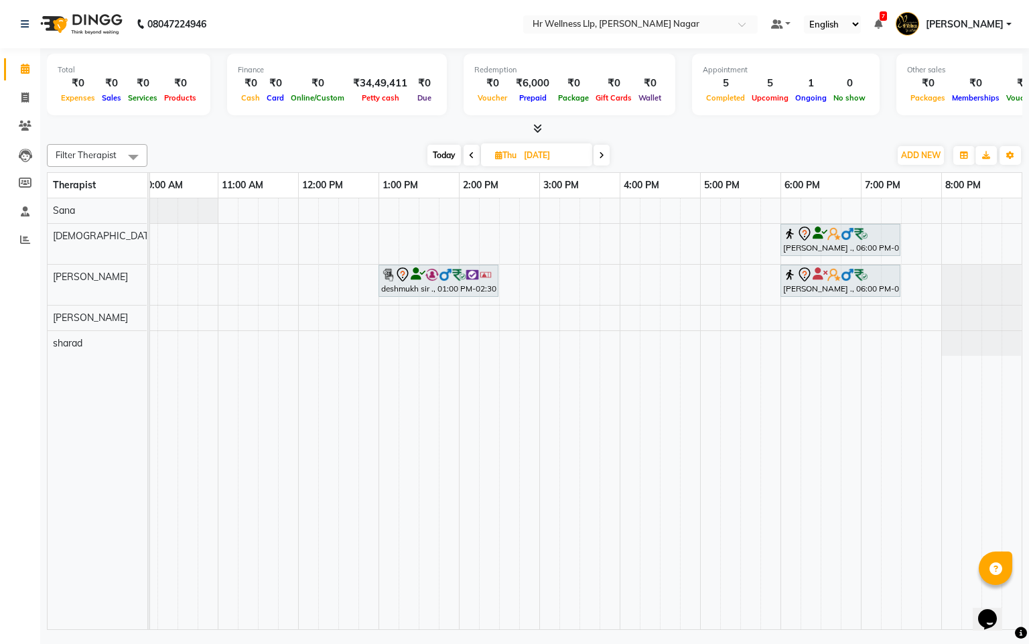
click at [473, 155] on icon at bounding box center [471, 155] width 5 height 8
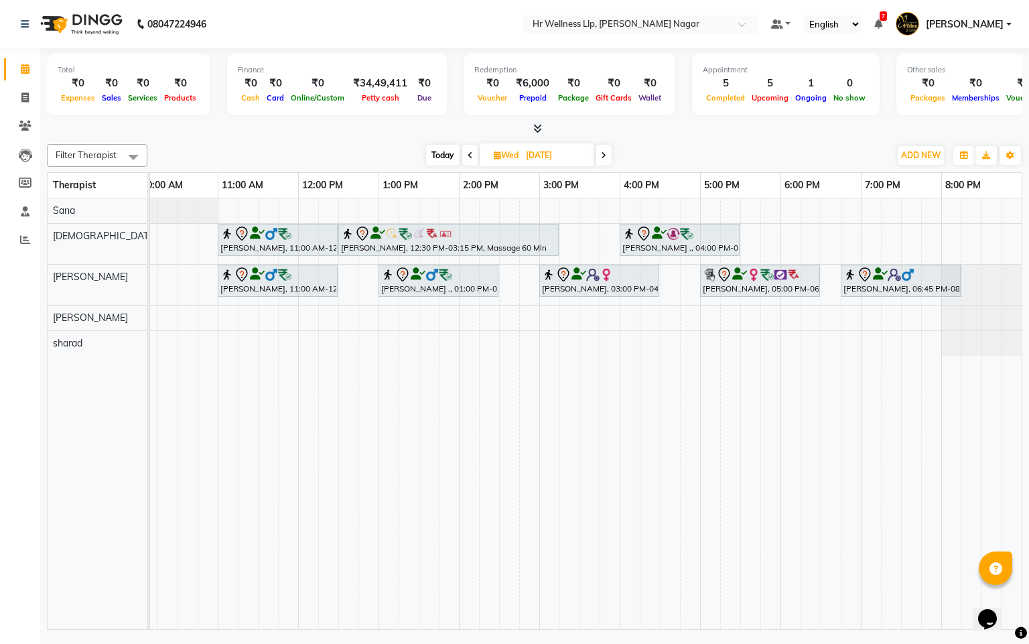
click at [605, 153] on icon at bounding box center [603, 155] width 5 height 8
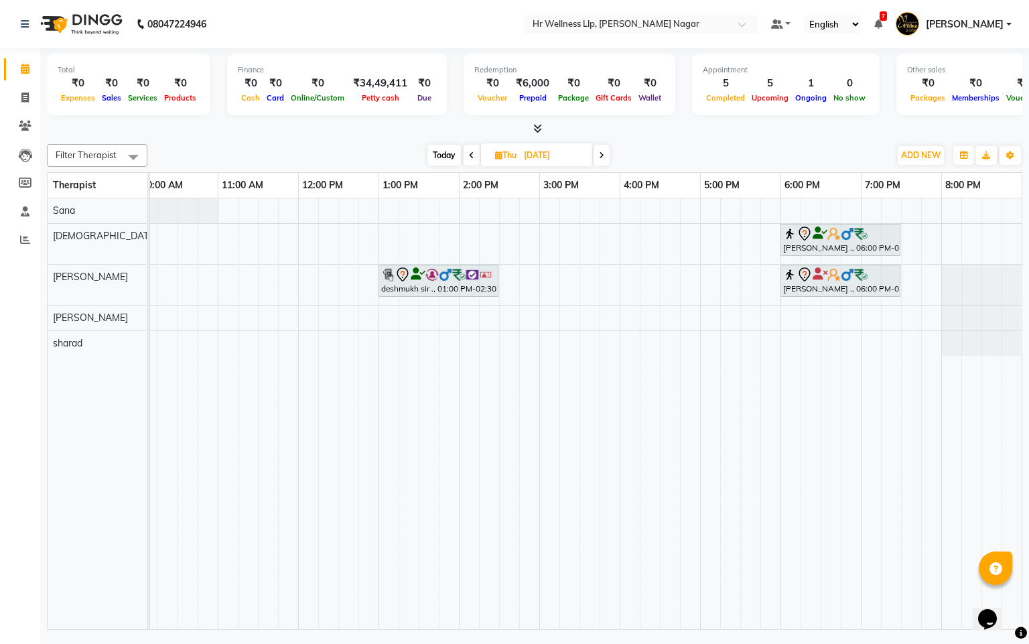
click at [601, 147] on span at bounding box center [602, 155] width 16 height 21
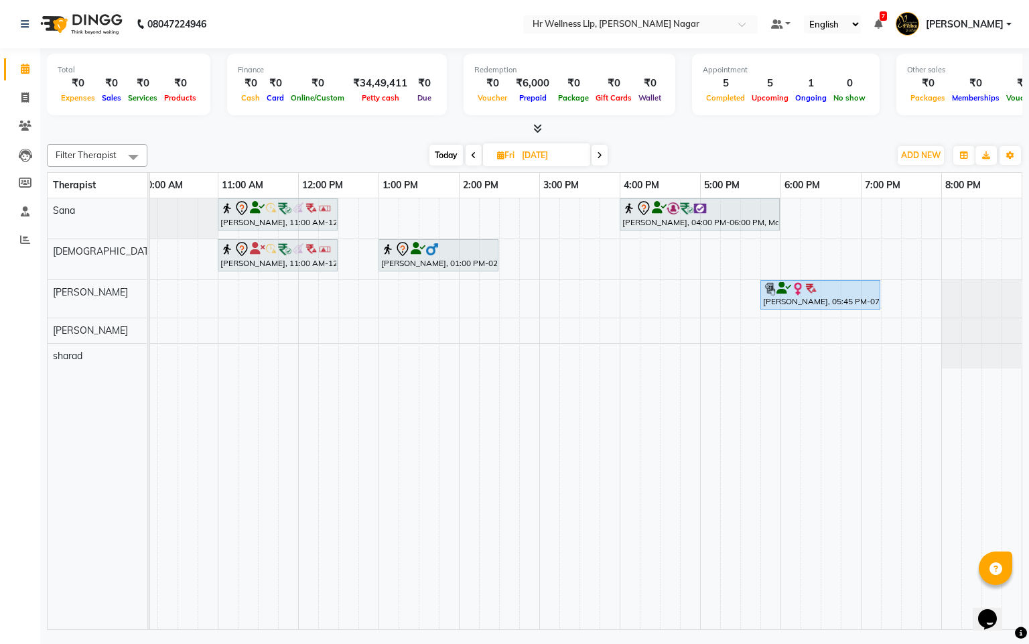
click at [467, 158] on span at bounding box center [474, 155] width 16 height 21
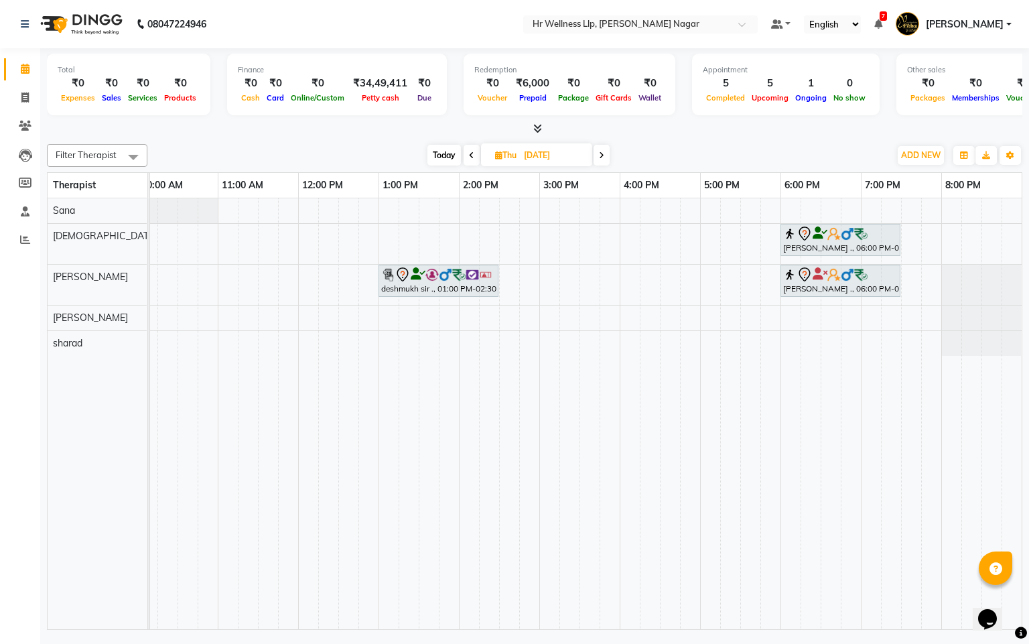
click at [596, 155] on span at bounding box center [602, 155] width 16 height 21
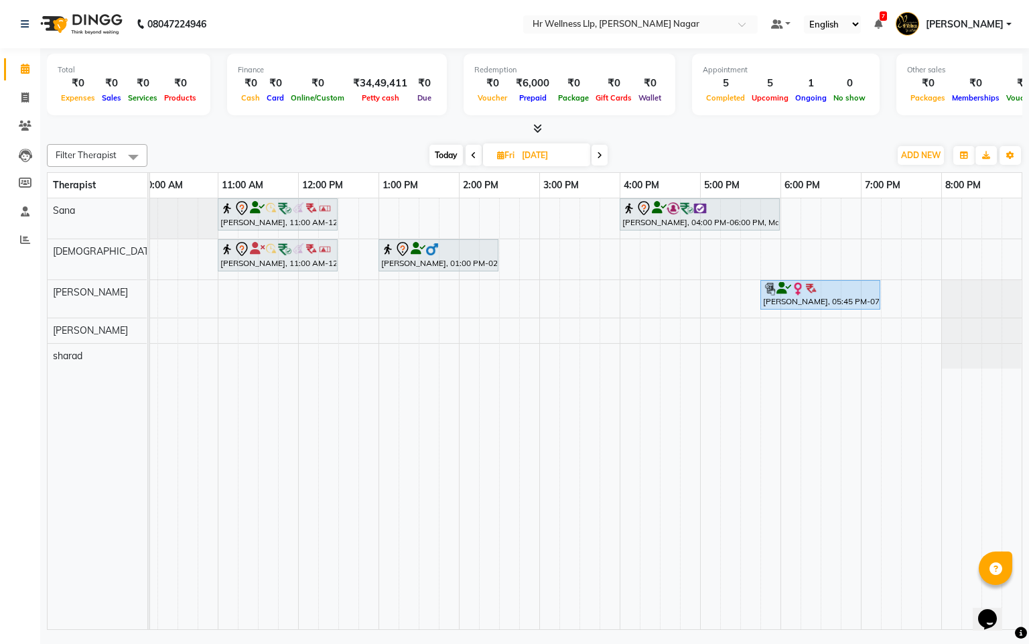
click at [471, 151] on icon at bounding box center [473, 155] width 5 height 8
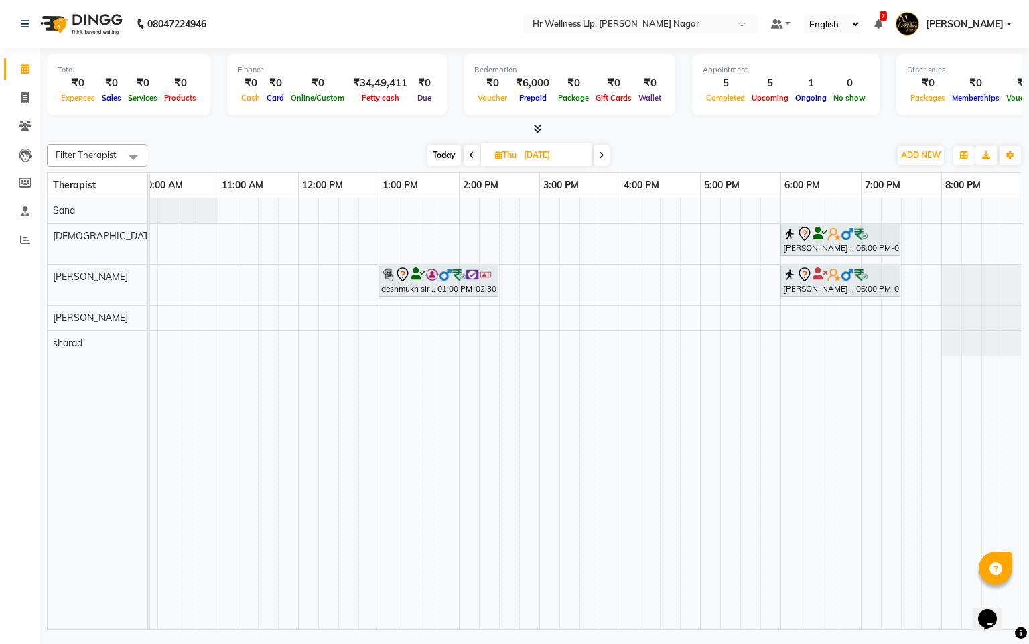
click at [473, 160] on span at bounding box center [472, 155] width 16 height 21
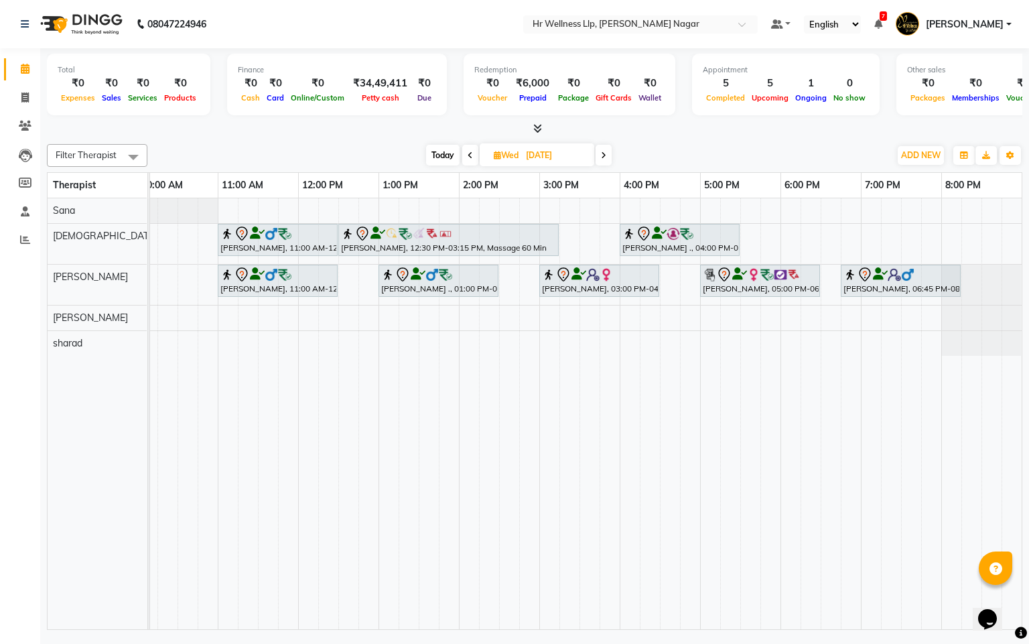
click at [598, 157] on span at bounding box center [604, 155] width 16 height 21
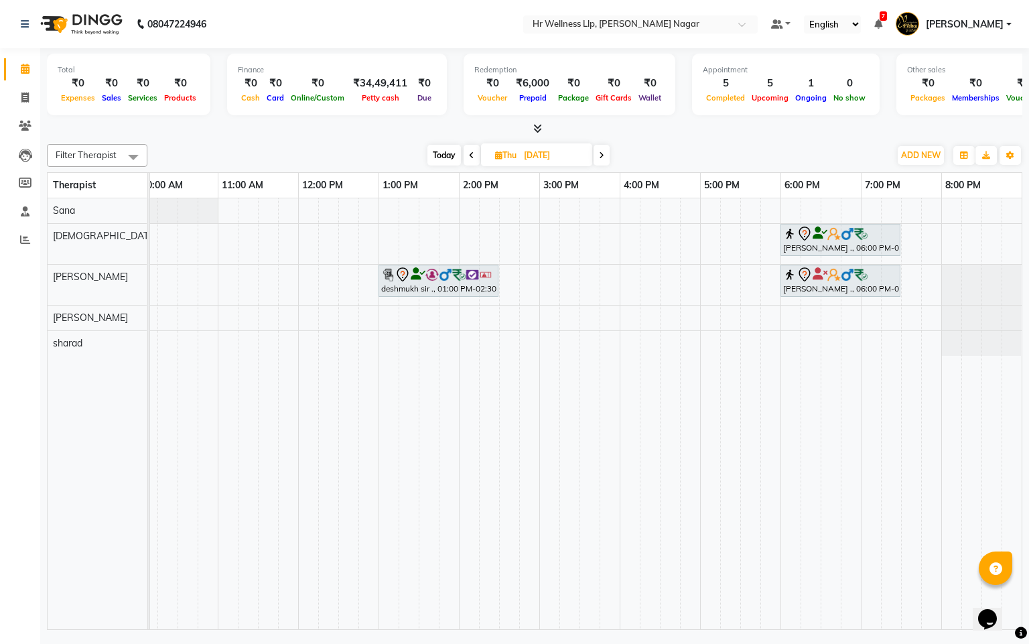
click at [597, 158] on span at bounding box center [602, 155] width 16 height 21
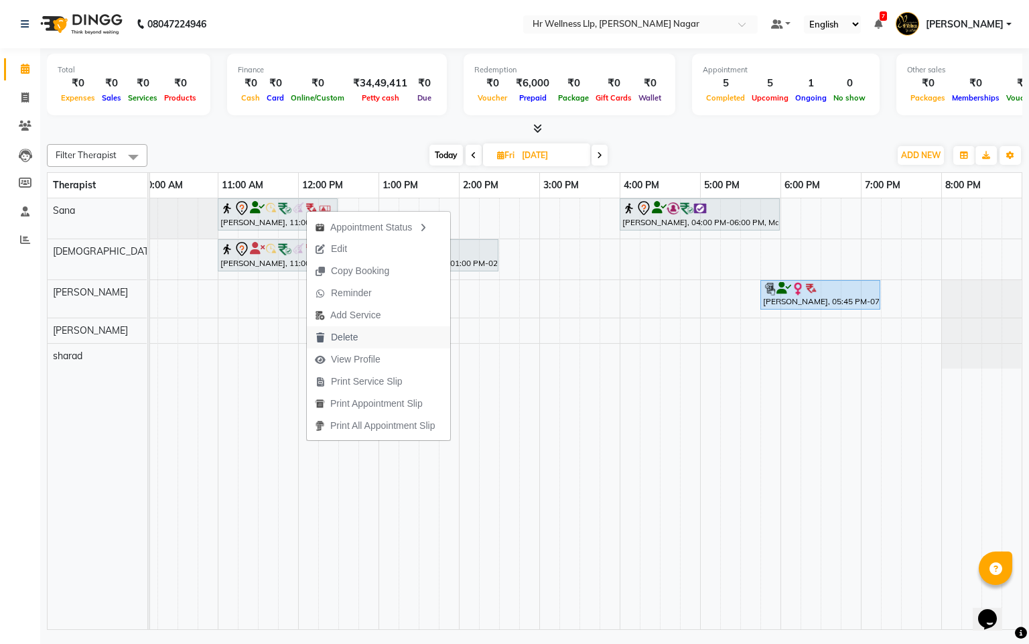
click at [352, 340] on span "Delete" at bounding box center [344, 337] width 27 height 14
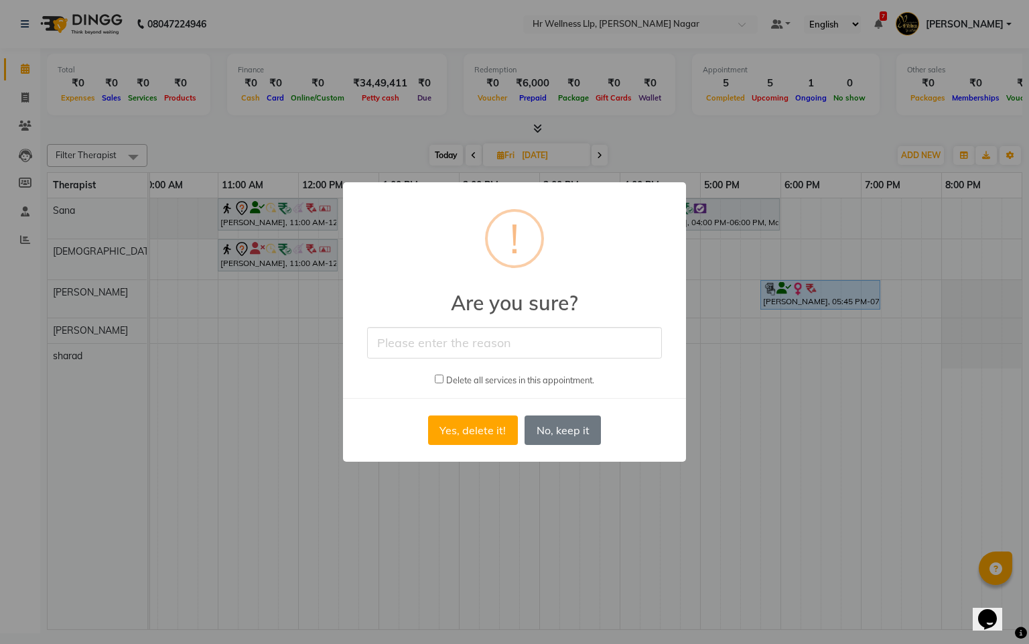
click at [479, 336] on input "text" at bounding box center [514, 343] width 295 height 32
click at [483, 441] on button "Yes, delete it!" at bounding box center [473, 430] width 90 height 29
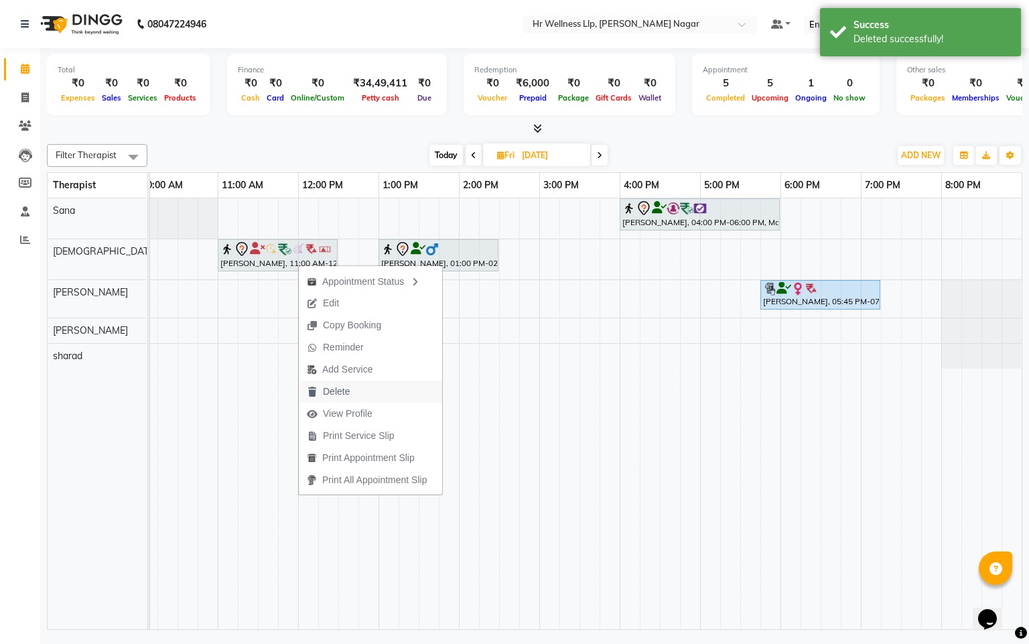
click at [342, 386] on span "Delete" at bounding box center [336, 392] width 27 height 14
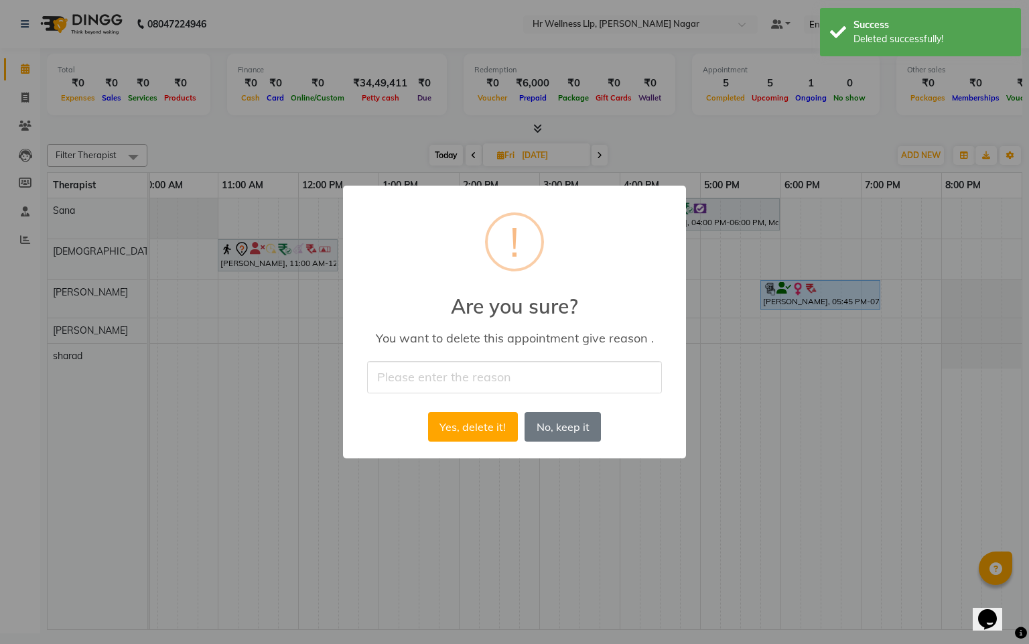
click at [491, 365] on input "text" at bounding box center [514, 377] width 295 height 32
click at [456, 414] on button "Yes, delete it!" at bounding box center [473, 426] width 90 height 29
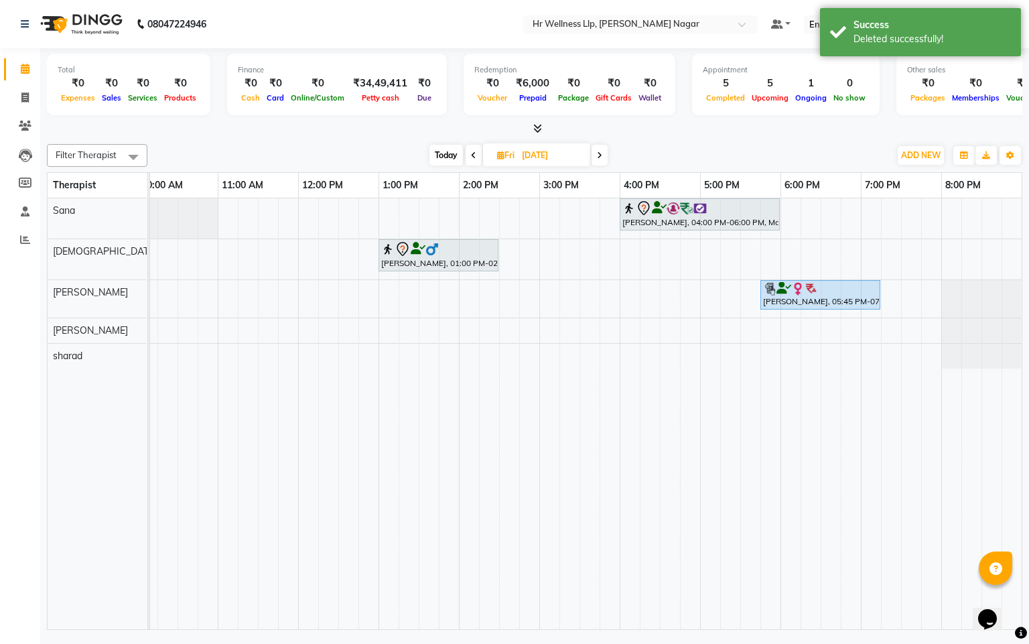
click at [452, 160] on span "Today" at bounding box center [447, 155] width 34 height 21
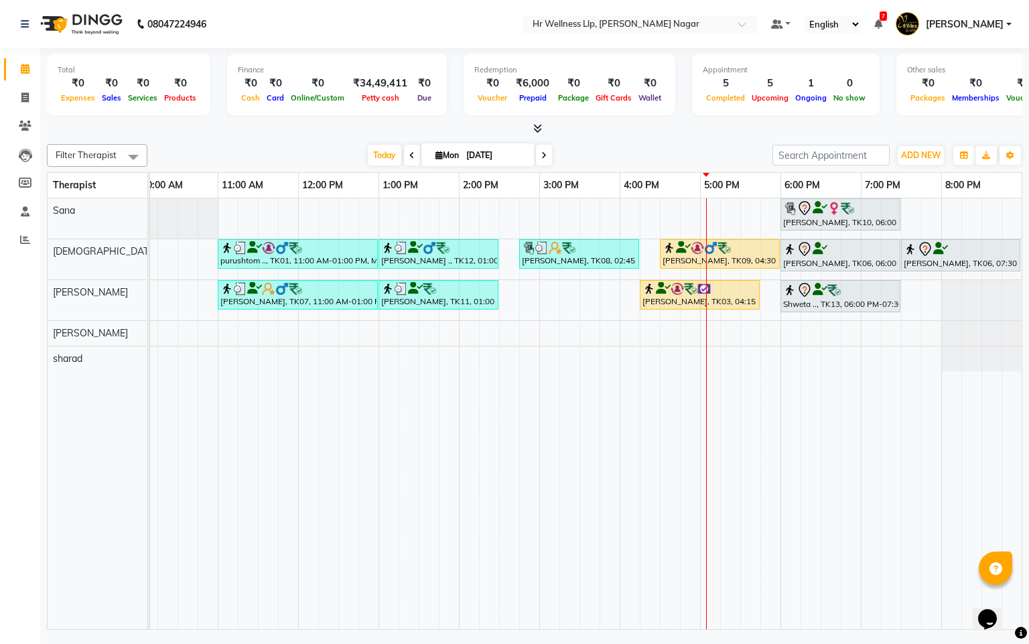
click at [436, 157] on icon at bounding box center [439, 155] width 7 height 9
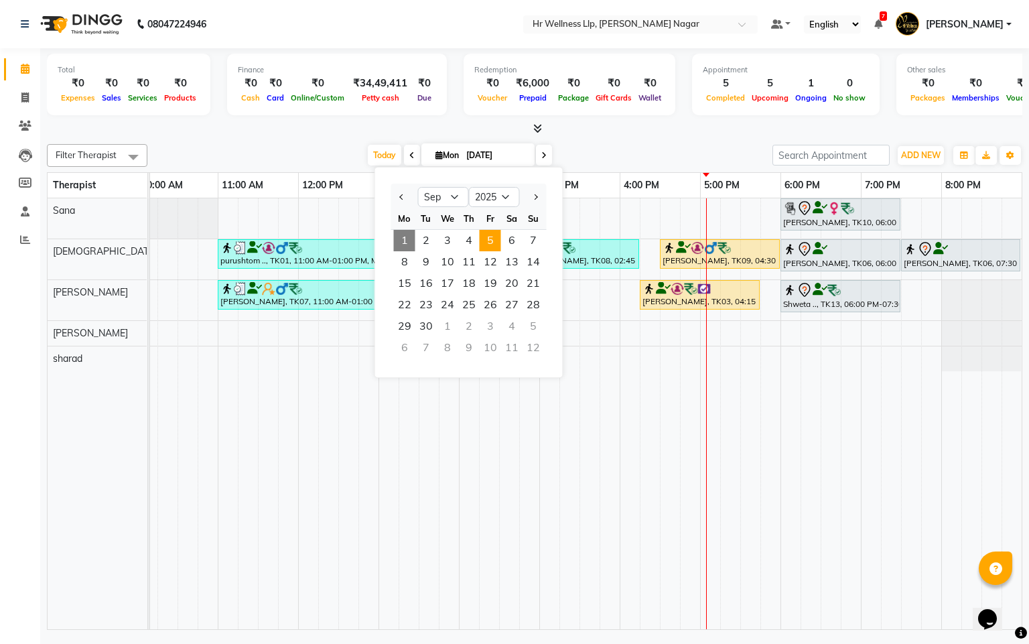
click at [489, 248] on span "5" at bounding box center [490, 240] width 21 height 21
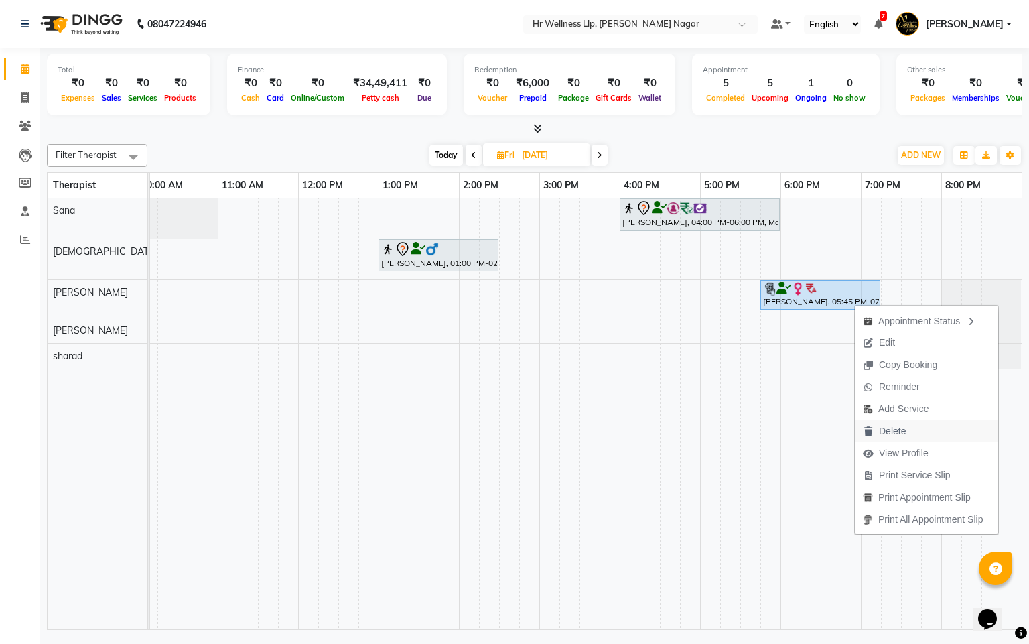
click at [899, 431] on span "Delete" at bounding box center [892, 431] width 27 height 14
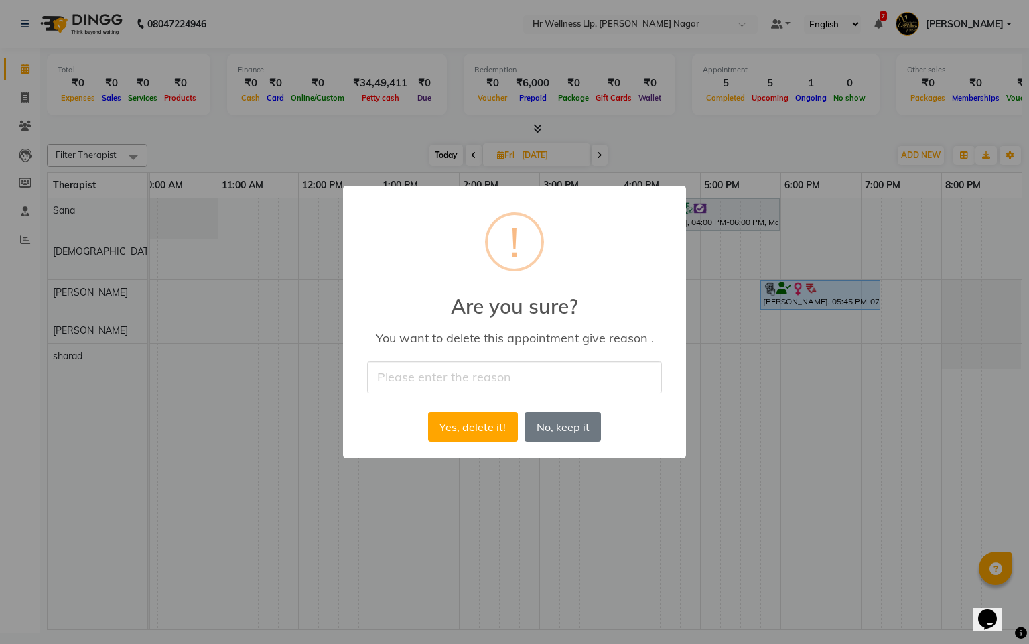
click at [583, 373] on input "text" at bounding box center [514, 377] width 295 height 32
click at [470, 437] on button "Yes, delete it!" at bounding box center [473, 426] width 90 height 29
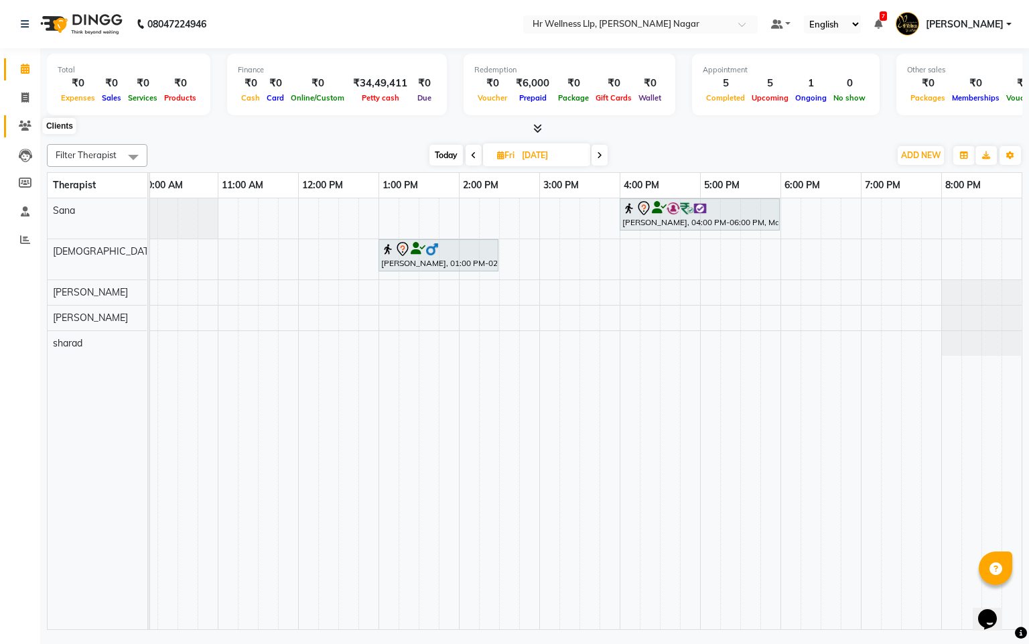
click at [19, 127] on icon at bounding box center [25, 126] width 13 height 10
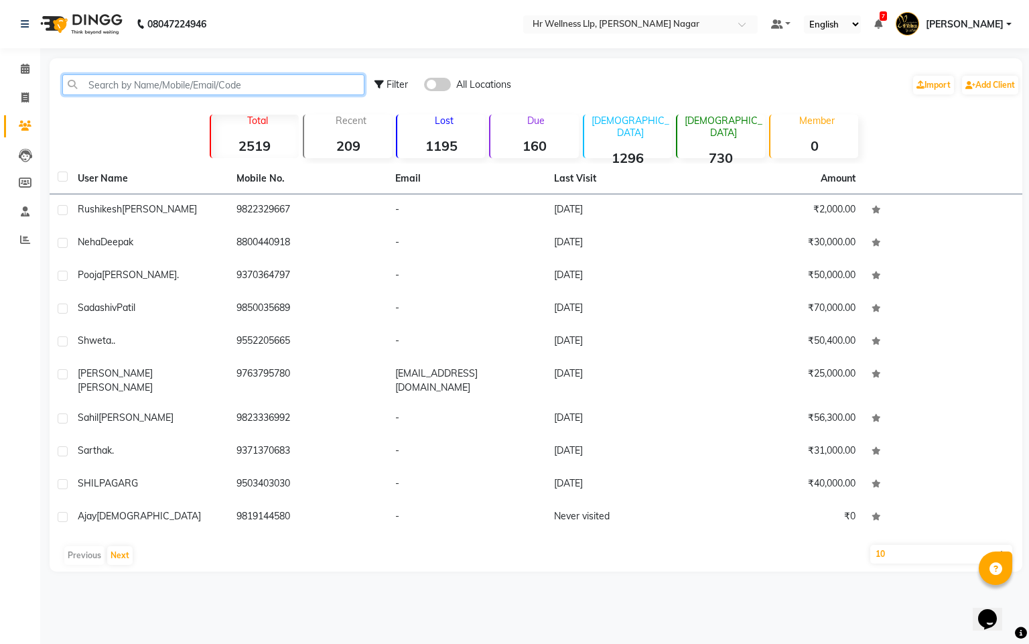
click at [322, 87] on input "text" at bounding box center [213, 84] width 302 height 21
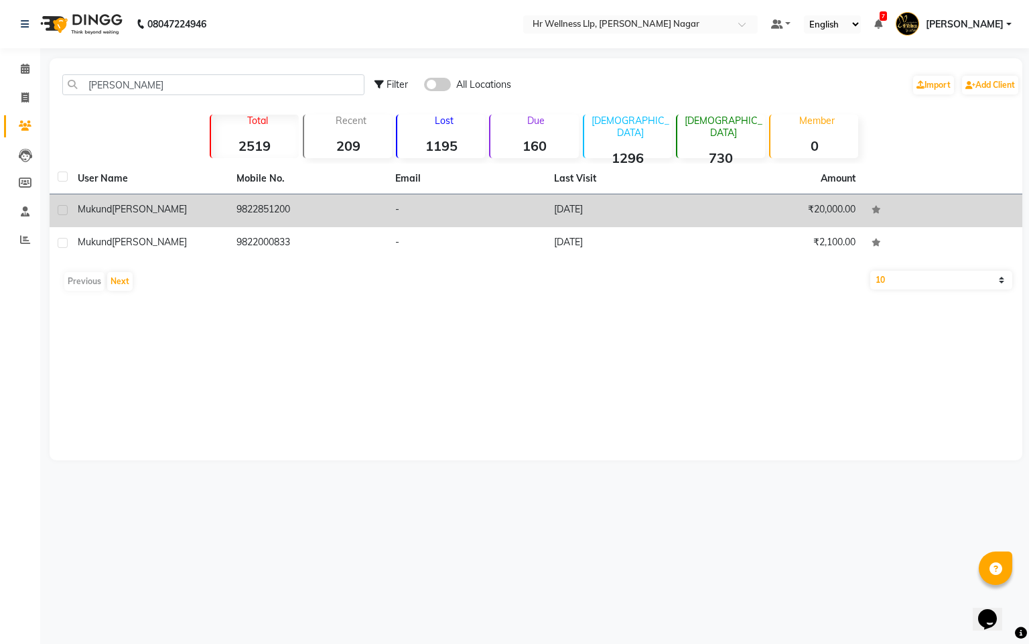
click at [270, 214] on td "9822851200" at bounding box center [308, 210] width 159 height 33
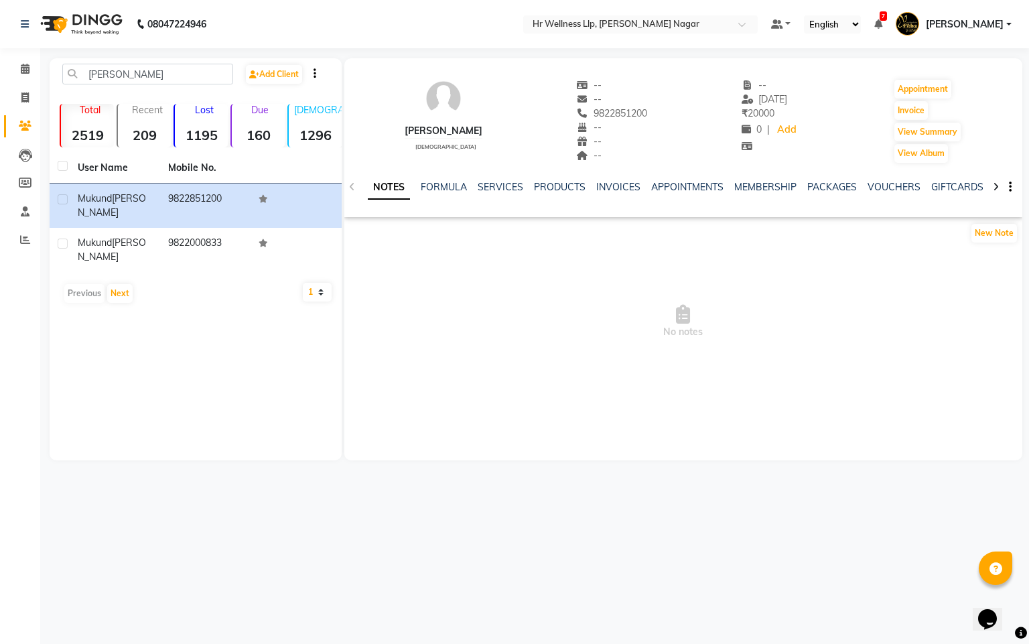
click at [887, 193] on div "VOUCHERS" at bounding box center [894, 187] width 53 height 14
click at [885, 190] on link "VOUCHERS" at bounding box center [894, 187] width 53 height 12
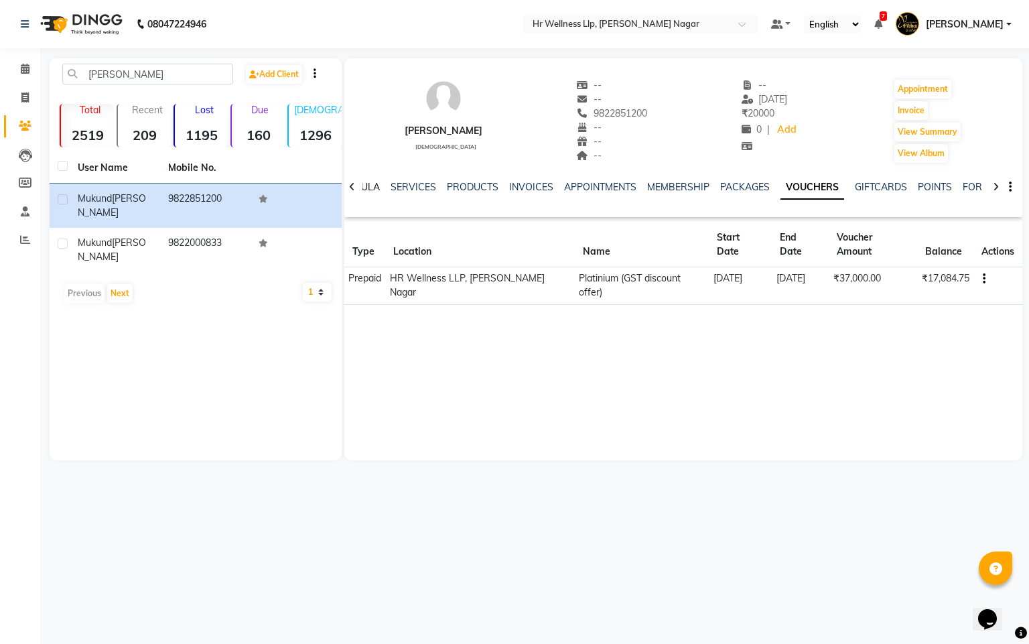
click at [371, 186] on link "FORMULA" at bounding box center [357, 187] width 46 height 12
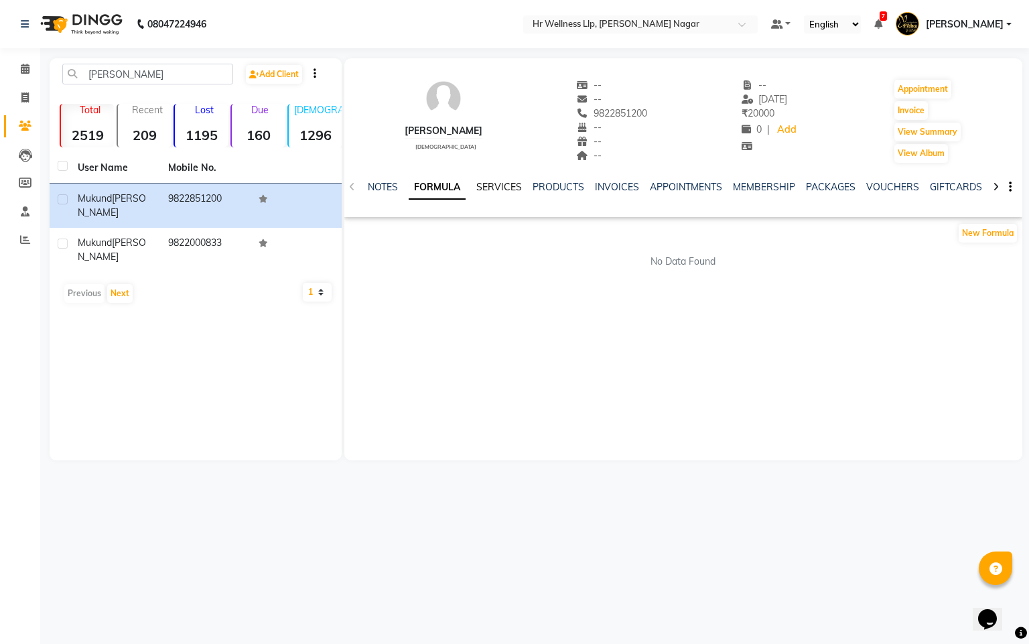
click at [505, 183] on link "SERVICES" at bounding box center [500, 187] width 46 height 12
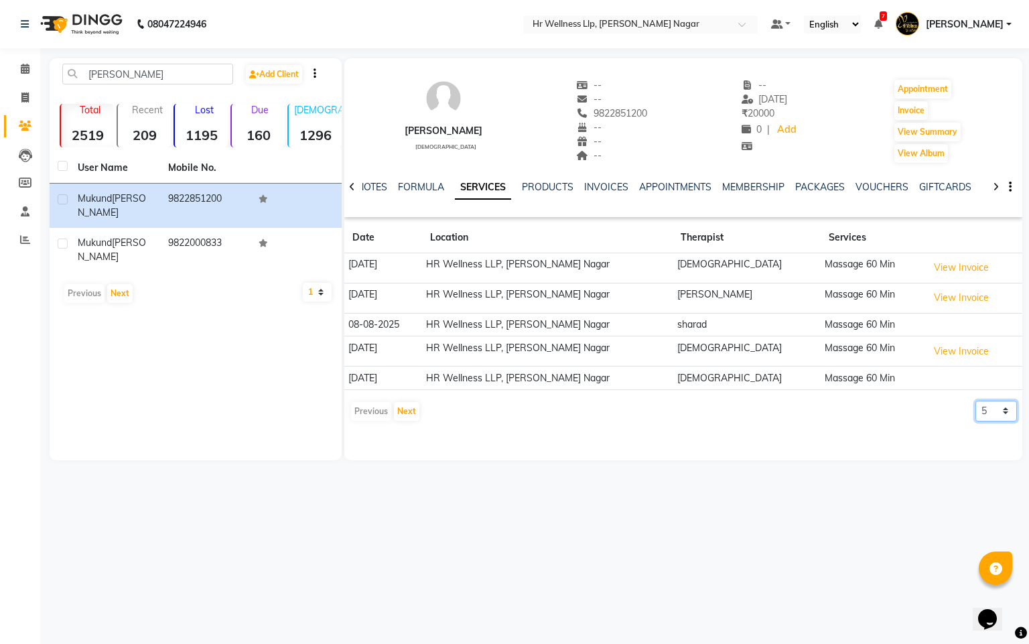
click at [989, 415] on select "5 10 50 100 500" at bounding box center [997, 411] width 42 height 21
click at [976, 404] on select "5 10 50 100 500" at bounding box center [997, 411] width 42 height 21
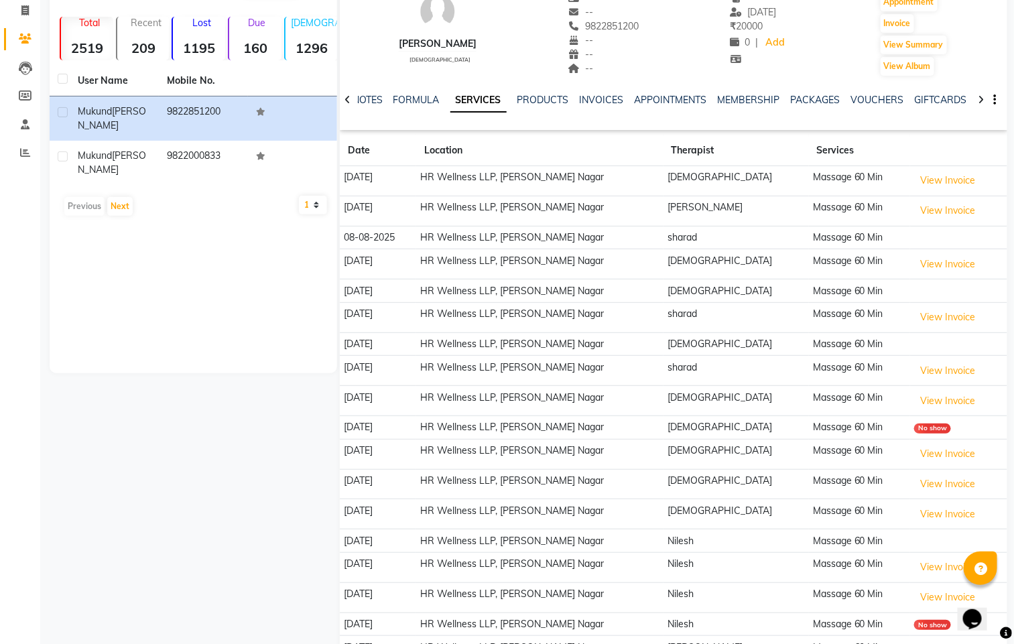
scroll to position [51, 0]
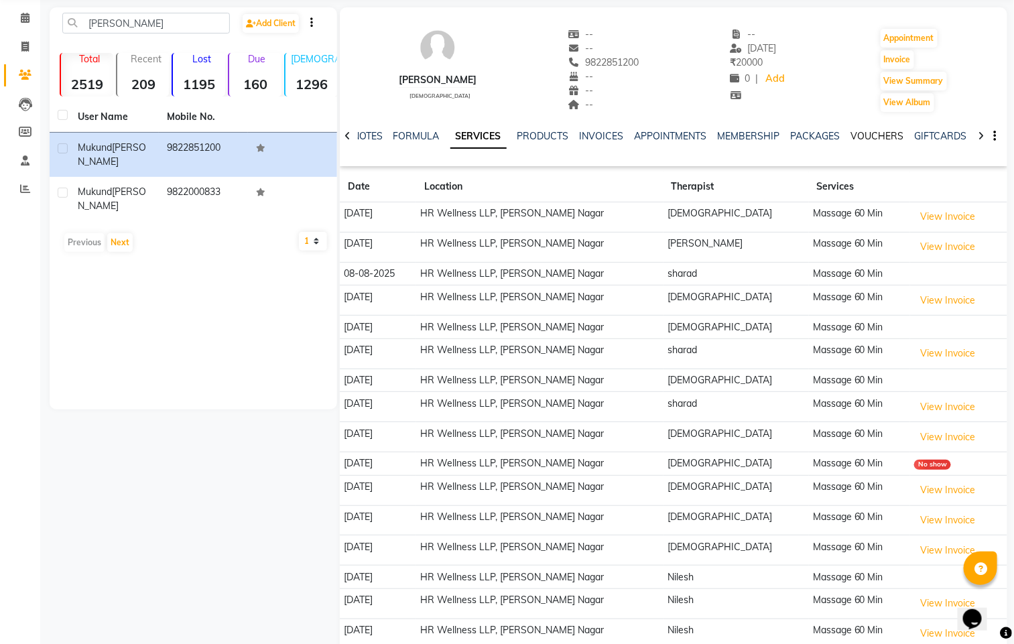
click at [877, 130] on link "VOUCHERS" at bounding box center [877, 136] width 53 height 12
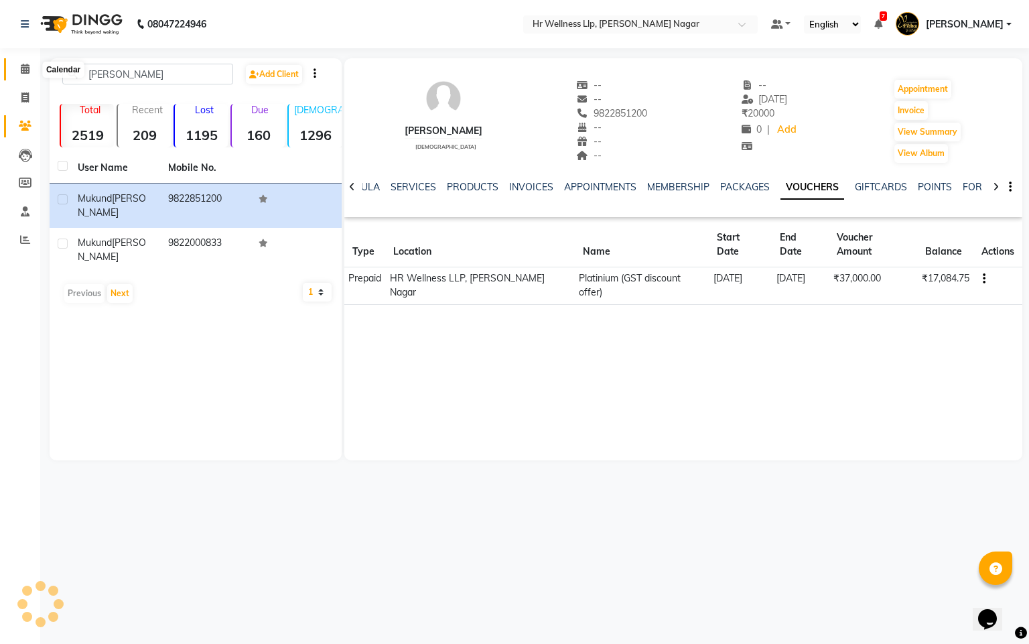
click at [27, 65] on icon at bounding box center [25, 69] width 9 height 10
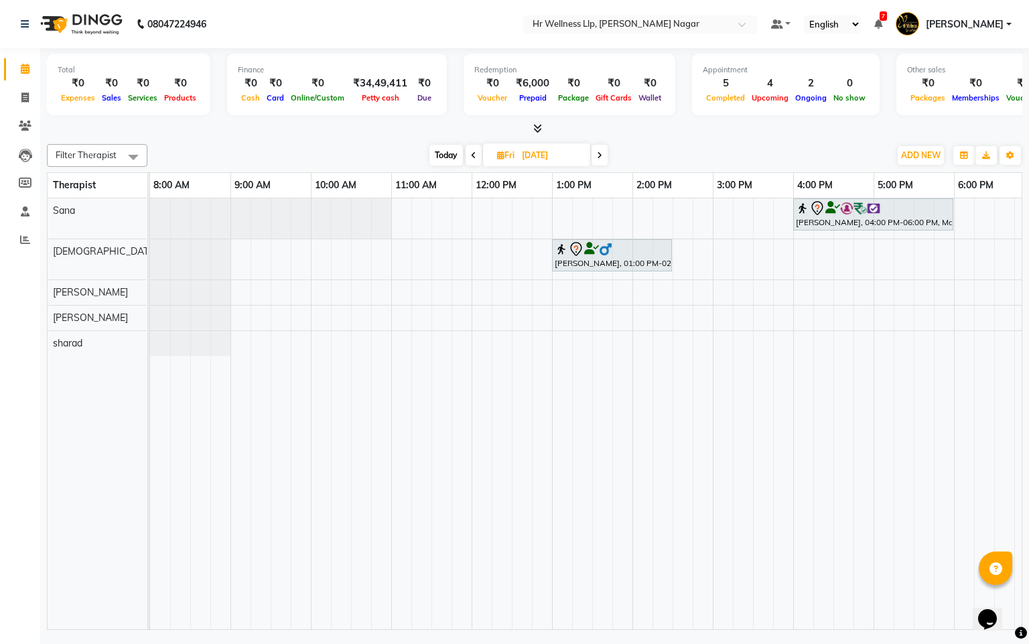
click at [444, 157] on span "Today" at bounding box center [447, 155] width 34 height 21
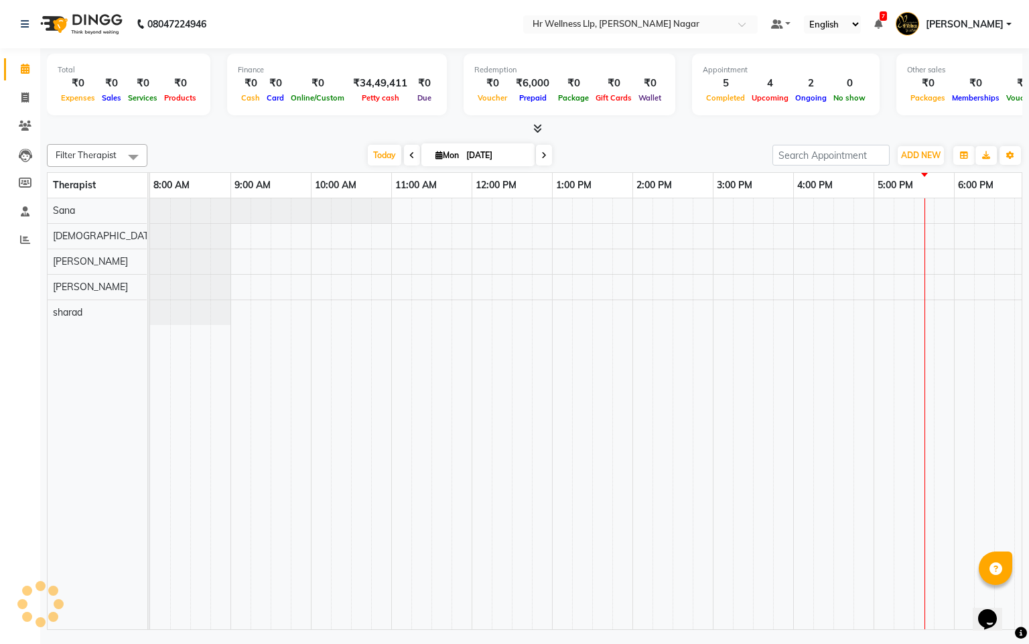
scroll to position [0, 174]
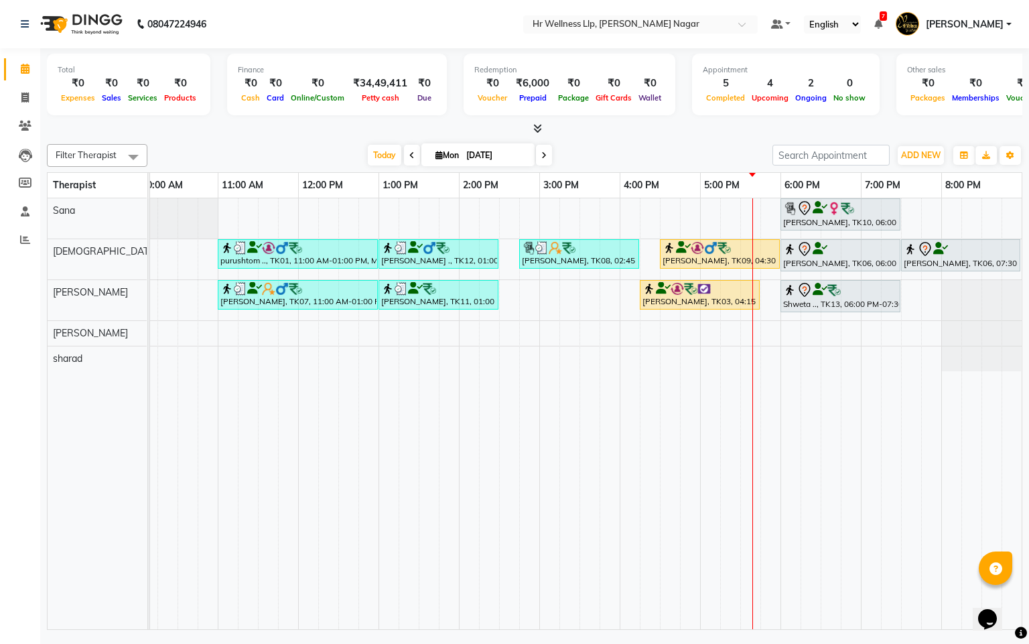
click at [556, 145] on div "[DATE] [DATE]" at bounding box center [460, 155] width 612 height 20
click at [533, 153] on div "[DATE] [DATE]" at bounding box center [460, 155] width 187 height 20
click at [545, 155] on icon at bounding box center [544, 155] width 5 height 8
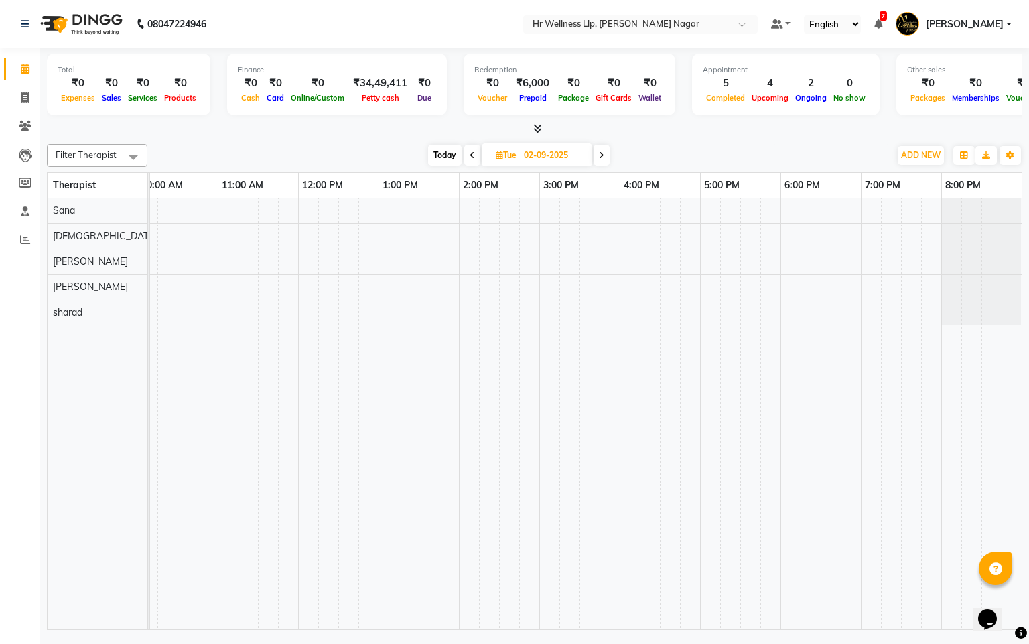
click at [596, 153] on span at bounding box center [602, 155] width 16 height 21
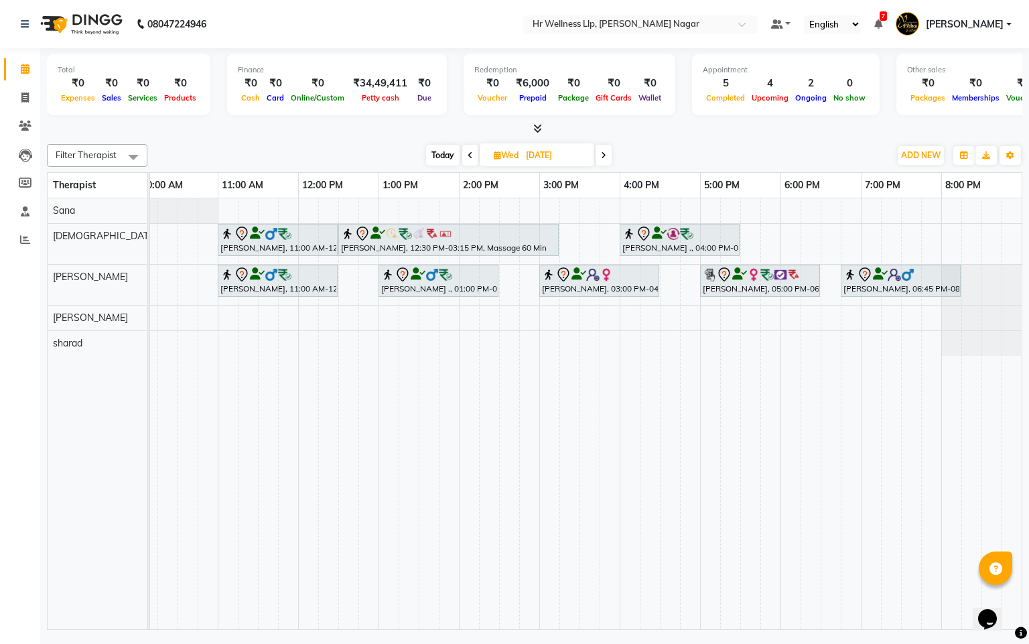
click at [600, 155] on span at bounding box center [604, 155] width 16 height 21
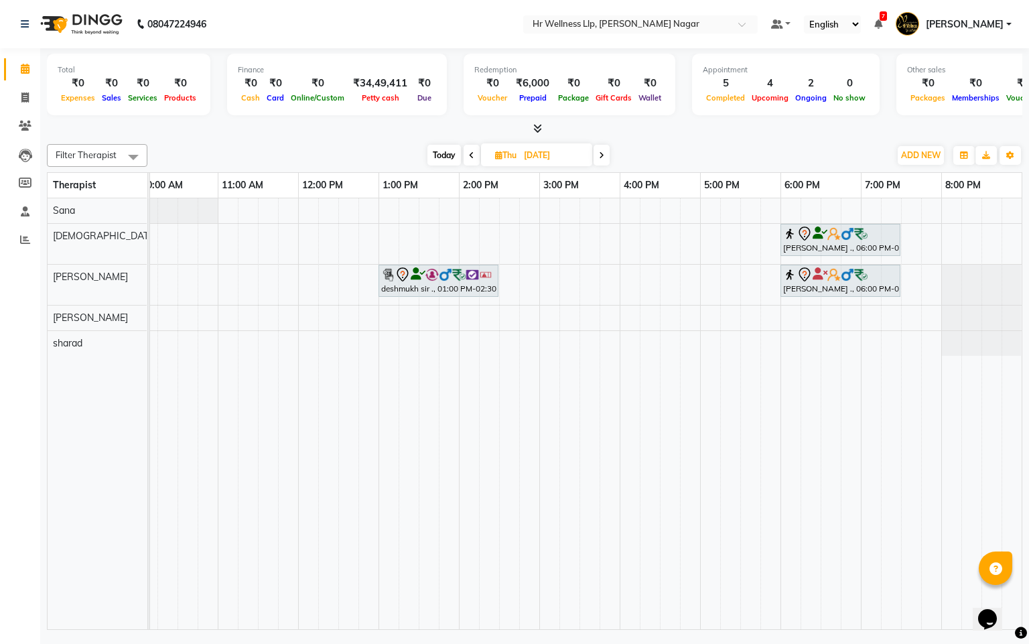
click at [441, 151] on span "Today" at bounding box center [445, 155] width 34 height 21
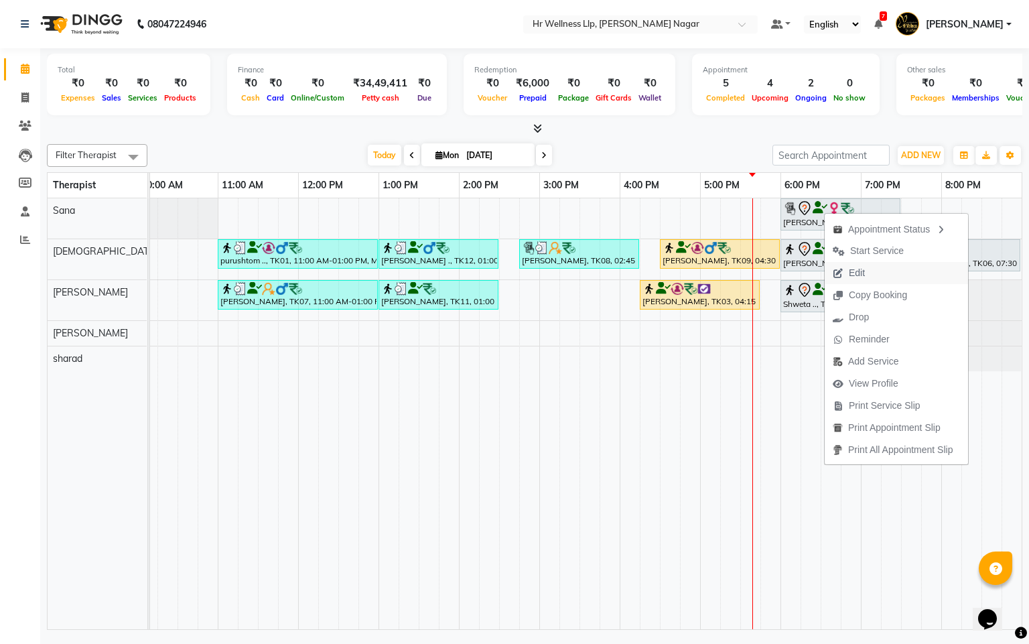
click at [859, 270] on span "Edit" at bounding box center [857, 273] width 16 height 14
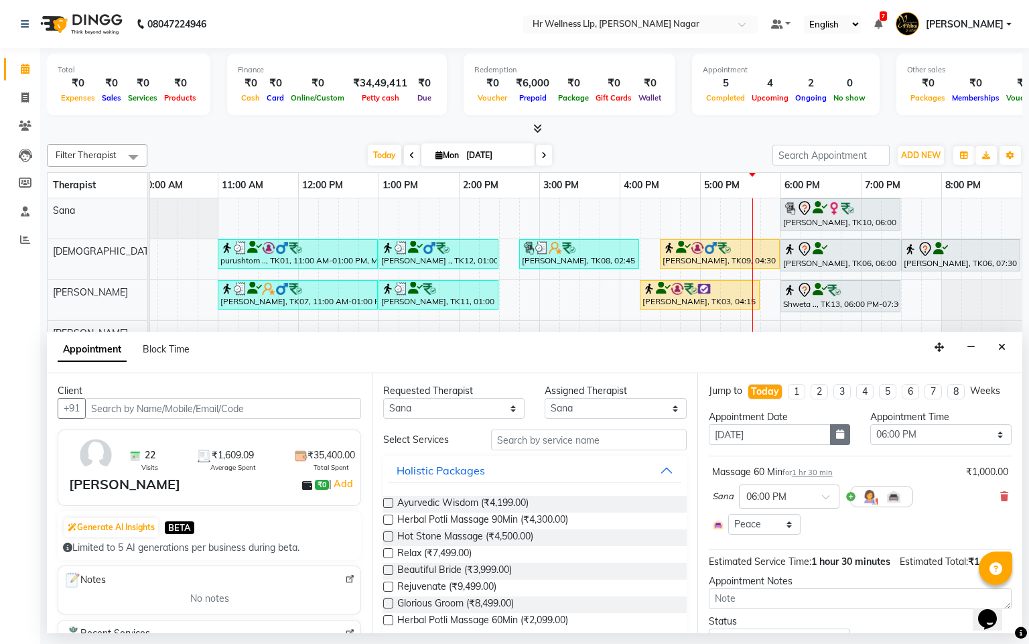
click at [836, 439] on icon "button" at bounding box center [840, 434] width 8 height 9
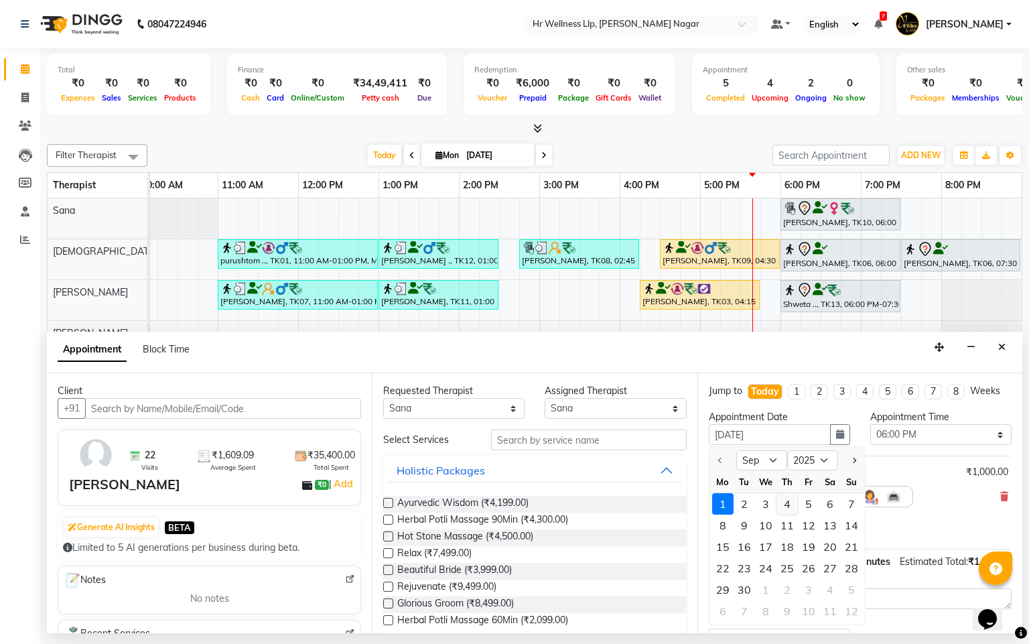
click at [792, 515] on div "4" at bounding box center [787, 503] width 21 height 21
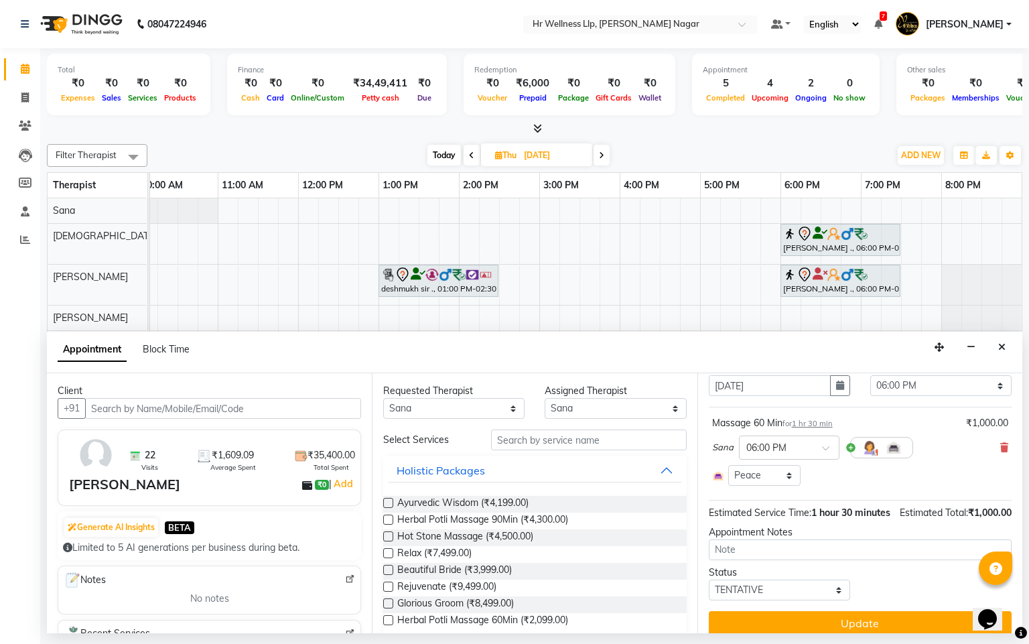
scroll to position [90, 0]
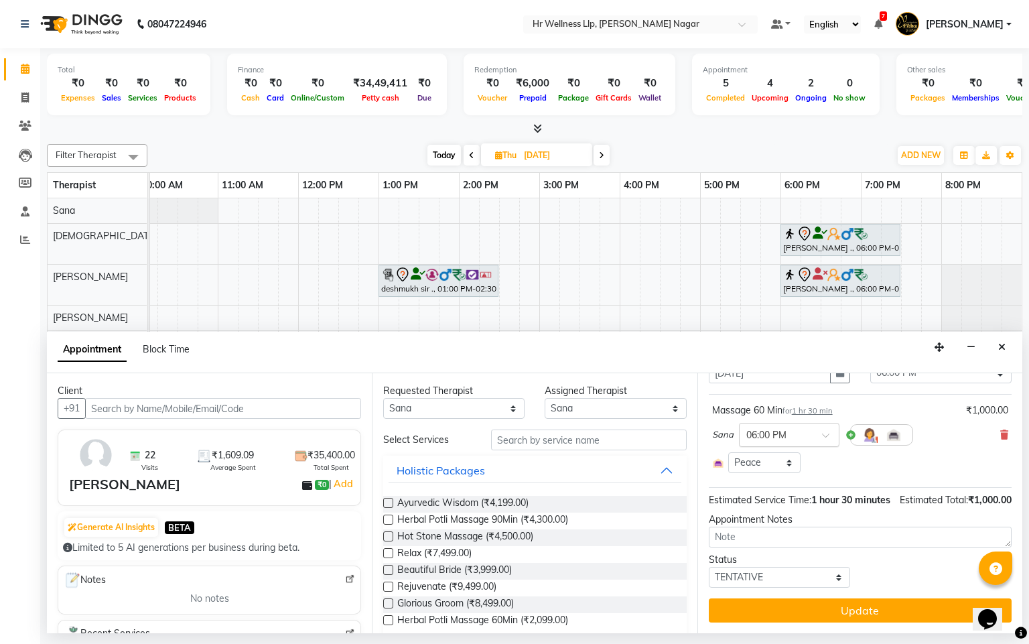
click at [773, 427] on input "text" at bounding box center [776, 434] width 59 height 14
click at [777, 495] on div "04:30 PM" at bounding box center [789, 507] width 99 height 25
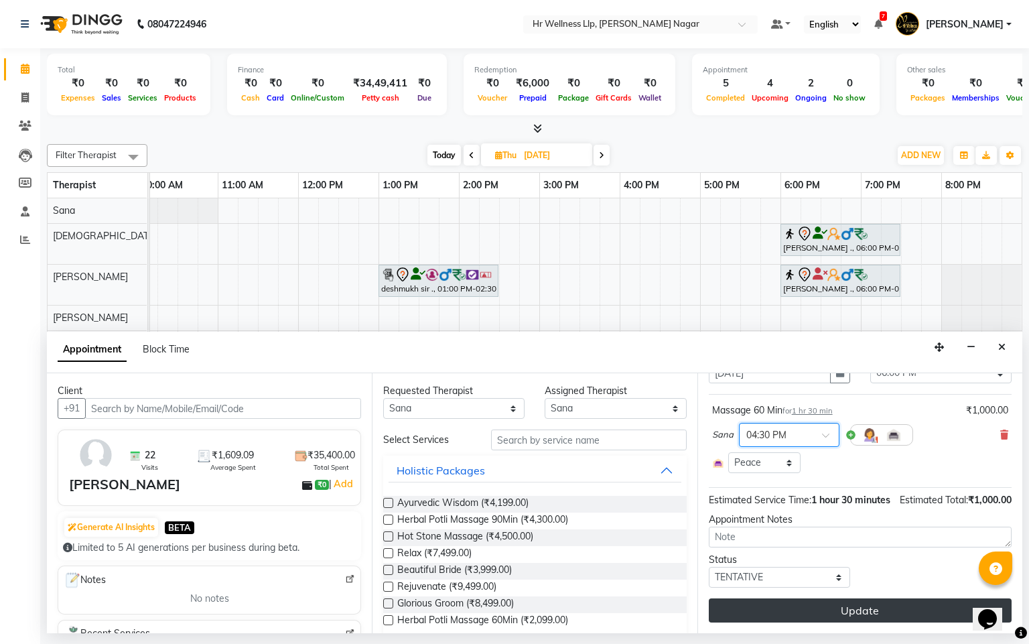
click at [840, 606] on button "Update" at bounding box center [860, 611] width 303 height 24
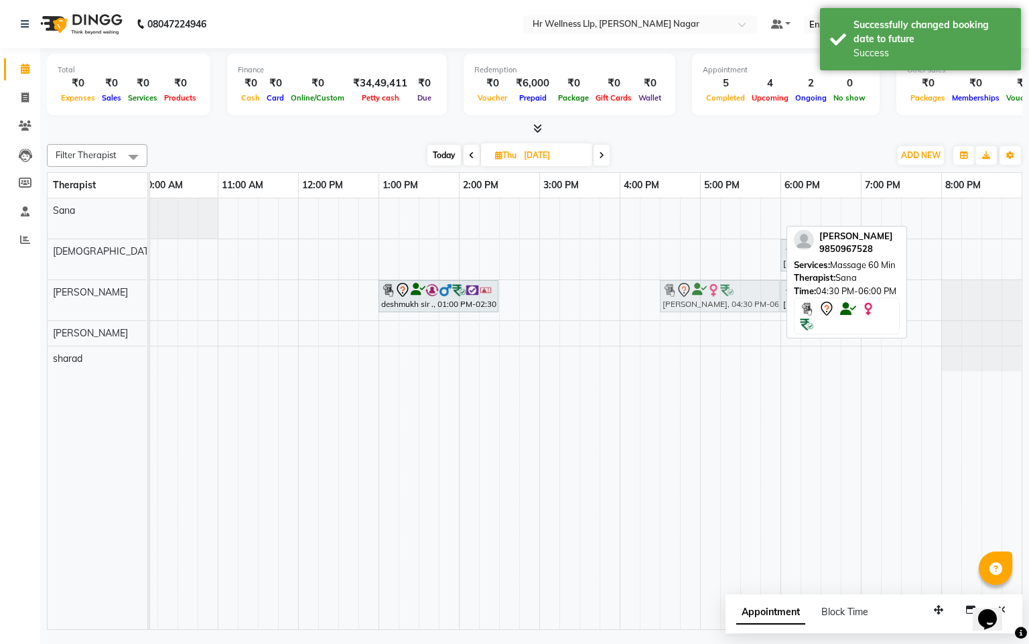
drag, startPoint x: 718, startPoint y: 219, endPoint x: 710, endPoint y: 302, distance: 83.6
click at [710, 302] on tbody "[PERSON_NAME], 04:30 PM-06:00 PM, Massage 60 [PERSON_NAME] ., 06:00 PM-07:30 PM…" at bounding box center [500, 284] width 1046 height 173
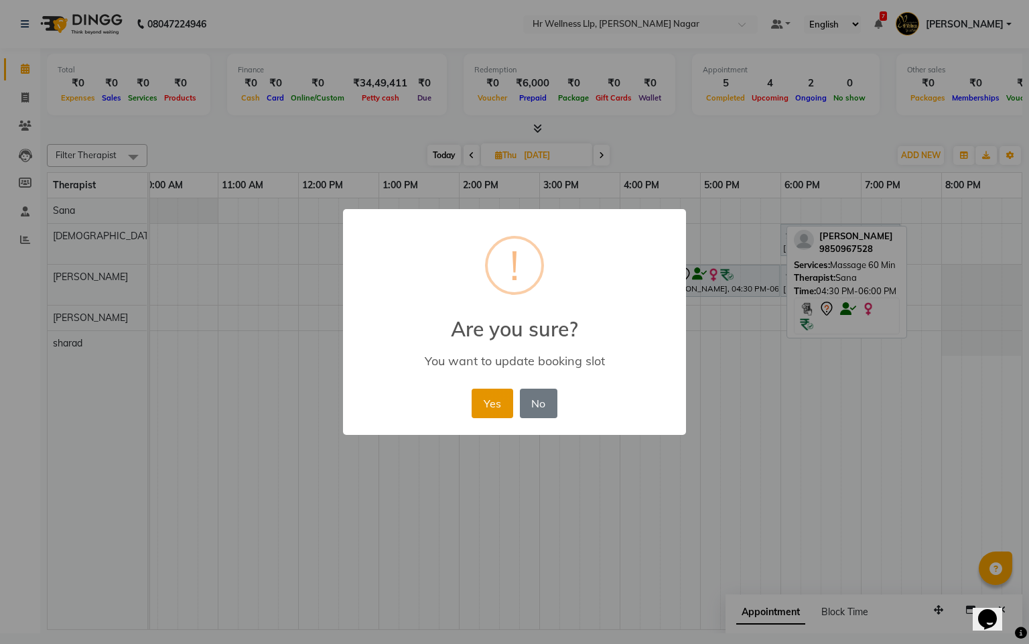
click at [489, 410] on button "Yes" at bounding box center [492, 403] width 41 height 29
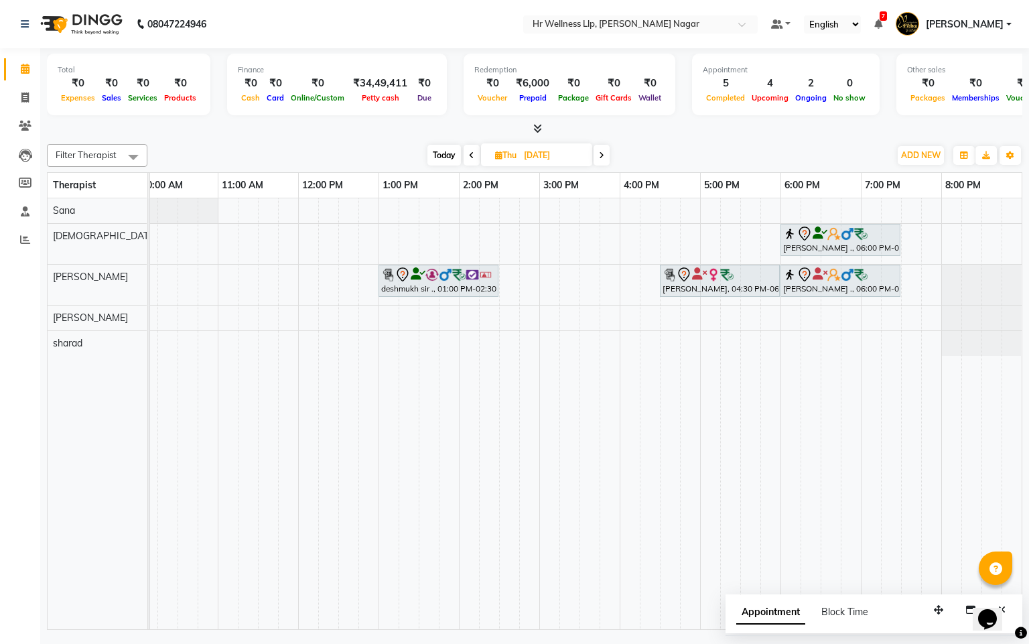
click at [507, 144] on div "Filter Therapist Select All Krishna [PERSON_NAME] [PERSON_NAME] Sana sharad [DA…" at bounding box center [535, 155] width 976 height 23
click at [499, 153] on icon at bounding box center [498, 155] width 7 height 9
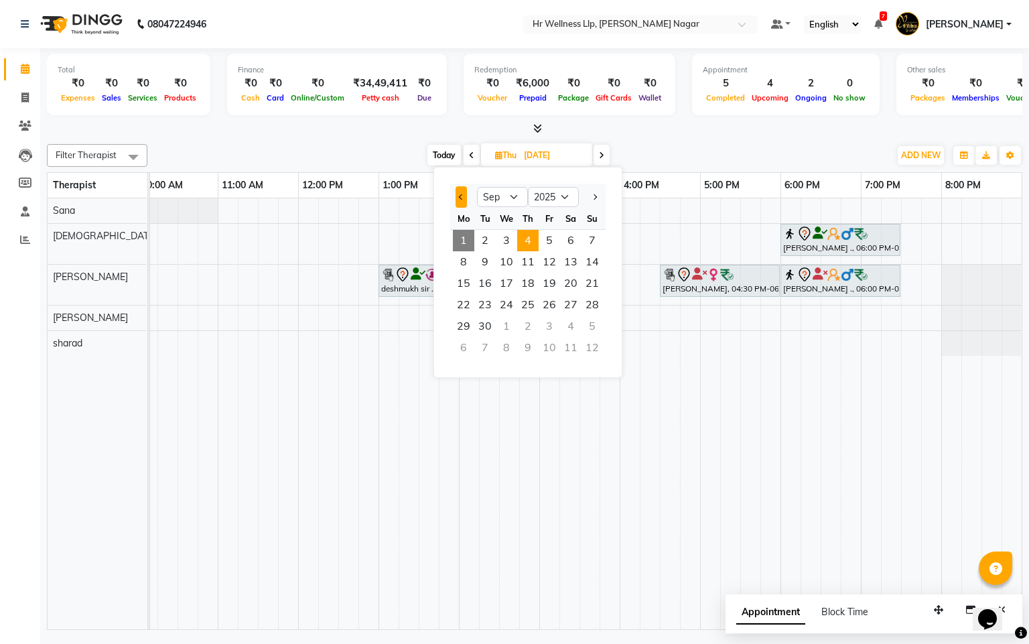
click at [463, 195] on span "Previous month" at bounding box center [461, 196] width 5 height 5
click at [453, 192] on div at bounding box center [463, 196] width 27 height 21
click at [517, 302] on span "21" at bounding box center [527, 304] width 21 height 21
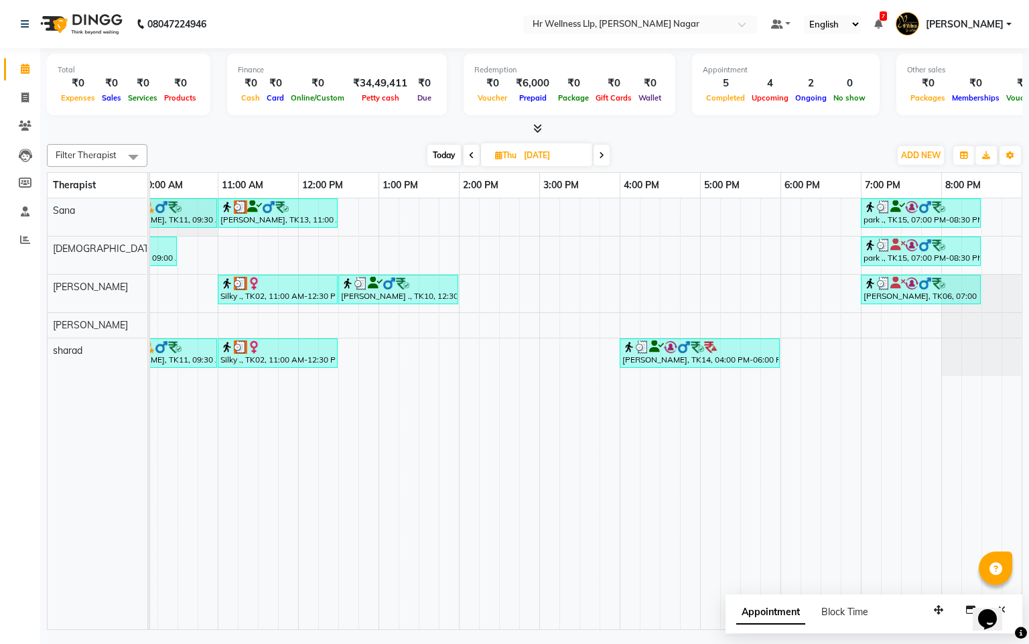
scroll to position [0, 107]
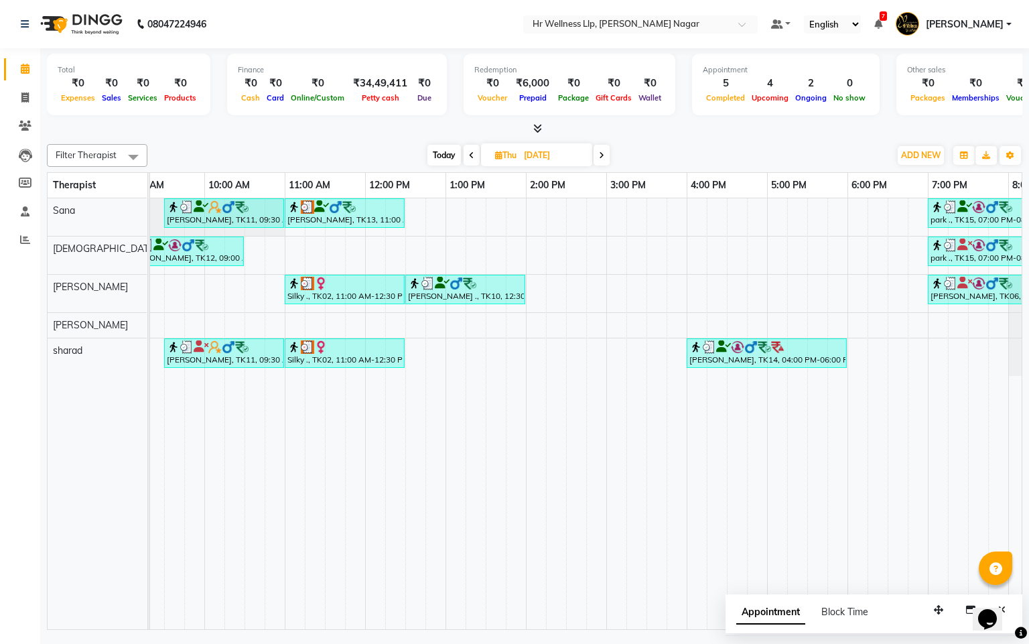
click at [592, 153] on span "[DATE]" at bounding box center [536, 154] width 111 height 23
click at [602, 157] on icon at bounding box center [601, 155] width 5 height 8
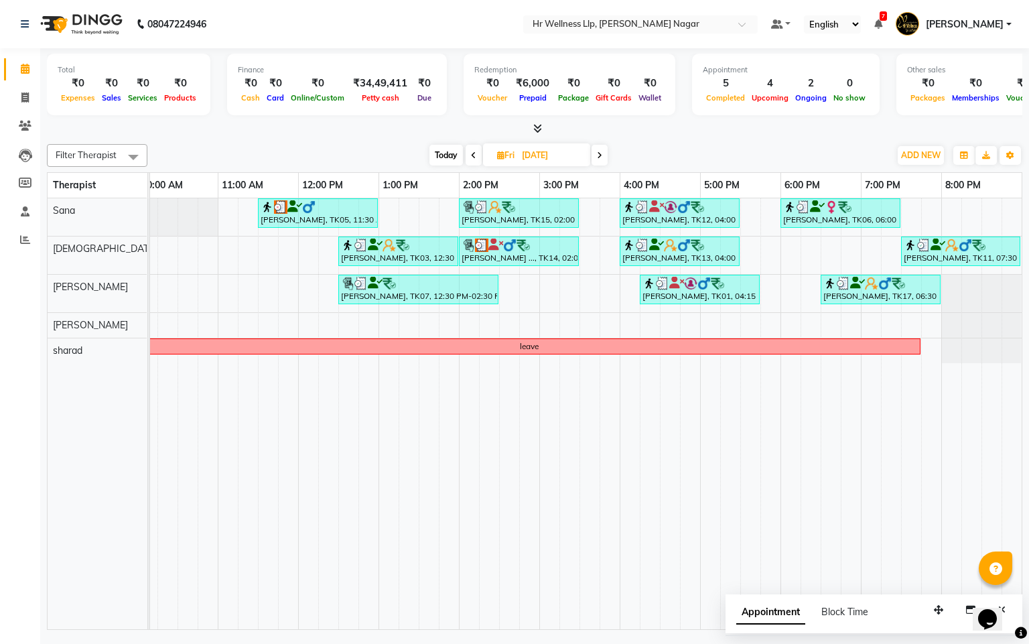
click at [605, 155] on span at bounding box center [600, 155] width 16 height 21
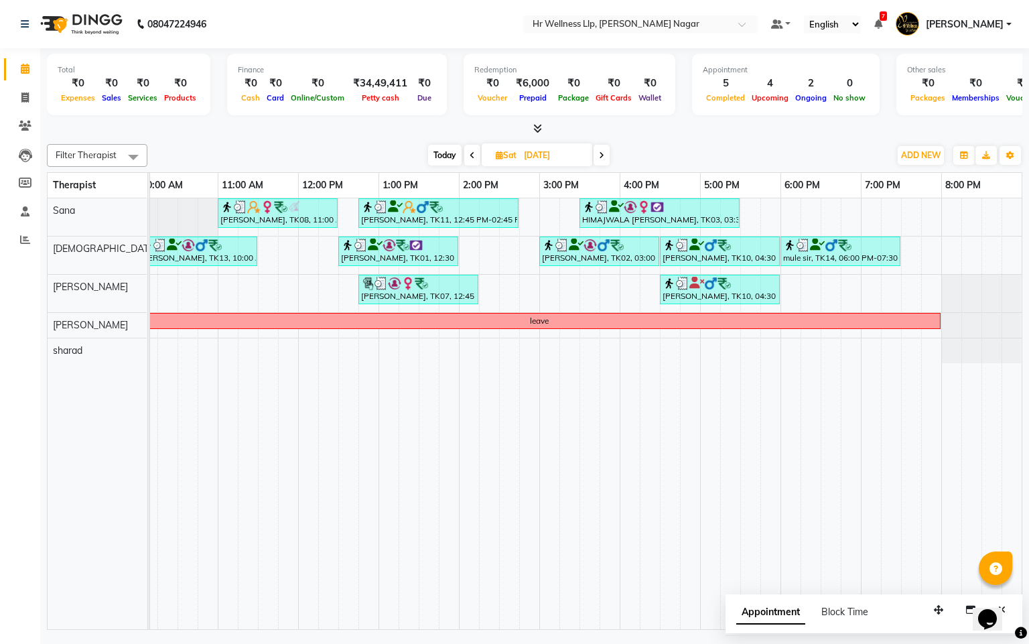
click at [605, 155] on span at bounding box center [602, 155] width 16 height 21
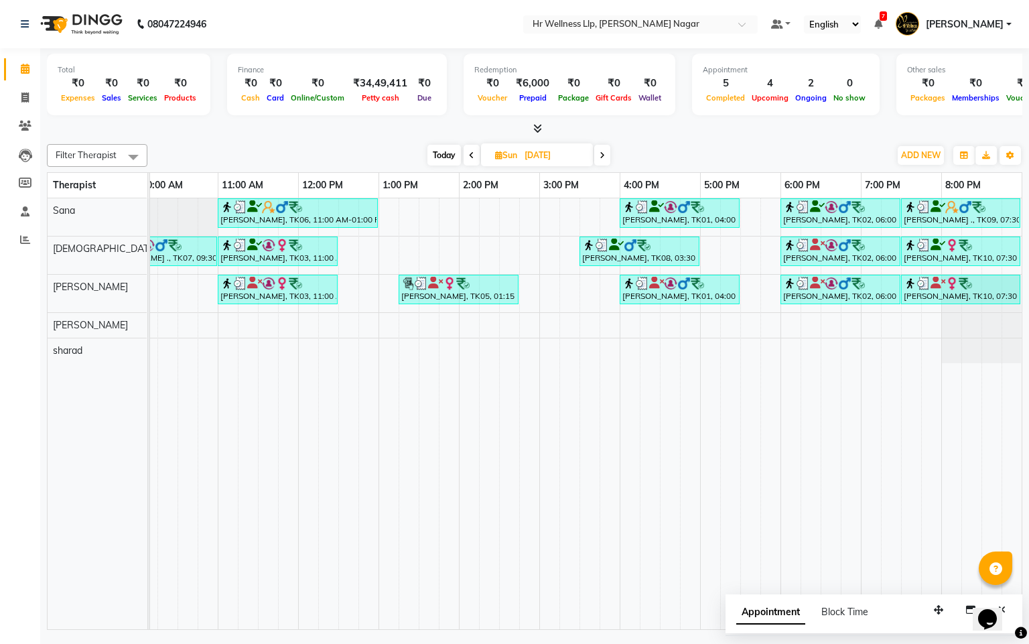
click at [605, 155] on icon at bounding box center [602, 155] width 5 height 8
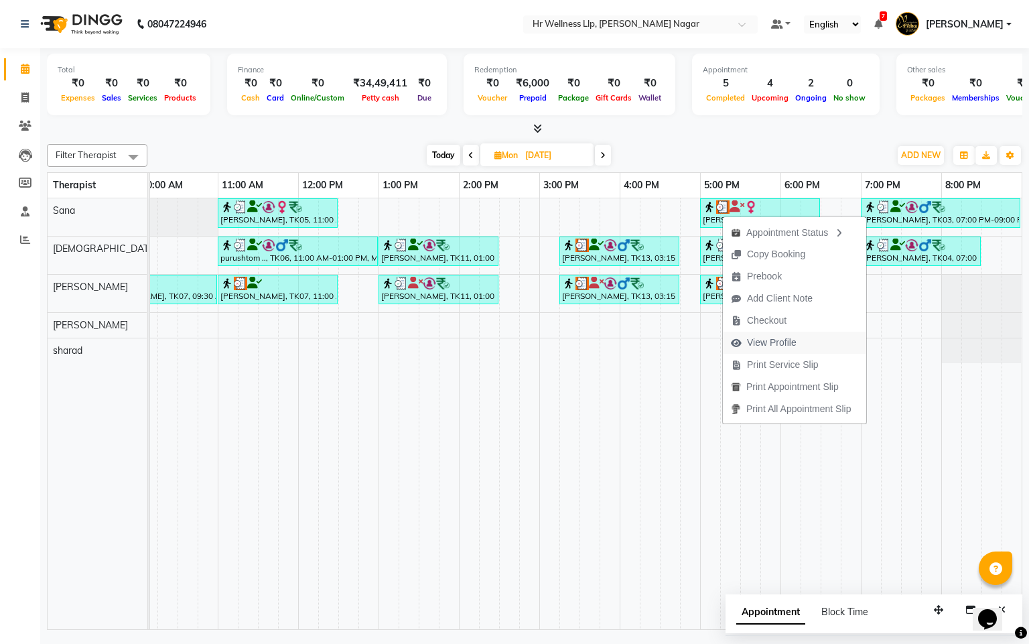
click at [771, 348] on span "View Profile" at bounding box center [772, 343] width 50 height 14
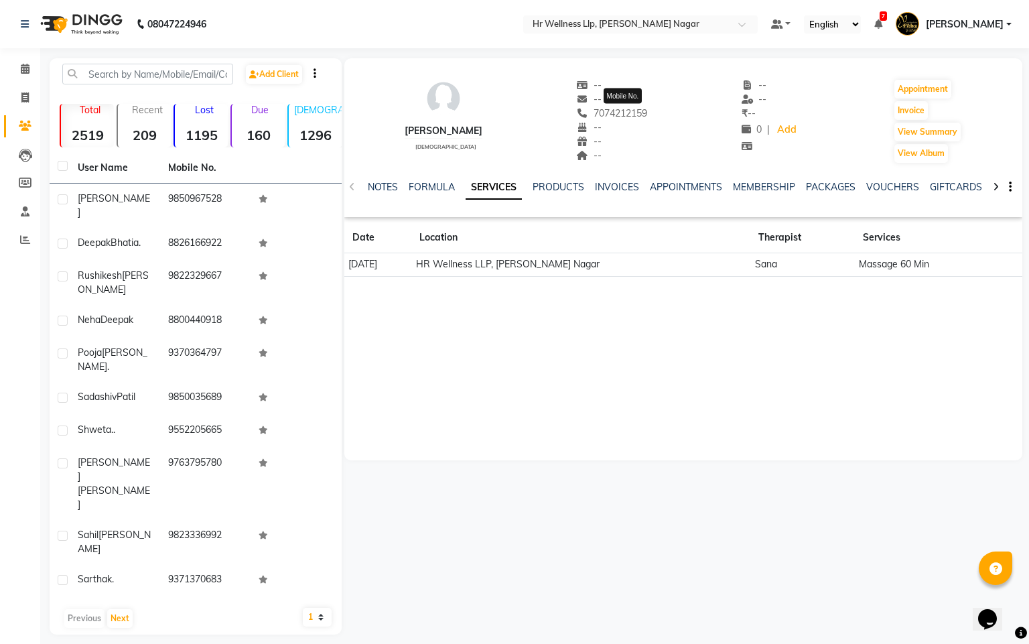
click at [636, 111] on span "7074212159" at bounding box center [612, 113] width 71 height 12
copy span "7074212159"
click at [27, 69] on icon at bounding box center [25, 69] width 9 height 10
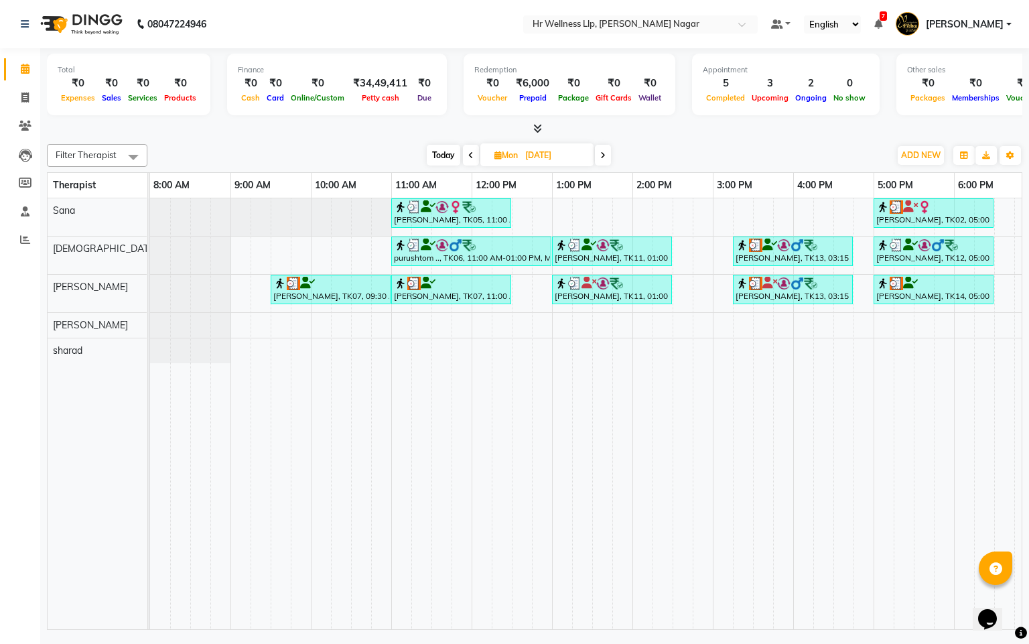
click at [442, 155] on span "Today" at bounding box center [444, 155] width 34 height 21
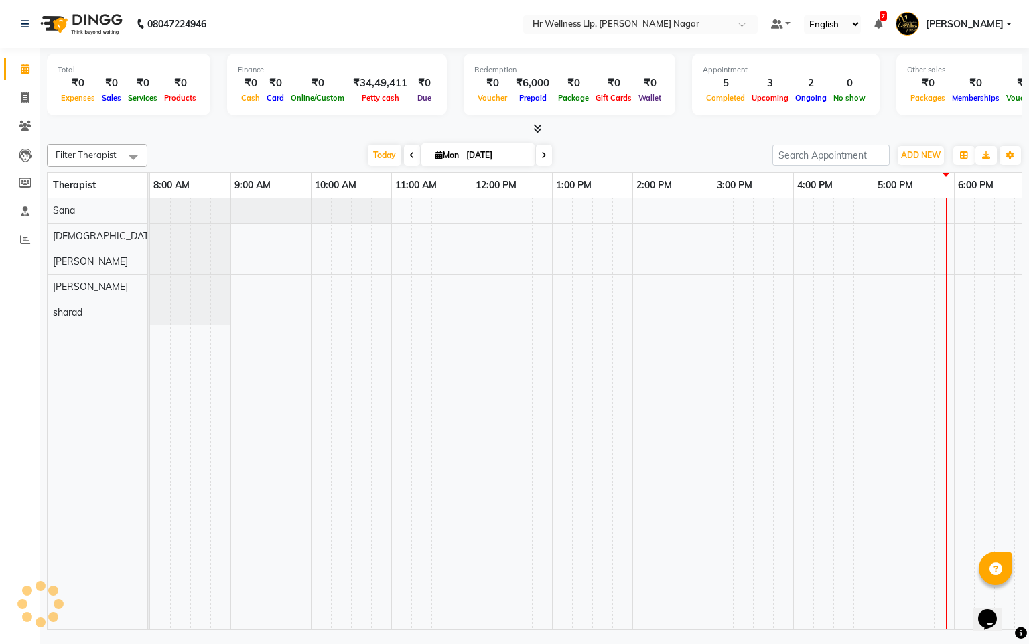
scroll to position [0, 174]
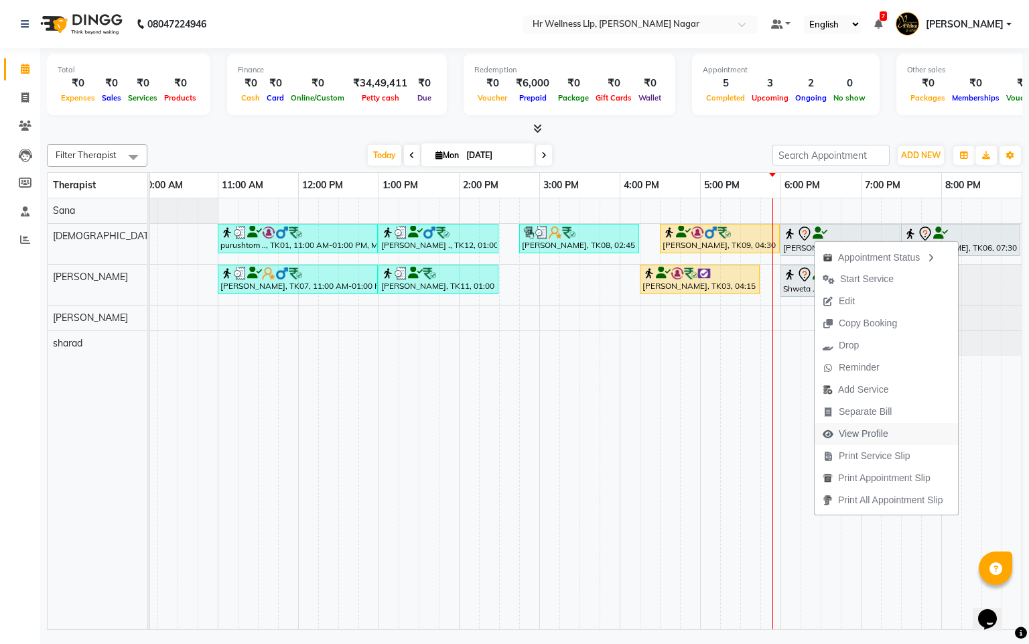
click at [867, 434] on span "View Profile" at bounding box center [864, 434] width 50 height 14
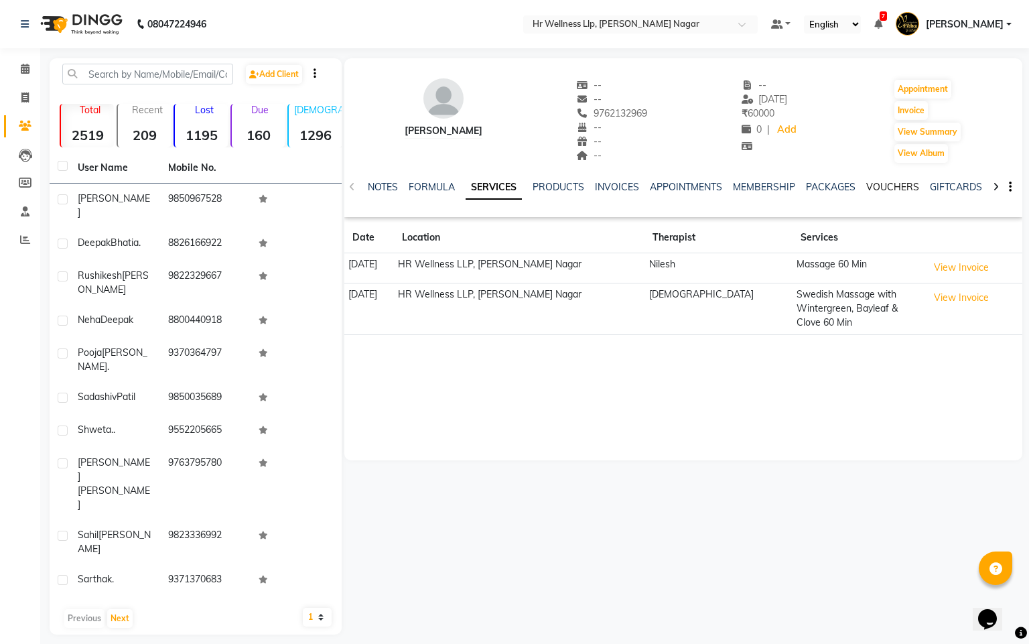
click at [897, 186] on link "VOUCHERS" at bounding box center [893, 187] width 53 height 12
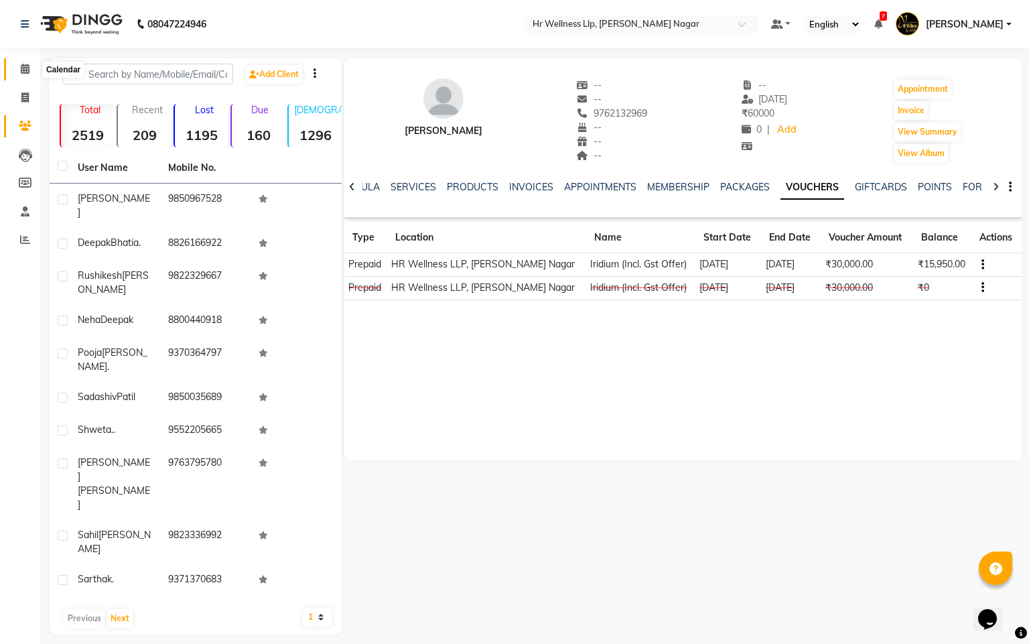
click at [26, 70] on icon at bounding box center [25, 69] width 9 height 10
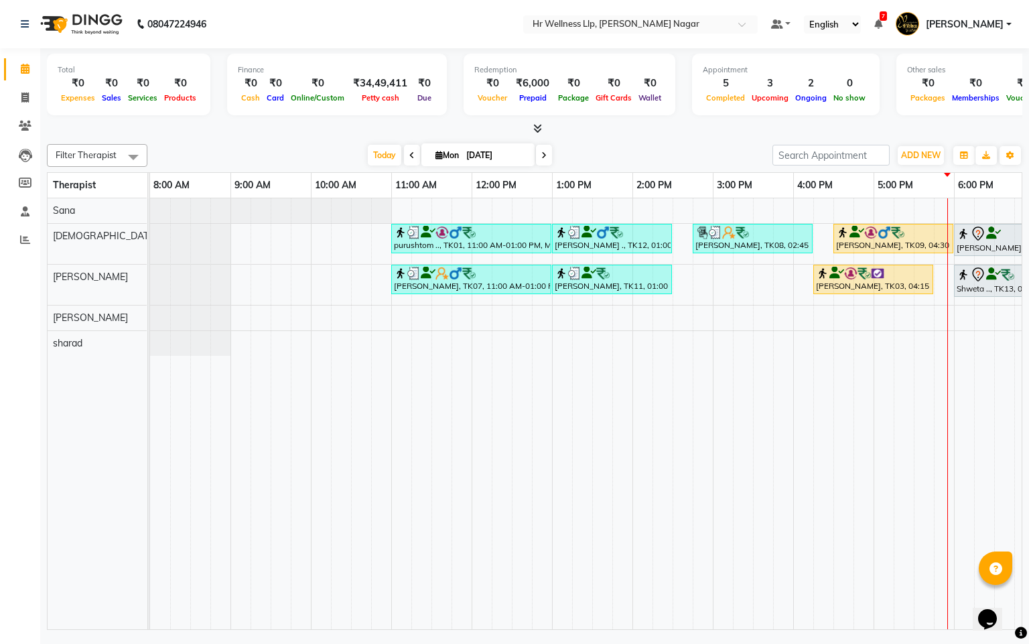
scroll to position [0, 174]
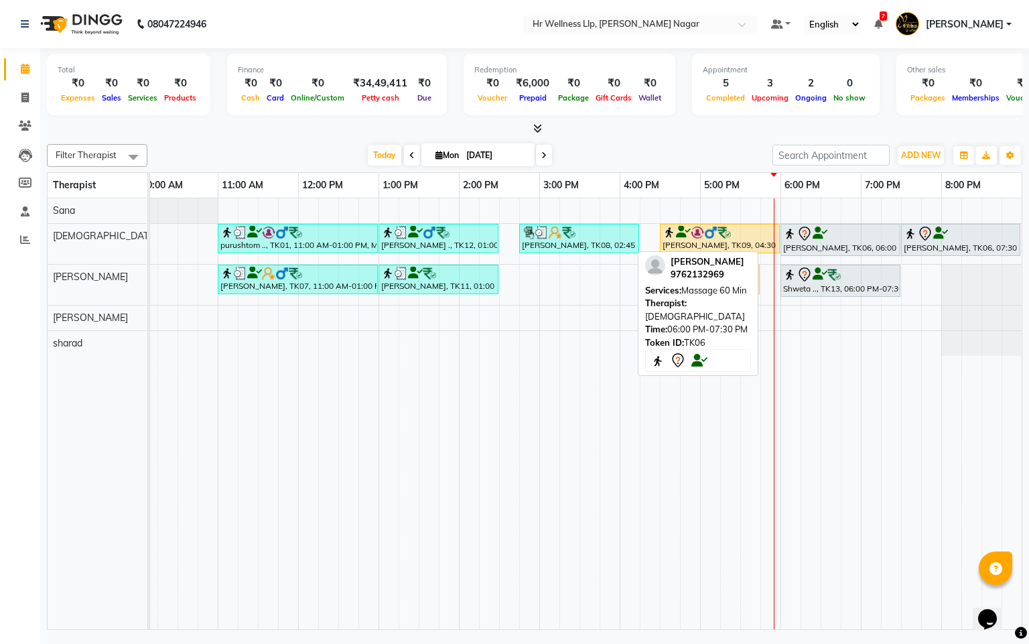
click at [813, 234] on icon at bounding box center [820, 233] width 15 height 1
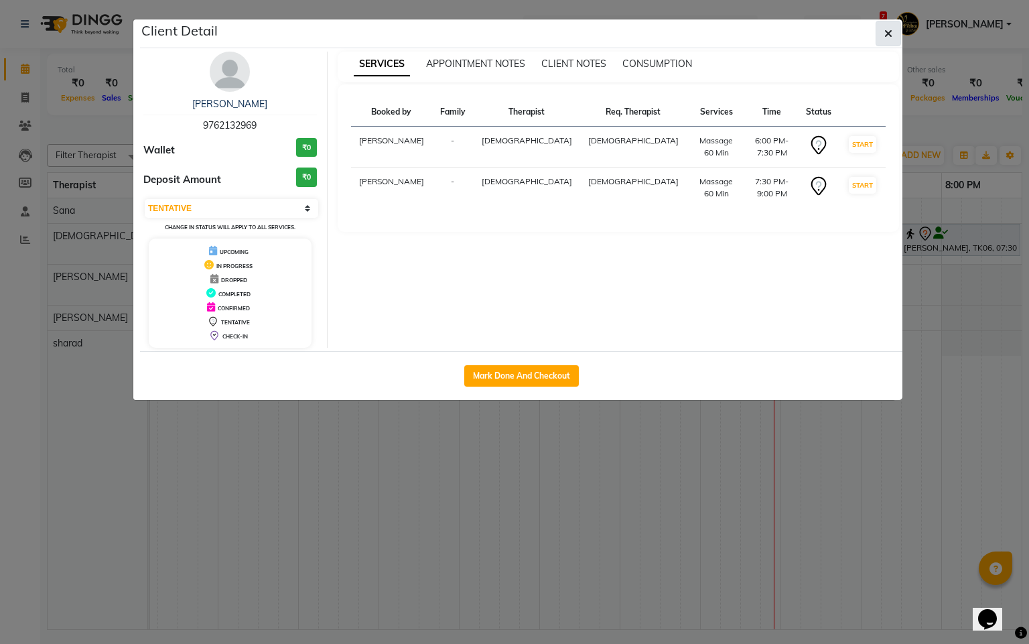
click at [885, 33] on icon "button" at bounding box center [889, 33] width 8 height 11
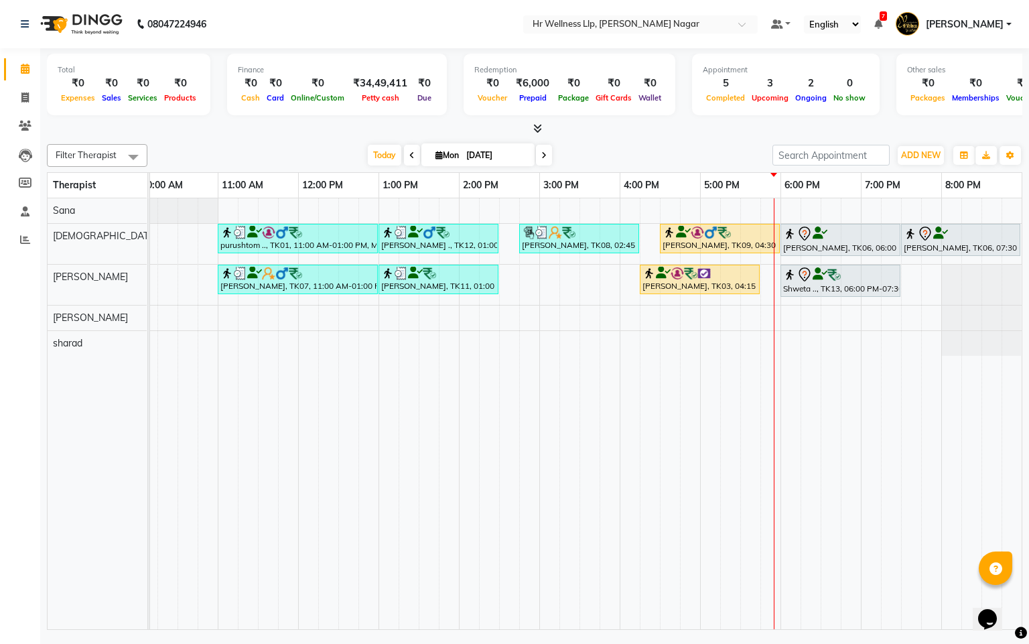
click at [544, 151] on icon at bounding box center [544, 155] width 5 height 8
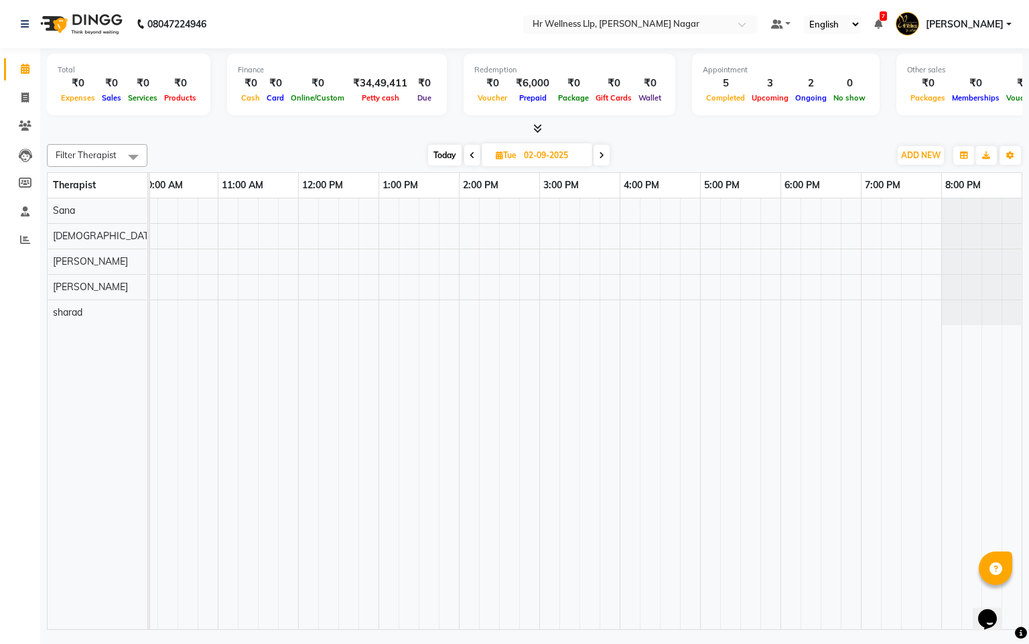
click at [470, 153] on icon at bounding box center [472, 155] width 5 height 8
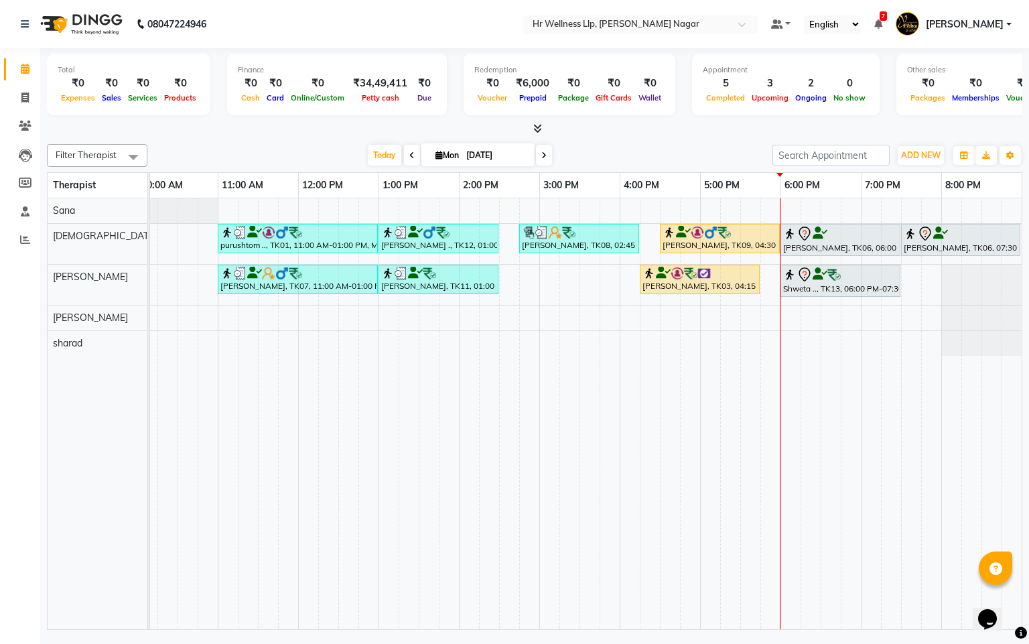
scroll to position [0, 189]
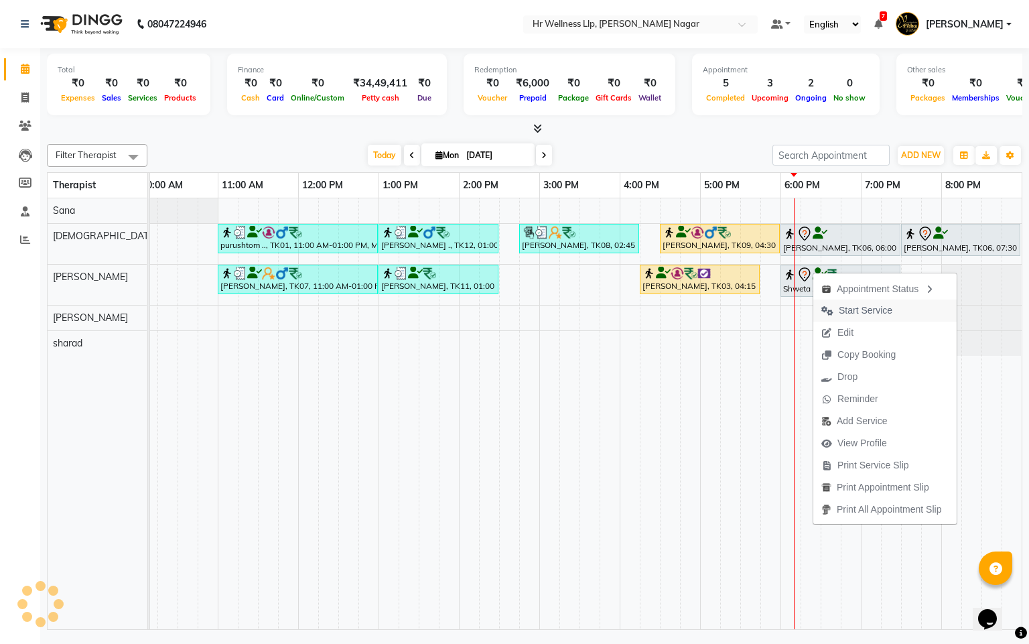
click at [839, 308] on span "Start Service" at bounding box center [866, 311] width 54 height 14
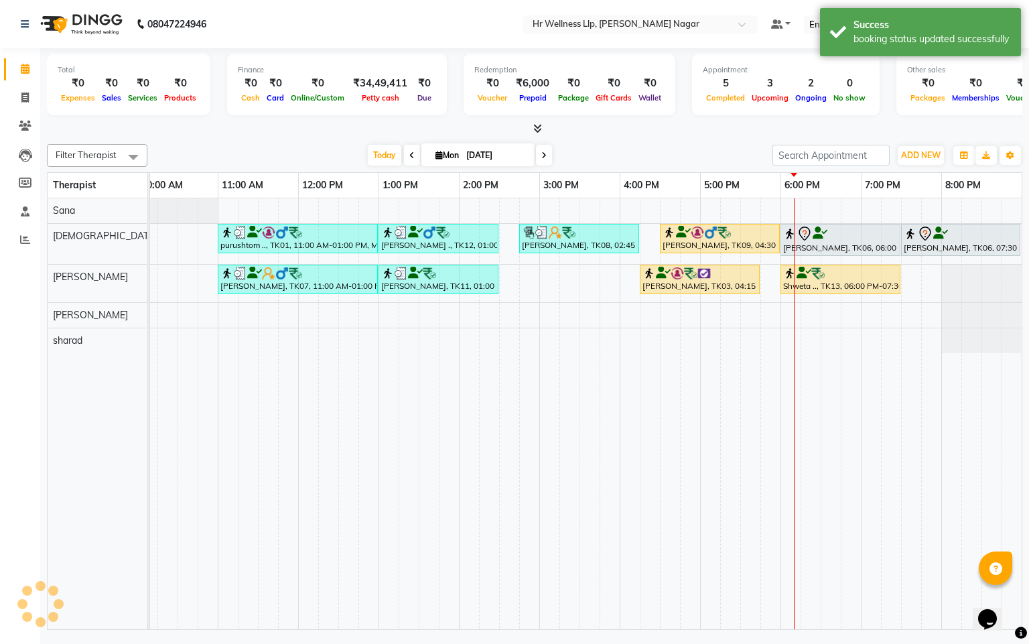
click at [436, 155] on icon at bounding box center [439, 155] width 7 height 9
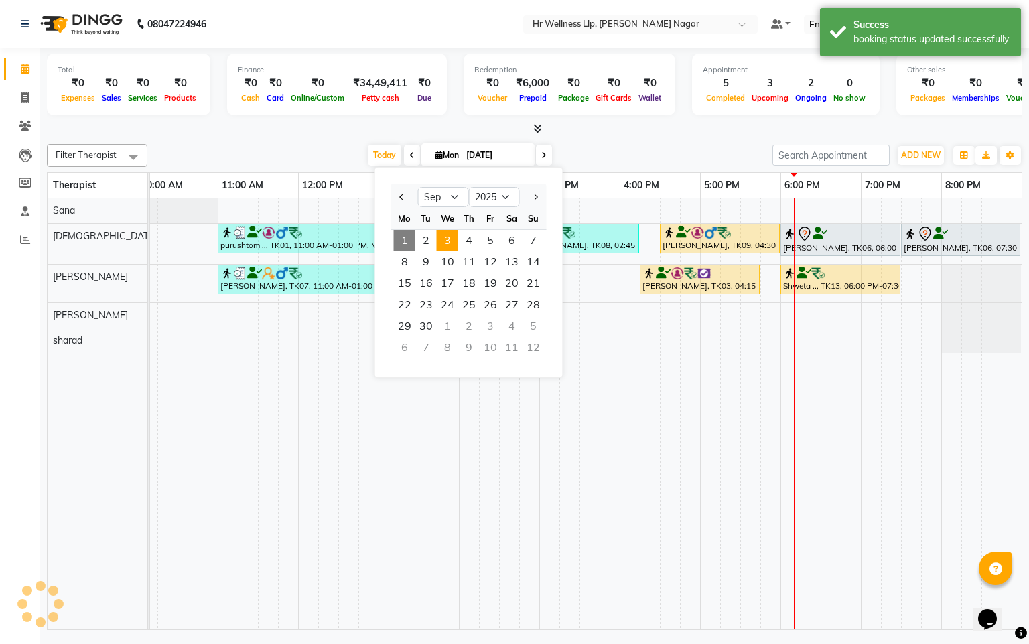
click at [449, 238] on span "3" at bounding box center [447, 240] width 21 height 21
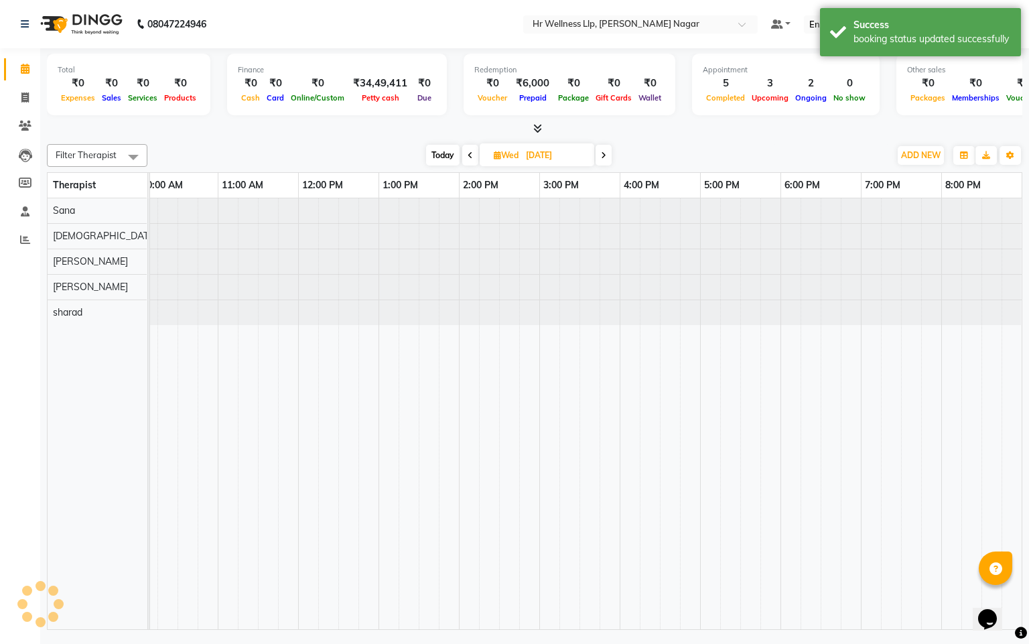
scroll to position [0, 174]
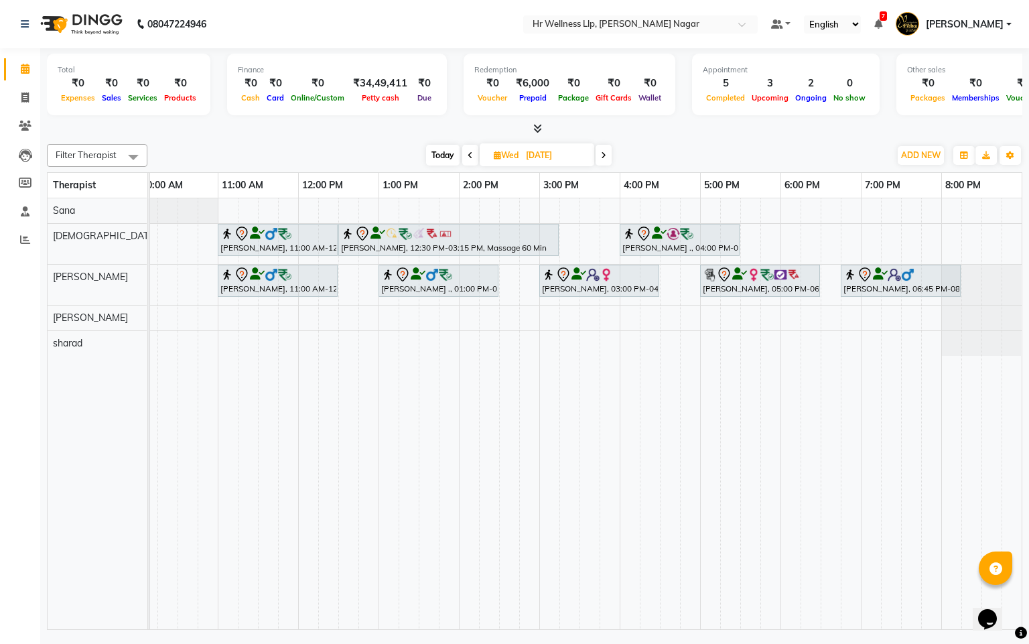
click at [601, 151] on icon at bounding box center [603, 155] width 5 height 8
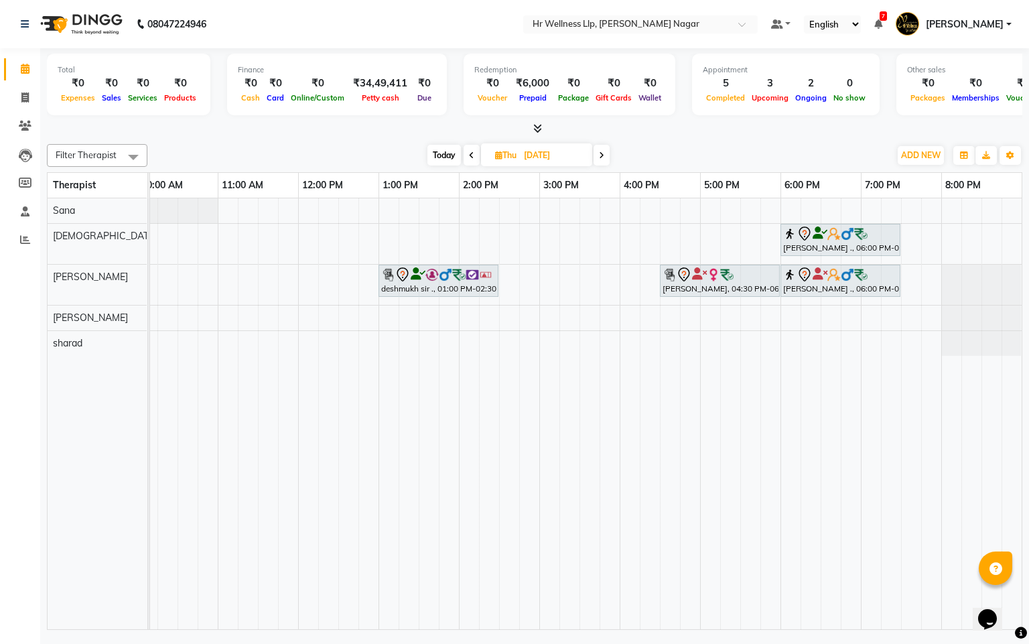
click at [596, 160] on span at bounding box center [602, 155] width 16 height 21
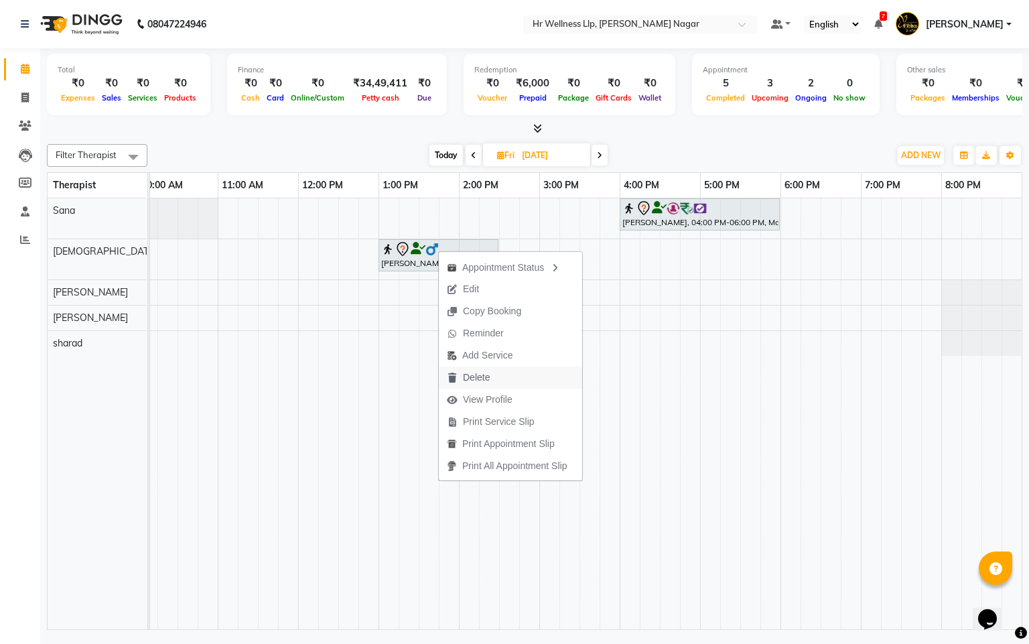
click at [481, 371] on span "Delete" at bounding box center [476, 378] width 27 height 14
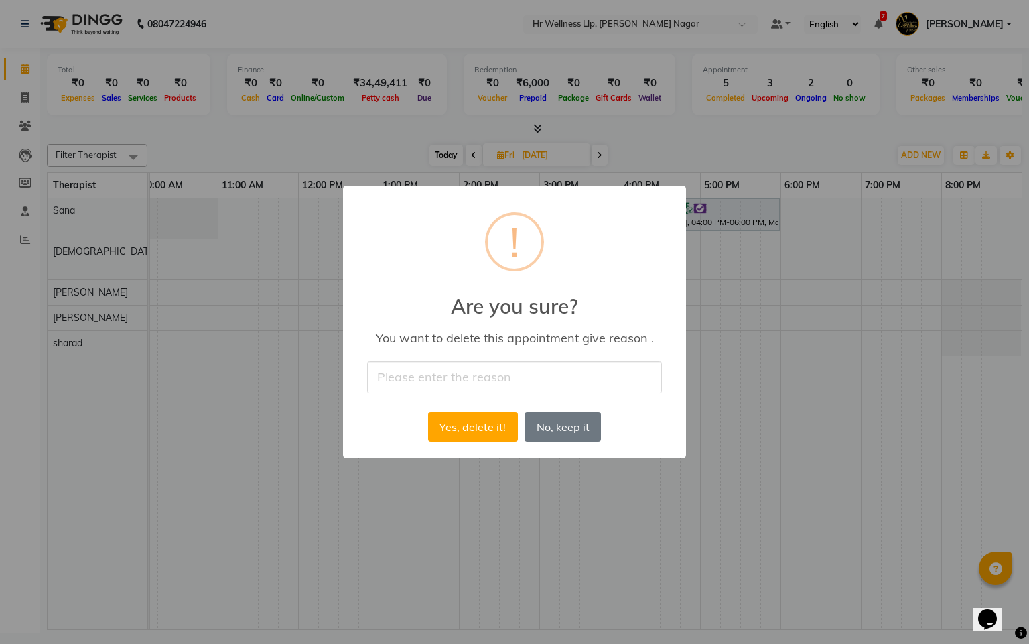
drag, startPoint x: 544, startPoint y: 369, endPoint x: 527, endPoint y: 391, distance: 27.7
click at [542, 369] on input "text" at bounding box center [514, 377] width 295 height 32
click at [483, 431] on button "Yes, delete it!" at bounding box center [473, 426] width 90 height 29
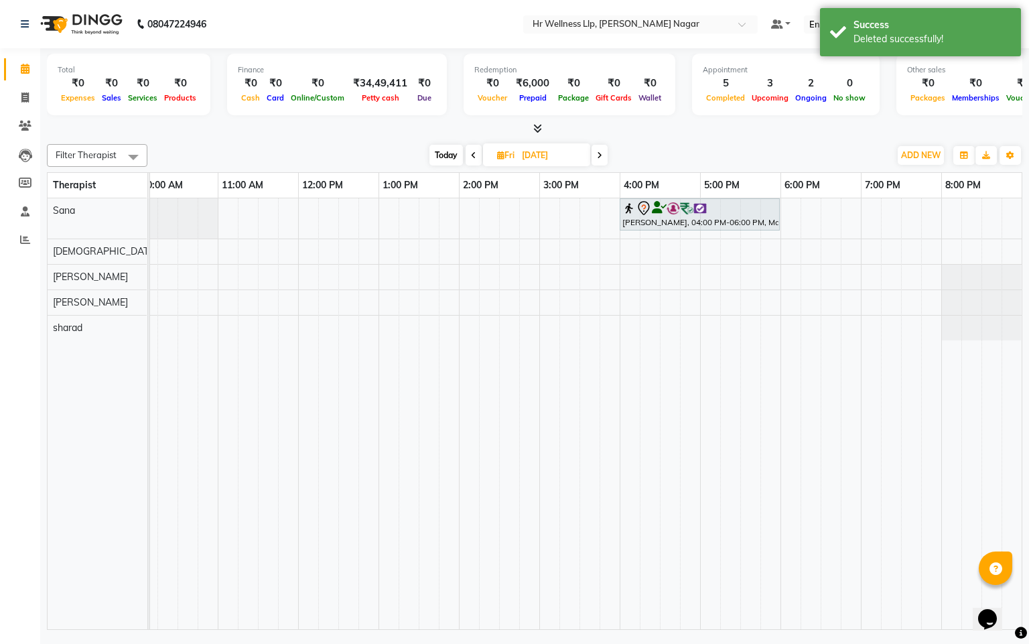
click at [442, 153] on span "Today" at bounding box center [447, 155] width 34 height 21
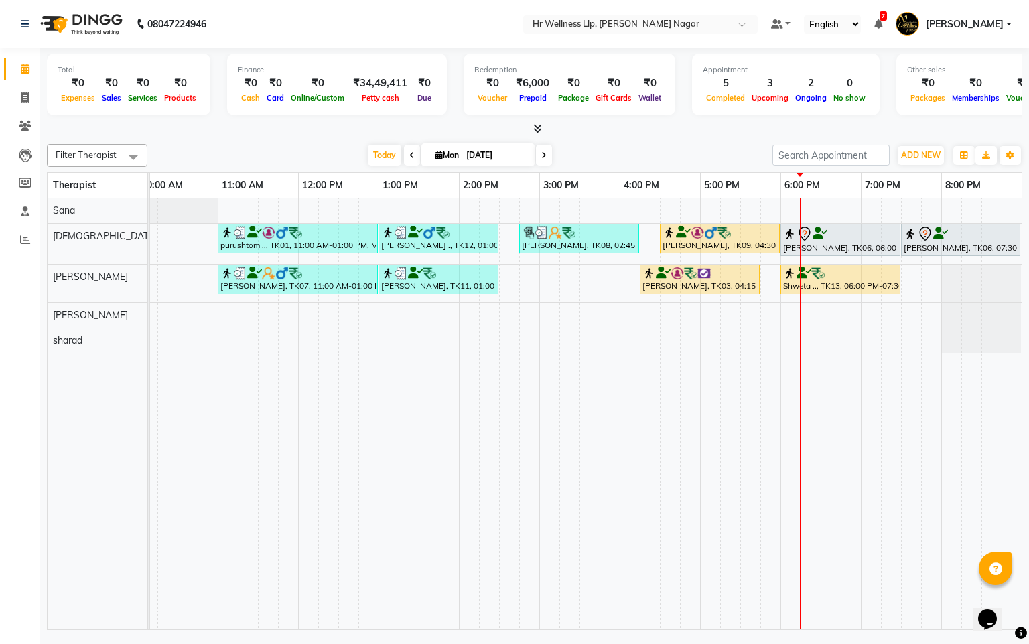
click at [432, 159] on span "Mon" at bounding box center [447, 155] width 30 height 10
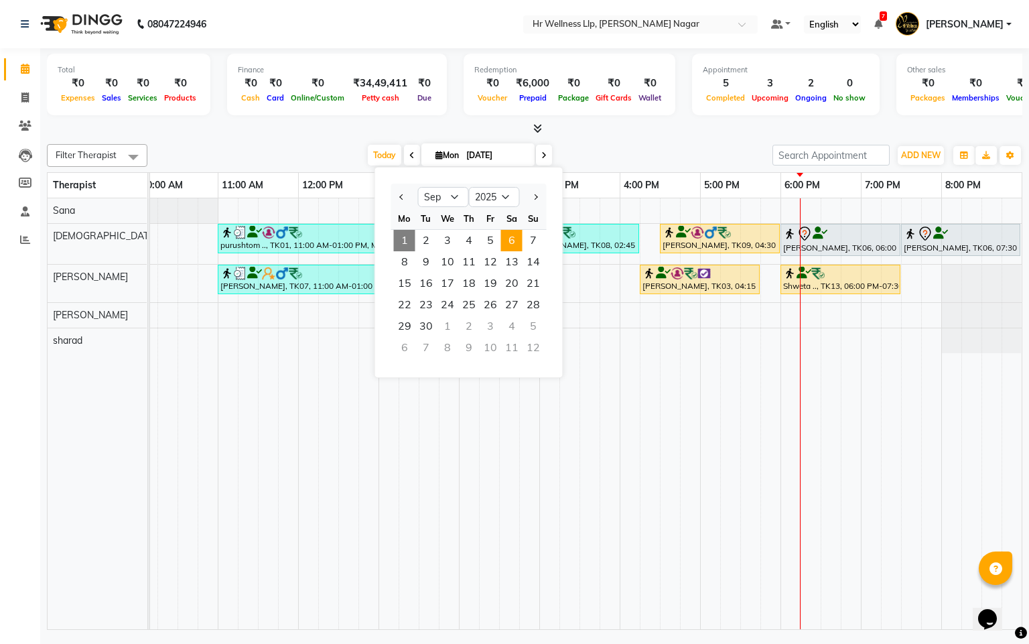
click at [515, 250] on span "6" at bounding box center [511, 240] width 21 height 21
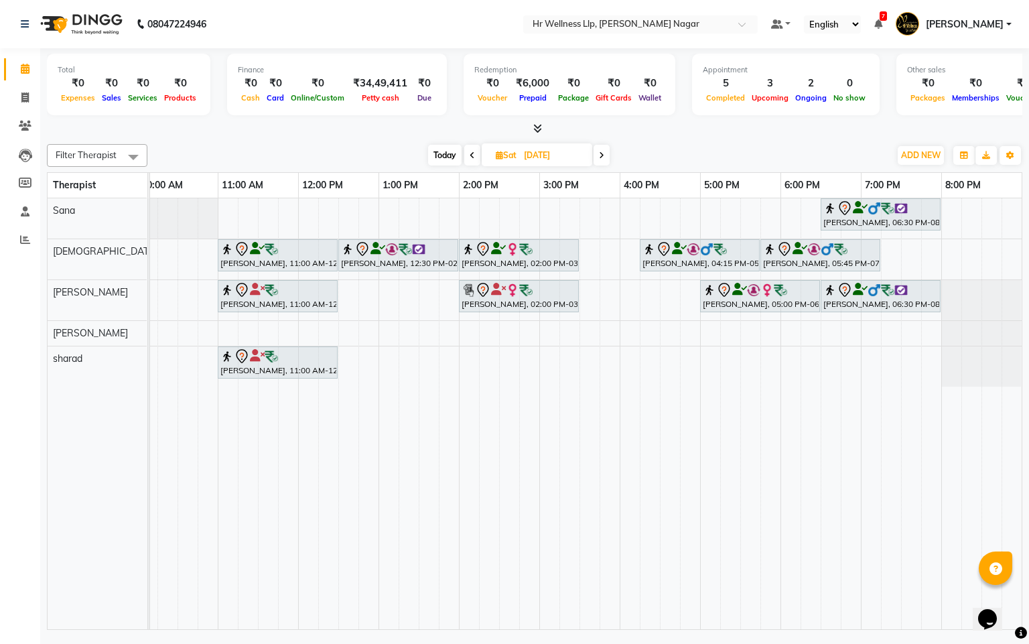
click at [448, 157] on span "Today" at bounding box center [445, 155] width 34 height 21
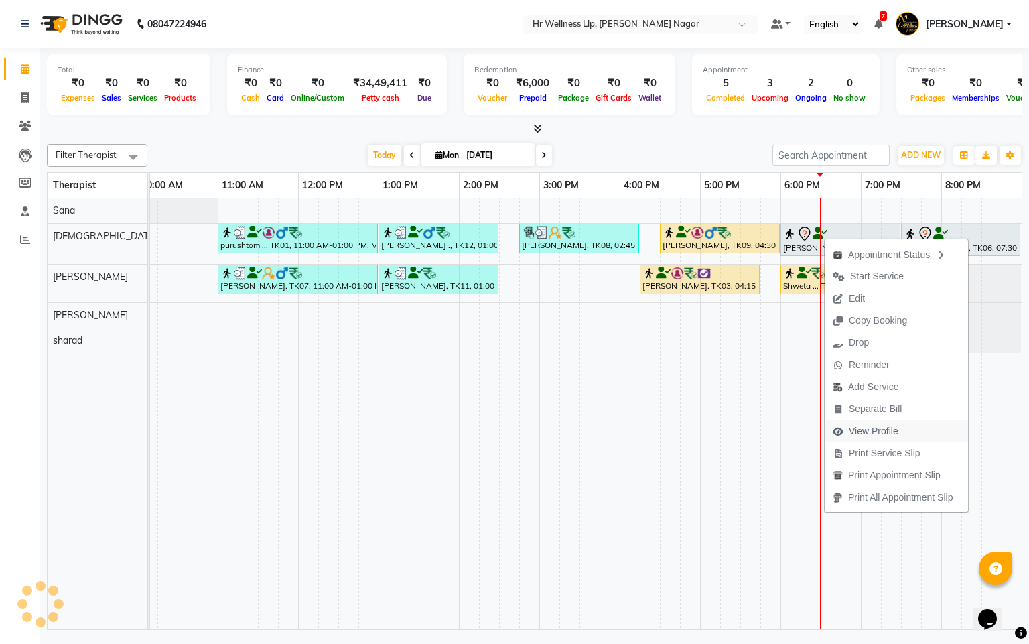
click at [879, 427] on span "View Profile" at bounding box center [874, 431] width 50 height 14
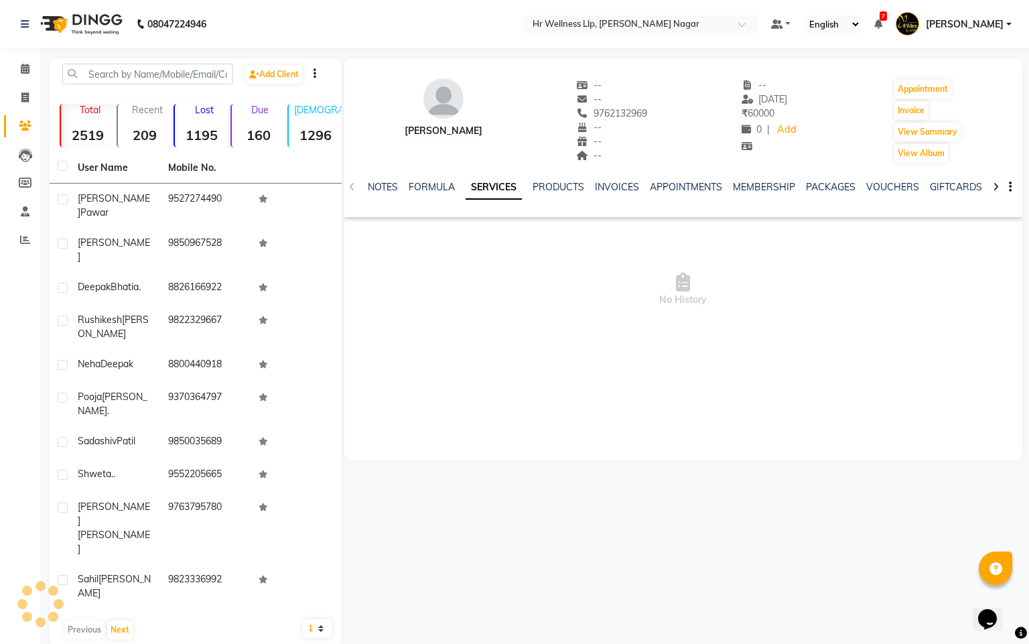
click at [889, 178] on div "NOTES FORMULA SERVICES PRODUCTS INVOICES APPOINTMENTS MEMBERSHIP PACKAGES VOUCH…" at bounding box center [683, 187] width 678 height 46
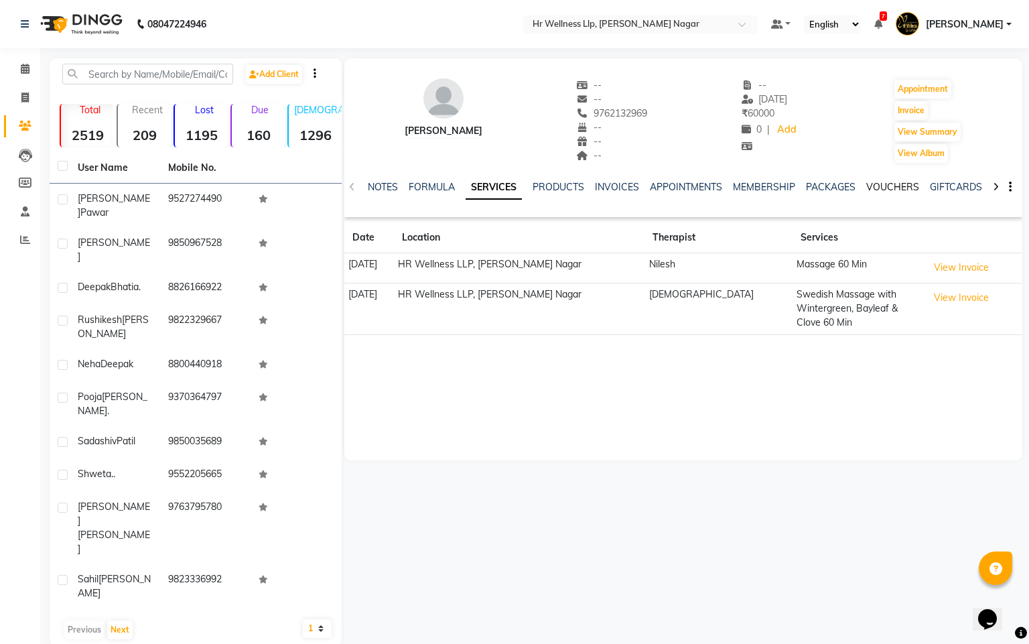
click at [891, 183] on link "VOUCHERS" at bounding box center [893, 187] width 53 height 12
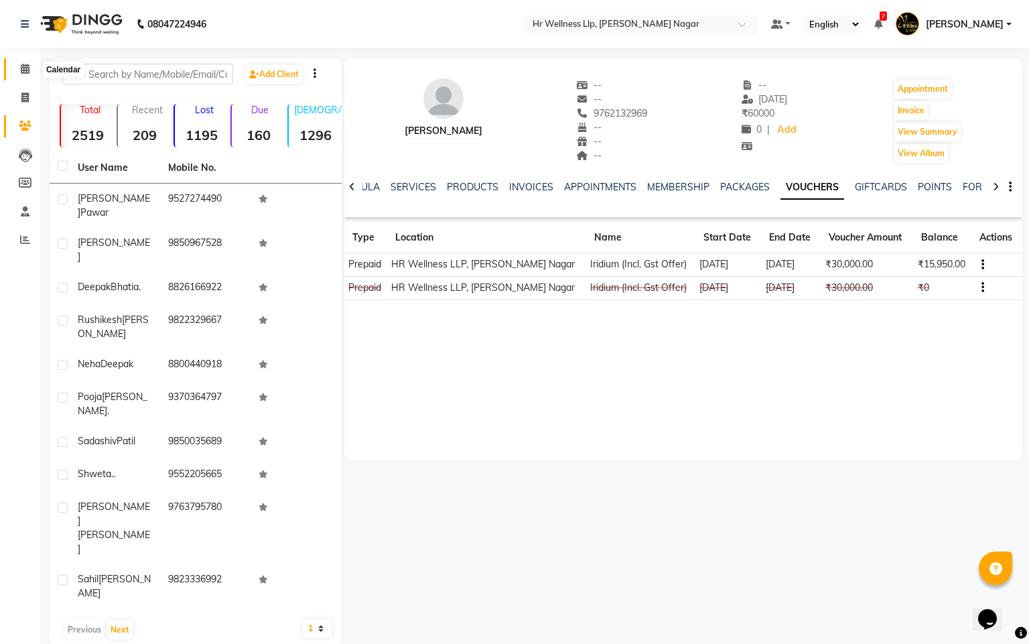
click at [22, 68] on icon at bounding box center [25, 69] width 9 height 10
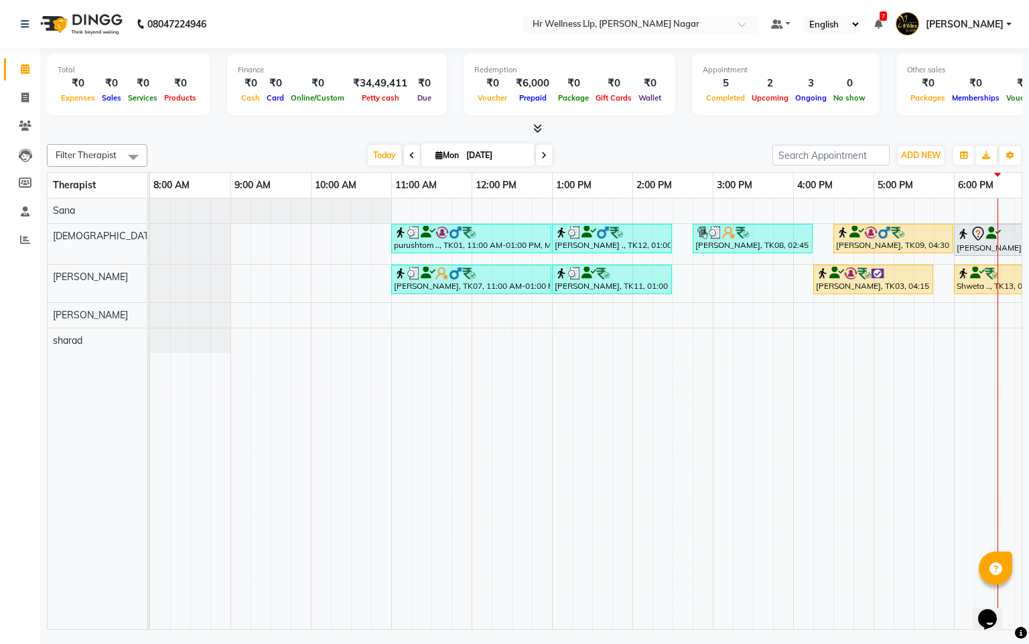
scroll to position [0, 174]
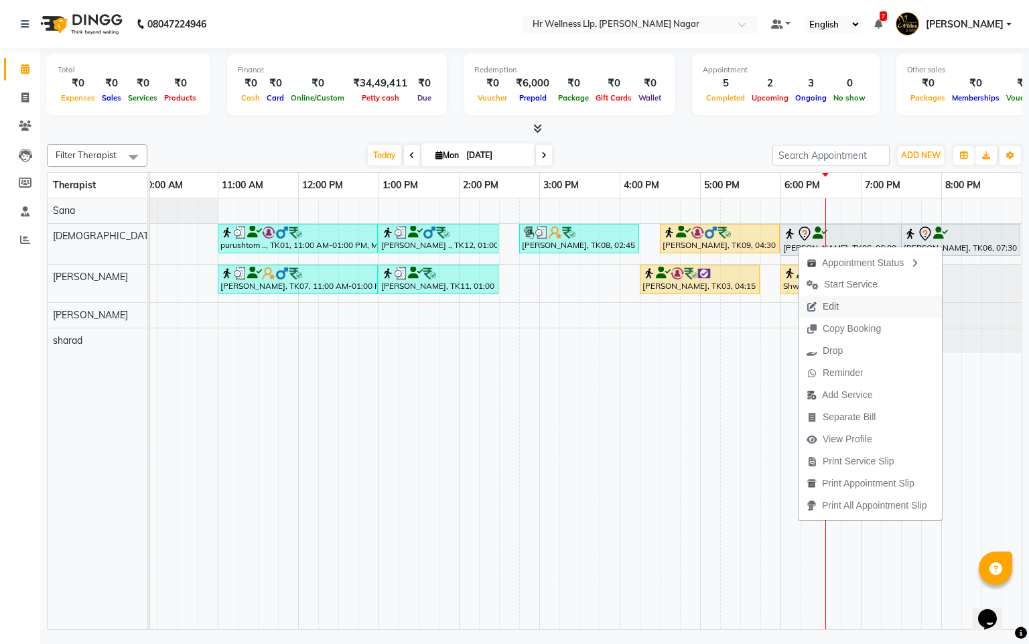
click at [823, 300] on span "Edit" at bounding box center [831, 307] width 16 height 14
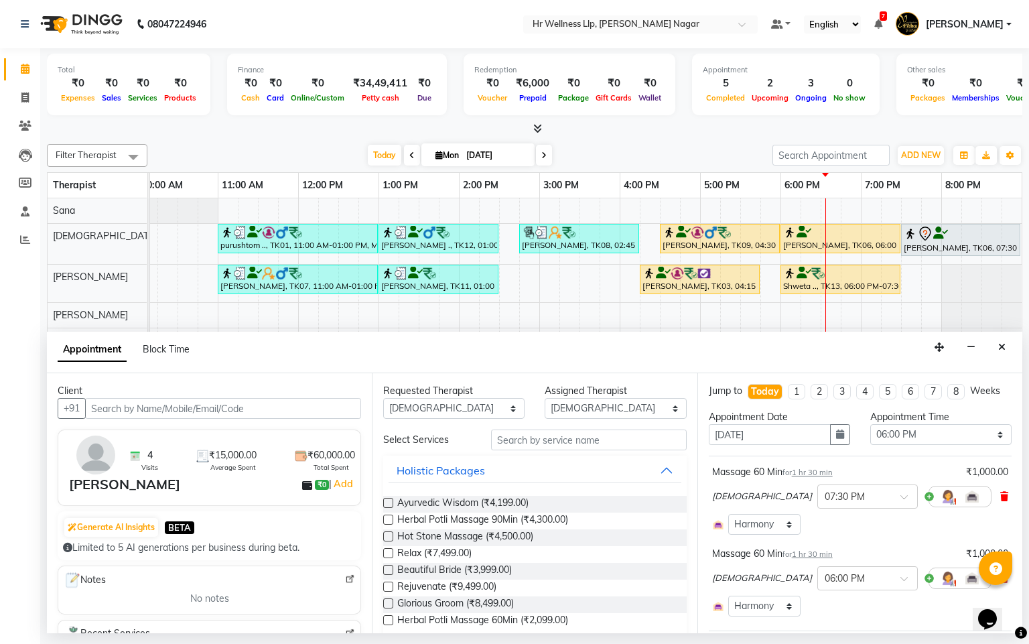
click at [1001, 501] on icon at bounding box center [1005, 496] width 8 height 9
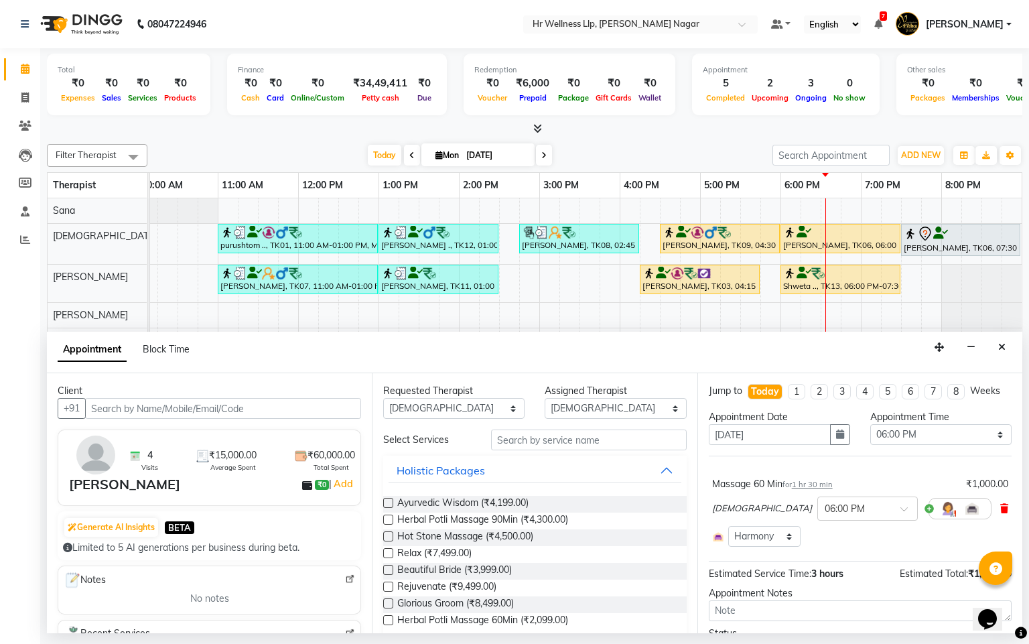
click at [1001, 513] on icon at bounding box center [1005, 508] width 8 height 9
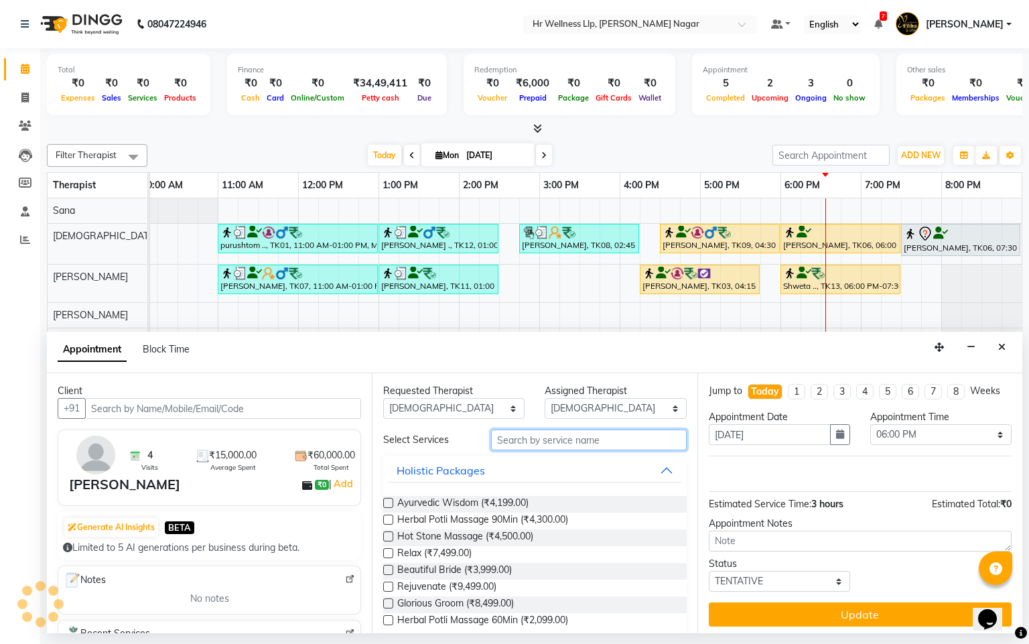
click at [554, 440] on input "text" at bounding box center [589, 440] width 196 height 21
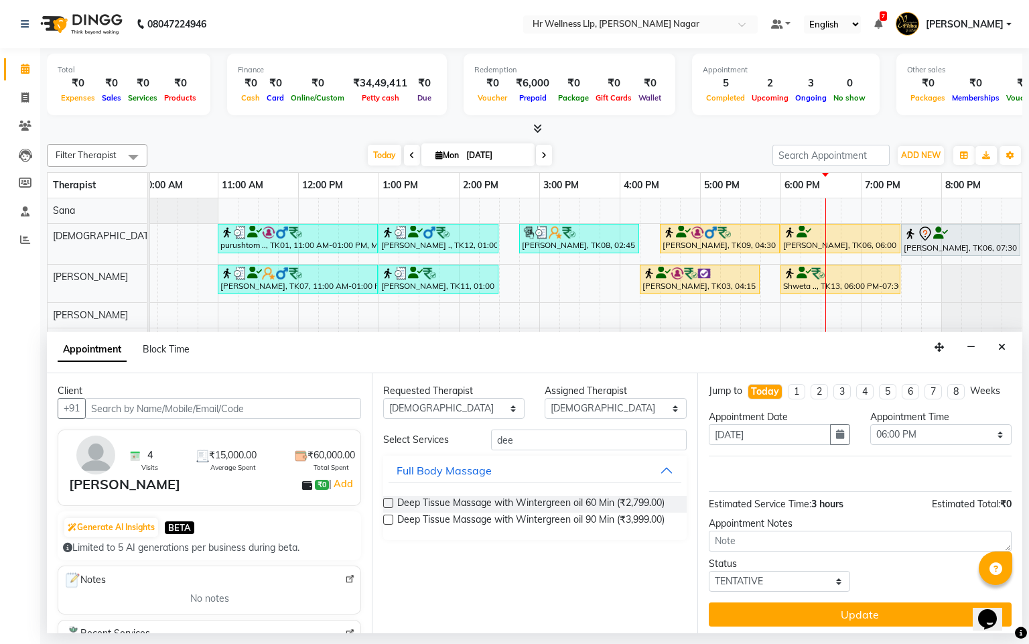
click at [387, 521] on label at bounding box center [388, 520] width 10 height 10
click at [387, 521] on input "checkbox" at bounding box center [387, 521] width 9 height 9
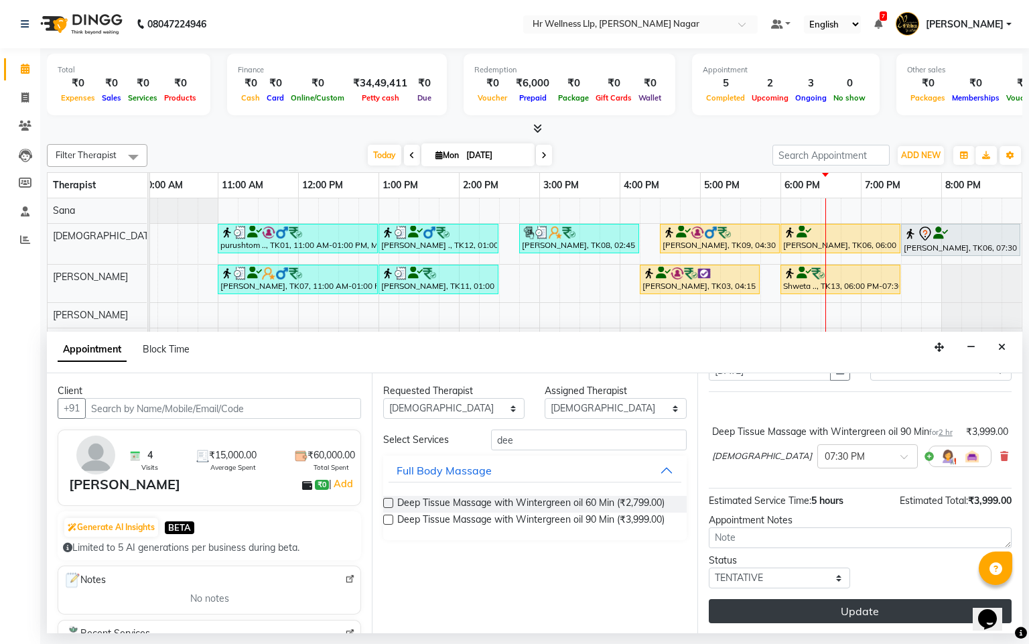
scroll to position [93, 0]
click at [851, 607] on button "Update" at bounding box center [860, 611] width 303 height 24
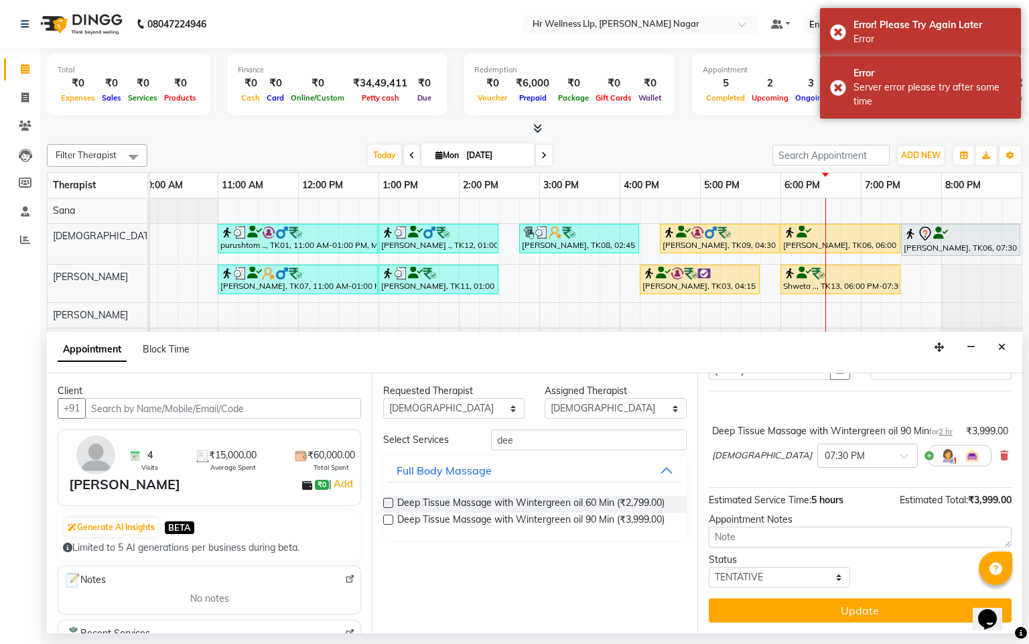
scroll to position [0, 0]
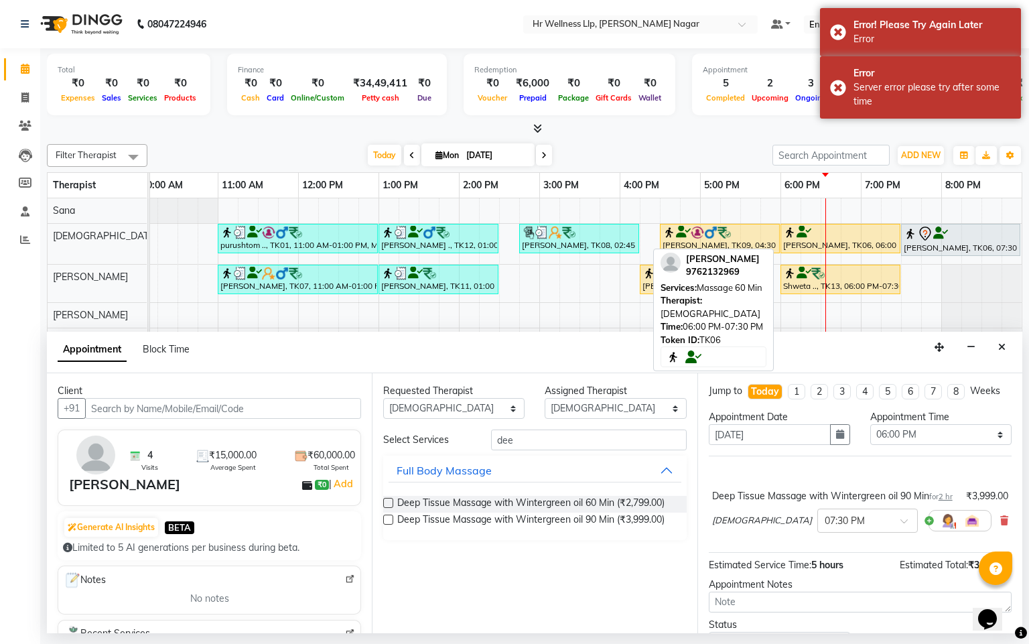
click at [885, 246] on div "[PERSON_NAME], TK06, 06:00 PM-07:30 PM, Massage 60 Min" at bounding box center [840, 238] width 117 height 25
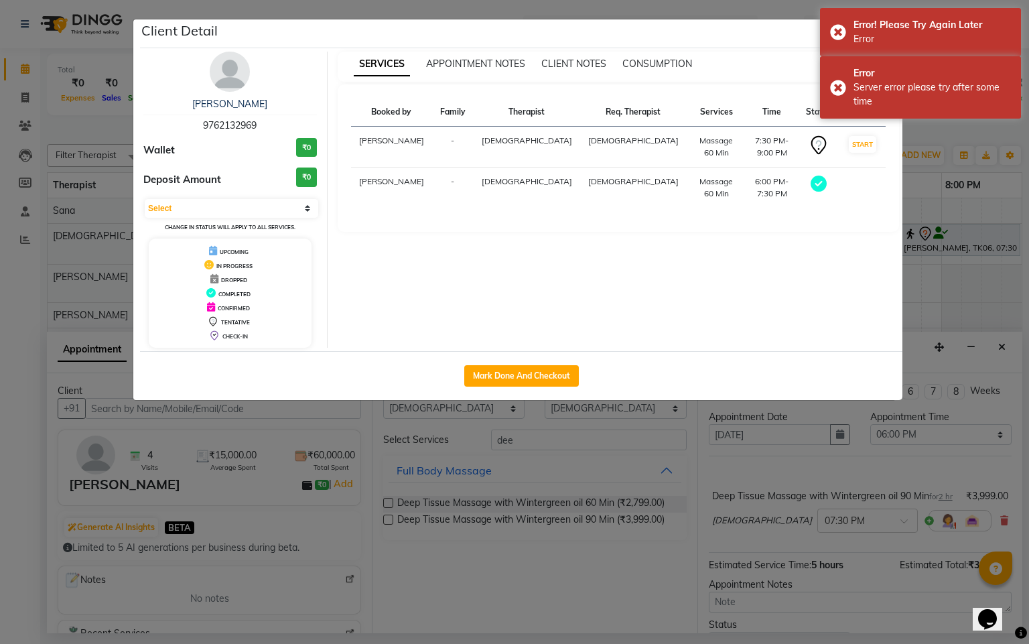
click at [967, 286] on ngb-modal-window "Client Detail [PERSON_NAME] 9762132969 Wallet ₹0 Deposit Amount ₹0 Select MARK …" at bounding box center [514, 322] width 1029 height 644
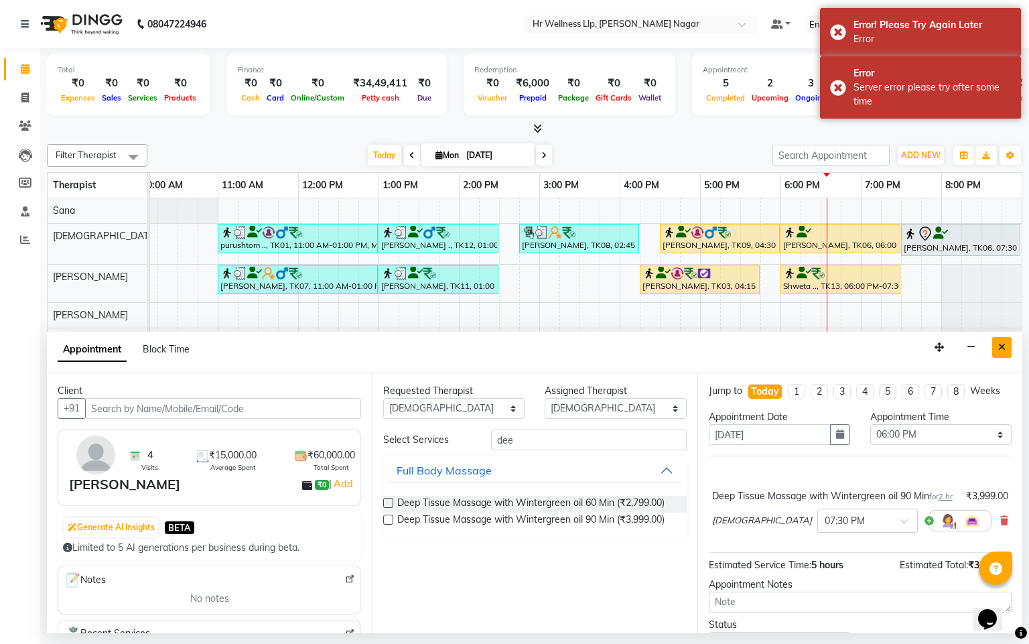
click at [1006, 348] on button "Close" at bounding box center [1002, 347] width 19 height 21
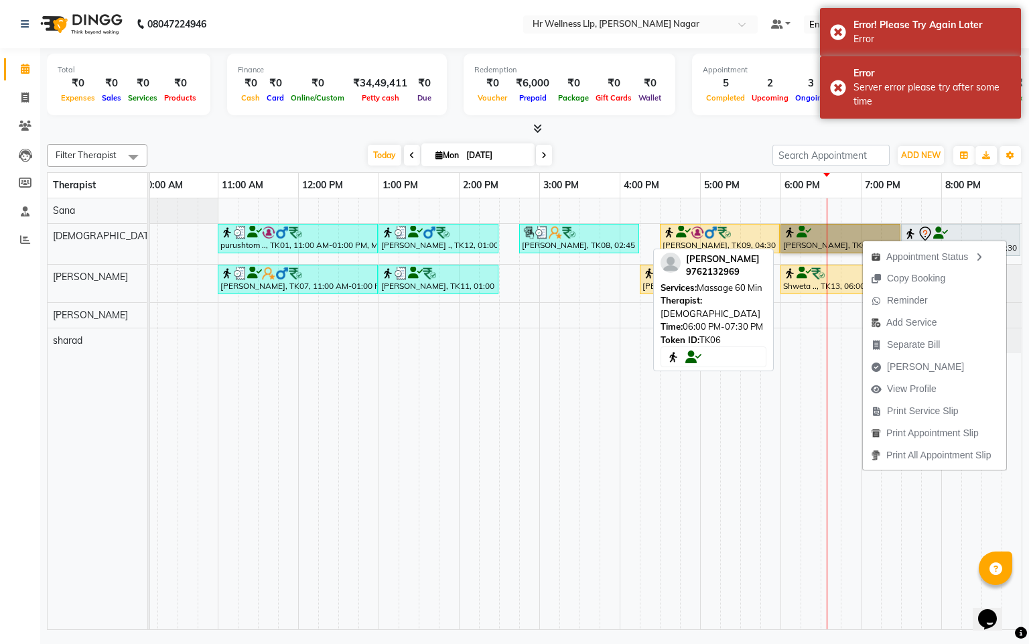
click at [837, 244] on link "[PERSON_NAME], TK06, 06:00 PM-07:30 PM, Massage 60 Min" at bounding box center [841, 238] width 120 height 29
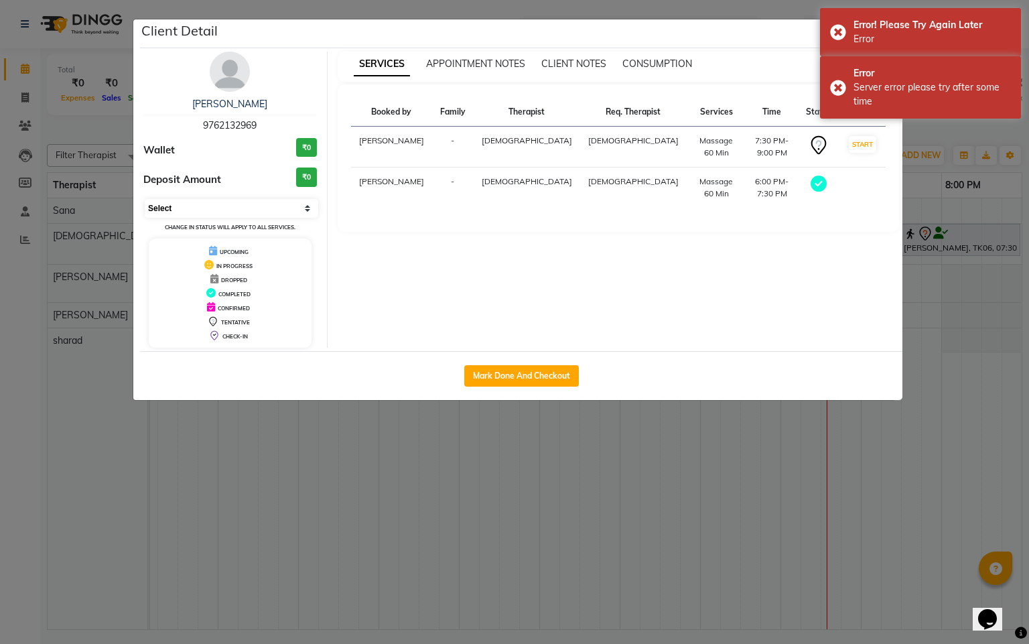
click at [208, 211] on select "Select MARK DONE DROPPED UPCOMING" at bounding box center [232, 208] width 174 height 19
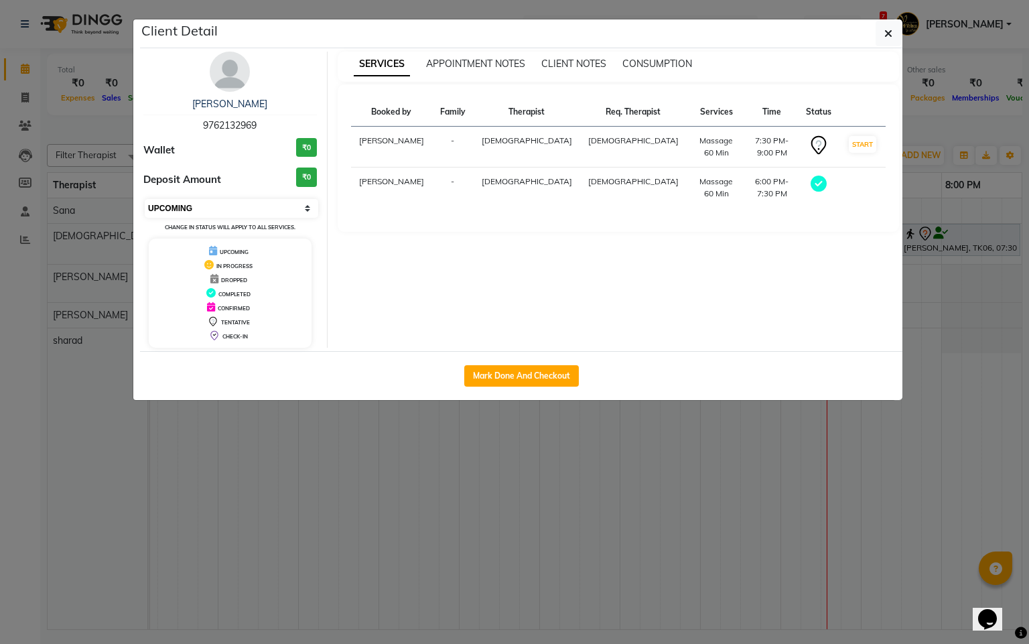
click at [145, 200] on select "Select MARK DONE DROPPED UPCOMING" at bounding box center [232, 208] width 174 height 19
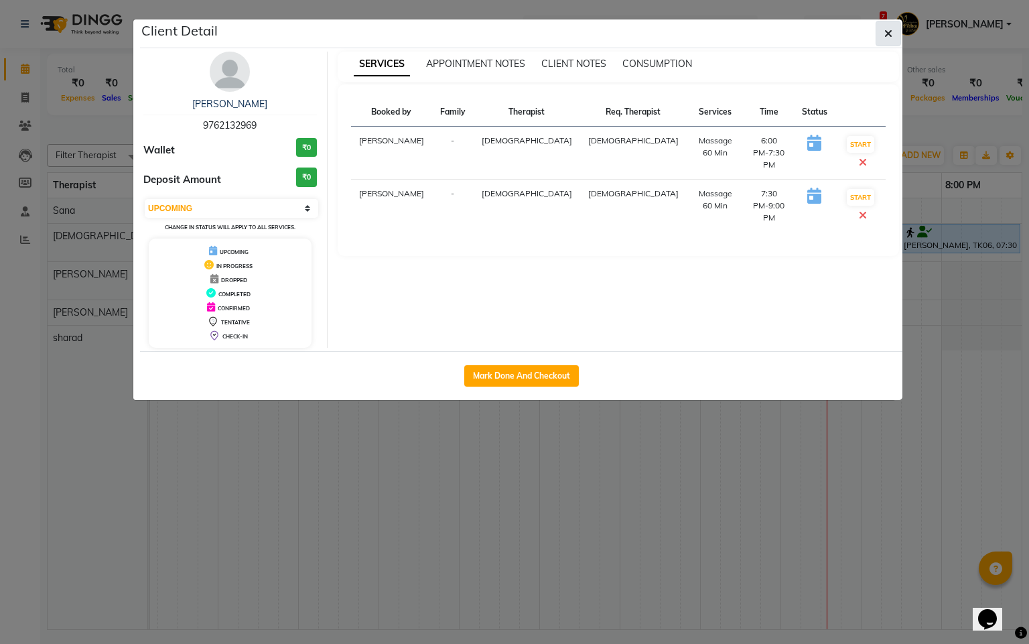
click at [887, 32] on icon "button" at bounding box center [889, 33] width 8 height 11
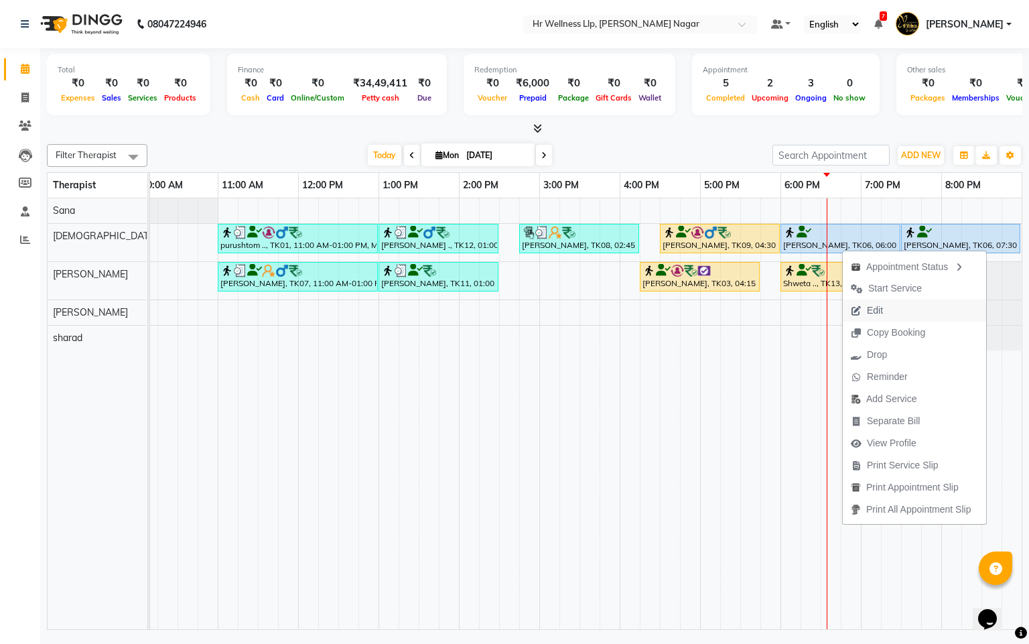
click at [871, 306] on span "Edit" at bounding box center [875, 311] width 16 height 14
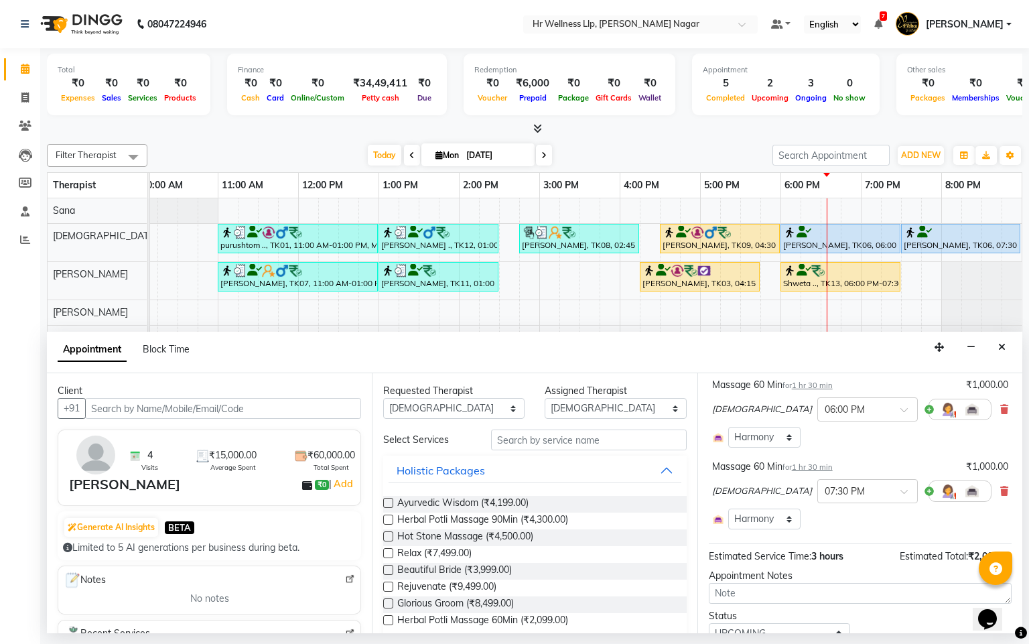
scroll to position [158, 0]
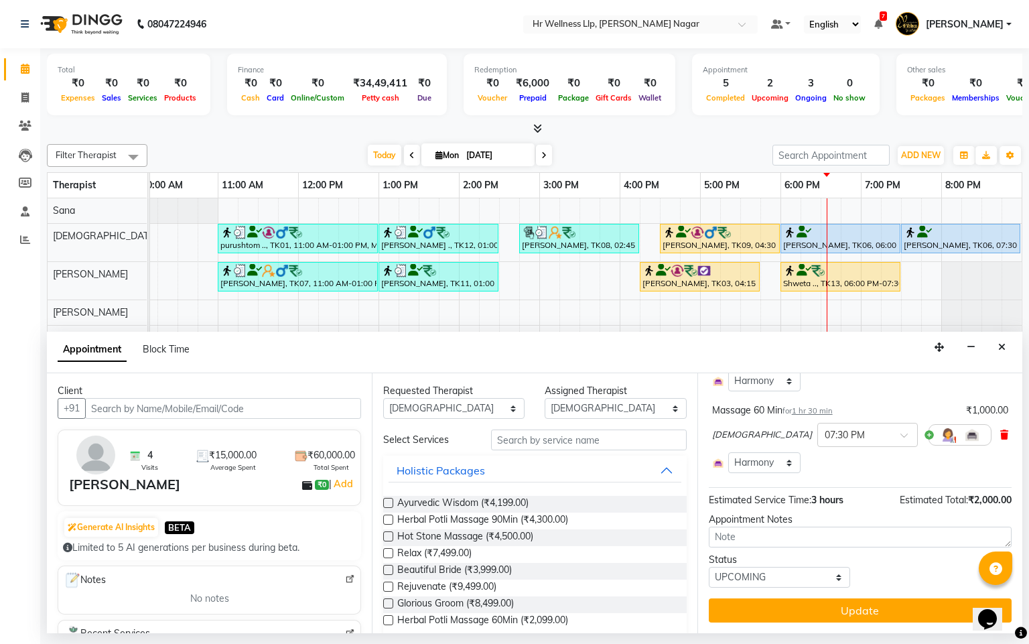
click at [1001, 436] on icon at bounding box center [1005, 434] width 8 height 9
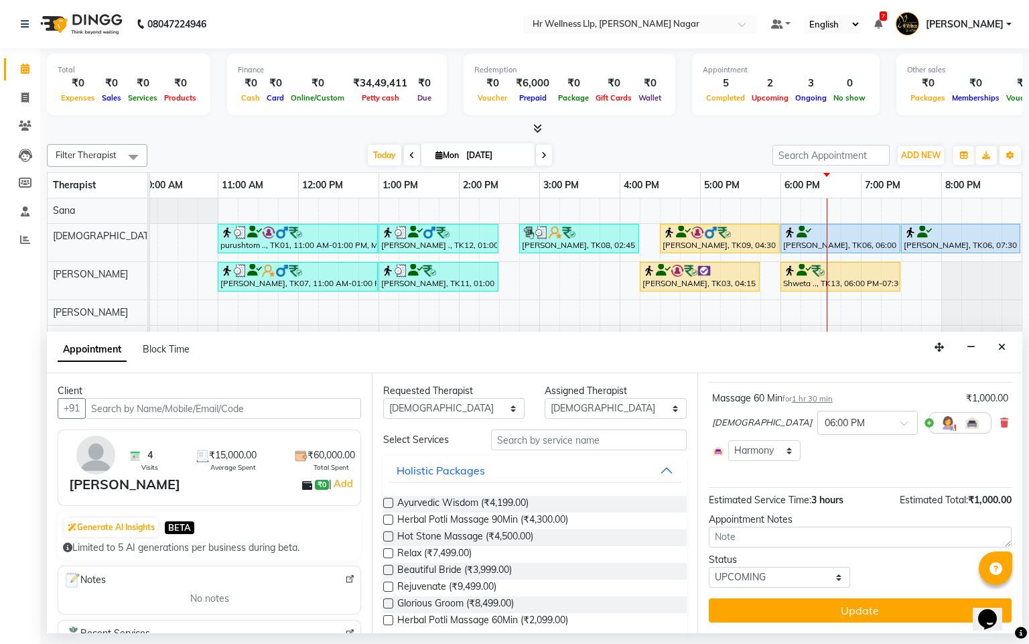
click at [994, 417] on div "Massage 60 Min for 1 hr 30 min ₹1,000.00 Krishna × 06:00 PM Select Room Harmony…" at bounding box center [860, 426] width 303 height 76
click at [557, 447] on input "text" at bounding box center [589, 440] width 196 height 21
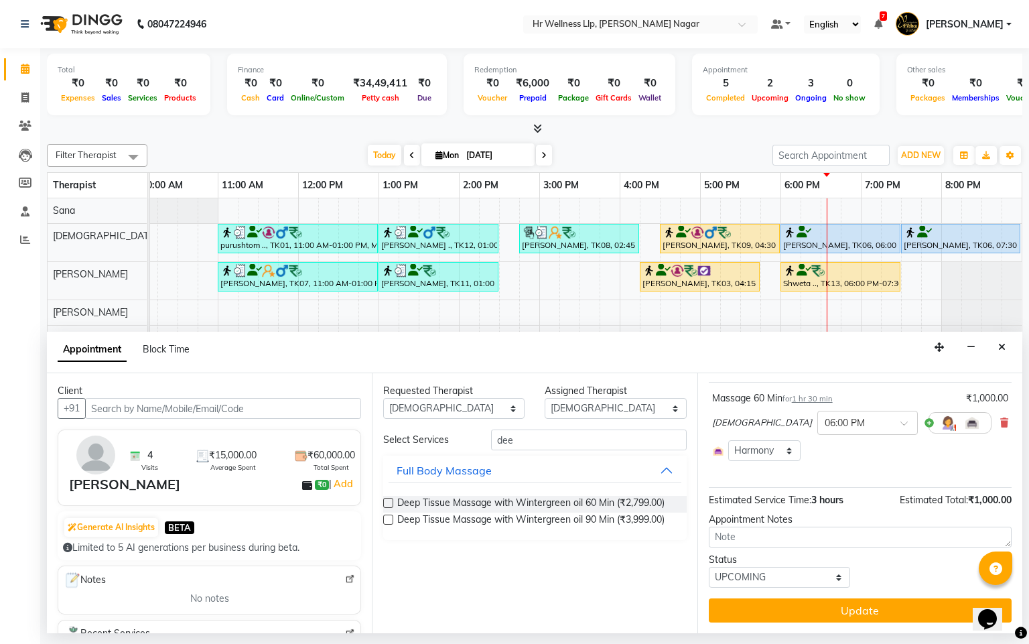
click at [392, 521] on label at bounding box center [388, 520] width 10 height 10
click at [392, 521] on input "checkbox" at bounding box center [387, 521] width 9 height 9
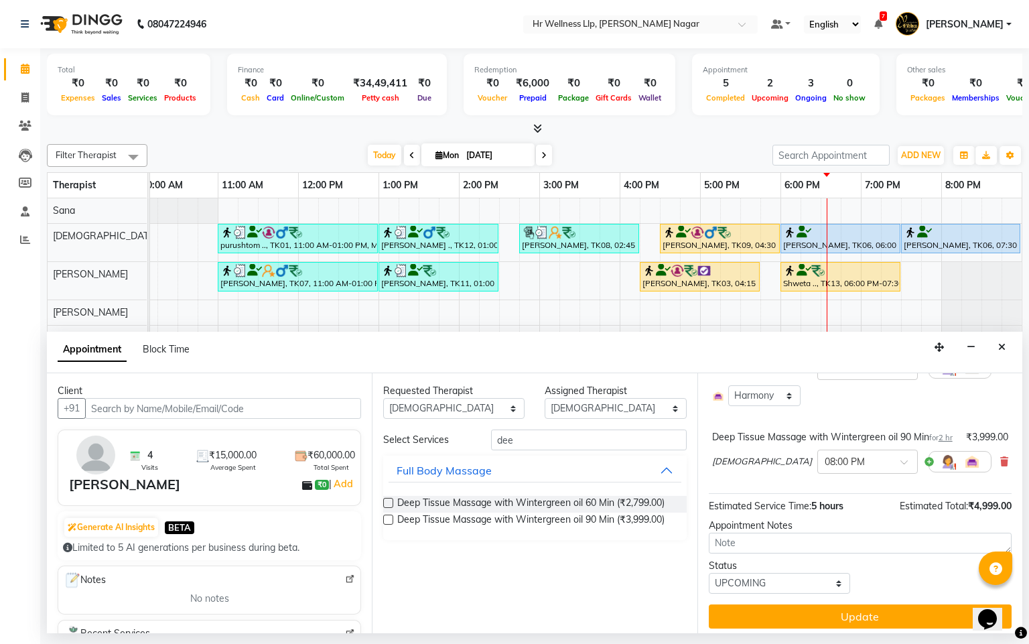
scroll to position [158, 0]
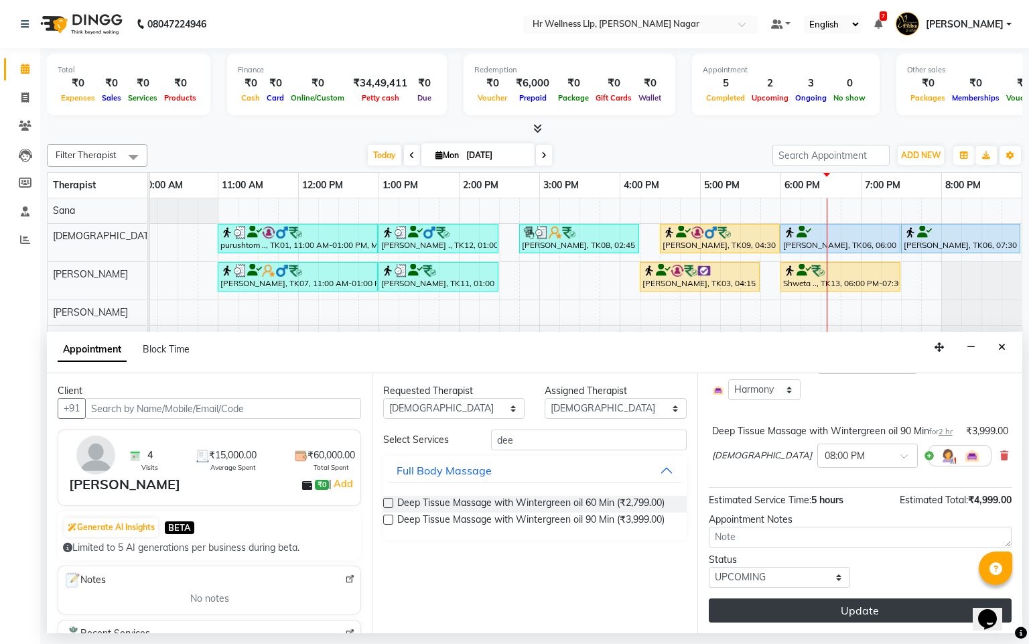
click at [891, 618] on button "Update" at bounding box center [860, 611] width 303 height 24
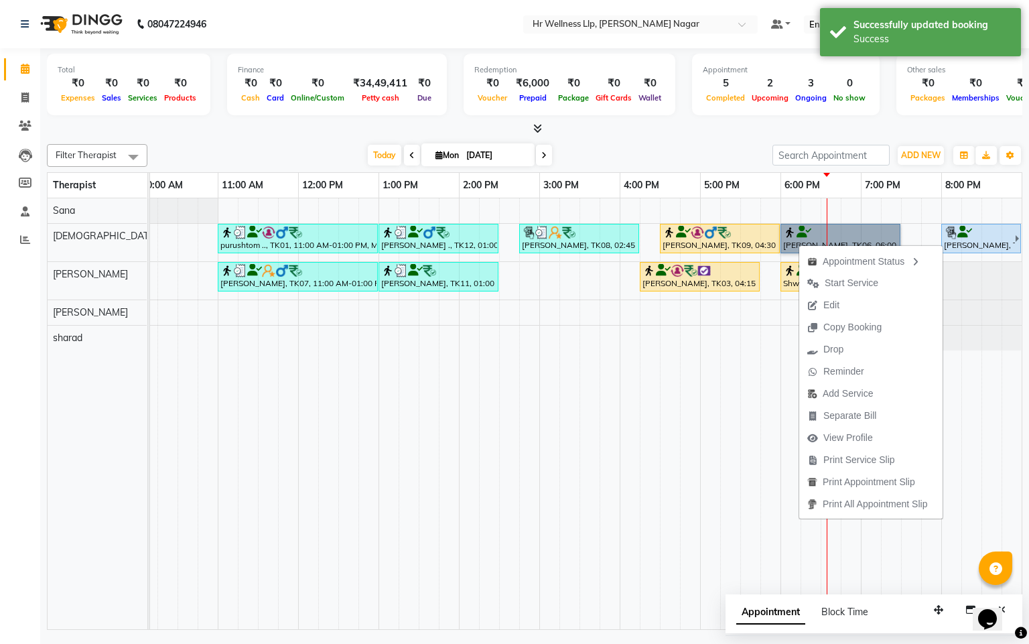
click at [718, 389] on td at bounding box center [710, 413] width 20 height 431
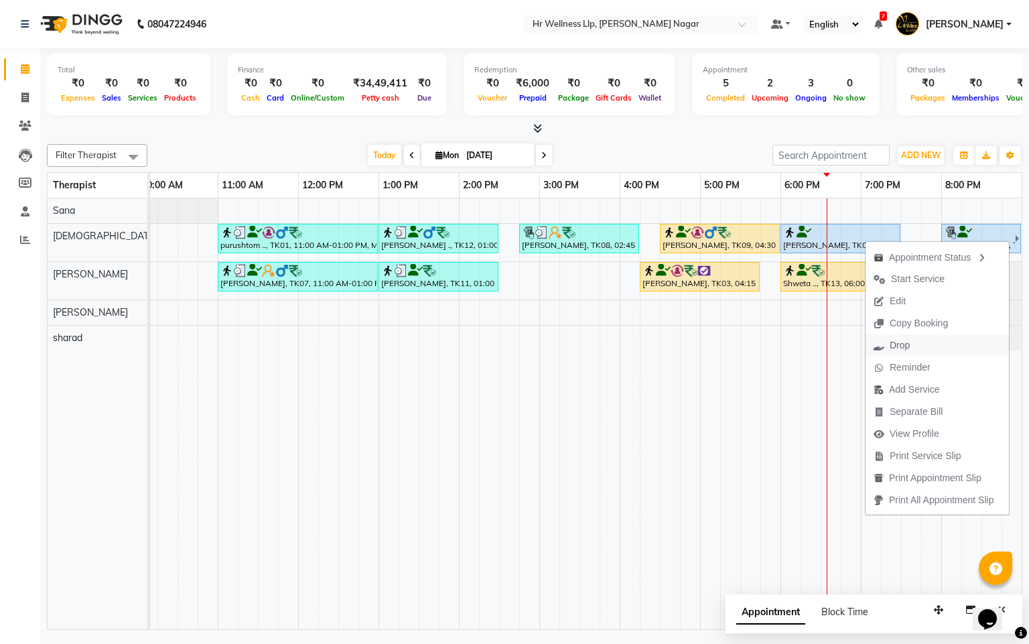
click at [895, 350] on span "Drop" at bounding box center [900, 345] width 20 height 14
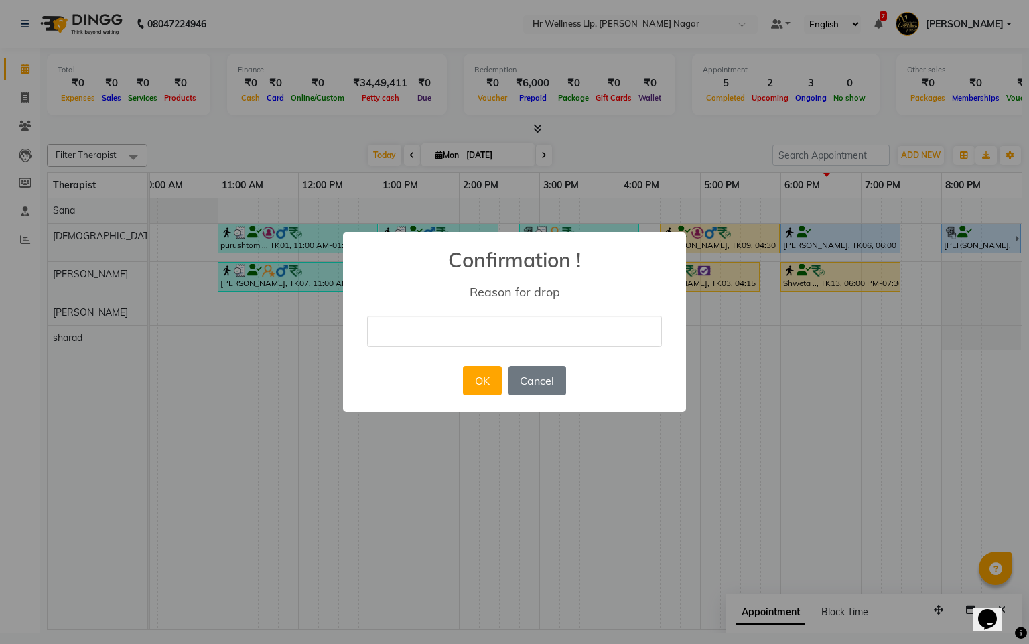
click at [451, 342] on input "text" at bounding box center [514, 332] width 295 height 32
click at [453, 373] on div "× Confirmation ! Reason for drop Guest will book next week OK No Cancel" at bounding box center [514, 322] width 343 height 180
click at [477, 374] on button "OK" at bounding box center [482, 380] width 38 height 29
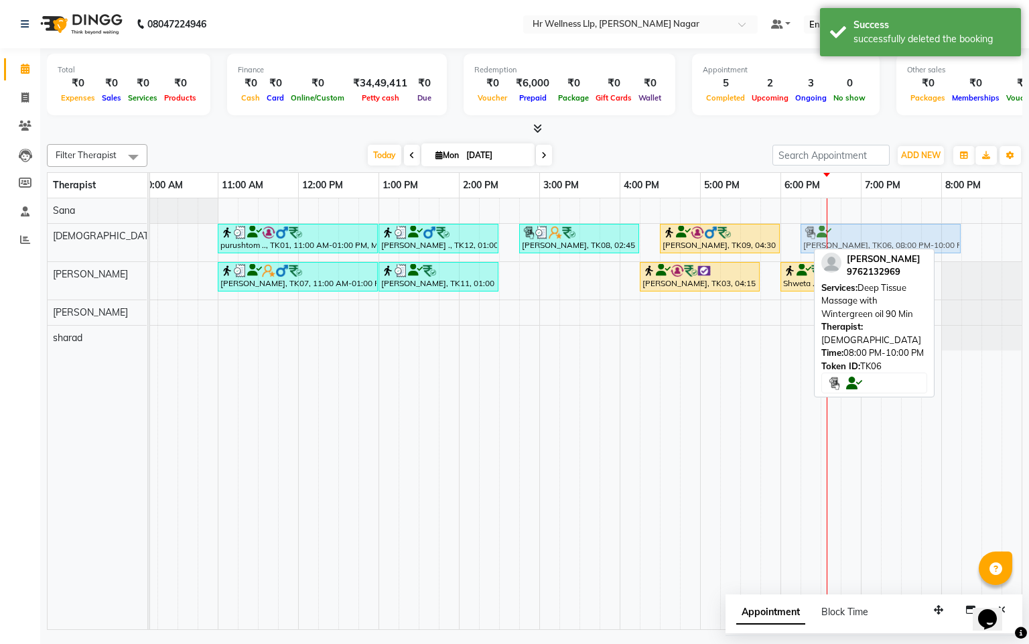
drag, startPoint x: 970, startPoint y: 238, endPoint x: 824, endPoint y: 257, distance: 146.7
click at [824, 257] on div "Filter Therapist Select All Krishna [PERSON_NAME] [PERSON_NAME] Sana sharad [DA…" at bounding box center [535, 384] width 976 height 491
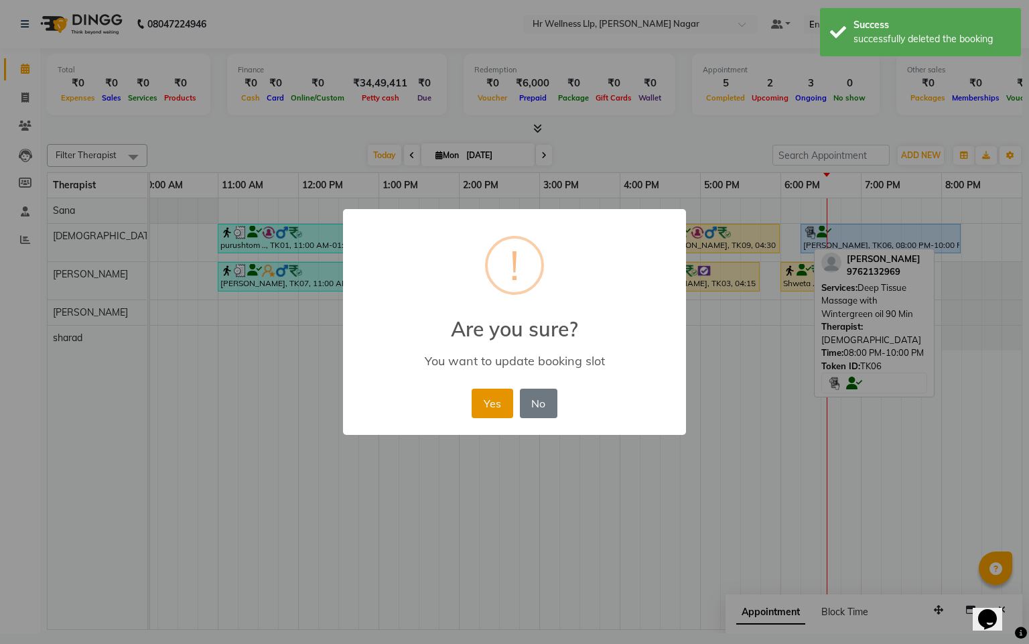
click at [483, 407] on button "Yes" at bounding box center [492, 403] width 41 height 29
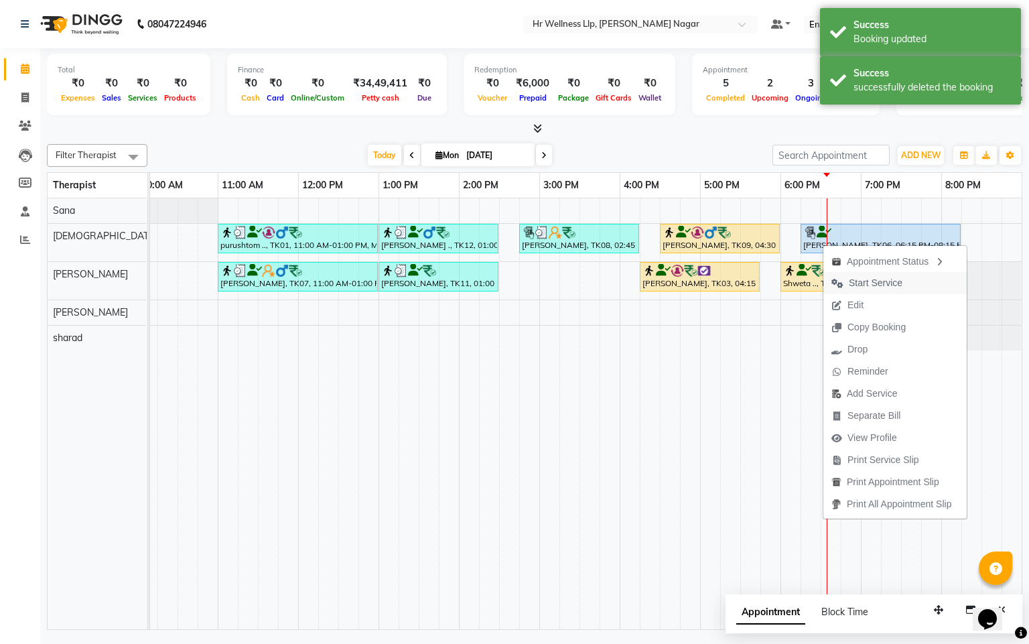
click at [855, 279] on span "Start Service" at bounding box center [876, 283] width 54 height 14
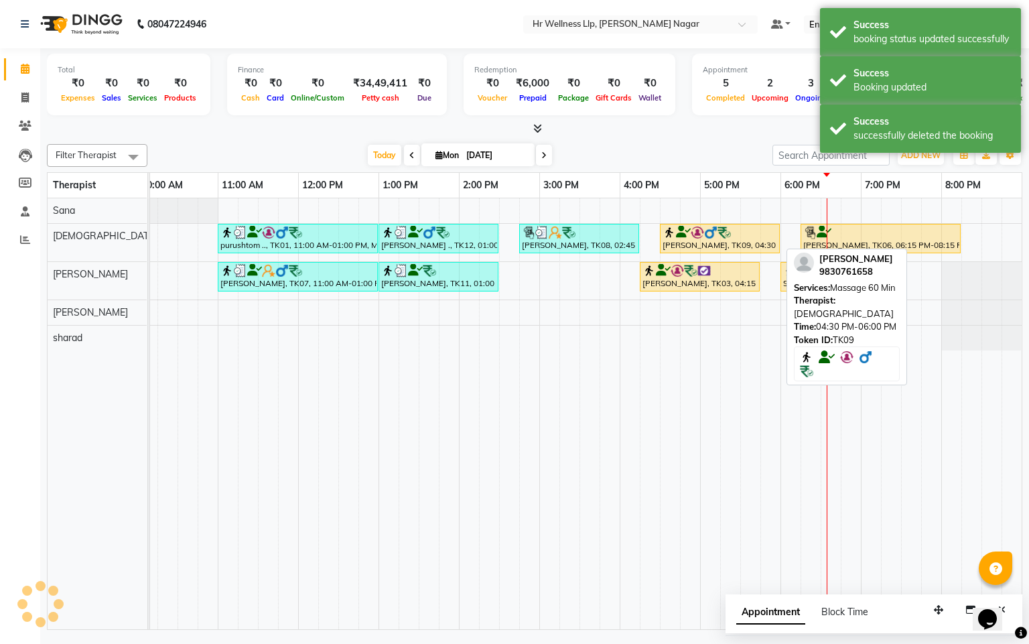
click at [698, 247] on div "[PERSON_NAME], TK09, 04:30 PM-06:00 PM, Massage 60 Min" at bounding box center [720, 238] width 117 height 25
drag, startPoint x: 698, startPoint y: 242, endPoint x: 682, endPoint y: 244, distance: 16.9
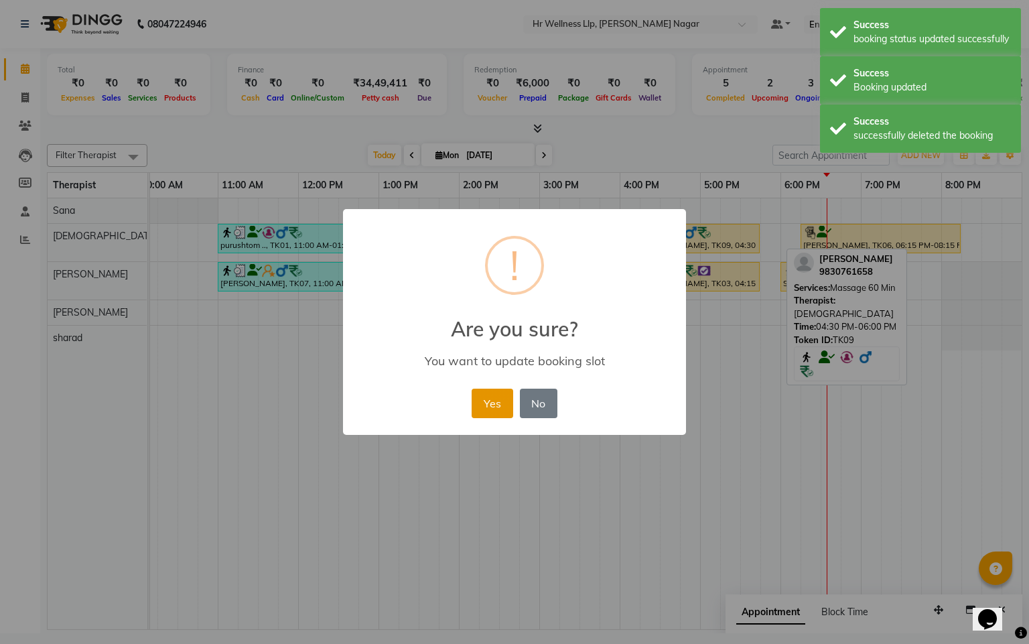
click at [483, 393] on button "Yes" at bounding box center [492, 403] width 41 height 29
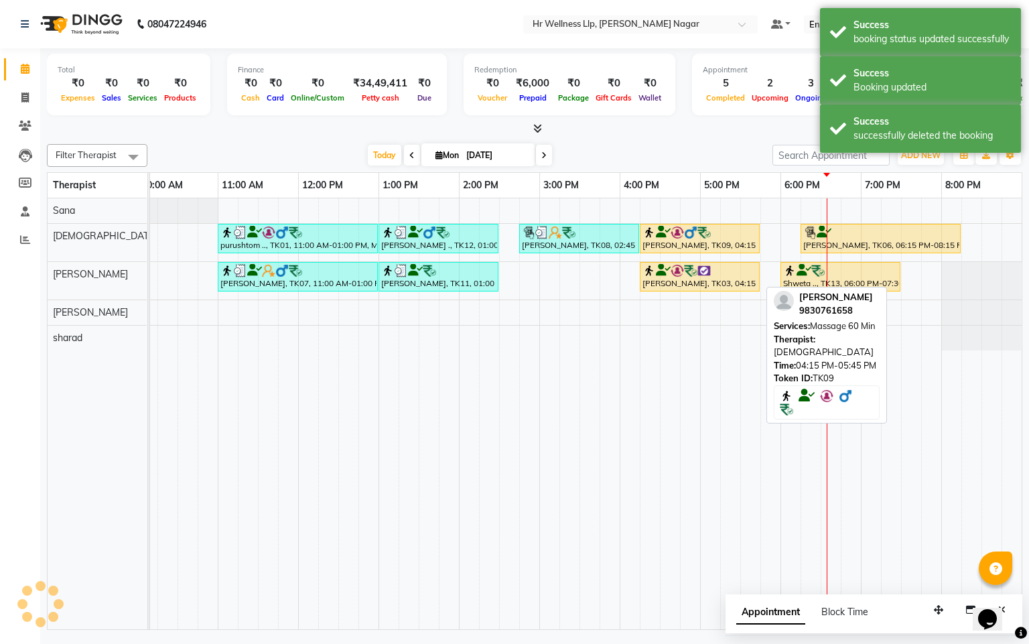
click at [676, 233] on img at bounding box center [677, 232] width 13 height 13
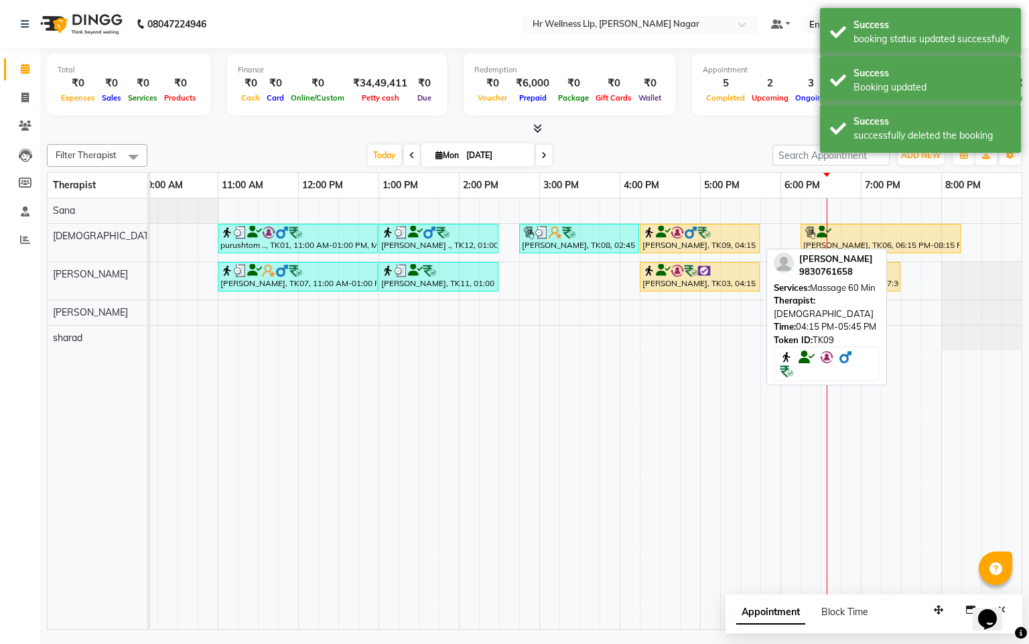
click at [700, 253] on link "[PERSON_NAME], TK09, 04:15 PM-05:45 PM, Massage 60 Min" at bounding box center [700, 238] width 120 height 29
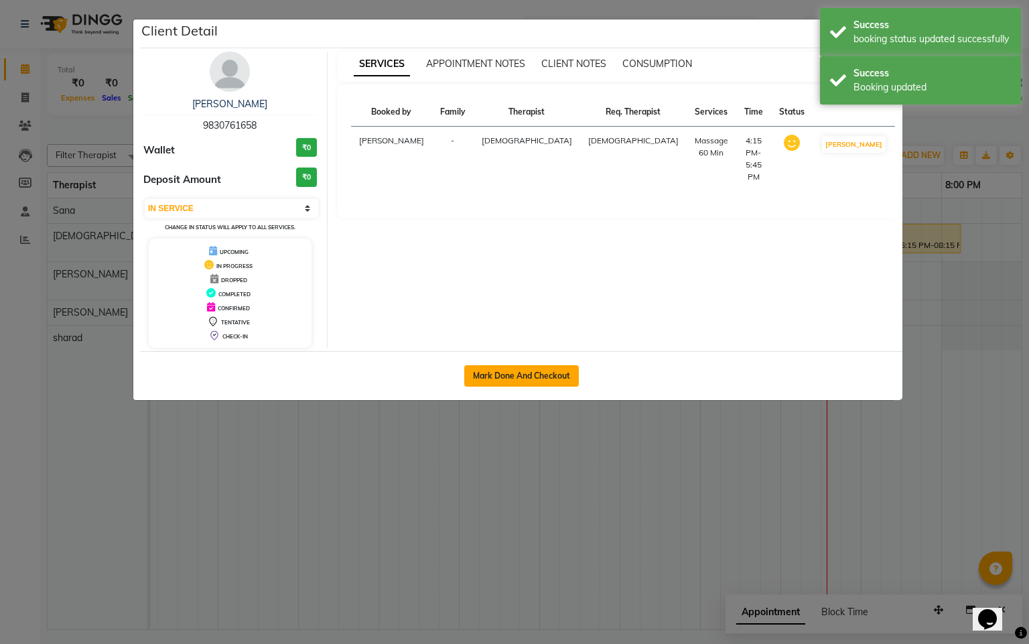
click at [552, 382] on button "Mark Done And Checkout" at bounding box center [521, 375] width 115 height 21
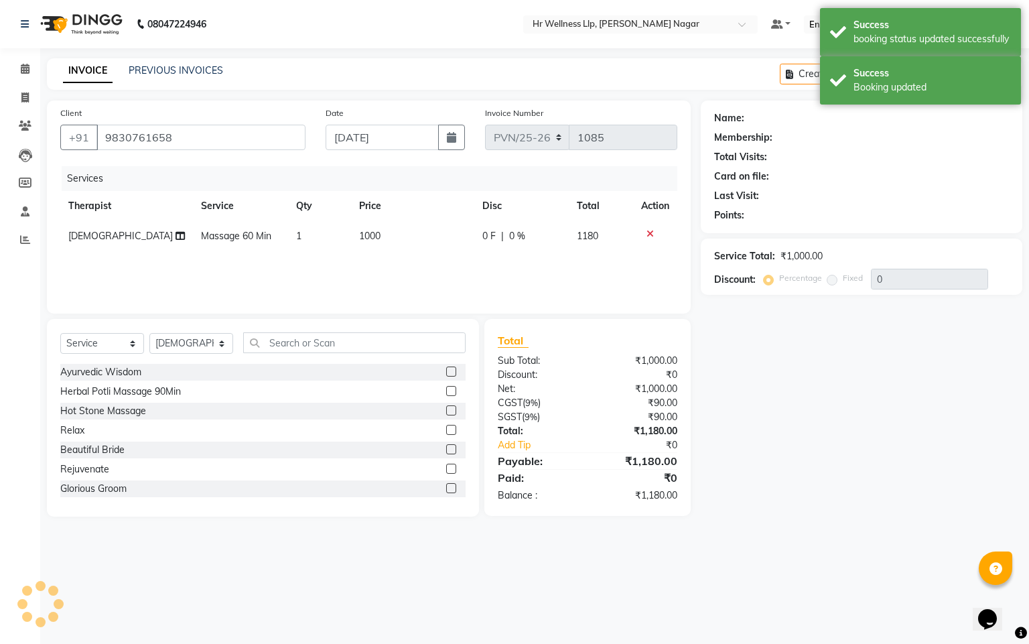
click at [26, 55] on li "Calendar" at bounding box center [20, 69] width 40 height 29
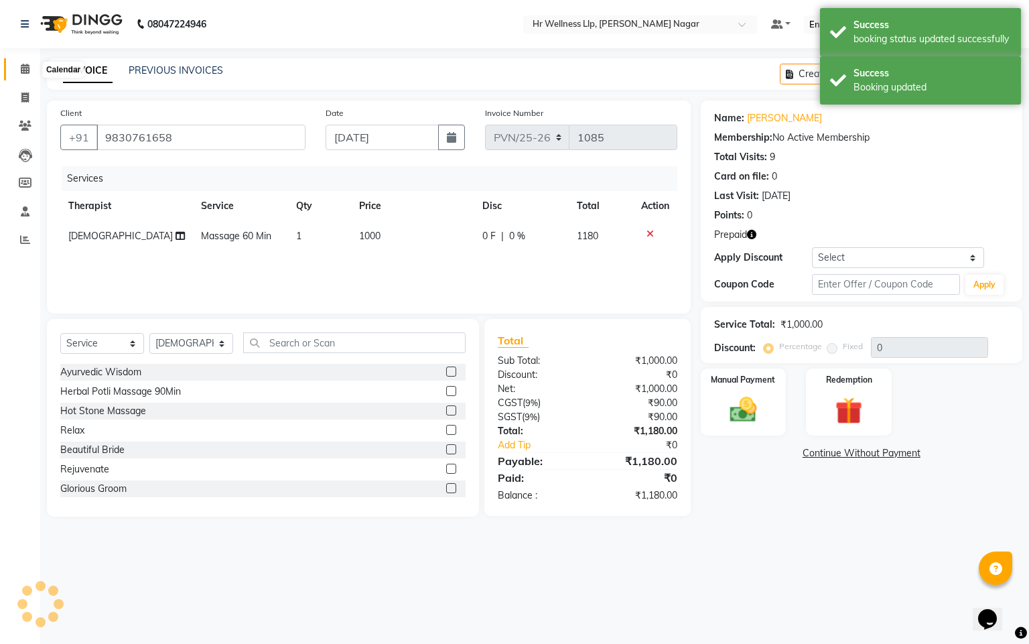
click at [26, 69] on icon at bounding box center [25, 69] width 9 height 10
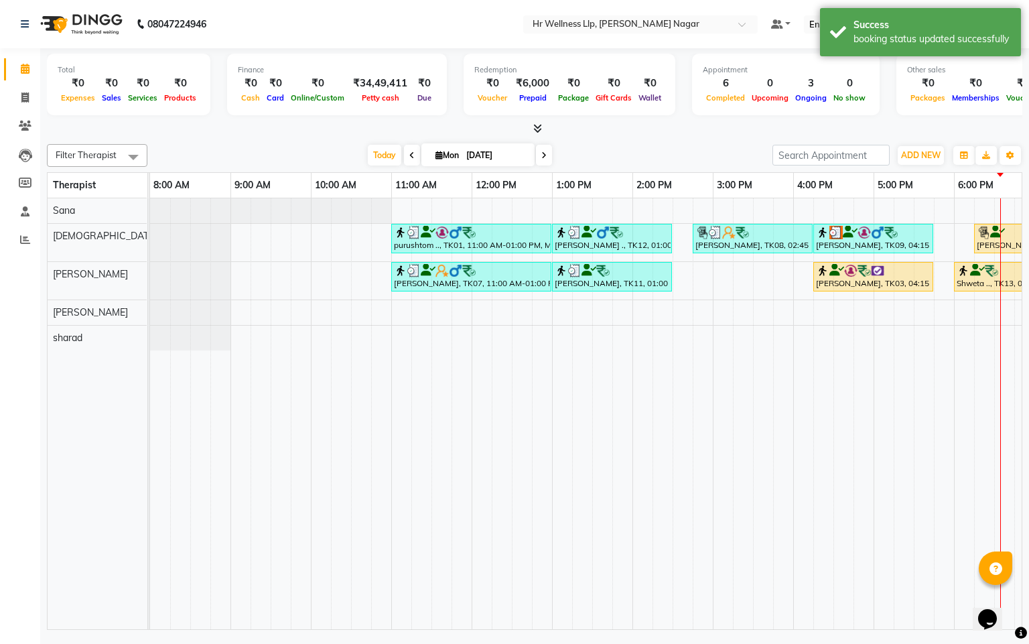
scroll to position [0, 174]
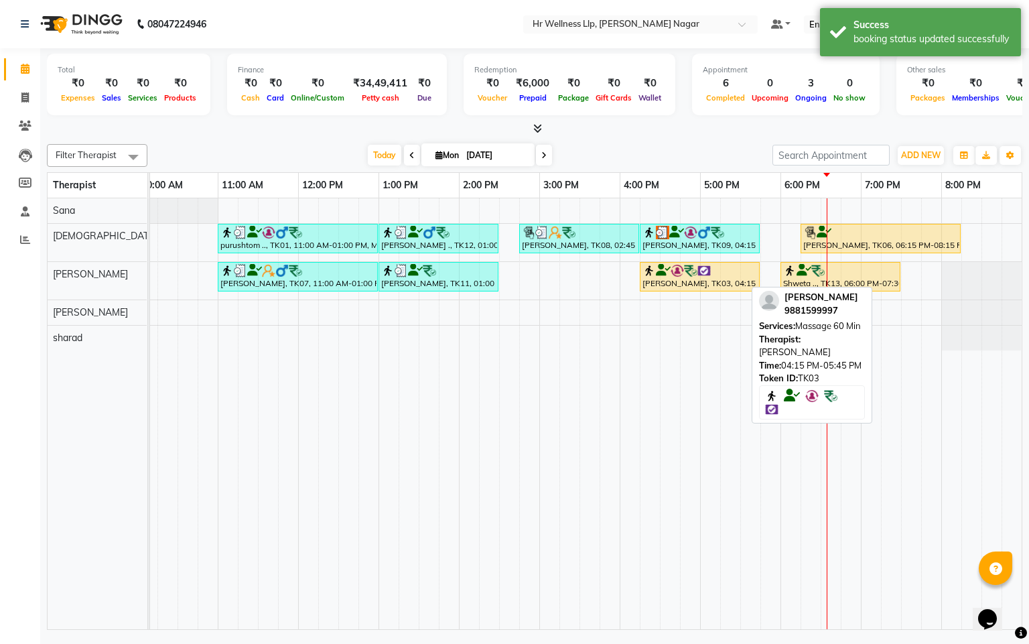
click at [684, 273] on img at bounding box center [690, 270] width 13 height 13
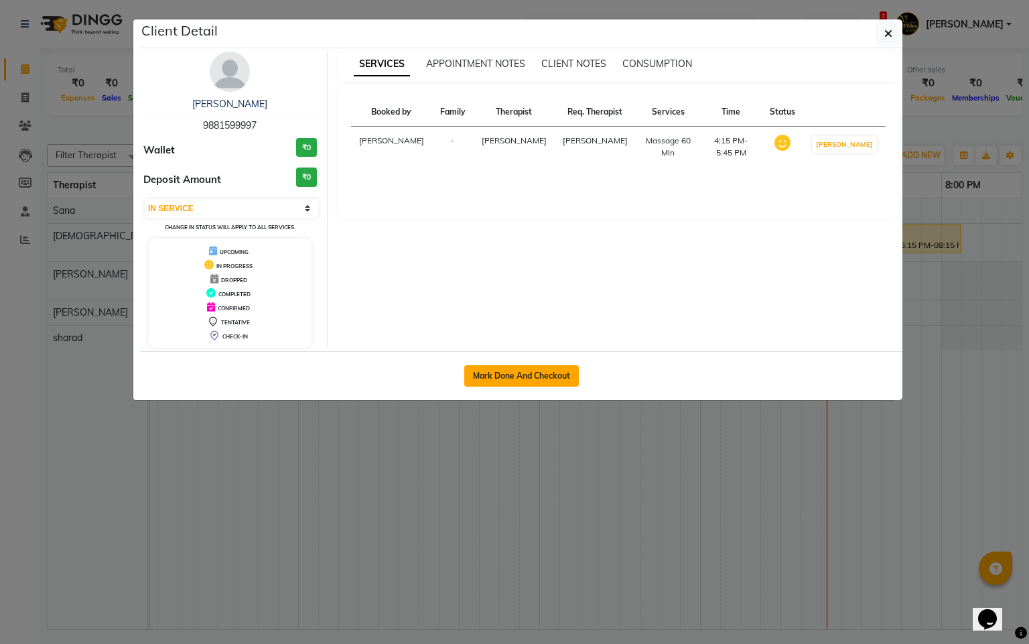
click at [511, 368] on button "Mark Done And Checkout" at bounding box center [521, 375] width 115 height 21
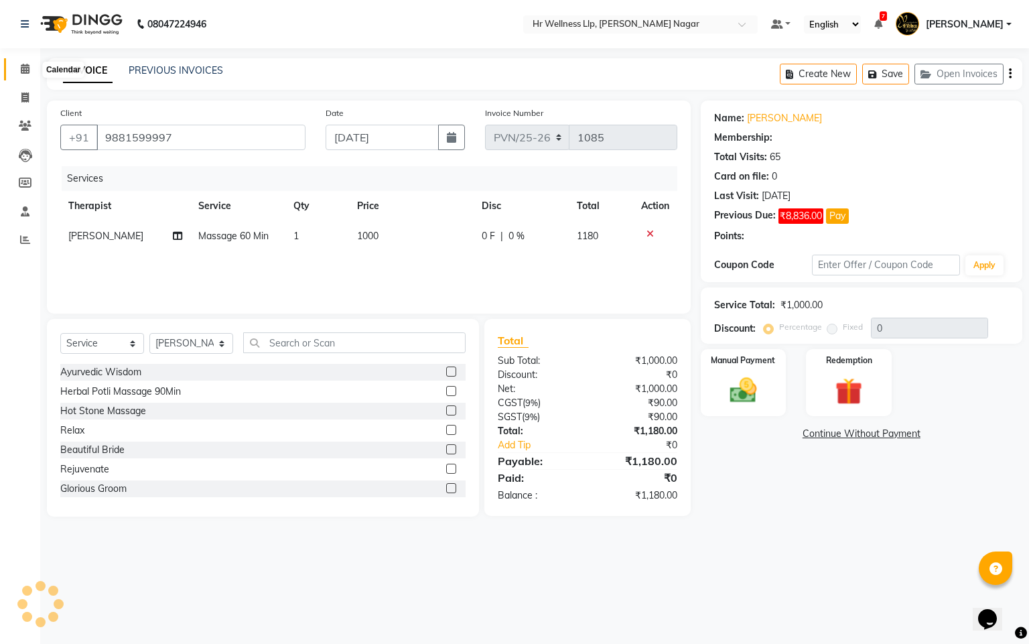
click at [23, 66] on icon at bounding box center [25, 69] width 9 height 10
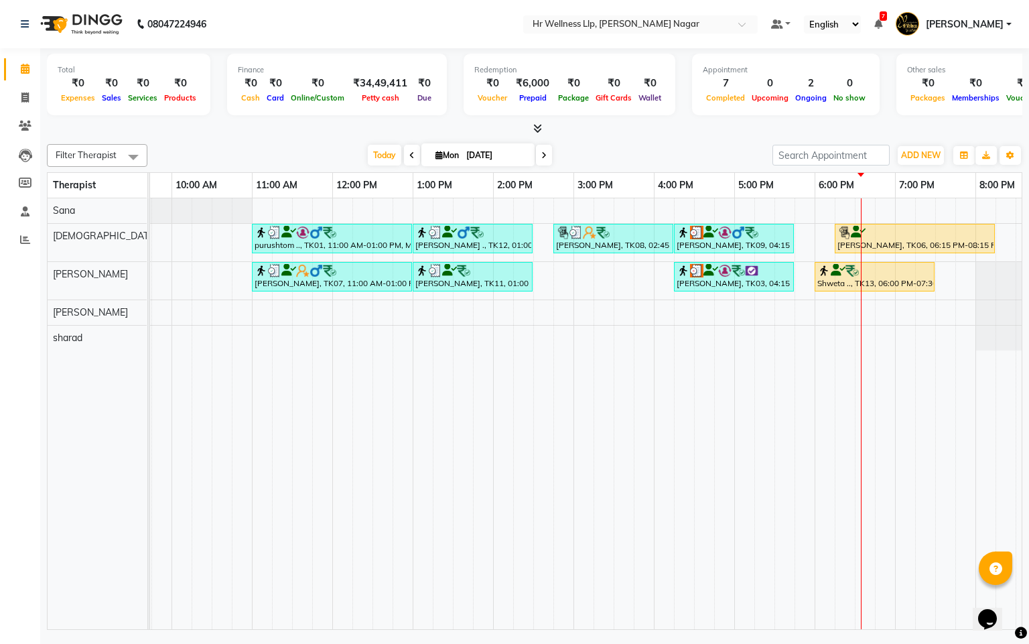
scroll to position [0, 174]
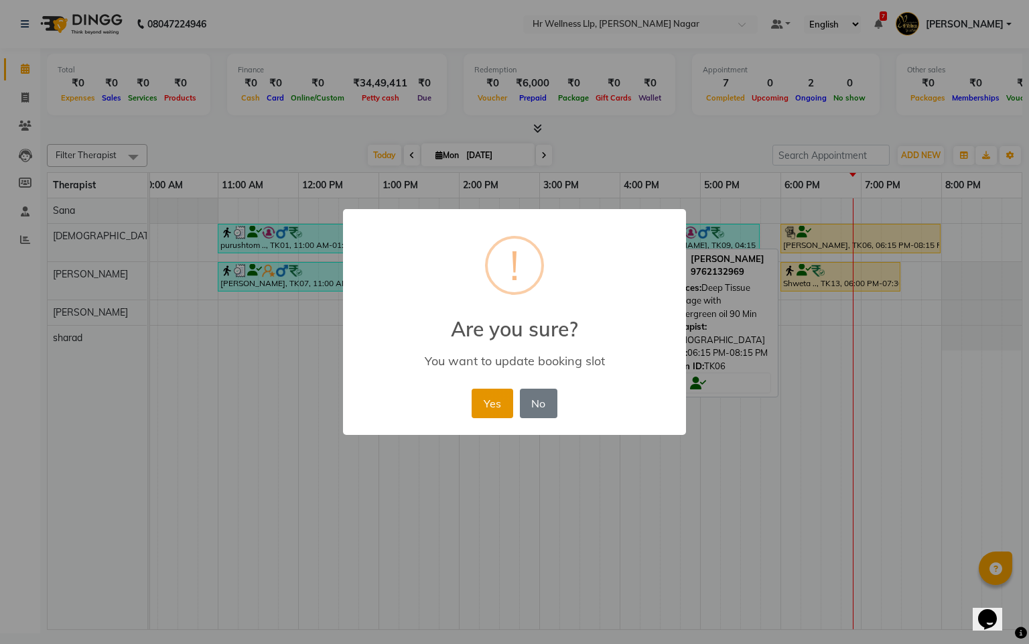
click at [487, 397] on button "Yes" at bounding box center [492, 403] width 41 height 29
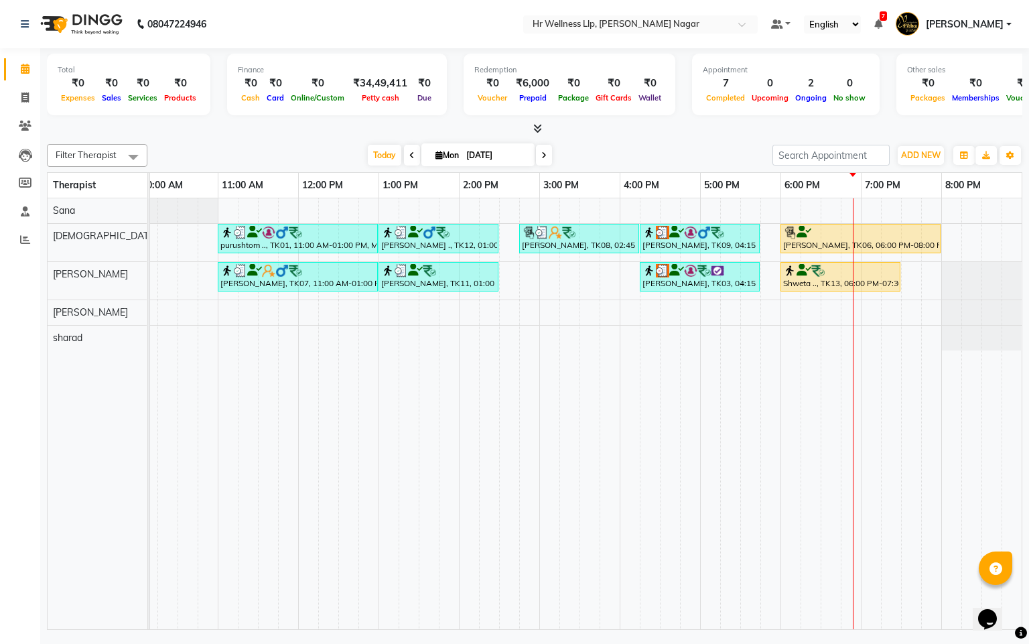
click at [436, 157] on icon at bounding box center [439, 155] width 7 height 9
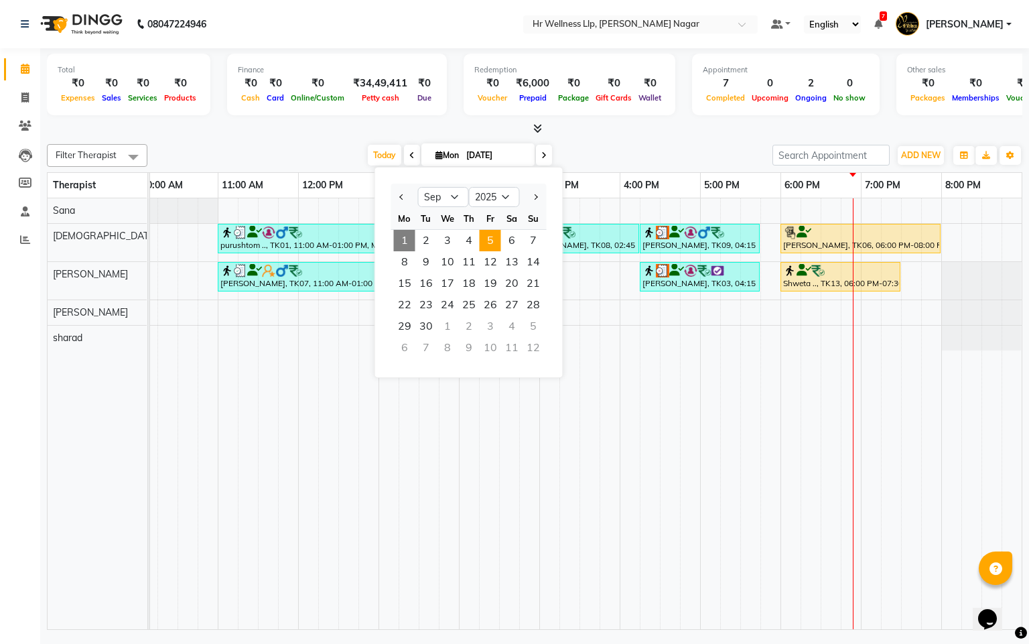
click at [483, 246] on span "5" at bounding box center [490, 240] width 21 height 21
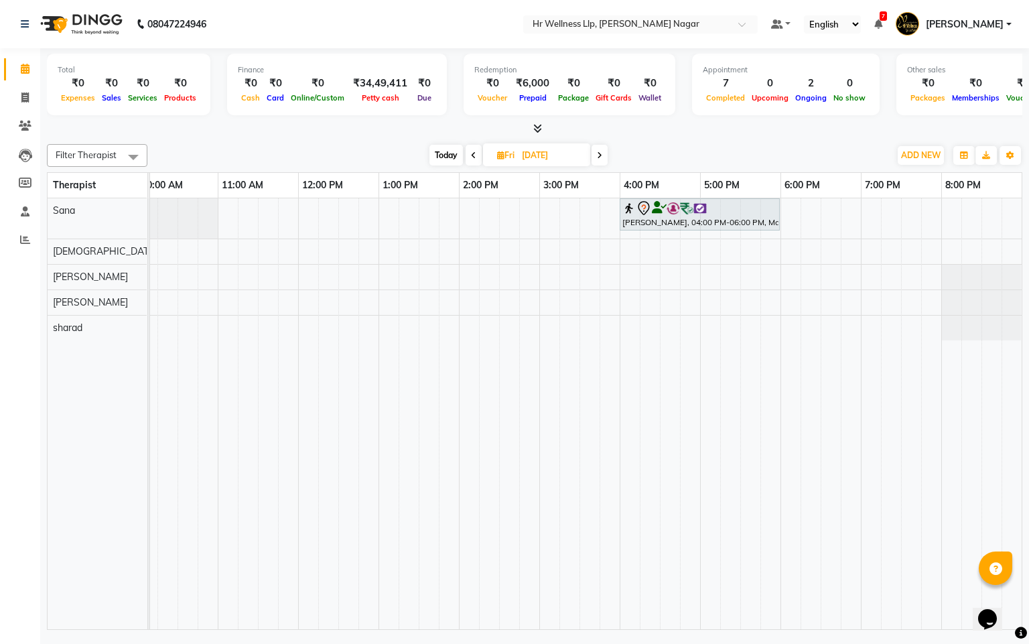
click at [466, 158] on span at bounding box center [474, 155] width 16 height 21
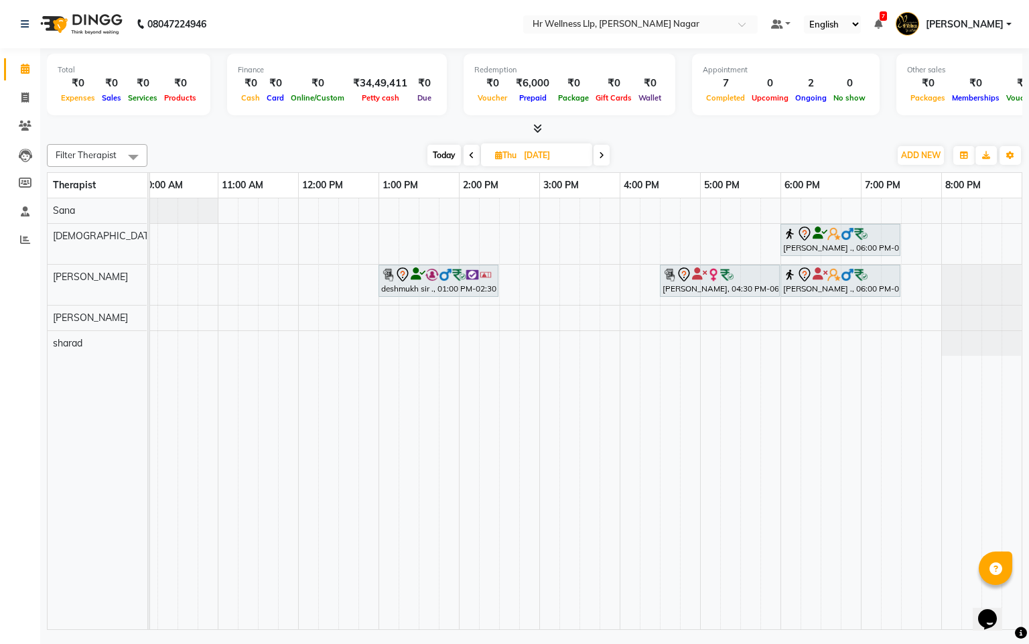
click at [706, 234] on div "[PERSON_NAME] ., 06:00 PM-07:30 PM, Massage 60 Min deshmukh sir ., 01:00 PM-02:…" at bounding box center [500, 413] width 1046 height 431
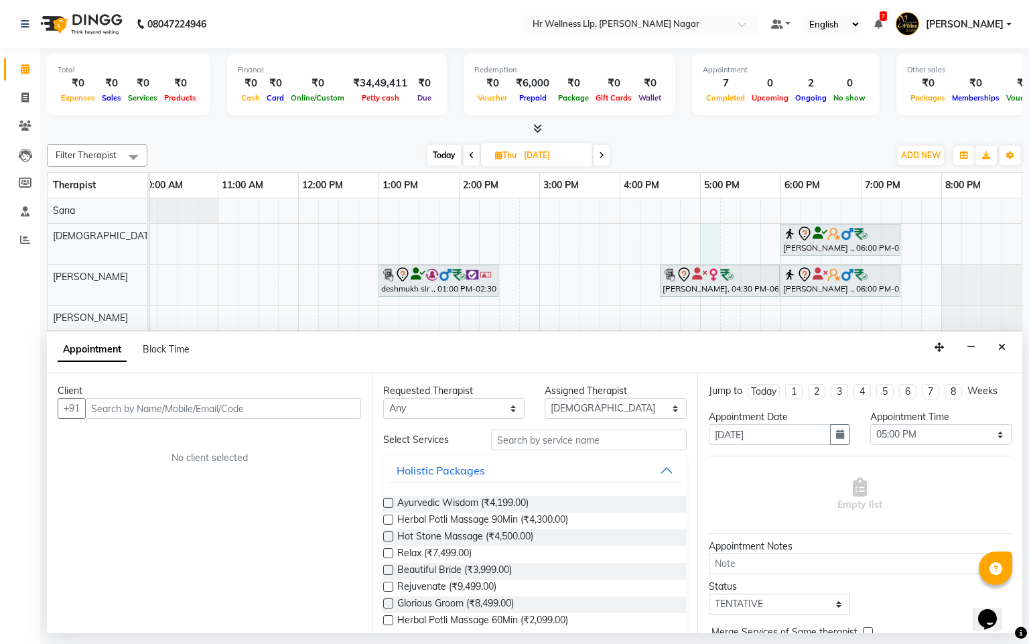
click at [158, 405] on input "text" at bounding box center [223, 408] width 276 height 21
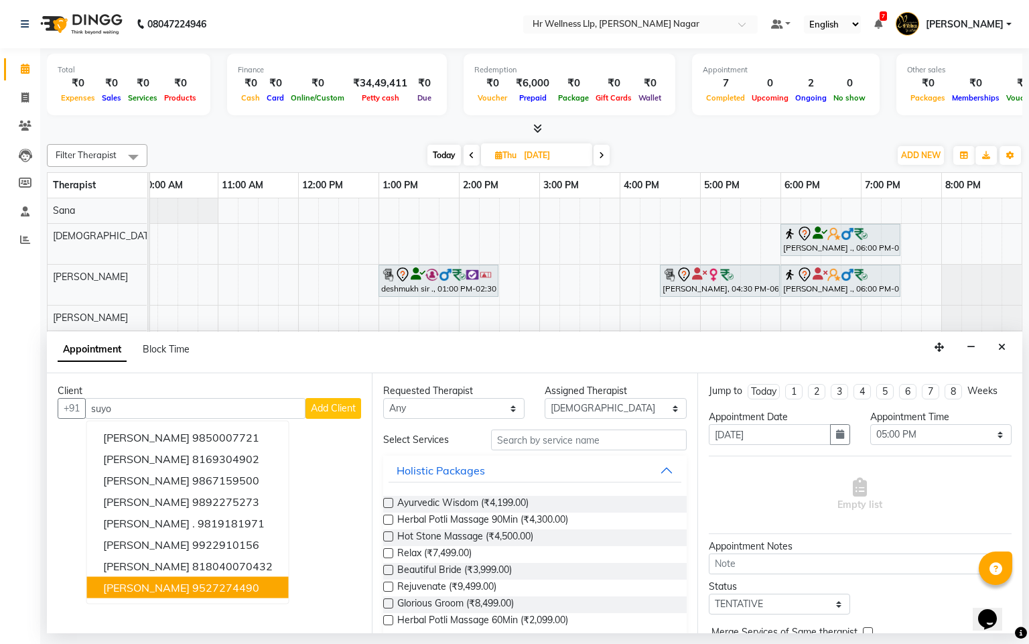
click at [192, 585] on ngb-highlight "9527274490" at bounding box center [225, 587] width 67 height 13
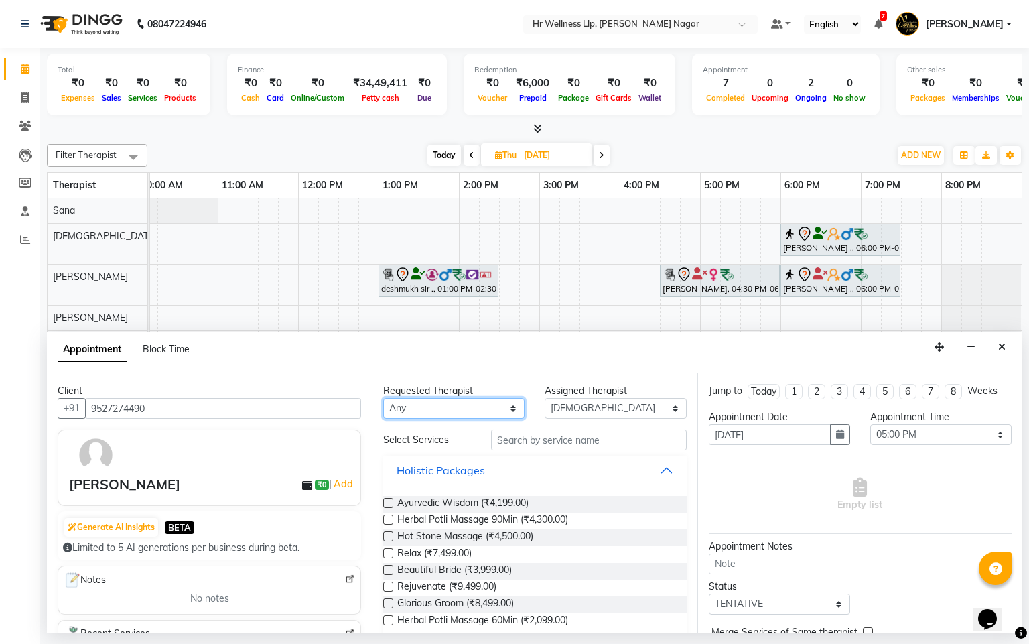
click at [429, 404] on select "Any Krishna [PERSON_NAME] [PERSON_NAME] Sana [PERSON_NAME]" at bounding box center [453, 408] width 141 height 21
click at [383, 399] on select "Any Krishna [PERSON_NAME] [PERSON_NAME] Sana [PERSON_NAME]" at bounding box center [453, 408] width 141 height 21
click at [552, 443] on input "text" at bounding box center [589, 440] width 196 height 21
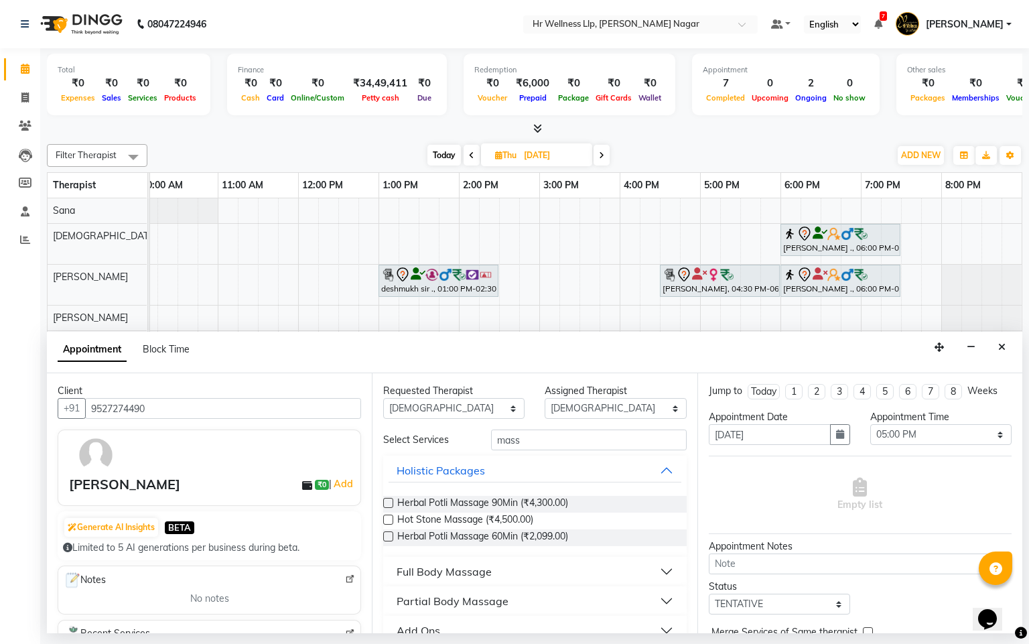
click at [473, 575] on div "Full Body Massage" at bounding box center [444, 572] width 95 height 16
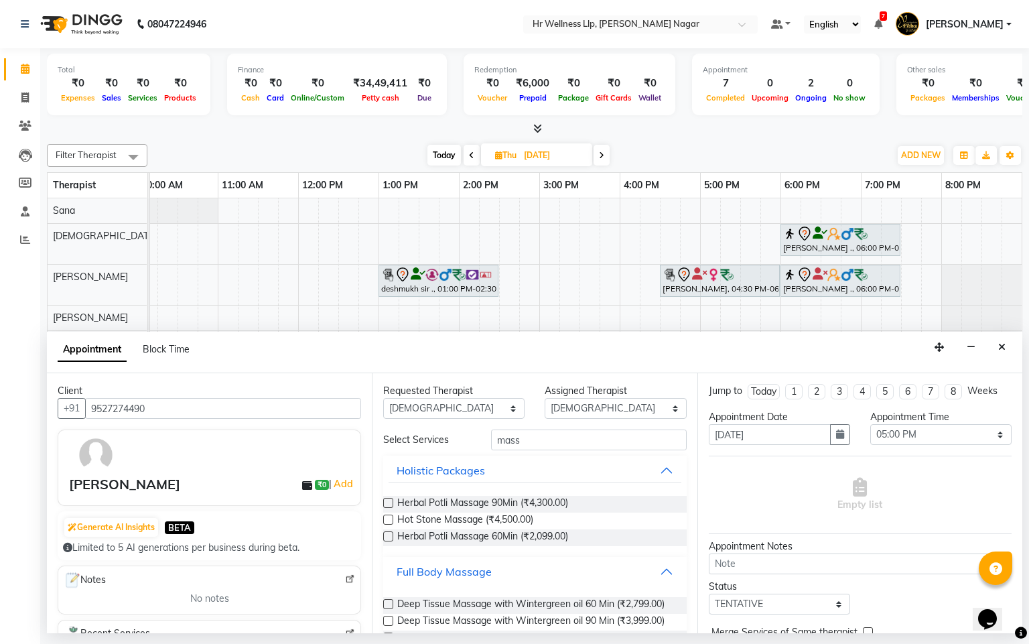
scroll to position [599, 0]
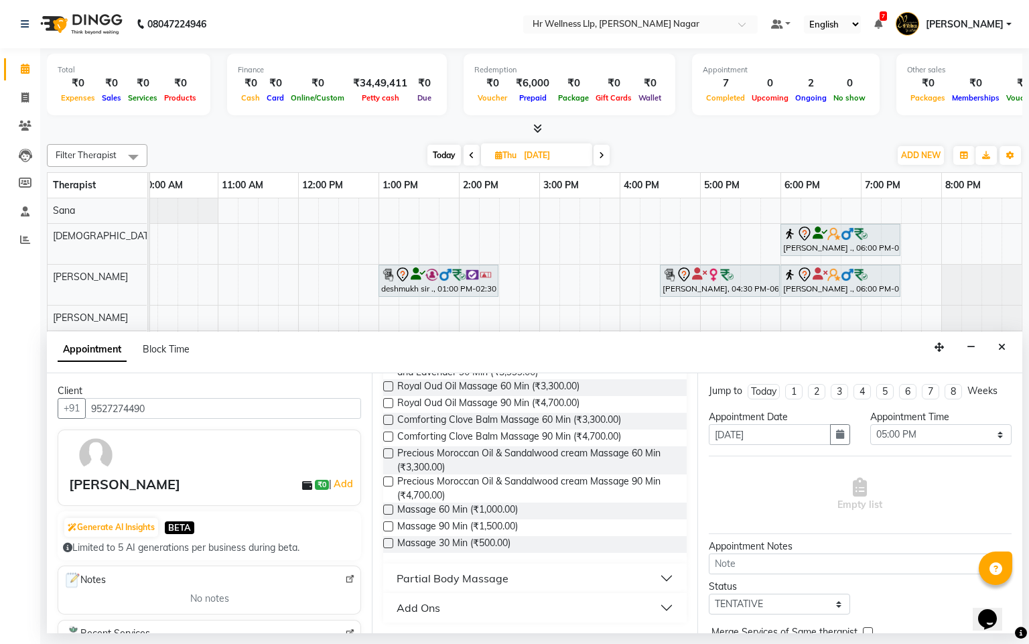
click at [388, 513] on label at bounding box center [388, 510] width 10 height 10
click at [388, 513] on input "checkbox" at bounding box center [387, 511] width 9 height 9
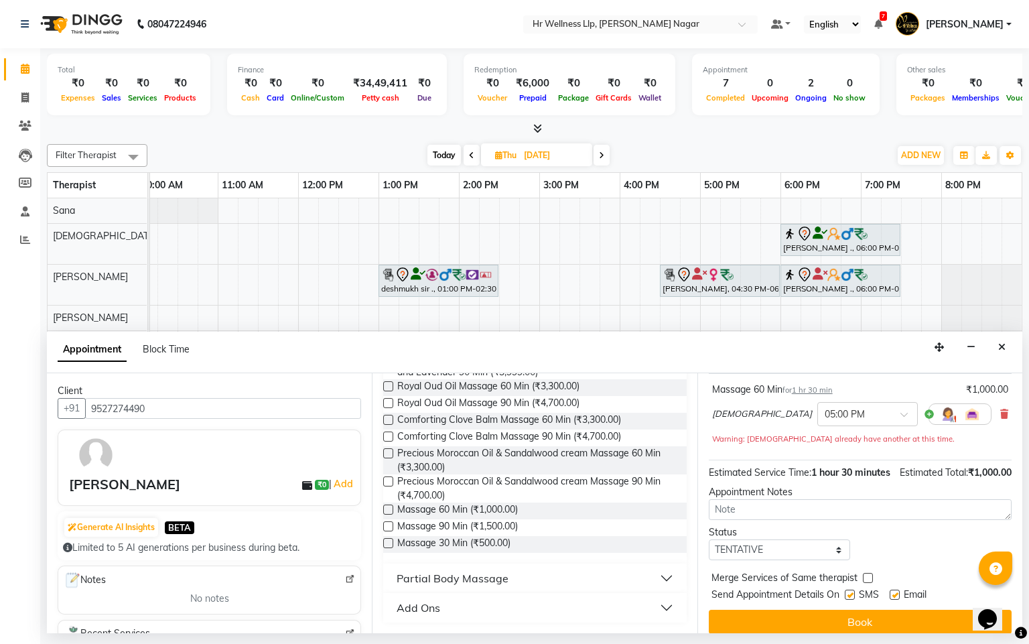
scroll to position [101, 0]
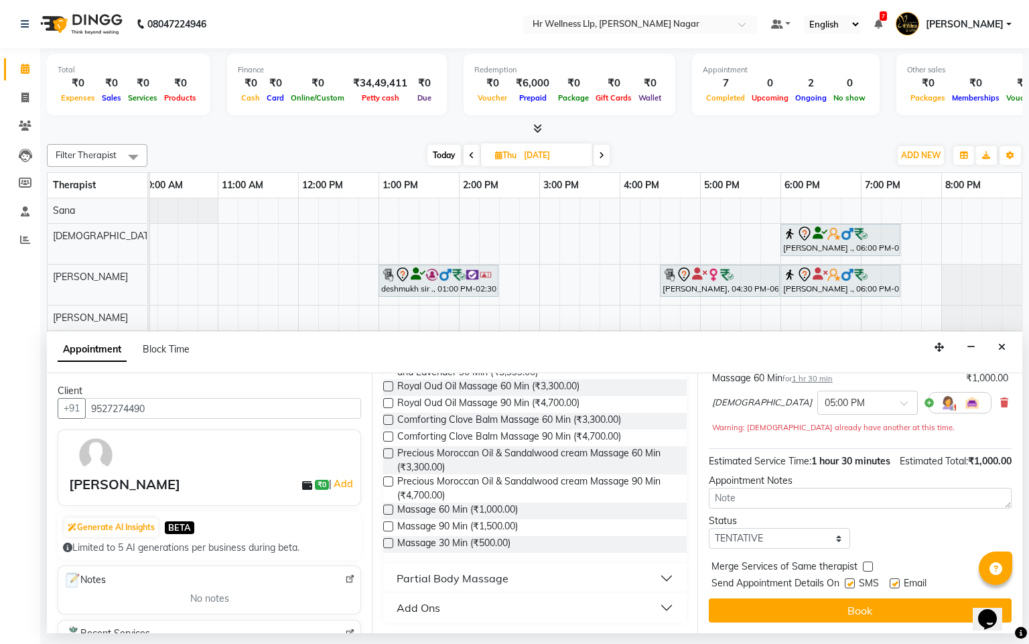
click at [851, 638] on div "08047224946 Select Location × Hr Wellness Llp, [PERSON_NAME] Nagar Default Pane…" at bounding box center [514, 322] width 1029 height 644
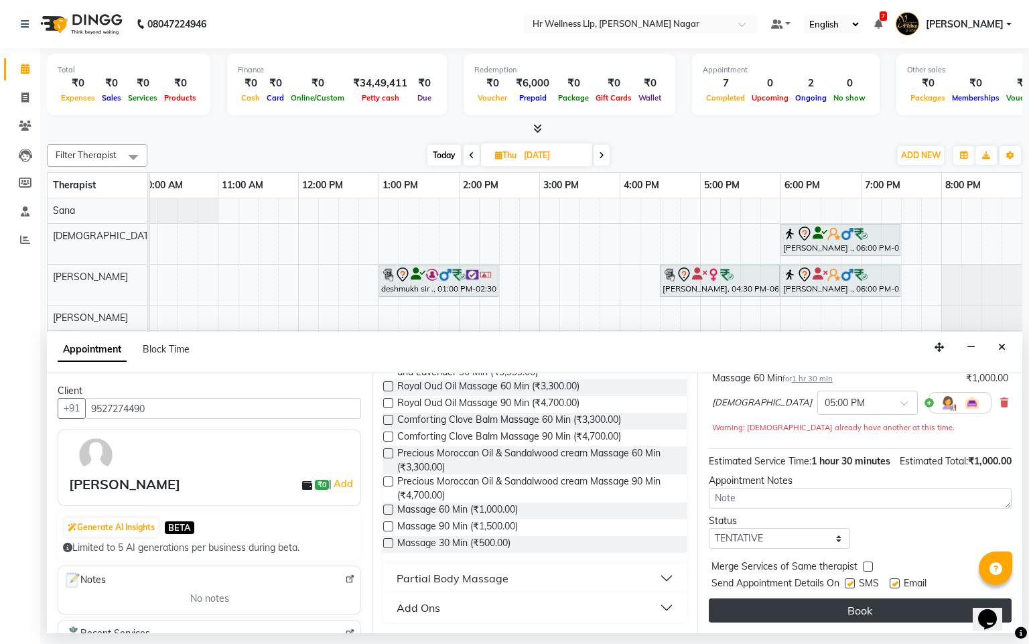
click at [847, 623] on button "Book" at bounding box center [860, 611] width 303 height 24
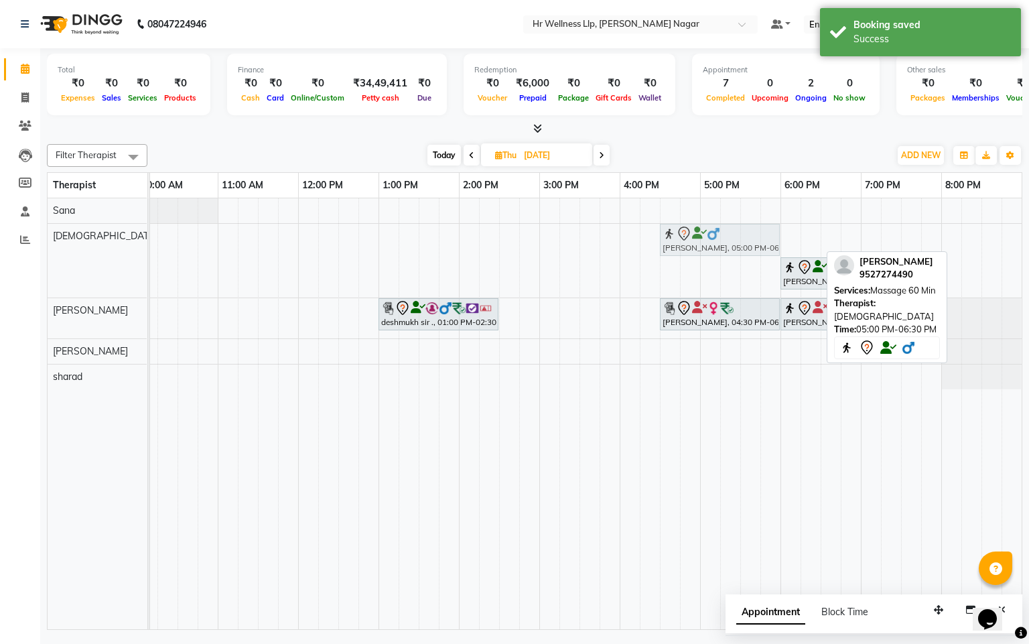
drag, startPoint x: 718, startPoint y: 233, endPoint x: 672, endPoint y: 251, distance: 49.7
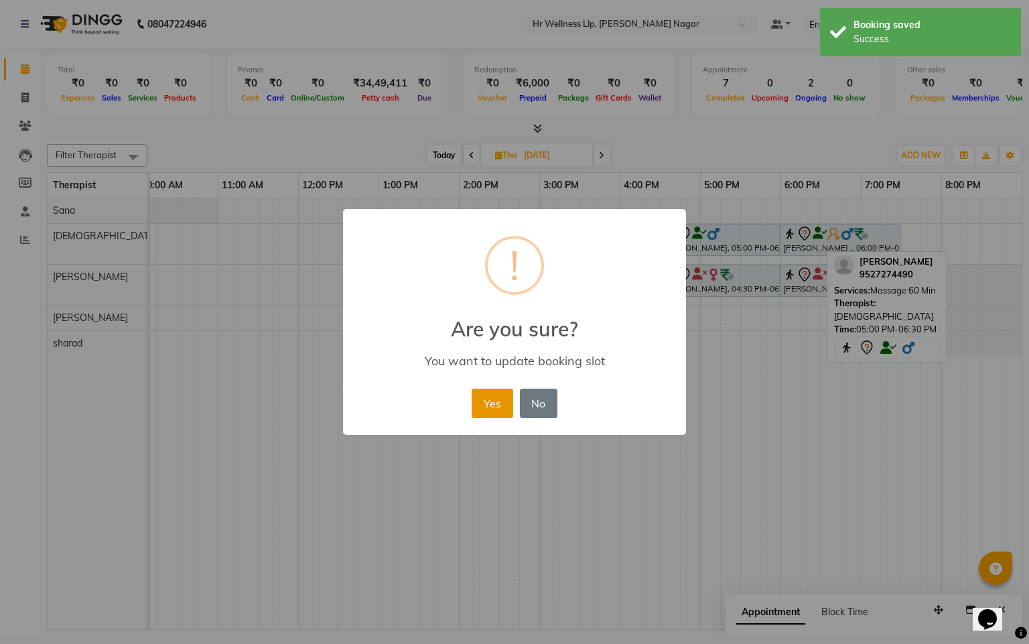
click at [501, 405] on button "Yes" at bounding box center [492, 403] width 41 height 29
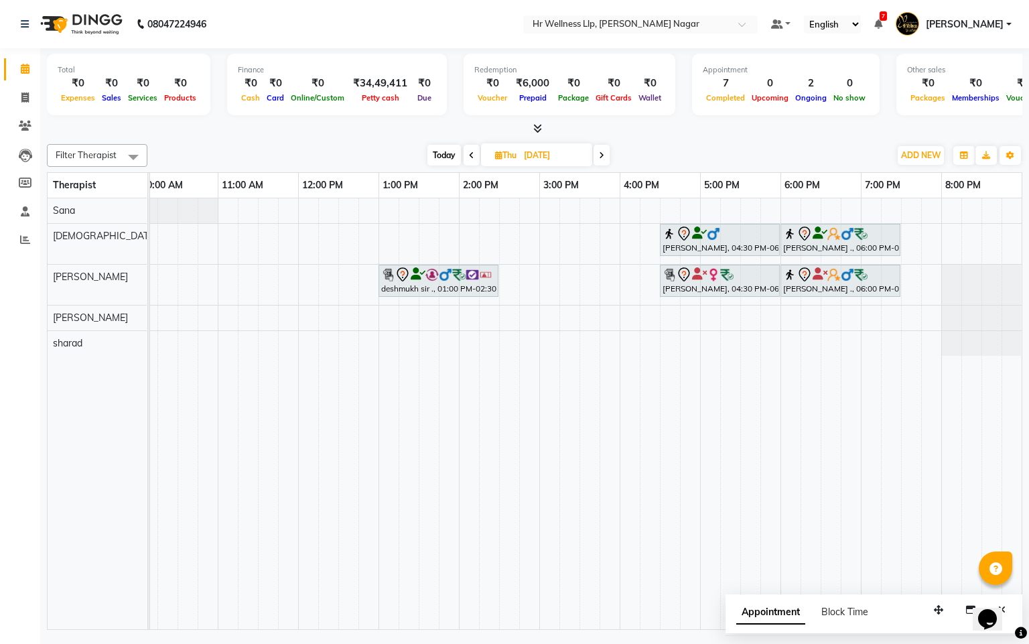
click at [438, 155] on span "Today" at bounding box center [445, 155] width 34 height 21
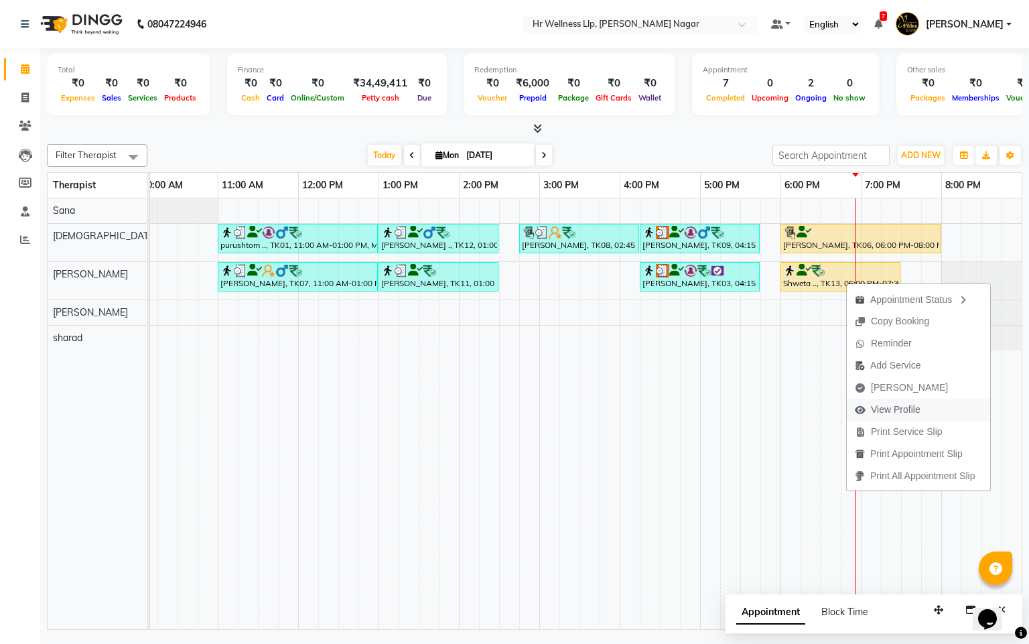
click at [895, 413] on span "View Profile" at bounding box center [896, 410] width 50 height 14
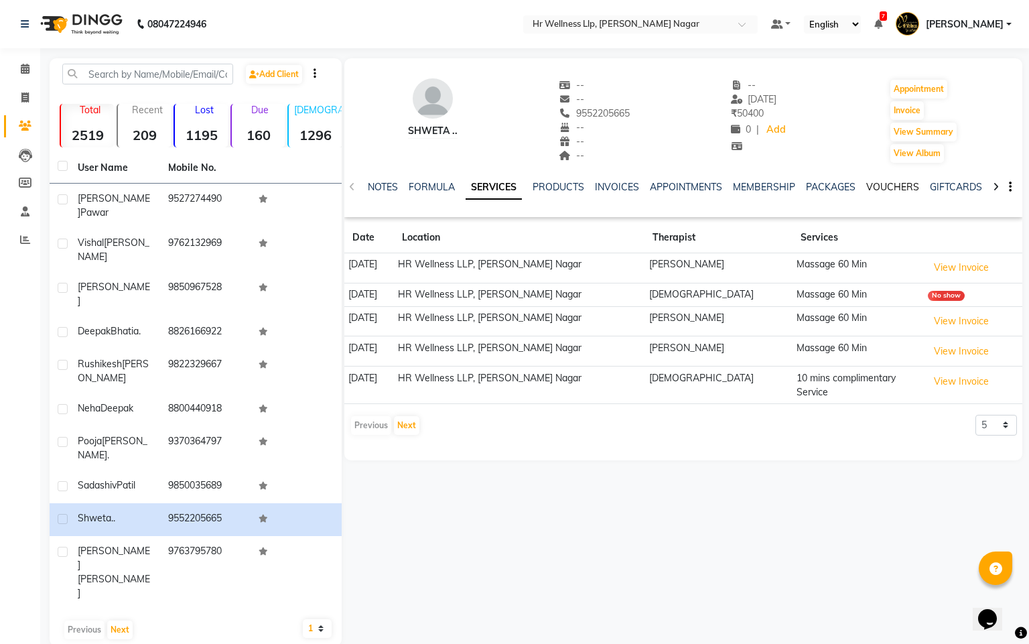
click at [867, 184] on link "VOUCHERS" at bounding box center [893, 187] width 53 height 12
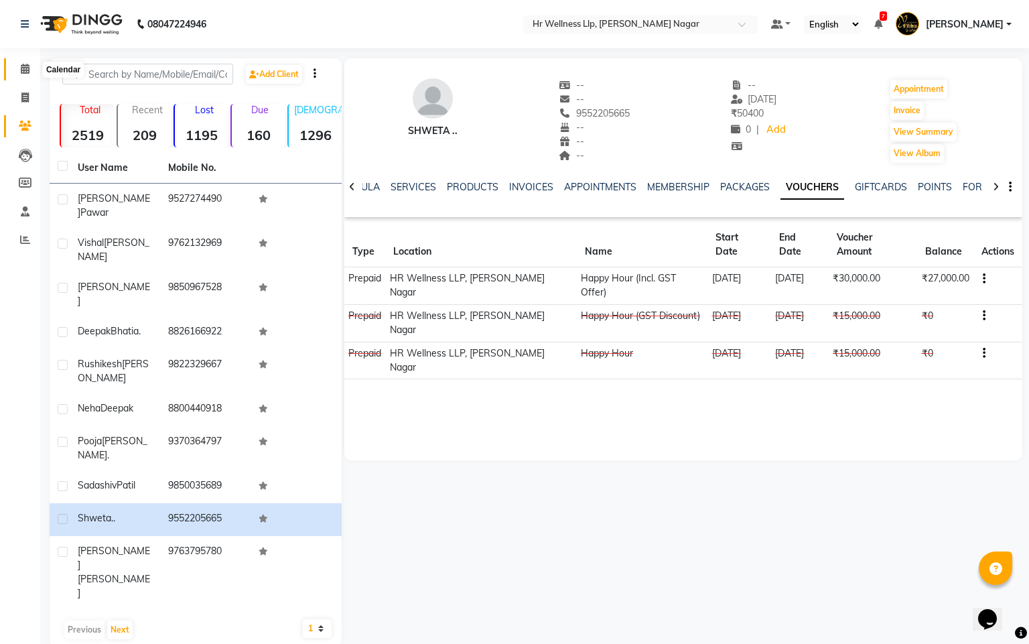
click at [22, 74] on span at bounding box center [24, 69] width 23 height 15
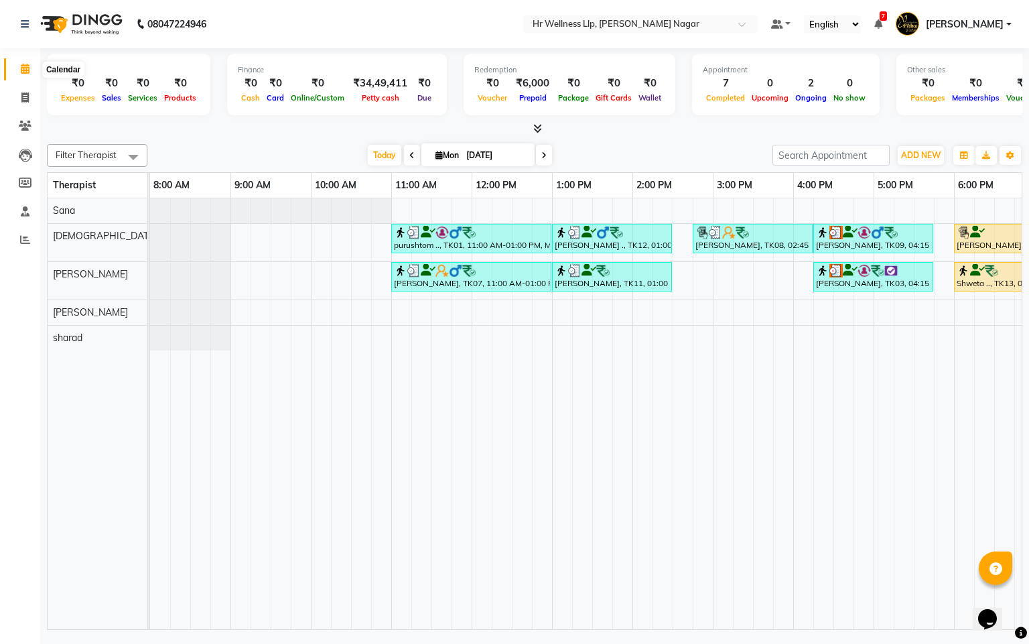
click at [23, 67] on icon at bounding box center [25, 69] width 9 height 10
click at [437, 151] on icon at bounding box center [439, 155] width 7 height 9
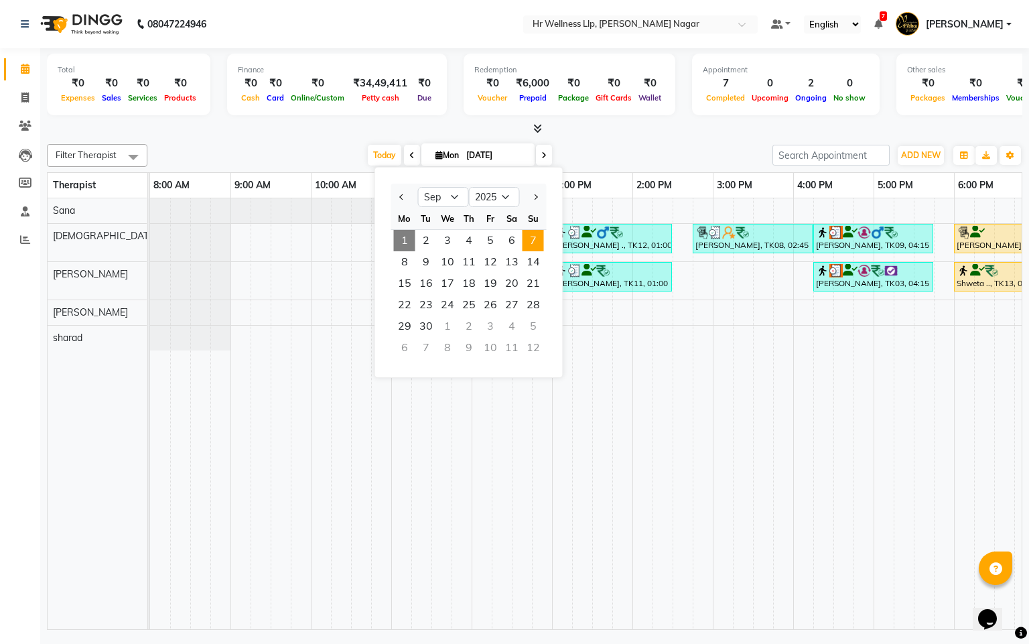
click at [537, 237] on span "7" at bounding box center [533, 240] width 21 height 21
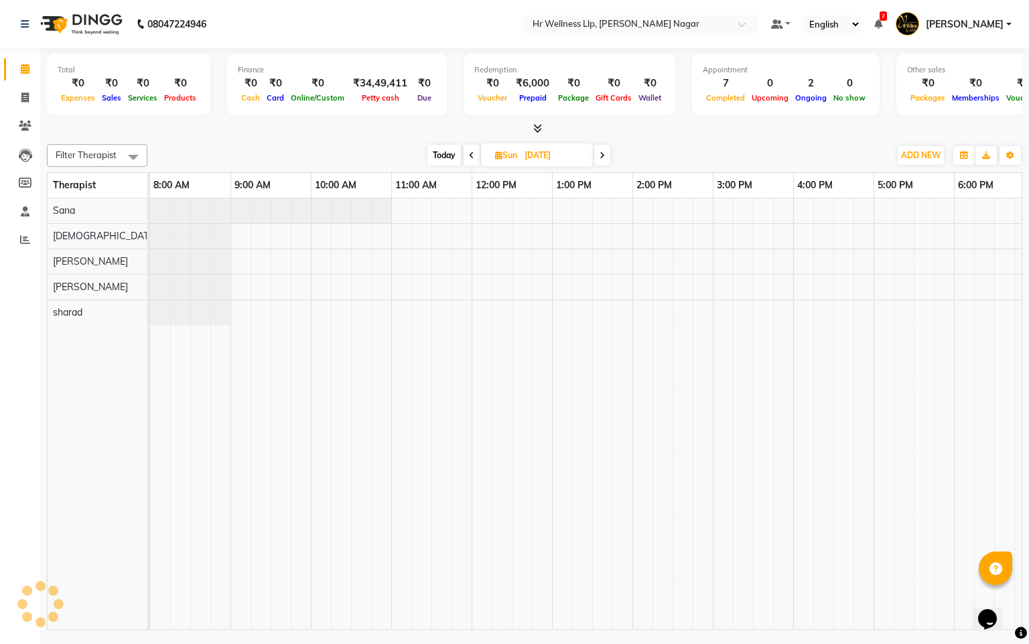
scroll to position [0, 174]
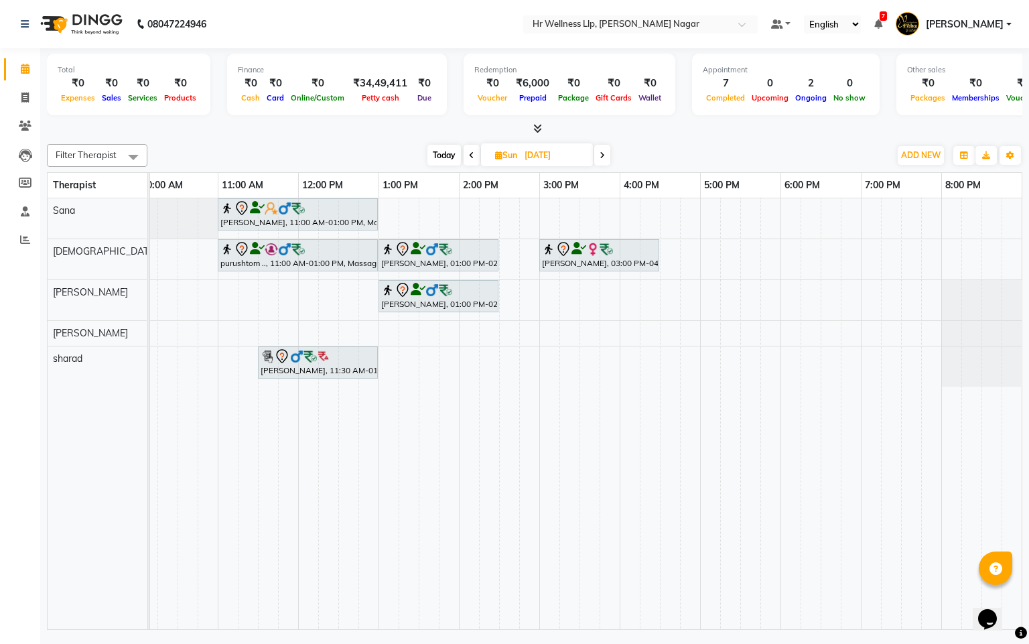
click at [432, 158] on span "Today" at bounding box center [445, 155] width 34 height 21
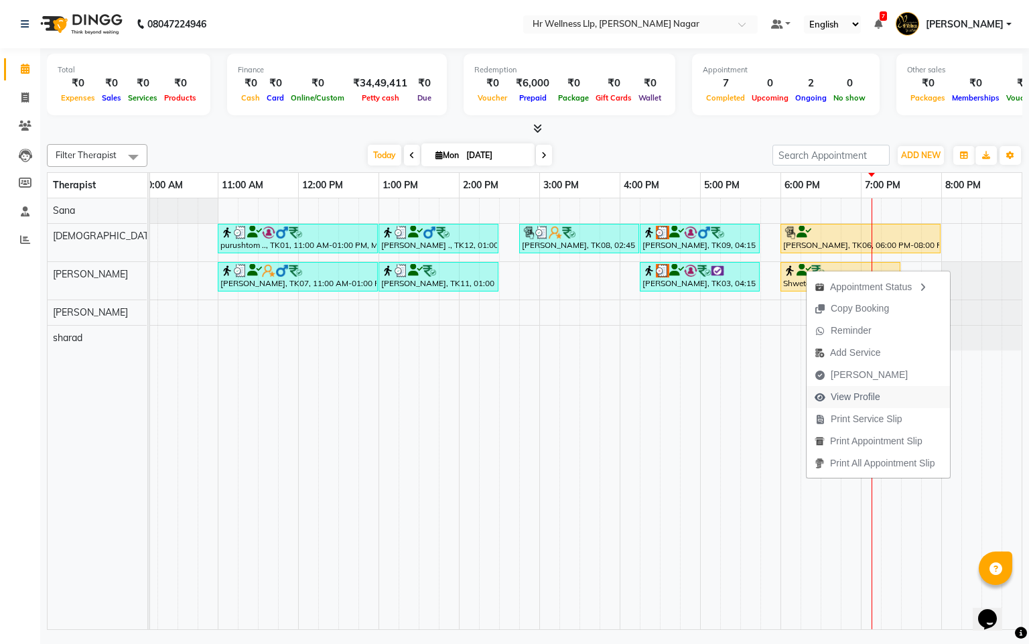
click at [834, 401] on span "View Profile" at bounding box center [856, 397] width 50 height 14
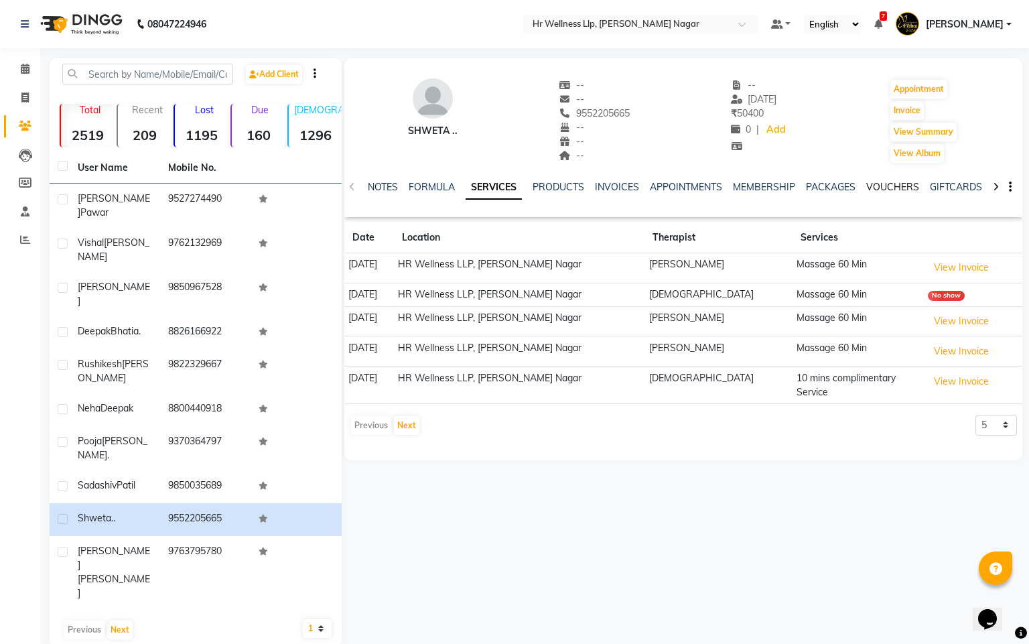
click at [867, 183] on link "VOUCHERS" at bounding box center [893, 187] width 53 height 12
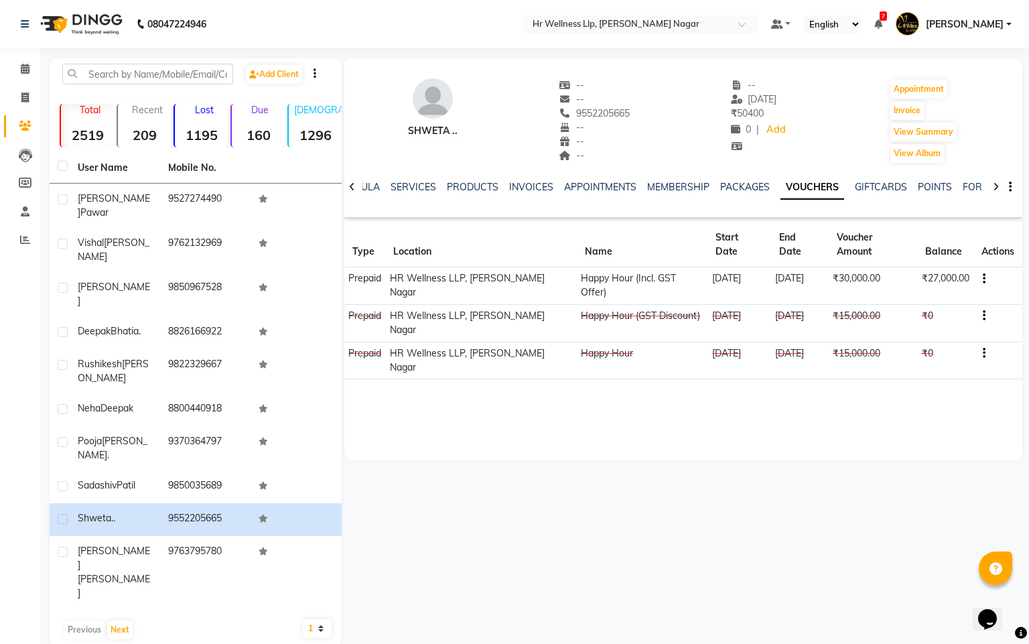
click at [411, 127] on div "Shweta .." at bounding box center [433, 131] width 50 height 14
click at [585, 113] on span "9552205665" at bounding box center [594, 113] width 71 height 12
copy span "9552205665"
click at [17, 72] on span at bounding box center [24, 69] width 23 height 15
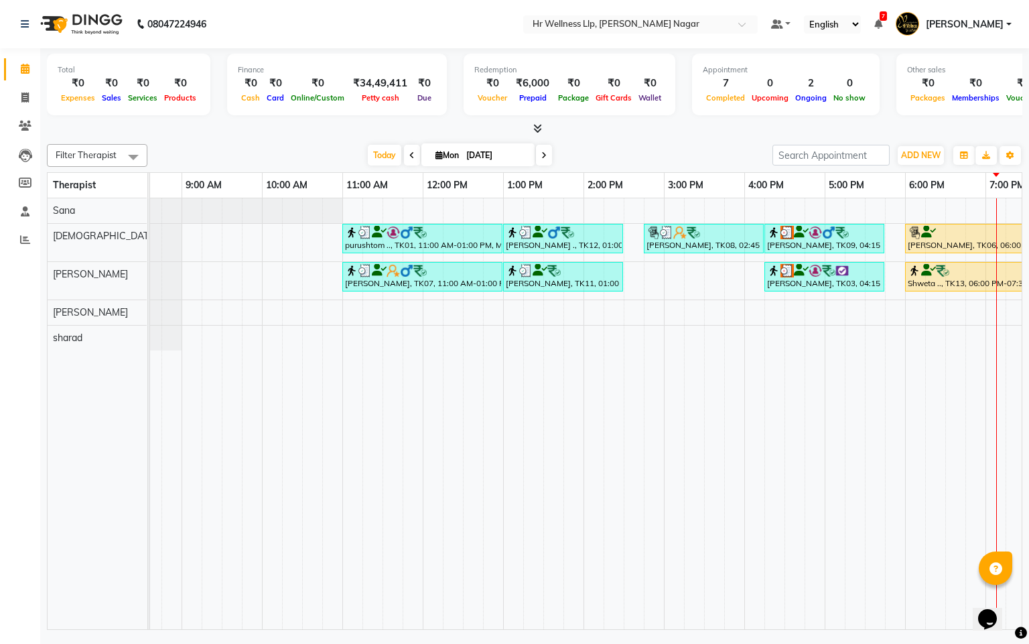
scroll to position [0, 174]
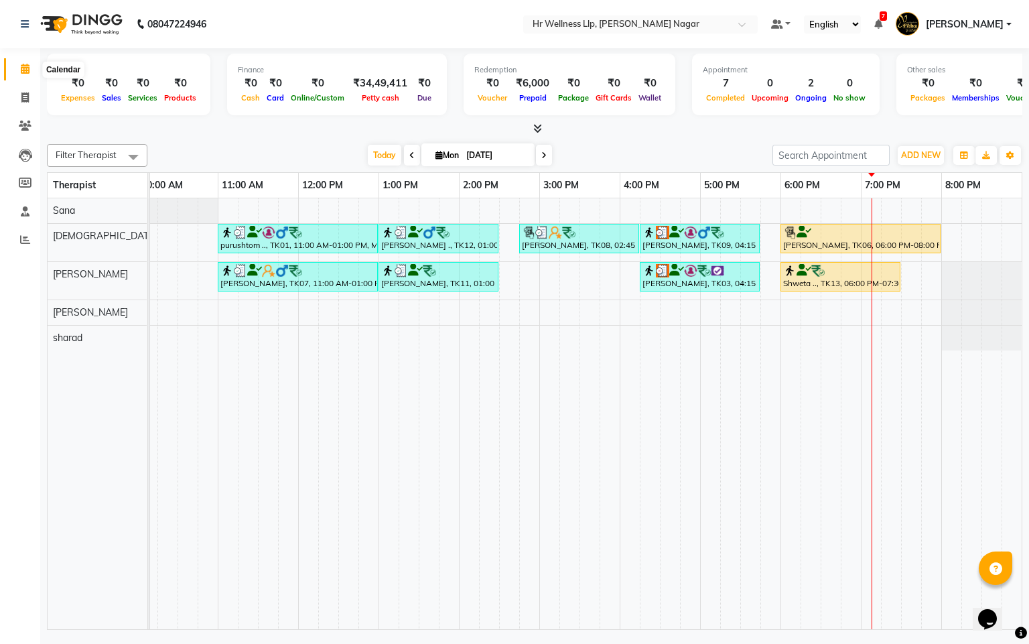
click at [28, 72] on icon at bounding box center [25, 69] width 9 height 10
